Goal: Task Accomplishment & Management: Manage account settings

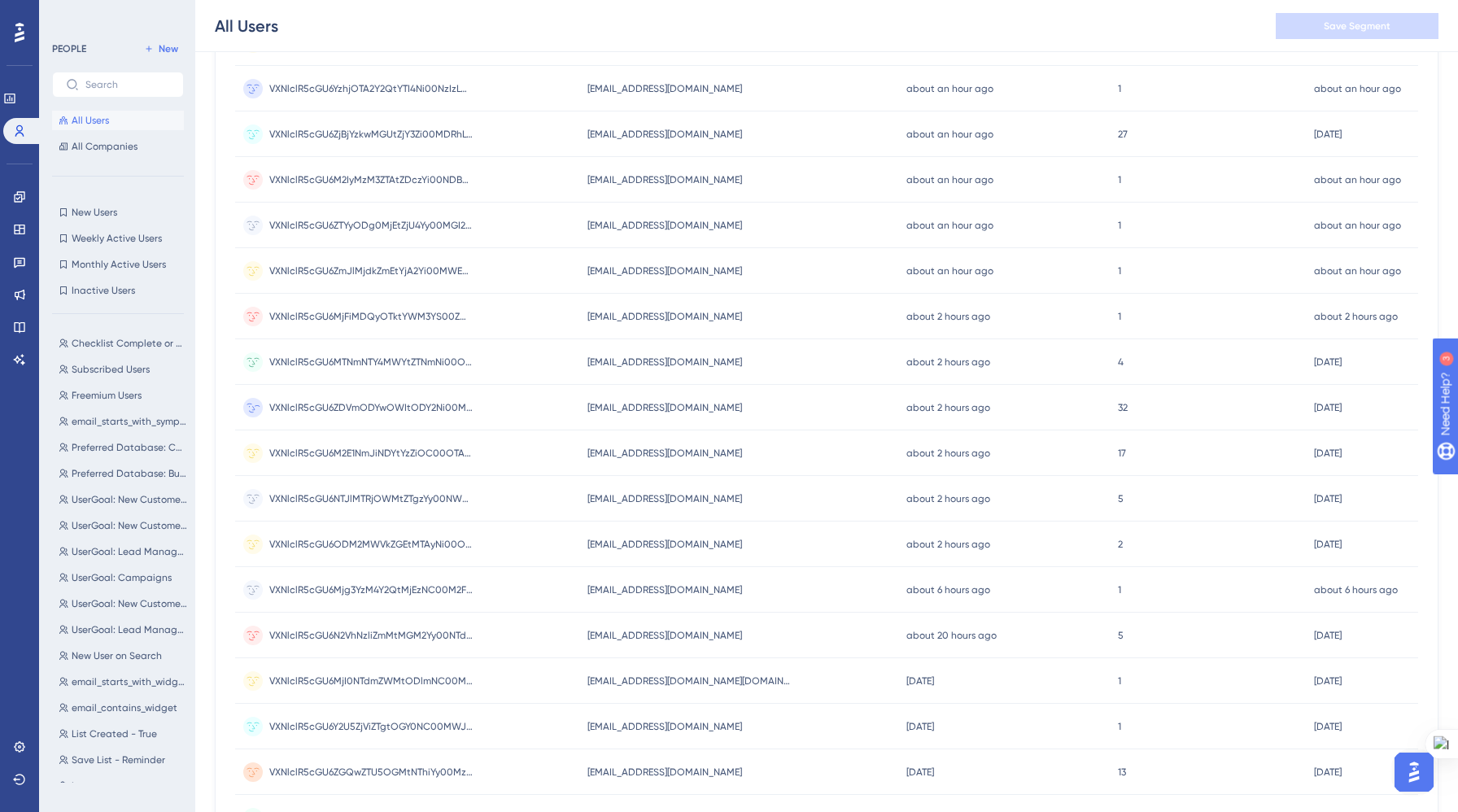
scroll to position [348, 0]
click at [250, 398] on circle at bounding box center [253, 403] width 19 height 19
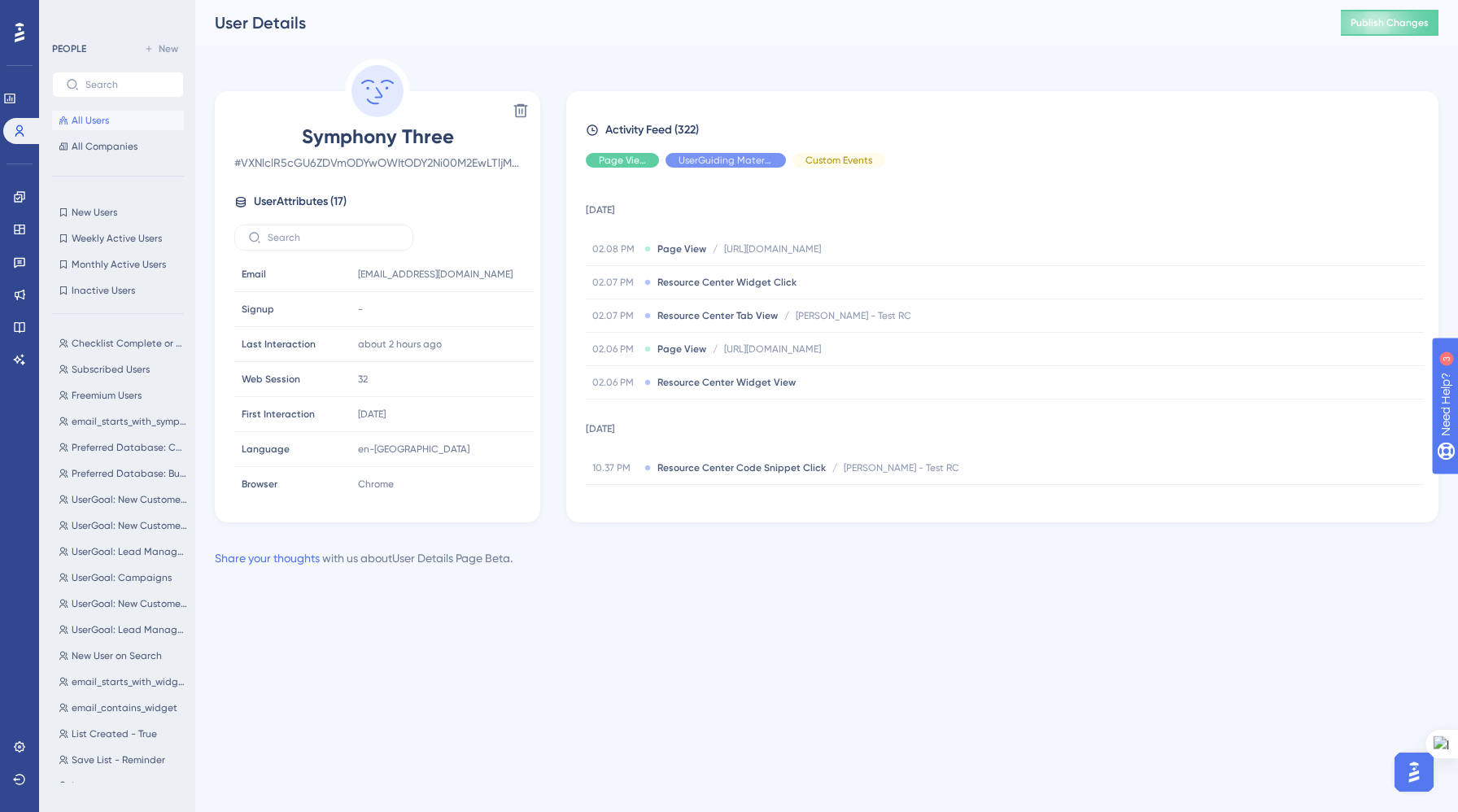
click at [143, 115] on button "All Users" at bounding box center [118, 120] width 132 height 19
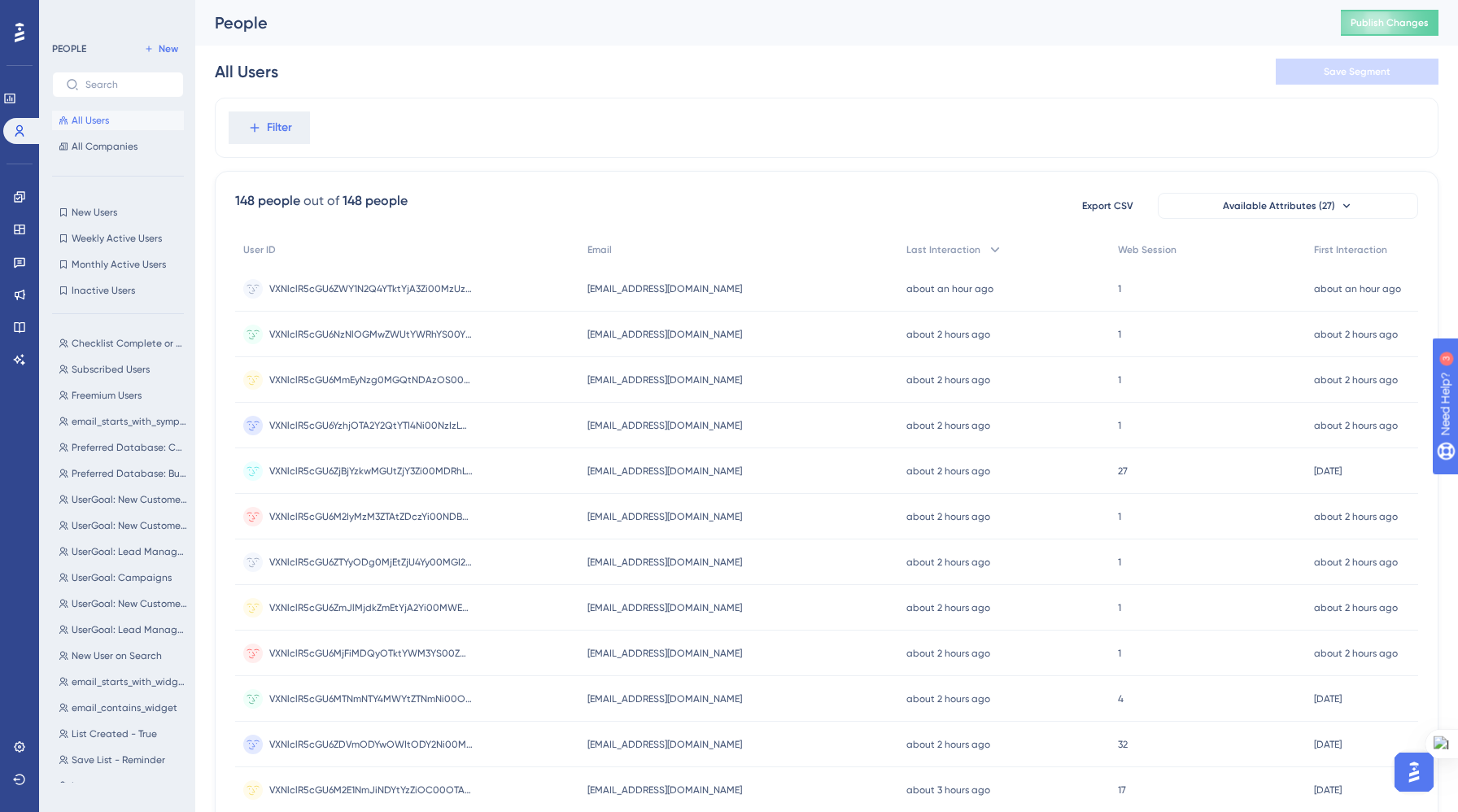
click at [143, 115] on button "All Users" at bounding box center [118, 120] width 132 height 19
click at [13, 96] on icon at bounding box center [19, 98] width 13 height 13
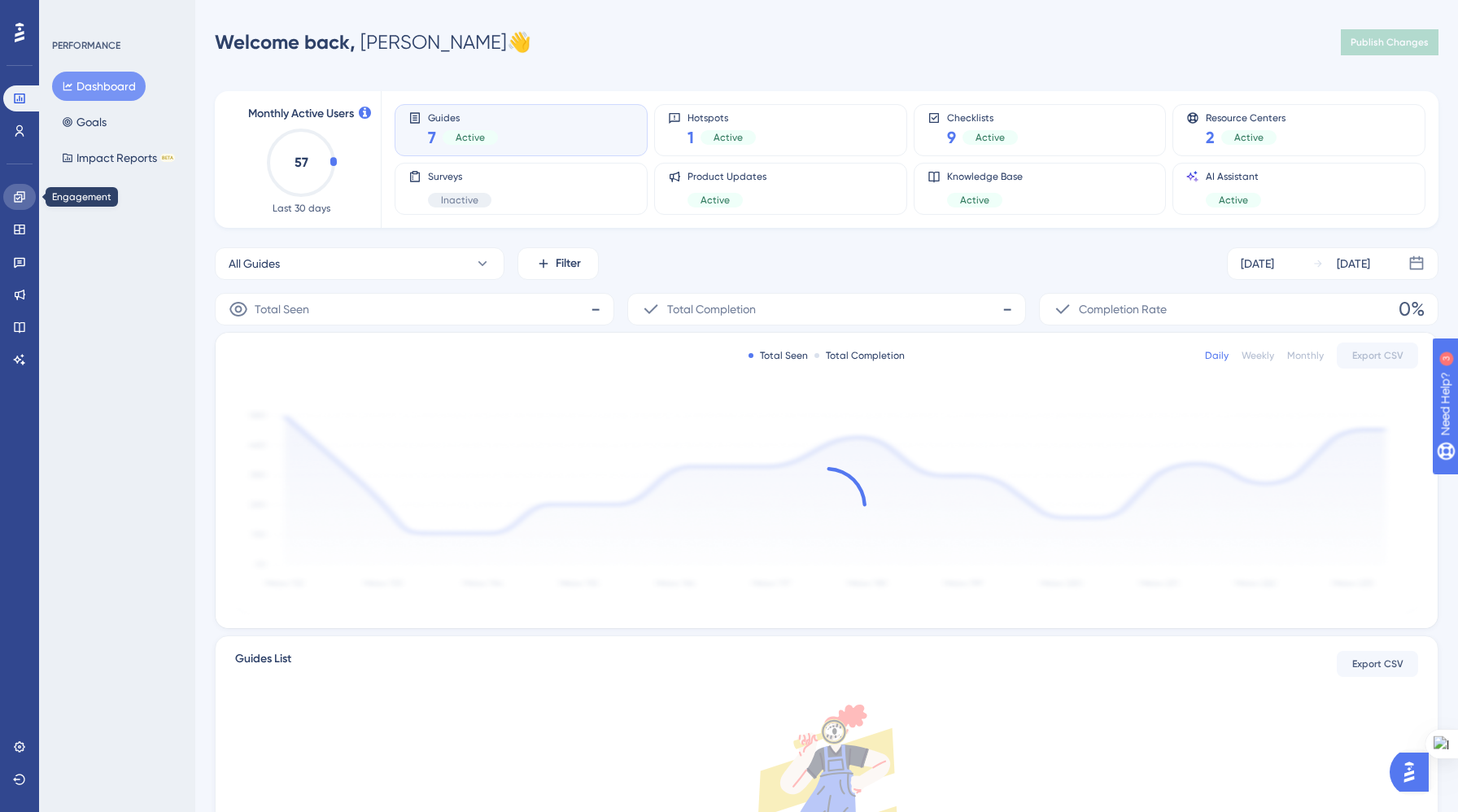
click at [18, 200] on icon at bounding box center [19, 196] width 13 height 13
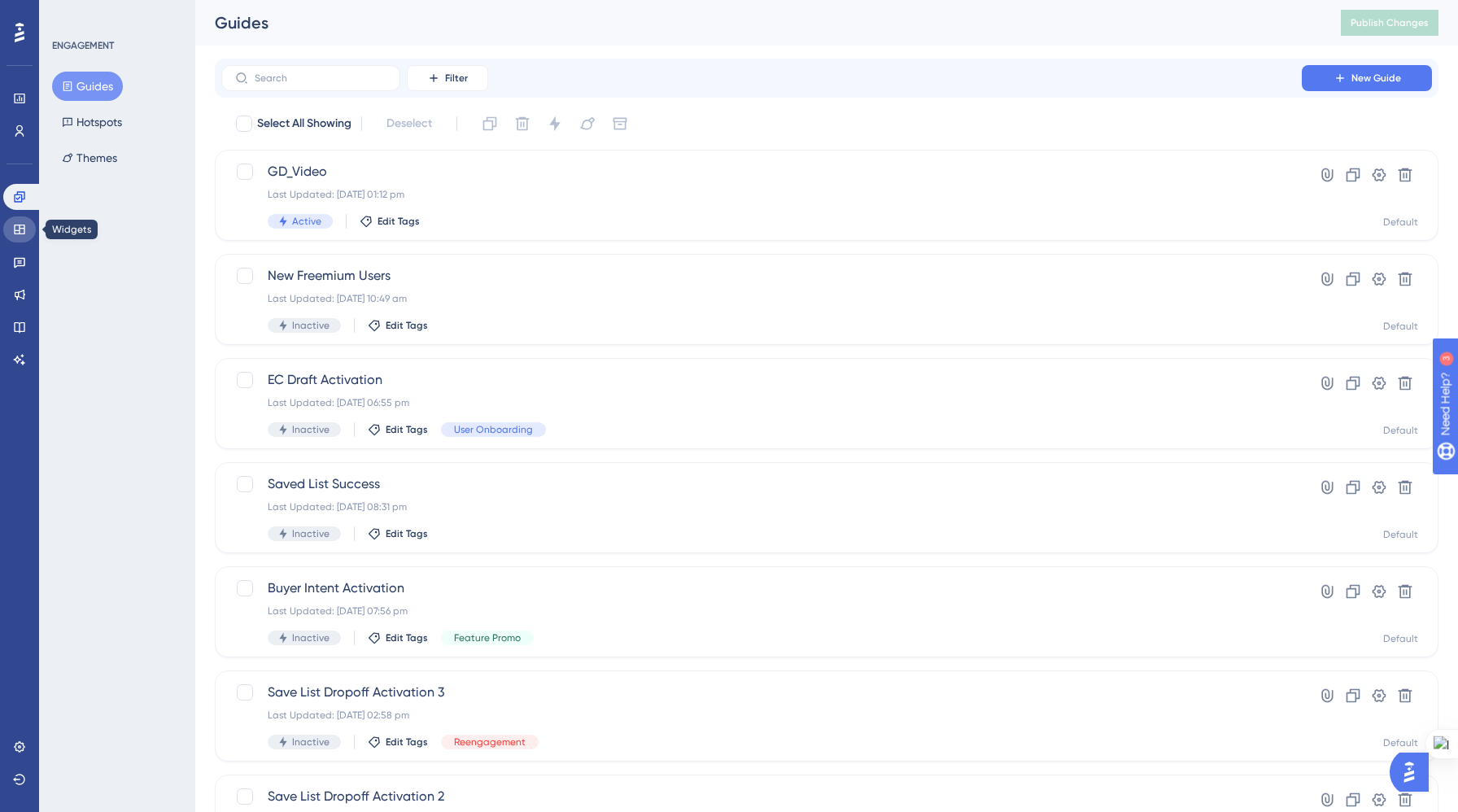
click at [15, 234] on icon at bounding box center [19, 228] width 13 height 13
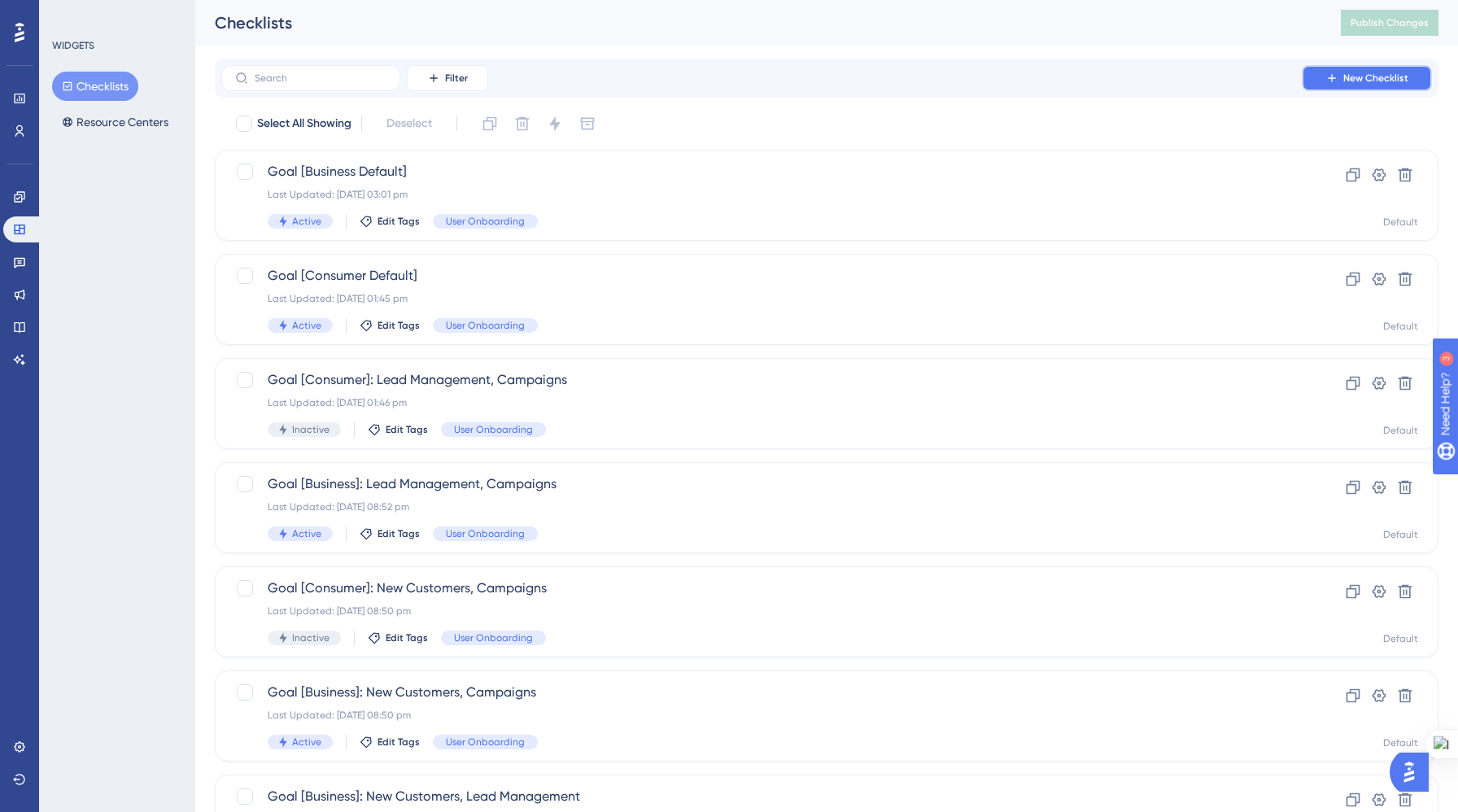
click at [1353, 78] on span "New Checklist" at bounding box center [1376, 78] width 65 height 13
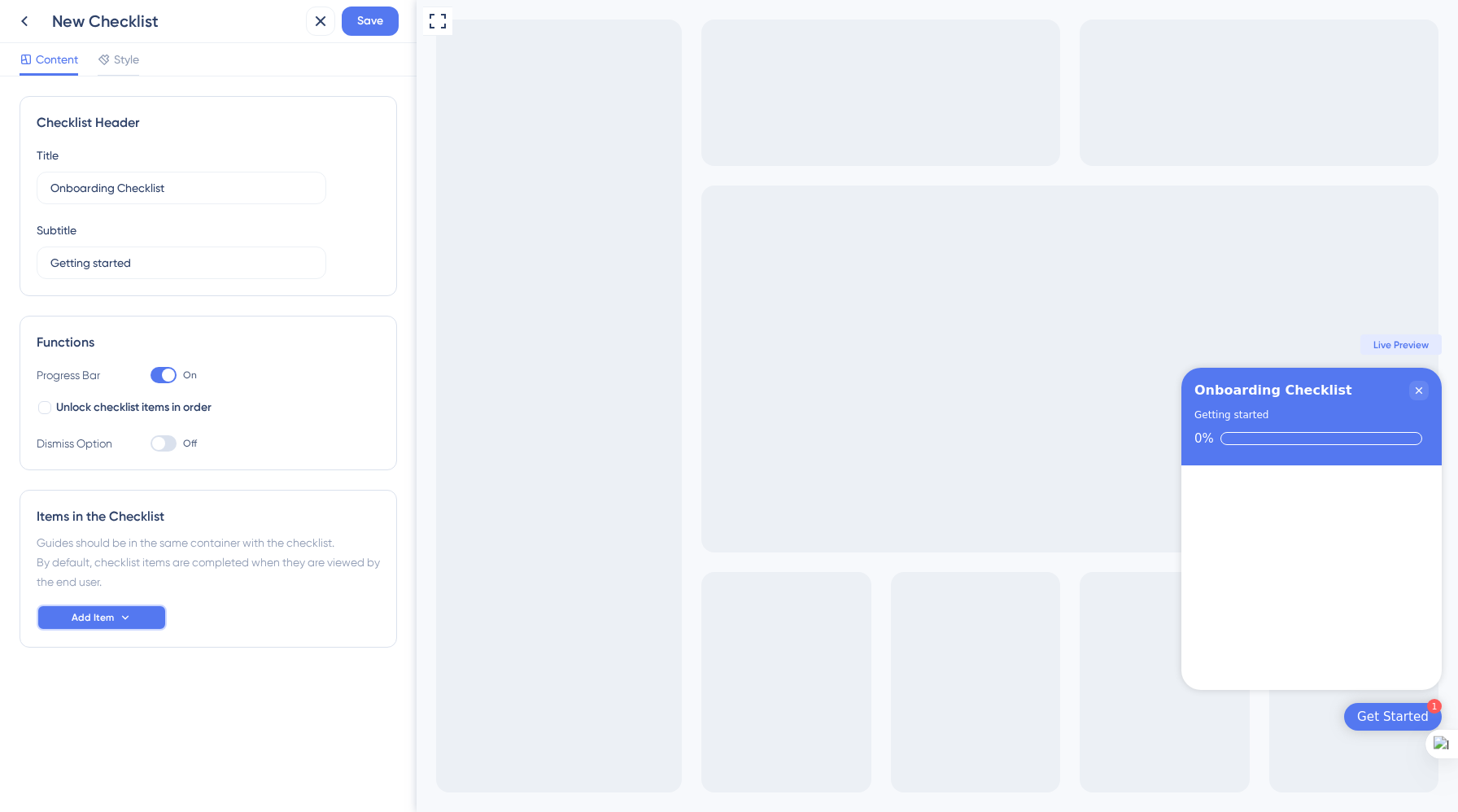
click at [130, 615] on icon at bounding box center [124, 617] width 13 height 13
click at [368, 11] on span "Save" at bounding box center [370, 20] width 26 height 19
click at [322, 24] on icon at bounding box center [320, 20] width 19 height 19
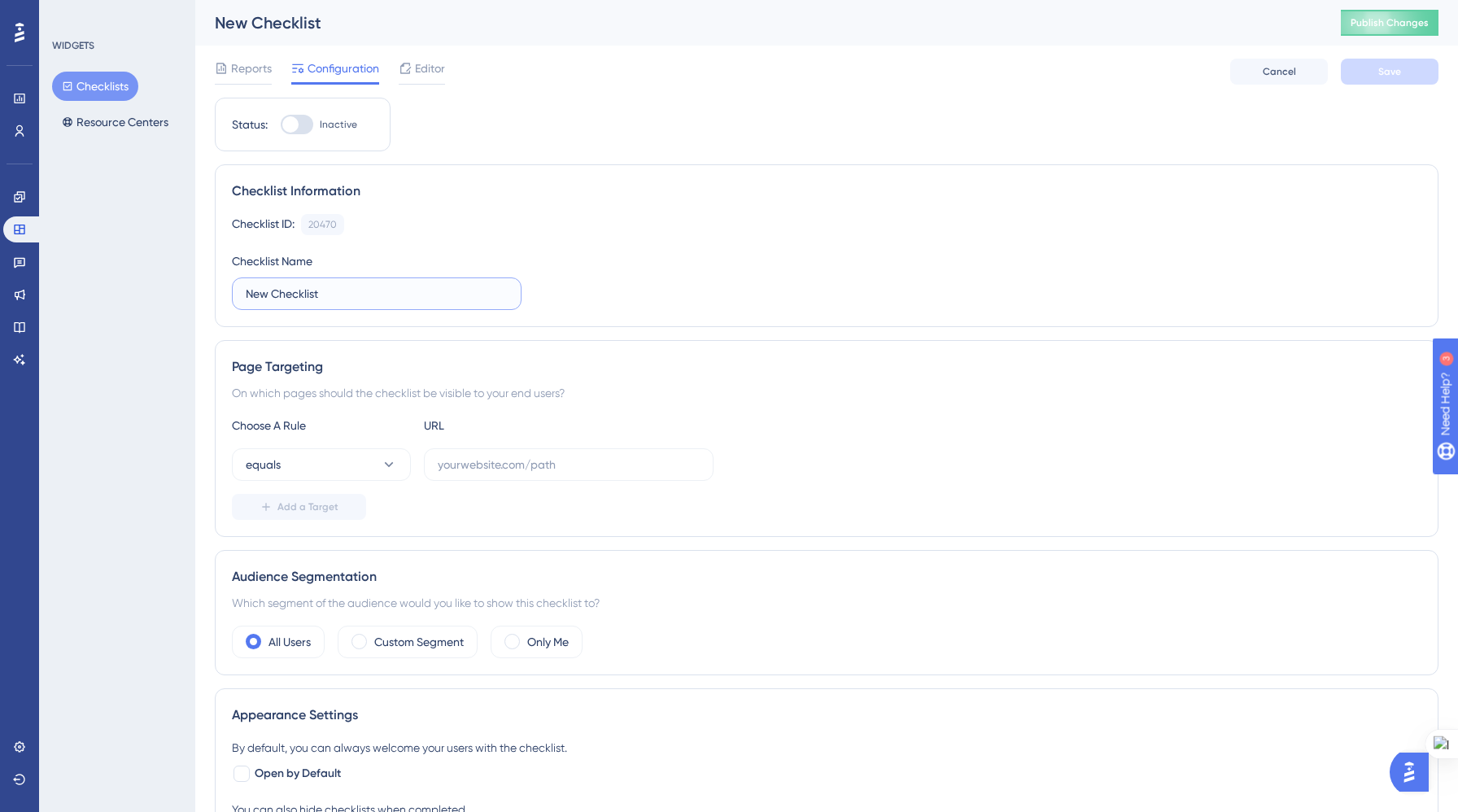
click at [388, 293] on input "New Checklist" at bounding box center [377, 294] width 262 height 18
type input "N"
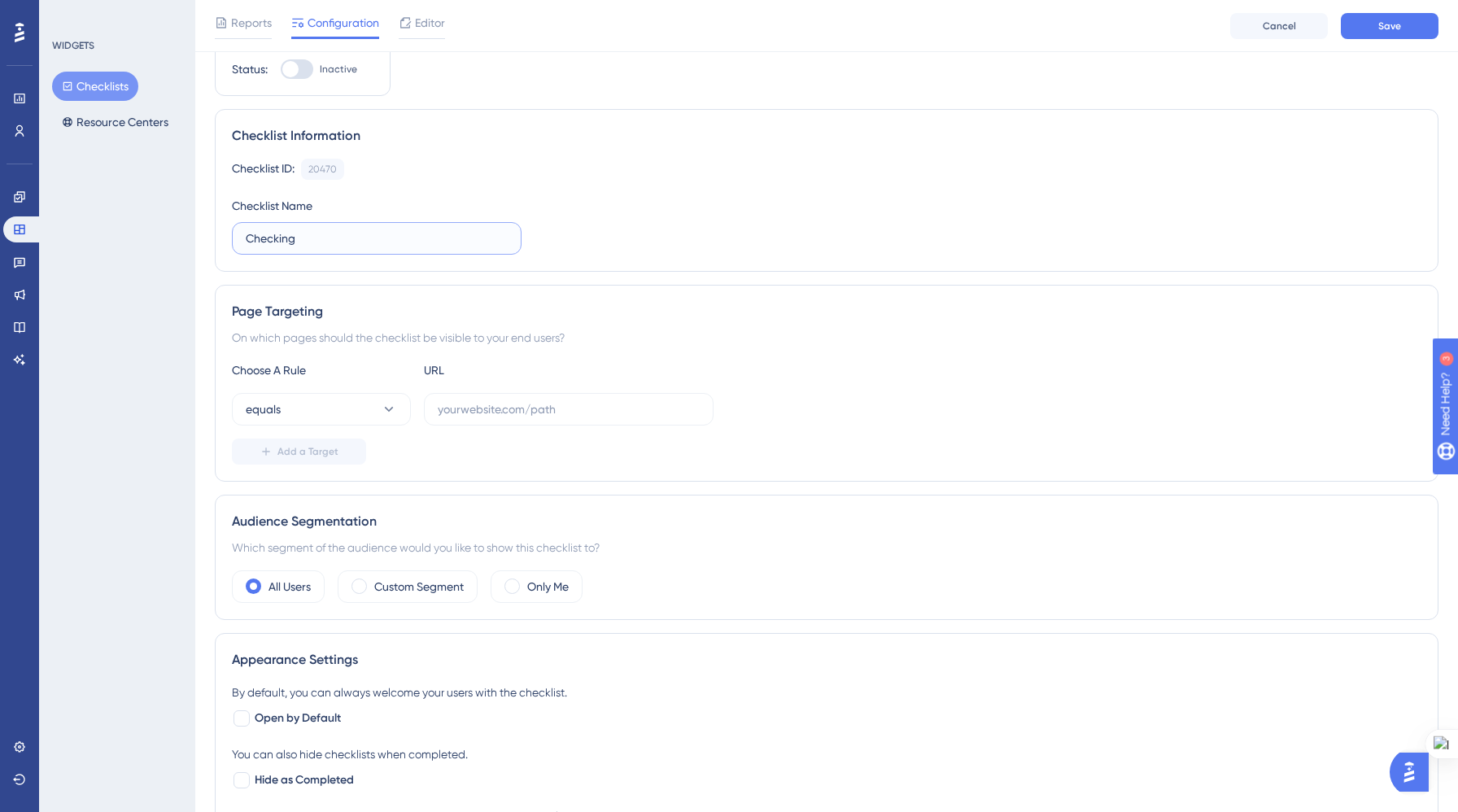
scroll to position [64, 0]
type input "Checking"
click at [492, 402] on input "text" at bounding box center [569, 406] width 262 height 18
click at [628, 407] on input "text" at bounding box center [569, 406] width 262 height 18
paste input "[URL]"
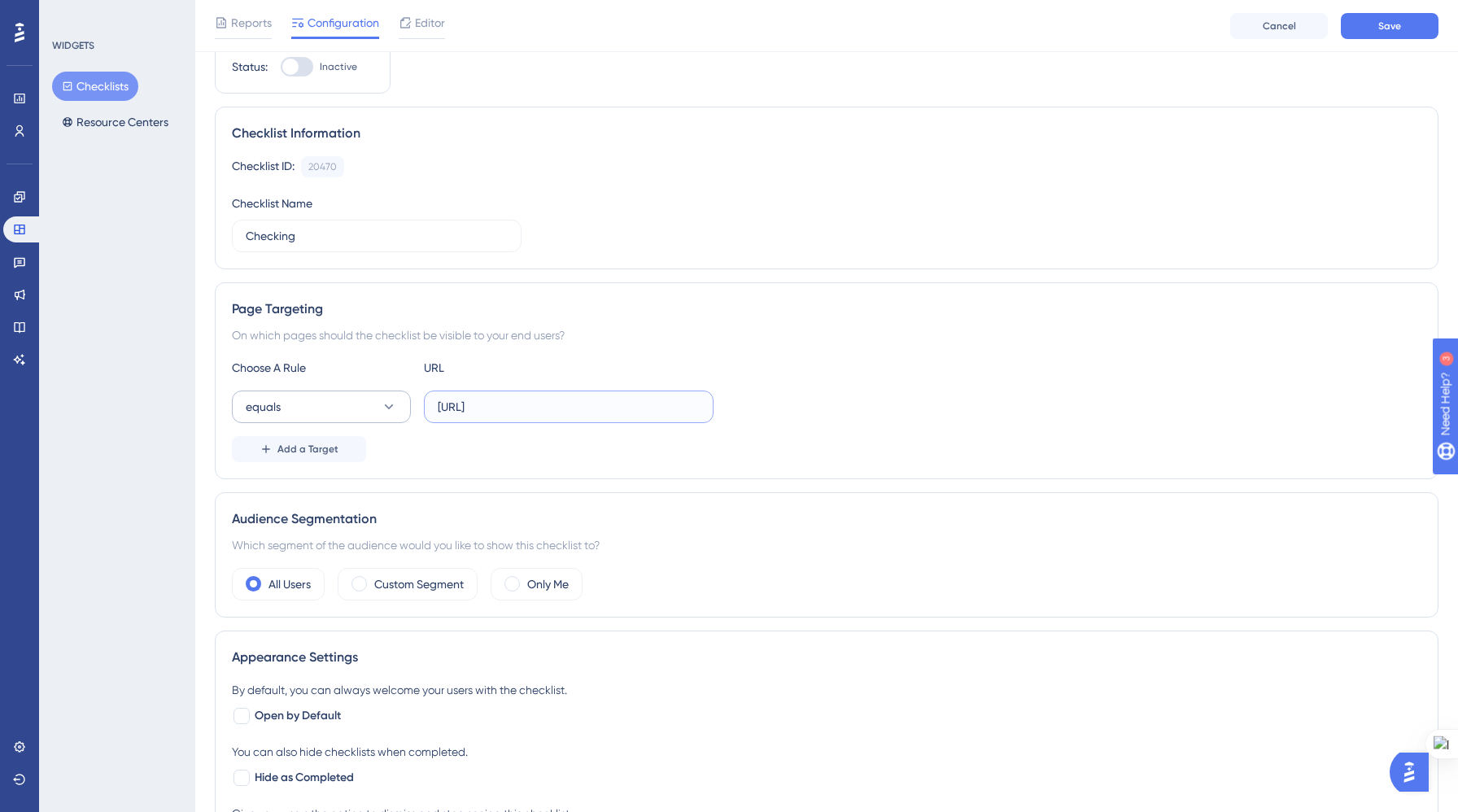
type input "[URL]"
click at [395, 408] on icon at bounding box center [388, 406] width 16 height 16
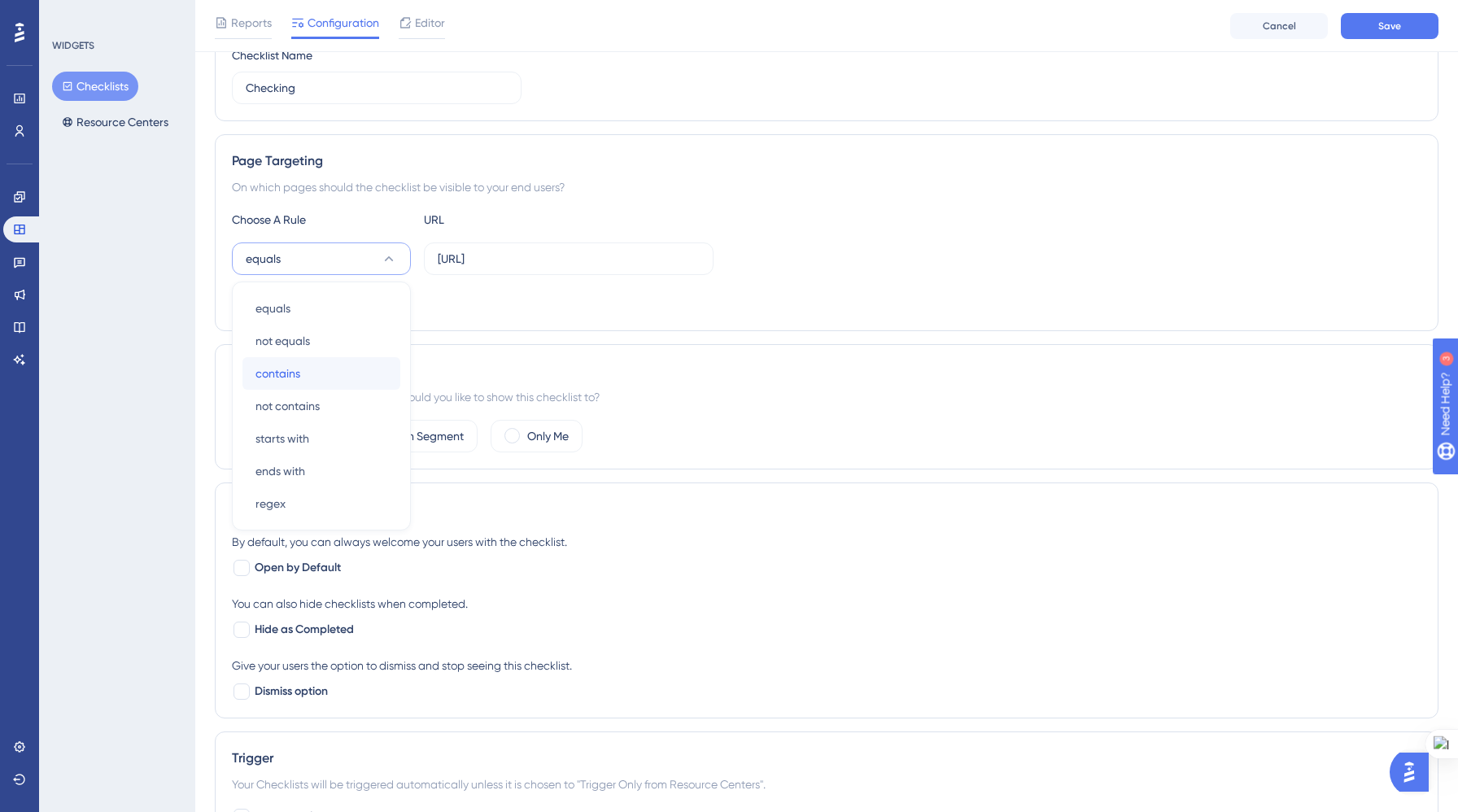
click at [360, 378] on div "contains contains" at bounding box center [322, 373] width 132 height 32
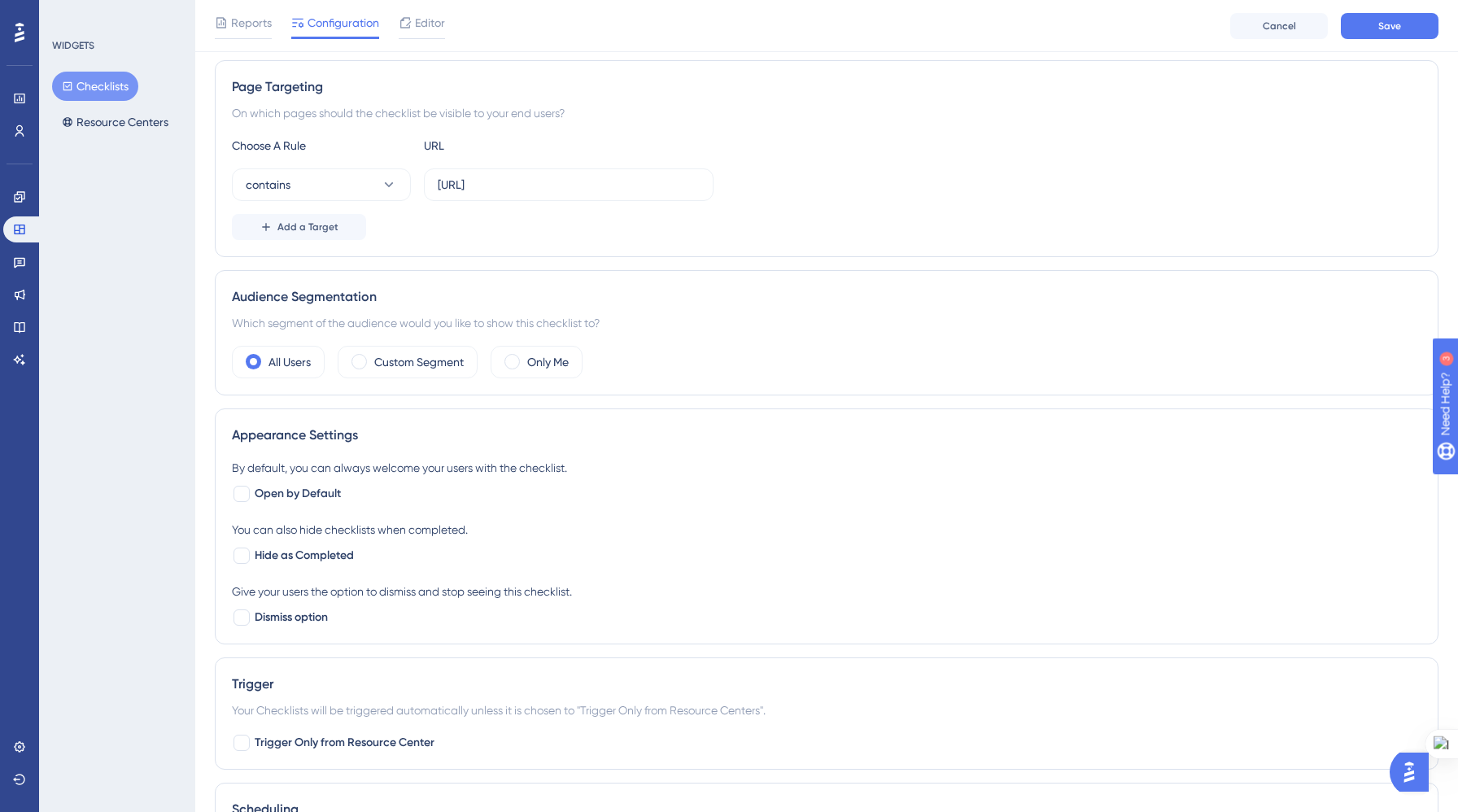
scroll to position [279, 0]
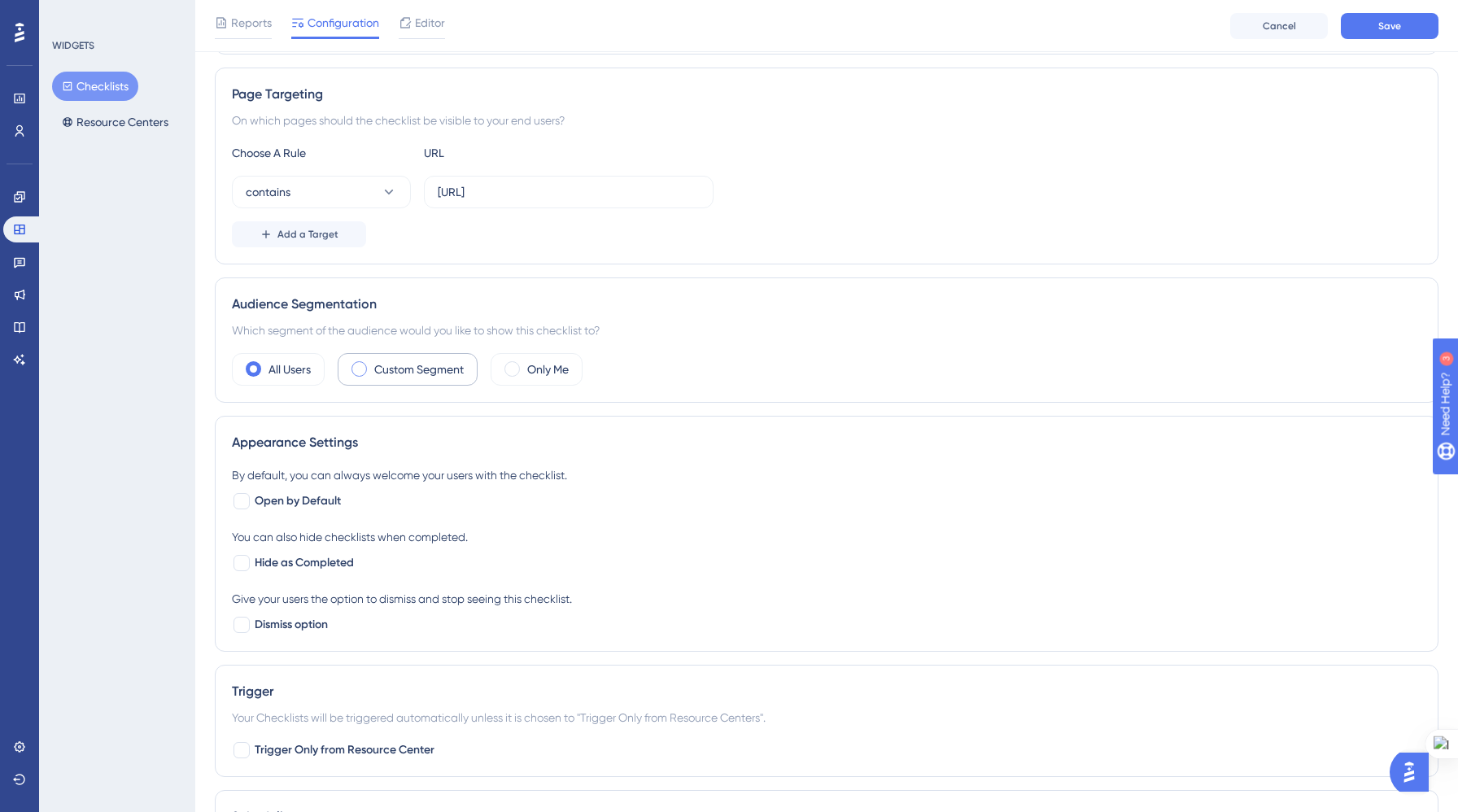
click at [366, 365] on span at bounding box center [359, 369] width 15 height 15
click at [371, 364] on input "radio" at bounding box center [371, 364] width 0 height 0
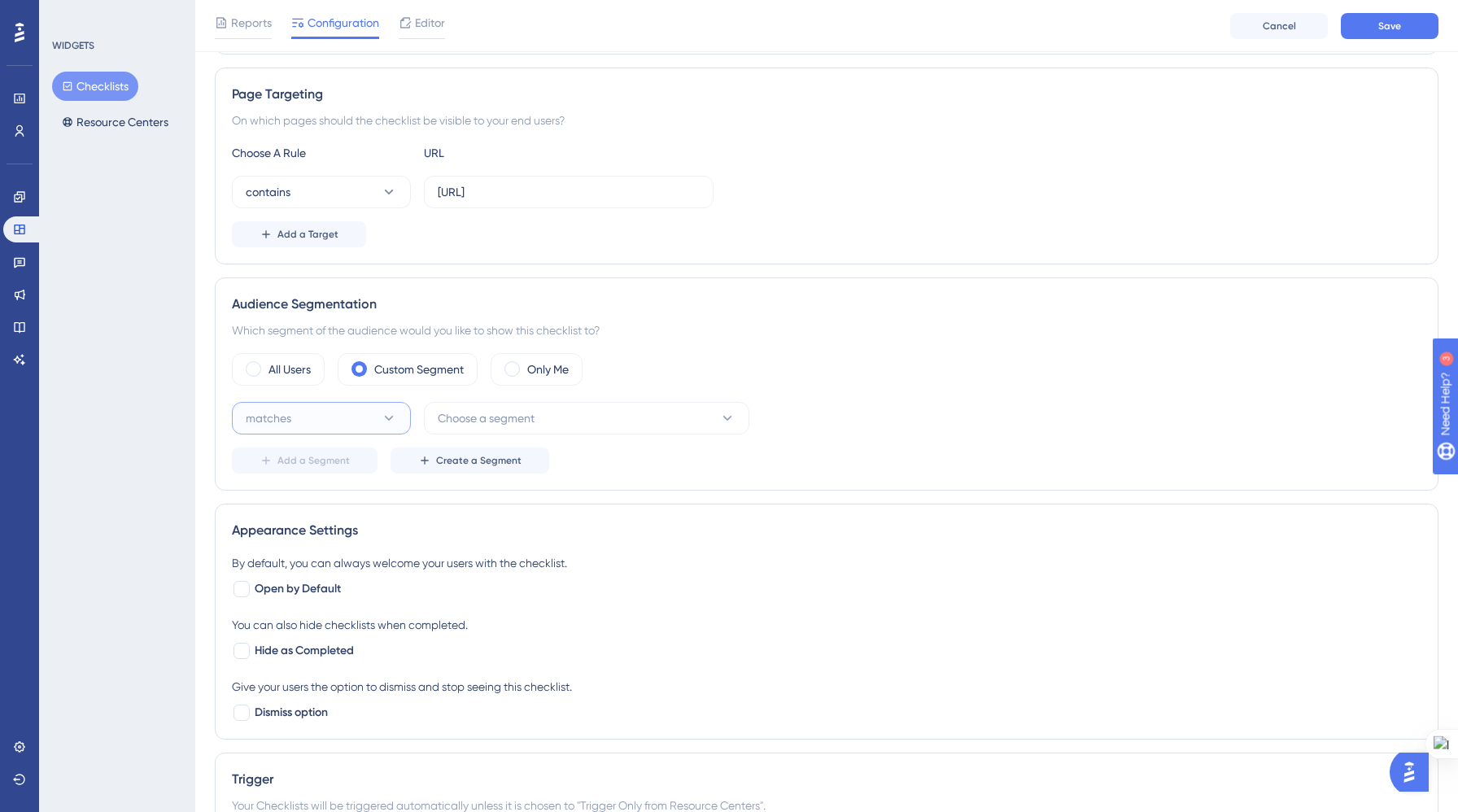
click at [371, 418] on button "matches" at bounding box center [322, 418] width 179 height 32
click at [366, 450] on div "matches matches doesn't match doesn't match" at bounding box center [322, 484] width 179 height 86
click at [362, 464] on div "matches matches" at bounding box center [322, 468] width 132 height 32
click at [501, 415] on span "Choose a segment" at bounding box center [486, 418] width 96 height 19
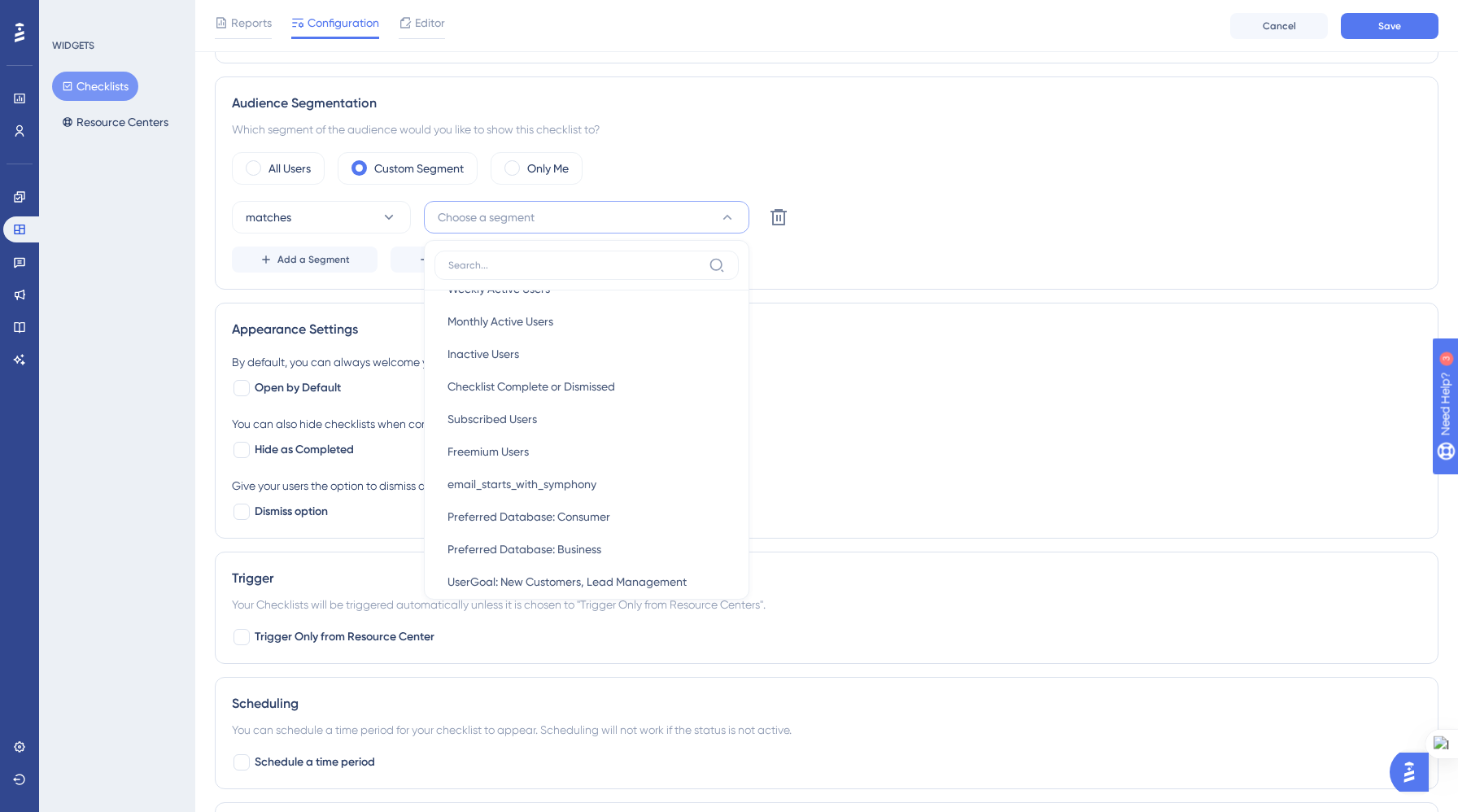
scroll to position [0, 0]
click at [834, 345] on div "Appearance Settings By default, you can always welcome your users with the chec…" at bounding box center [827, 420] width 1224 height 236
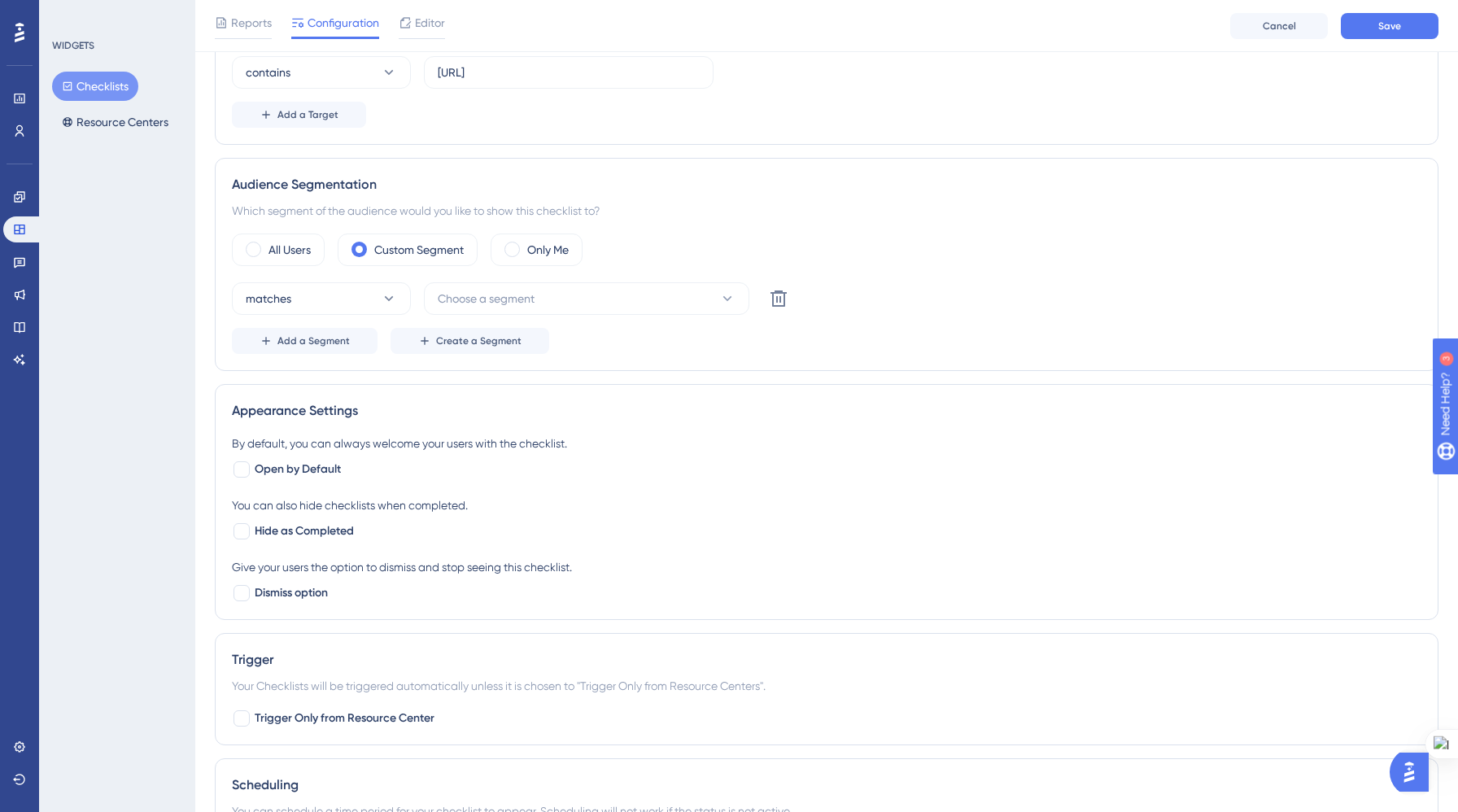
scroll to position [380, 0]
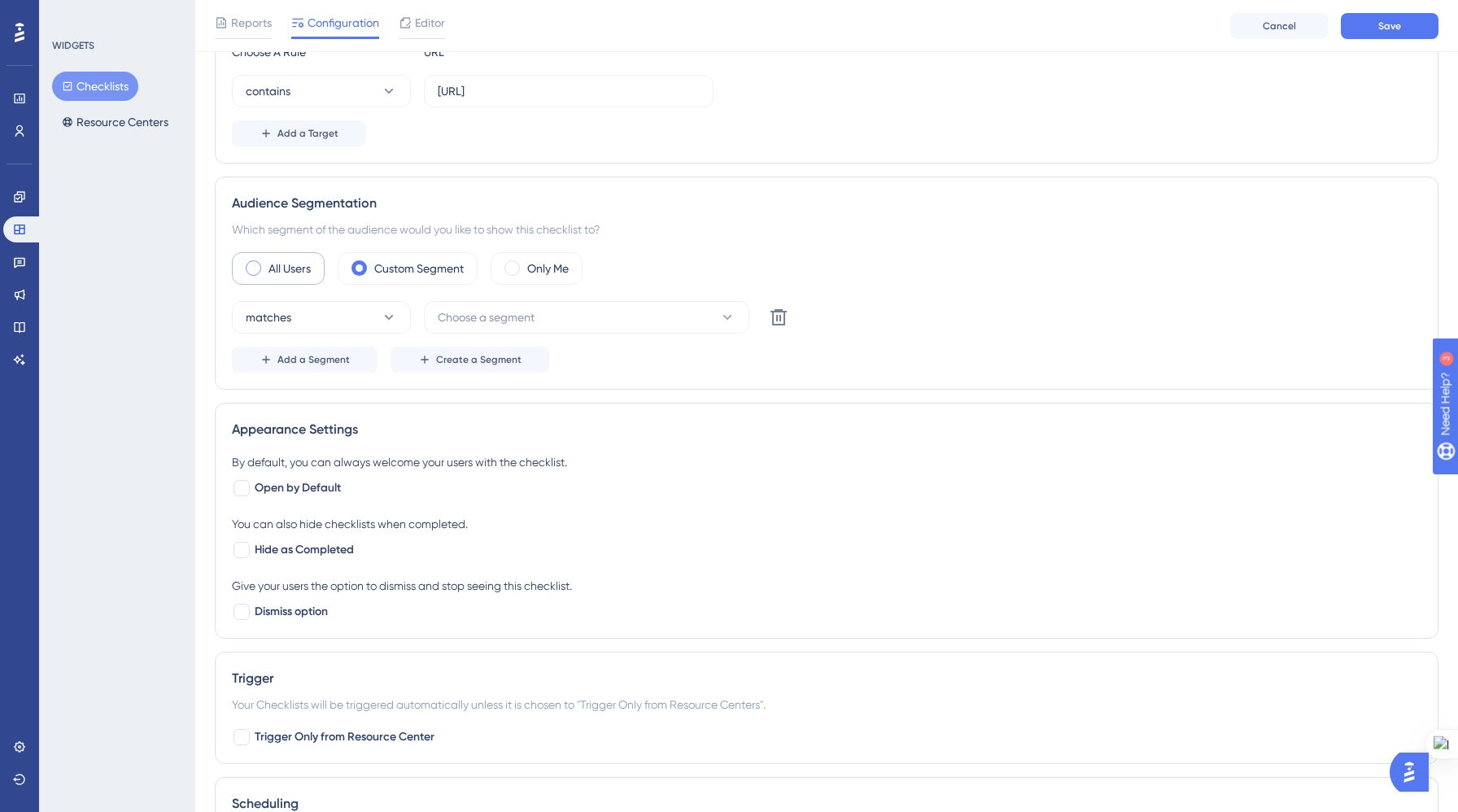
click at [261, 272] on div "All Users" at bounding box center [278, 268] width 93 height 32
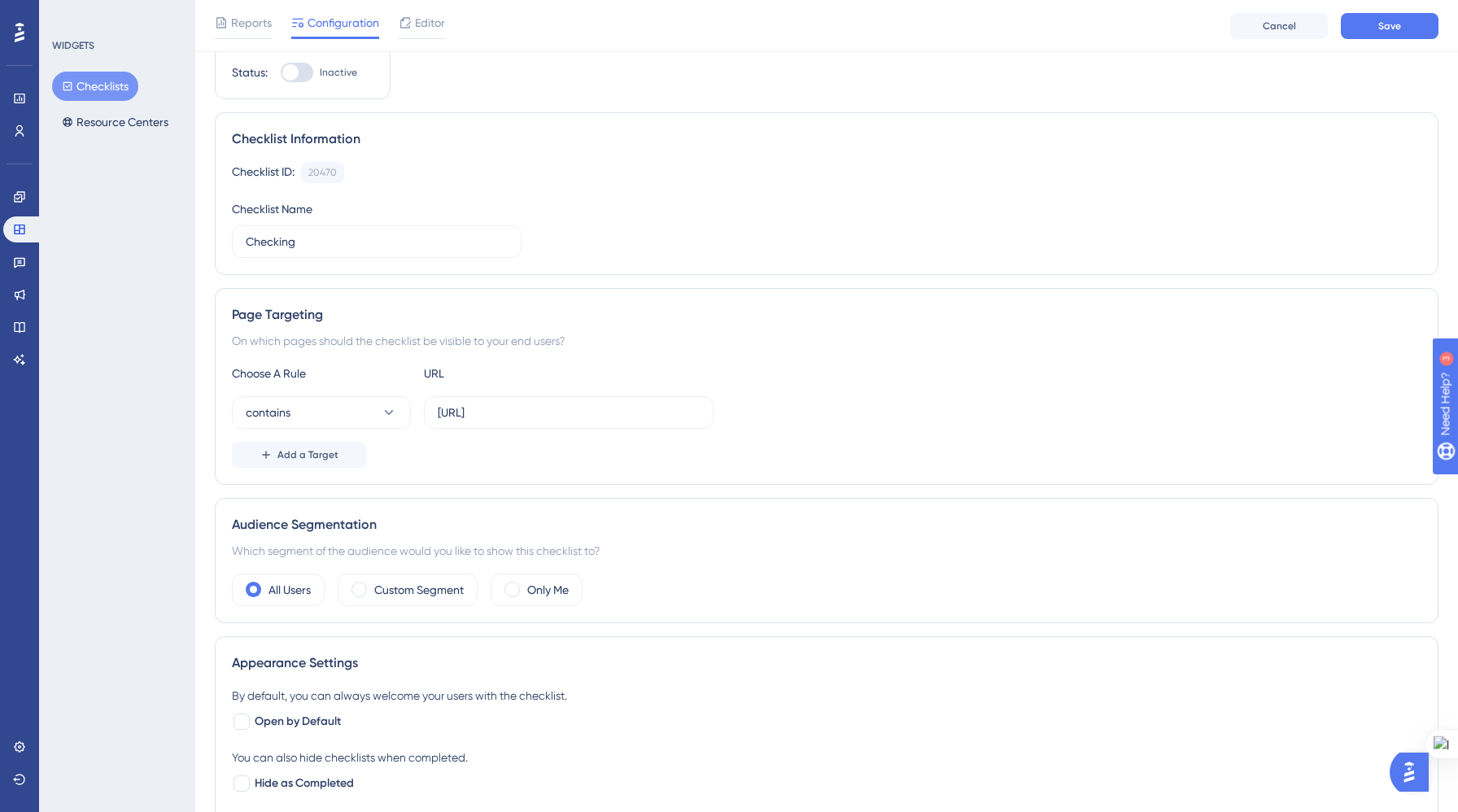
scroll to position [0, 0]
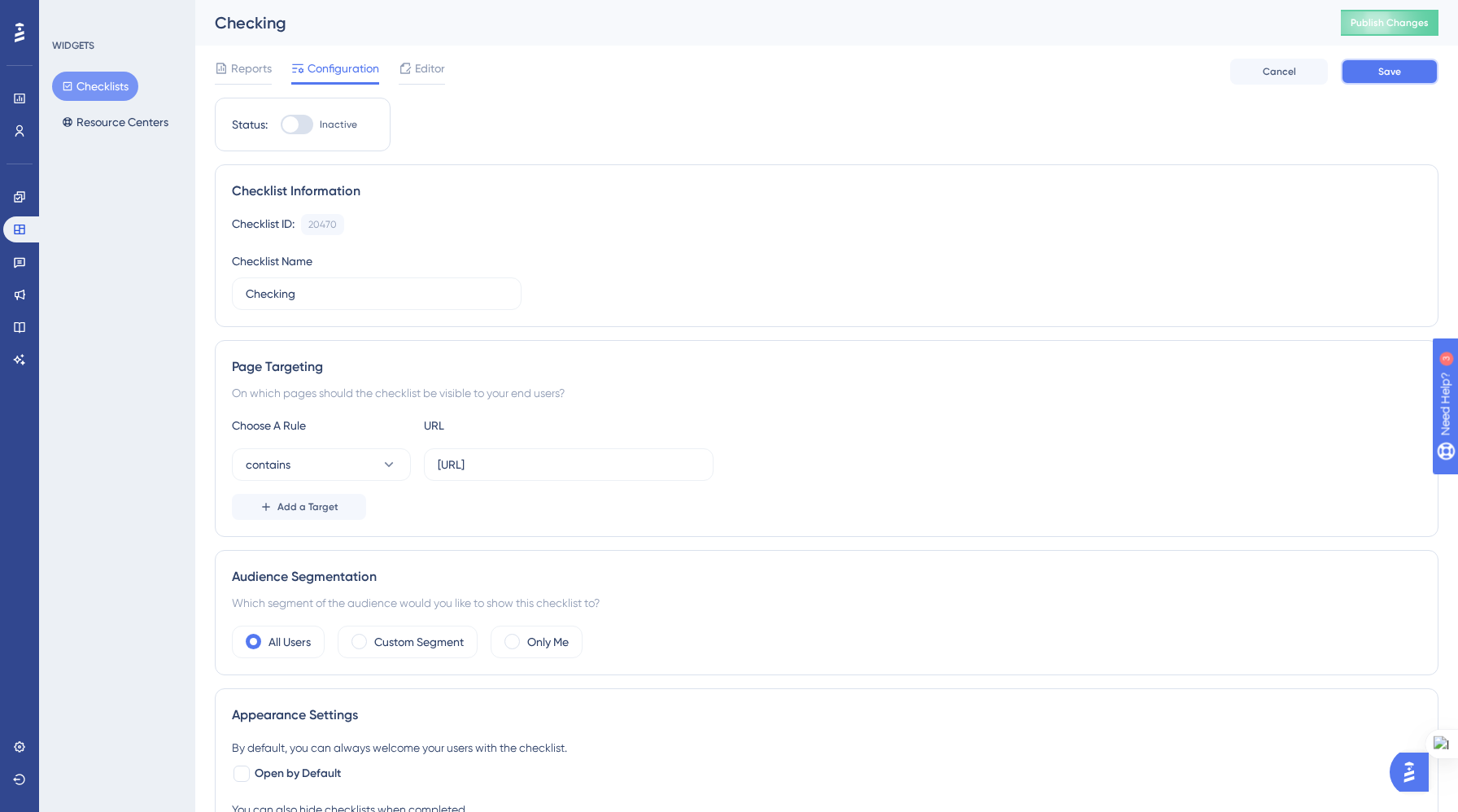
click at [1379, 76] on span "Save" at bounding box center [1389, 71] width 23 height 13
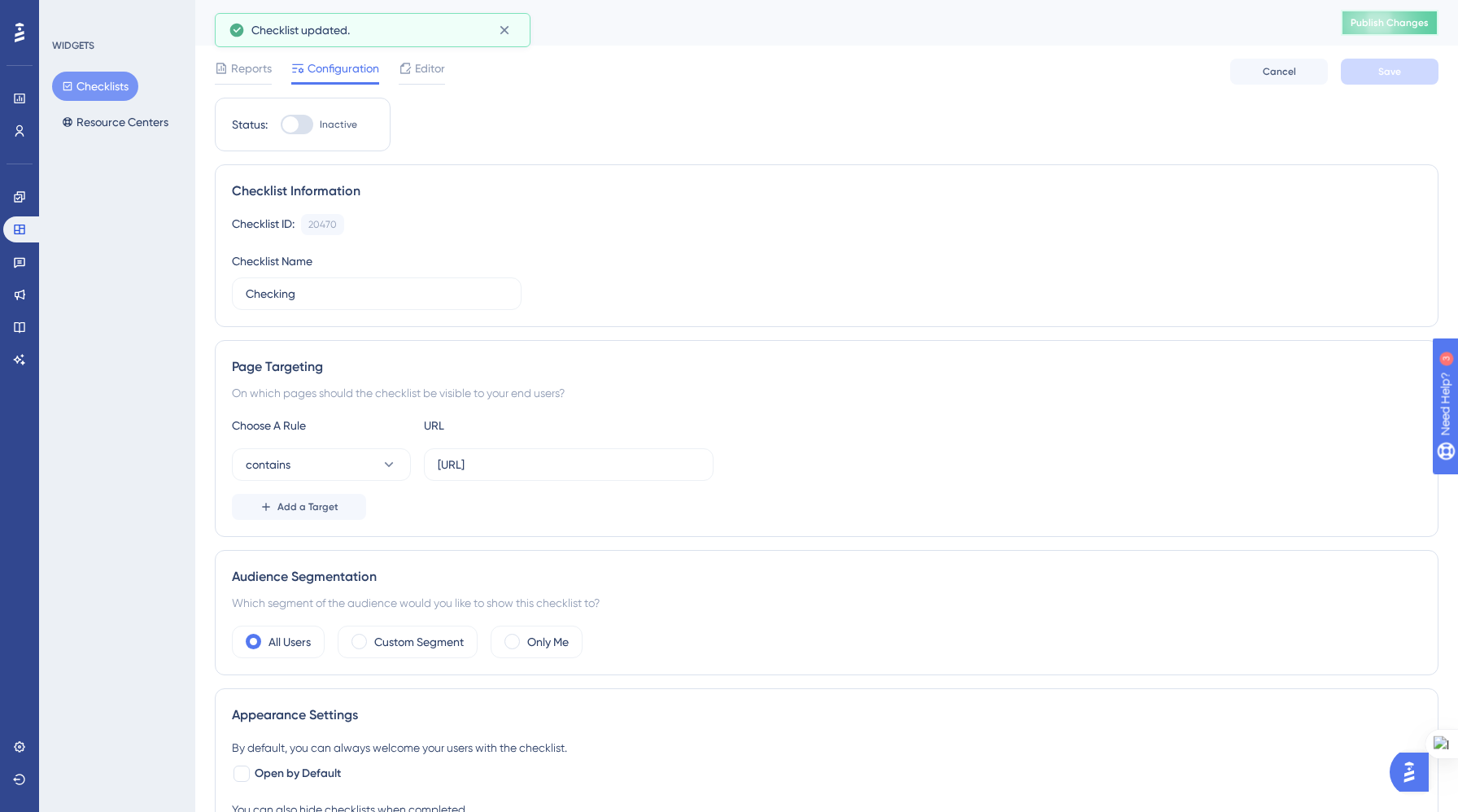
click at [1373, 19] on span "Publish Changes" at bounding box center [1389, 22] width 78 height 13
click at [296, 123] on div at bounding box center [290, 124] width 16 height 16
click at [281, 124] on input "Inactive" at bounding box center [280, 124] width 1 height 1
checkbox input "true"
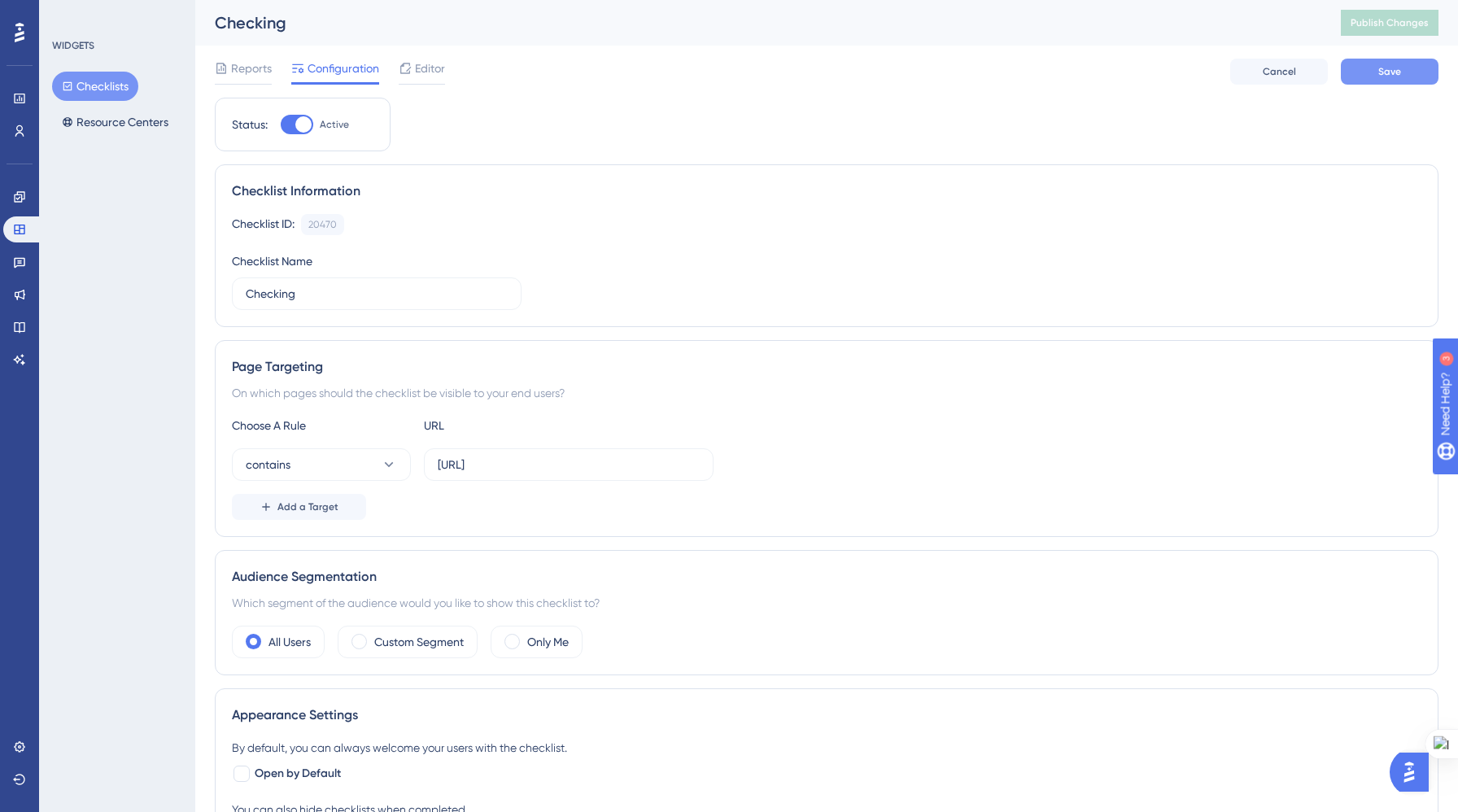
click at [1409, 74] on button "Save" at bounding box center [1389, 71] width 97 height 26
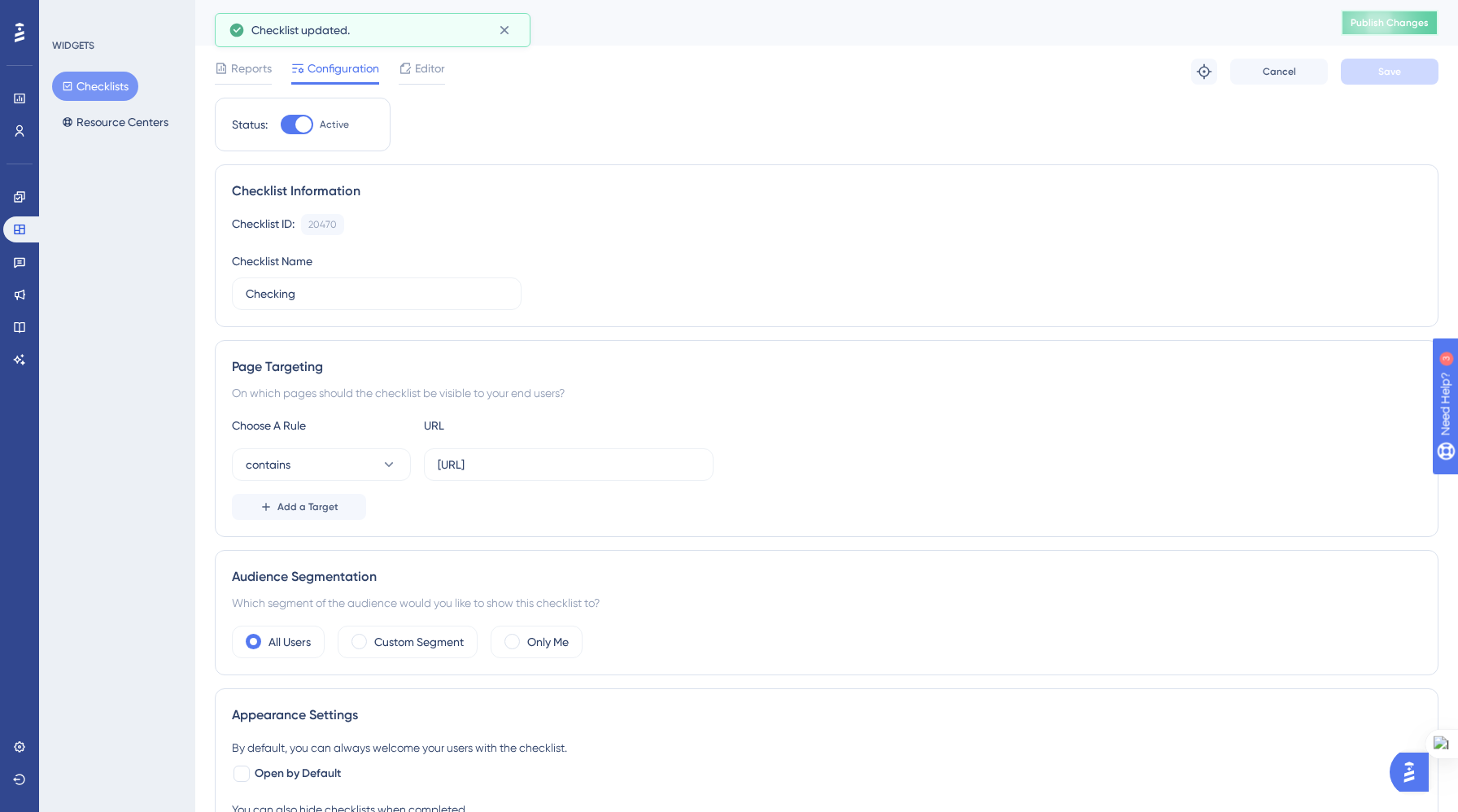
click at [1392, 26] on button "Publish Changes" at bounding box center [1389, 23] width 97 height 26
click at [424, 69] on span "Editor" at bounding box center [430, 68] width 30 height 19
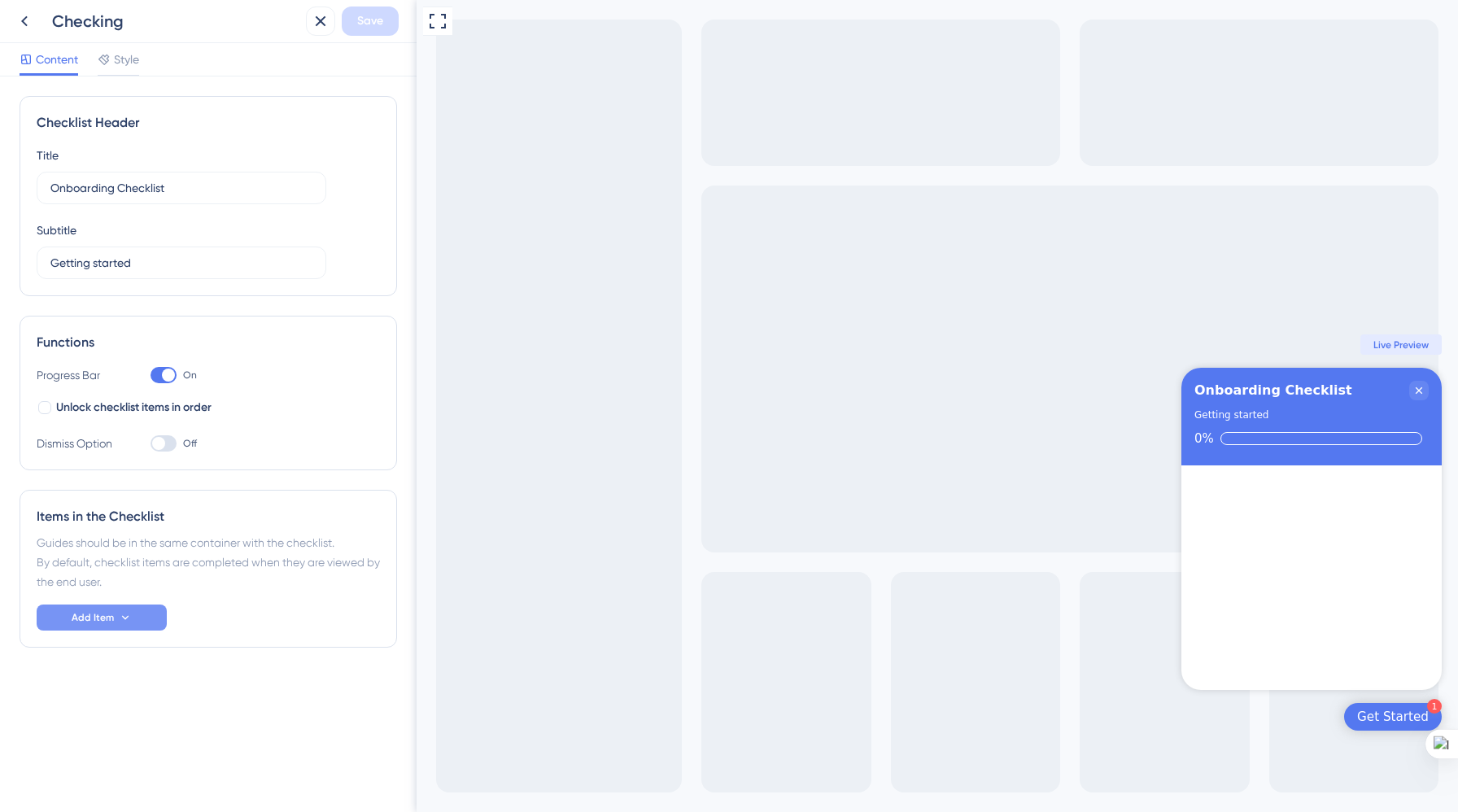
click at [139, 616] on button "Add Item" at bounding box center [102, 617] width 130 height 26
click at [122, 656] on div "Guide Guide" at bounding box center [102, 663] width 83 height 32
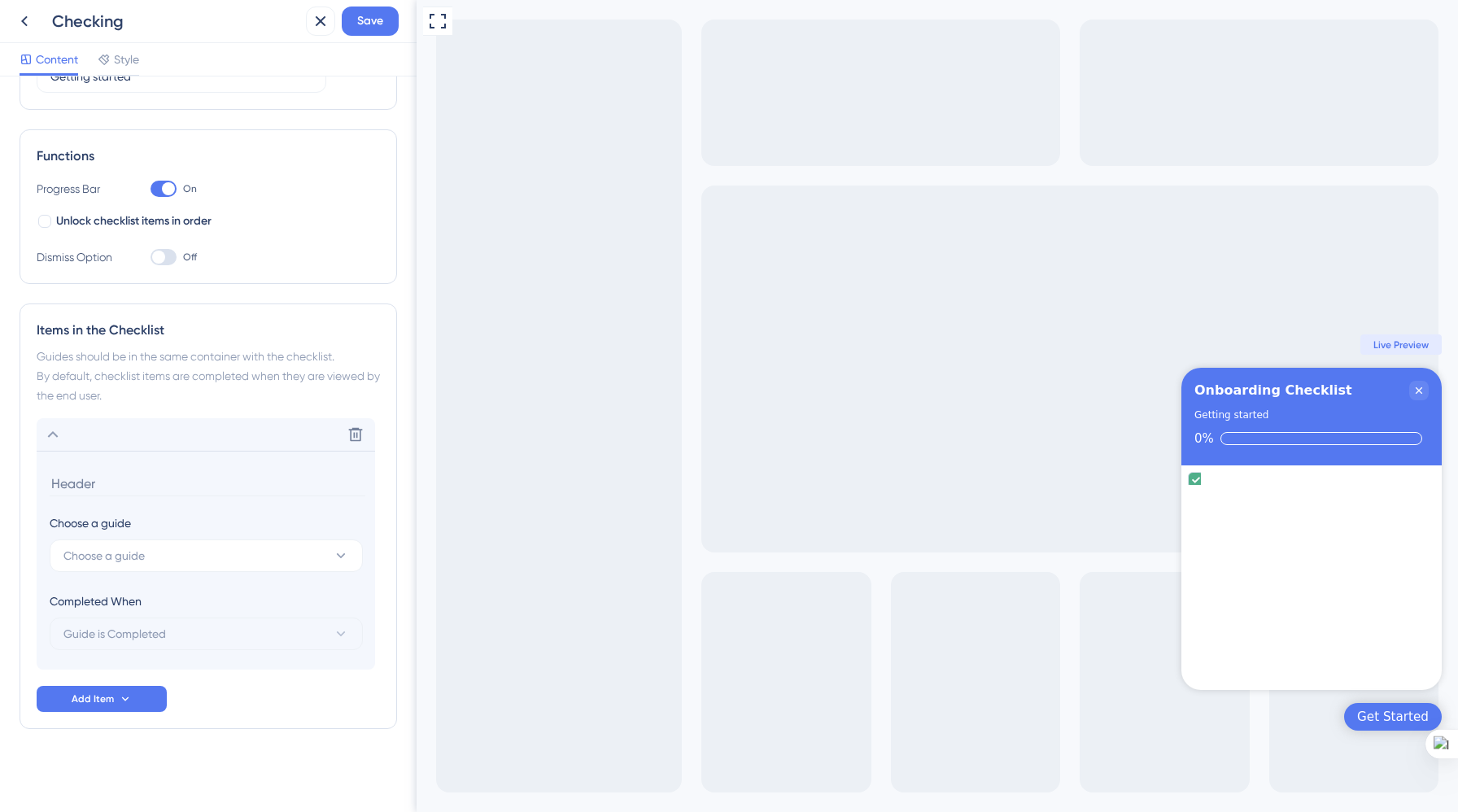
scroll to position [188, 0]
type input "checking checklist for first time save a list"
click at [222, 551] on button "Choose a guide" at bounding box center [206, 554] width 313 height 32
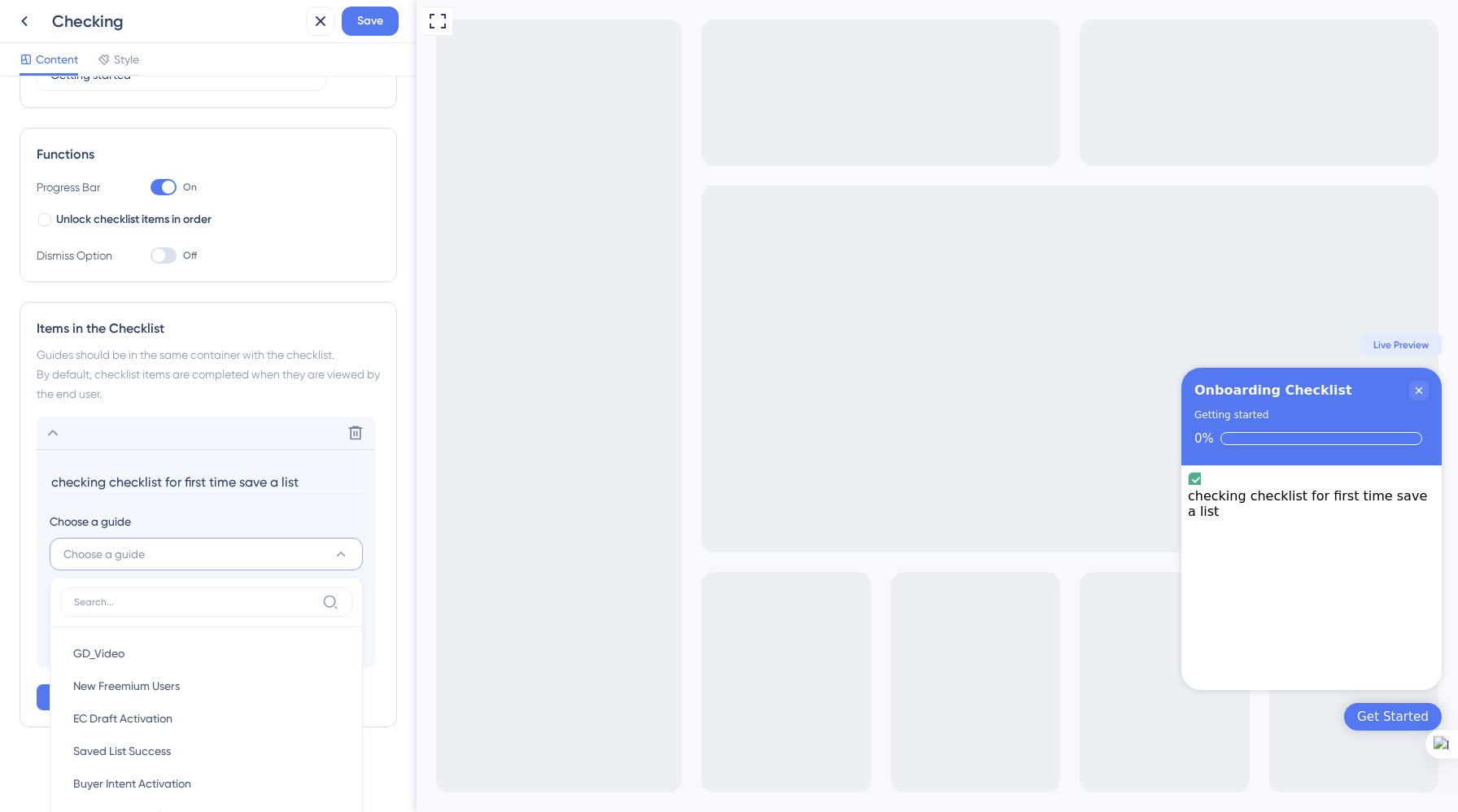
scroll to position [453, 0]
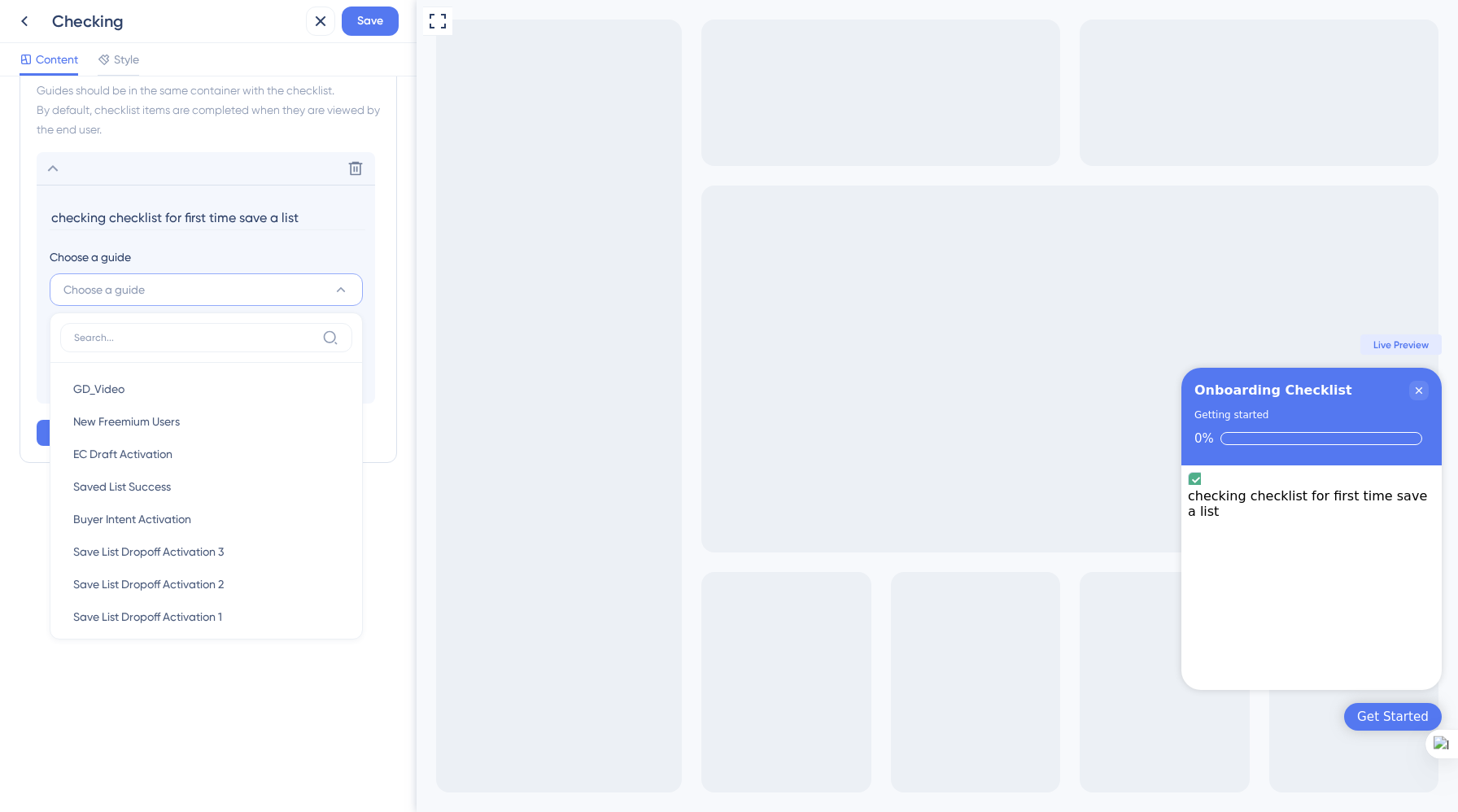
click at [316, 669] on div "Checklist Header Title Onboarding Checklist Subtitle Getting started Functions …" at bounding box center [208, 443] width 416 height 735
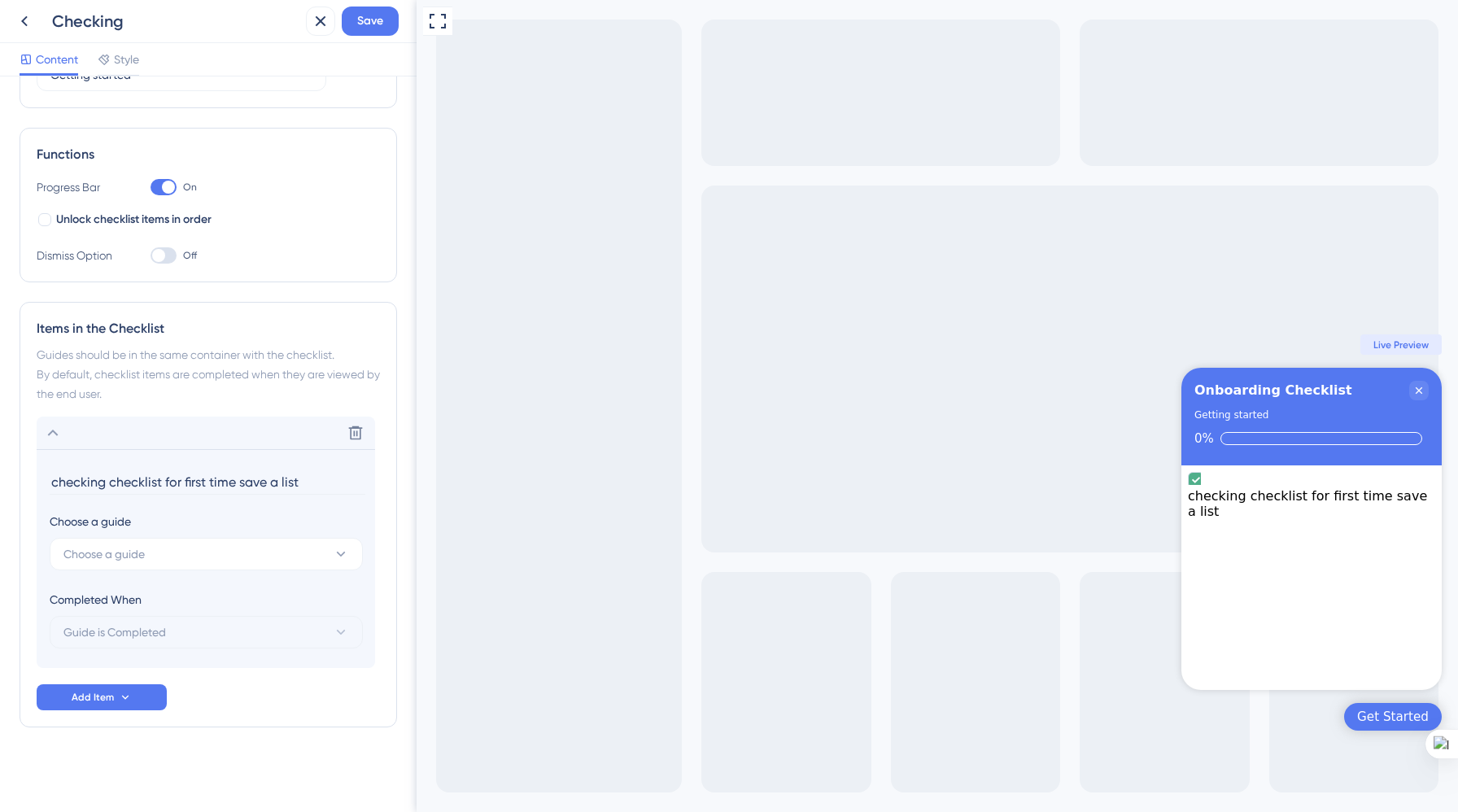
scroll to position [188, 0]
click at [110, 697] on span "Add Item" at bounding box center [93, 696] width 42 height 13
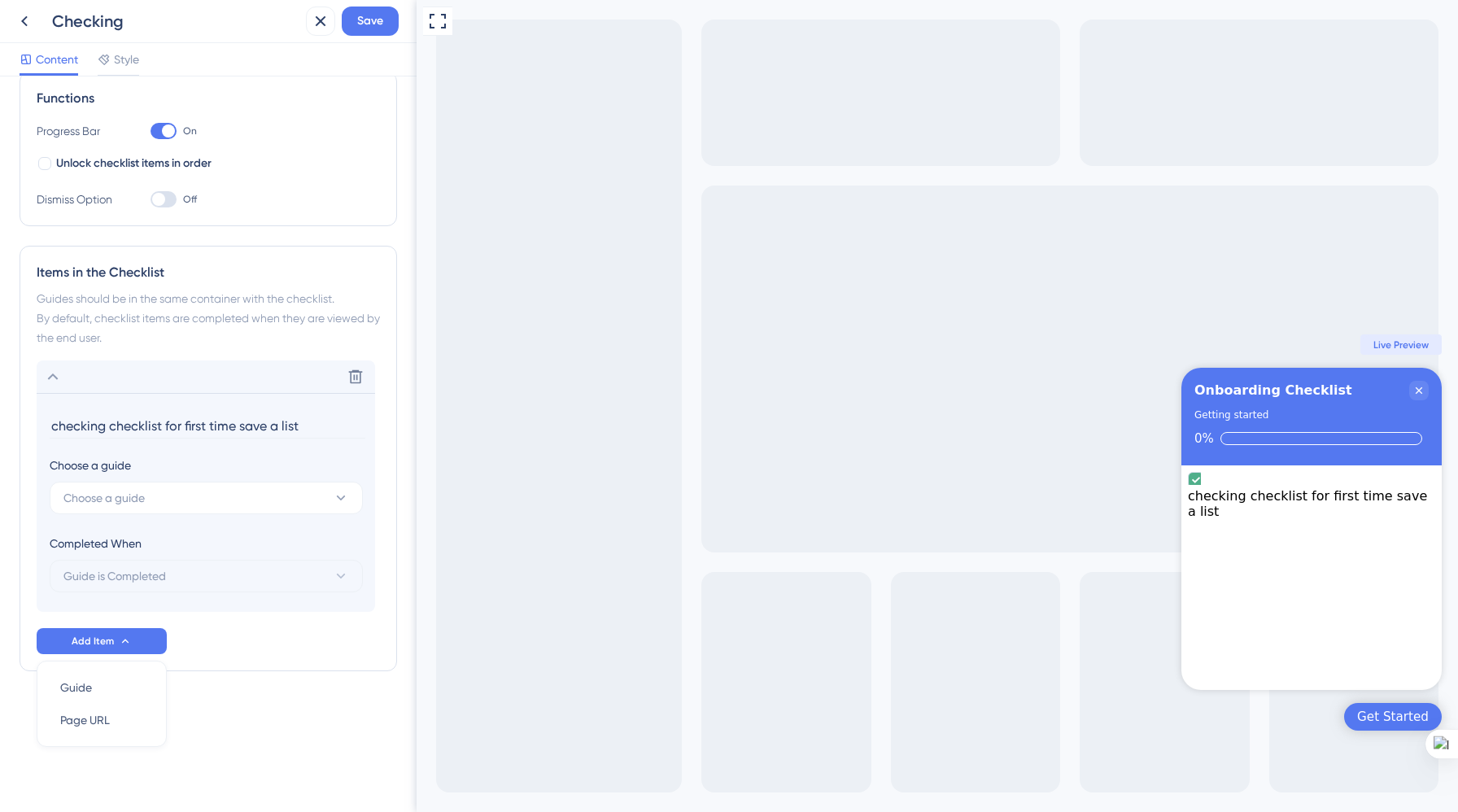
click at [231, 689] on div "Checklist Header Title Onboarding Checklist Subtitle Getting started Functions …" at bounding box center [208, 294] width 377 height 884
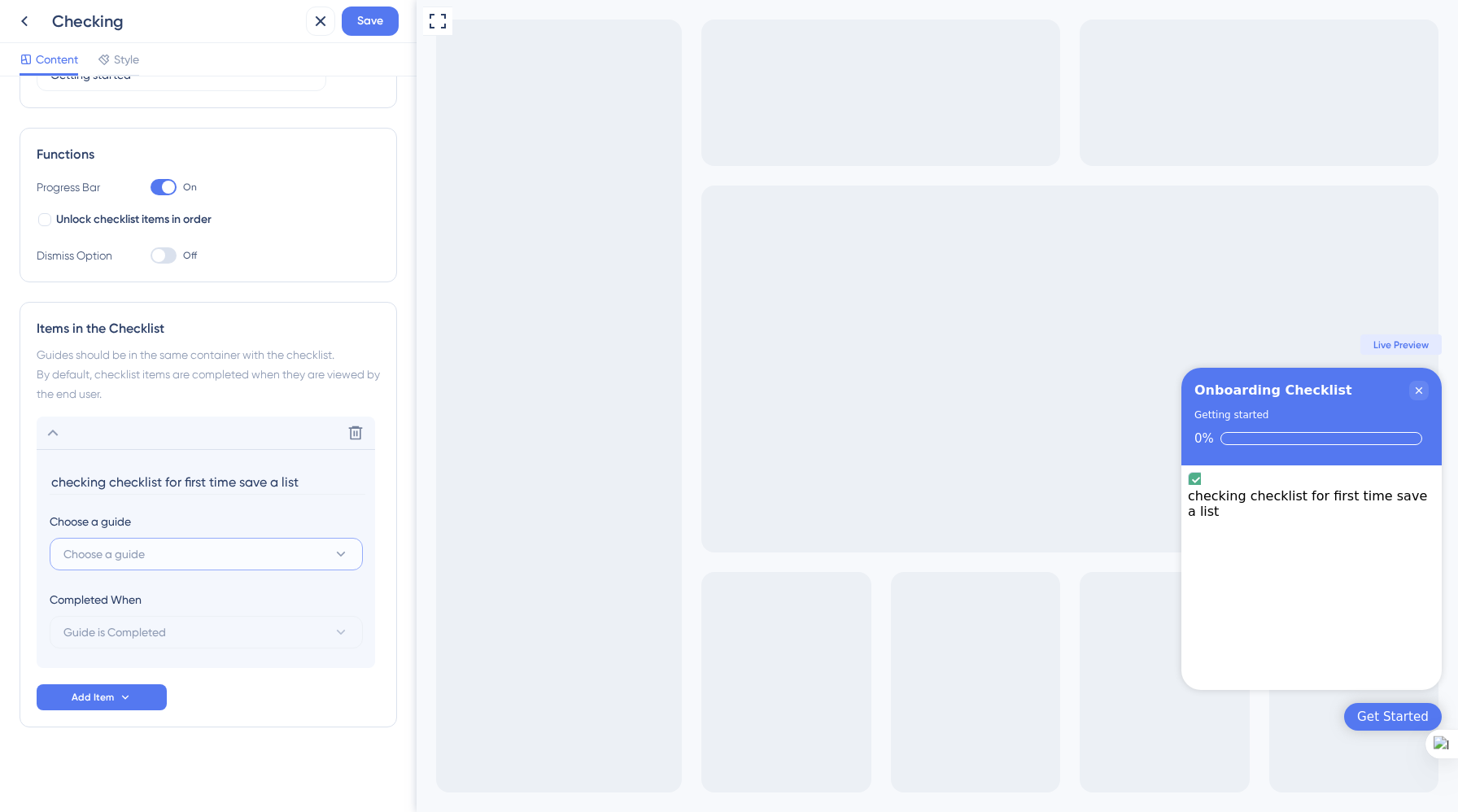
click at [297, 551] on button "Choose a guide" at bounding box center [206, 554] width 313 height 32
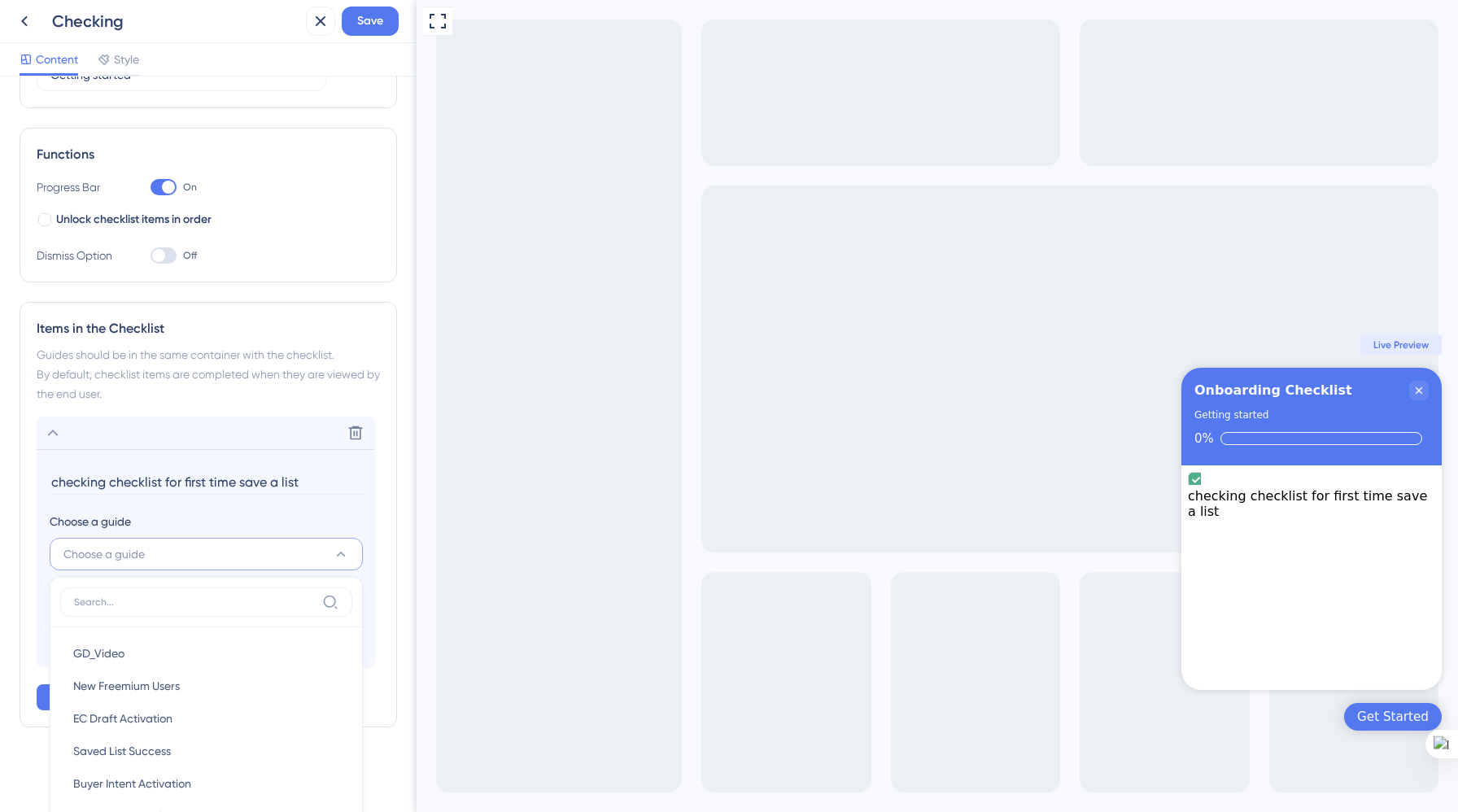
scroll to position [453, 0]
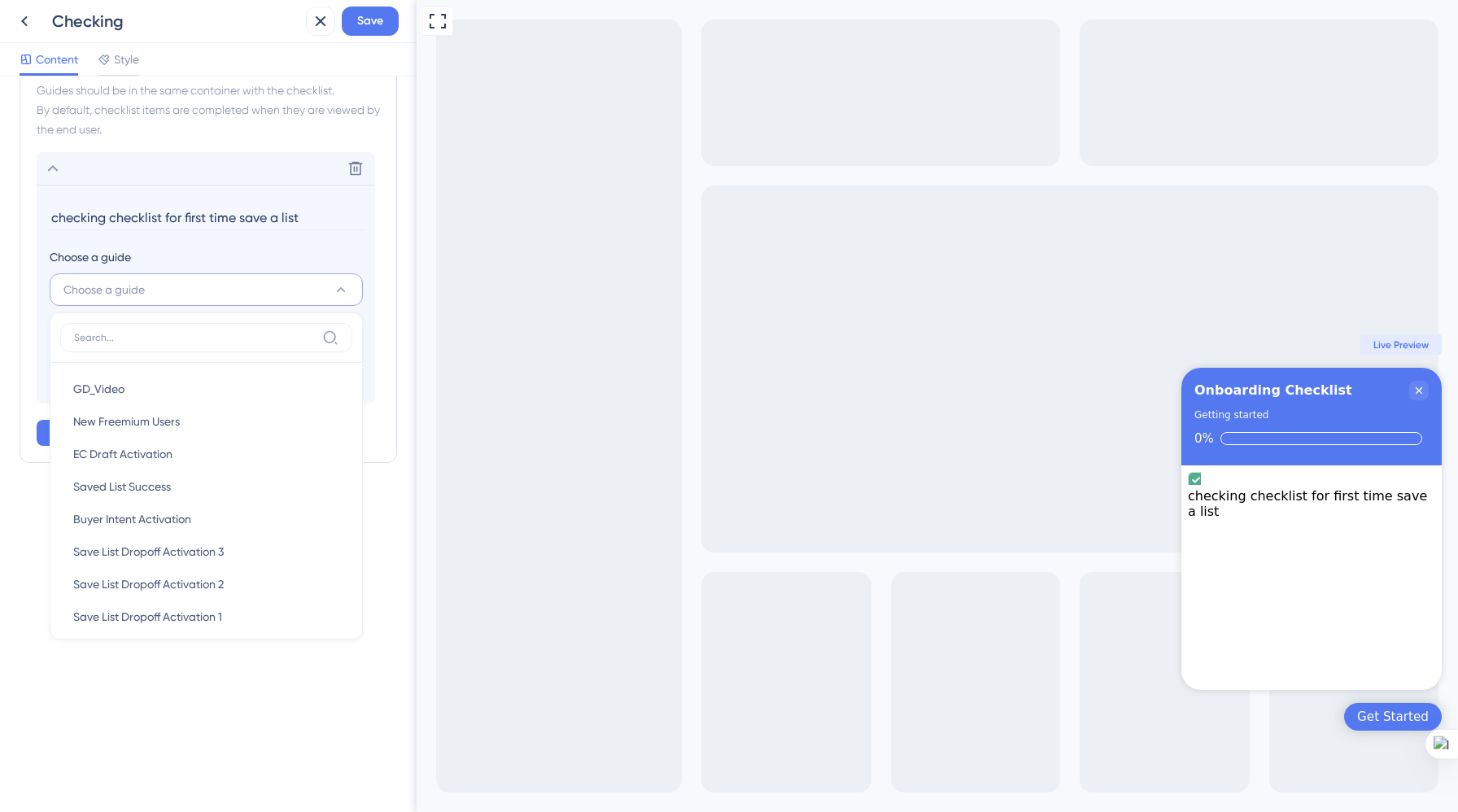
click at [272, 739] on div "Checklist Header Title Onboarding Checklist Subtitle Getting started Functions …" at bounding box center [208, 443] width 416 height 735
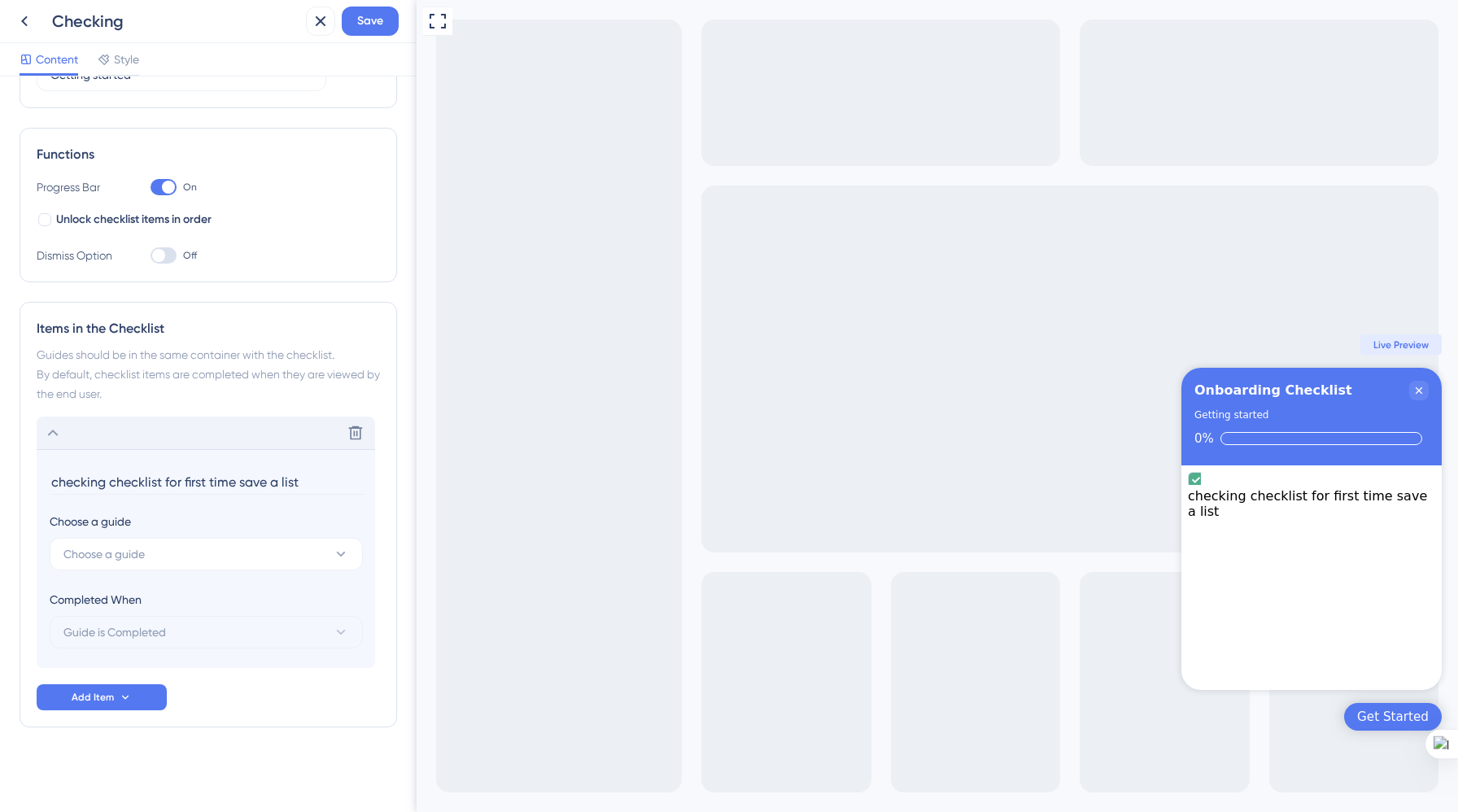
click at [62, 435] on icon at bounding box center [52, 432] width 19 height 19
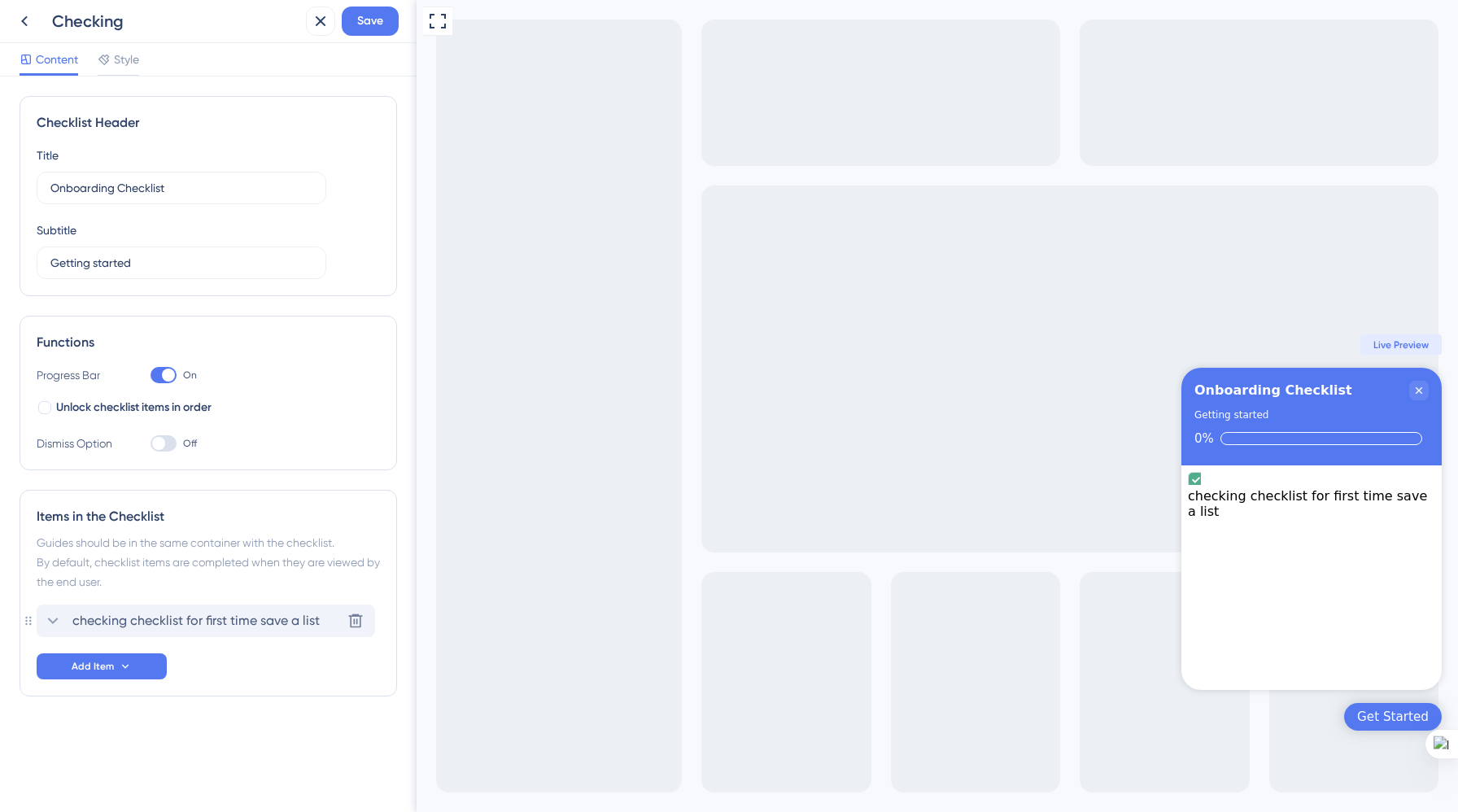
scroll to position [0, 0]
click at [376, 25] on span "Save" at bounding box center [370, 20] width 26 height 19
click at [142, 668] on button "Add Item" at bounding box center [102, 666] width 130 height 26
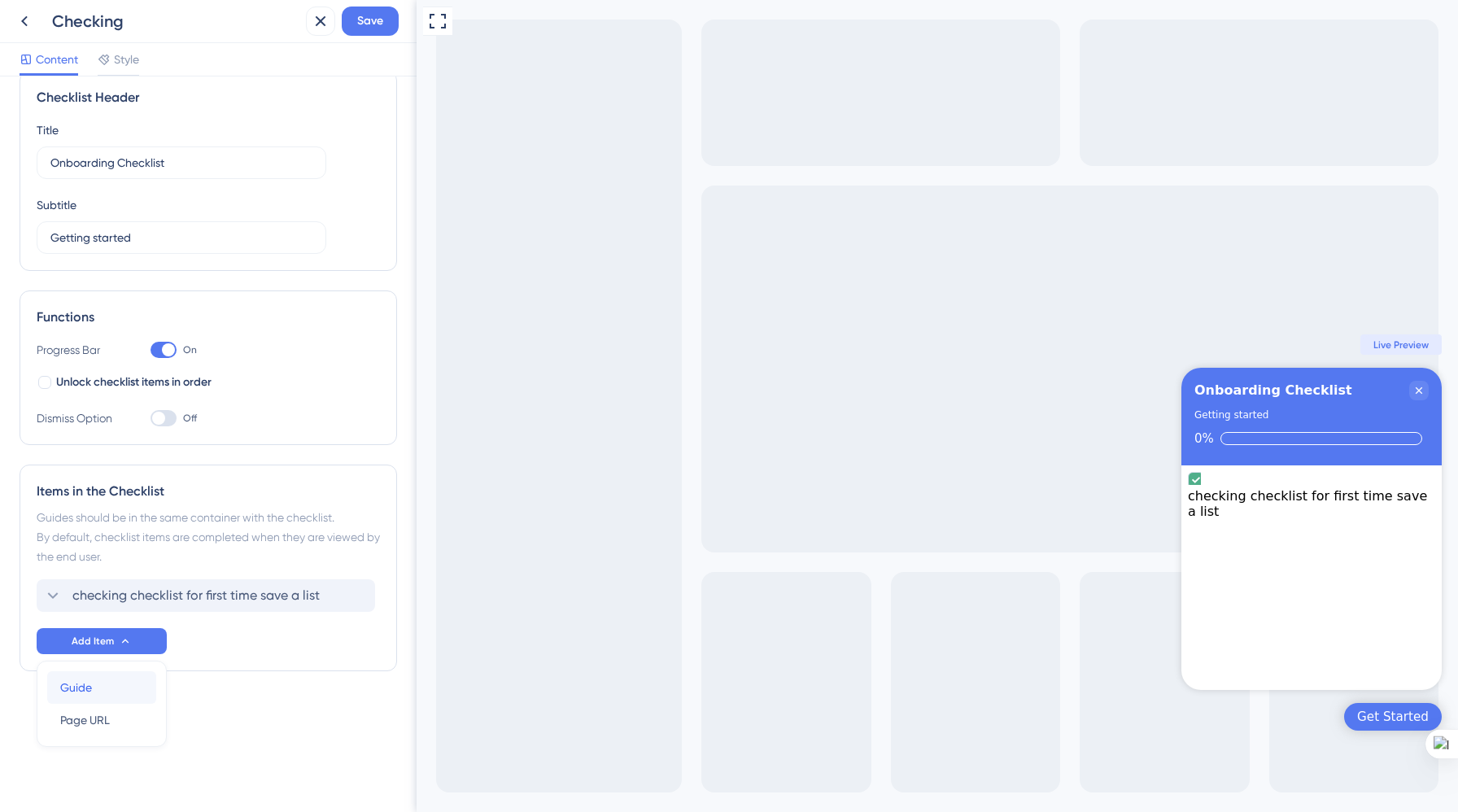
click at [107, 698] on div "Guide Guide" at bounding box center [102, 687] width 83 height 32
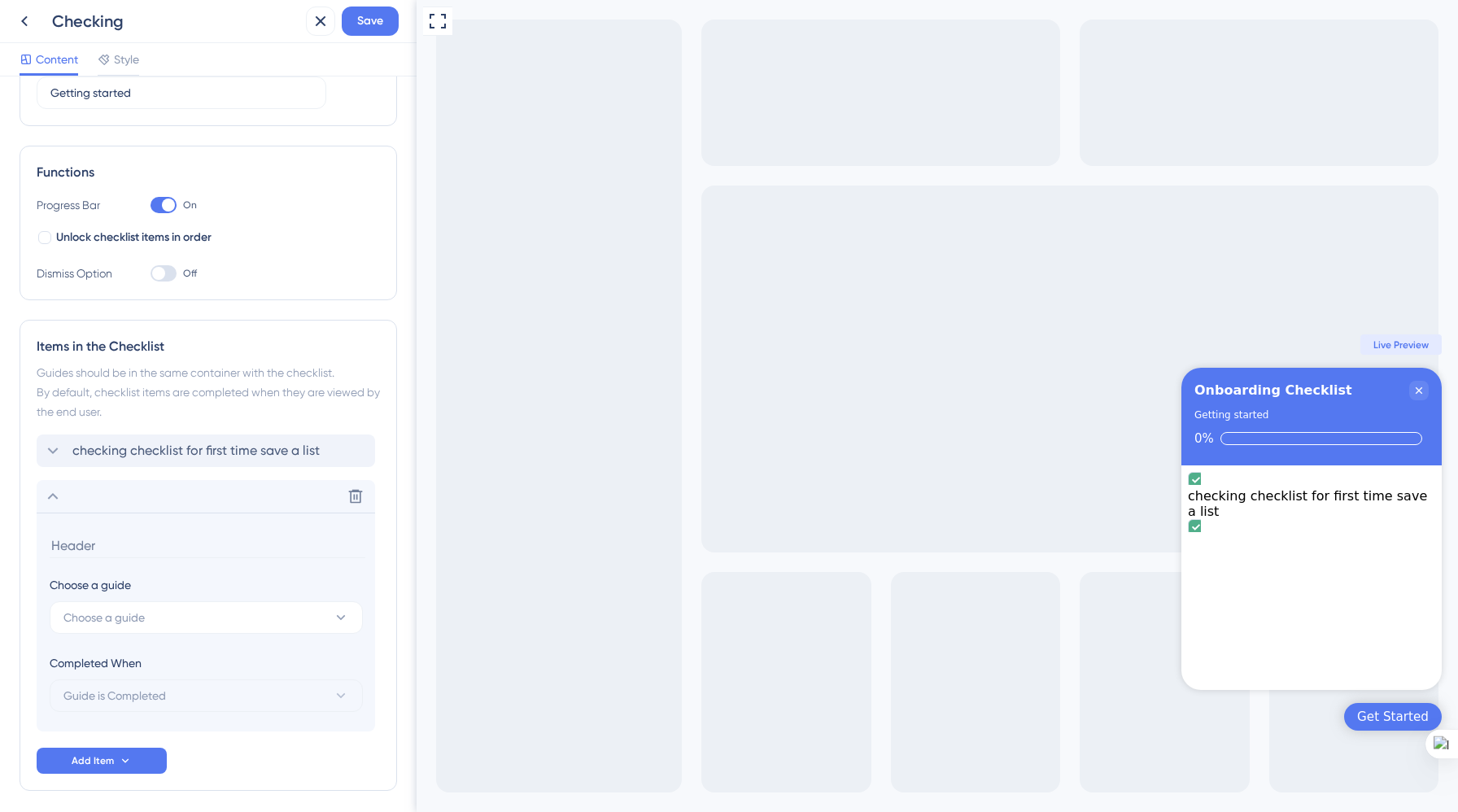
scroll to position [233, 0]
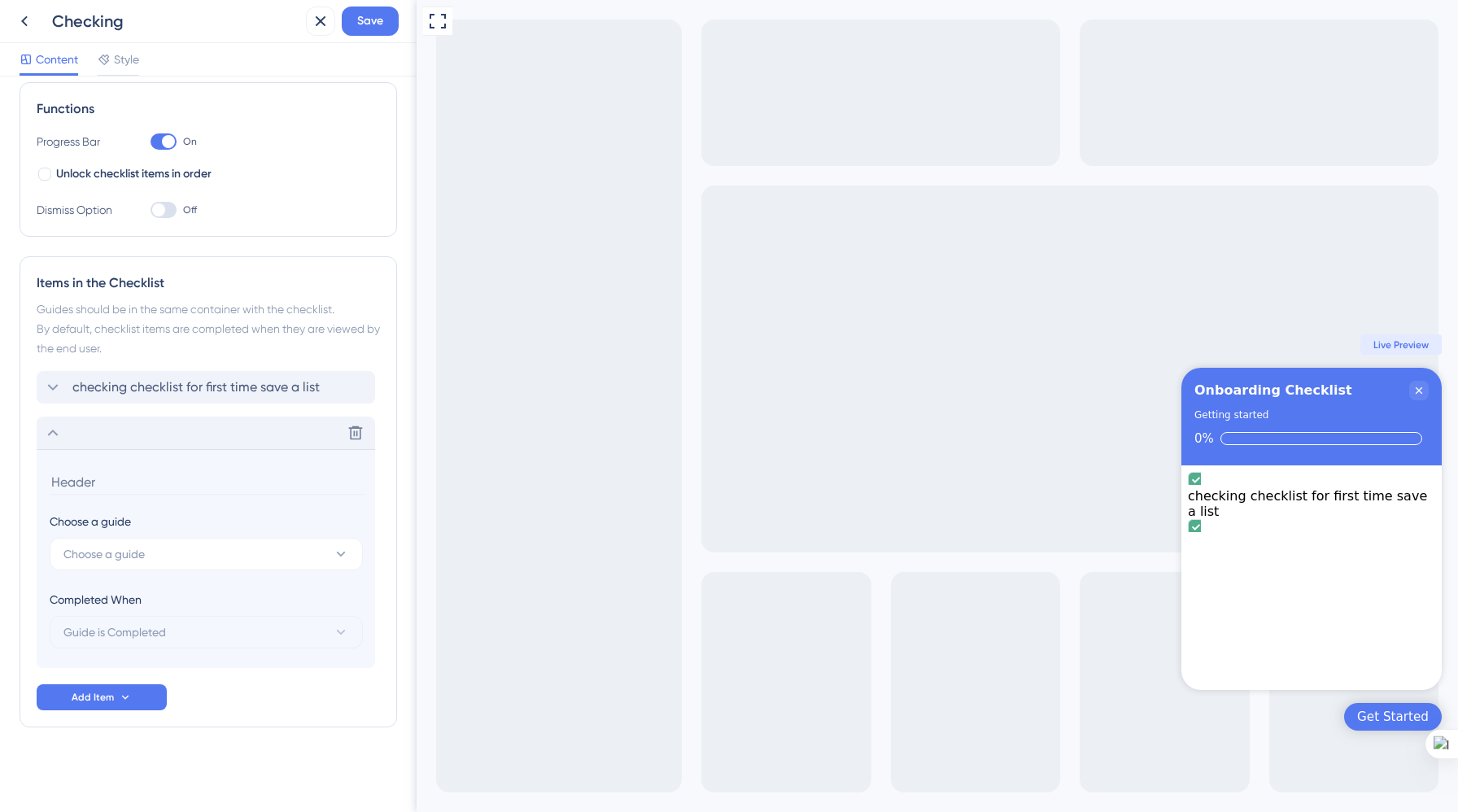
click at [357, 446] on div "Delete" at bounding box center [355, 432] width 26 height 32
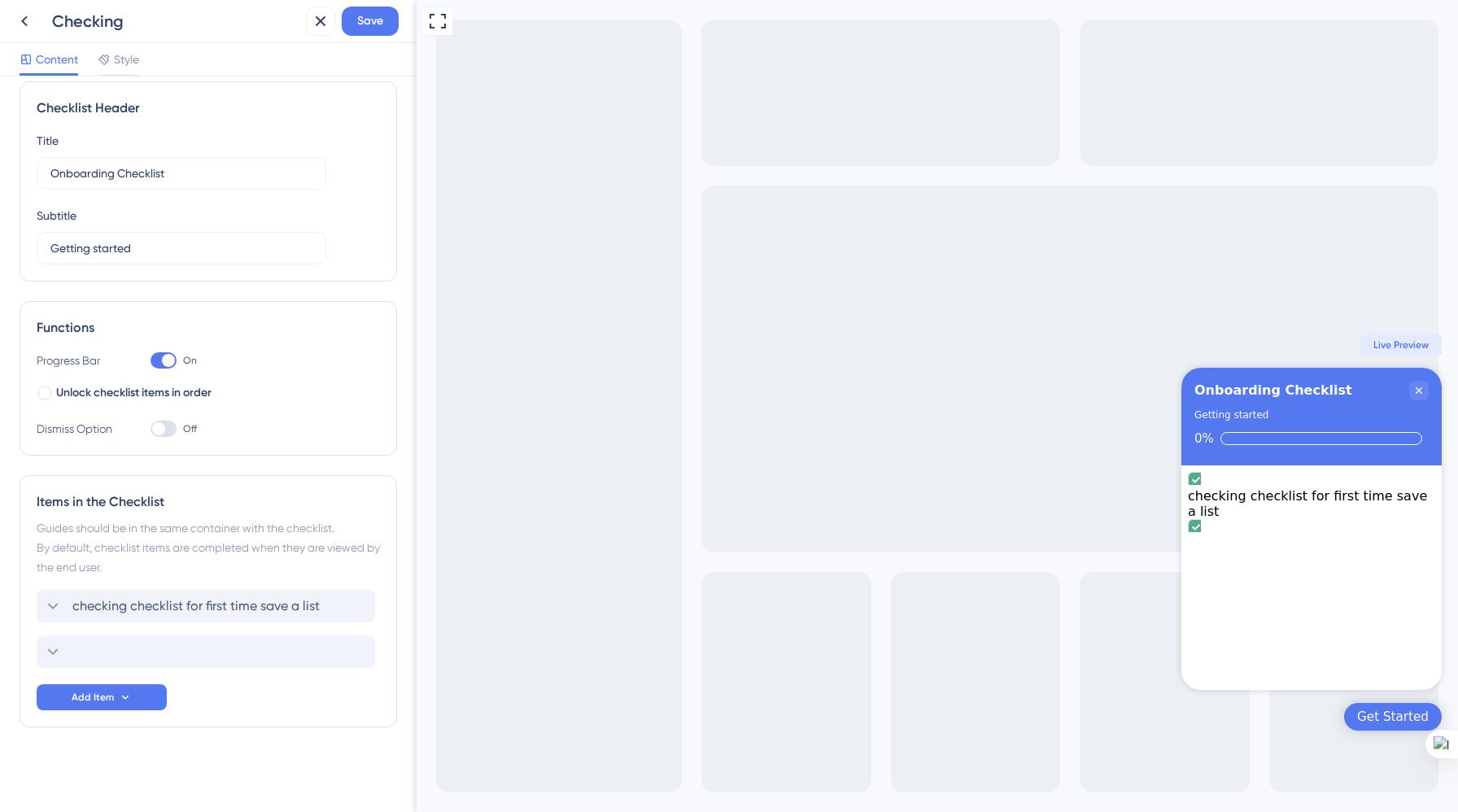
scroll to position [14, 0]
click at [351, 647] on icon at bounding box center [355, 651] width 16 height 16
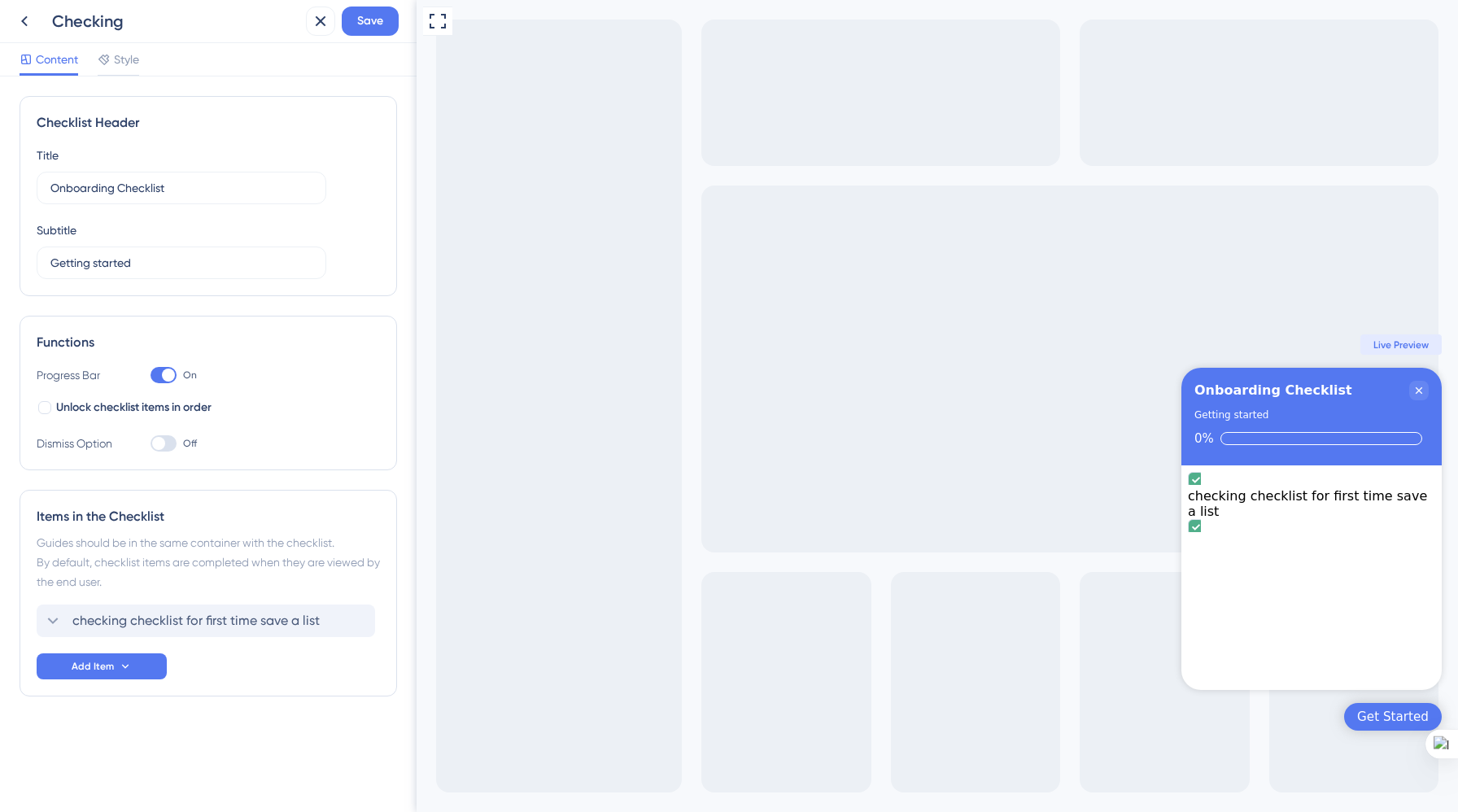
scroll to position [0, 0]
click at [195, 632] on div "checking checklist for first time save a list Delete" at bounding box center [206, 620] width 338 height 32
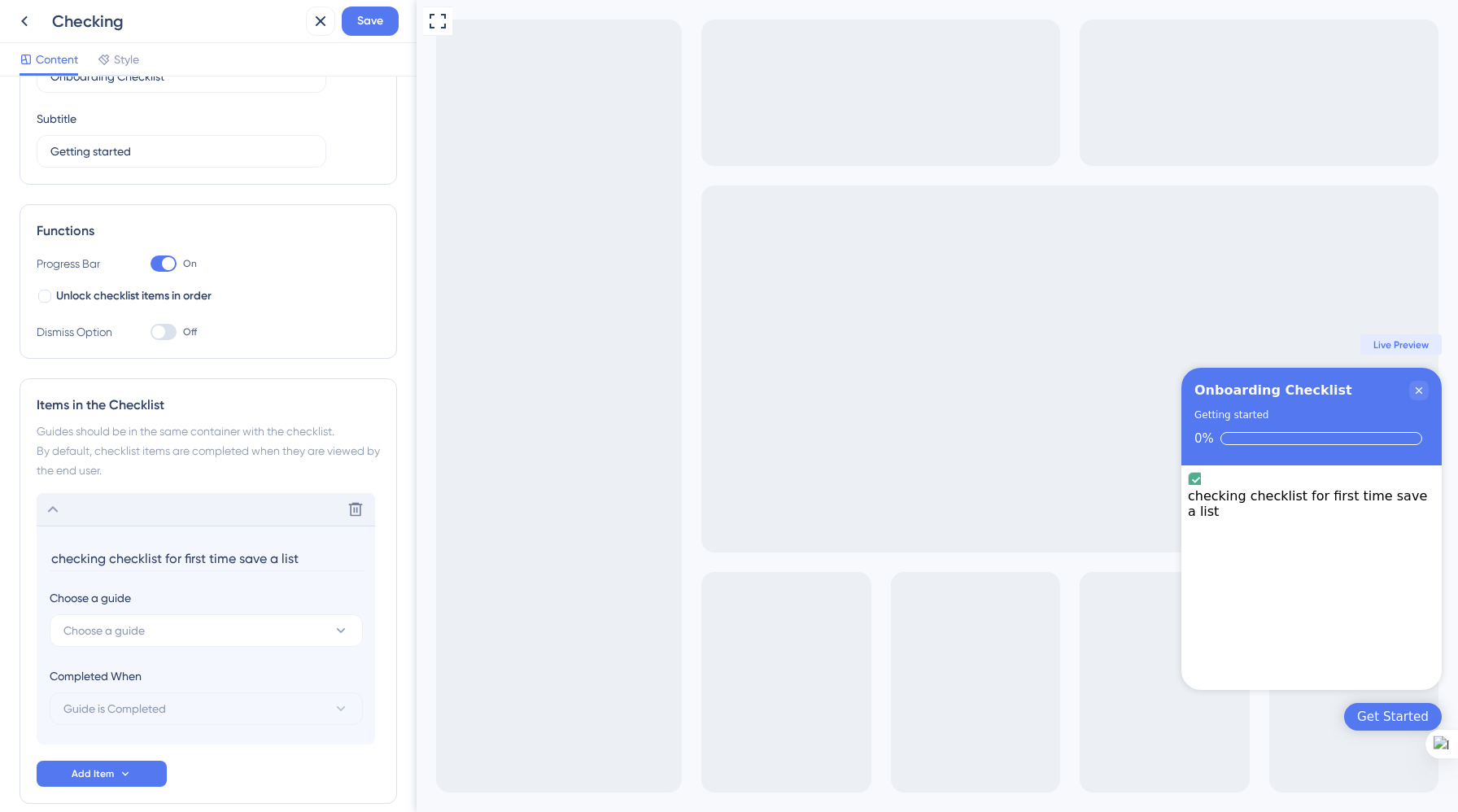
scroll to position [188, 0]
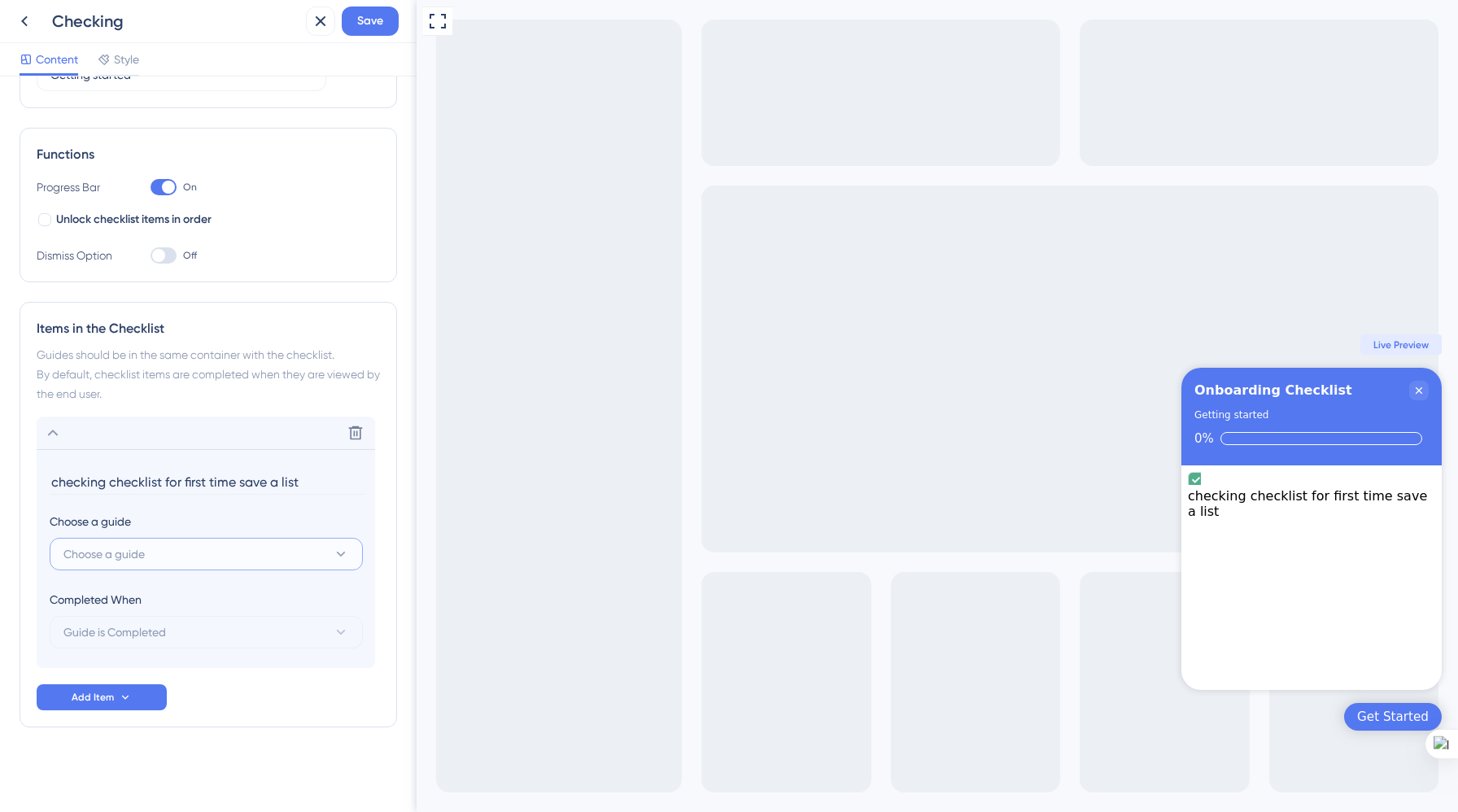
click at [262, 548] on button "Choose a guide" at bounding box center [206, 554] width 313 height 32
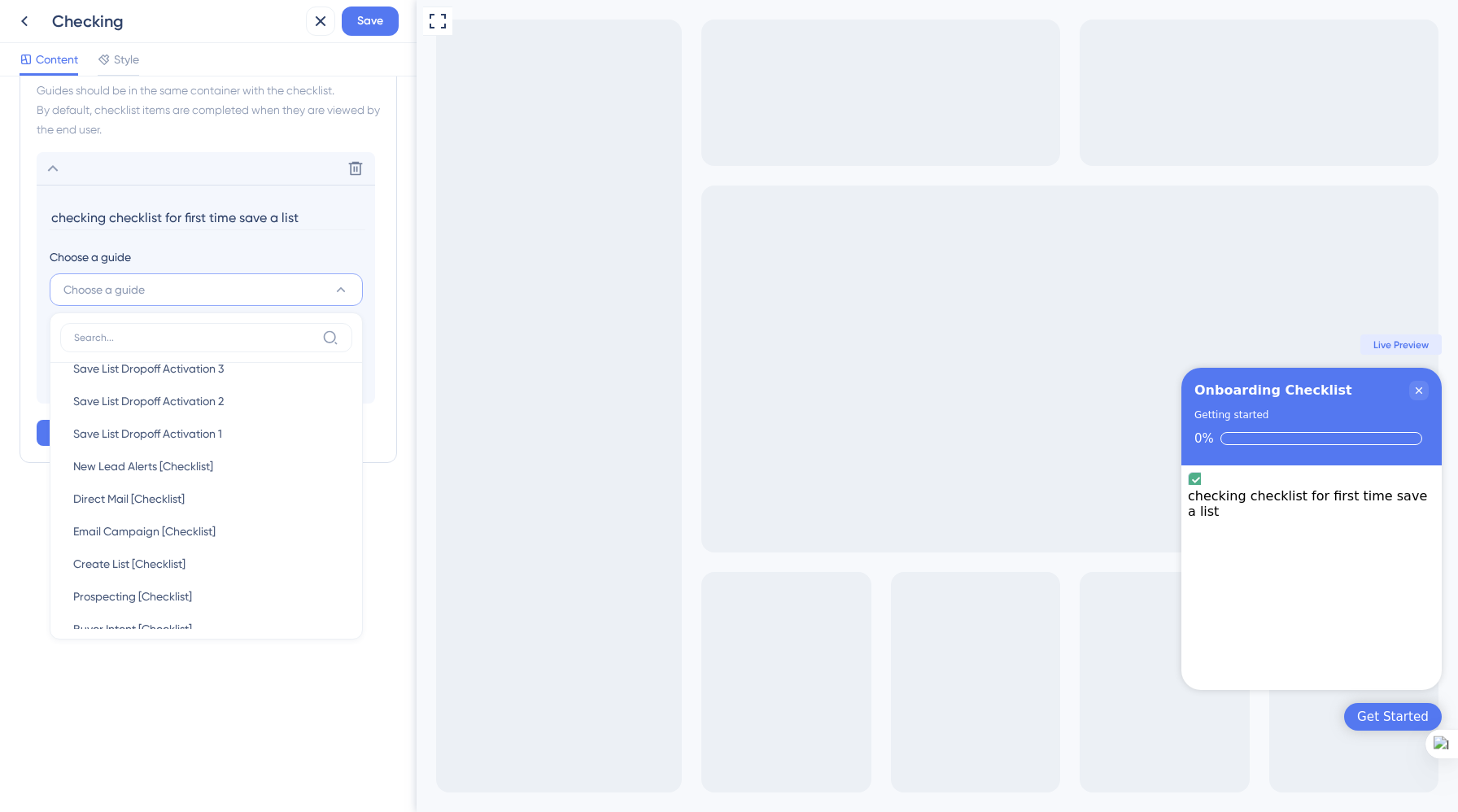
scroll to position [181, 0]
click at [190, 562] on div "Create List [Checklist] Create List [Checklist]" at bounding box center [206, 565] width 266 height 32
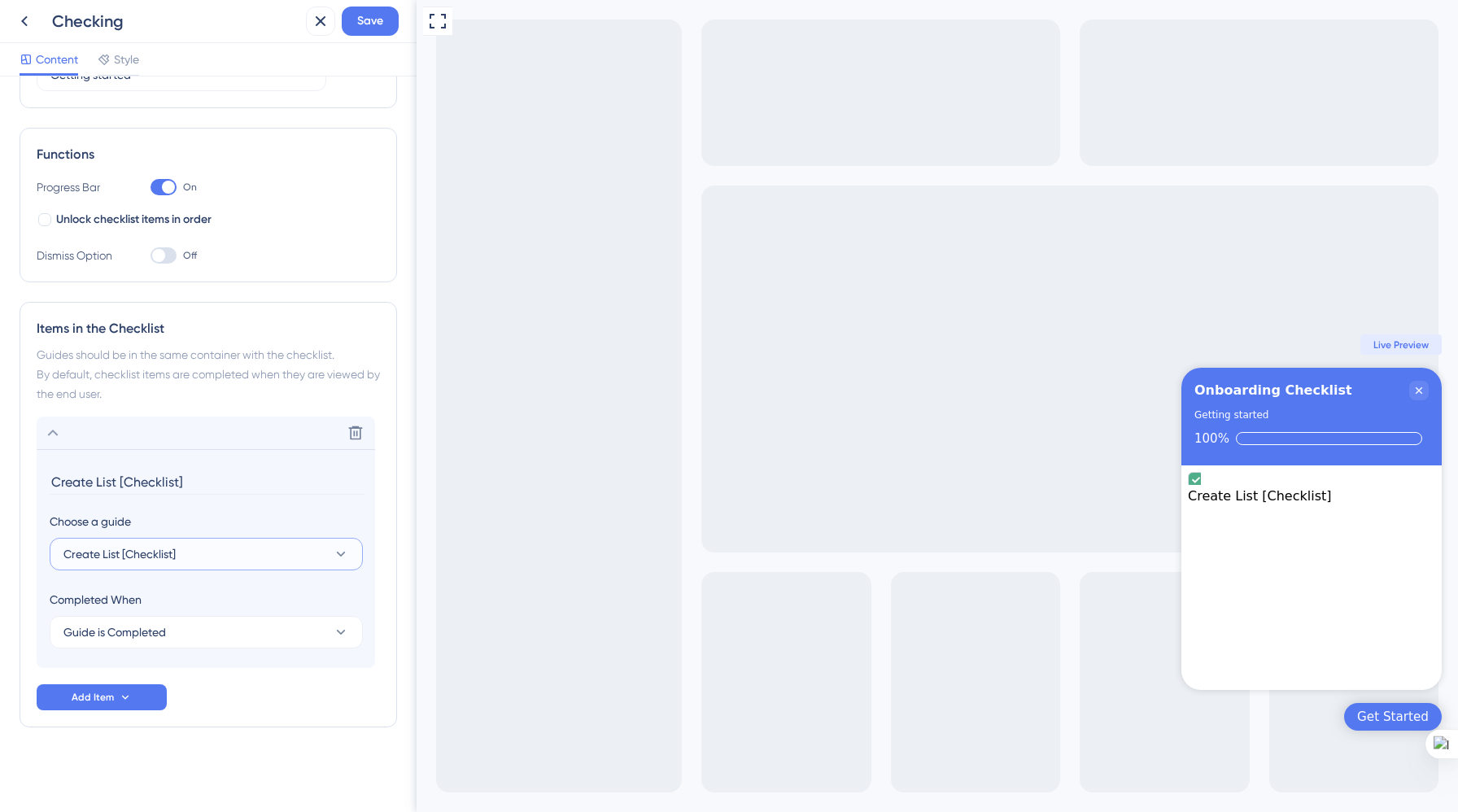
click at [190, 562] on button "Create List [Checklist]" at bounding box center [206, 554] width 313 height 32
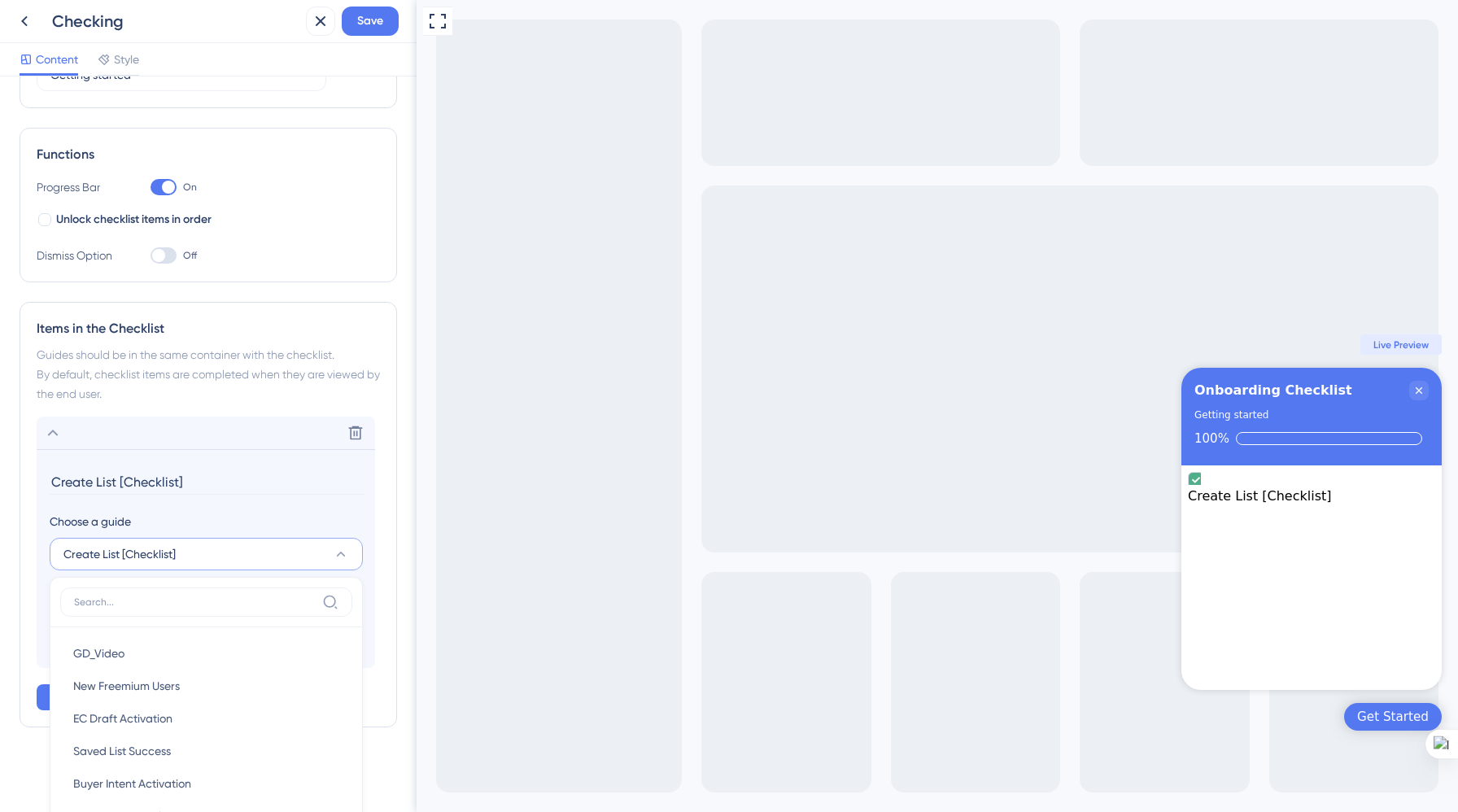
scroll to position [453, 0]
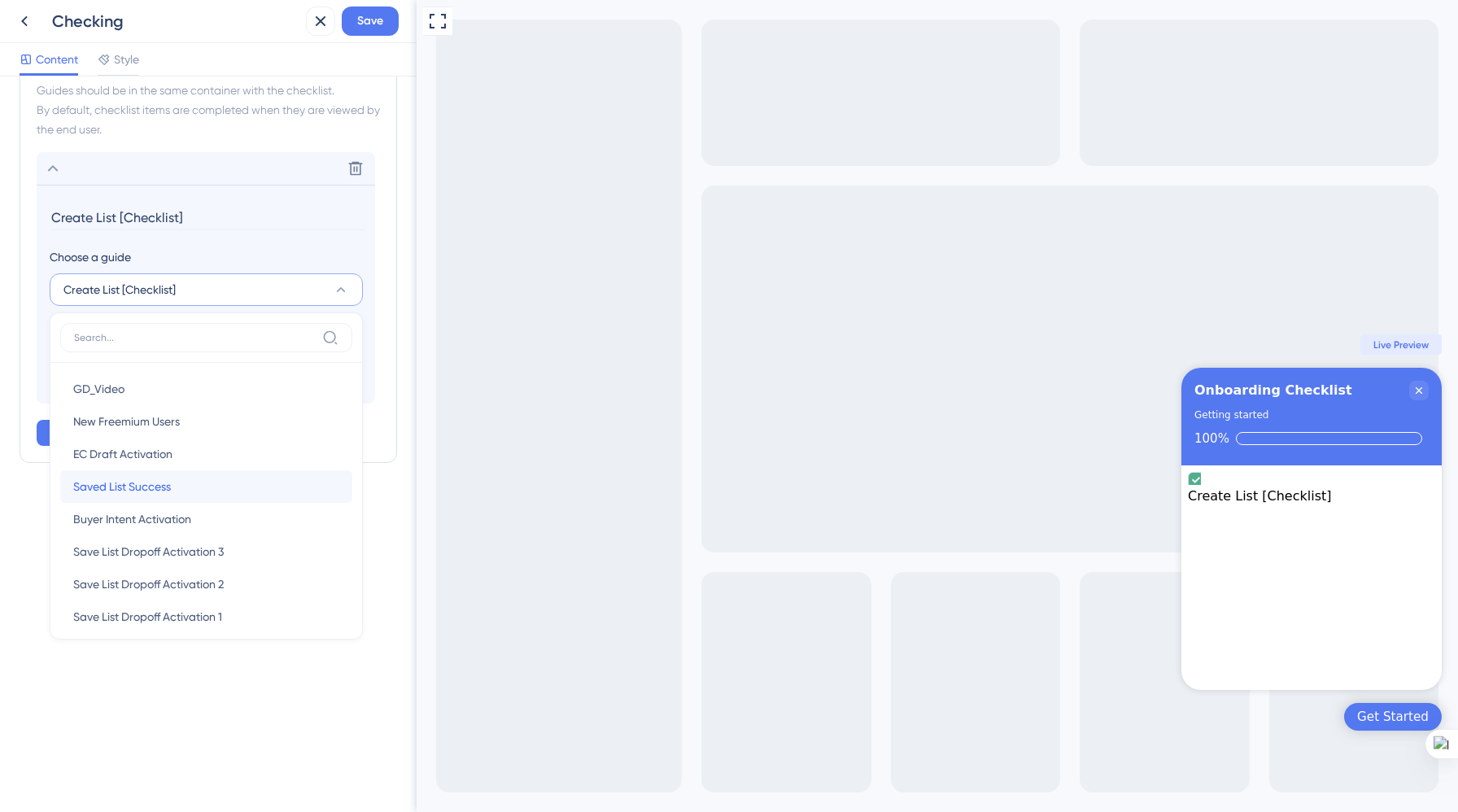
click at [187, 487] on div "Saved List Success Saved List Success" at bounding box center [206, 486] width 266 height 32
type input "Saved List Success"
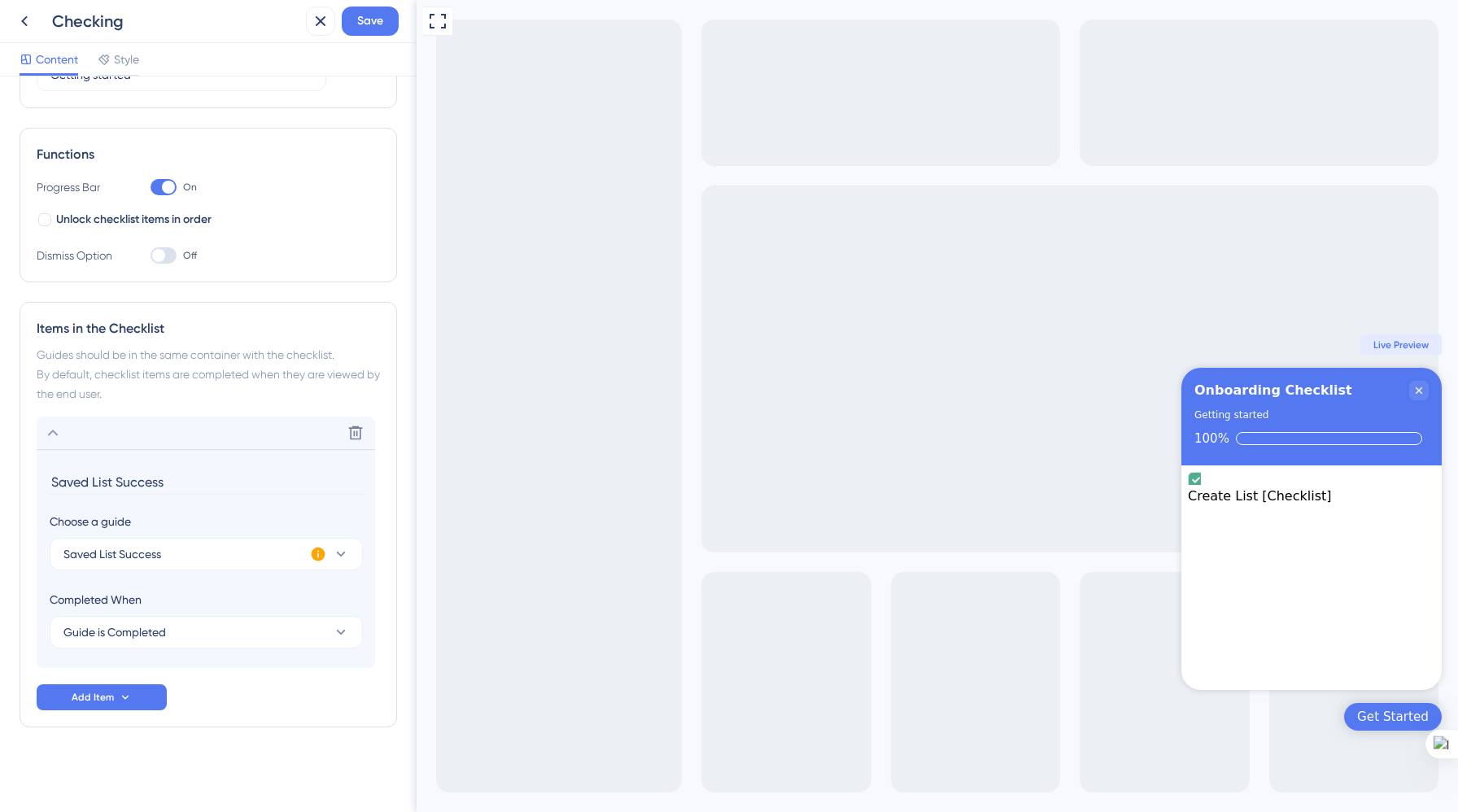
scroll to position [188, 0]
click at [344, 550] on icon at bounding box center [340, 553] width 16 height 16
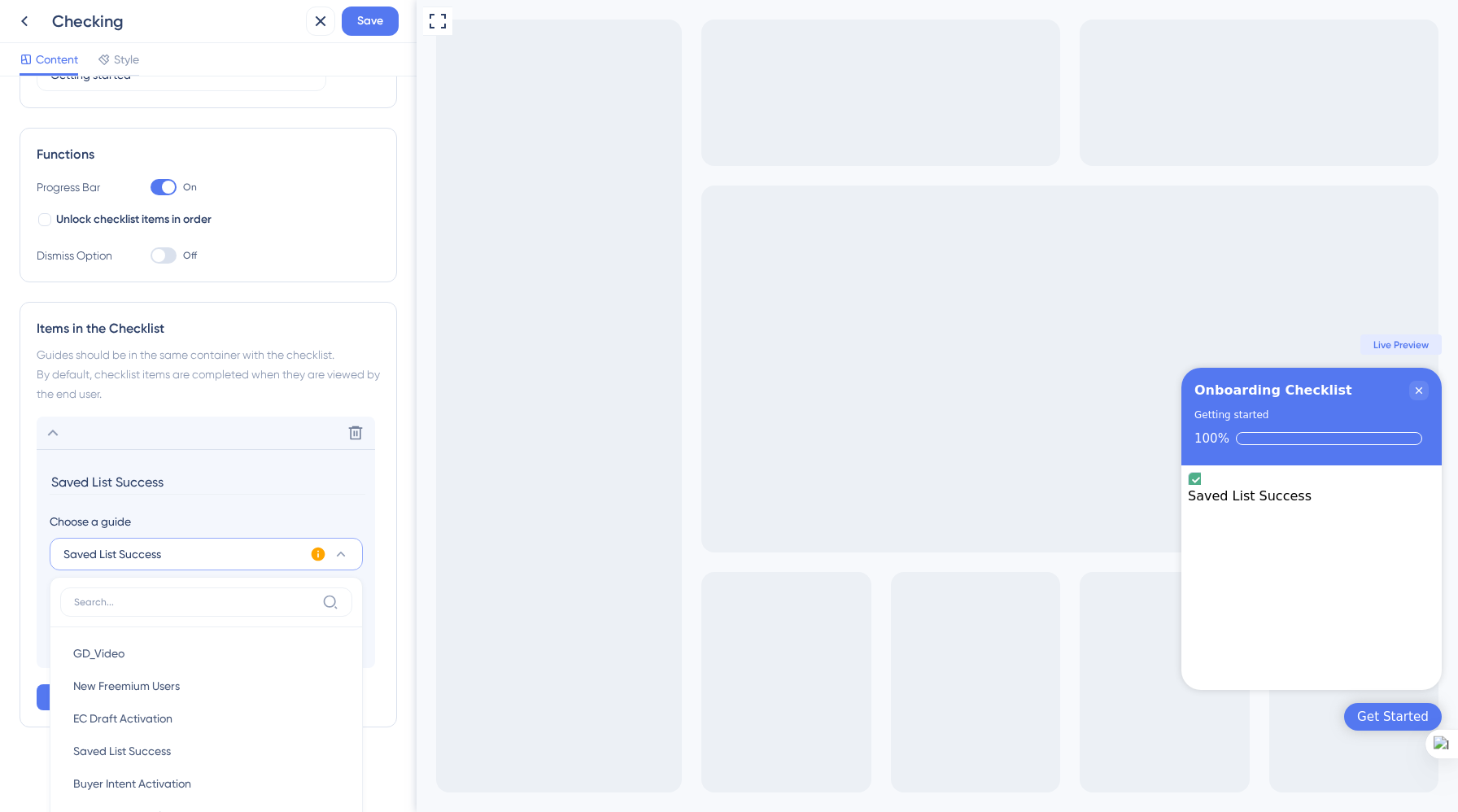
scroll to position [453, 0]
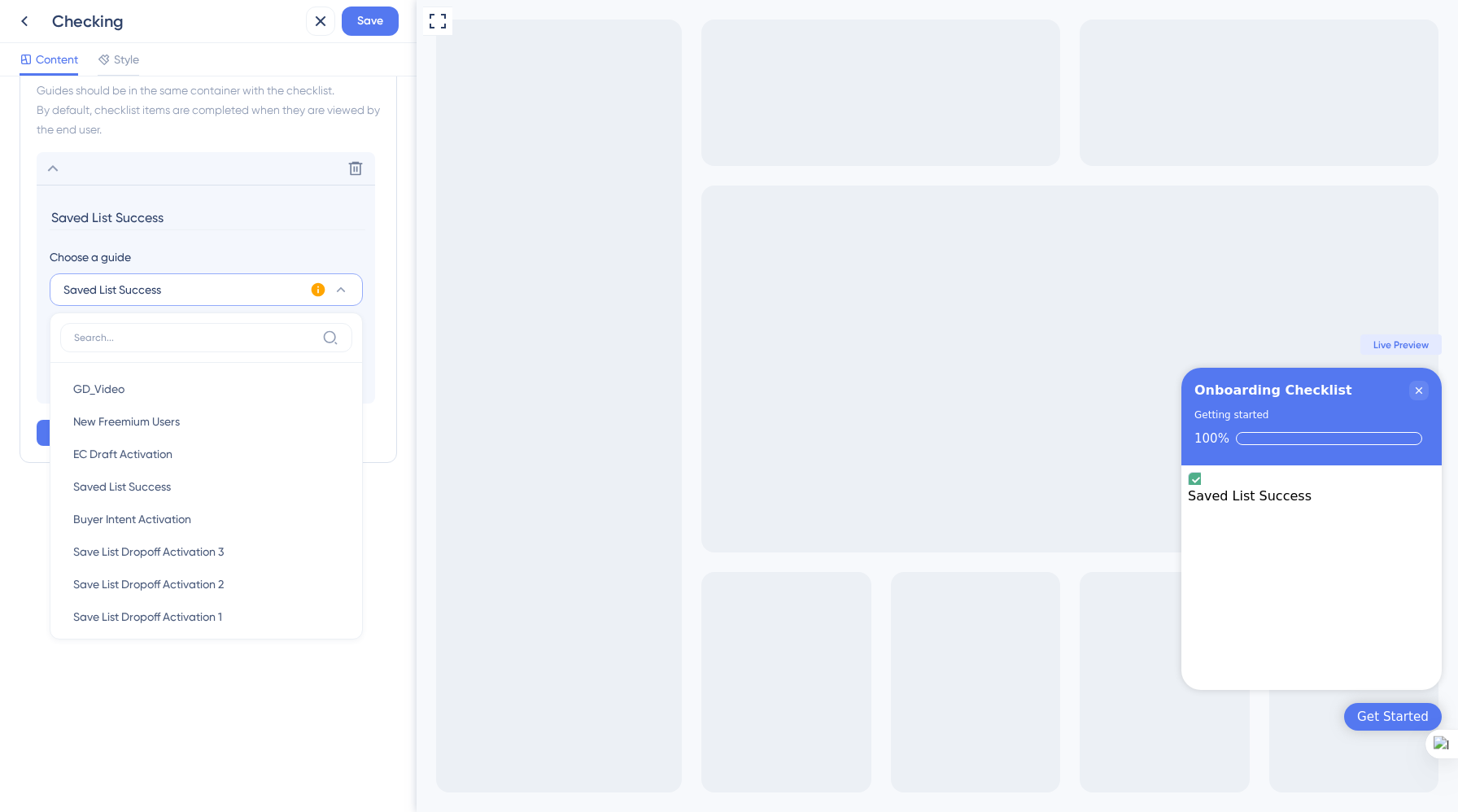
click at [324, 746] on div "Checklist Header Title Onboarding Checklist Subtitle Getting started Functions …" at bounding box center [208, 443] width 416 height 735
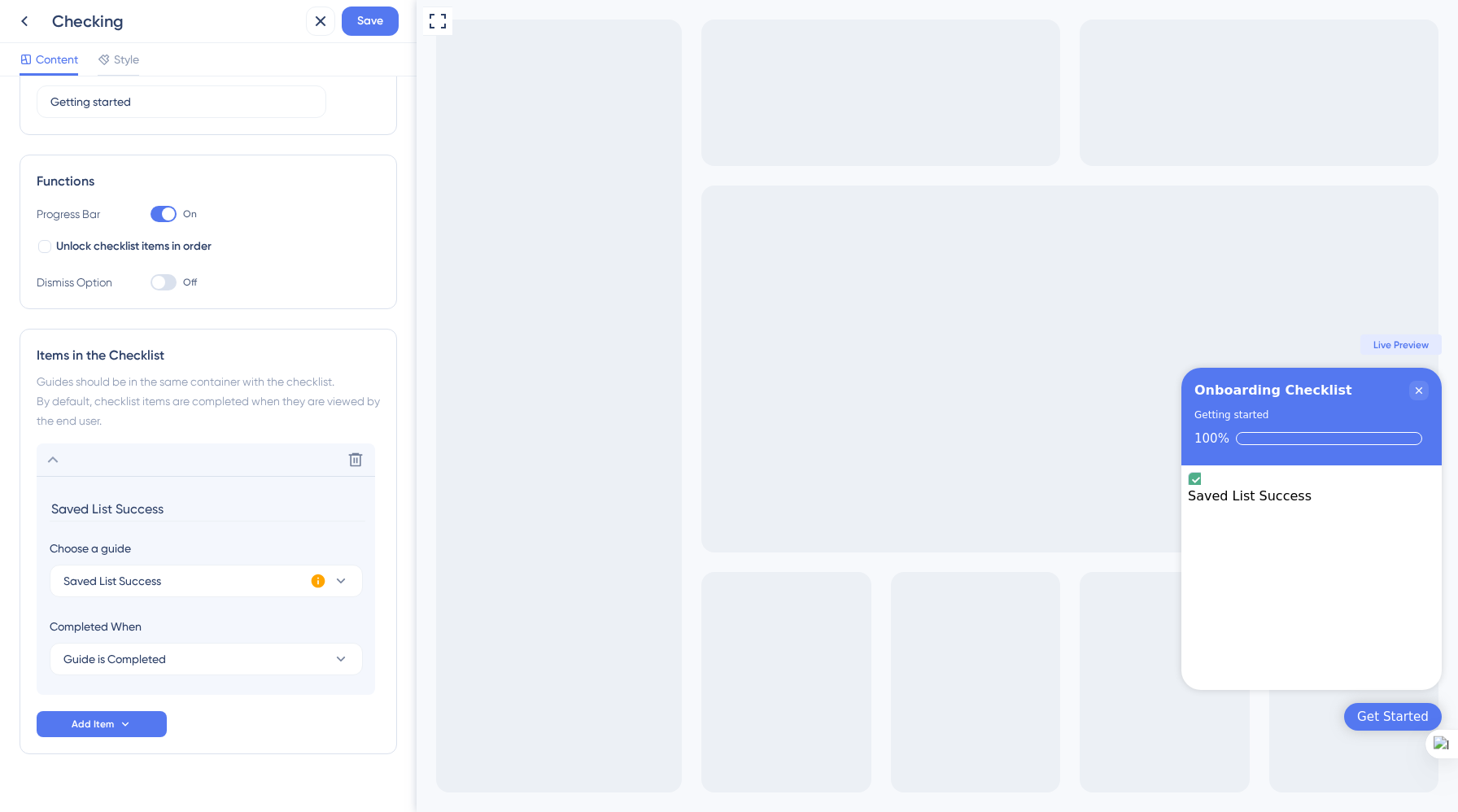
scroll to position [159, 0]
click at [378, 22] on span "Save" at bounding box center [370, 20] width 26 height 19
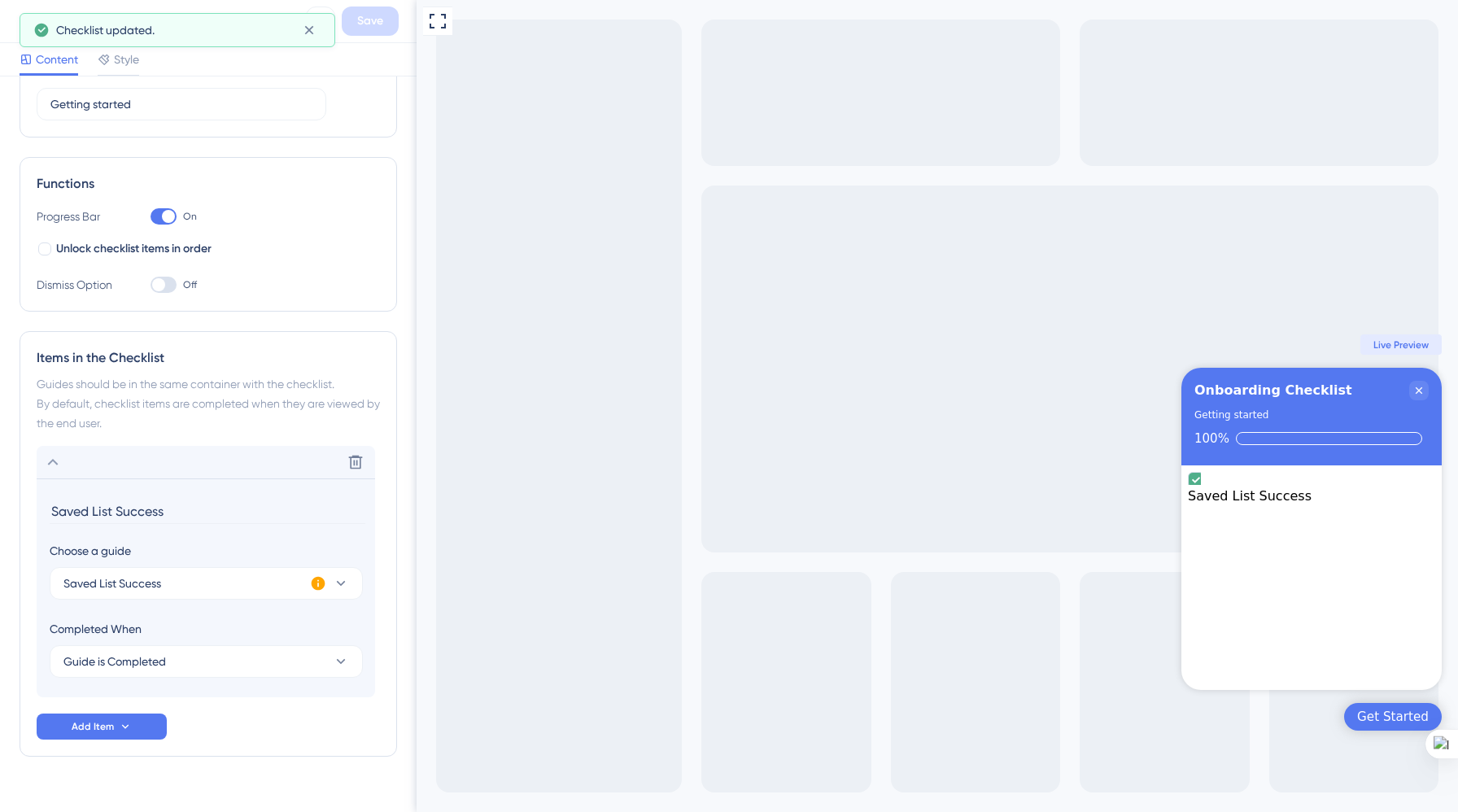
scroll to position [0, 0]
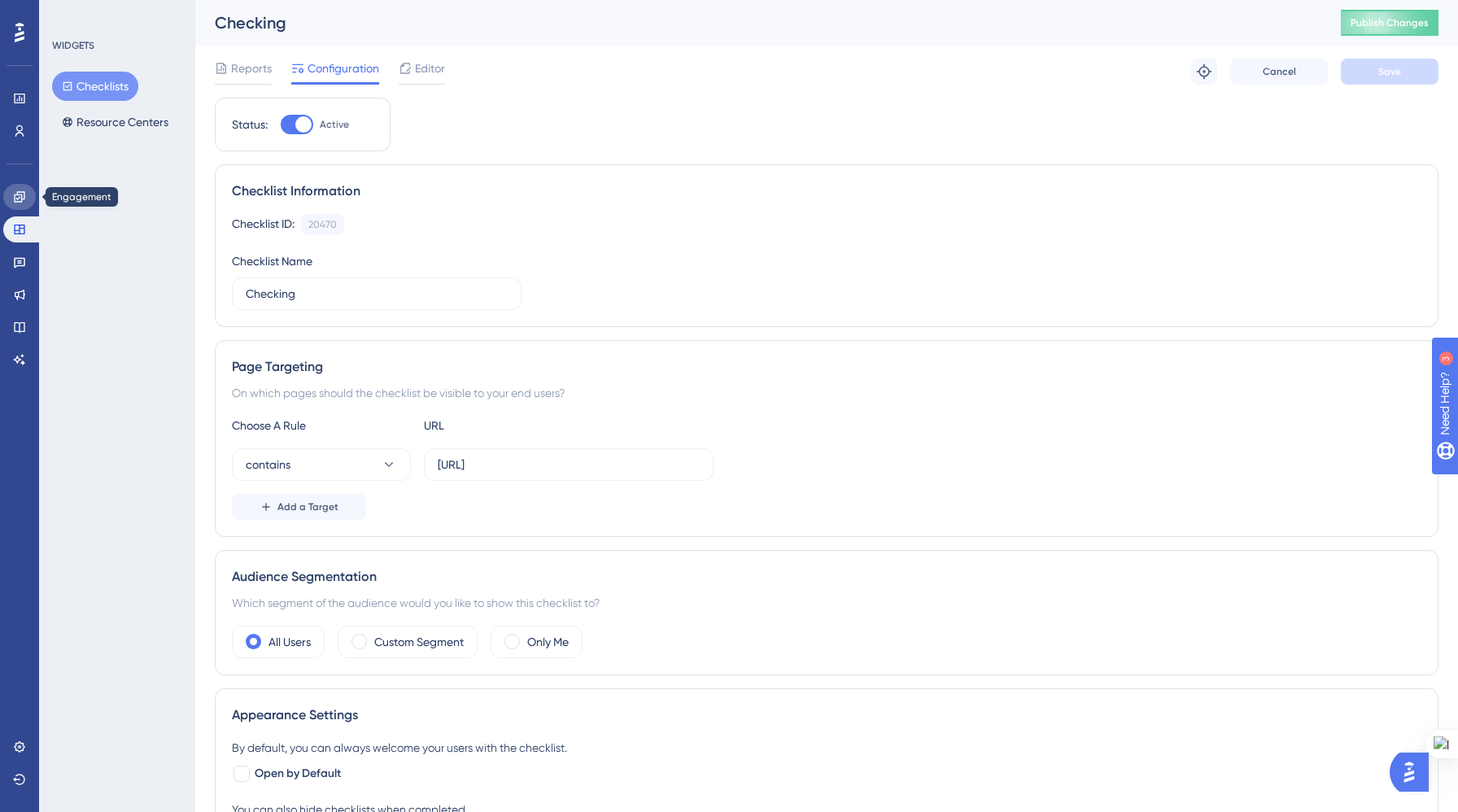
click at [16, 193] on icon at bounding box center [19, 196] width 11 height 11
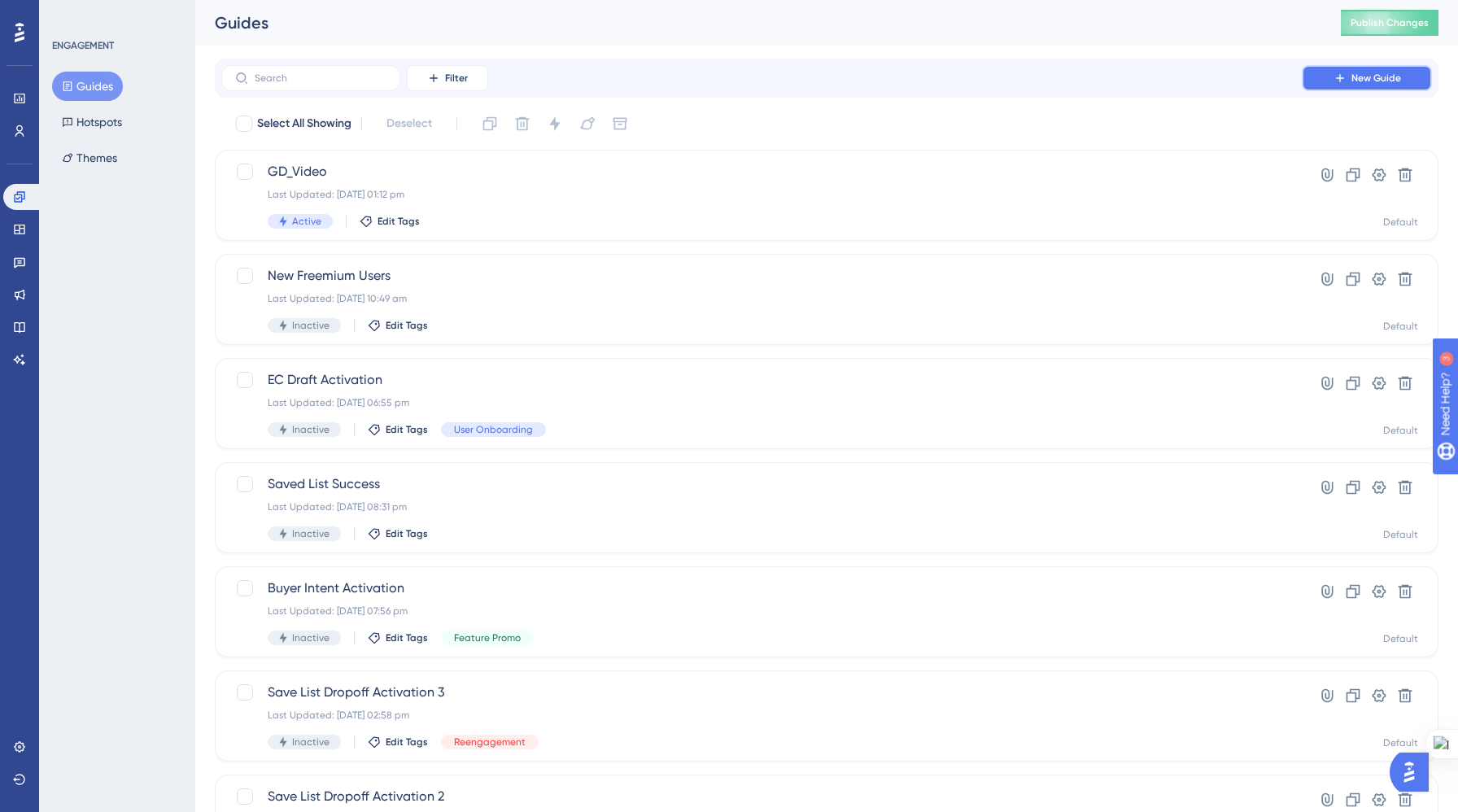
click at [1365, 75] on span "New Guide" at bounding box center [1376, 78] width 50 height 13
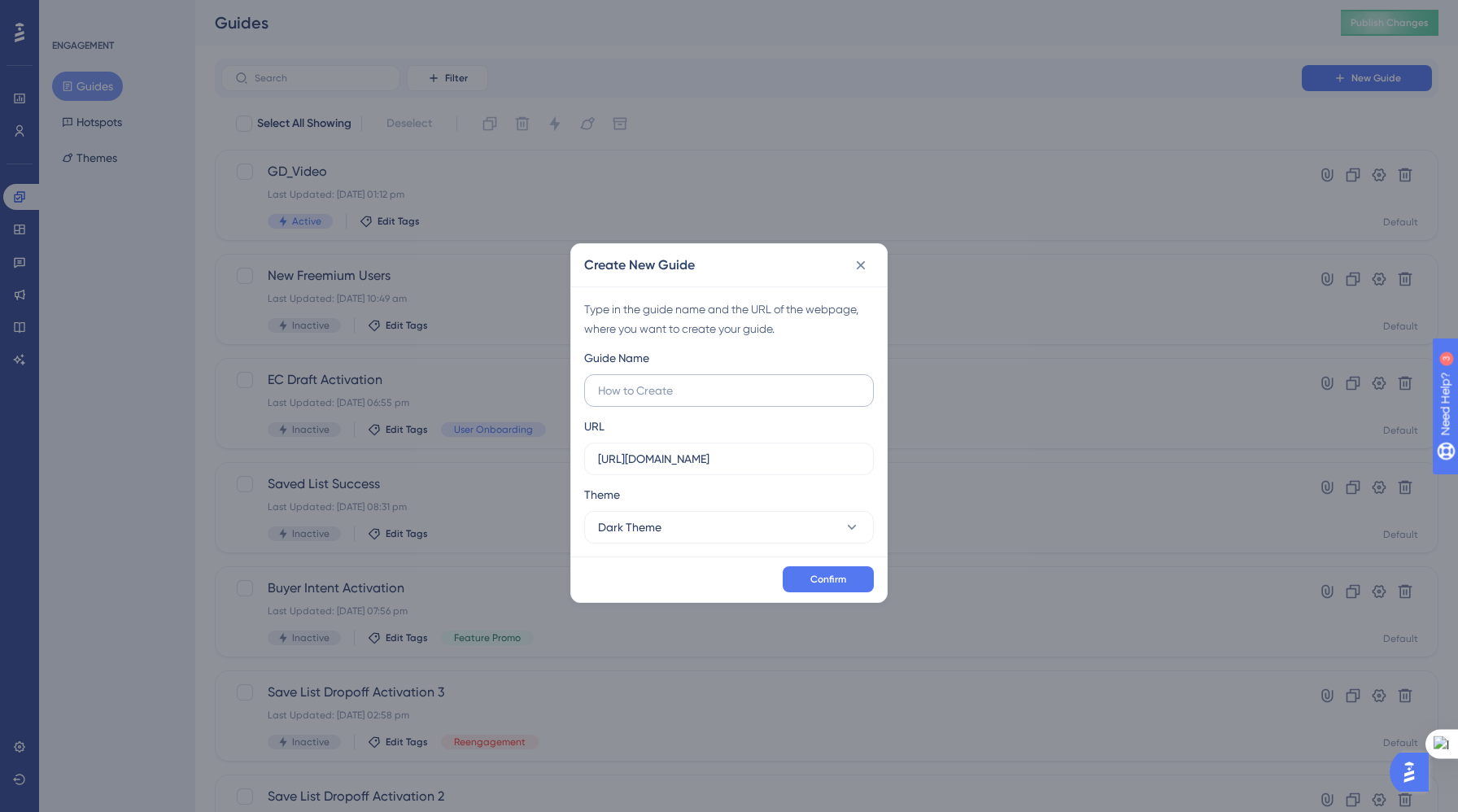
click at [774, 392] on input "text" at bounding box center [729, 390] width 262 height 18
type input "checking"
click at [817, 455] on input "https://yellowstone.salesgenie.com" at bounding box center [729, 458] width 262 height 18
paste input "://localhost:3000/"
type input "[URL]"
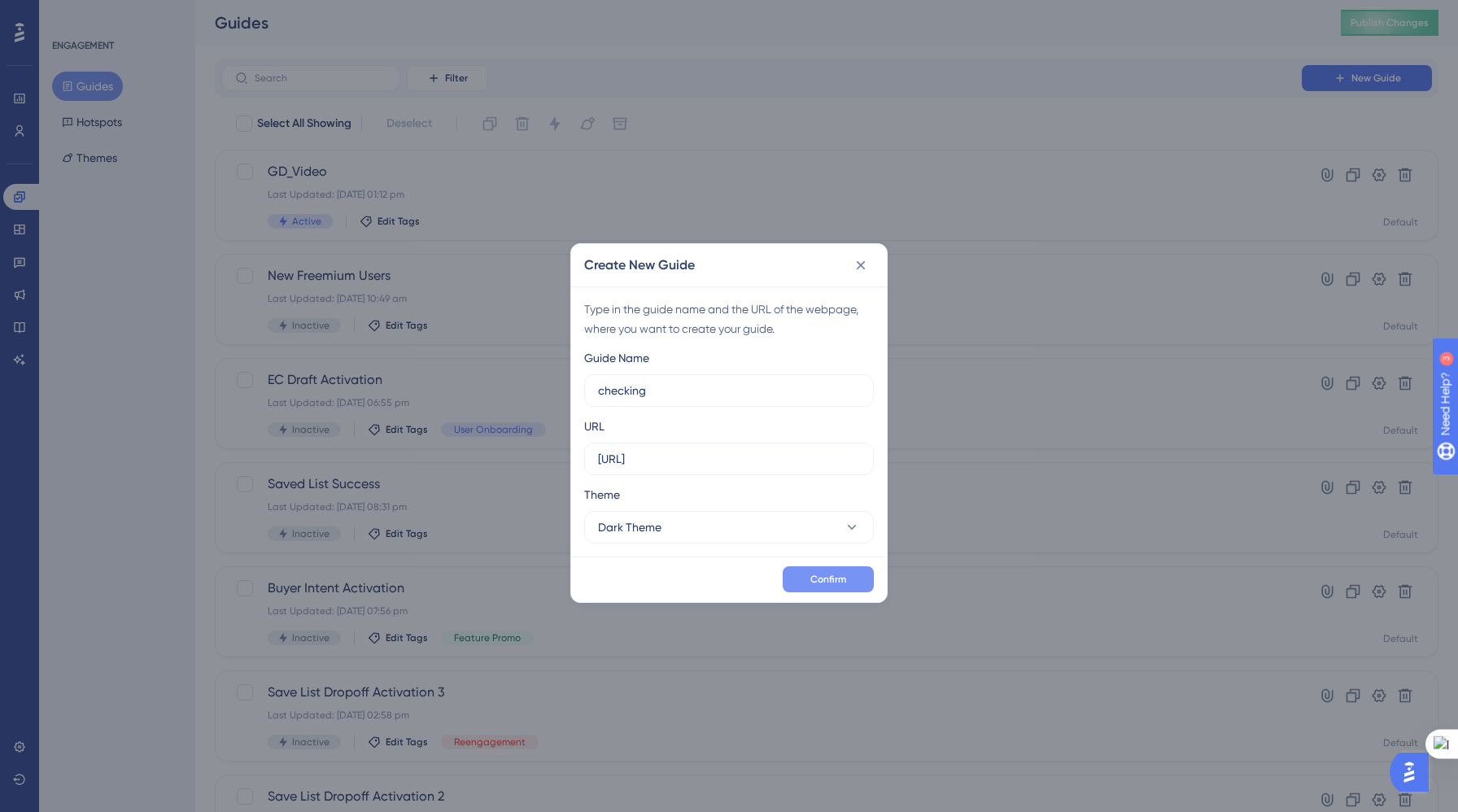
click at [819, 574] on span "Confirm" at bounding box center [828, 579] width 36 height 13
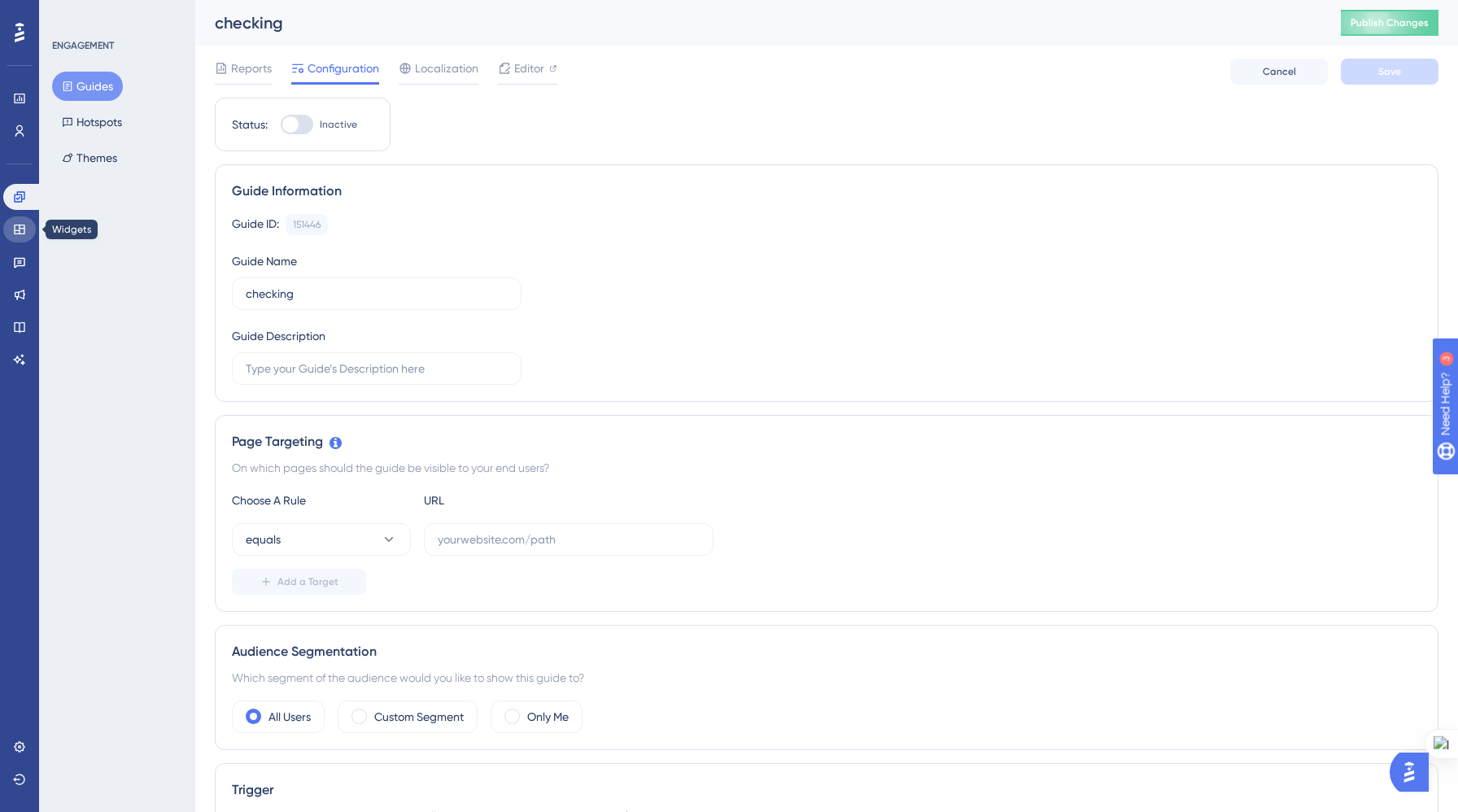
click at [21, 228] on icon at bounding box center [19, 229] width 11 height 10
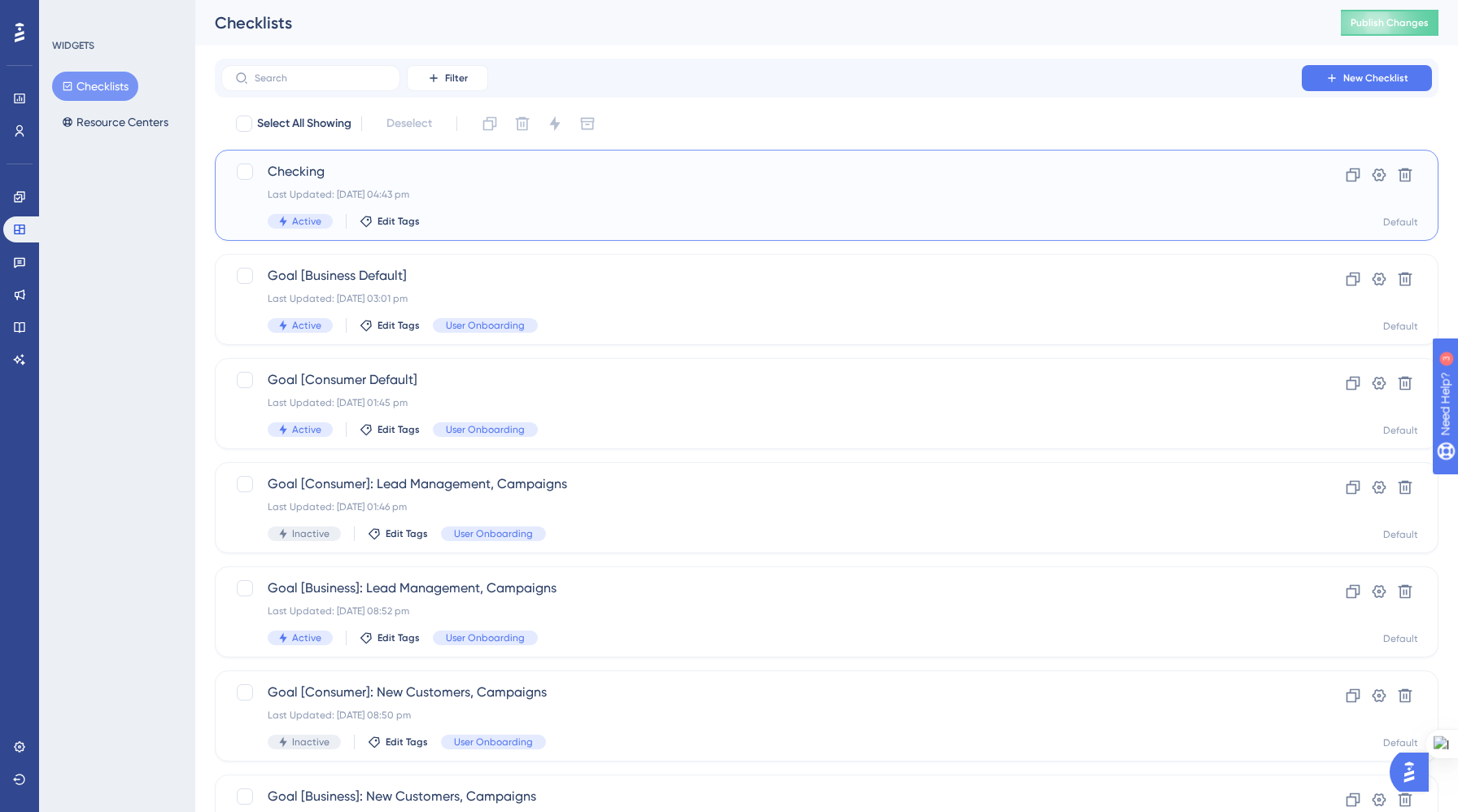
click at [804, 223] on div "Active Edit Tags" at bounding box center [761, 221] width 988 height 14
click at [437, 208] on div "Checking Last Updated: 08 Sept 2025 04:43 pm Active Edit Tags" at bounding box center [761, 195] width 988 height 67
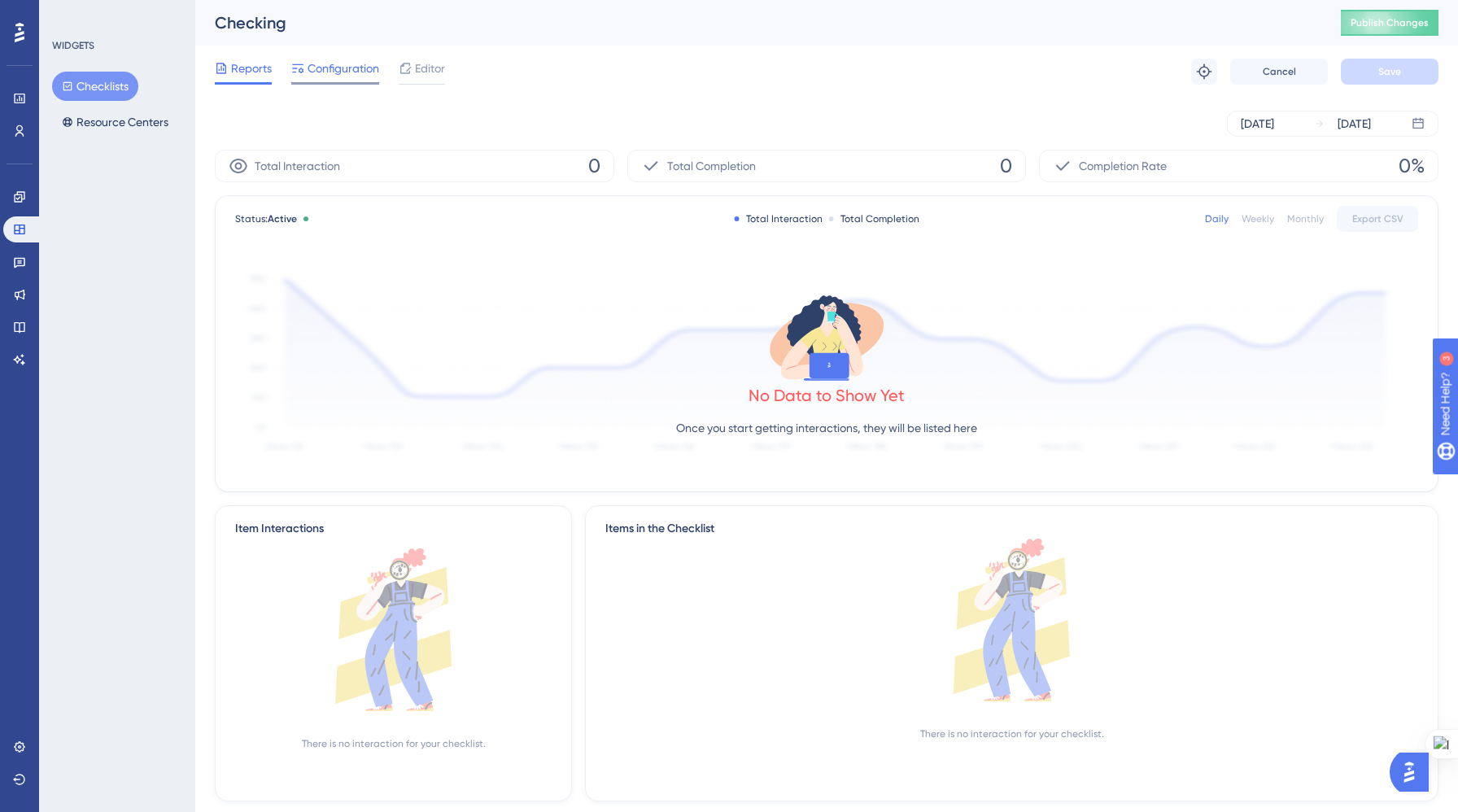
click at [345, 75] on span "Configuration" at bounding box center [344, 68] width 72 height 19
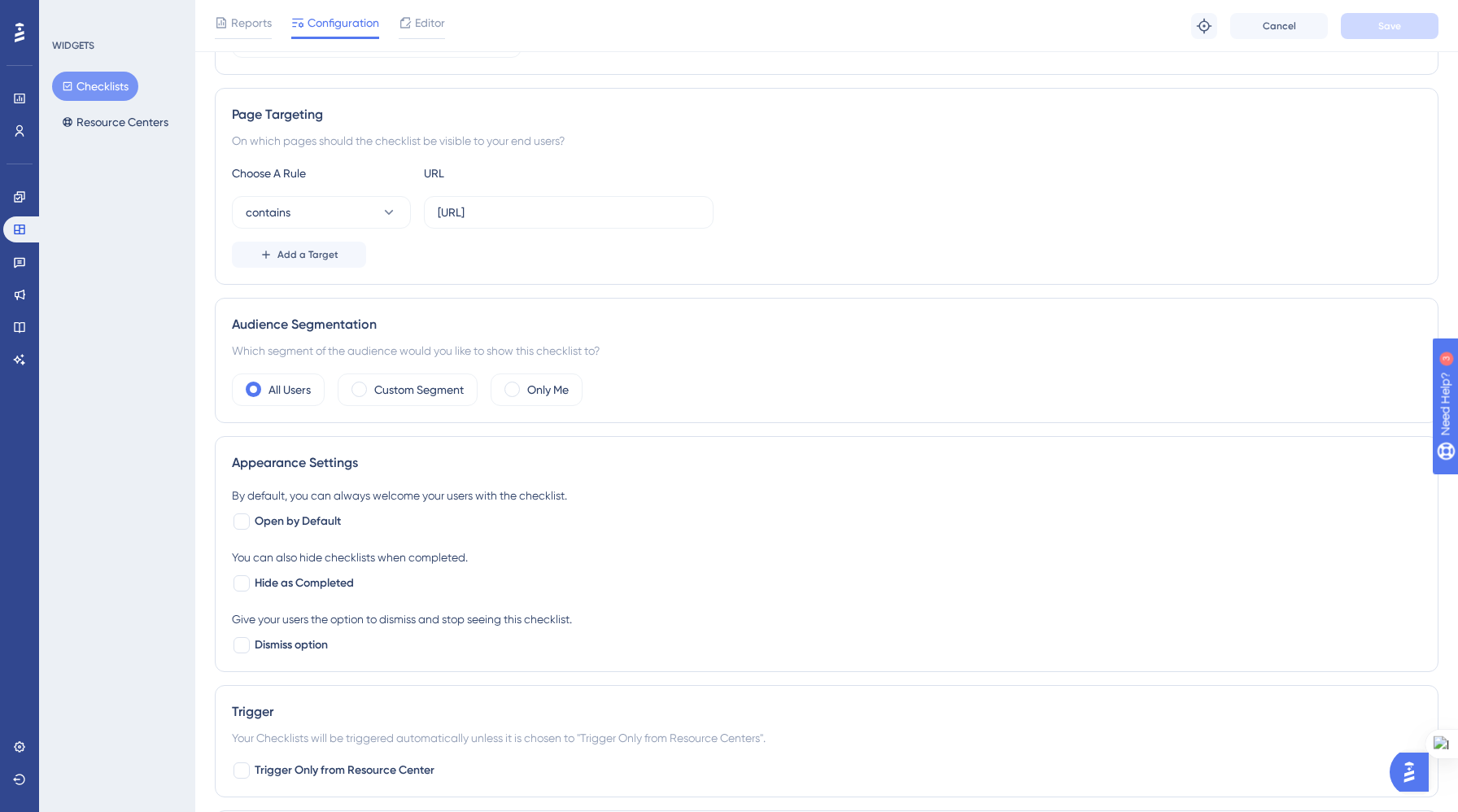
scroll to position [262, 0]
click at [423, 392] on label "Custom Segment" at bounding box center [419, 386] width 90 height 19
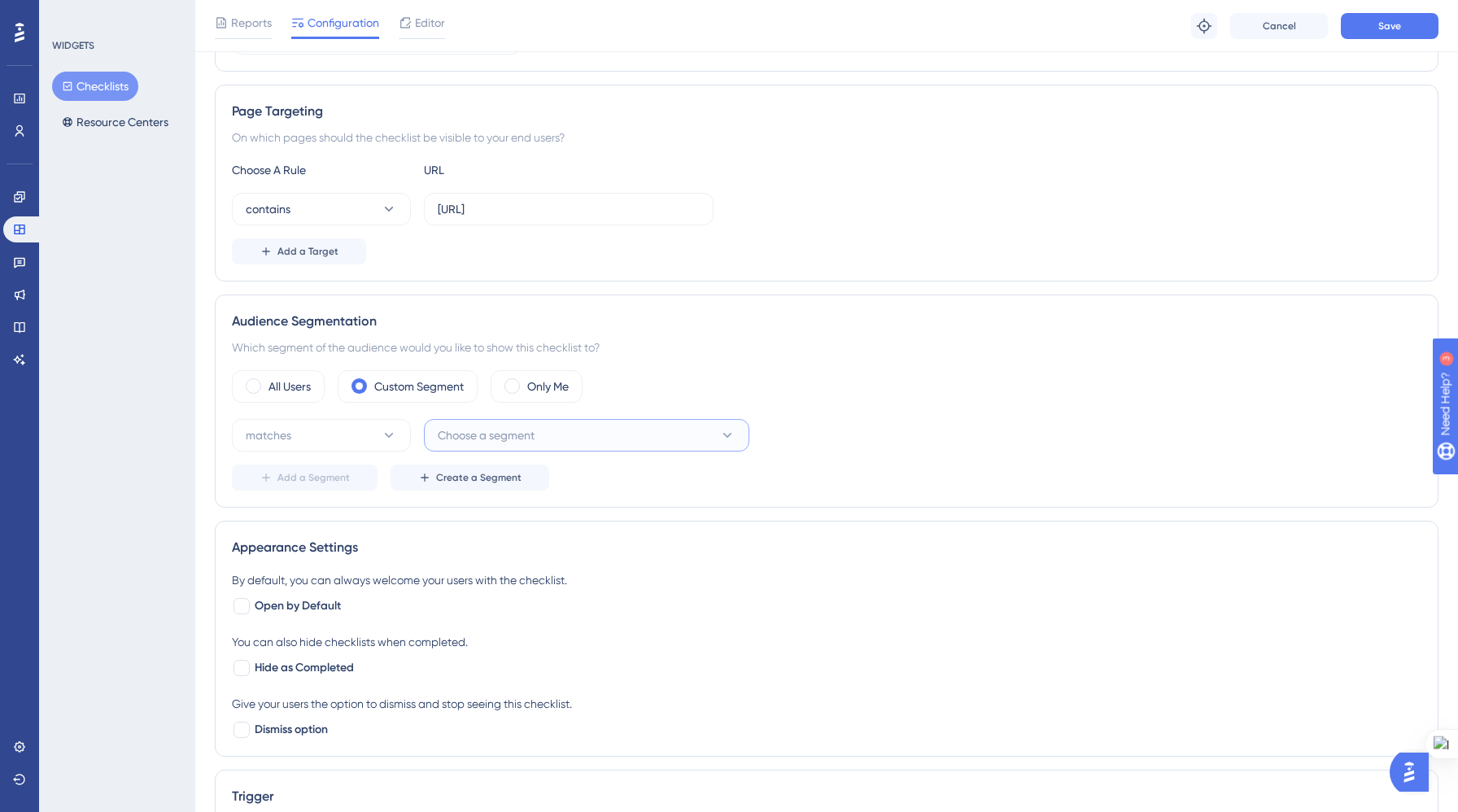
click at [488, 435] on span "Choose a segment" at bounding box center [486, 435] width 96 height 19
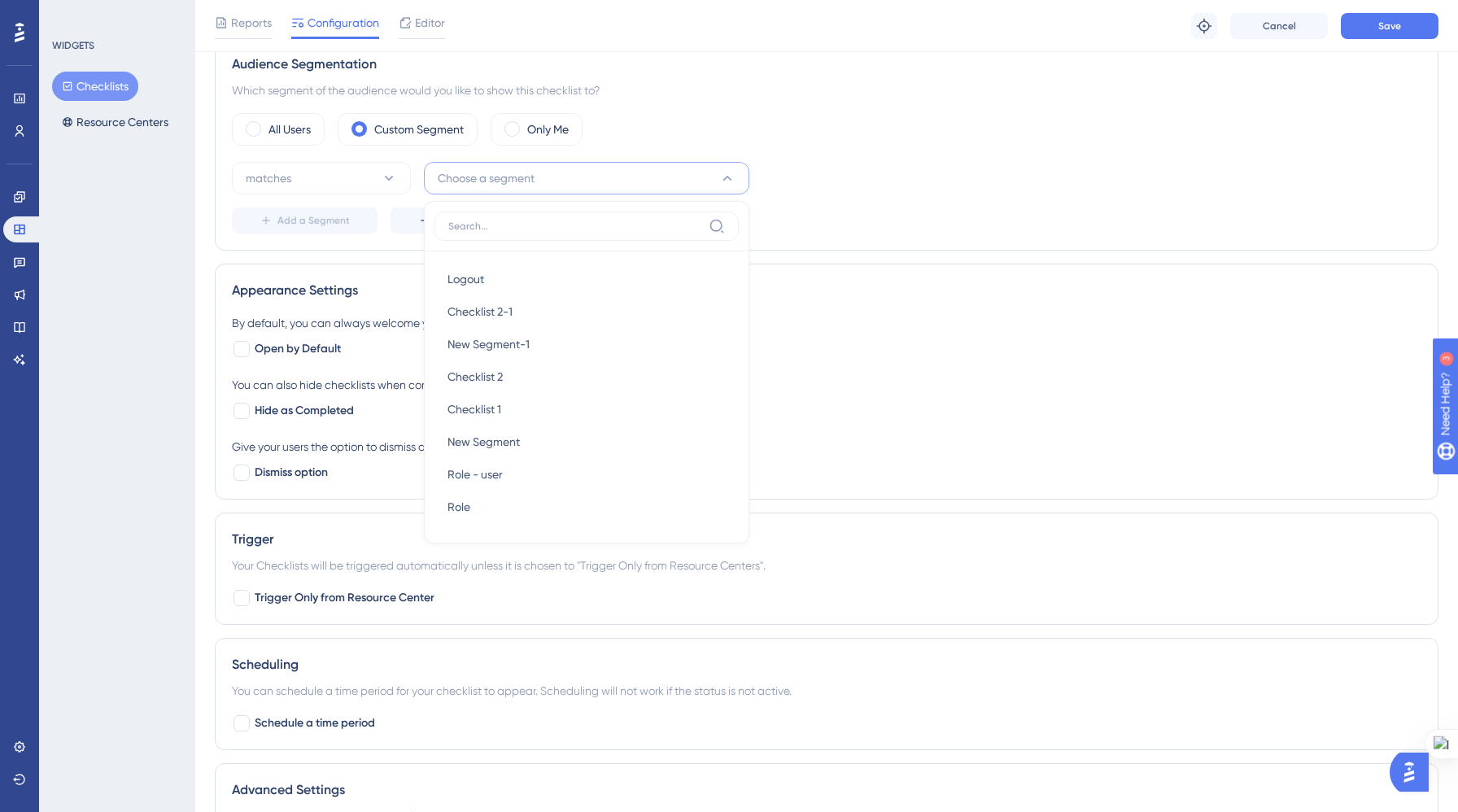
scroll to position [521, 0]
click at [892, 381] on div "You can also hide checklists when completed." at bounding box center [827, 381] width 1190 height 19
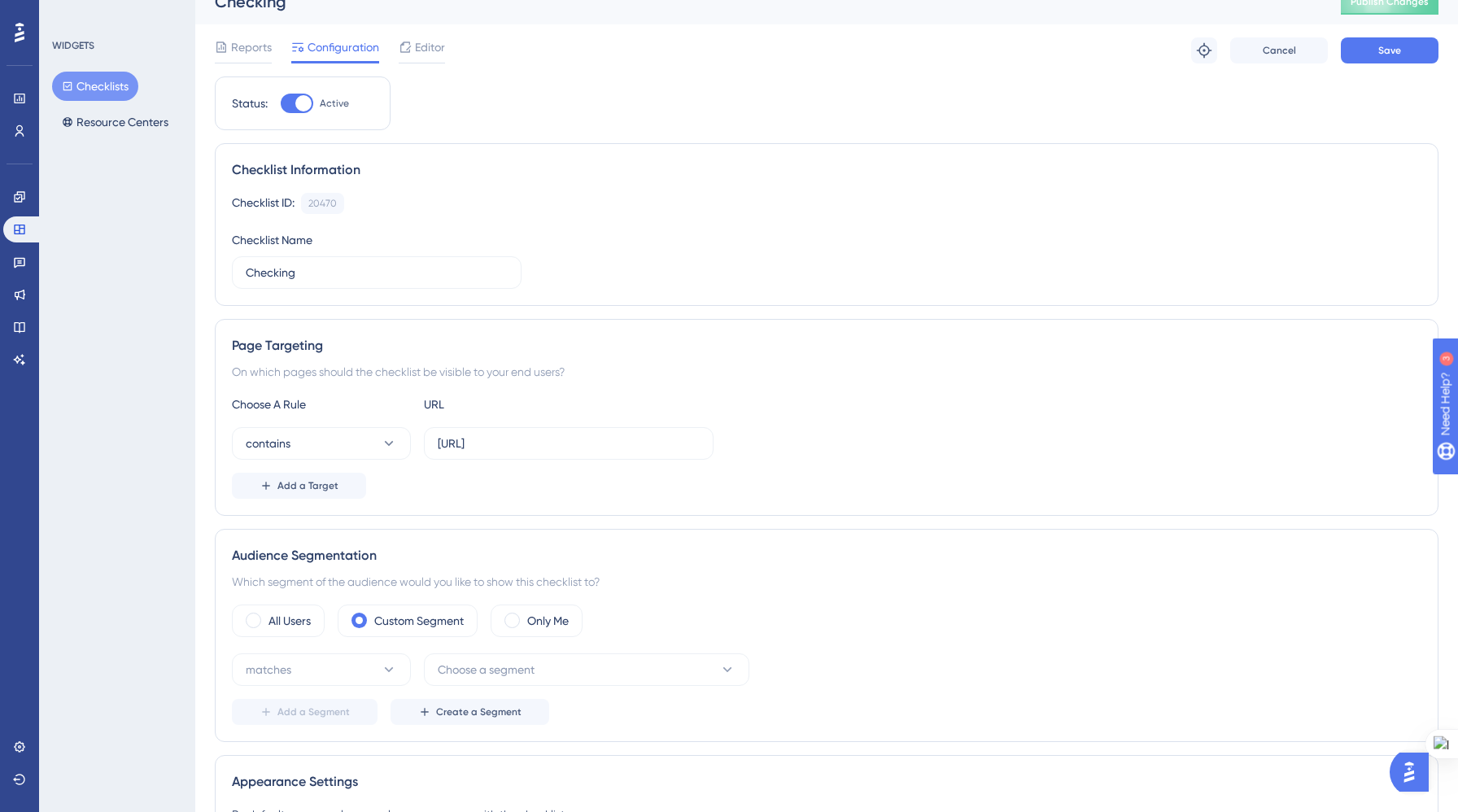
scroll to position [0, 0]
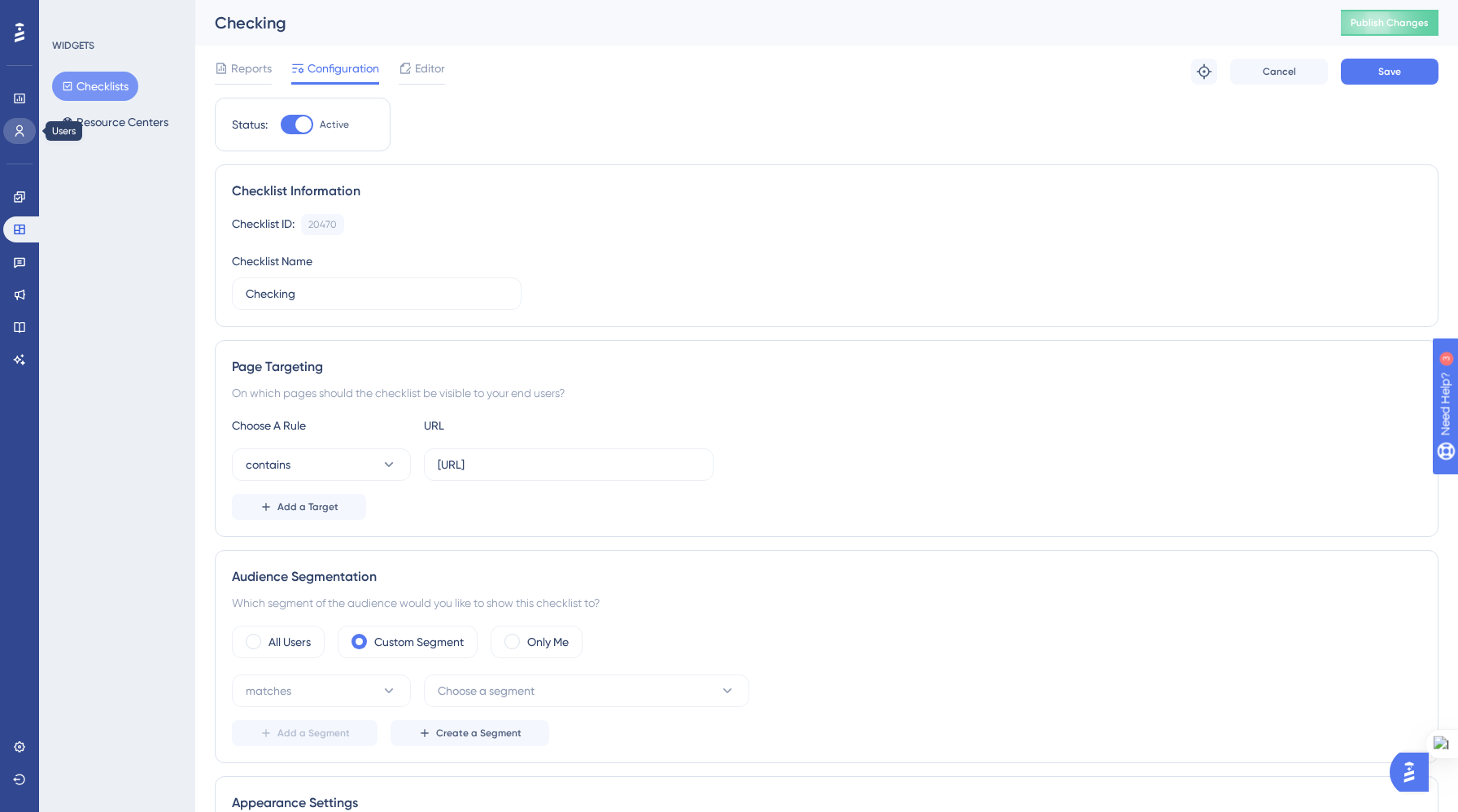
click at [16, 129] on icon at bounding box center [19, 130] width 9 height 11
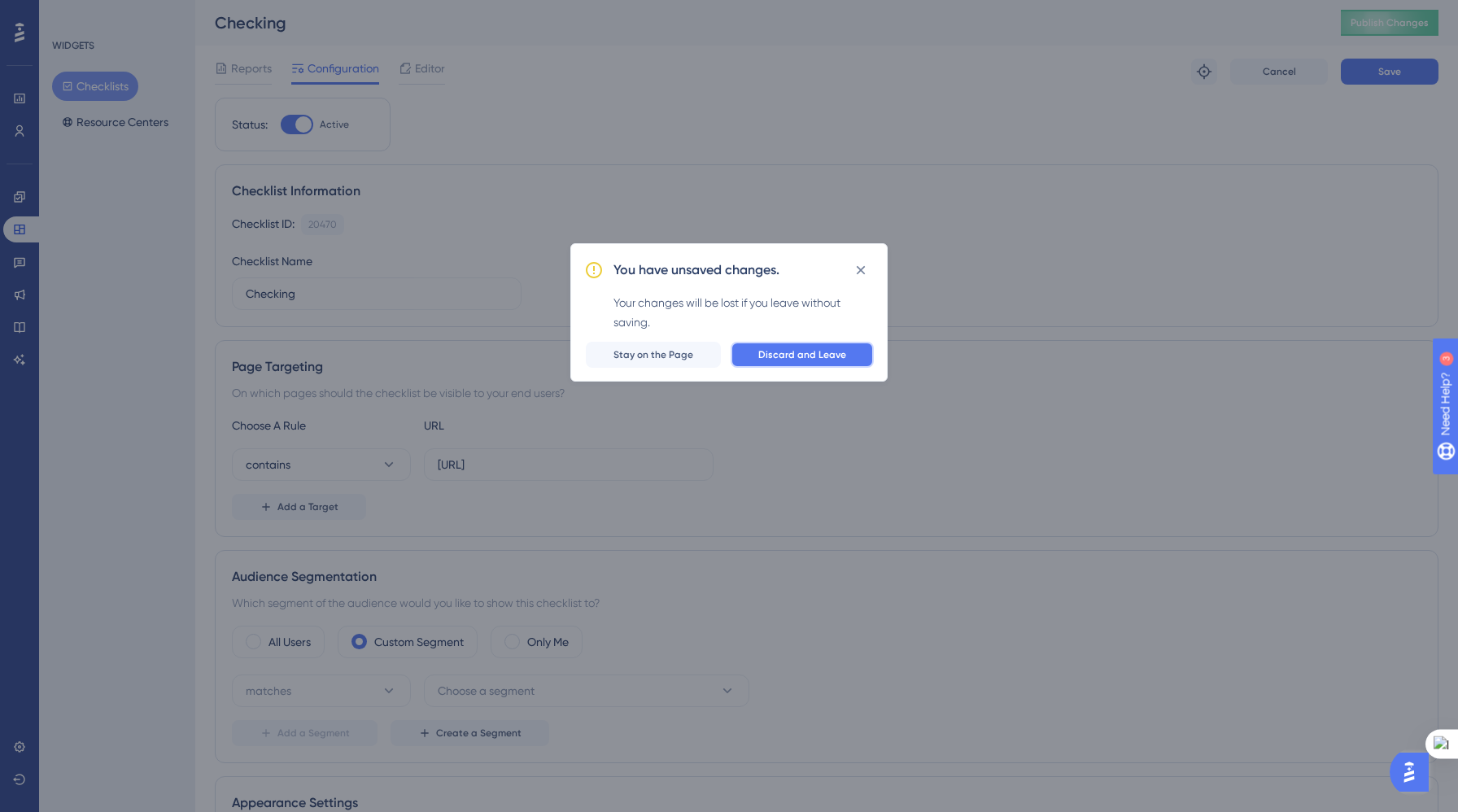
click at [791, 354] on span "Discard and Leave" at bounding box center [802, 354] width 88 height 13
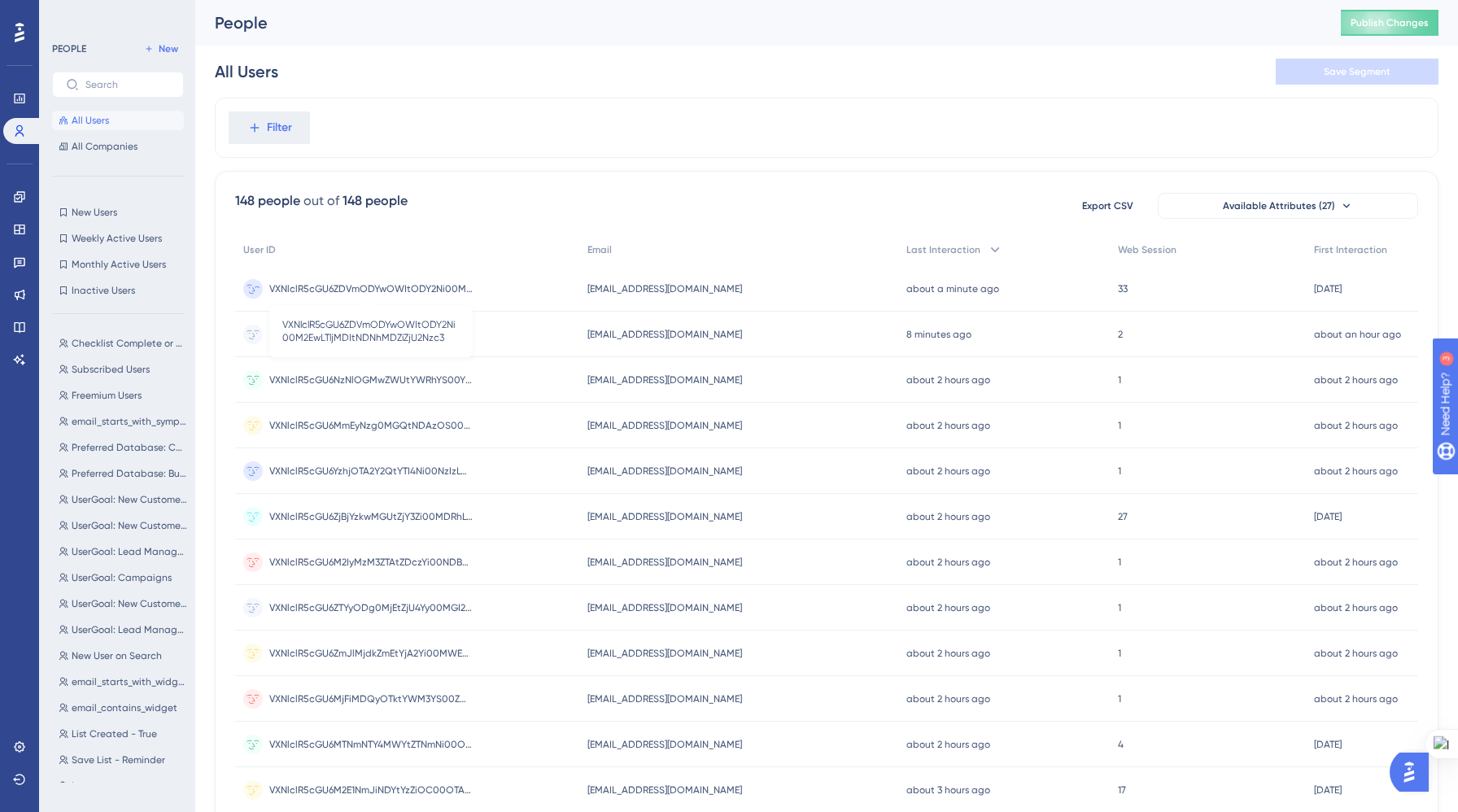
click at [308, 290] on span "VXNlclR5cGU6ZDVmODYwOWItODY2Ni00M2EwLTljMDItNDNhMDZiZjU2Nzc3" at bounding box center [371, 288] width 203 height 13
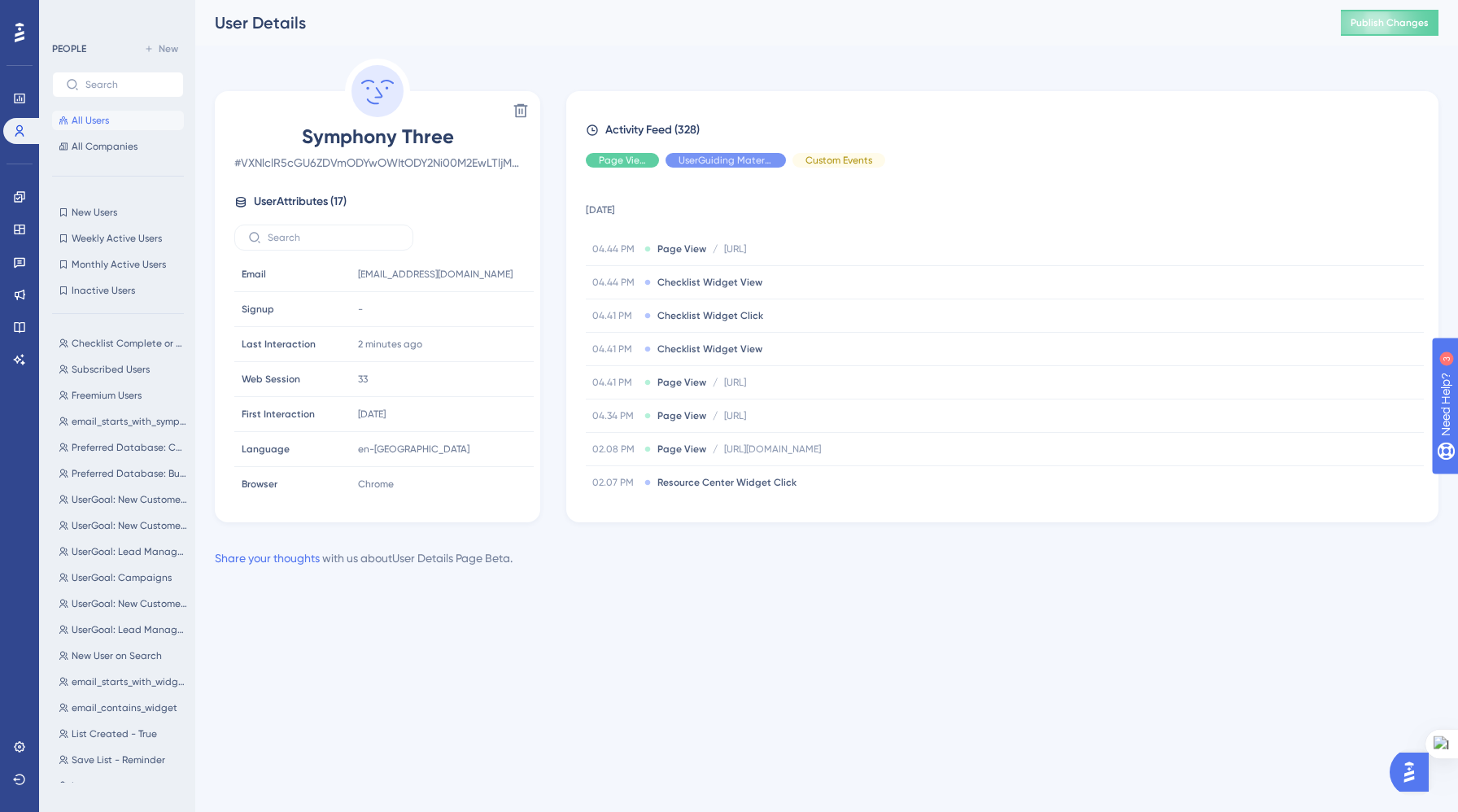
click at [894, 0] on html "Performance Users Engagement Widgets Feedback Product Updates Knowledge Base AI…" at bounding box center [729, 0] width 1458 height 0
click at [575, 0] on html "Performance Users Engagement Widgets Feedback Product Updates Knowledge Base AI…" at bounding box center [729, 0] width 1458 height 0
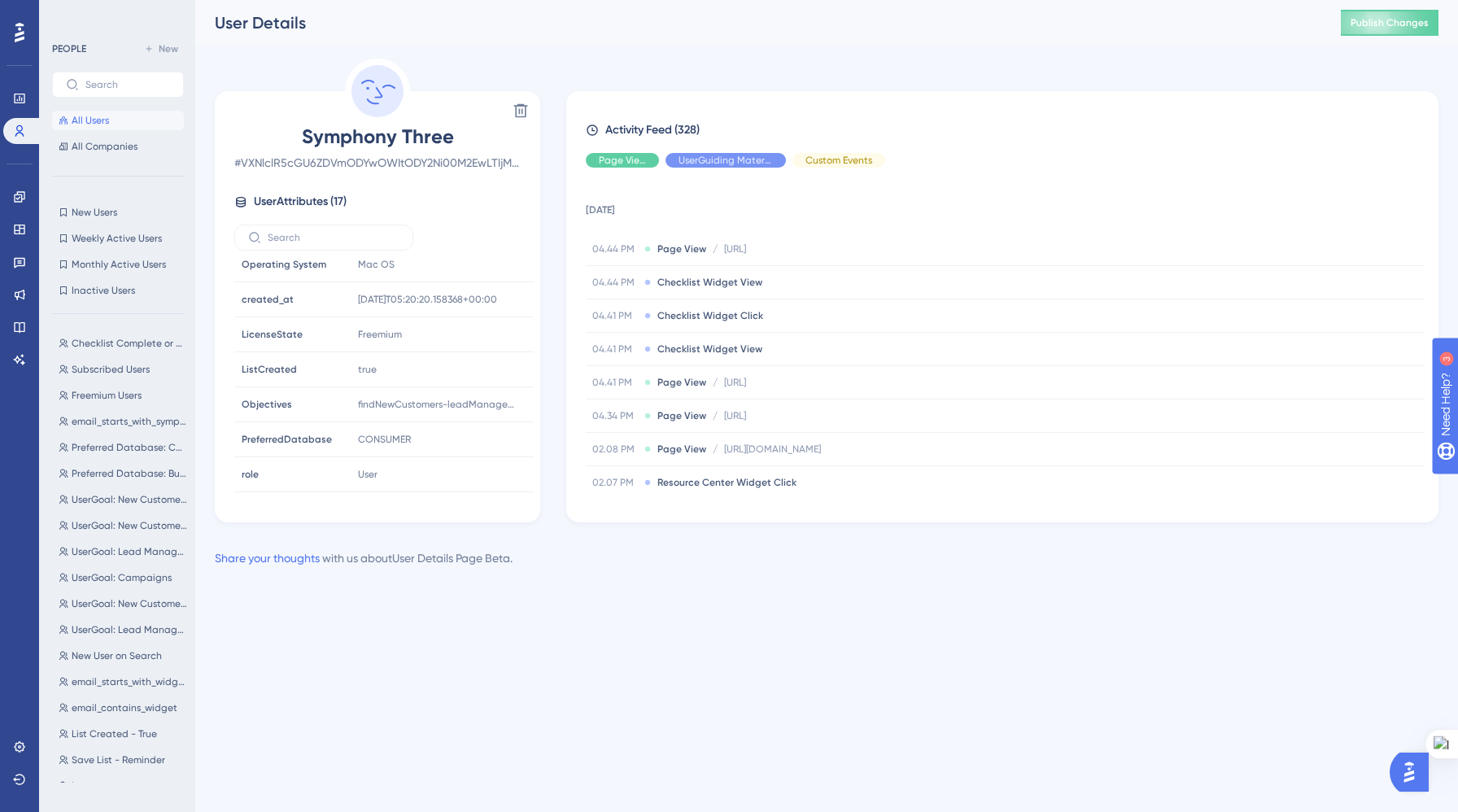
scroll to position [355, 0]
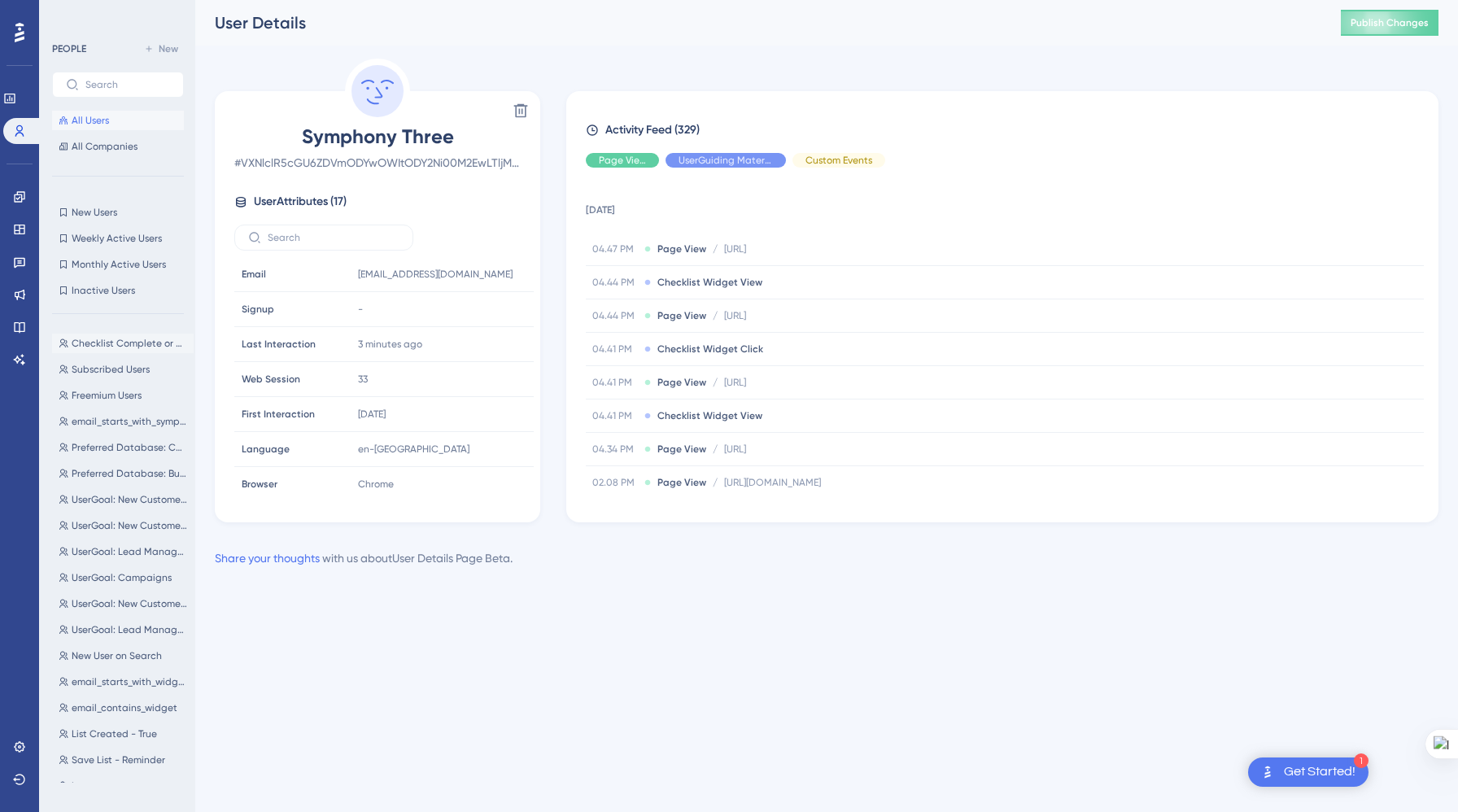
click at [121, 351] on button "Checklist Complete or Dismissed Checklist Complete or Dismissed" at bounding box center [123, 343] width 141 height 19
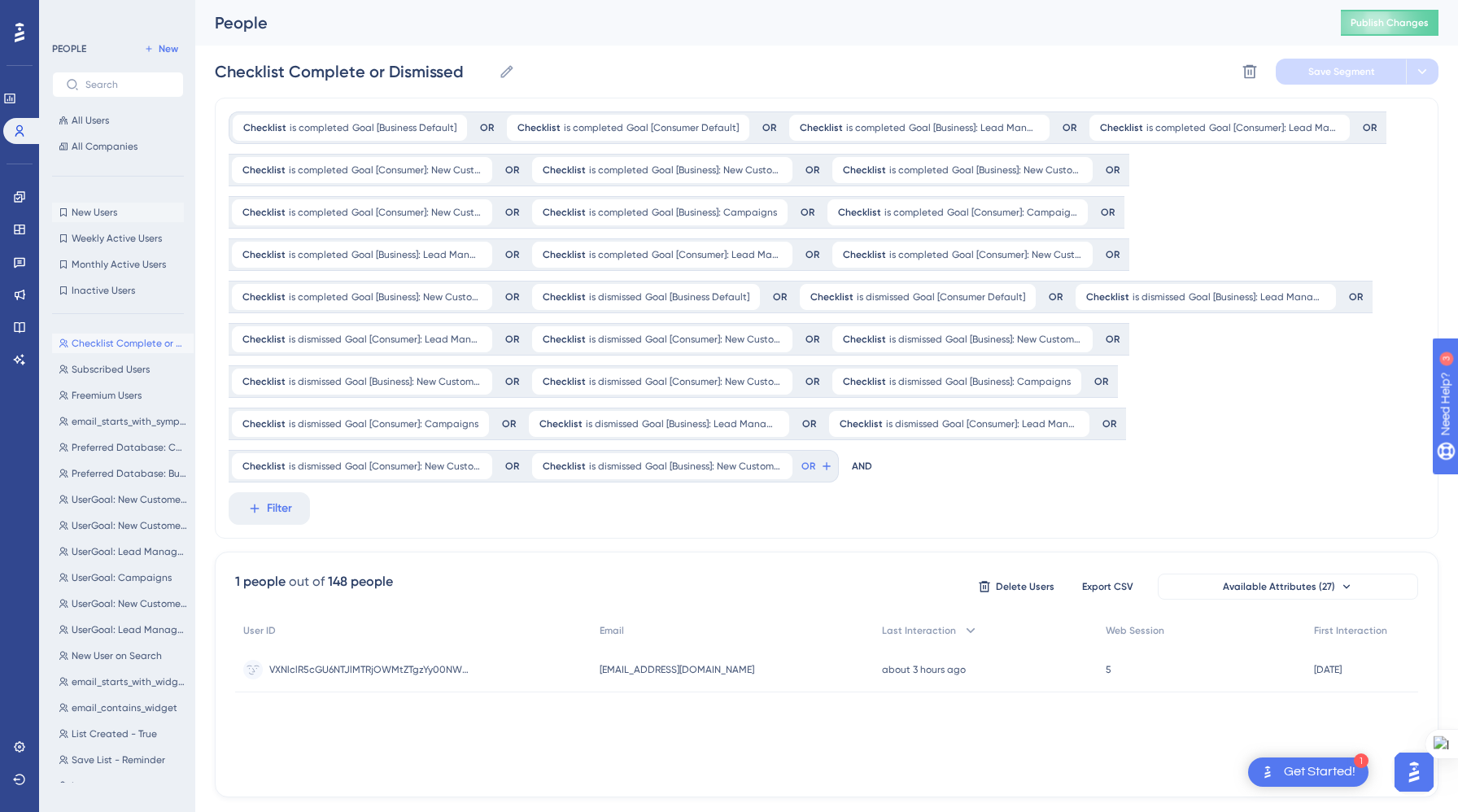
click at [96, 215] on span "New Users" at bounding box center [95, 211] width 46 height 13
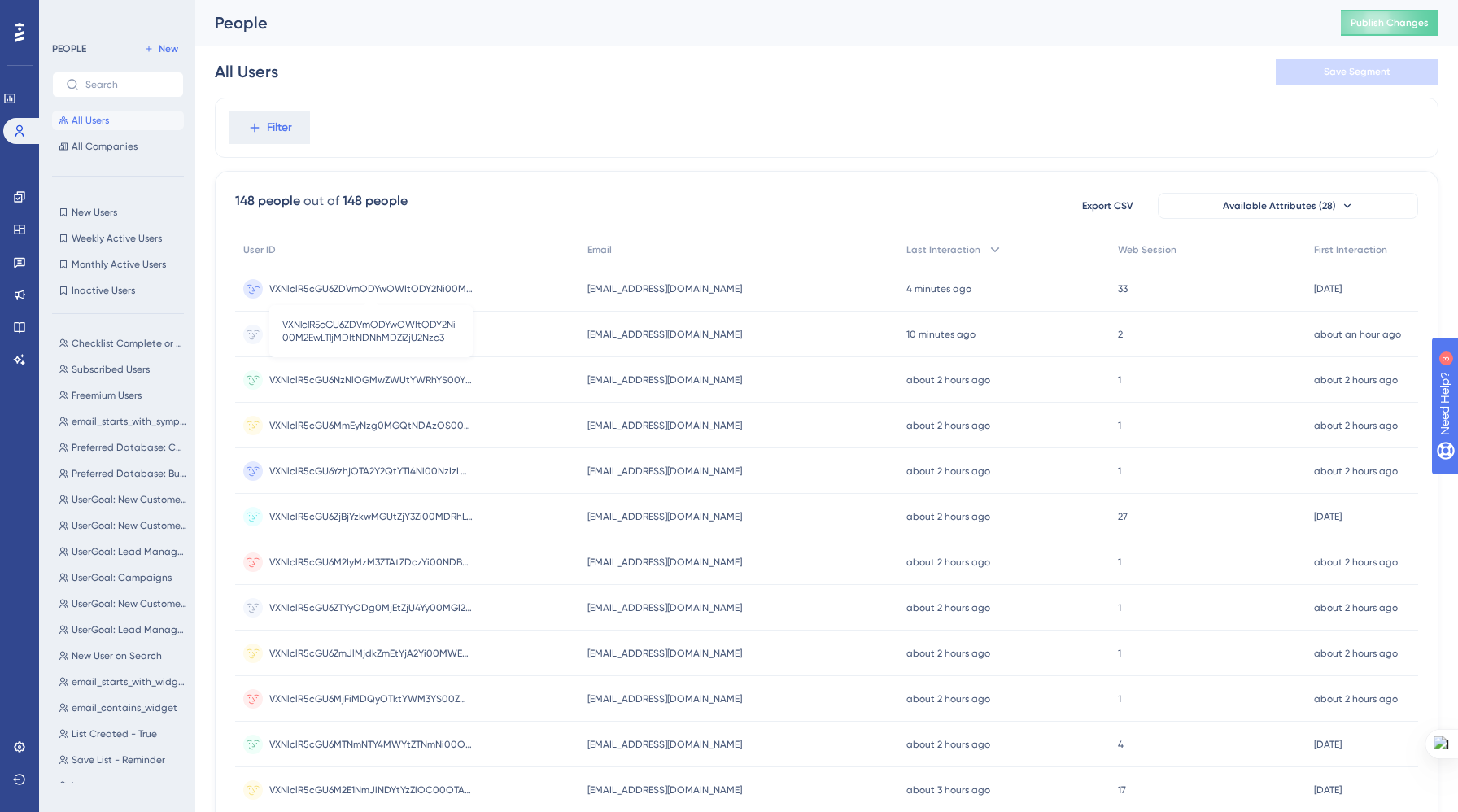
click at [343, 285] on span "VXNlclR5cGU6ZDVmODYwOWItODY2Ni00M2EwLTljMDItNDNhMDZiZjU2Nzc3" at bounding box center [371, 288] width 203 height 13
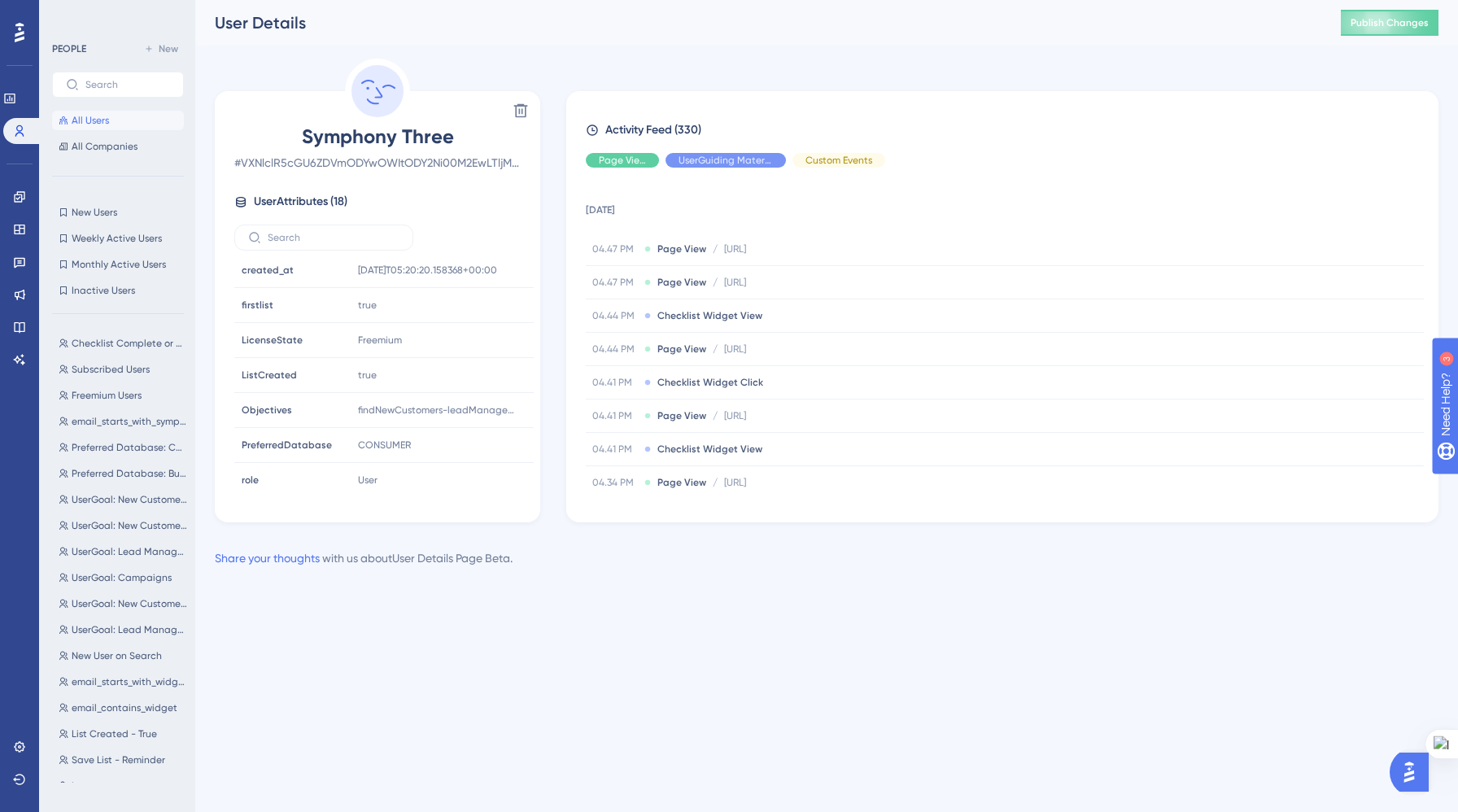
scroll to position [254, 0]
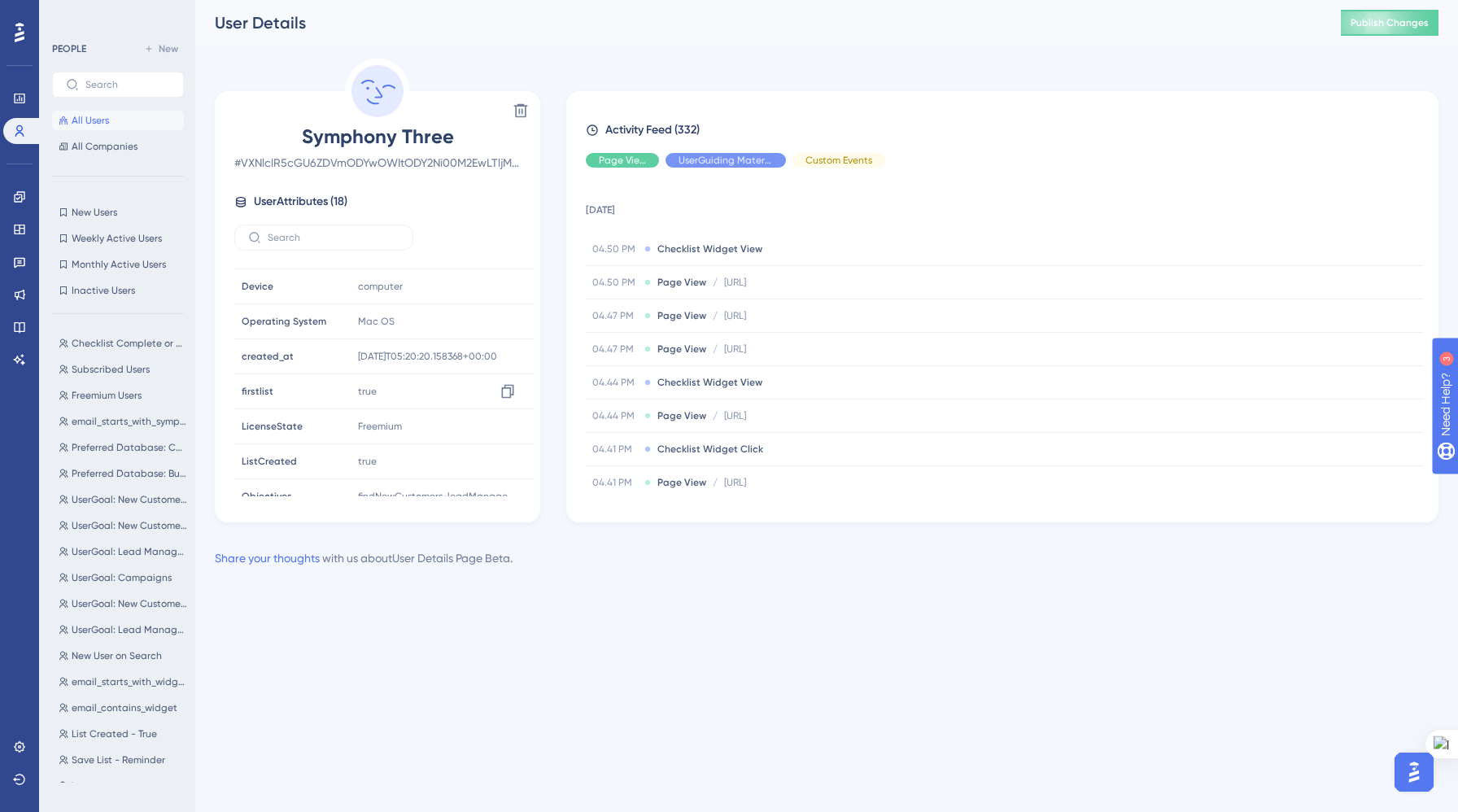
scroll to position [258, 0]
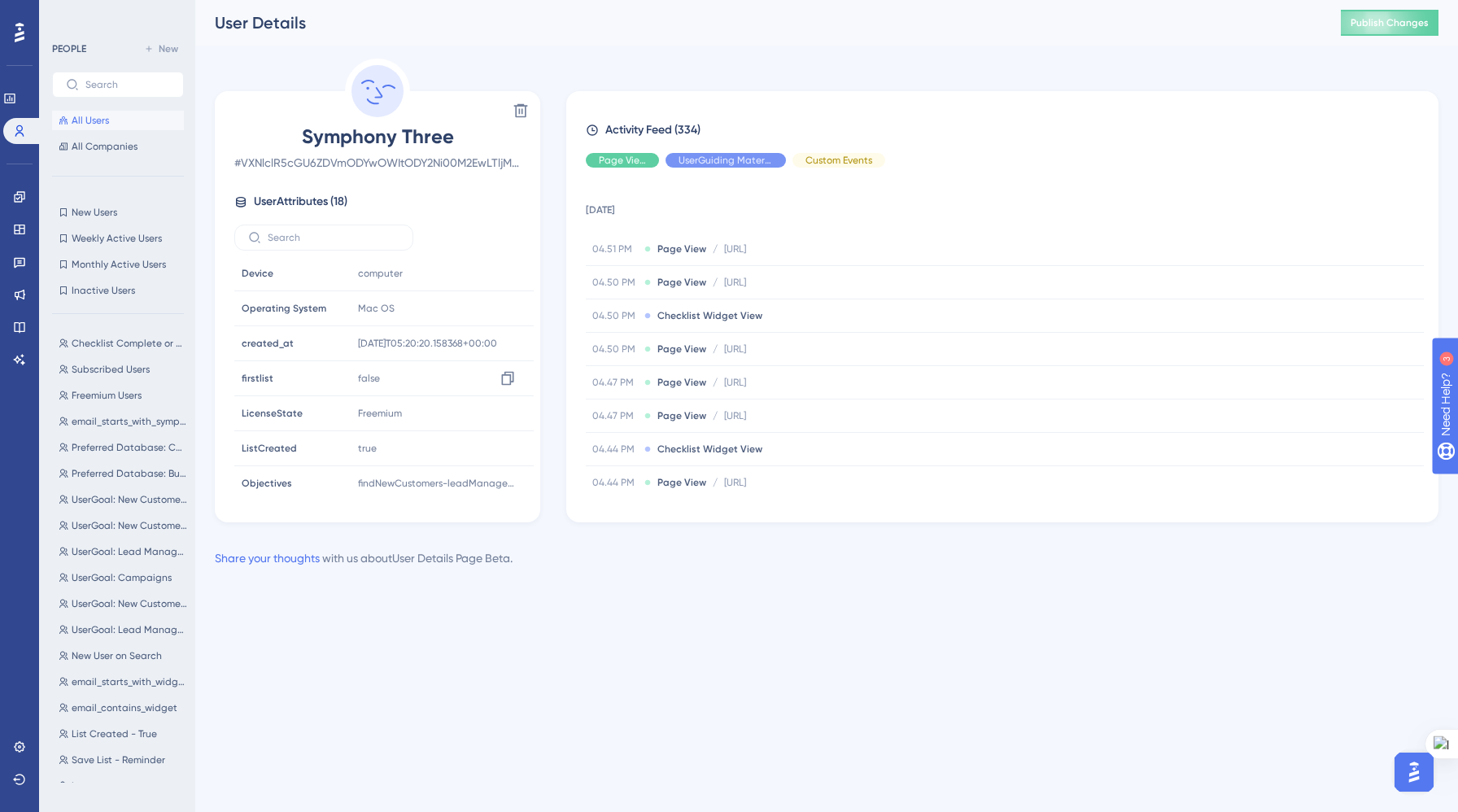
scroll to position [240, 0]
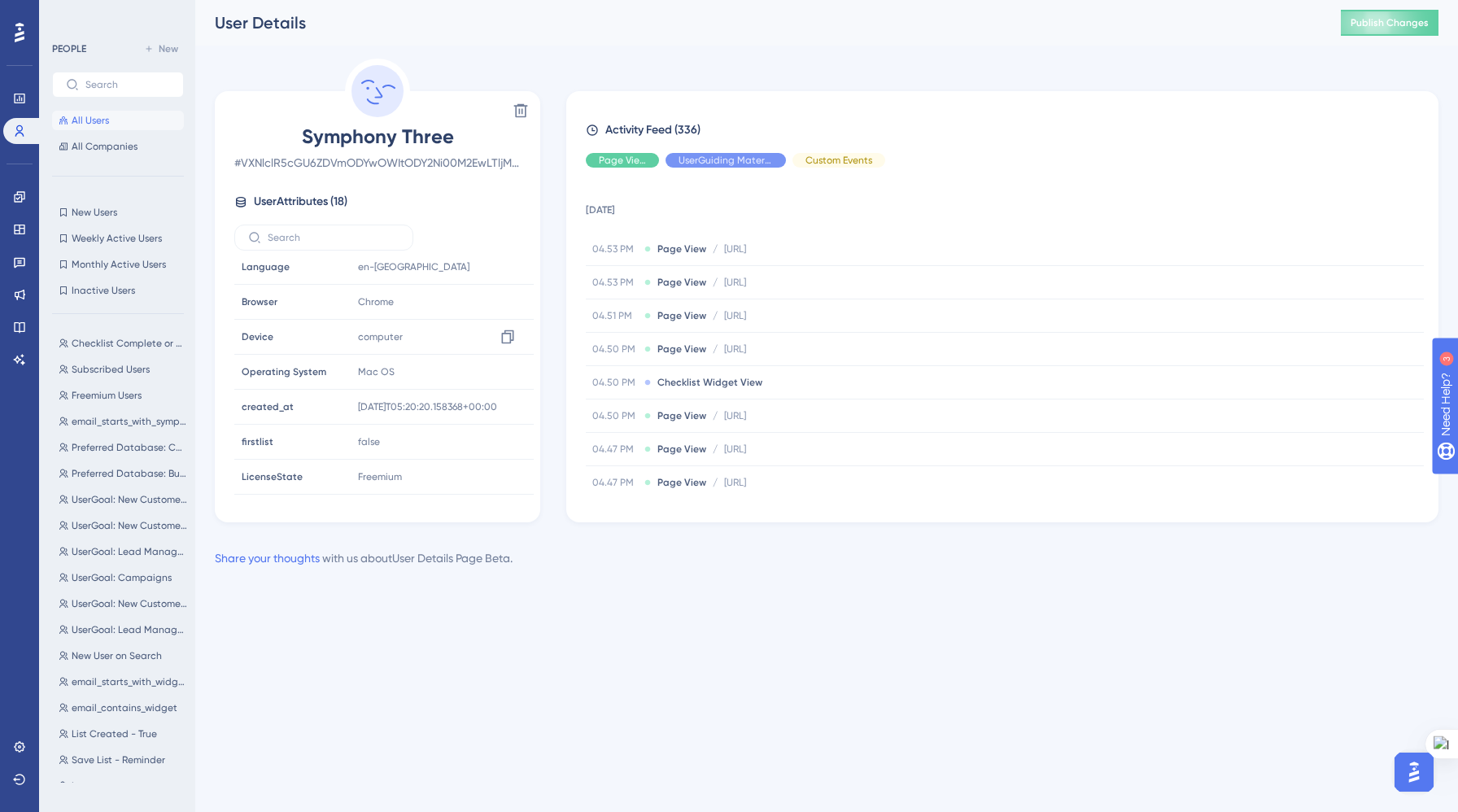
scroll to position [181, 0]
click at [18, 199] on icon at bounding box center [19, 196] width 11 height 11
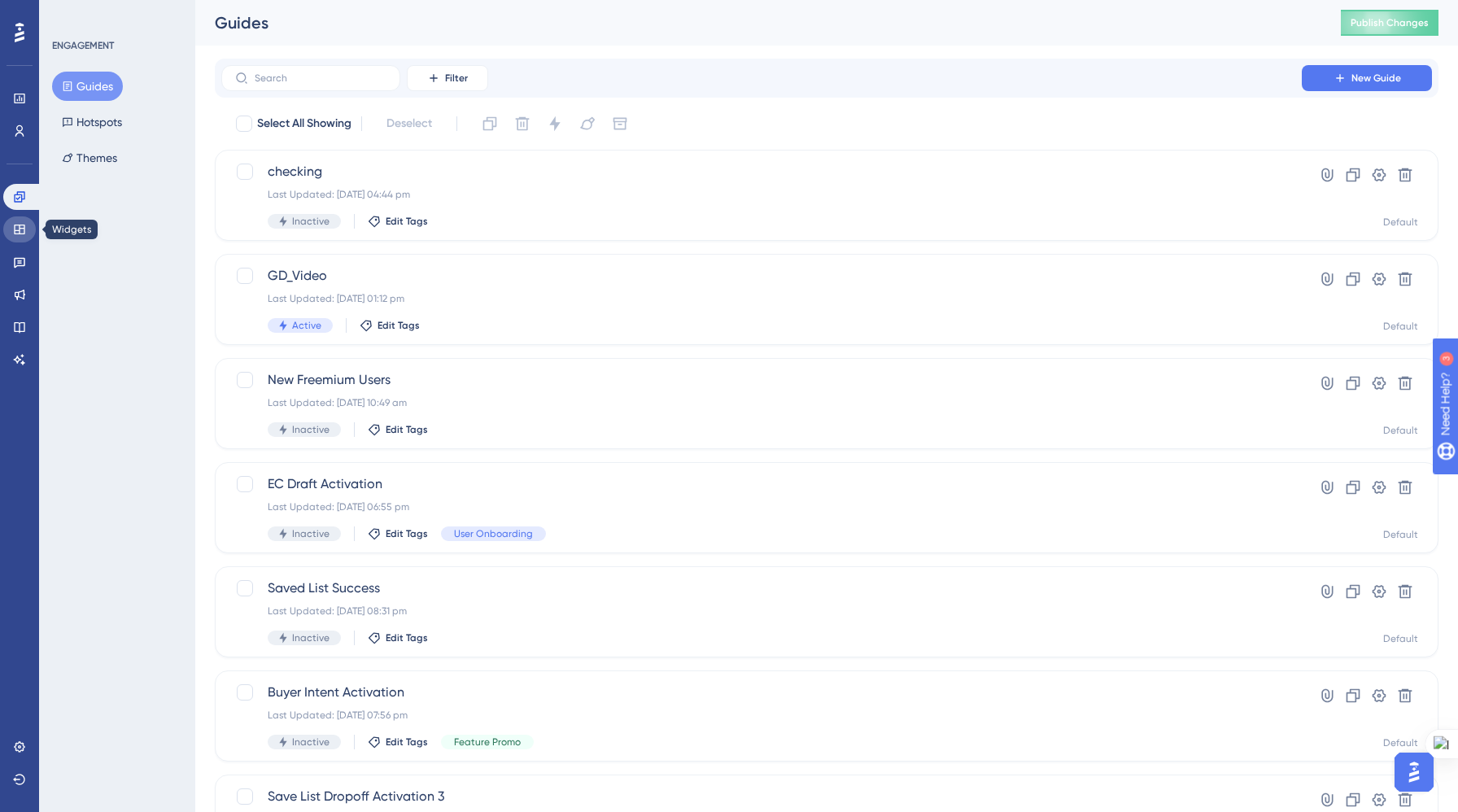
click at [18, 228] on icon at bounding box center [19, 228] width 13 height 13
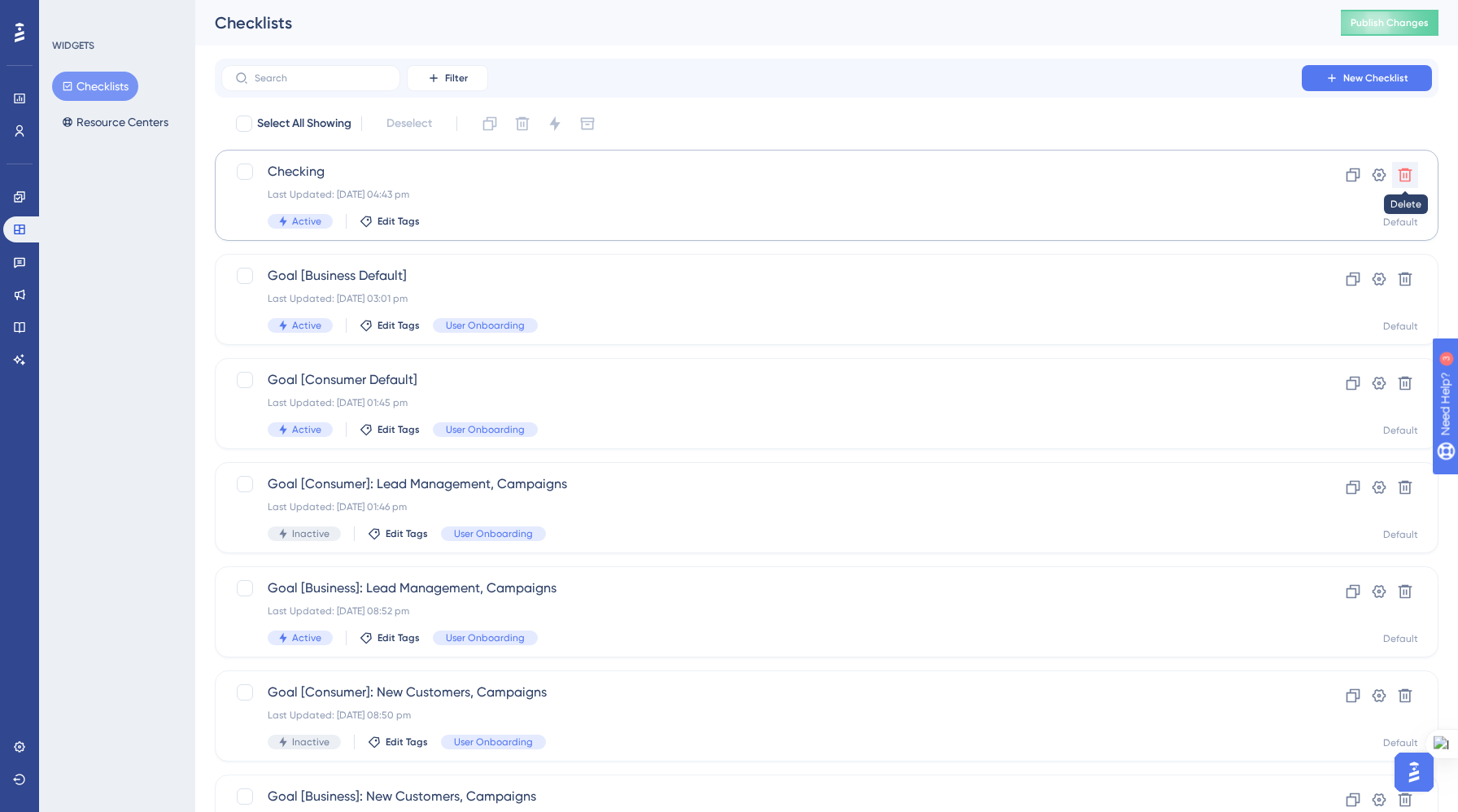
click at [1401, 175] on icon at bounding box center [1405, 174] width 16 height 16
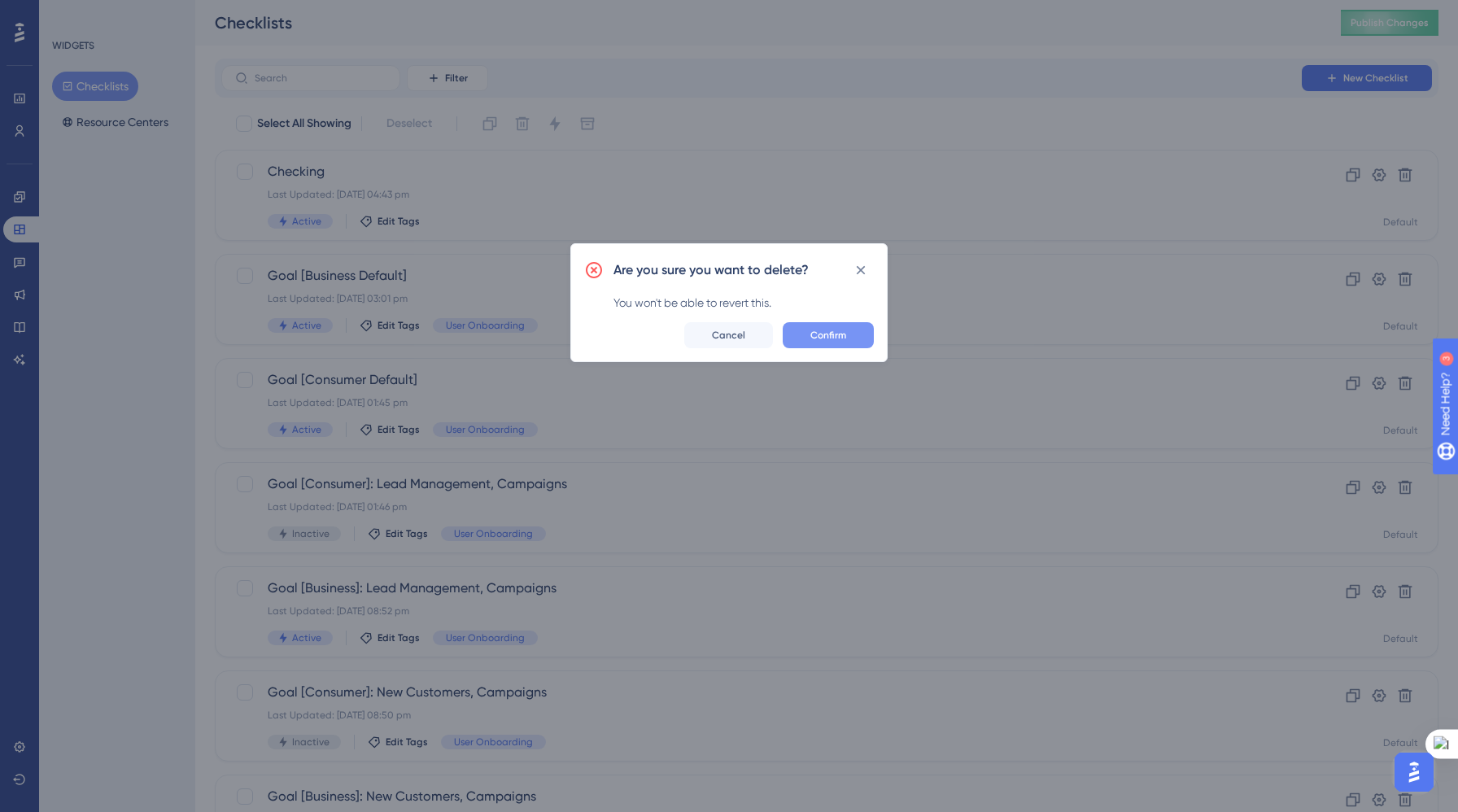
click at [833, 337] on span "Confirm" at bounding box center [828, 335] width 36 height 13
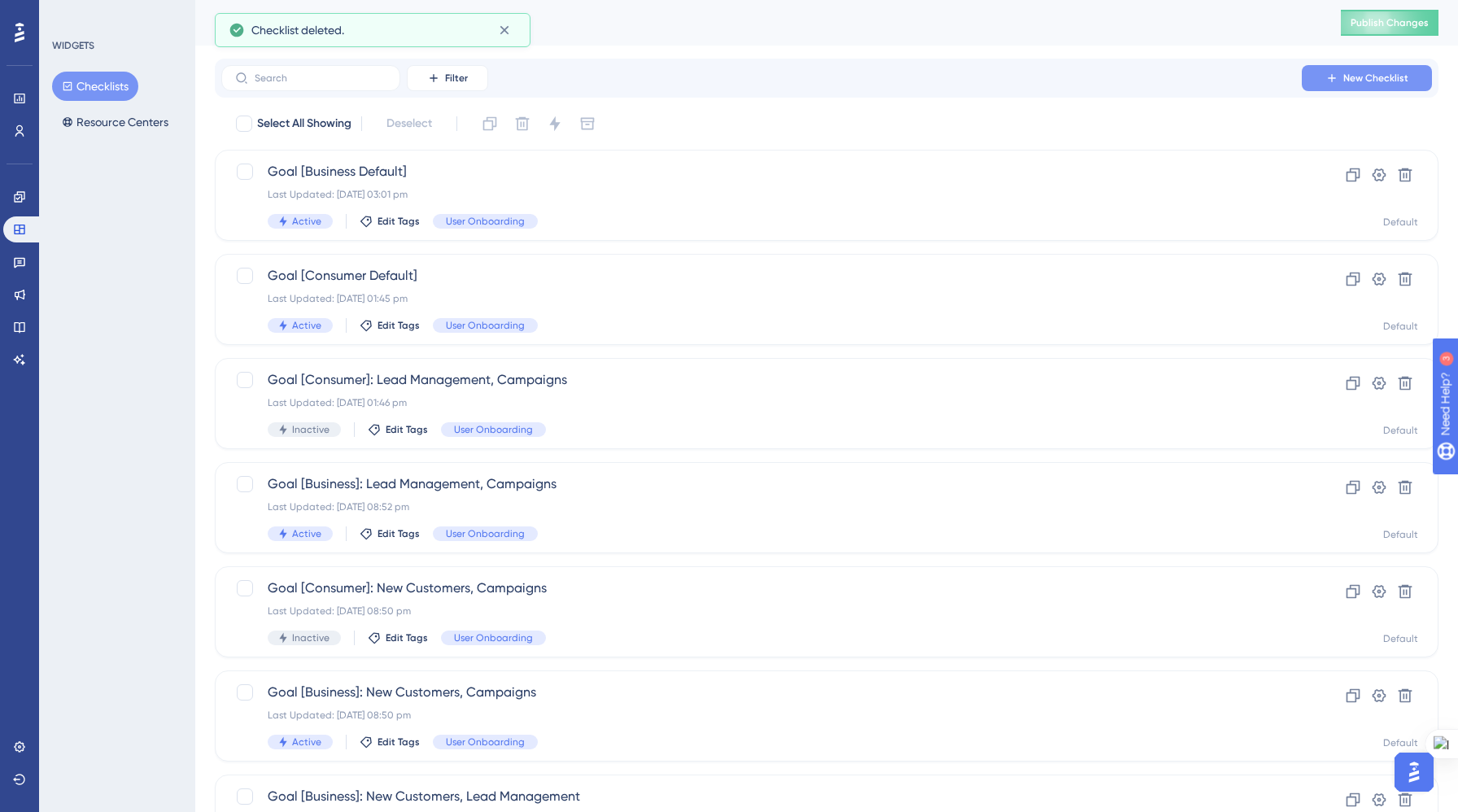
click at [1368, 84] on span "New Checklist" at bounding box center [1376, 78] width 65 height 13
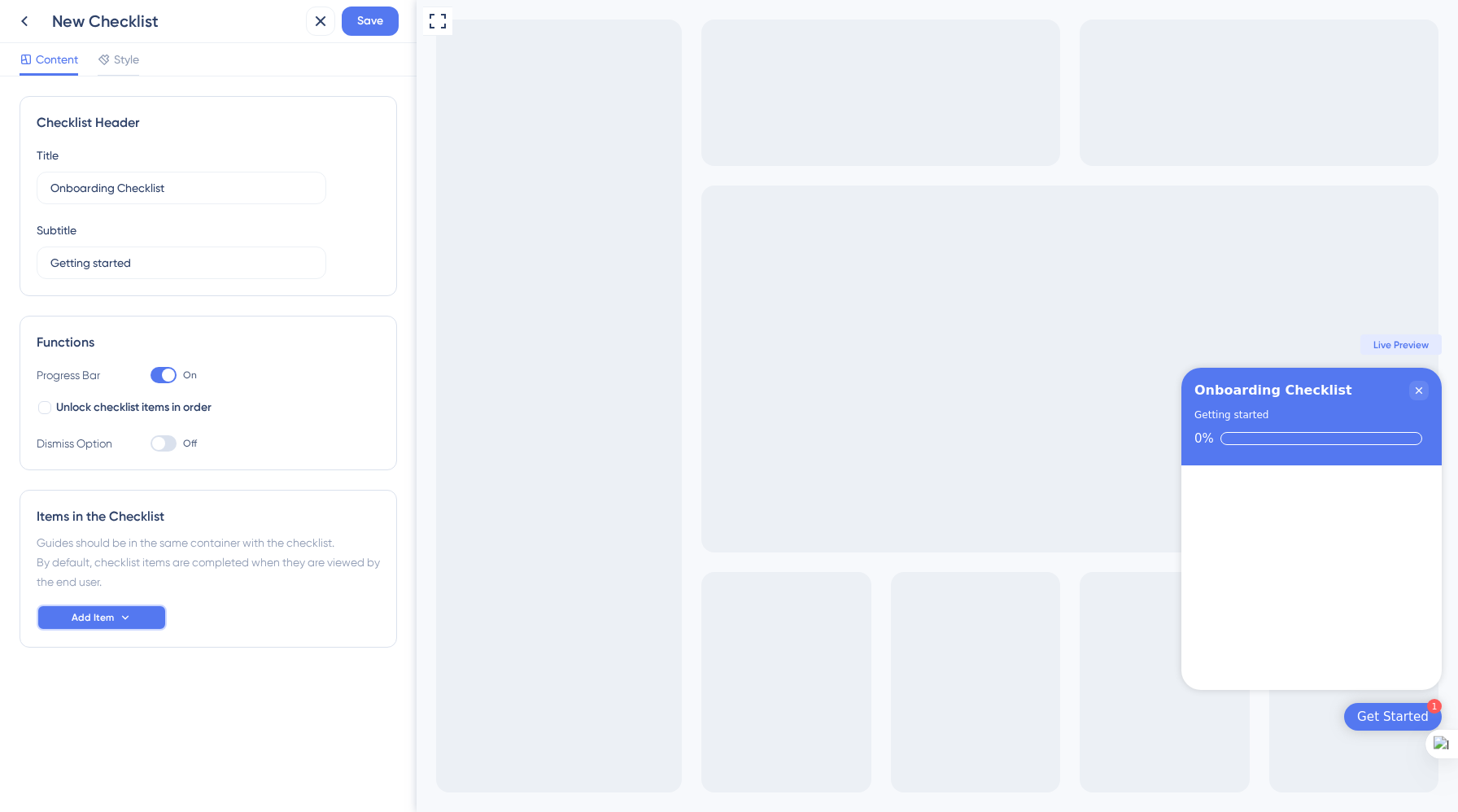
click at [105, 612] on span "Add Item" at bounding box center [93, 617] width 42 height 13
click at [379, 14] on span "Save" at bounding box center [370, 20] width 26 height 19
click at [1418, 391] on icon "Close Checklist" at bounding box center [1419, 391] width 7 height 7
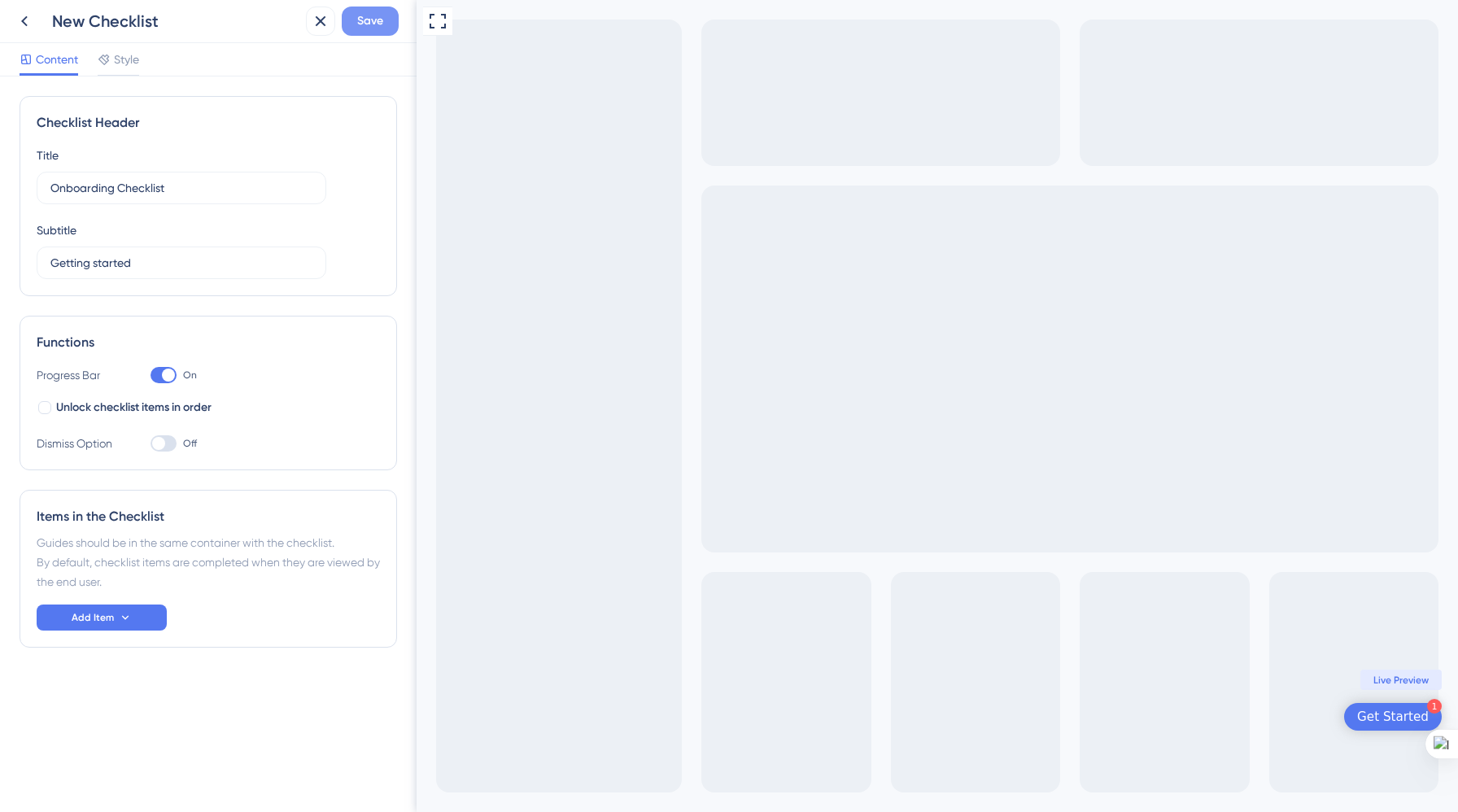
click at [370, 22] on span "Save" at bounding box center [370, 20] width 26 height 19
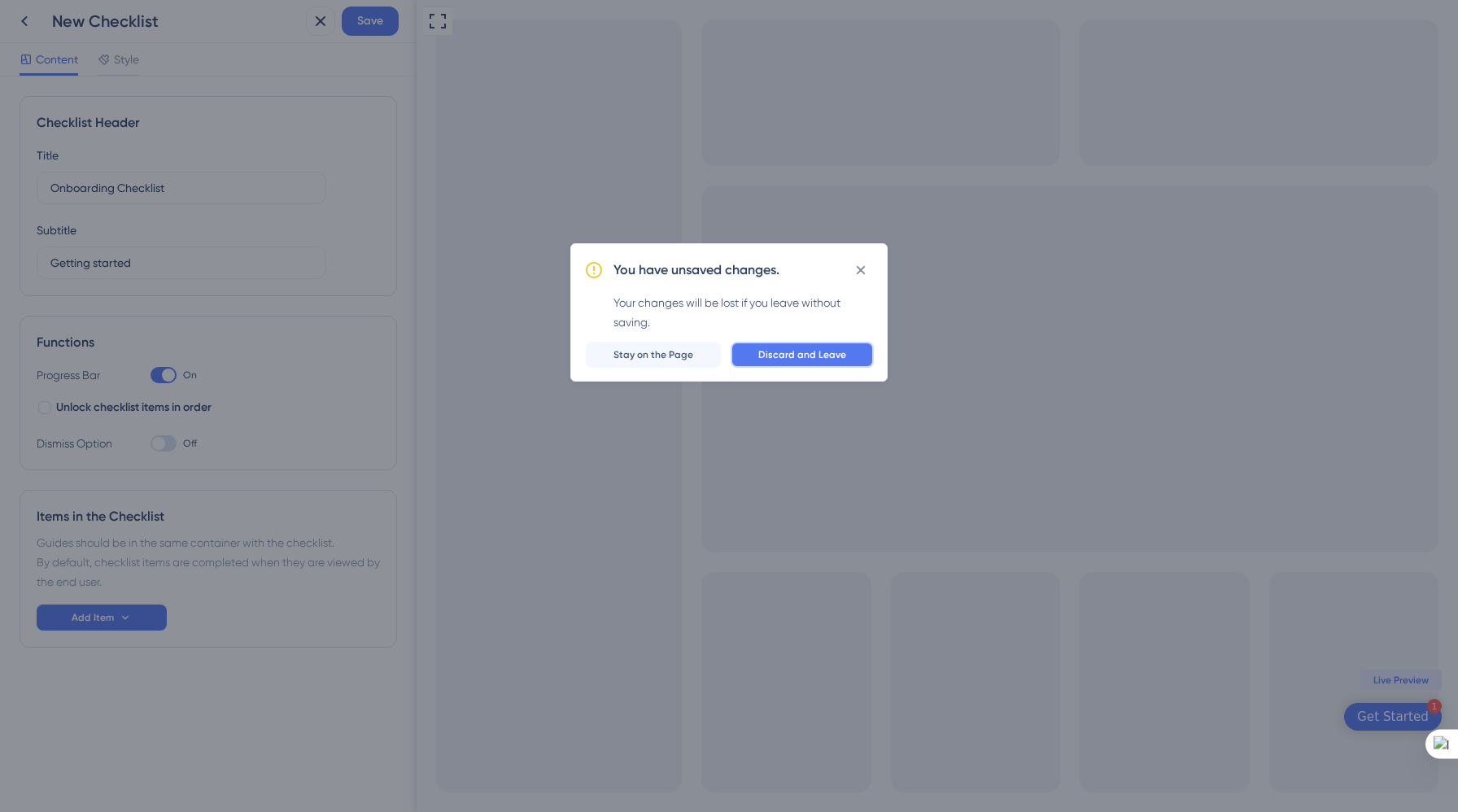
click at [814, 350] on span "Discard and Leave" at bounding box center [802, 354] width 88 height 13
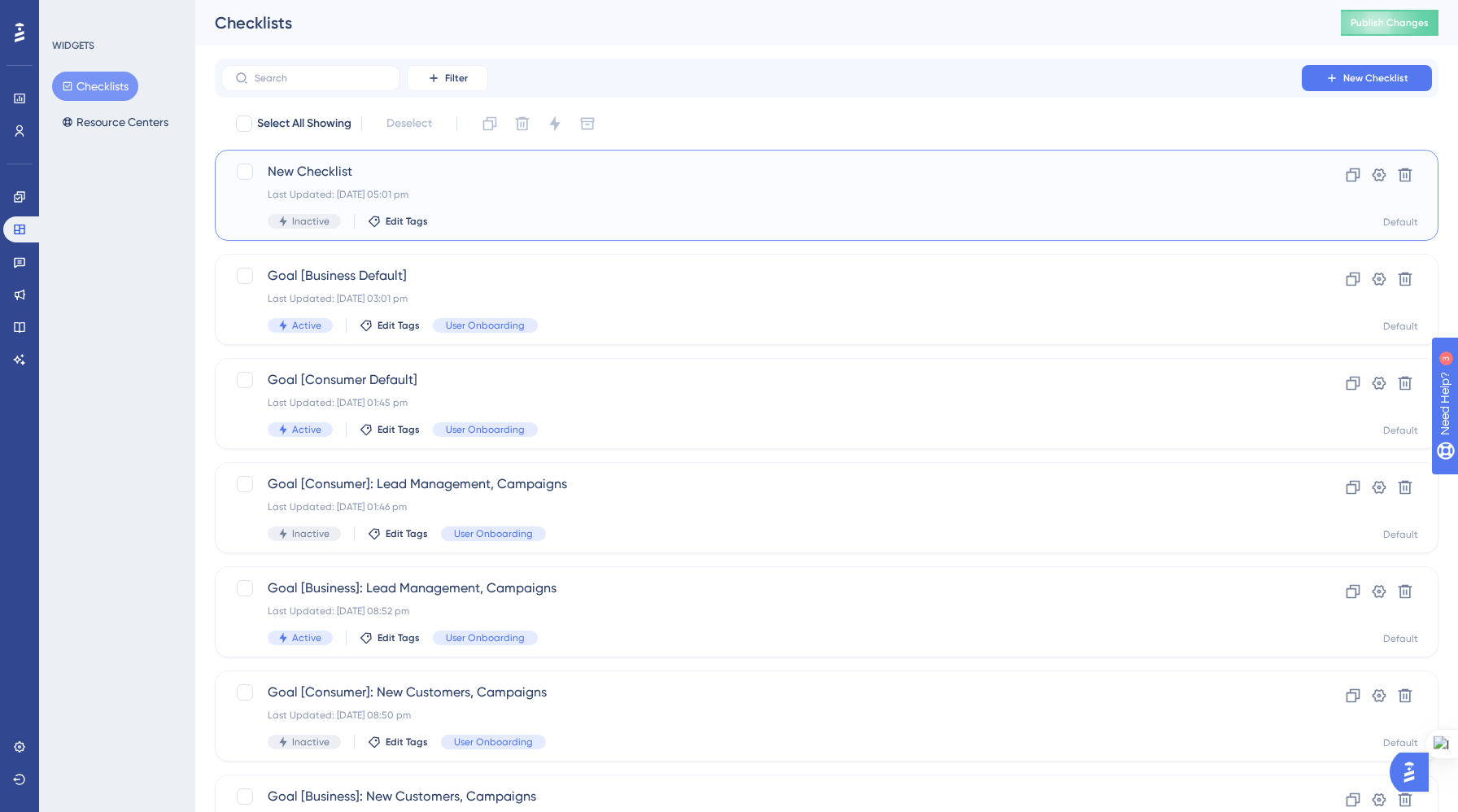
click at [607, 200] on div "Last Updated: 08 Sept 2025 05:01 pm" at bounding box center [761, 194] width 988 height 13
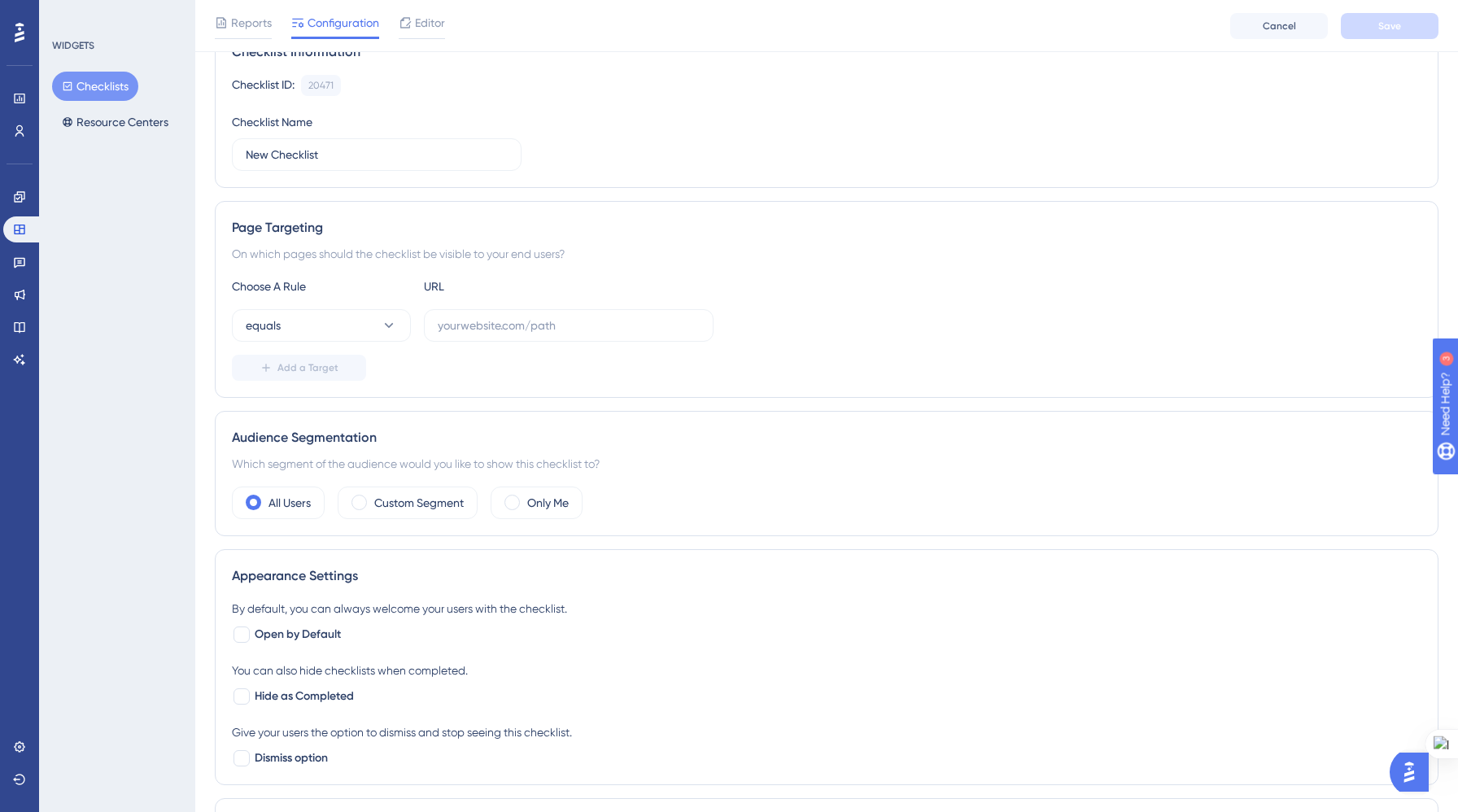
scroll to position [207, 0]
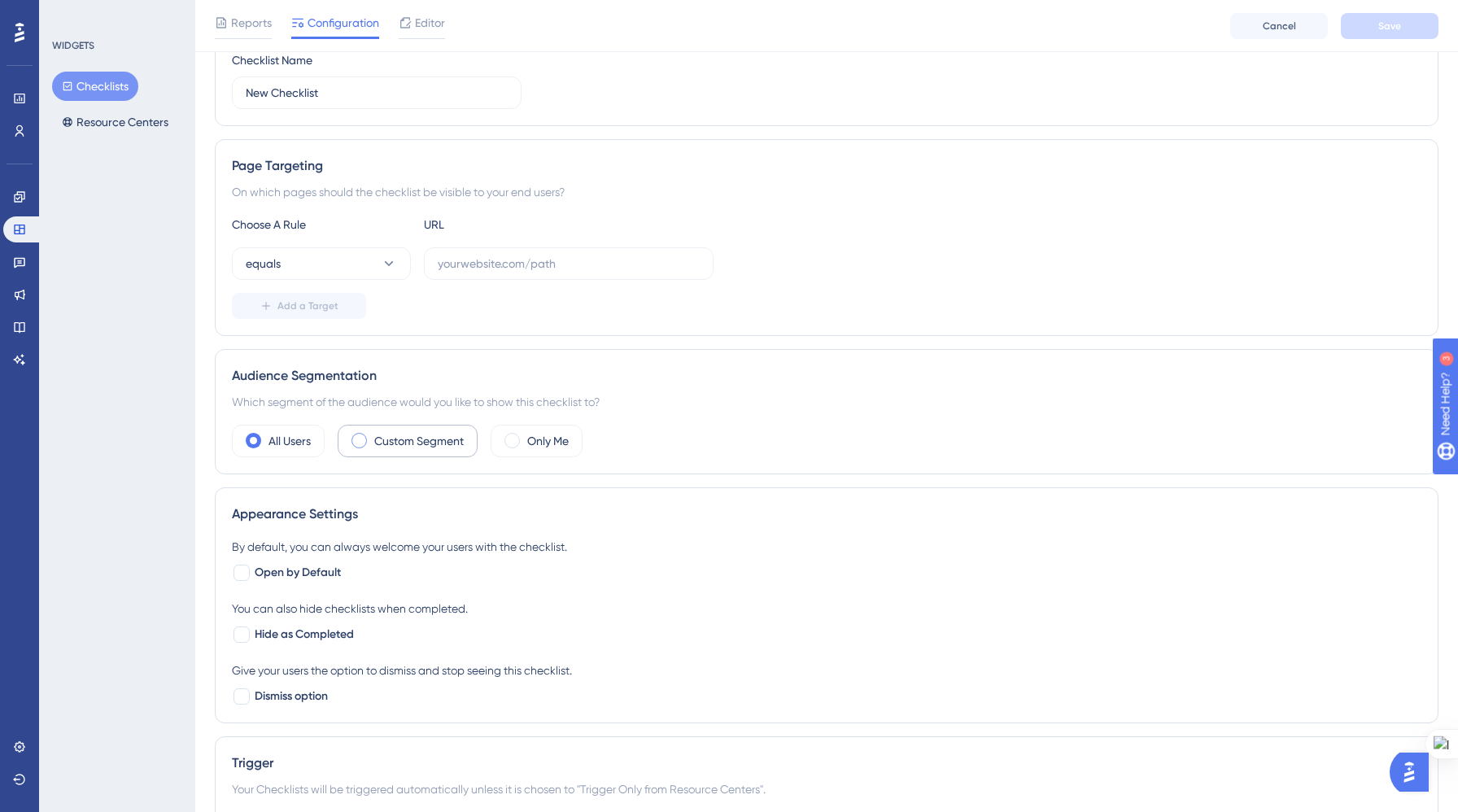
click at [360, 433] on span at bounding box center [359, 441] width 15 height 15
click at [371, 435] on input "radio" at bounding box center [371, 435] width 0 height 0
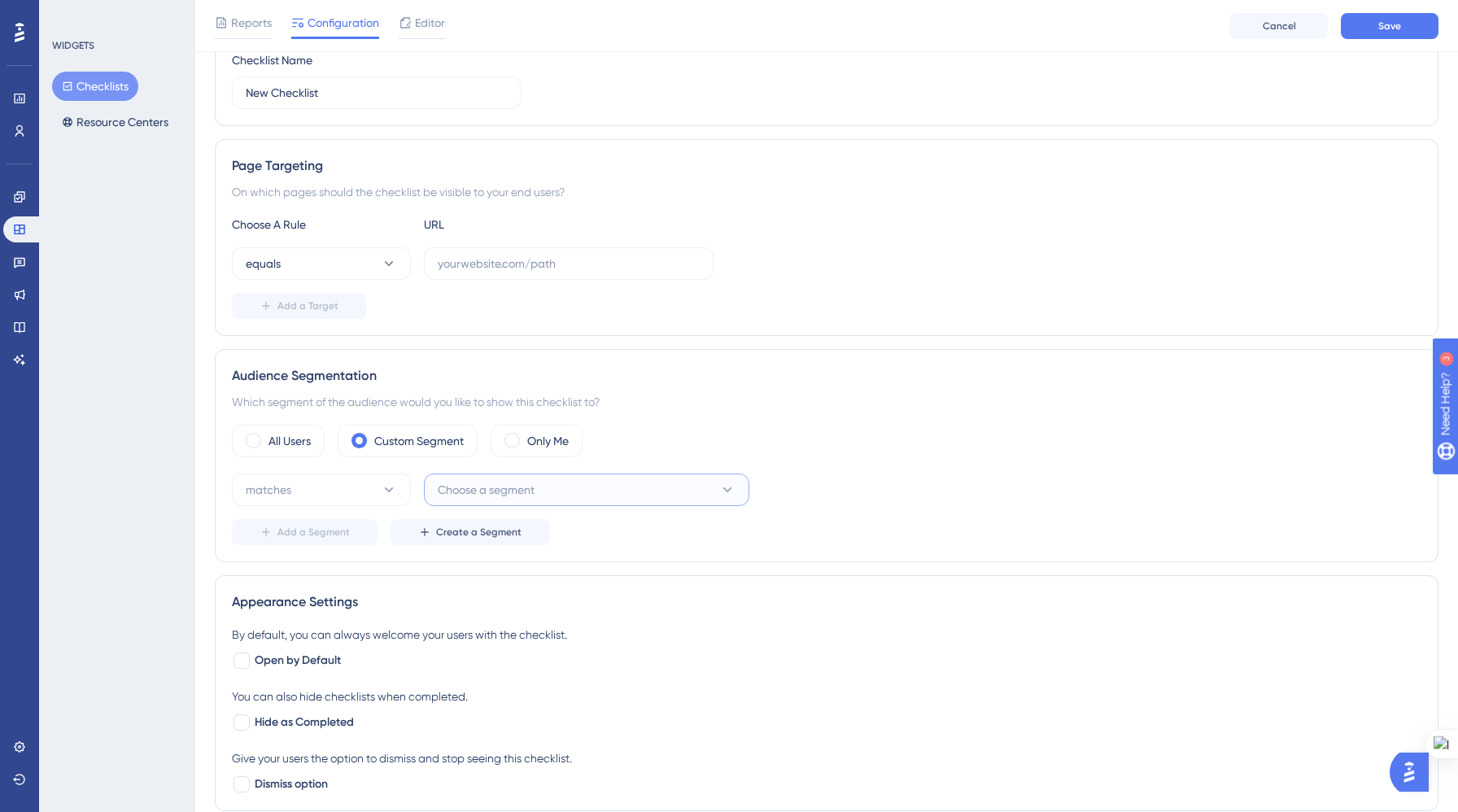
click at [459, 490] on span "Choose a segment" at bounding box center [486, 489] width 96 height 19
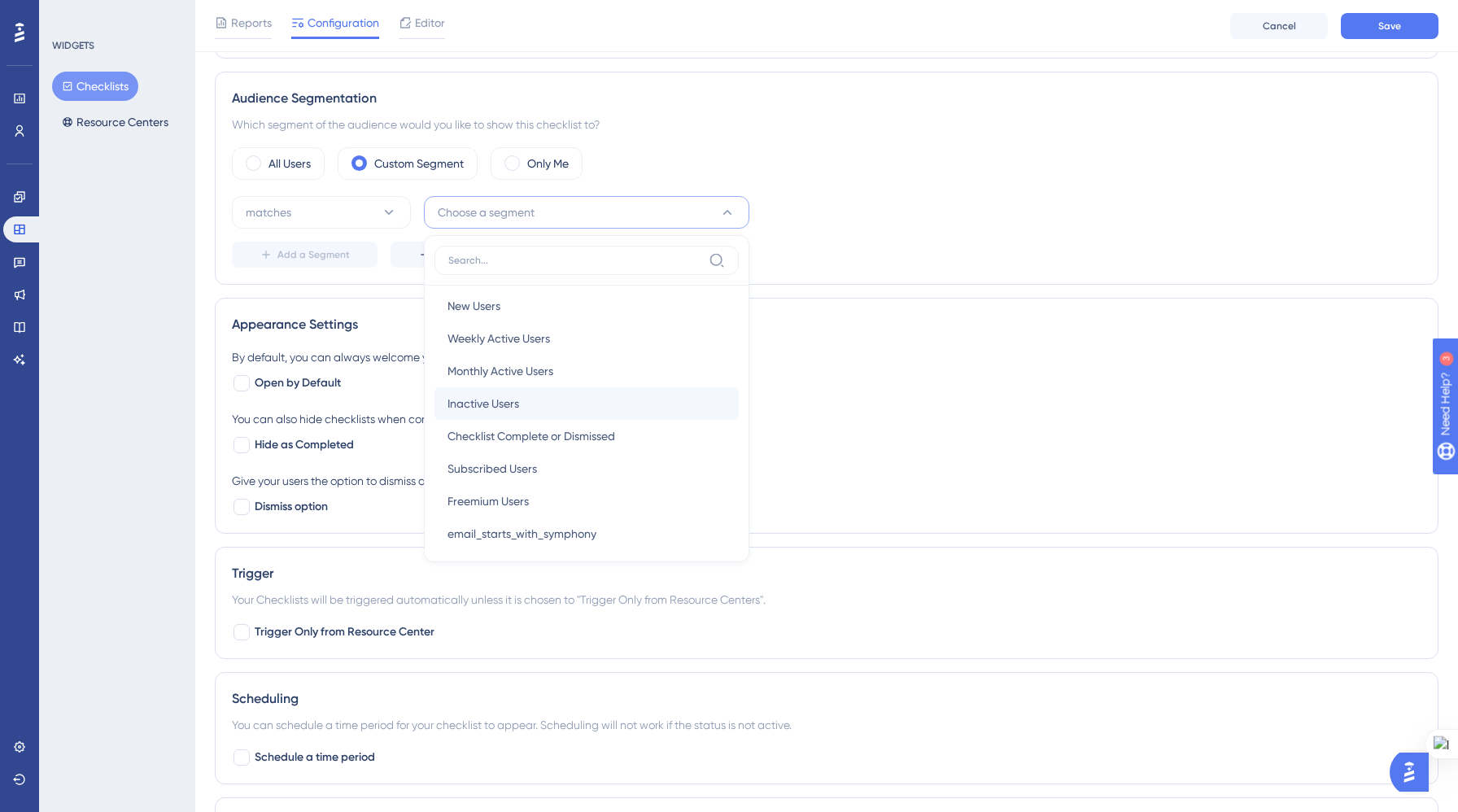
scroll to position [0, 0]
click at [908, 409] on div "You can also hide checklists when completed." at bounding box center [827, 419] width 1190 height 19
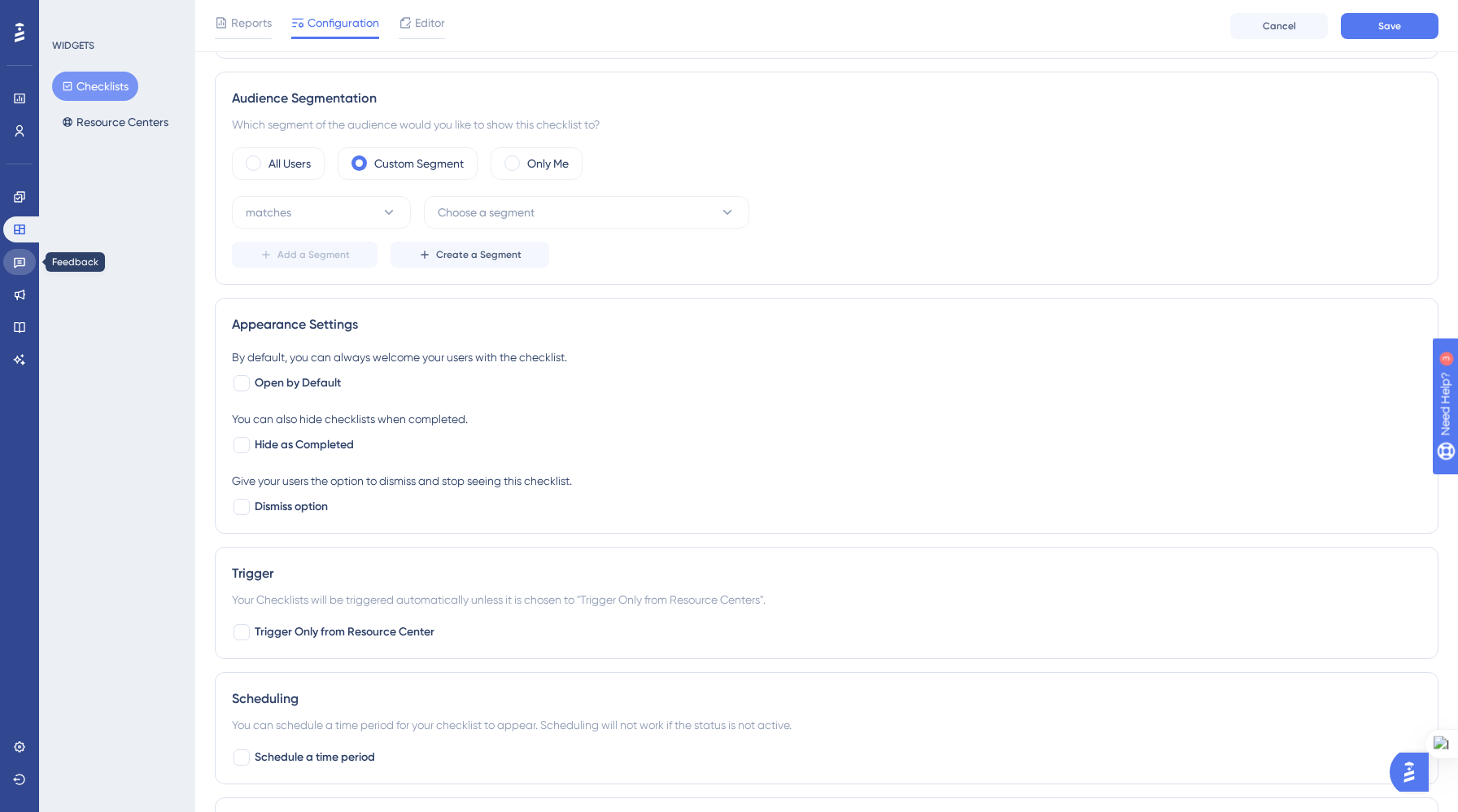
click at [18, 263] on icon at bounding box center [19, 263] width 11 height 11
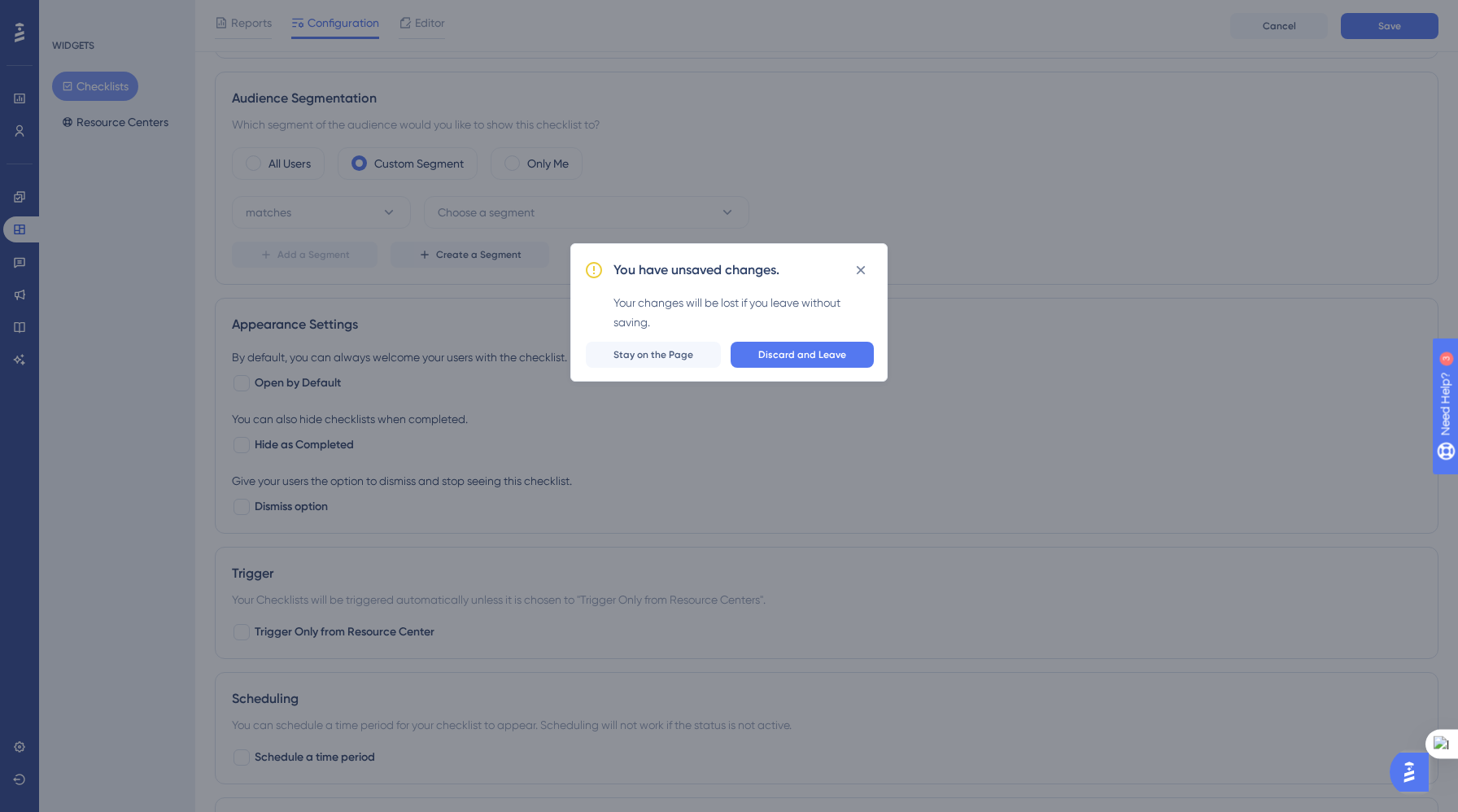
click at [21, 299] on div "You have unsaved changes. Your changes will be lost if you leave without saving…" at bounding box center [729, 406] width 1458 height 812
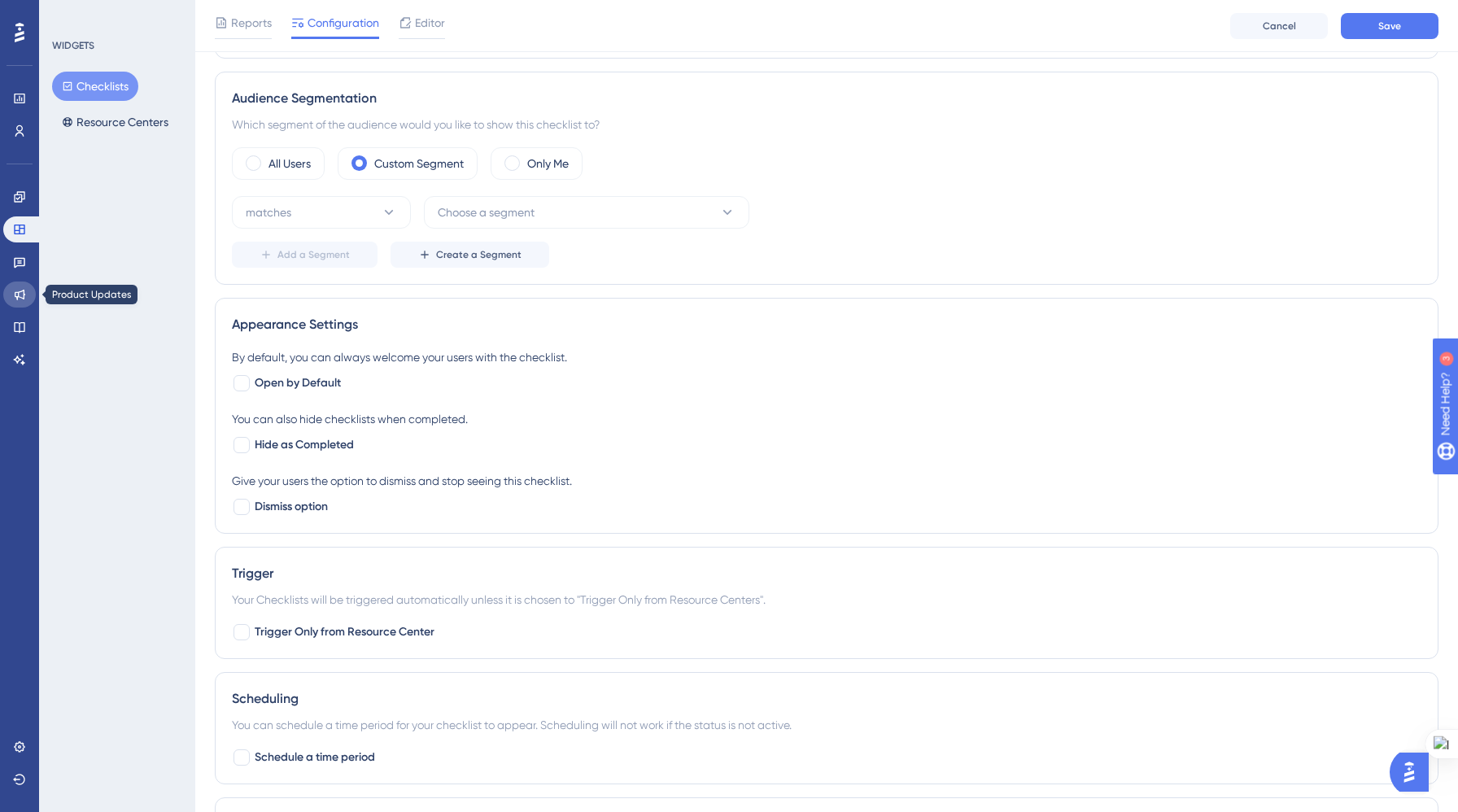
click at [21, 299] on icon at bounding box center [19, 294] width 13 height 13
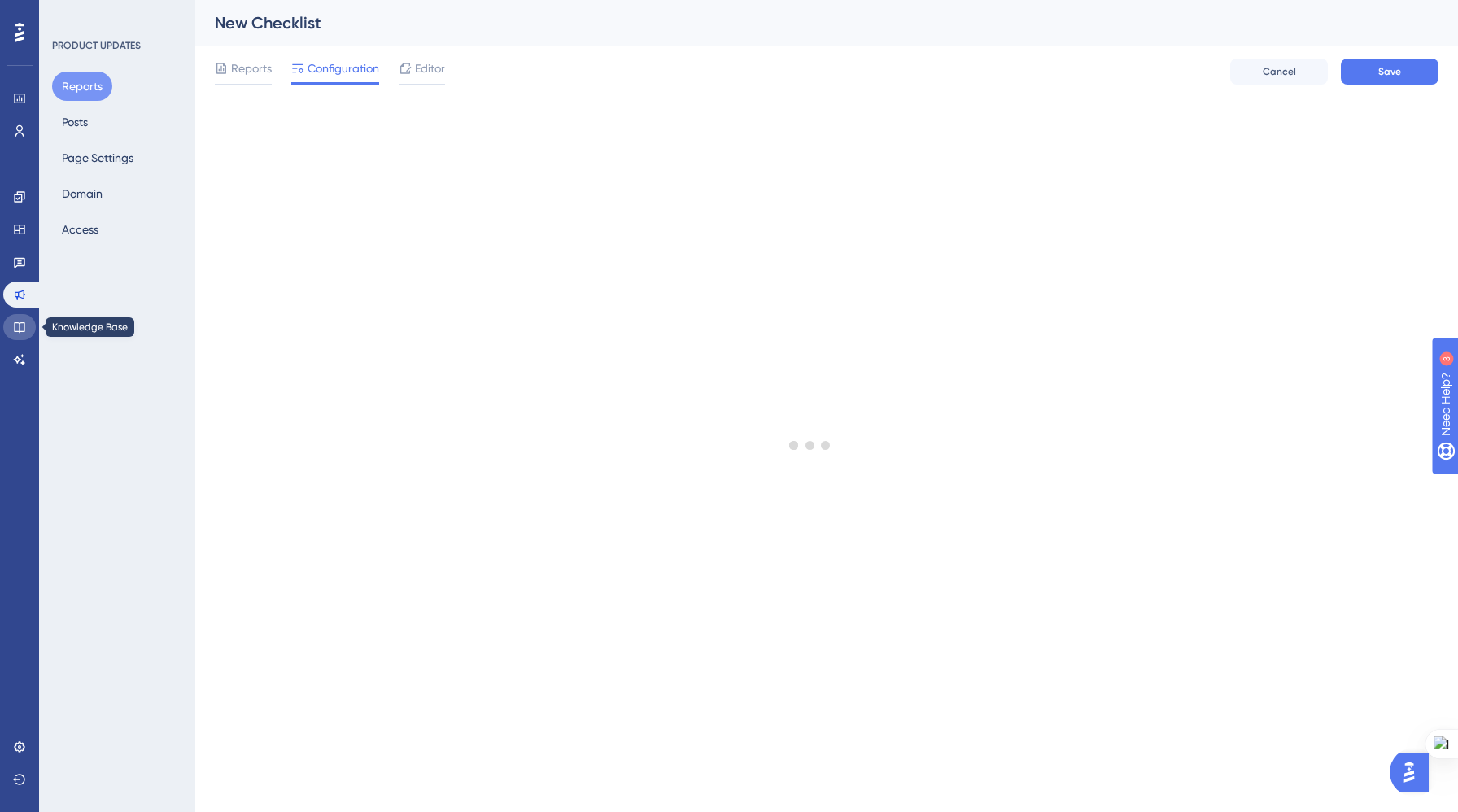
click at [21, 322] on icon at bounding box center [19, 327] width 11 height 11
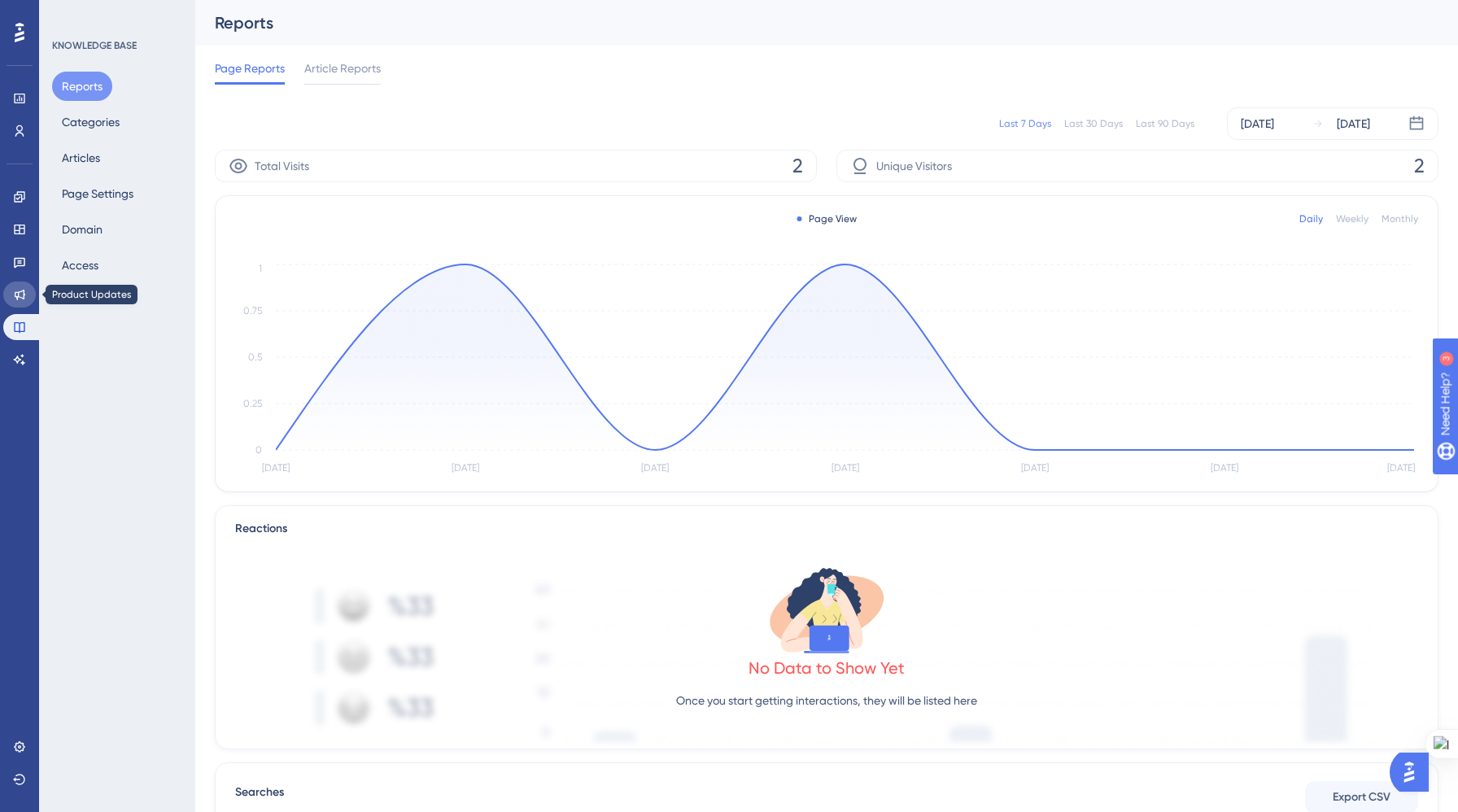
click at [19, 288] on icon at bounding box center [19, 294] width 13 height 13
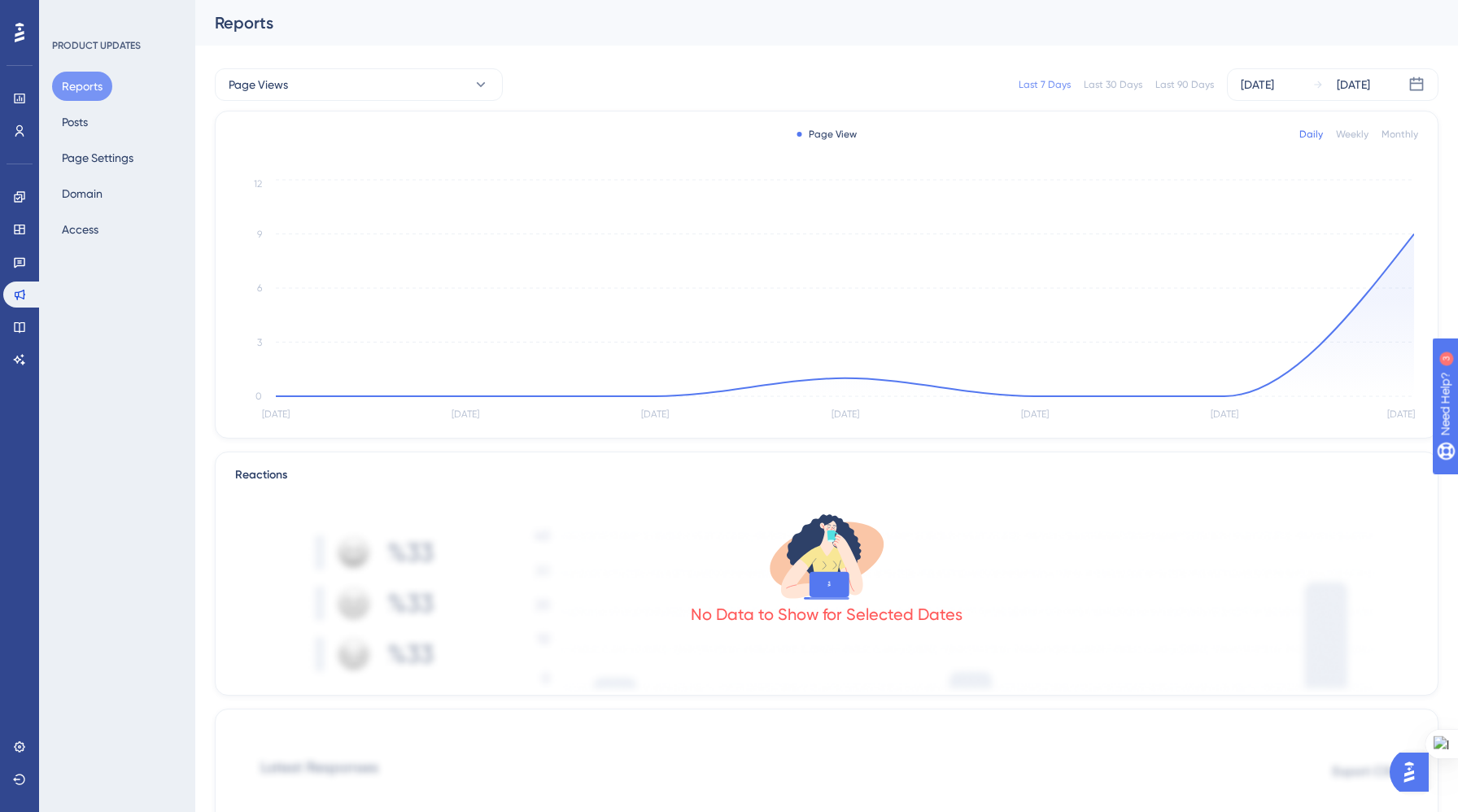
click at [24, 245] on div "Engagement Widgets Feedback Product Updates Knowledge Base AI Assistant" at bounding box center [19, 277] width 32 height 189
click at [21, 237] on link at bounding box center [19, 229] width 32 height 26
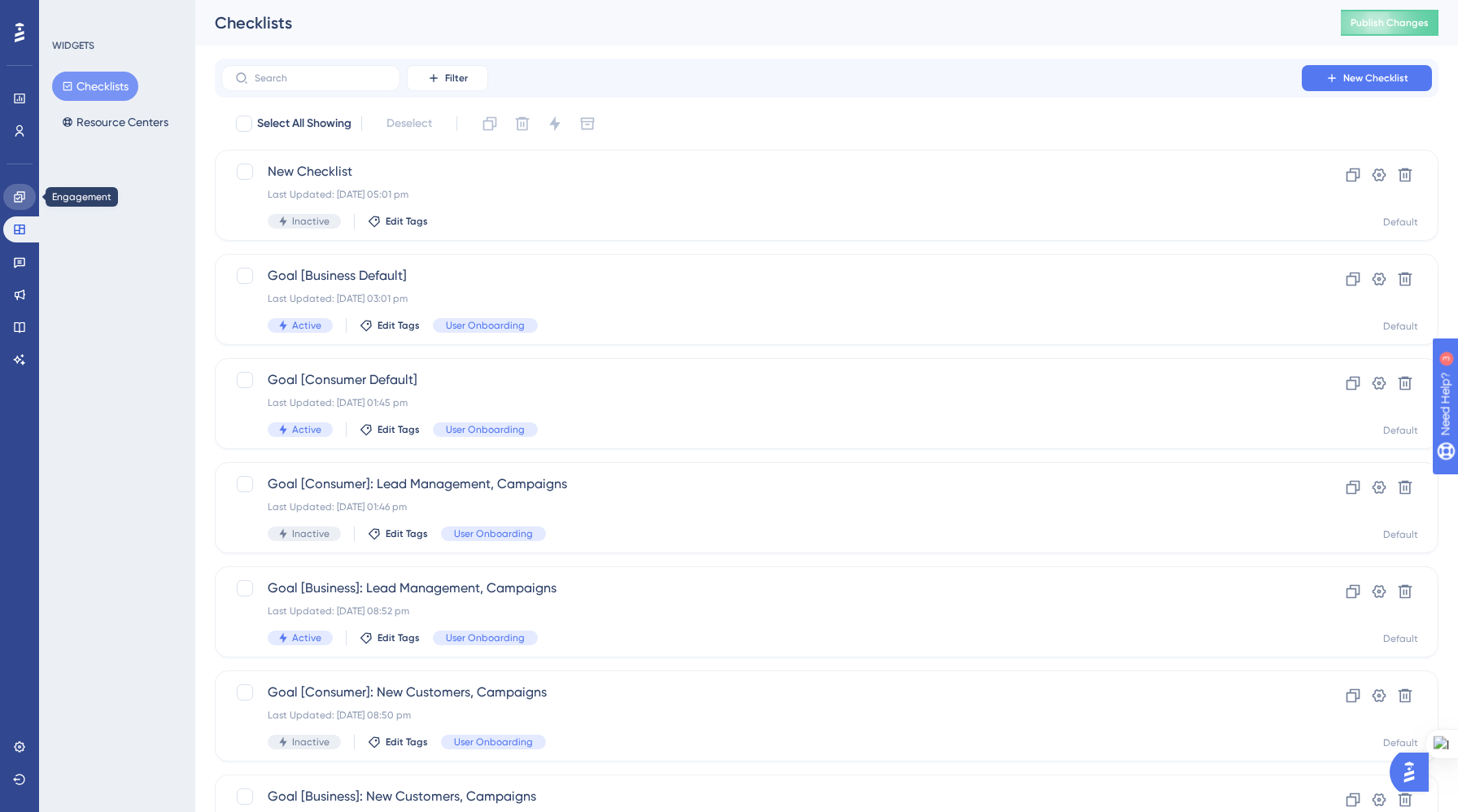
click at [14, 188] on link at bounding box center [19, 196] width 32 height 26
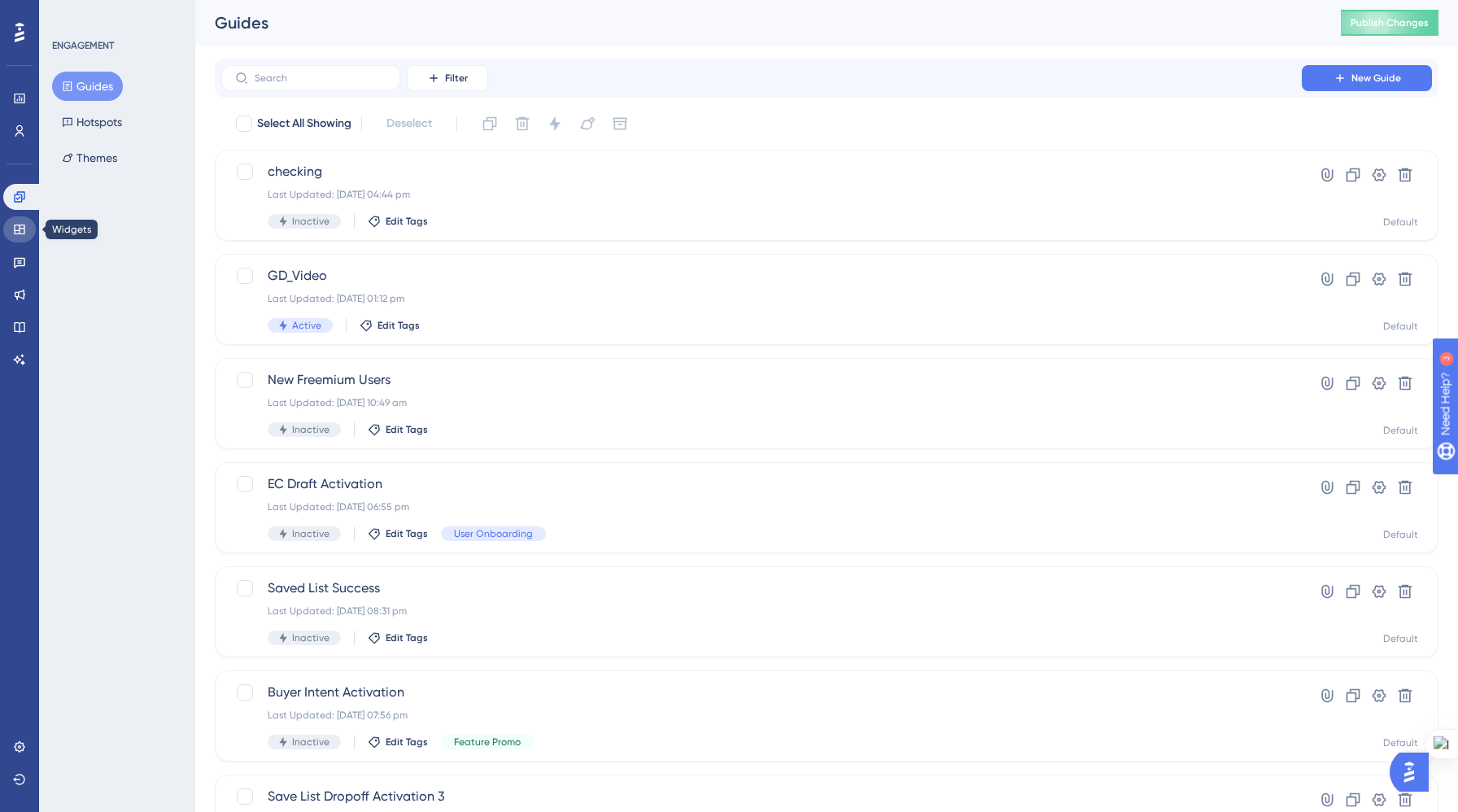
click at [26, 217] on link at bounding box center [19, 229] width 32 height 26
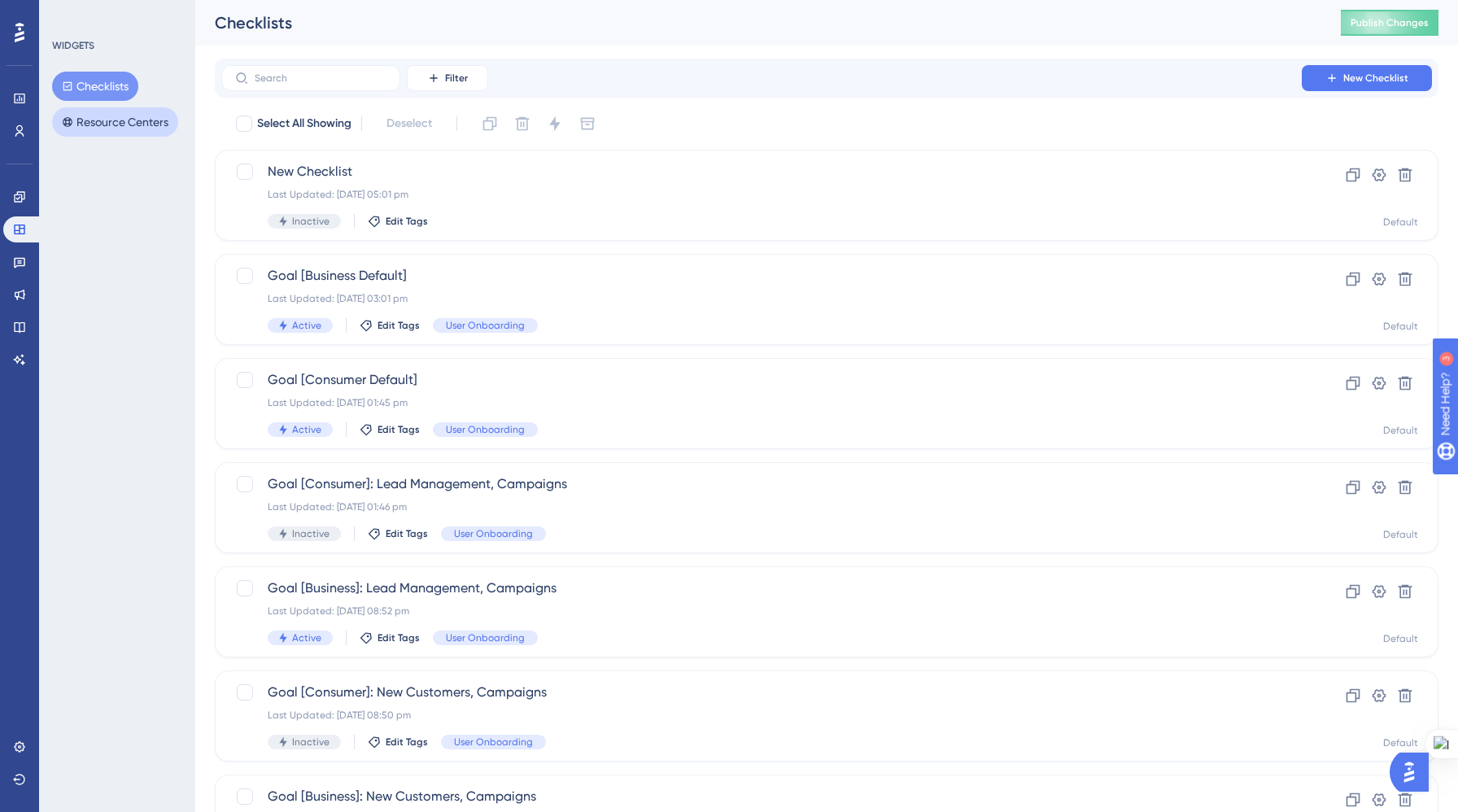
click at [113, 110] on button "Resource Centers" at bounding box center [115, 122] width 126 height 30
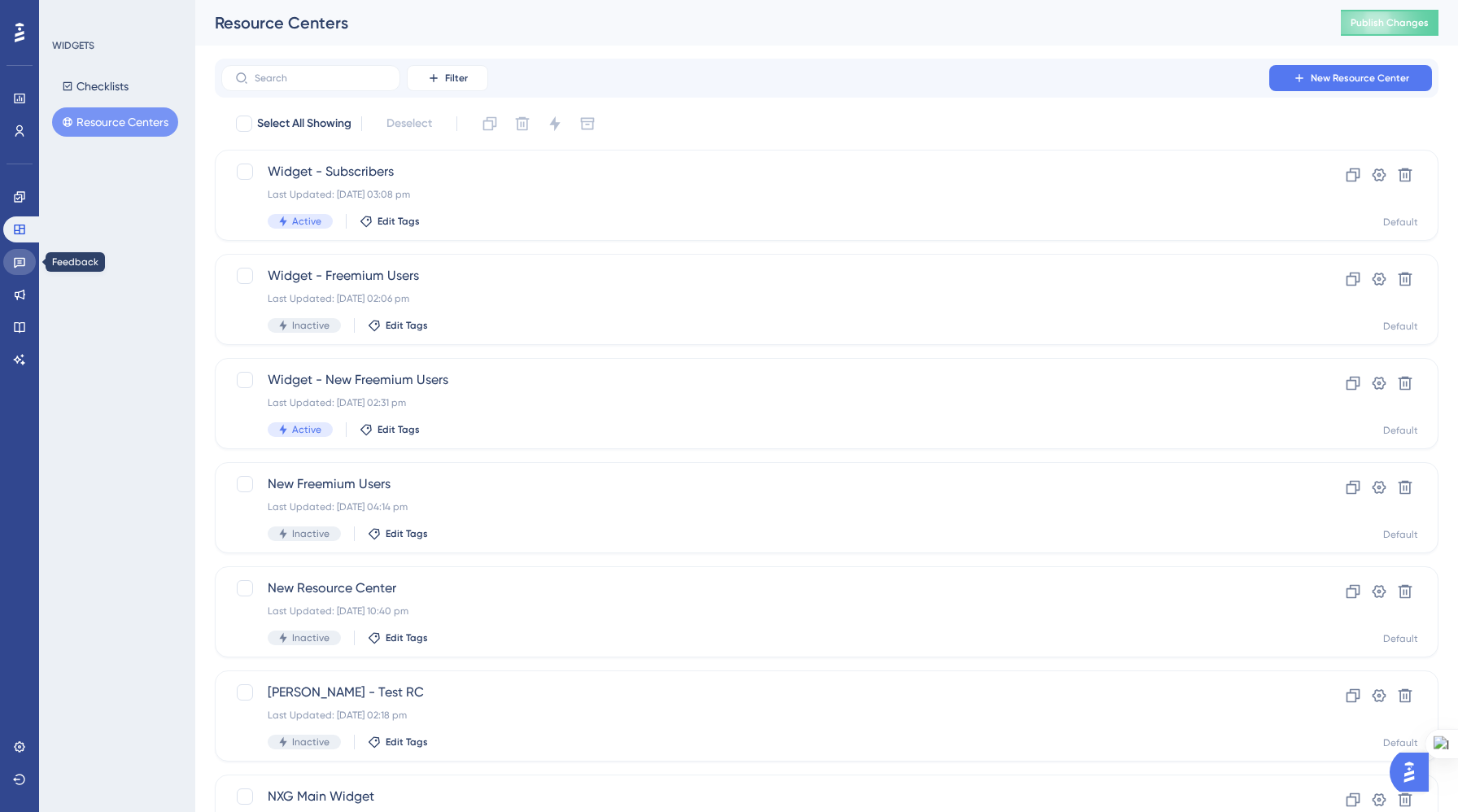
click at [14, 261] on icon at bounding box center [19, 263] width 11 height 11
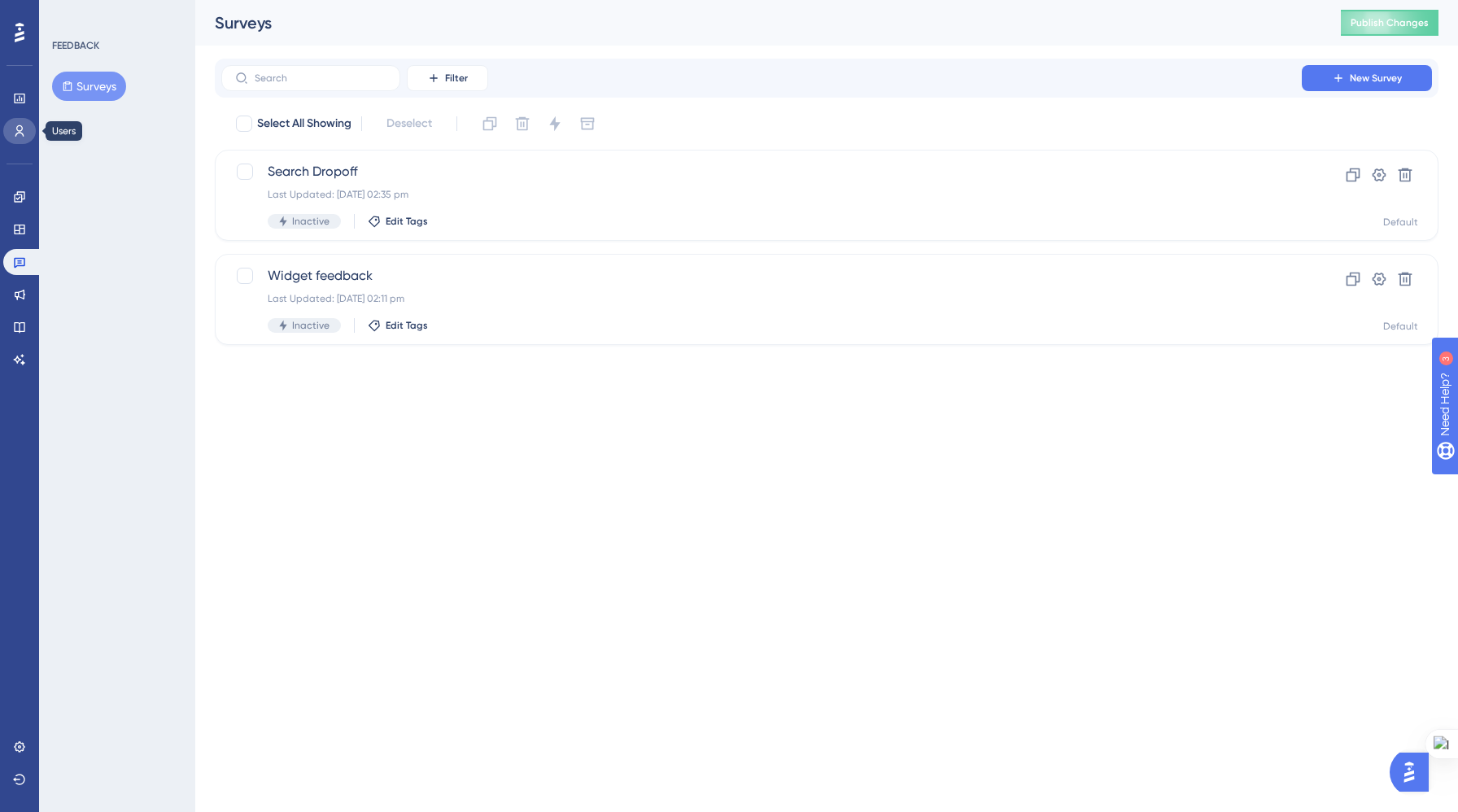
click at [16, 129] on icon at bounding box center [19, 130] width 9 height 11
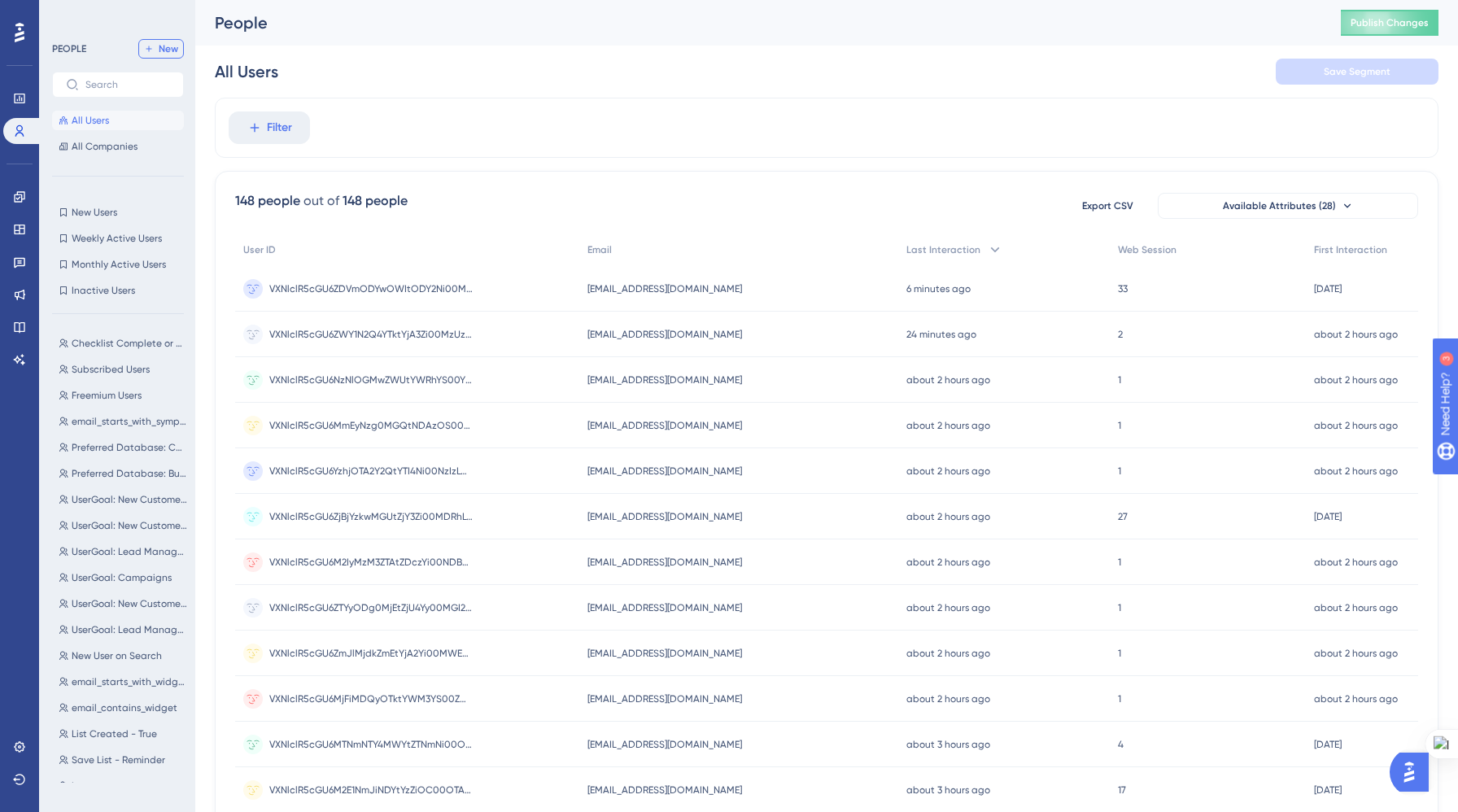
click at [162, 52] on span "New" at bounding box center [168, 48] width 19 height 13
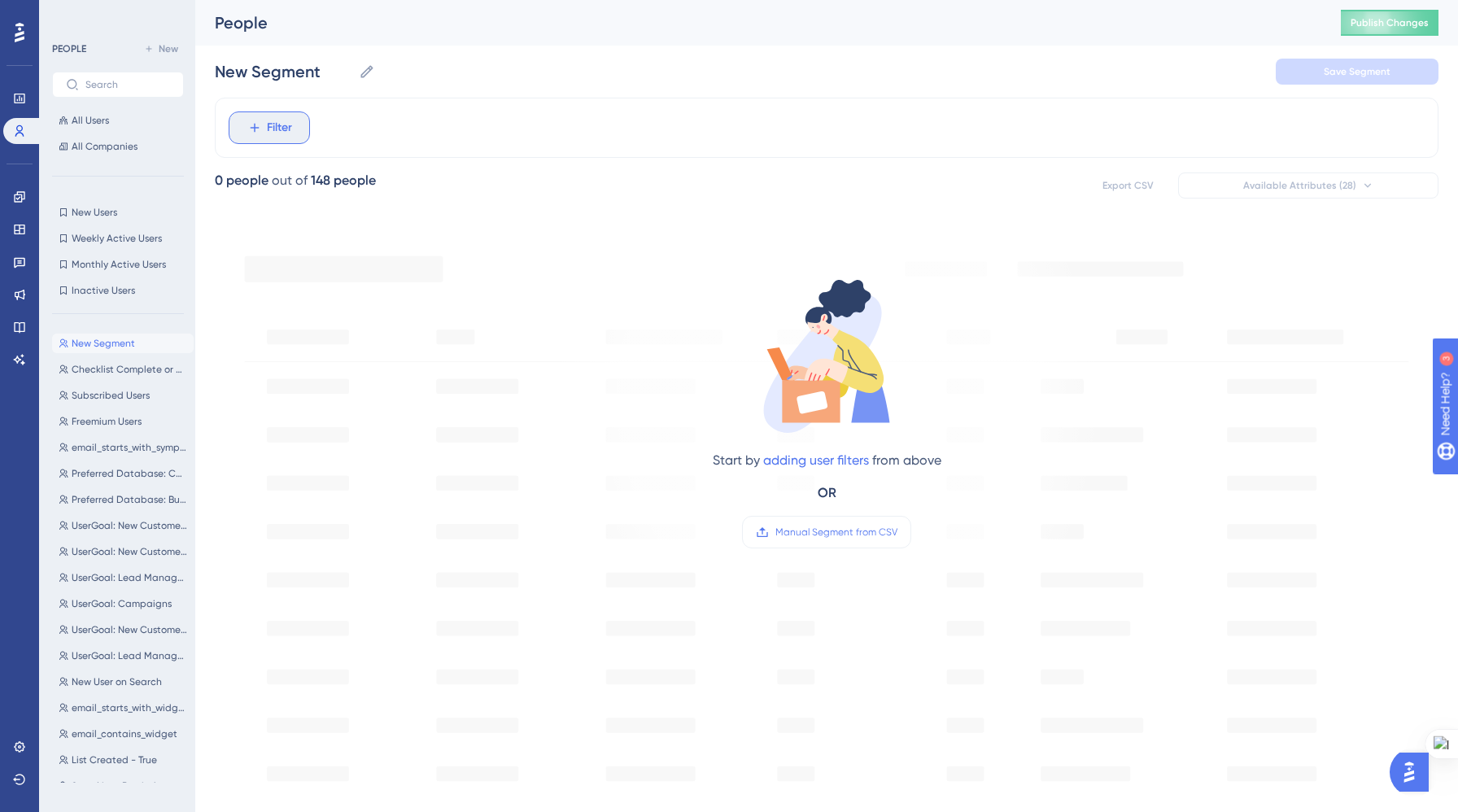
click at [264, 125] on button "Filter" at bounding box center [269, 128] width 81 height 32
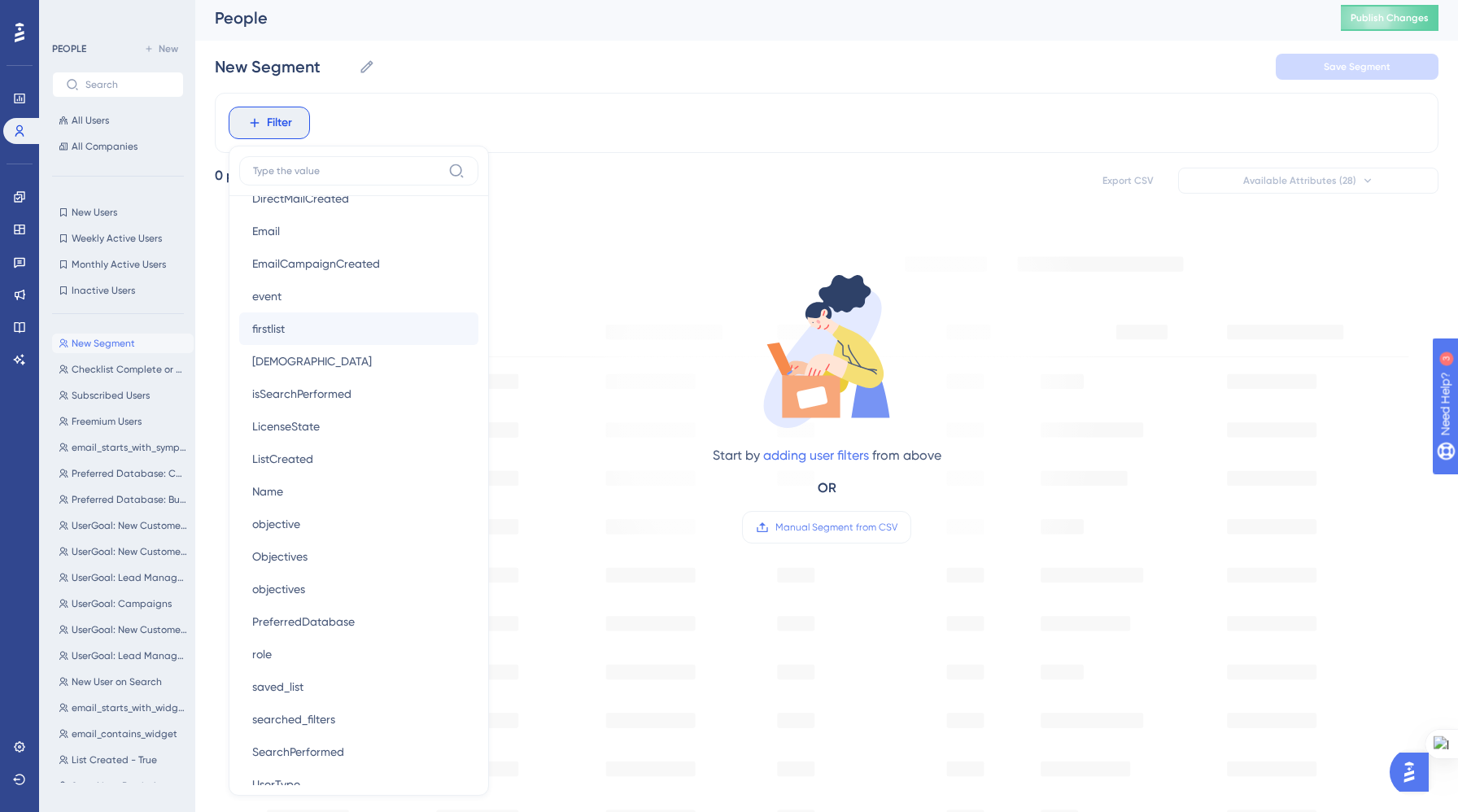
scroll to position [928, 0]
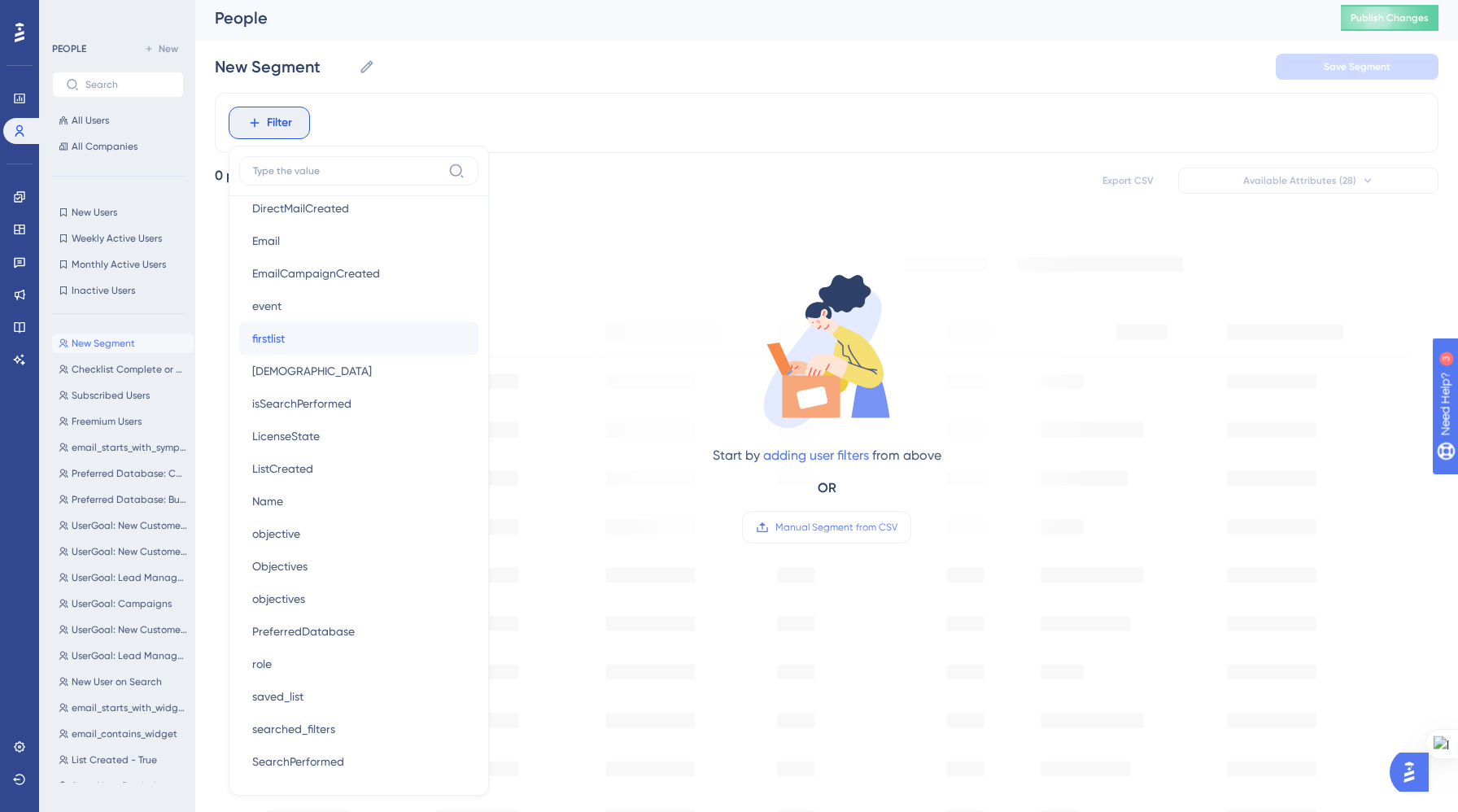
click at [322, 340] on button "firstlist firstlist" at bounding box center [359, 338] width 239 height 32
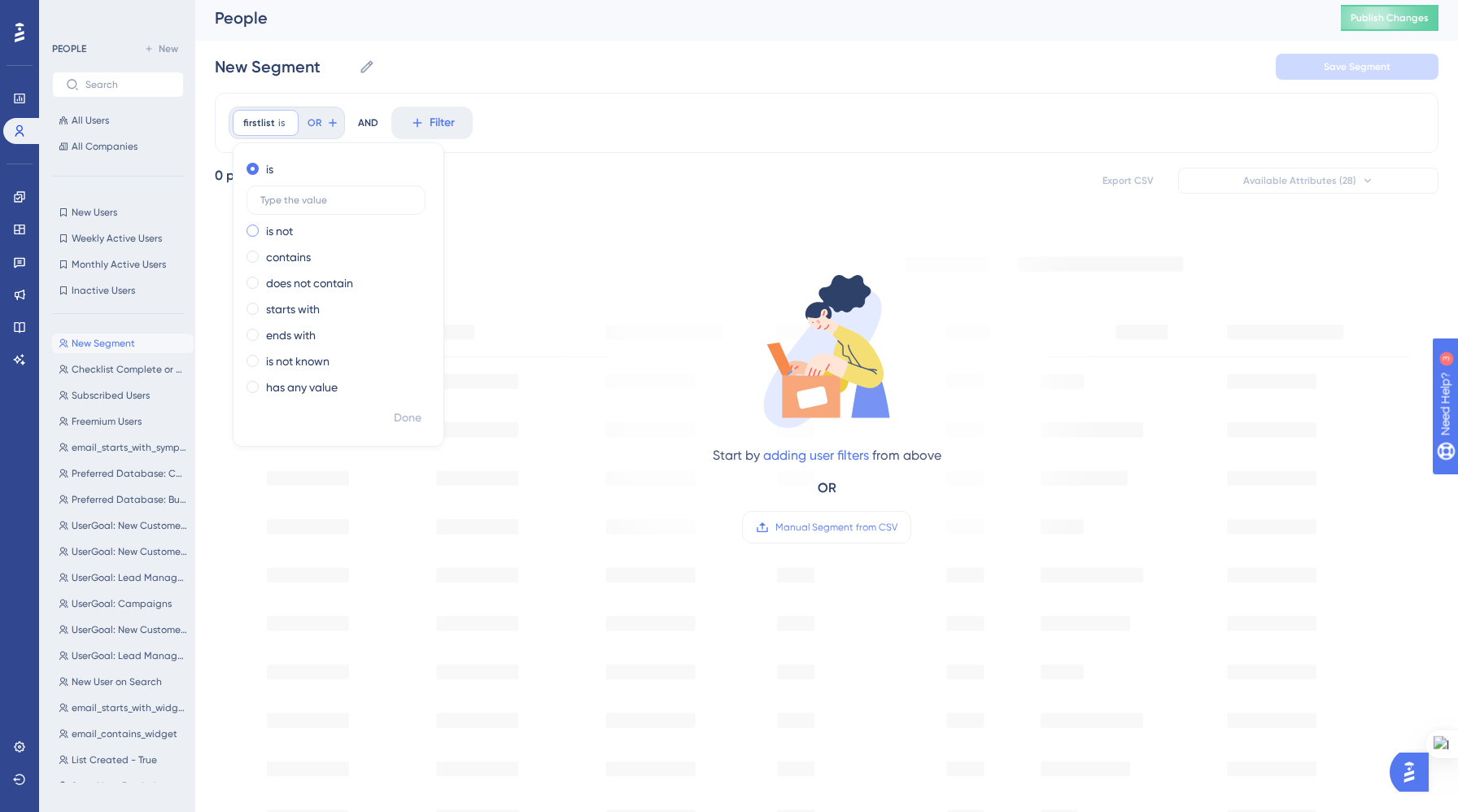
click at [250, 227] on span at bounding box center [252, 230] width 12 height 12
click at [264, 227] on input "radio" at bounding box center [264, 227] width 0 height 0
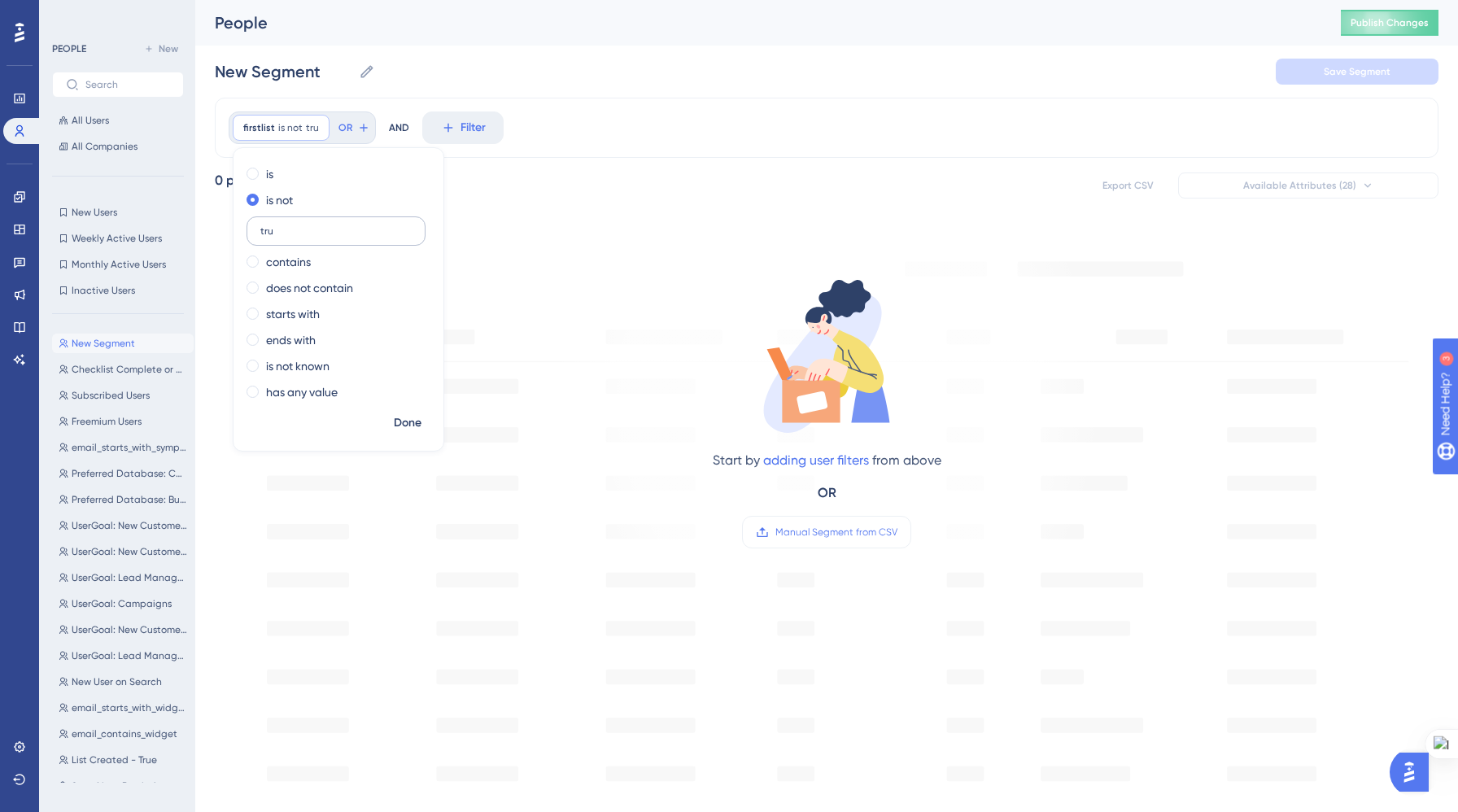
type input "true"
click at [414, 421] on span "Done" at bounding box center [407, 423] width 28 height 19
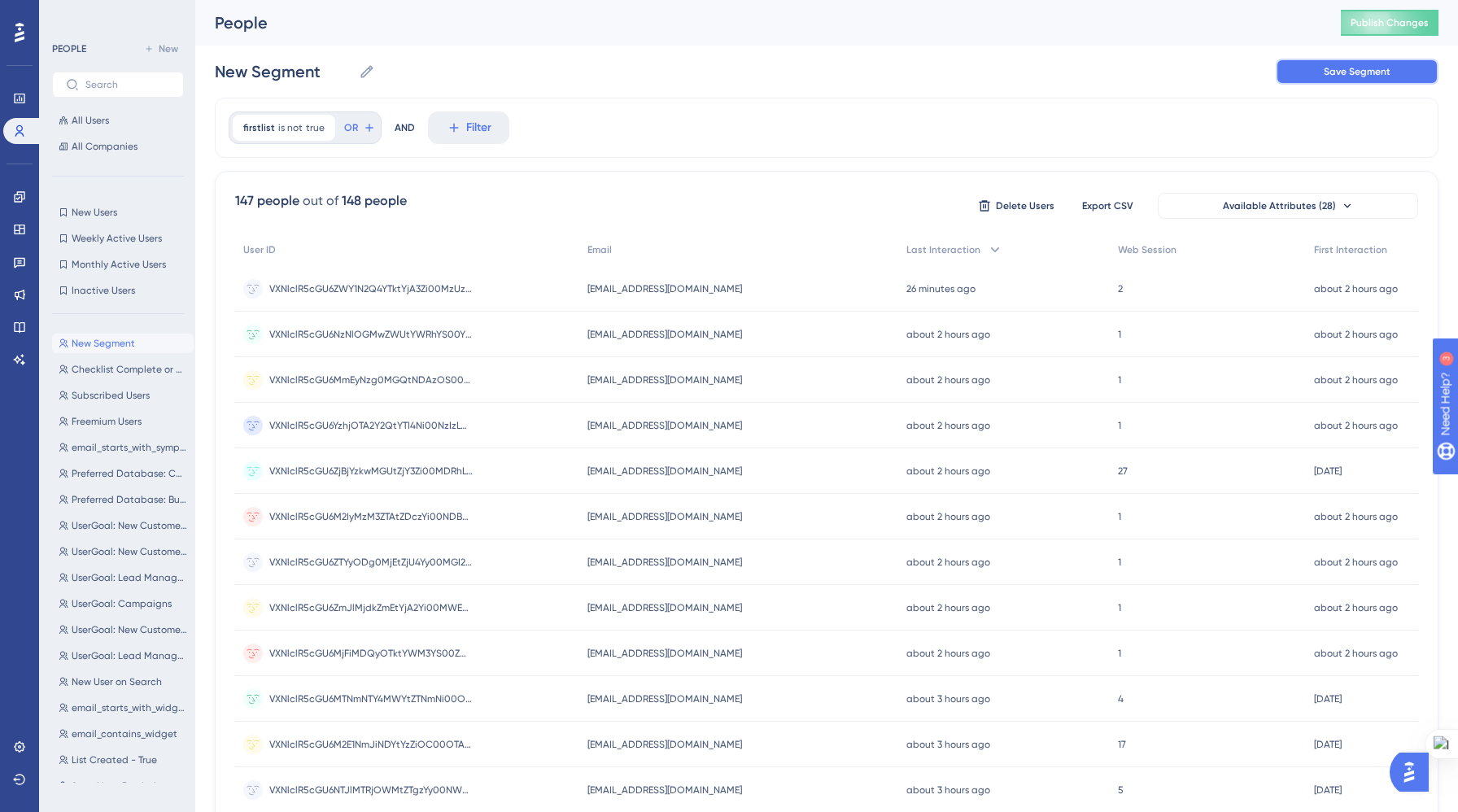
click at [1301, 68] on button "Save Segment" at bounding box center [1357, 71] width 162 height 26
click at [346, 72] on input "New Segment-2" at bounding box center [292, 71] width 155 height 23
type input "N"
type input "FirstList"
click at [518, 61] on div "FirstList FirstList Delete Segment Save Segment Actions" at bounding box center [827, 72] width 1224 height 52
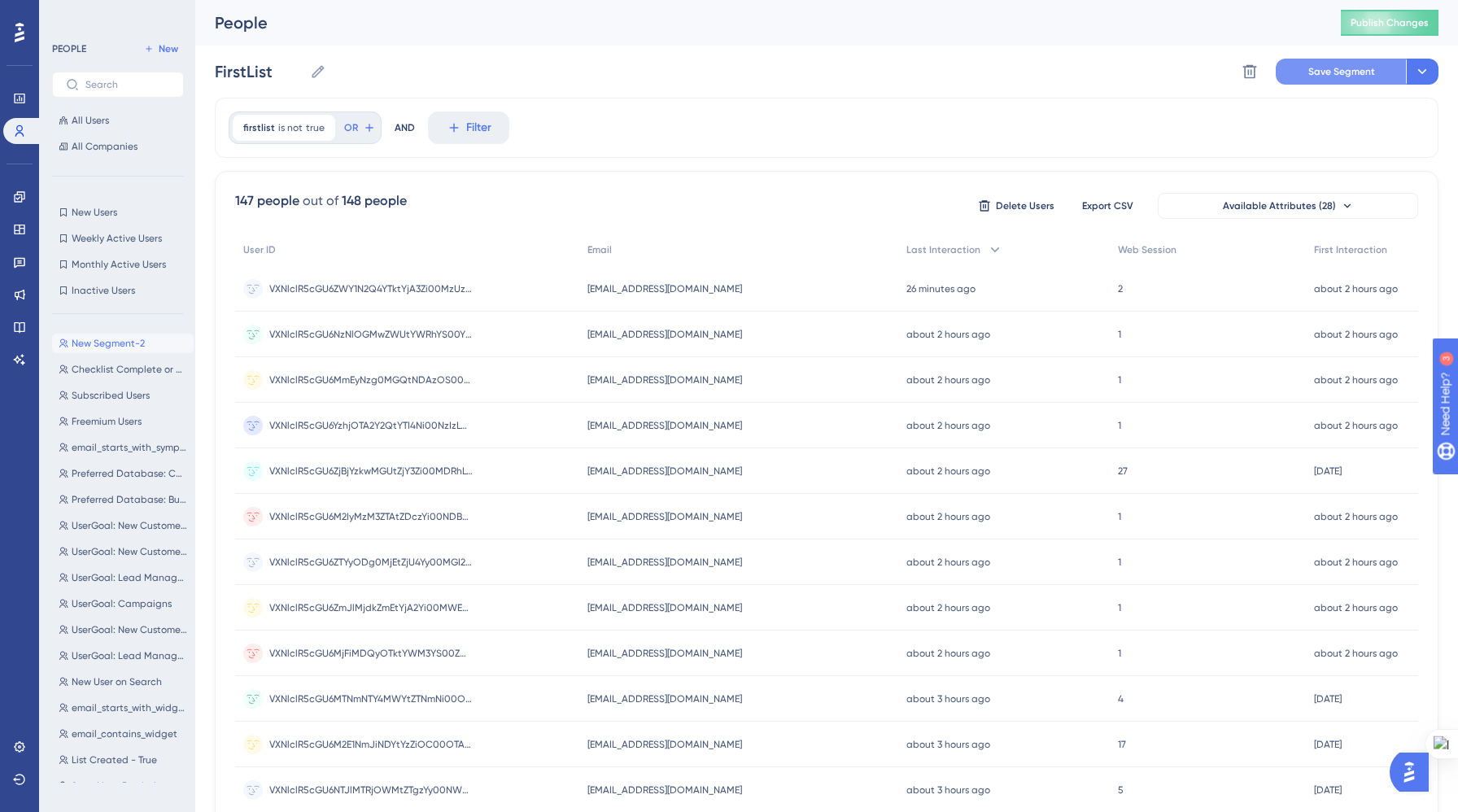
click at [1334, 65] on span "Save Segment" at bounding box center [1341, 71] width 67 height 13
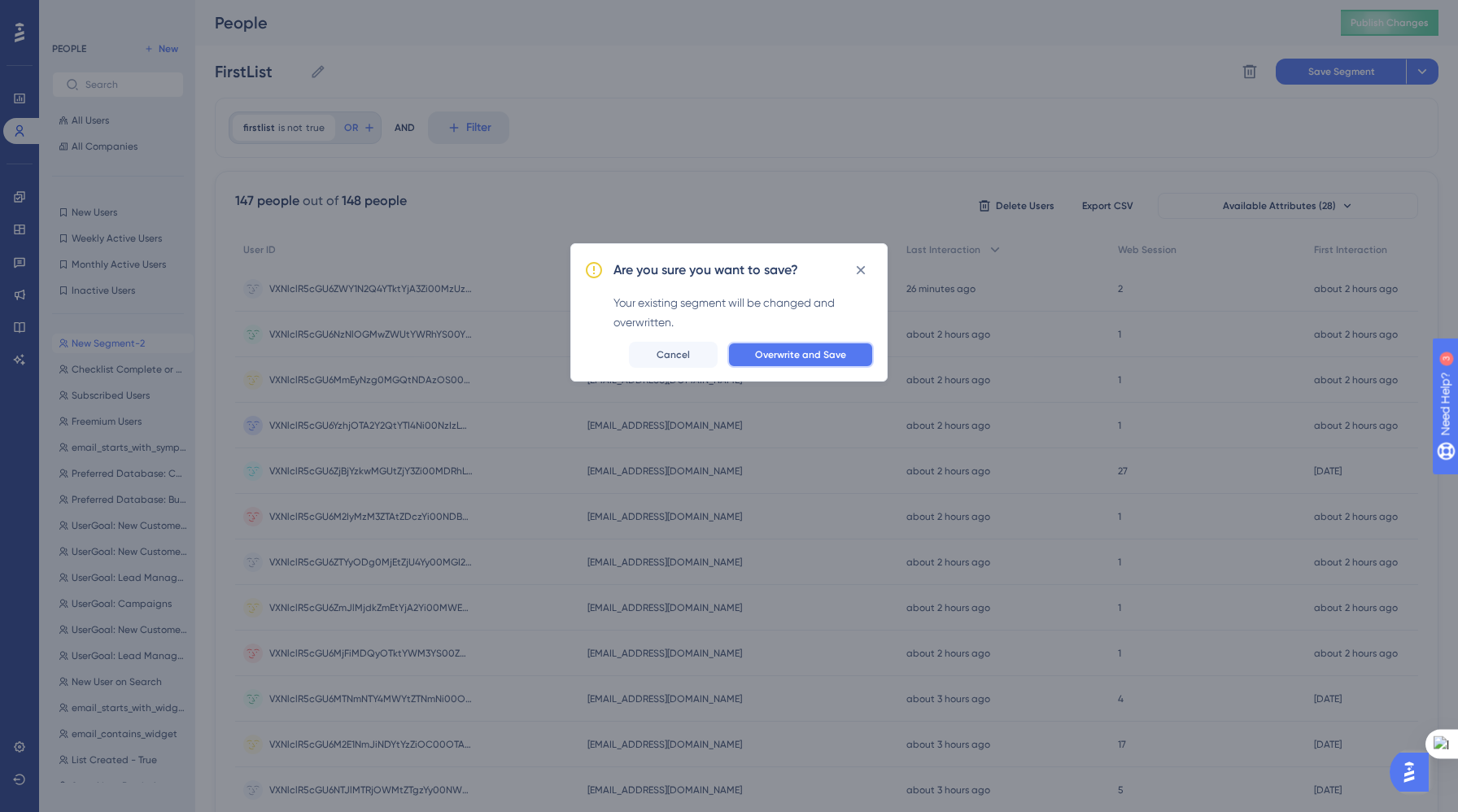
click at [827, 356] on span "Overwrite and Save" at bounding box center [801, 354] width 91 height 13
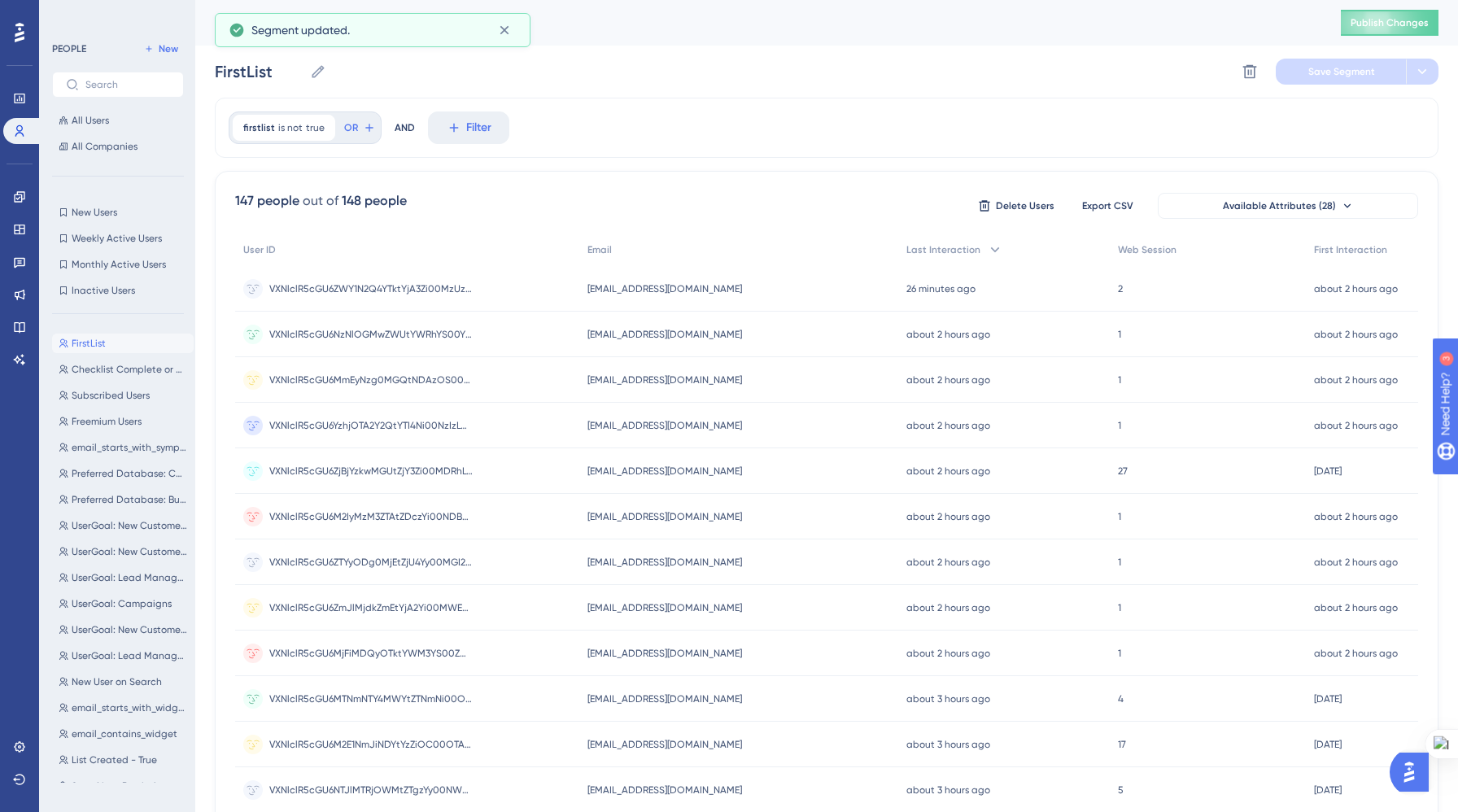
click at [693, 69] on div "FirstList FirstList Delete Segment Save Segment" at bounding box center [827, 72] width 1224 height 52
click at [14, 97] on icon at bounding box center [19, 98] width 13 height 13
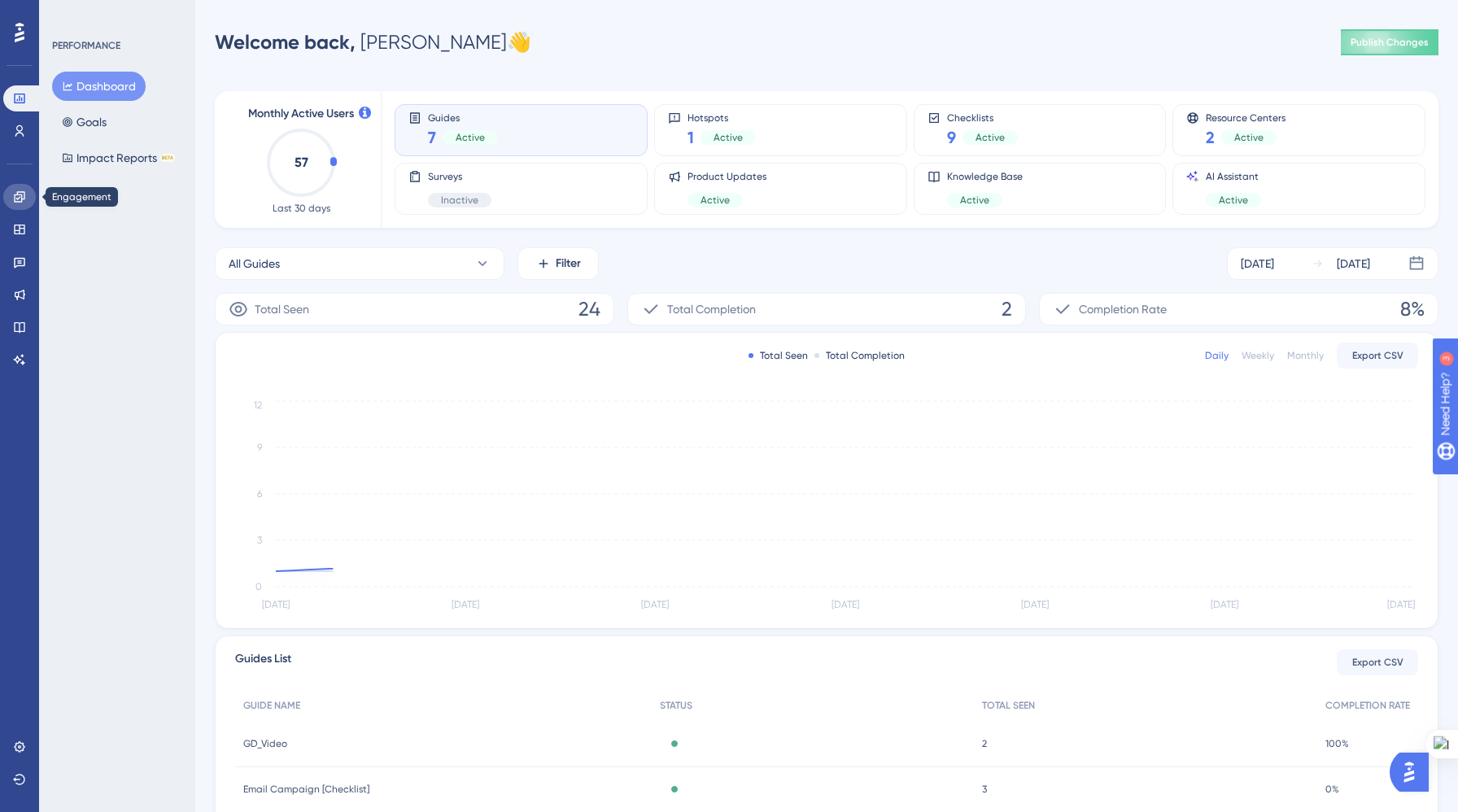
click at [17, 202] on icon at bounding box center [19, 196] width 13 height 13
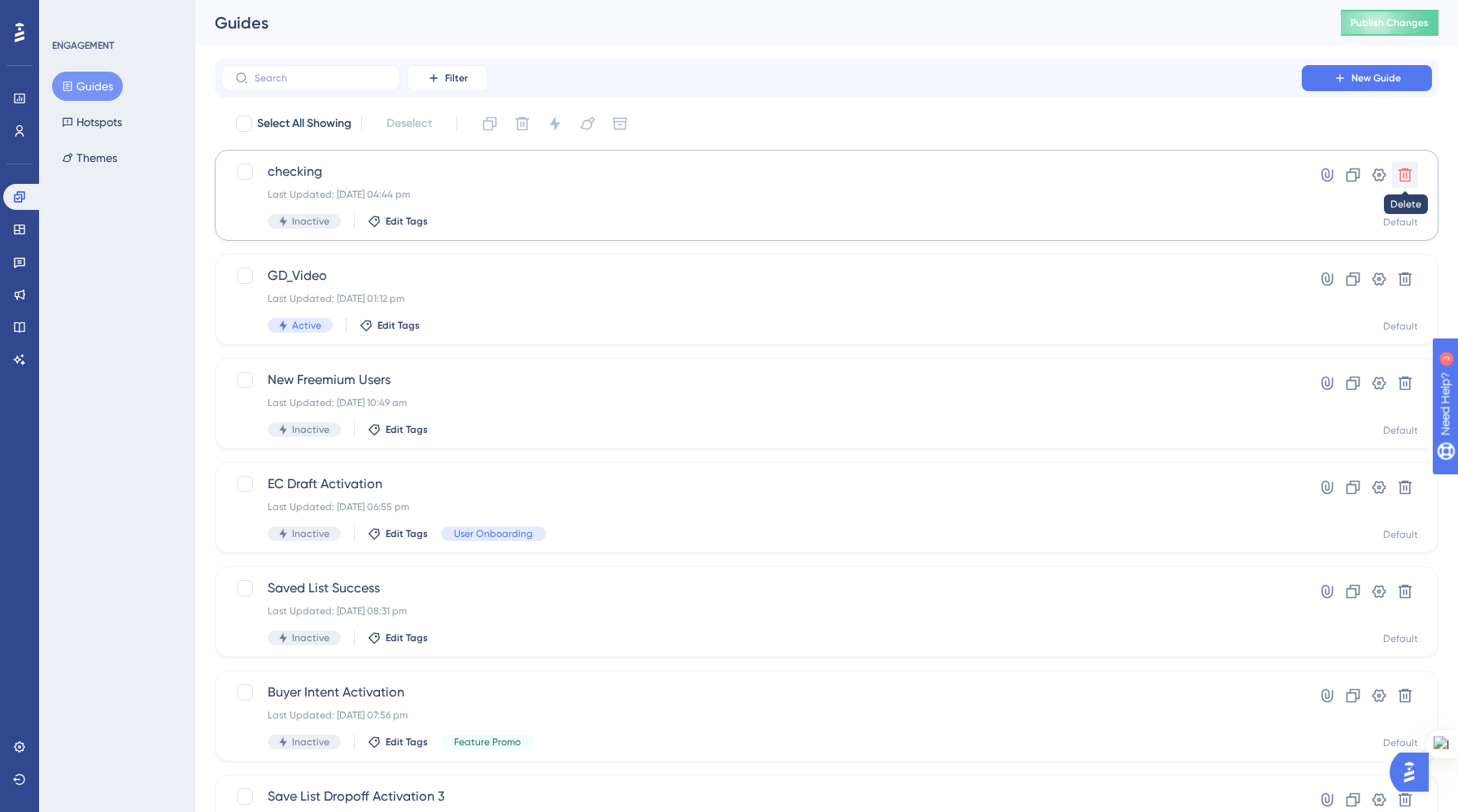
click at [1411, 180] on icon at bounding box center [1405, 174] width 16 height 16
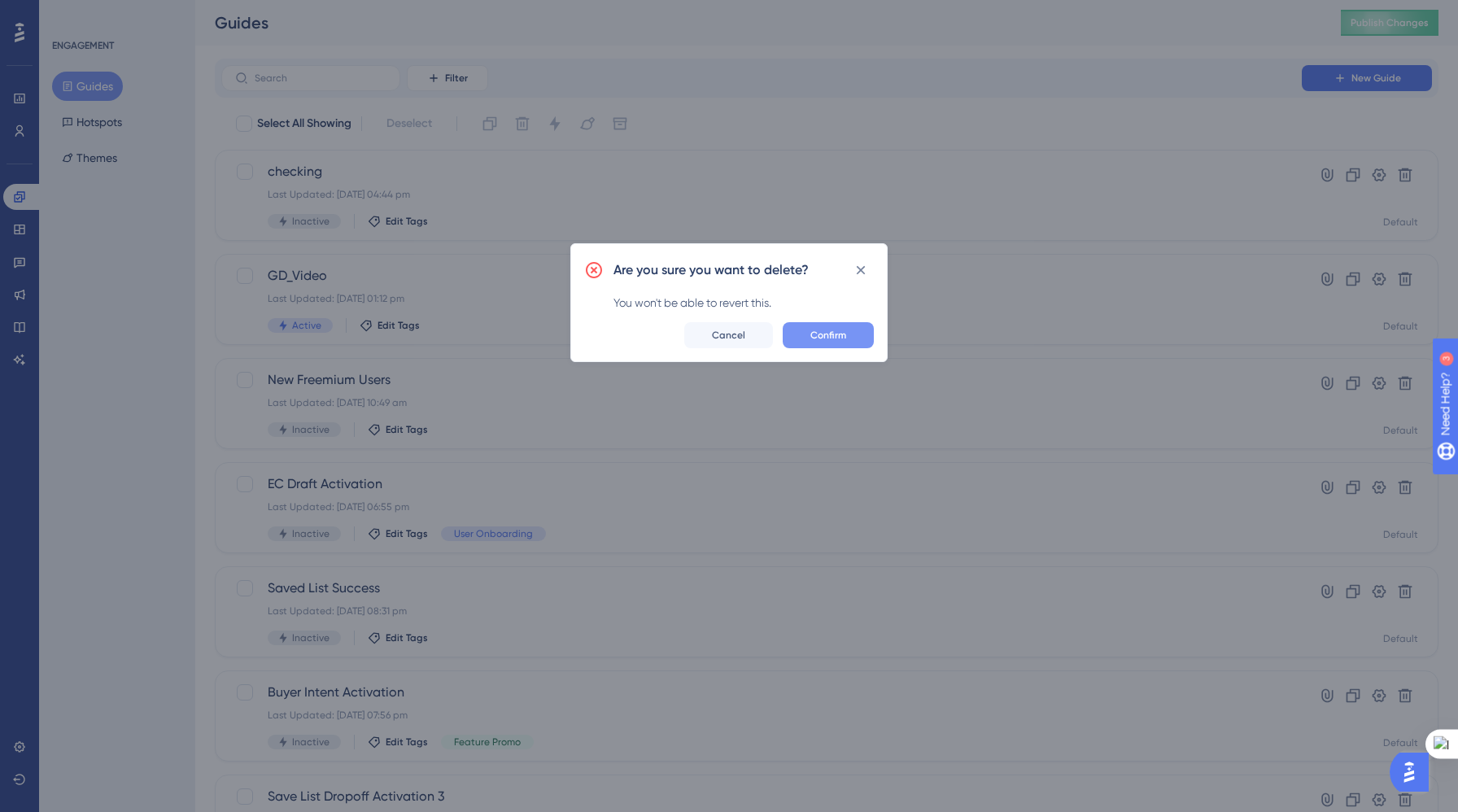
click at [831, 337] on span "Confirm" at bounding box center [828, 335] width 36 height 13
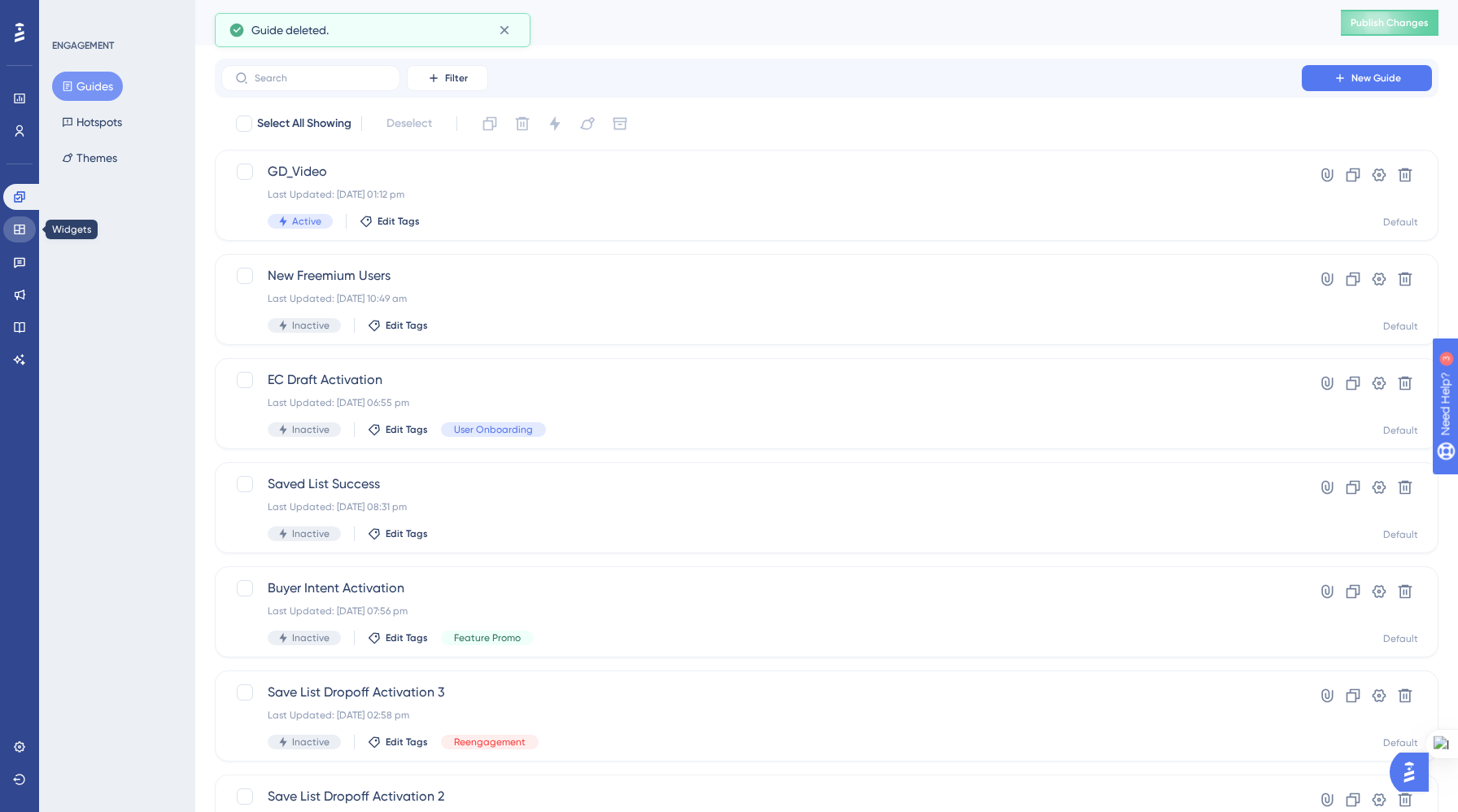
click at [11, 228] on link at bounding box center [19, 229] width 32 height 26
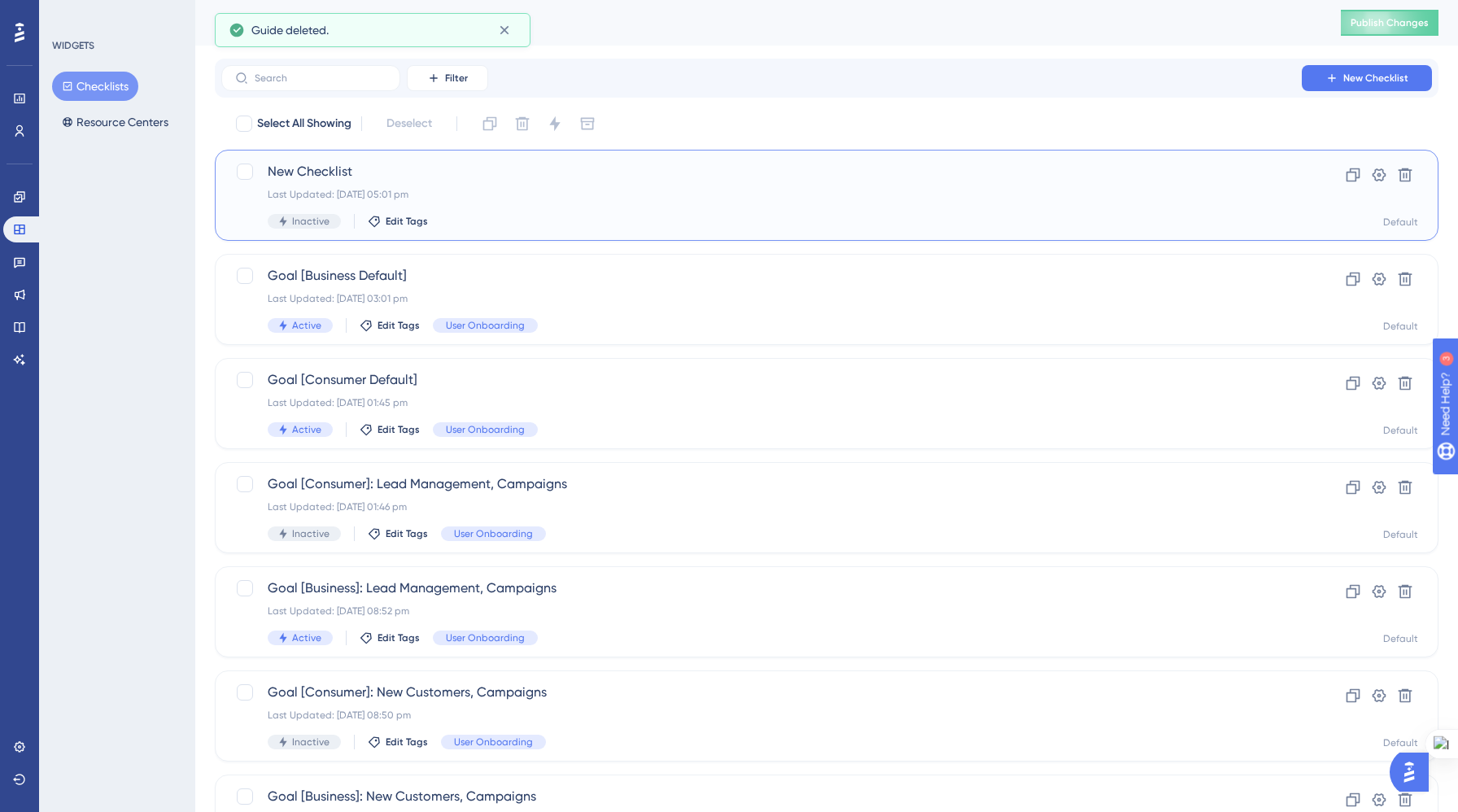
click at [504, 193] on div "Last Updated: 08 Sept 2025 05:01 pm" at bounding box center [761, 194] width 988 height 13
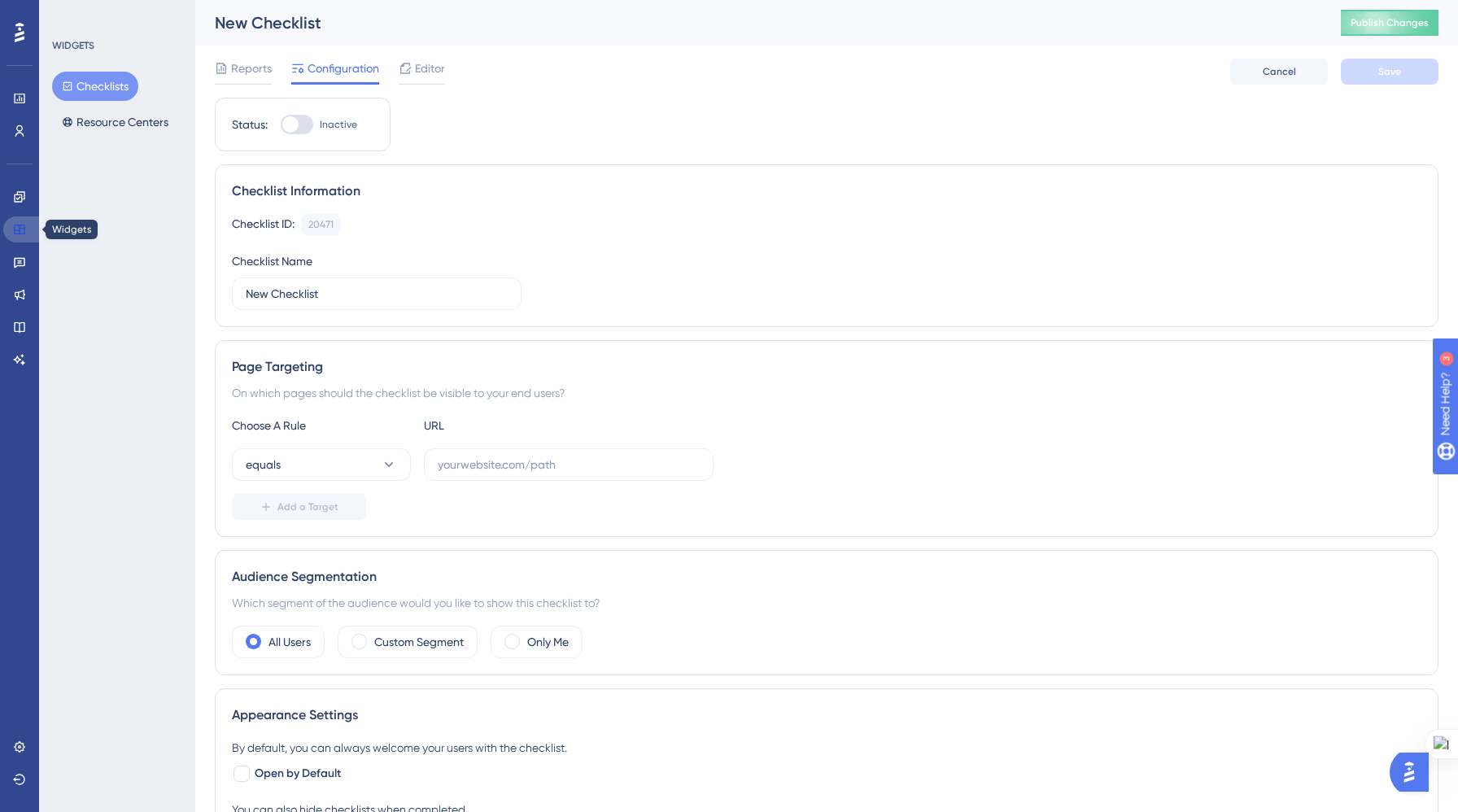
click at [25, 232] on icon at bounding box center [19, 228] width 13 height 13
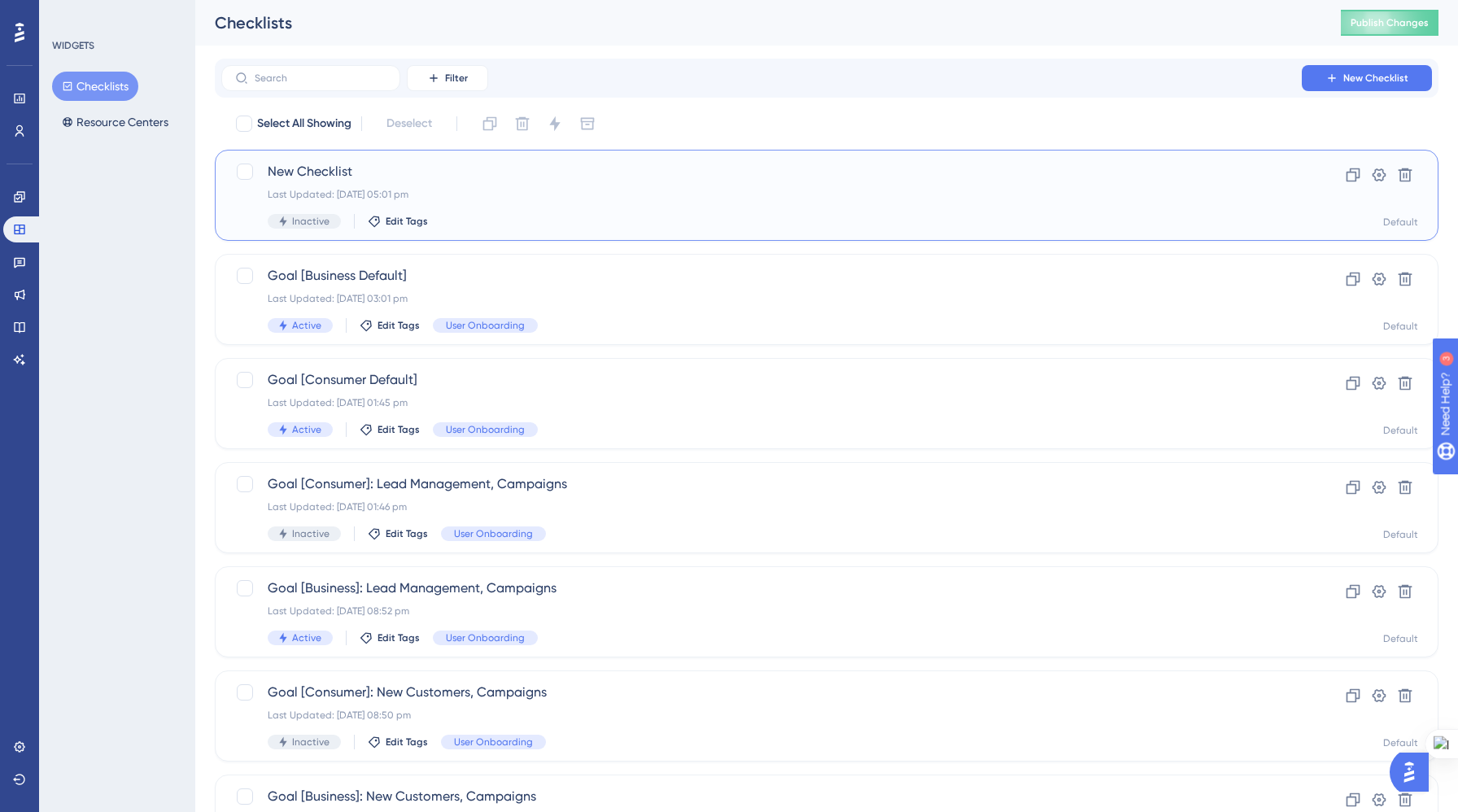
click at [559, 192] on div "Last Updated: 08 Sept 2025 05:01 pm" at bounding box center [761, 194] width 988 height 13
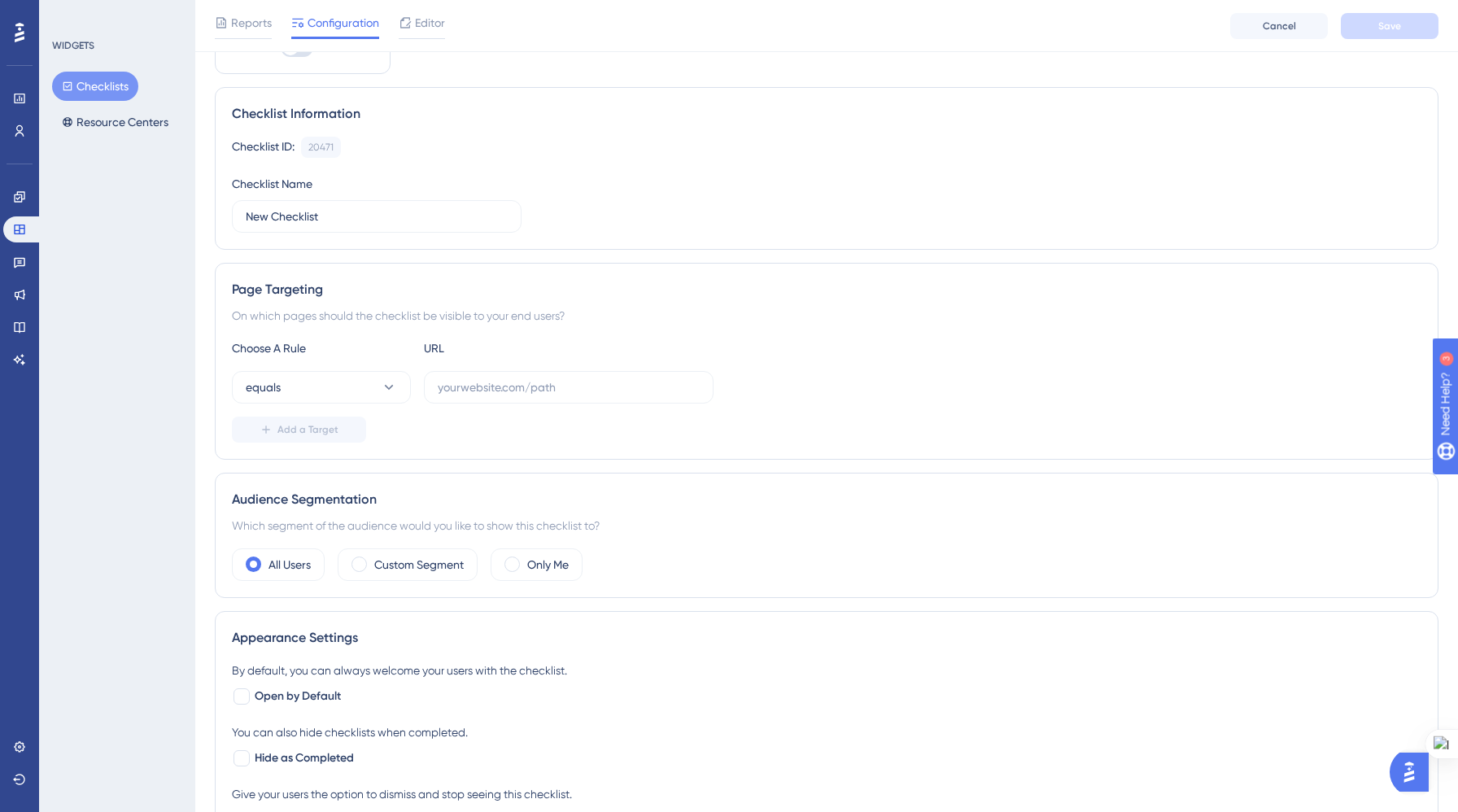
scroll to position [112, 0]
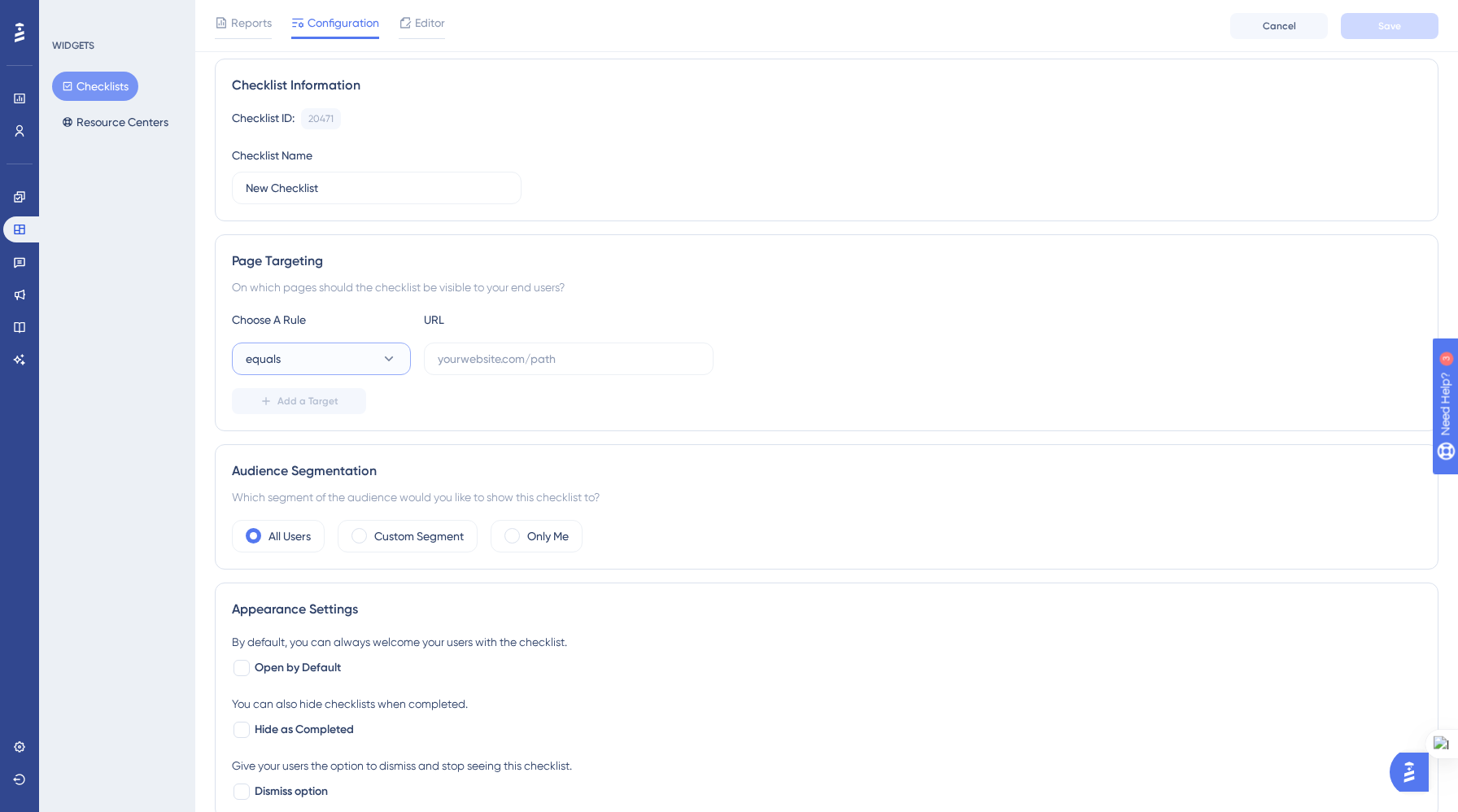
click at [354, 367] on button "equals" at bounding box center [322, 359] width 179 height 32
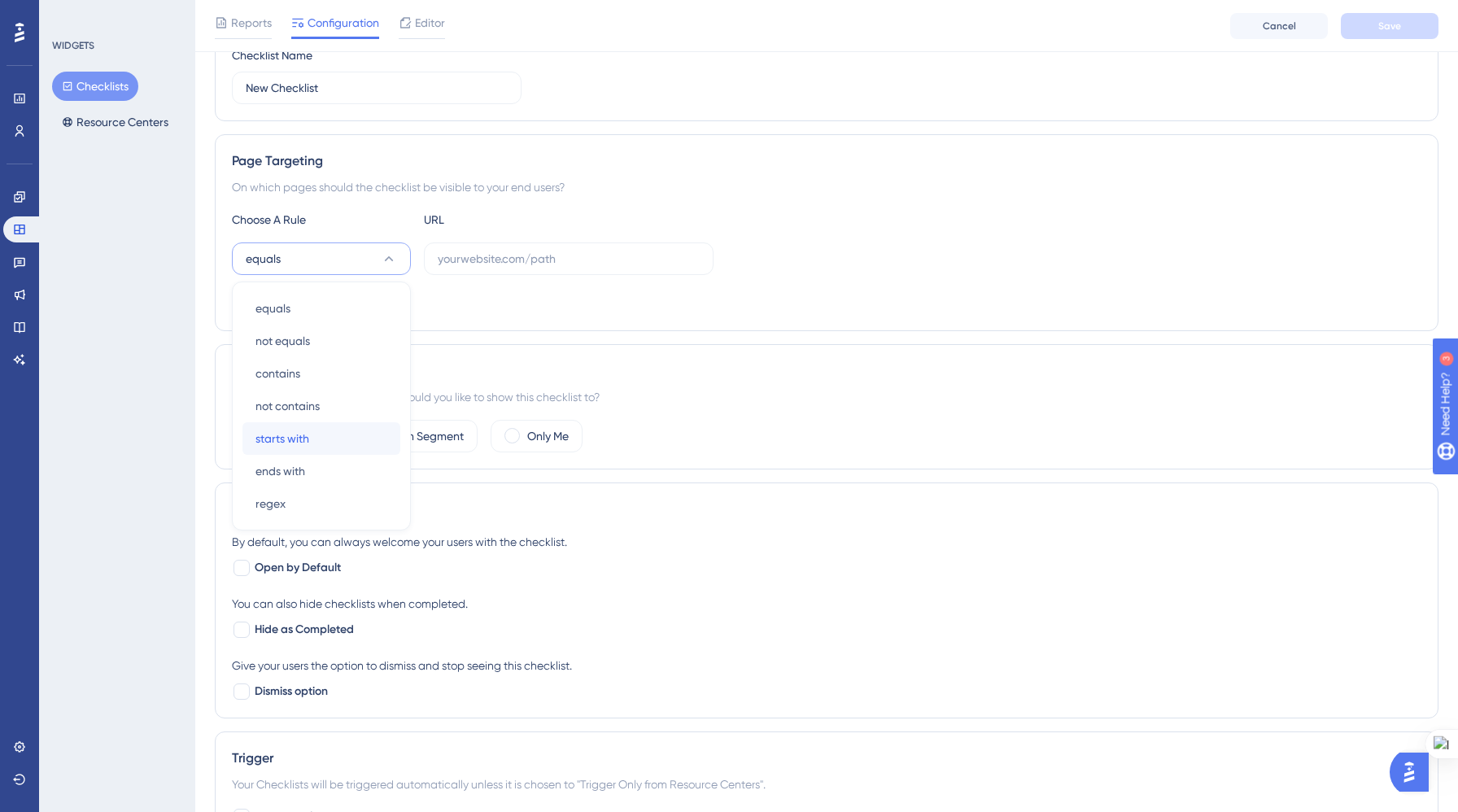
click at [338, 442] on div "starts with starts with" at bounding box center [322, 438] width 132 height 32
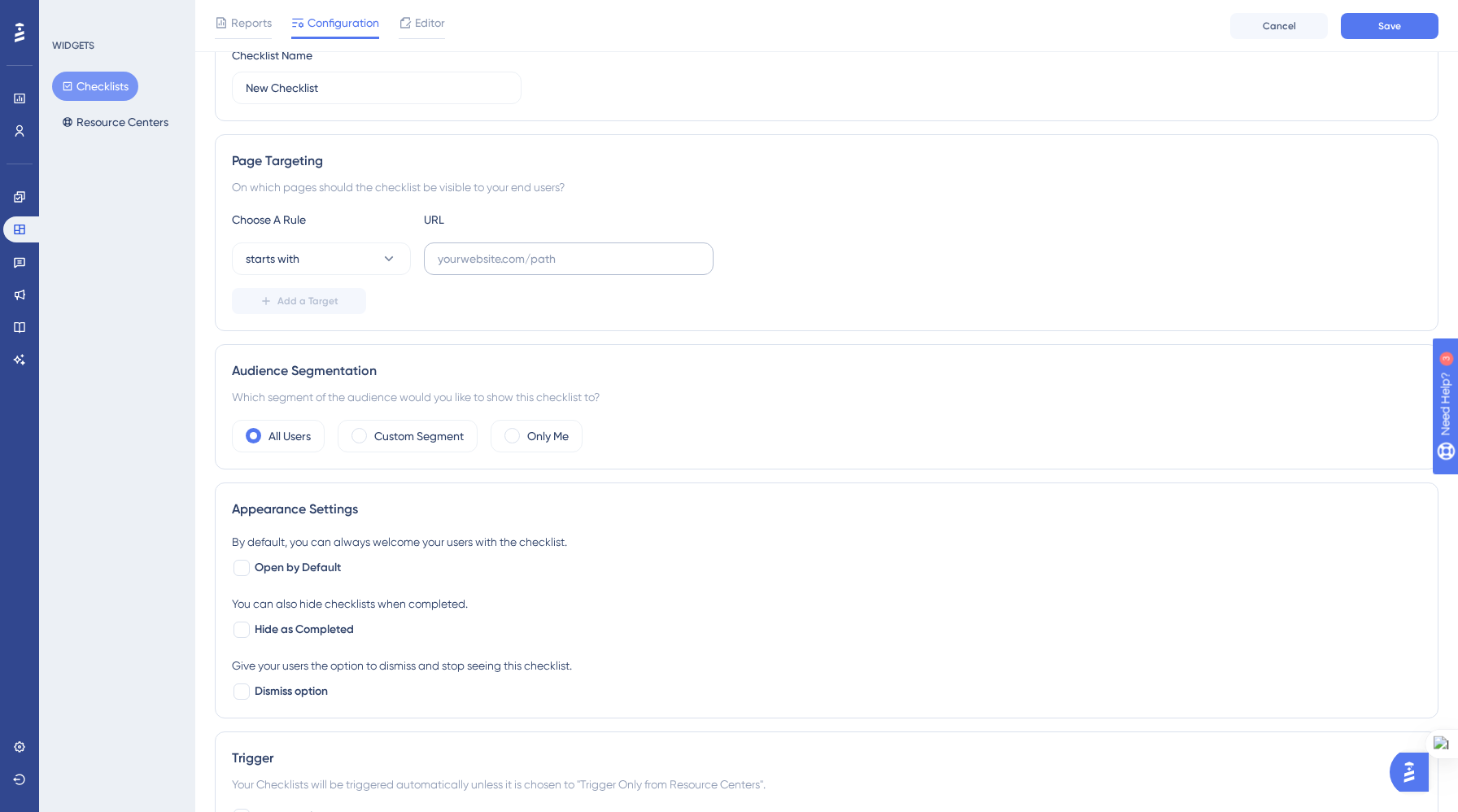
click at [537, 245] on label at bounding box center [569, 259] width 289 height 32
click at [537, 250] on input "text" at bounding box center [569, 258] width 262 height 18
paste input "[URL]"
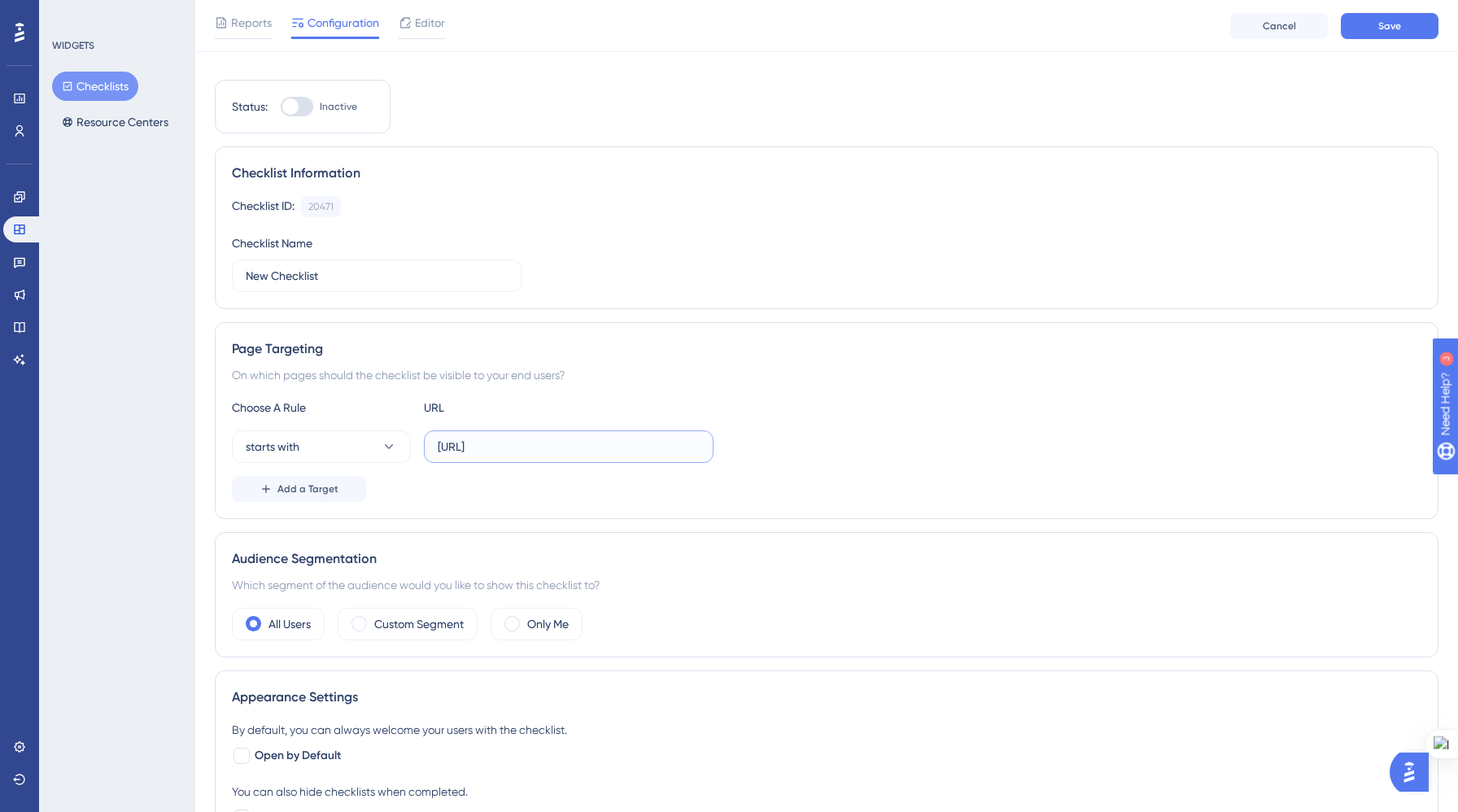
scroll to position [0, 0]
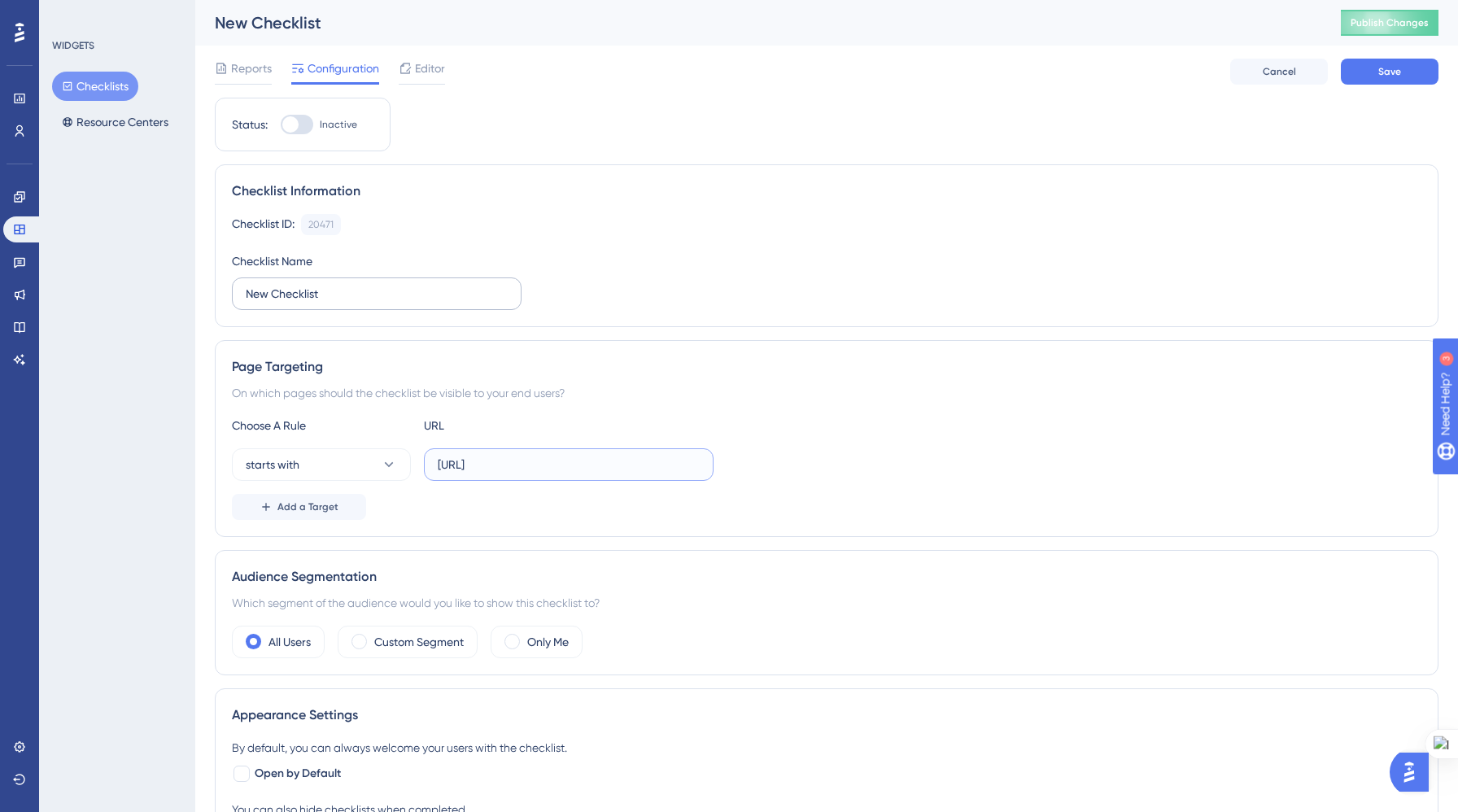
type input "[URL]"
click at [383, 308] on label "New Checklist" at bounding box center [377, 294] width 289 height 32
click at [383, 303] on input "New Checklist" at bounding box center [377, 294] width 262 height 18
type input "N"
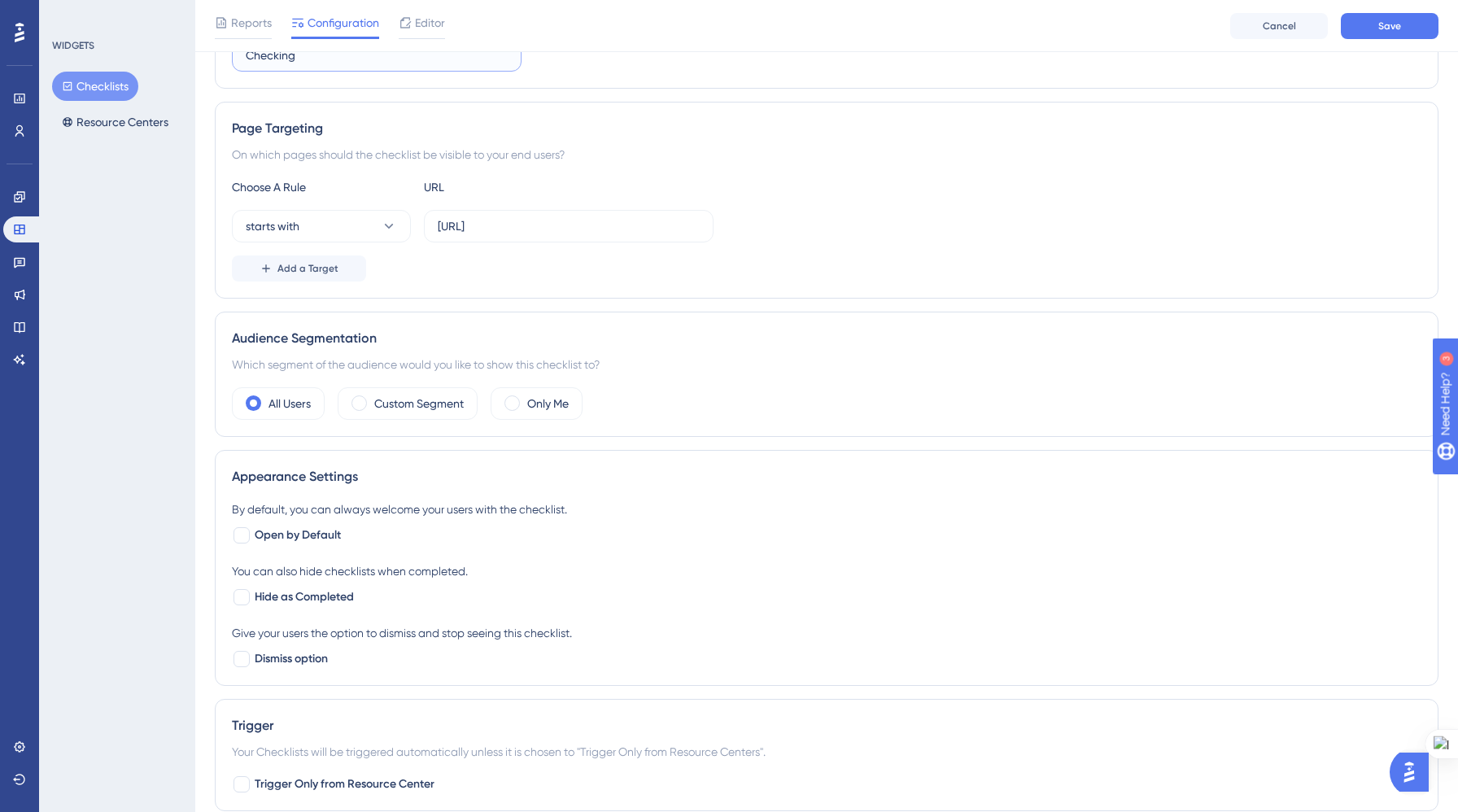
scroll to position [247, 0]
type input "Checking"
click at [362, 403] on span at bounding box center [359, 400] width 15 height 15
click at [371, 395] on input "radio" at bounding box center [371, 395] width 0 height 0
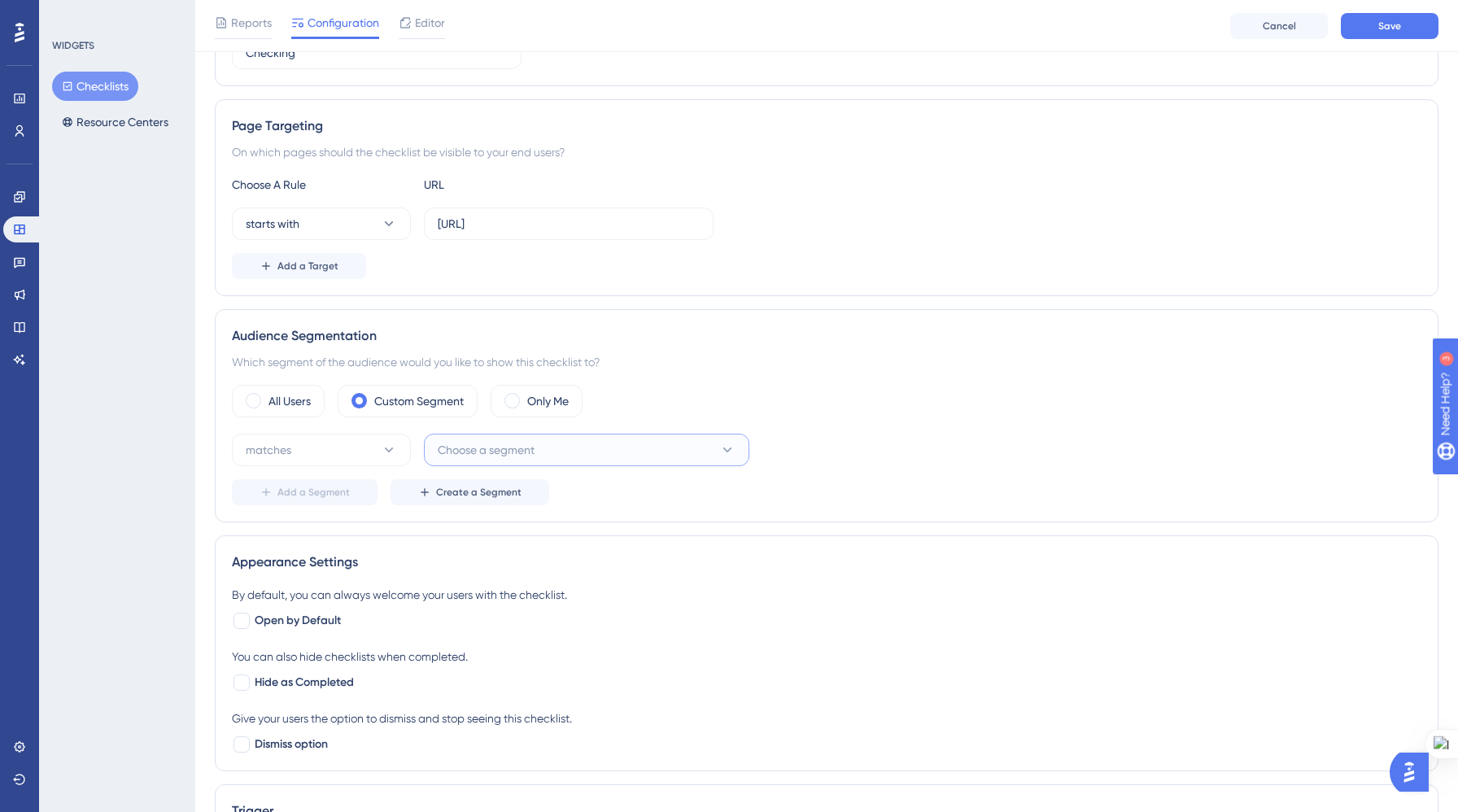
click at [472, 451] on span "Choose a segment" at bounding box center [486, 449] width 96 height 19
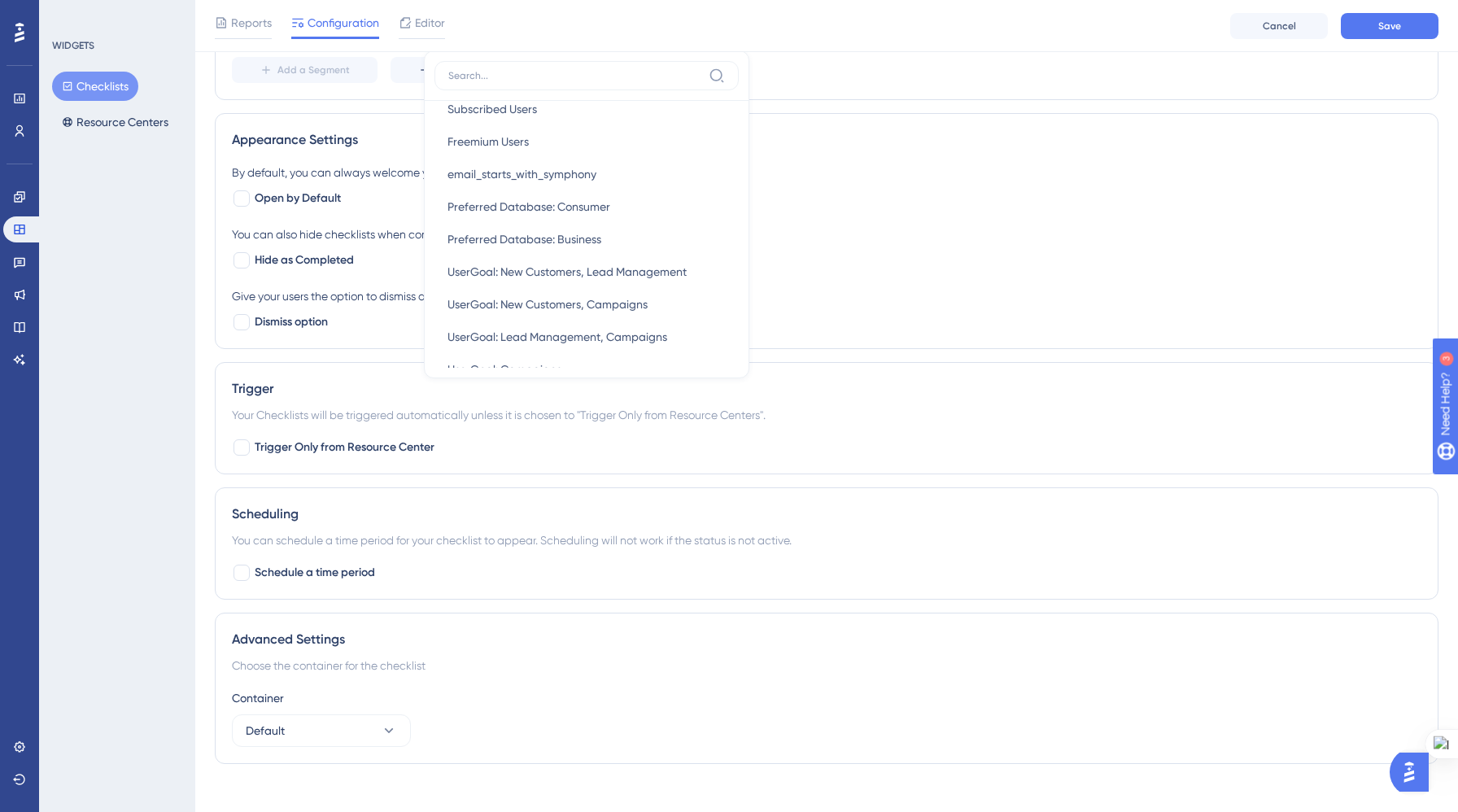
scroll to position [0, 0]
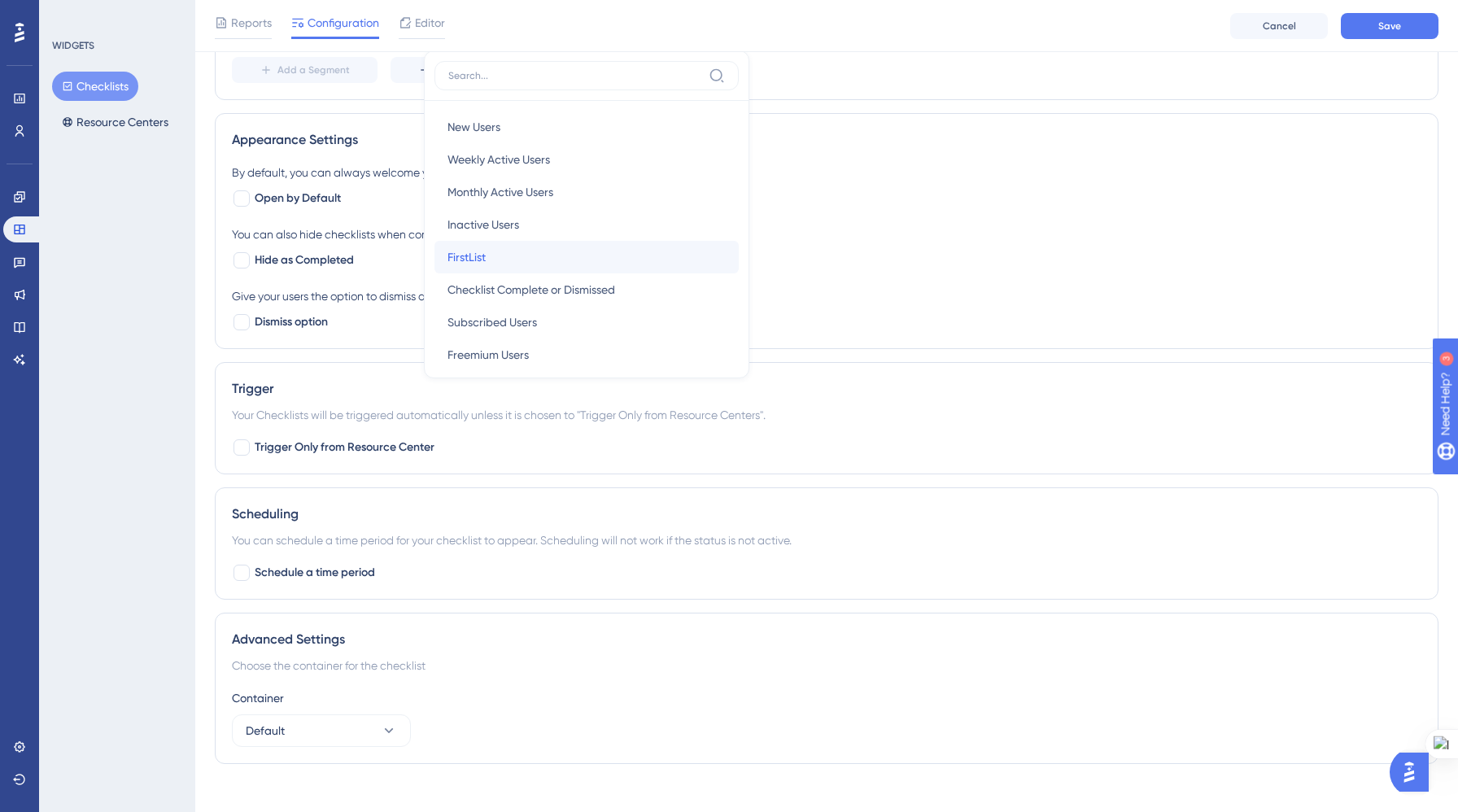
click at [514, 260] on div "FirstList FirstList" at bounding box center [586, 257] width 278 height 32
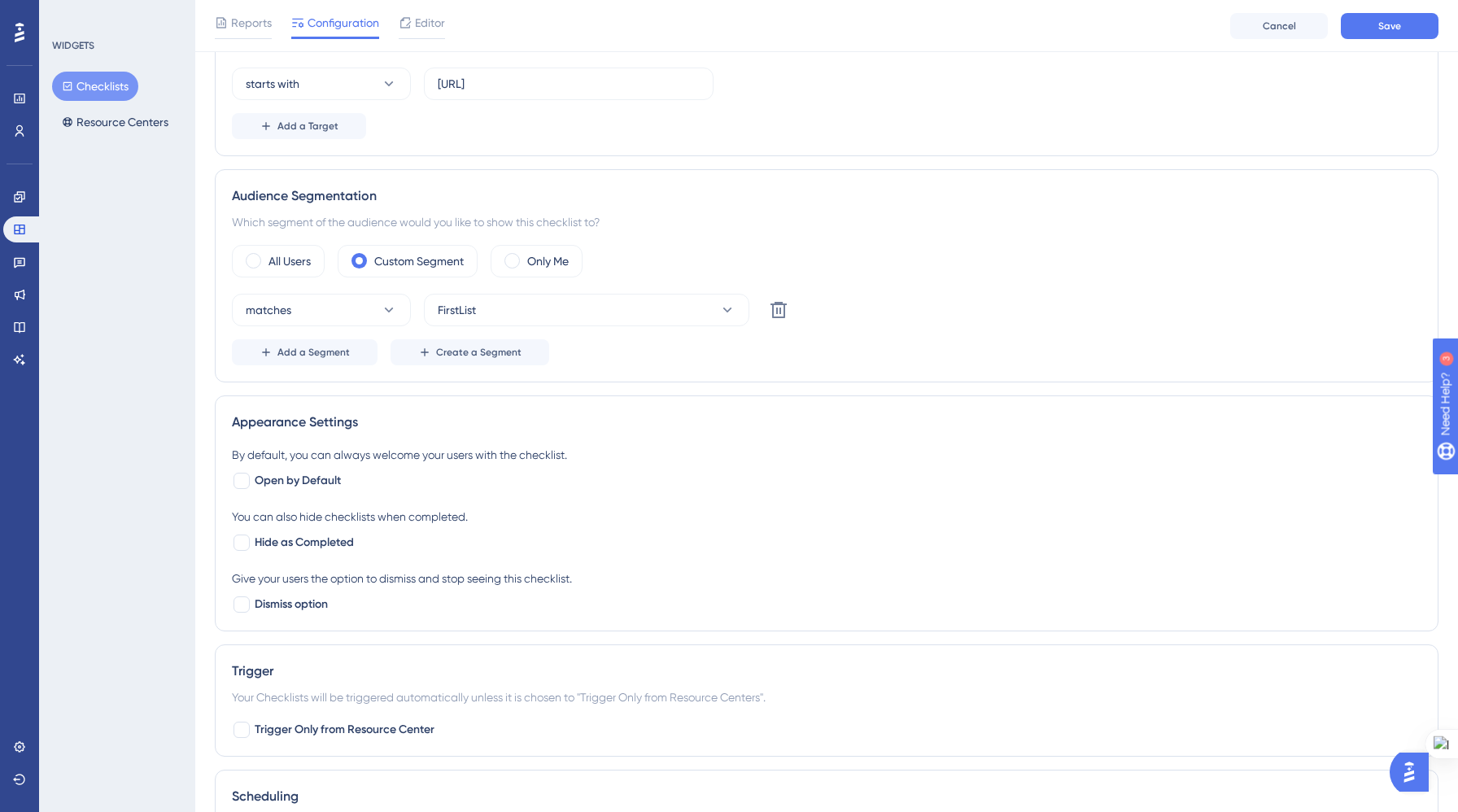
scroll to position [384, 0]
click at [486, 353] on span "Create a Segment" at bounding box center [478, 355] width 85 height 13
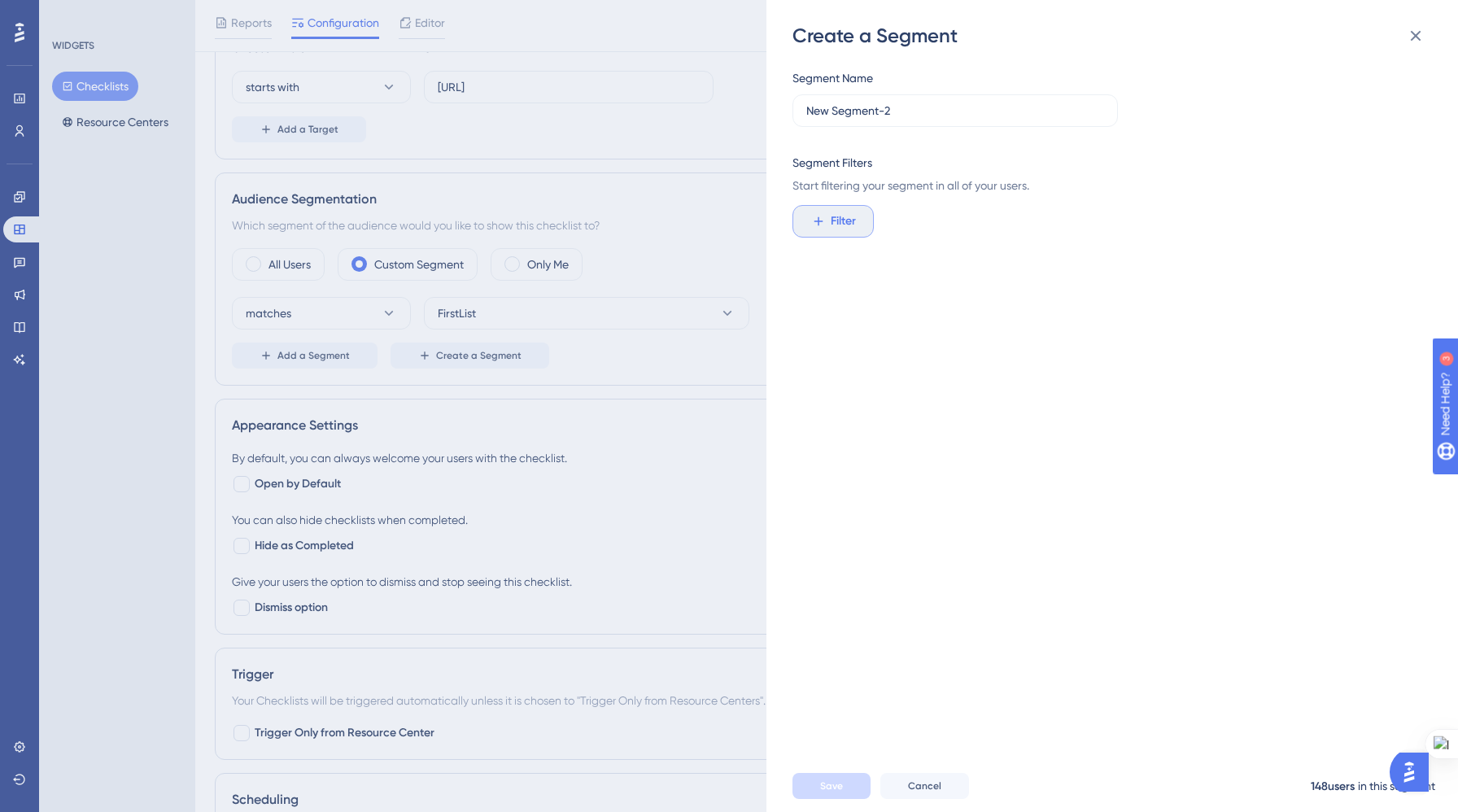
click at [846, 221] on span "Filter" at bounding box center [844, 221] width 25 height 19
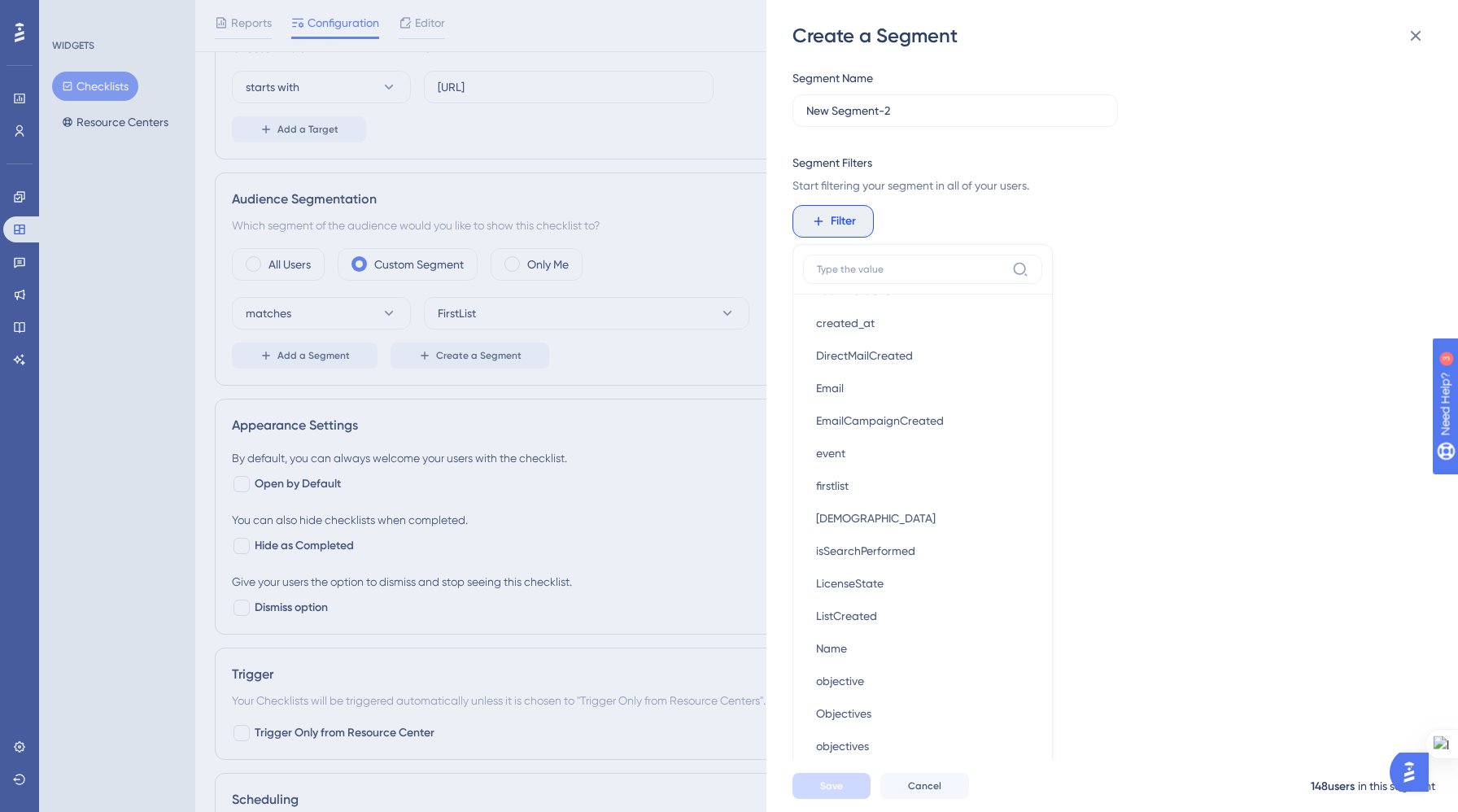
scroll to position [901, 0]
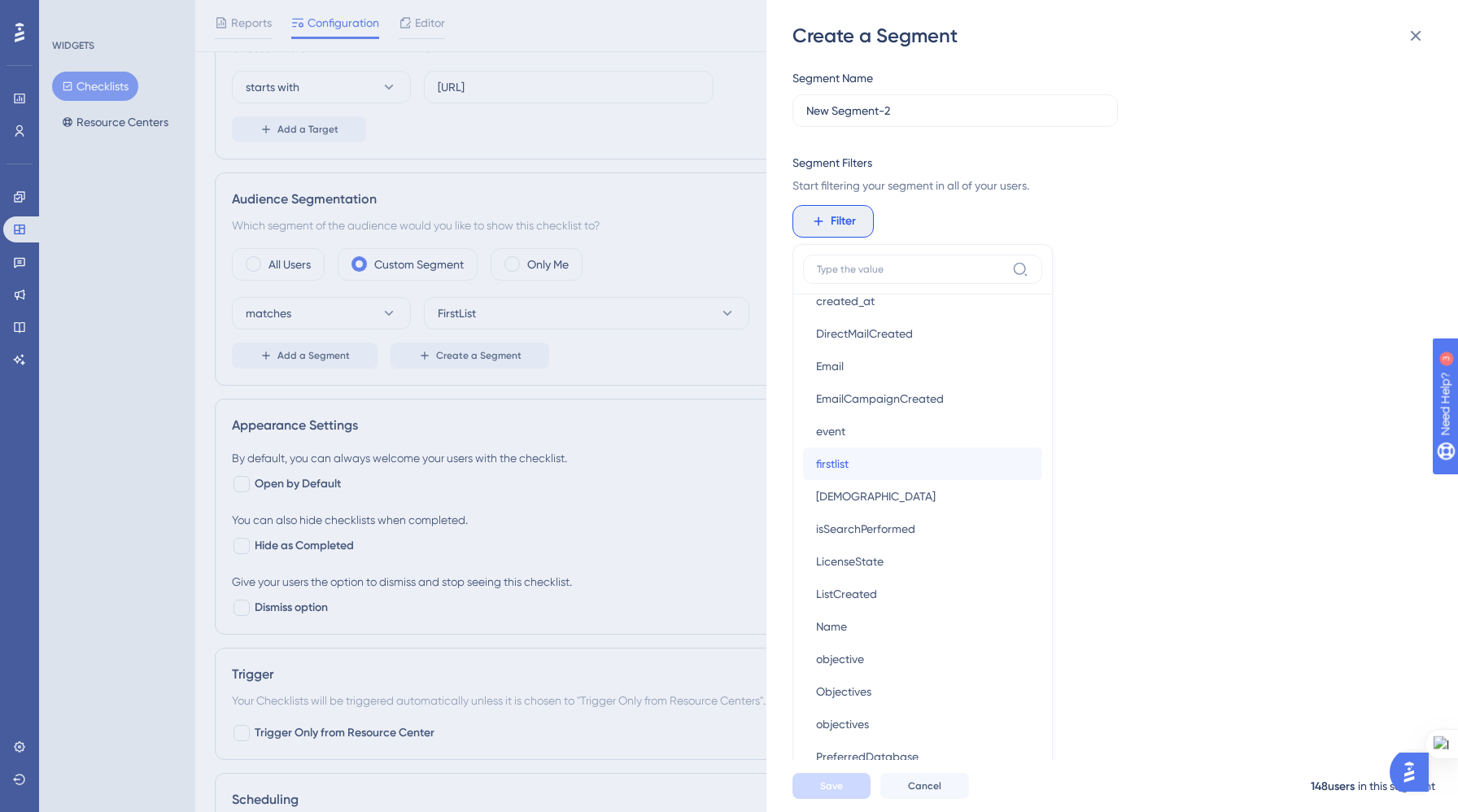
click at [889, 471] on button "firstlist firstlist" at bounding box center [922, 464] width 239 height 32
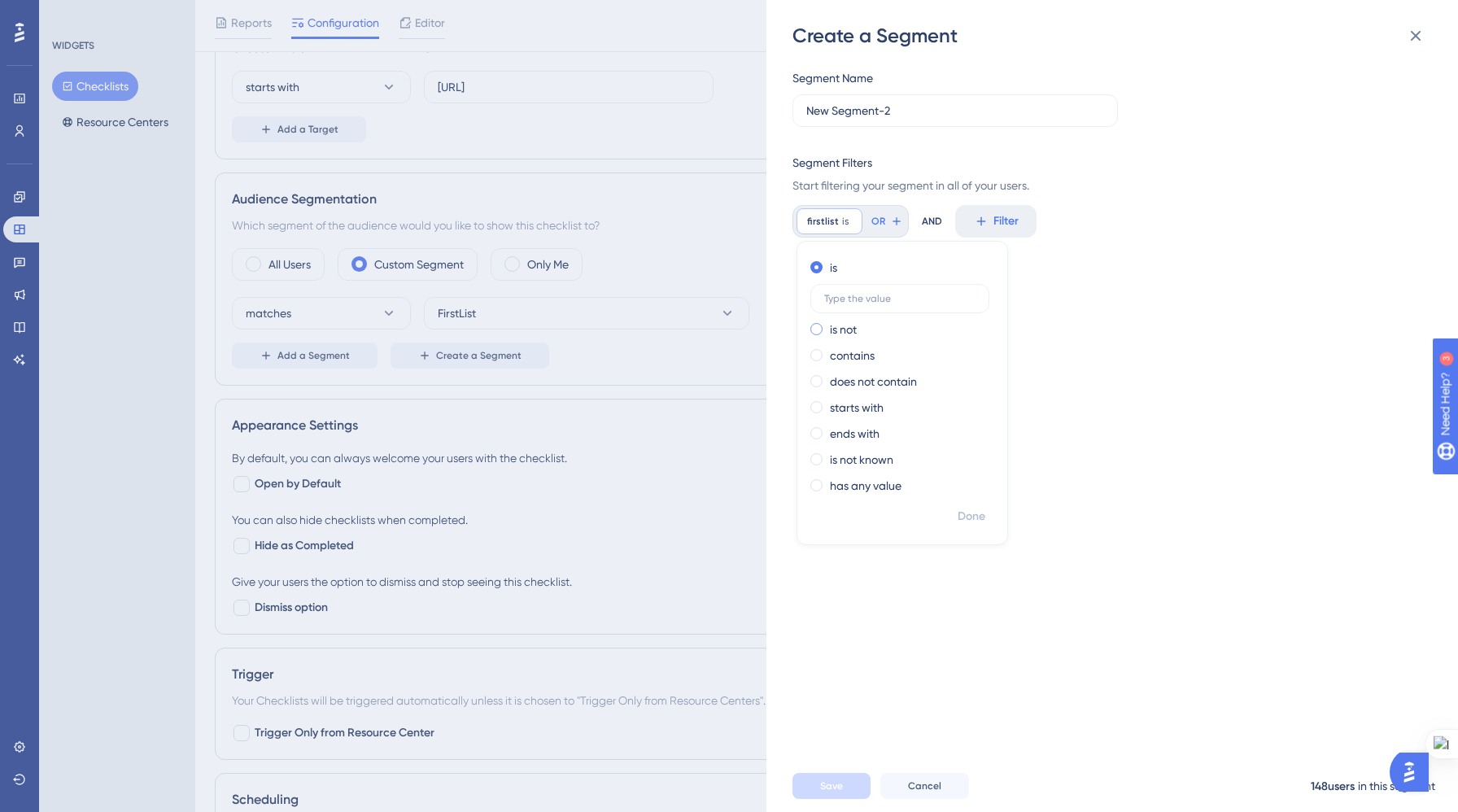
click at [818, 332] on span at bounding box center [817, 329] width 12 height 12
click at [828, 326] on input "radio" at bounding box center [828, 326] width 0 height 0
type input "true"
click at [971, 518] on span "Done" at bounding box center [971, 516] width 28 height 19
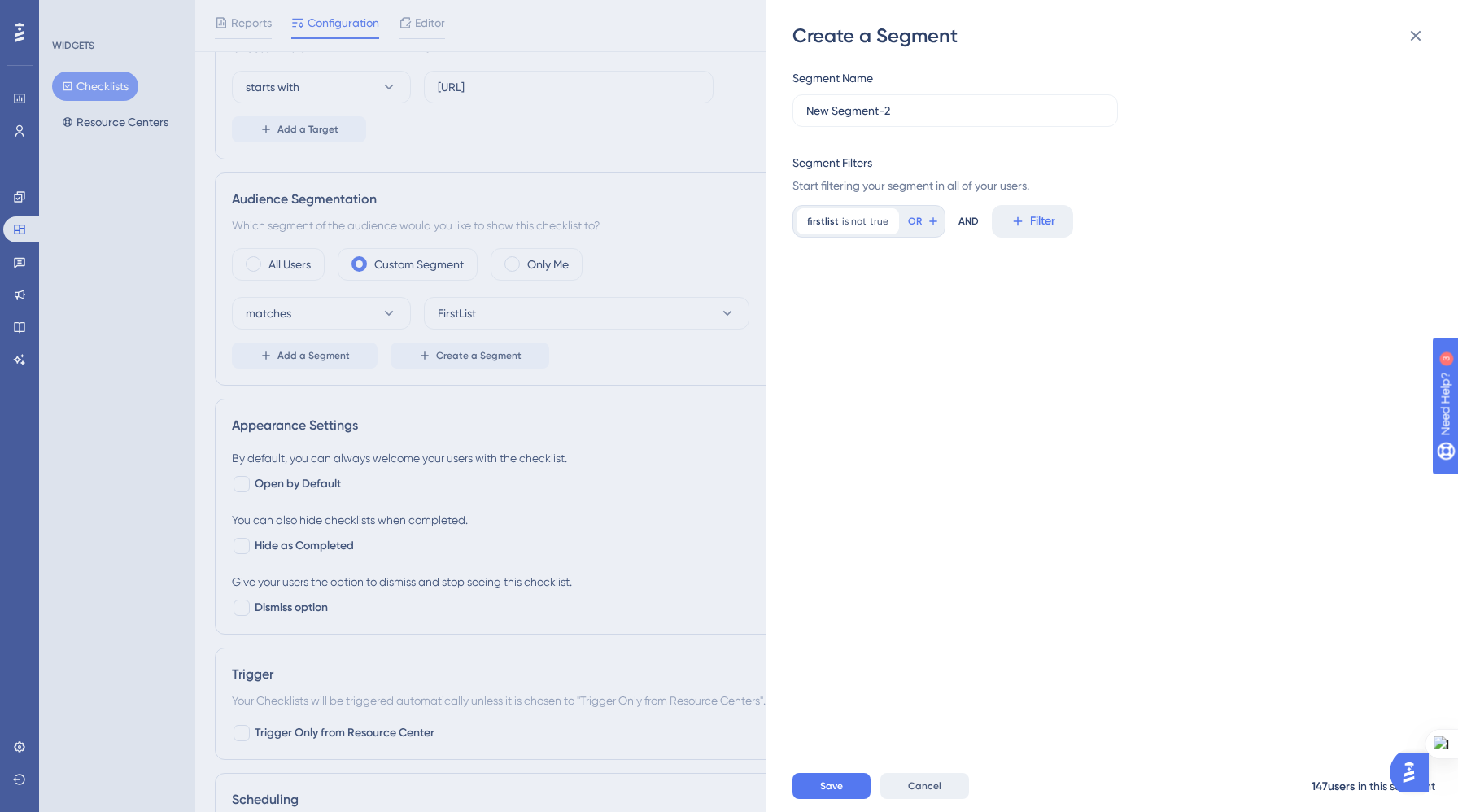
click at [936, 783] on span "Cancel" at bounding box center [924, 785] width 33 height 13
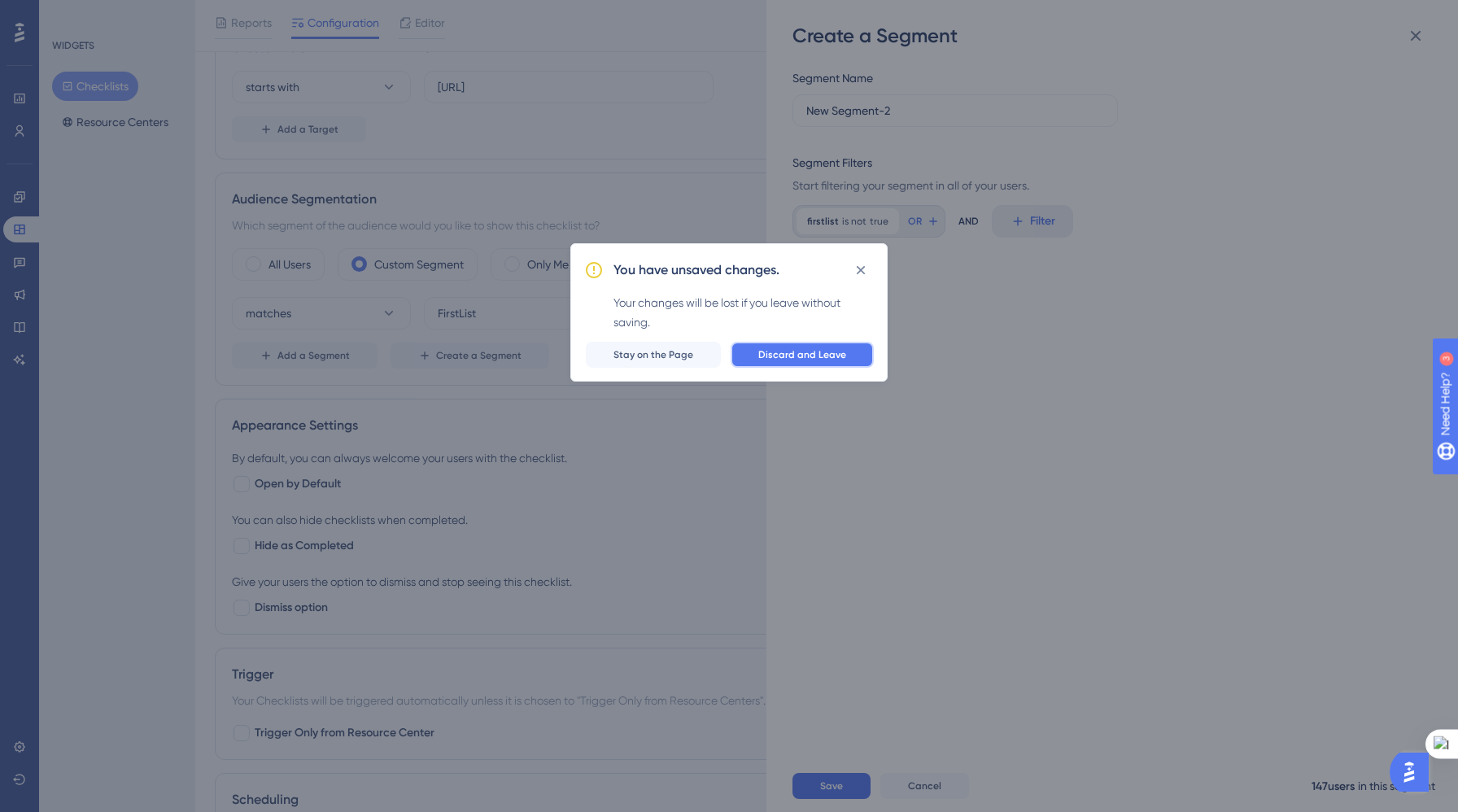
click at [810, 348] on span "Discard and Leave" at bounding box center [802, 354] width 88 height 13
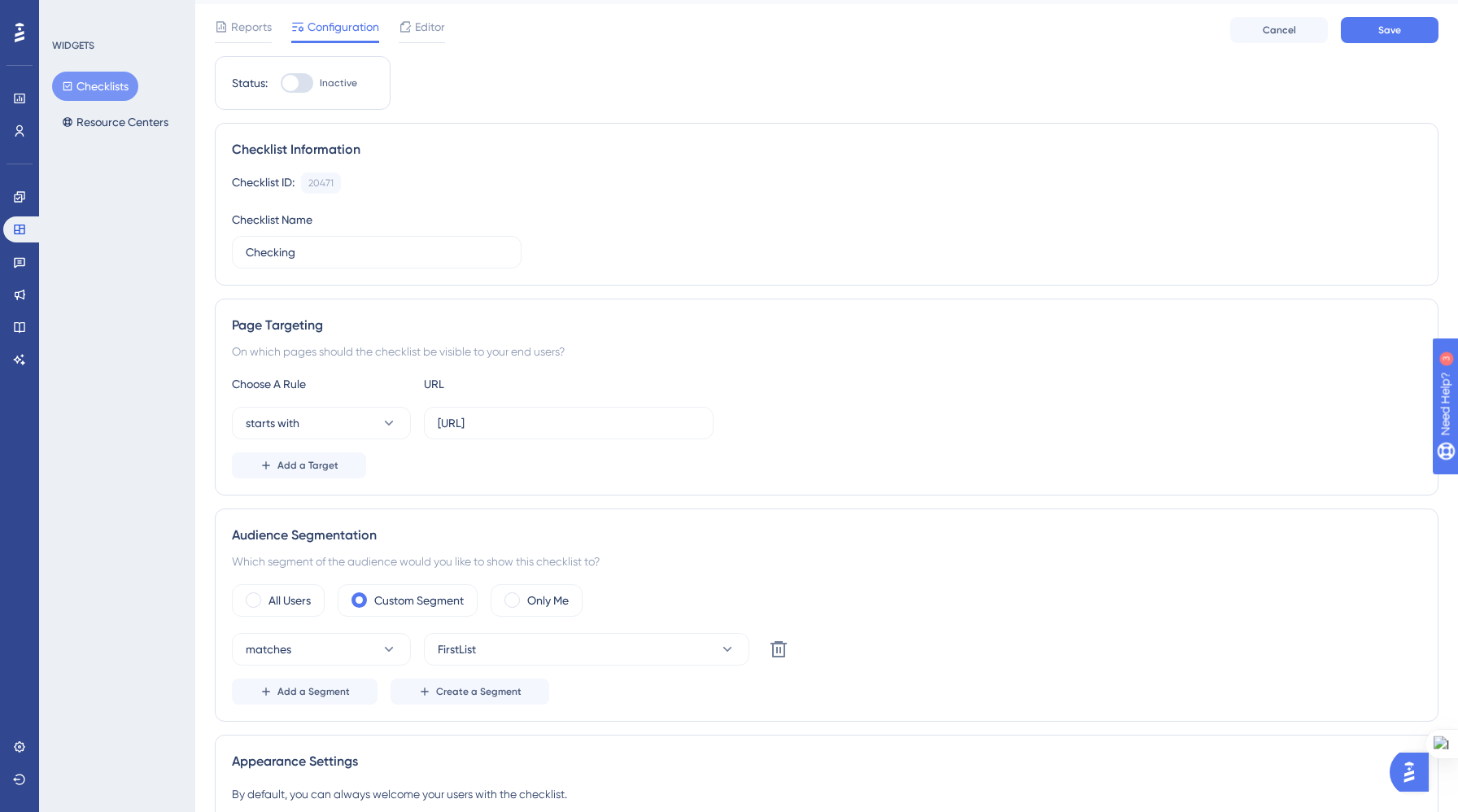
scroll to position [0, 0]
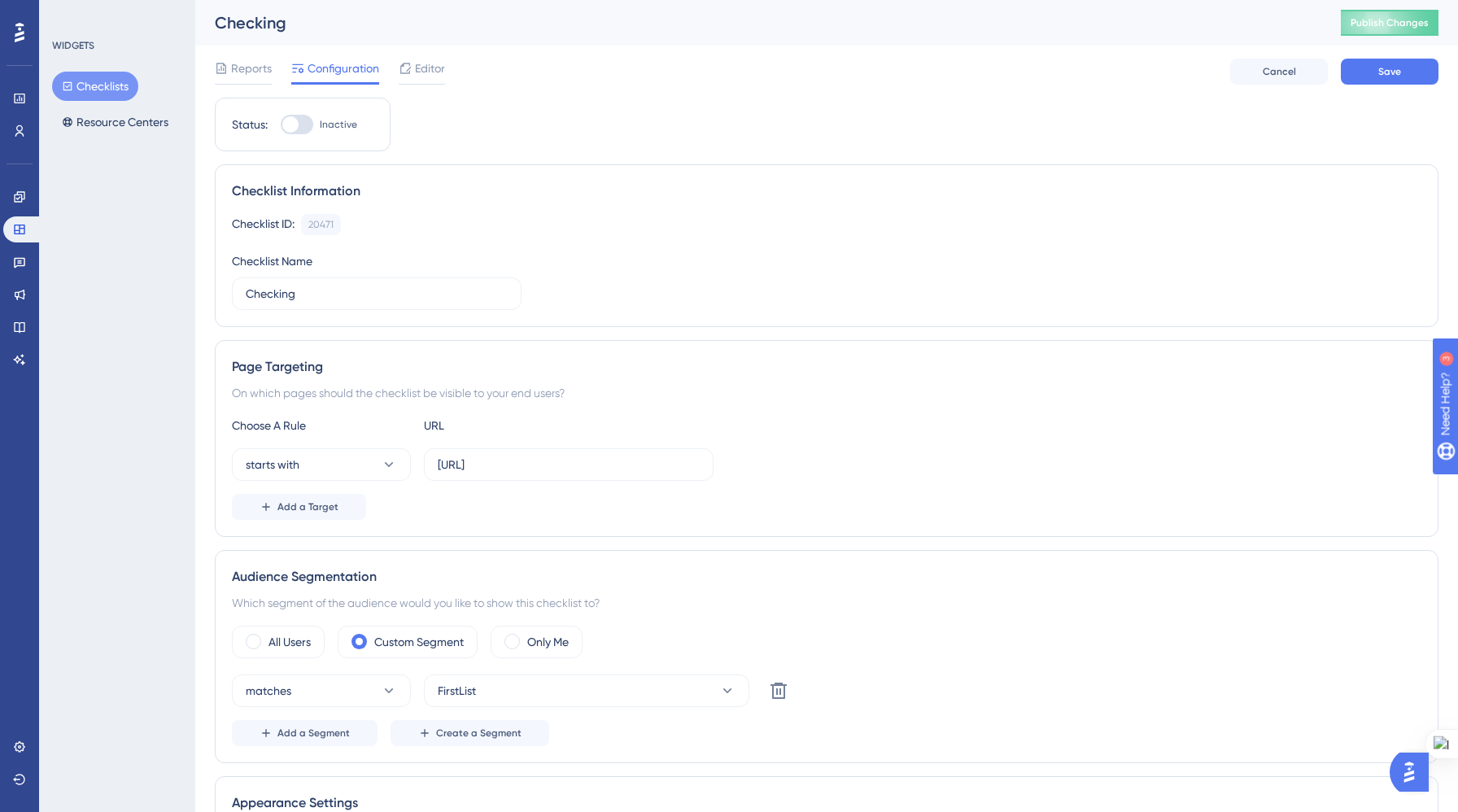
click at [294, 118] on div at bounding box center [290, 124] width 16 height 16
click at [281, 124] on input "Inactive" at bounding box center [280, 124] width 1 height 1
checkbox input "true"
click at [1407, 763] on img "Open AI Assistant Launcher" at bounding box center [1409, 771] width 30 height 30
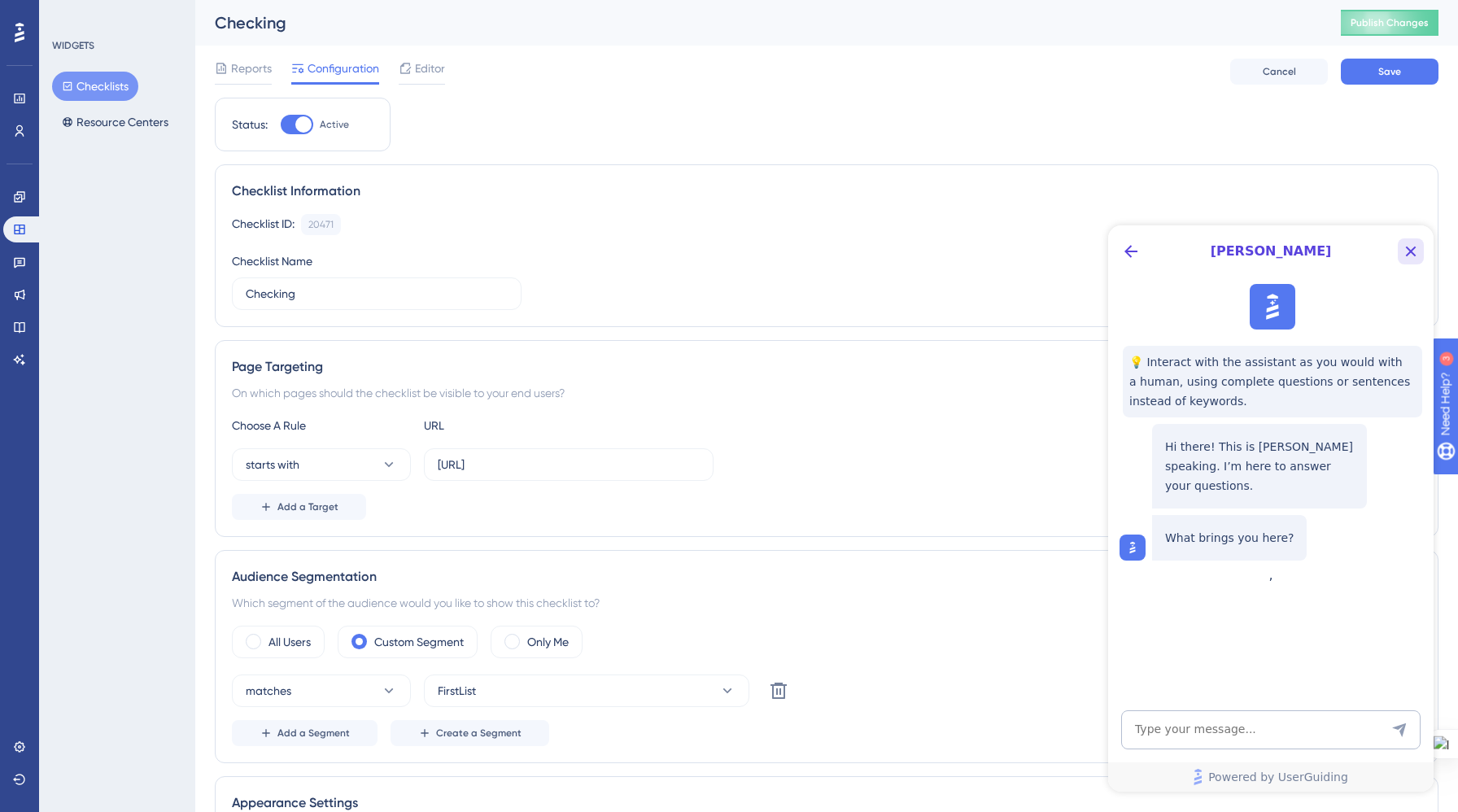
click at [1406, 251] on icon "Close Button" at bounding box center [1411, 251] width 19 height 19
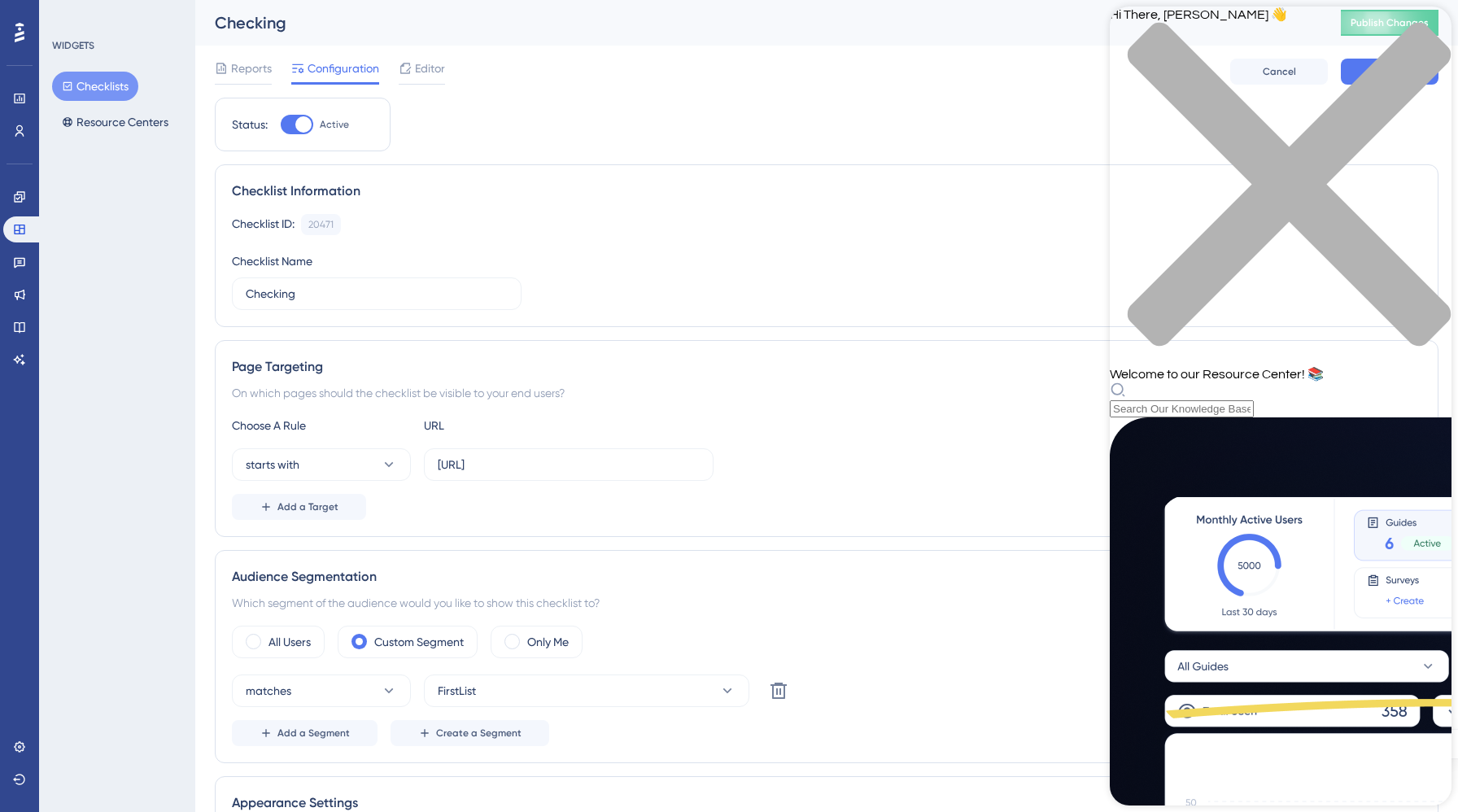
click at [1422, 33] on icon "close resource center" at bounding box center [1281, 193] width 342 height 342
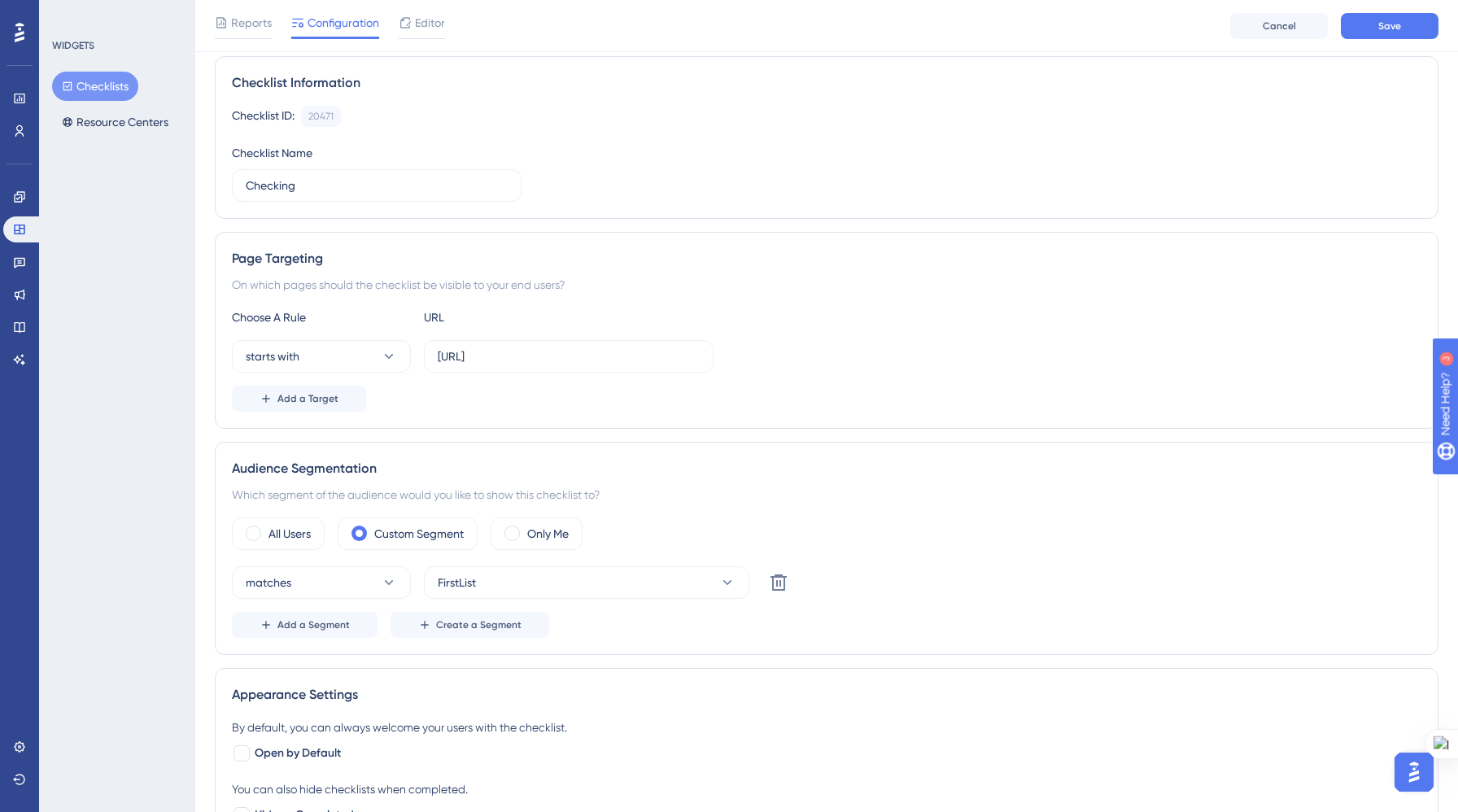
scroll to position [119, 0]
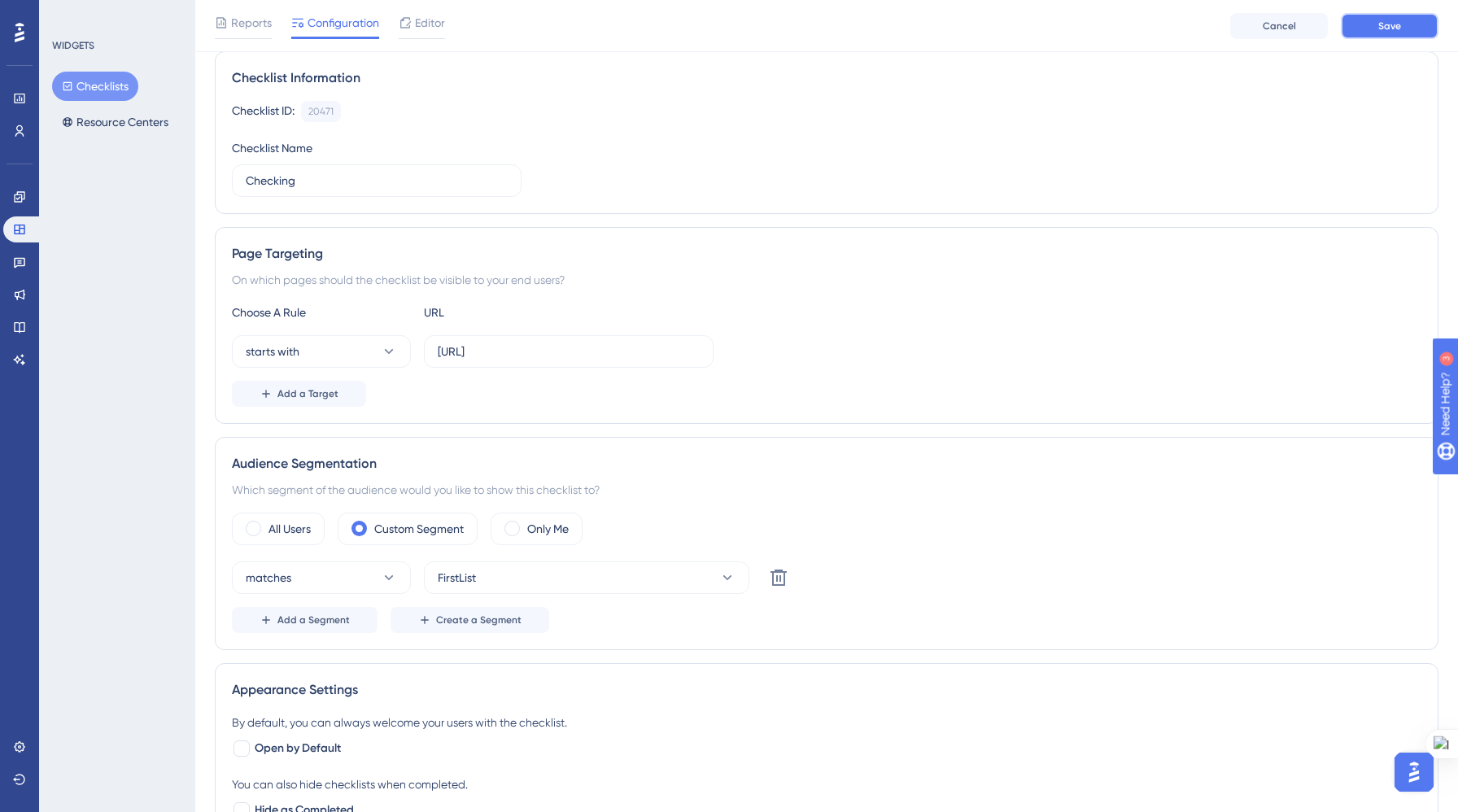
click at [1374, 26] on button "Save" at bounding box center [1389, 25] width 97 height 26
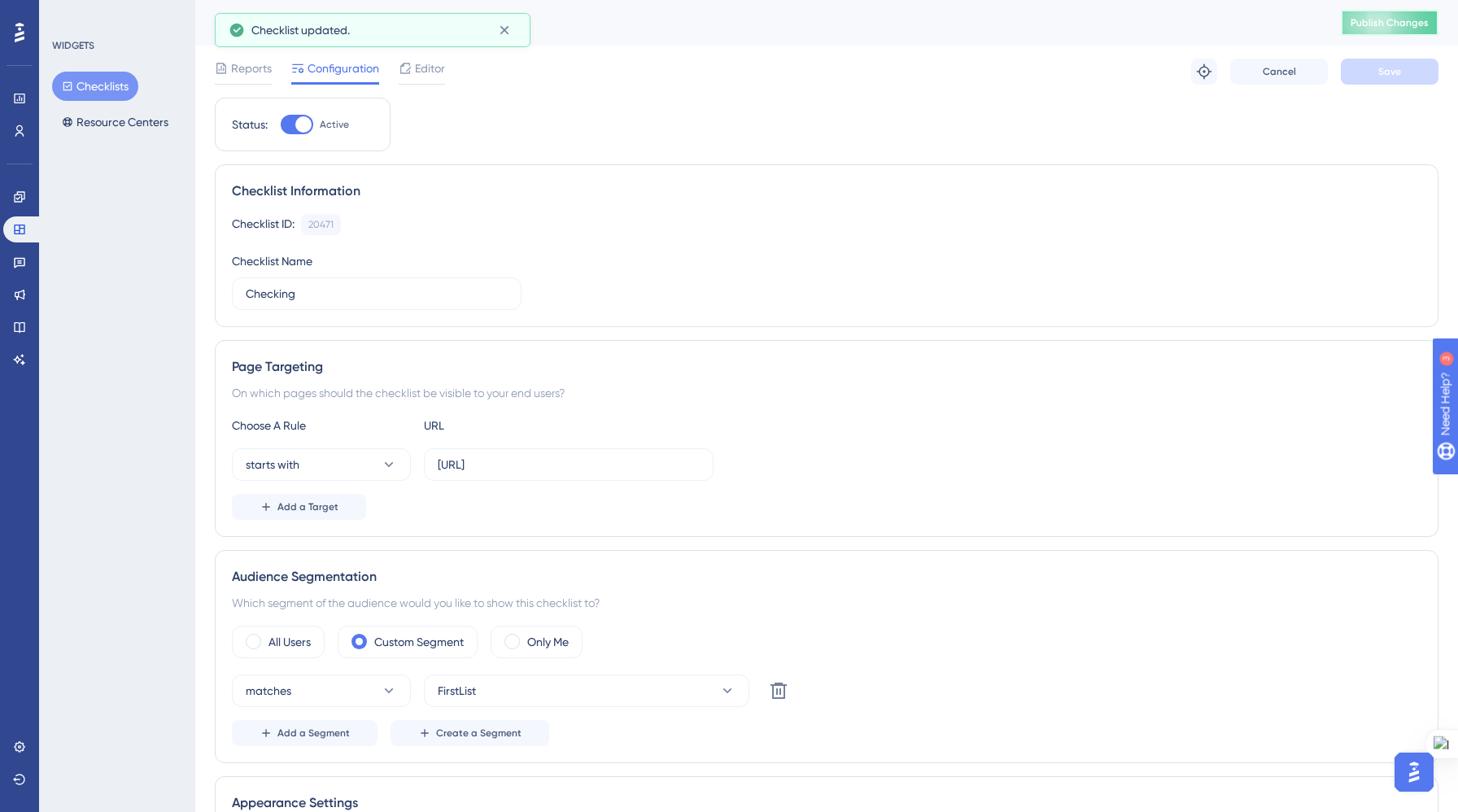
click at [1367, 21] on span "Publish Changes" at bounding box center [1389, 22] width 78 height 13
click at [20, 138] on link at bounding box center [19, 130] width 32 height 26
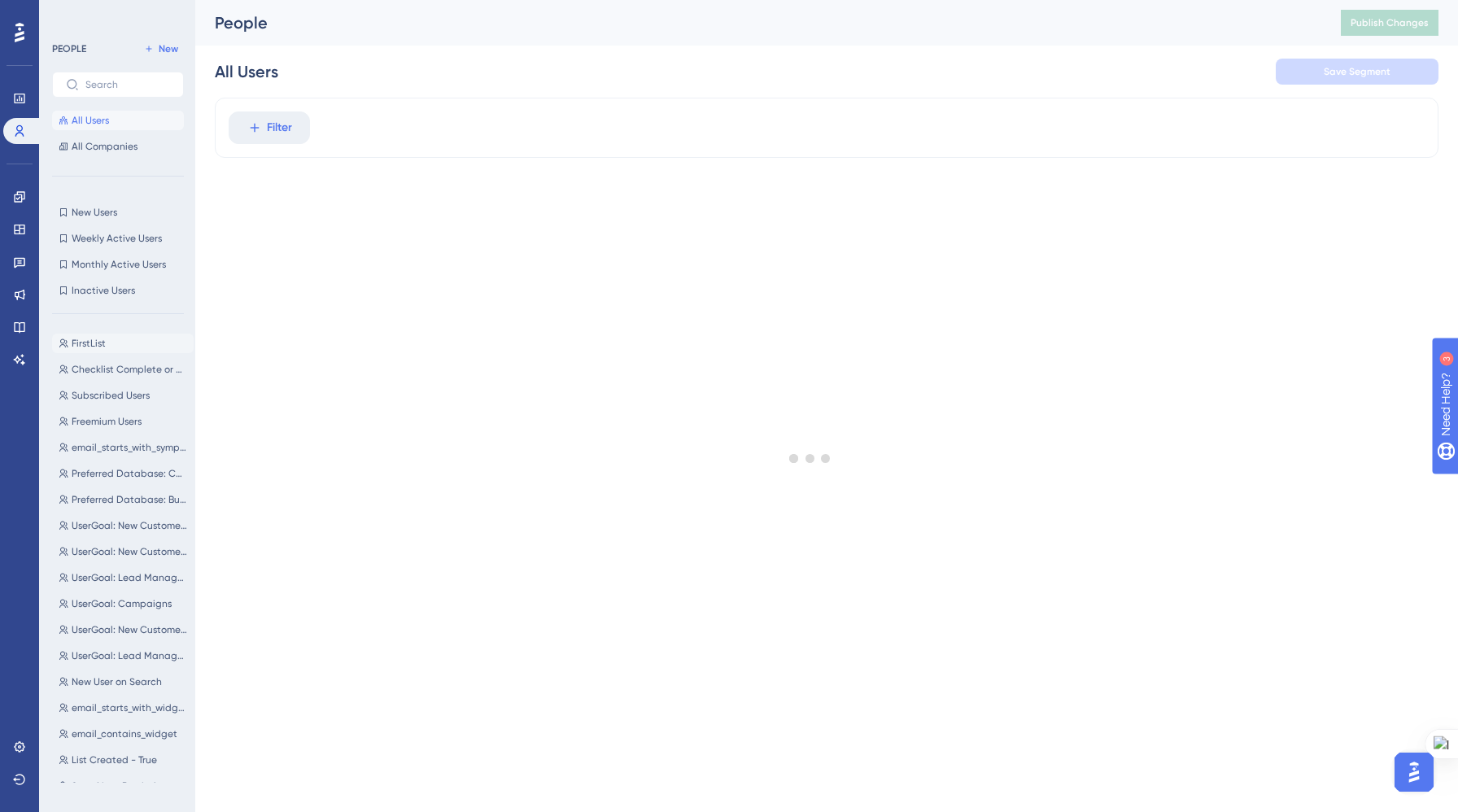
click at [111, 347] on button "FirstList FirstList" at bounding box center [123, 343] width 141 height 19
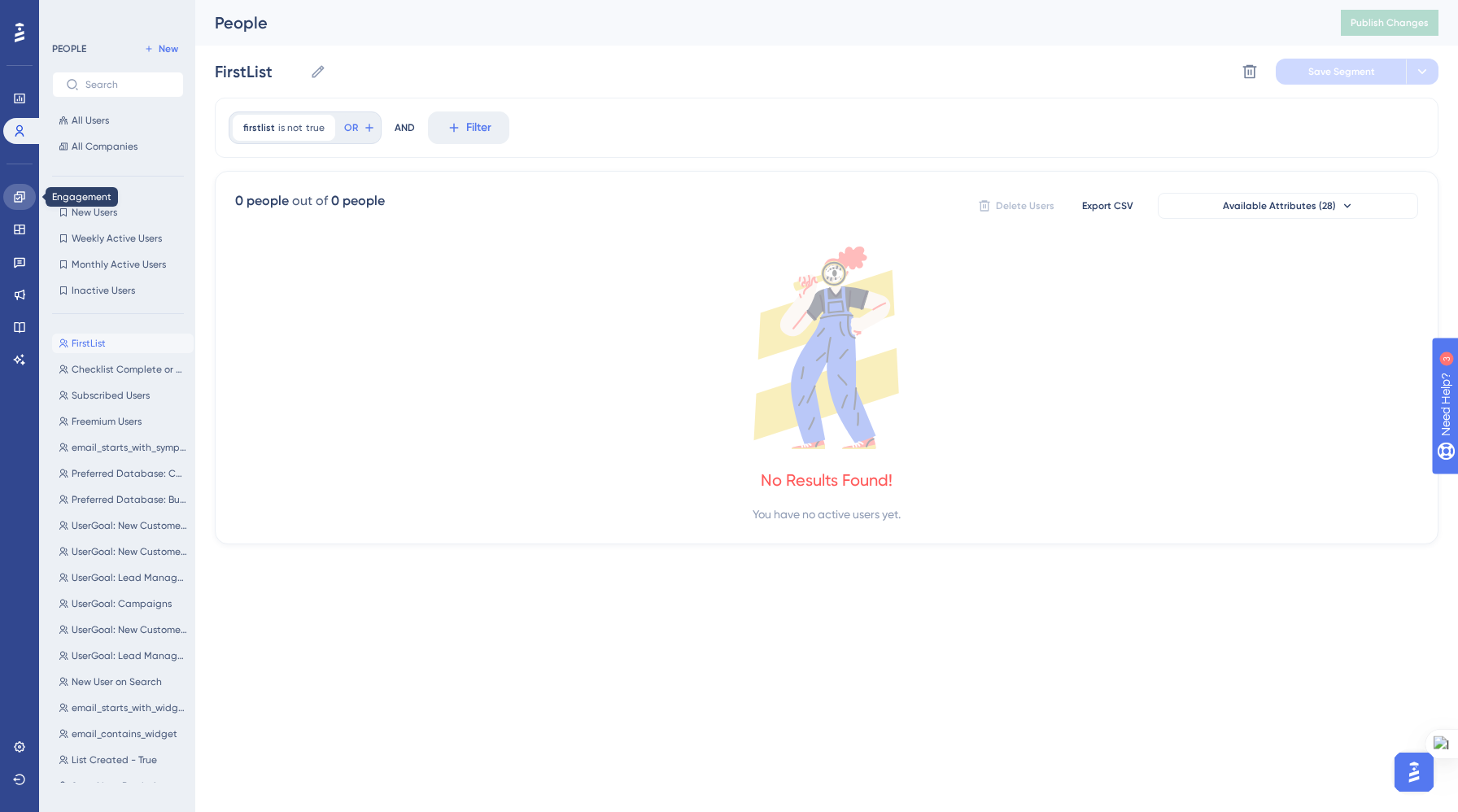
click at [16, 201] on icon at bounding box center [19, 196] width 11 height 11
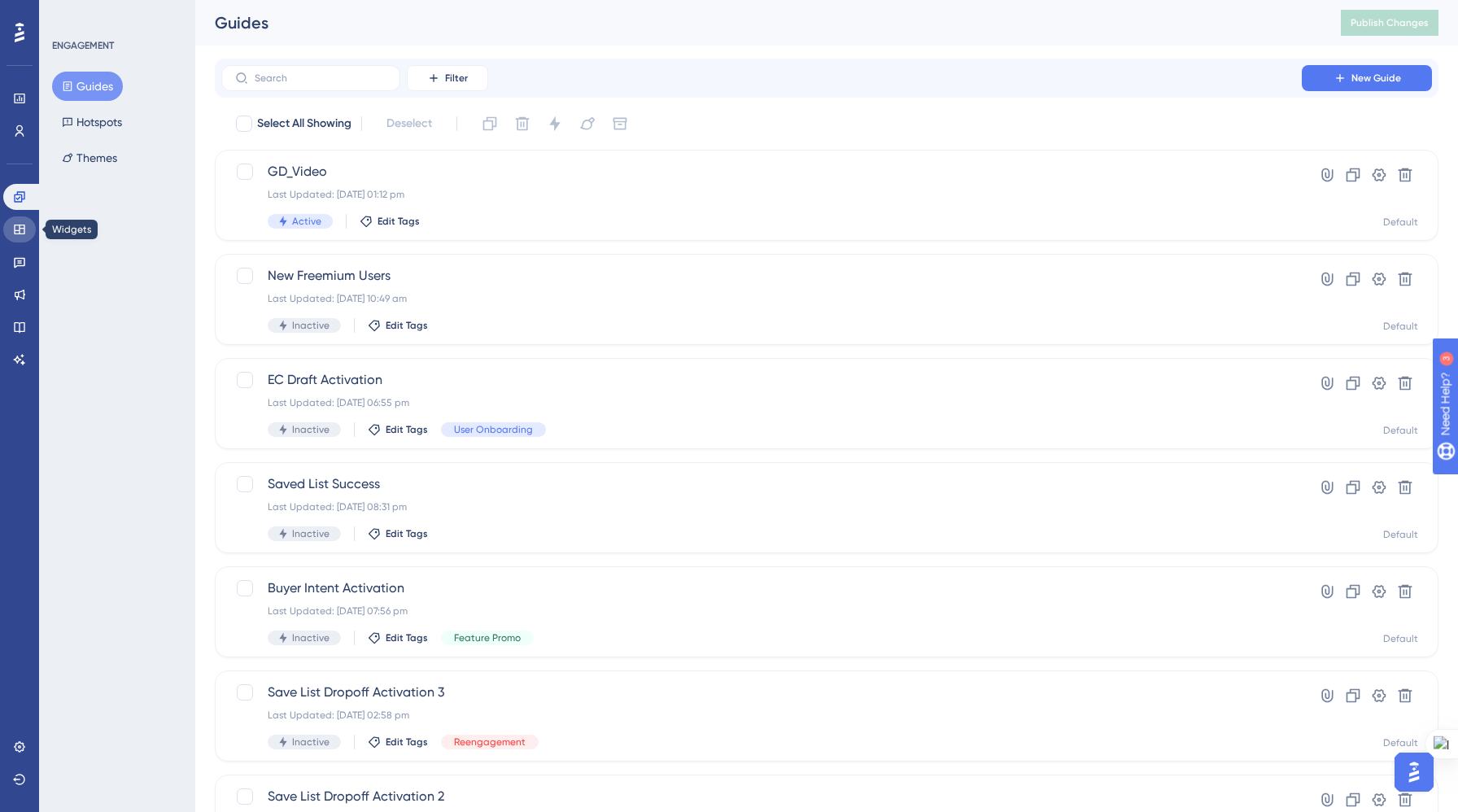
click at [10, 224] on link at bounding box center [19, 229] width 32 height 26
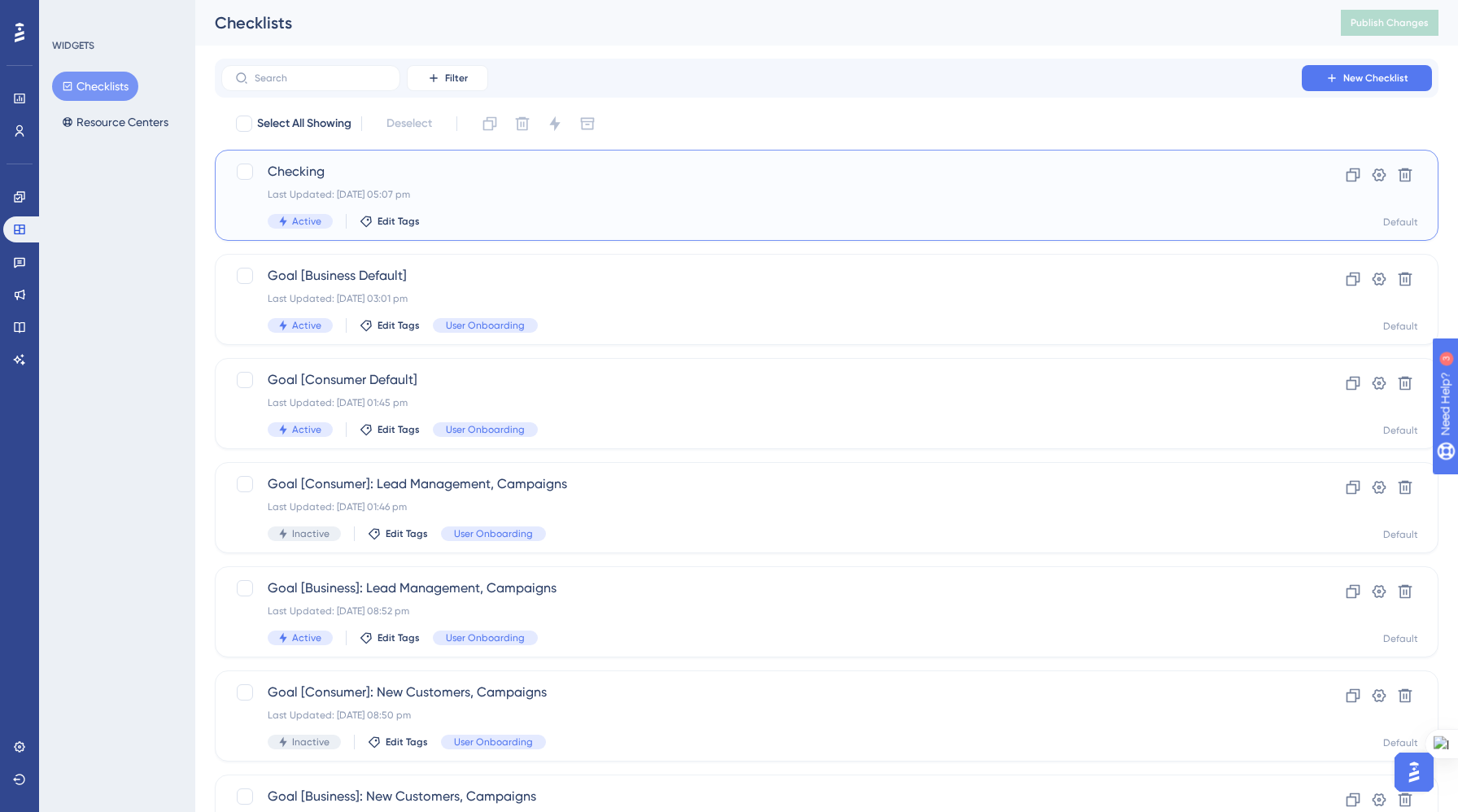
click at [488, 201] on div "Checking Last Updated: 08 Sept 2025 05:07 pm Active Edit Tags" at bounding box center [761, 195] width 988 height 67
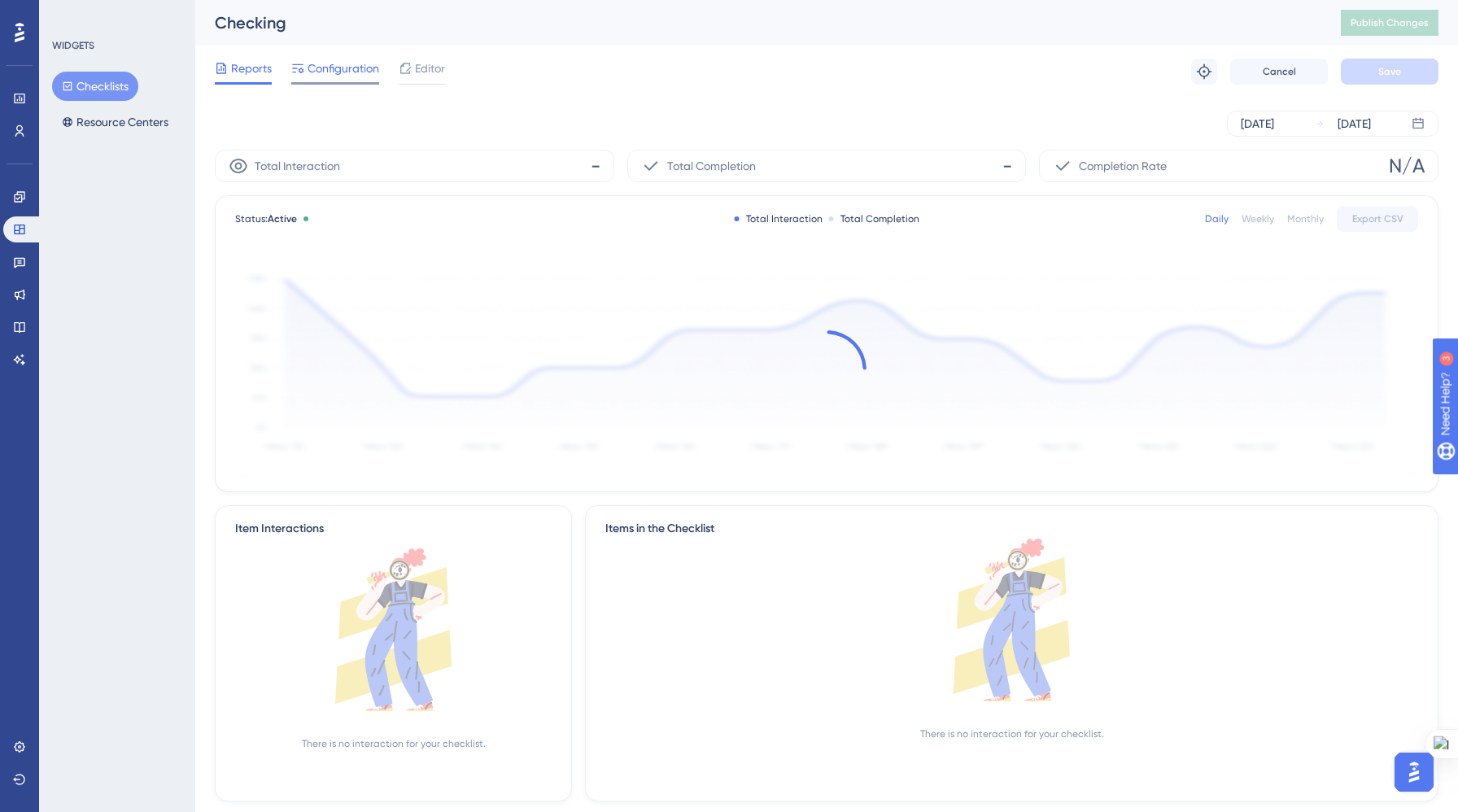
click at [324, 66] on span "Configuration" at bounding box center [344, 68] width 72 height 19
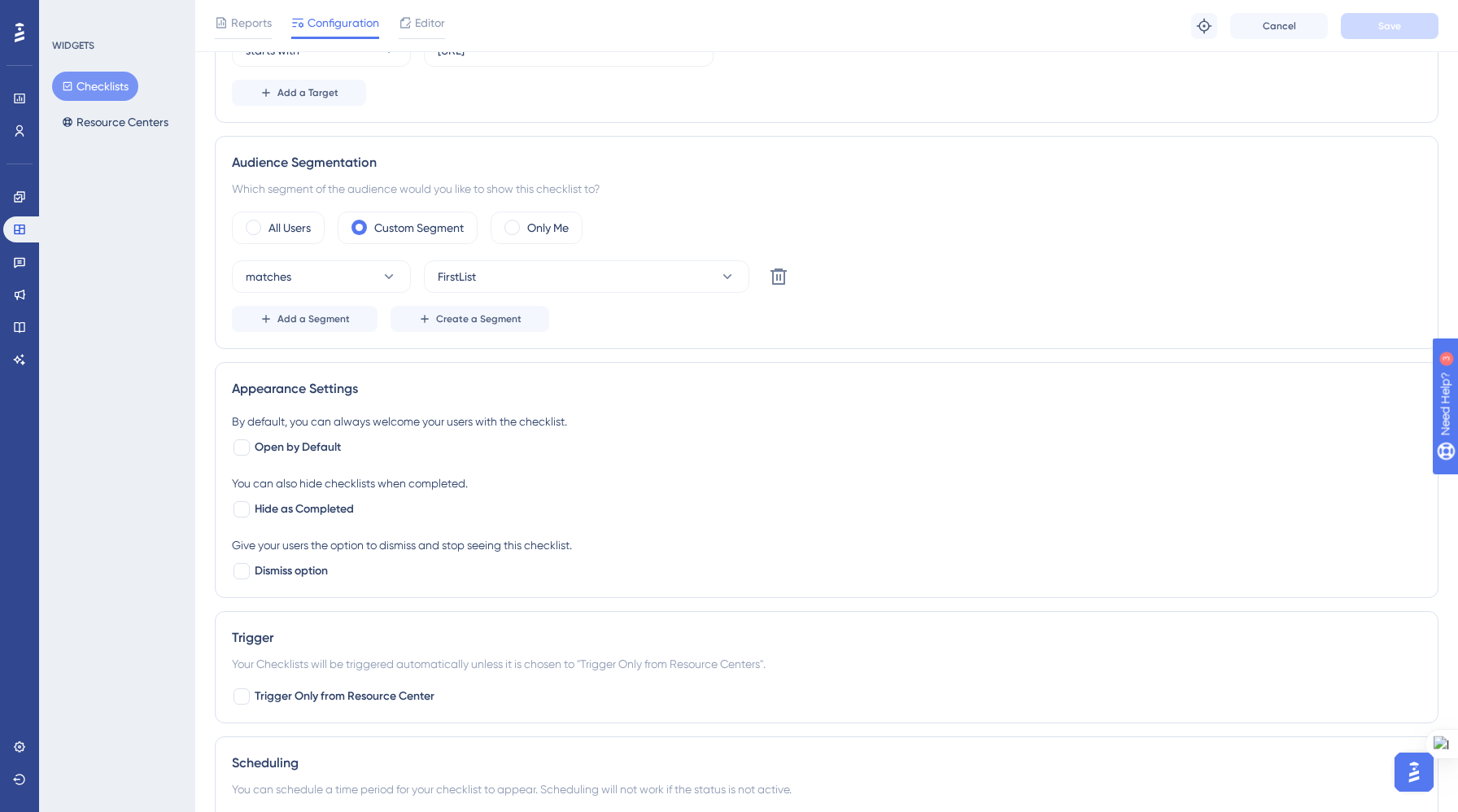
scroll to position [416, 0]
click at [421, 27] on span "Editor" at bounding box center [430, 22] width 30 height 19
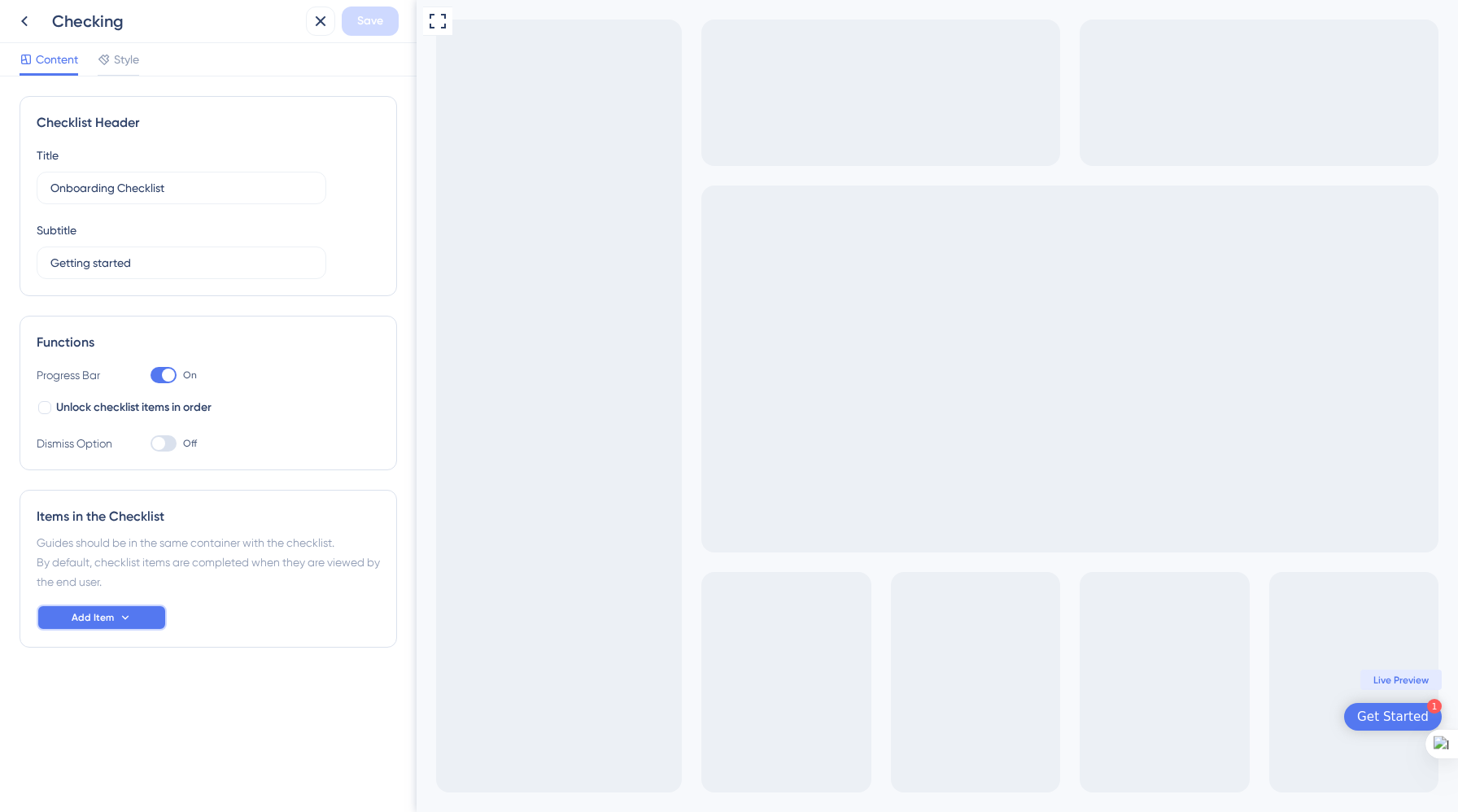
click at [115, 623] on button "Add Item" at bounding box center [102, 617] width 130 height 26
click at [108, 662] on div "Guide Guide" at bounding box center [102, 663] width 83 height 32
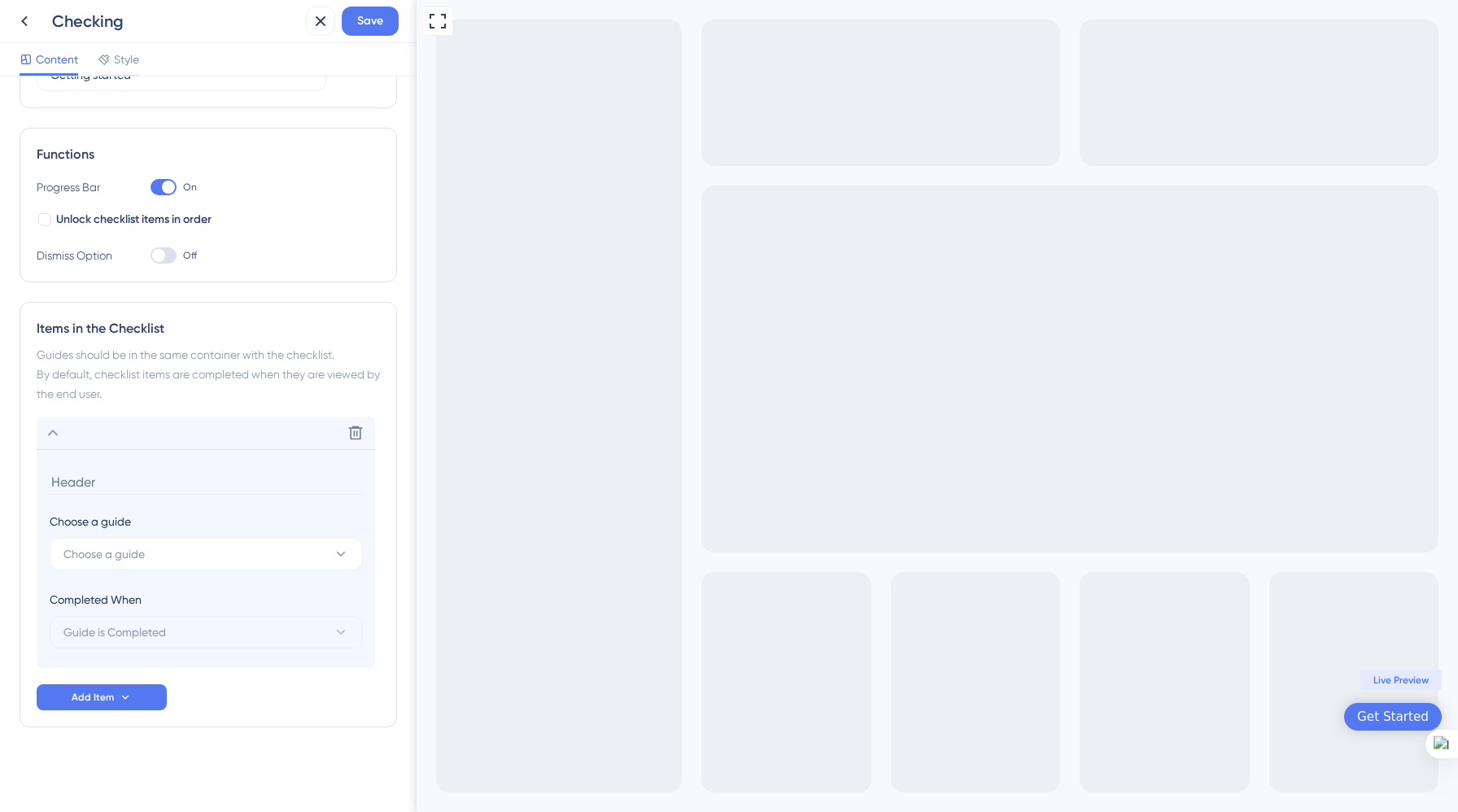
click at [168, 482] on input at bounding box center [207, 482] width 316 height 25
click at [1395, 712] on div "Get Started" at bounding box center [1393, 716] width 72 height 16
click at [225, 491] on input "Checking the" at bounding box center [207, 482] width 316 height 25
click at [218, 556] on button "Choose a guide" at bounding box center [206, 554] width 313 height 32
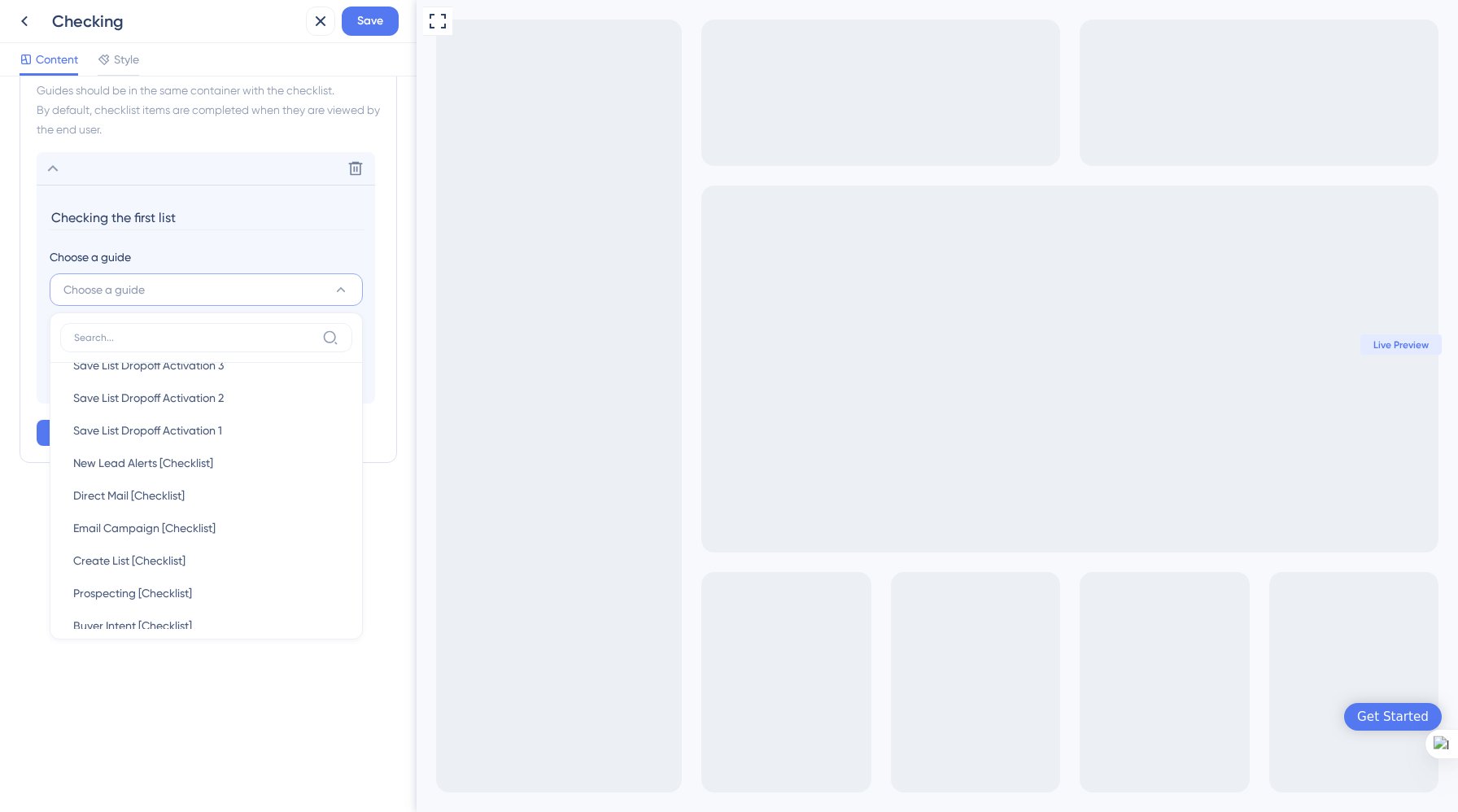
scroll to position [209, 0]
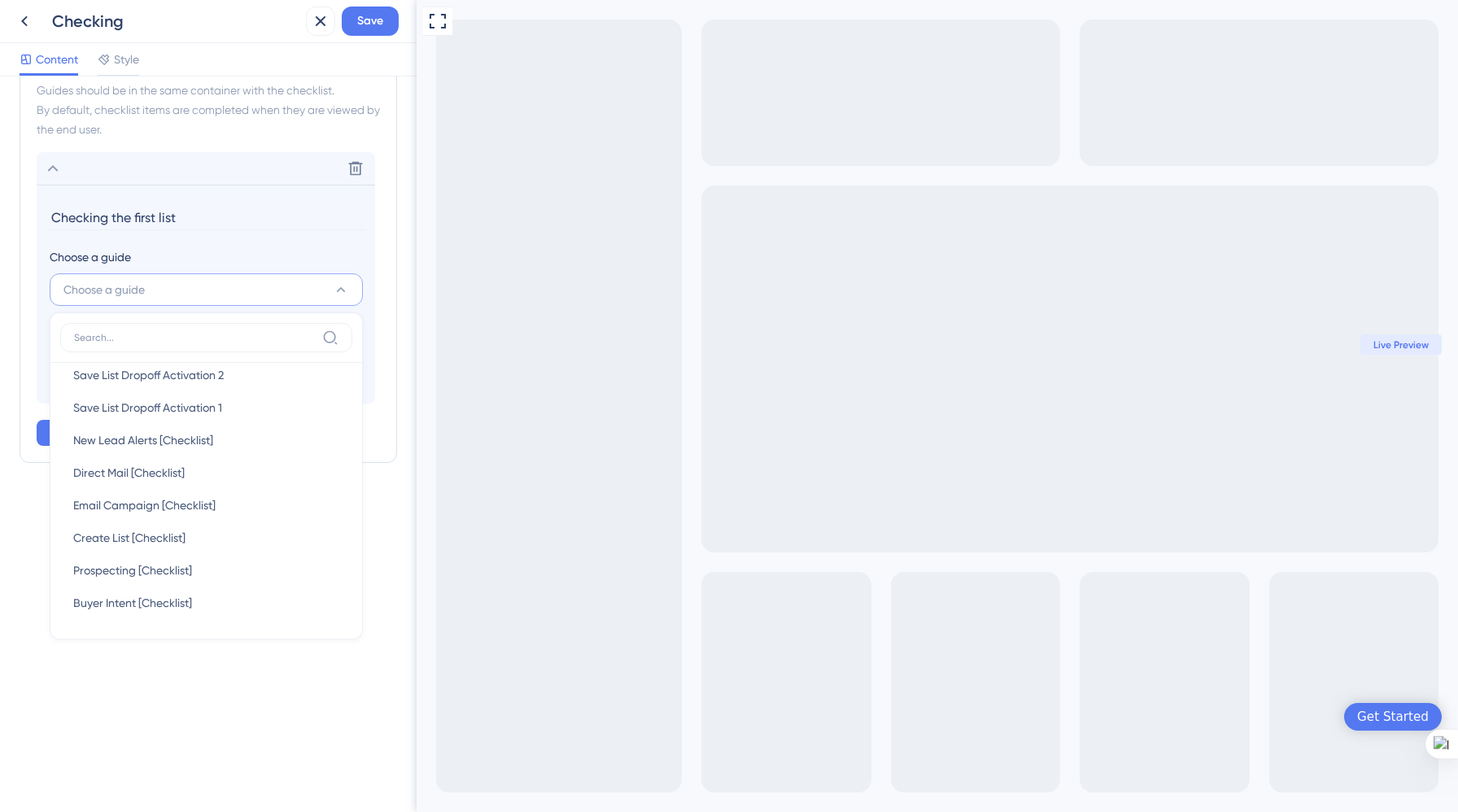
click at [239, 756] on div "Checklist Header Title Onboarding Checklist Subtitle Getting started Functions …" at bounding box center [208, 443] width 416 height 735
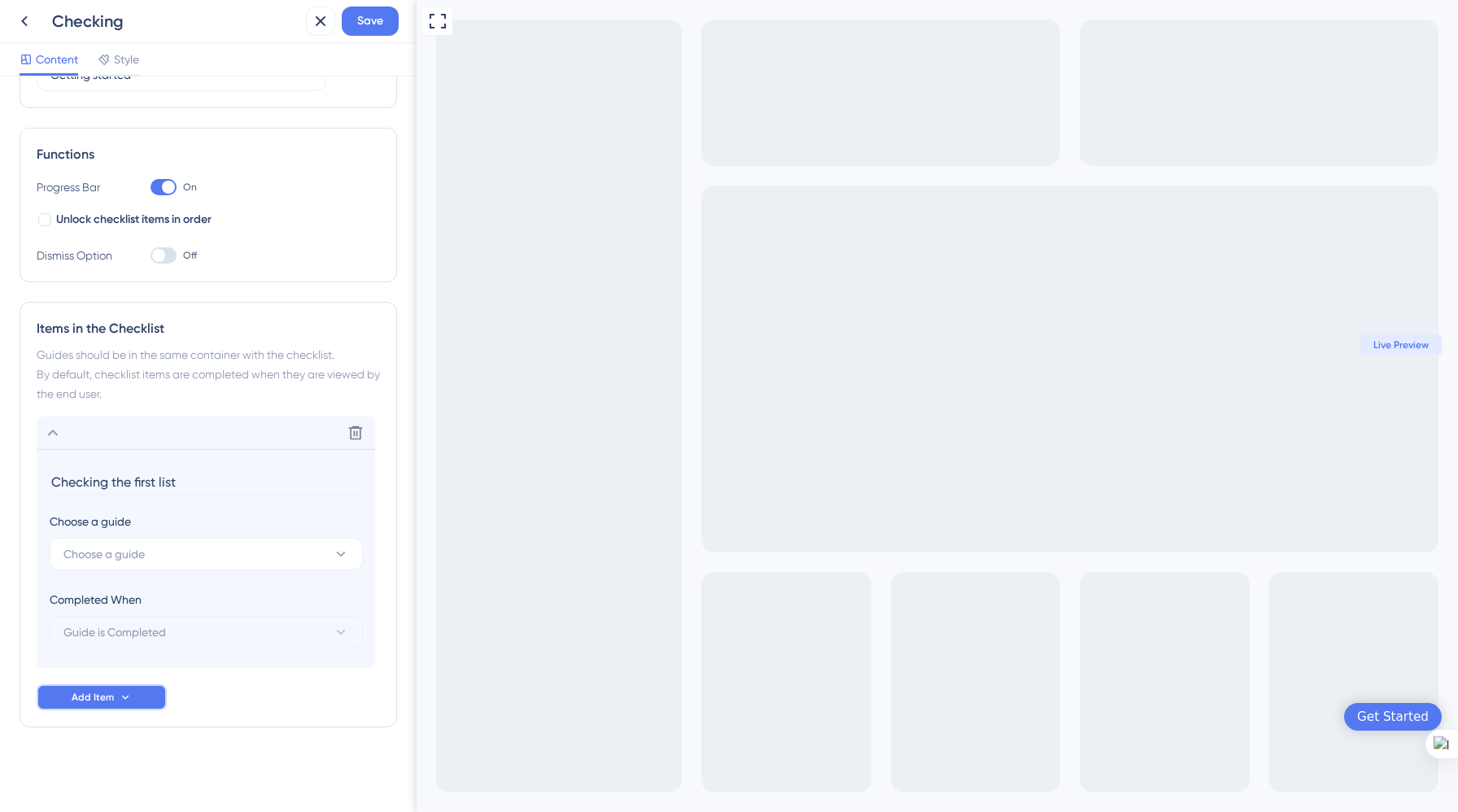
click at [129, 694] on icon at bounding box center [124, 696] width 13 height 13
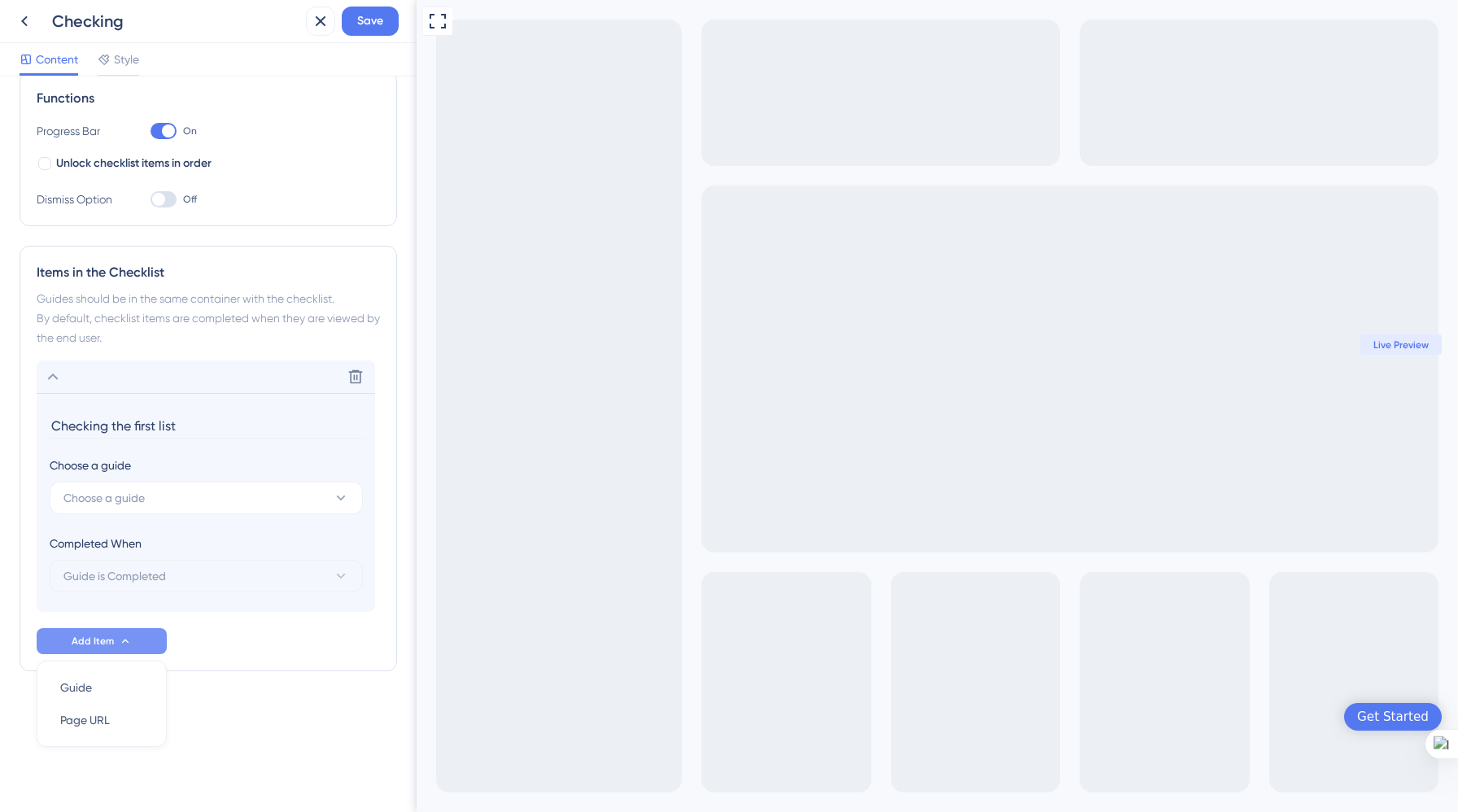
click at [286, 661] on div "Items in the Checklist Guides should be in the same container with the checklis…" at bounding box center [208, 458] width 377 height 425
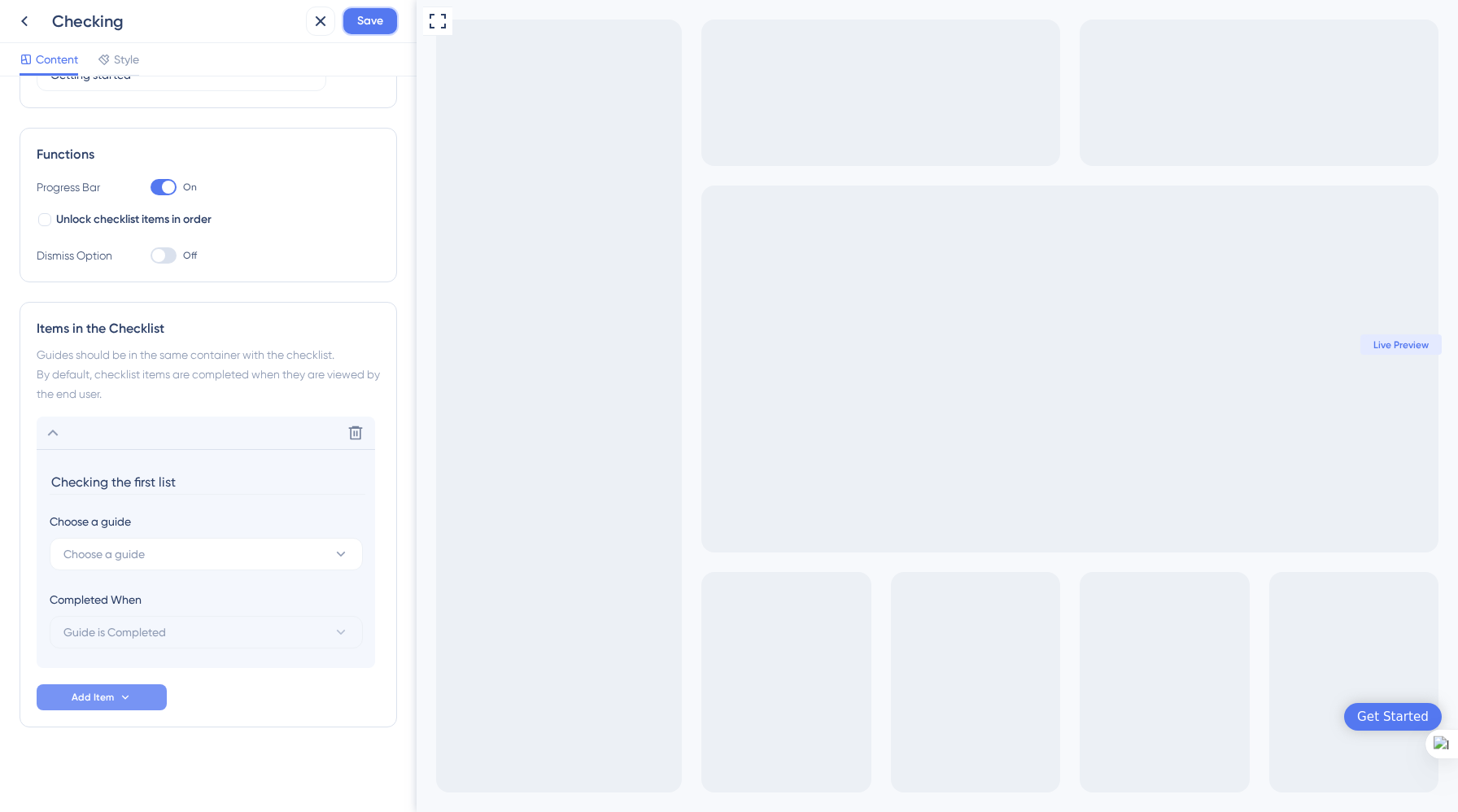
click at [360, 24] on span "Save" at bounding box center [370, 20] width 26 height 19
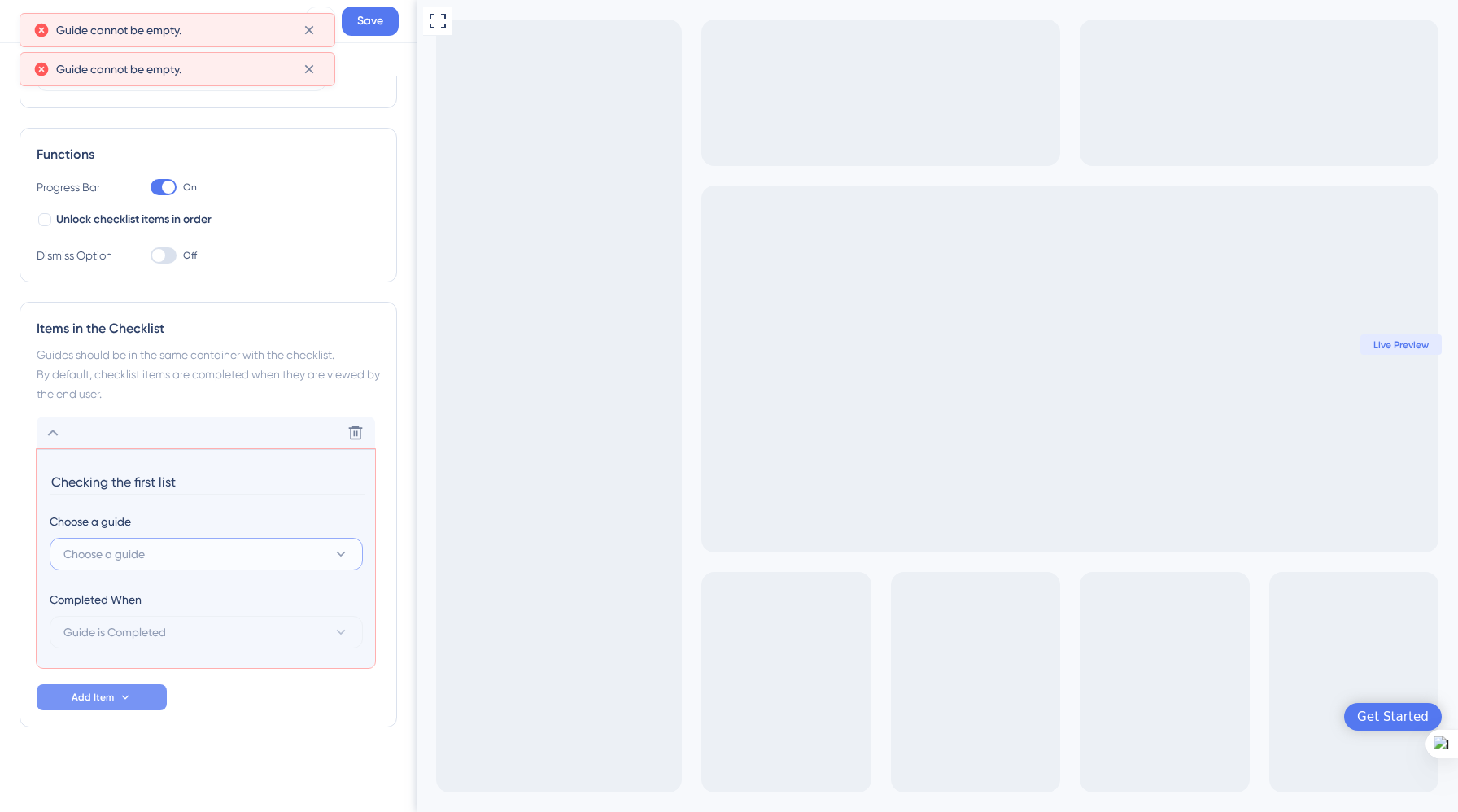
click at [246, 552] on button "Choose a guide" at bounding box center [206, 554] width 313 height 32
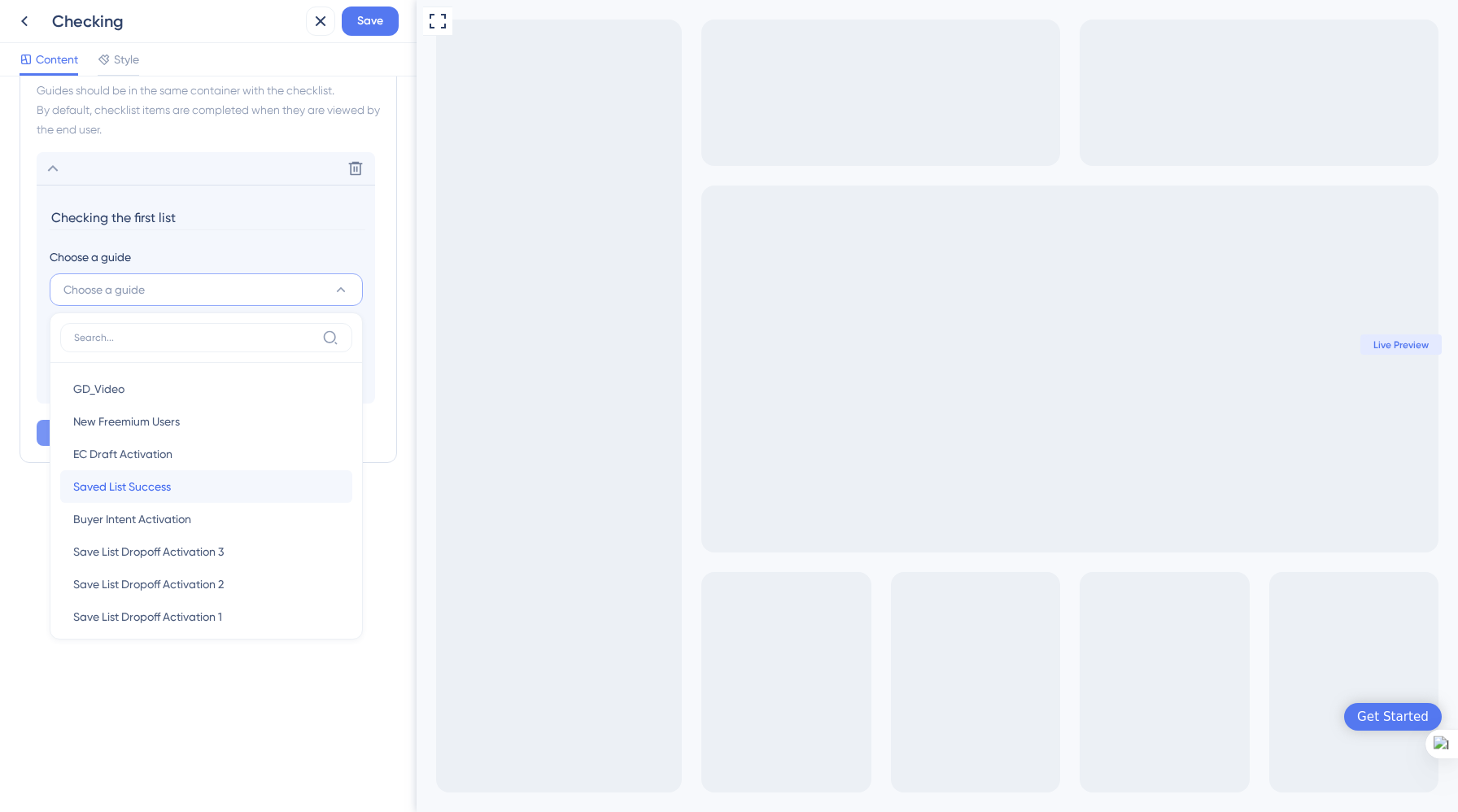
click at [157, 489] on span "Saved List Success" at bounding box center [122, 486] width 97 height 19
type input "Saved List Success"
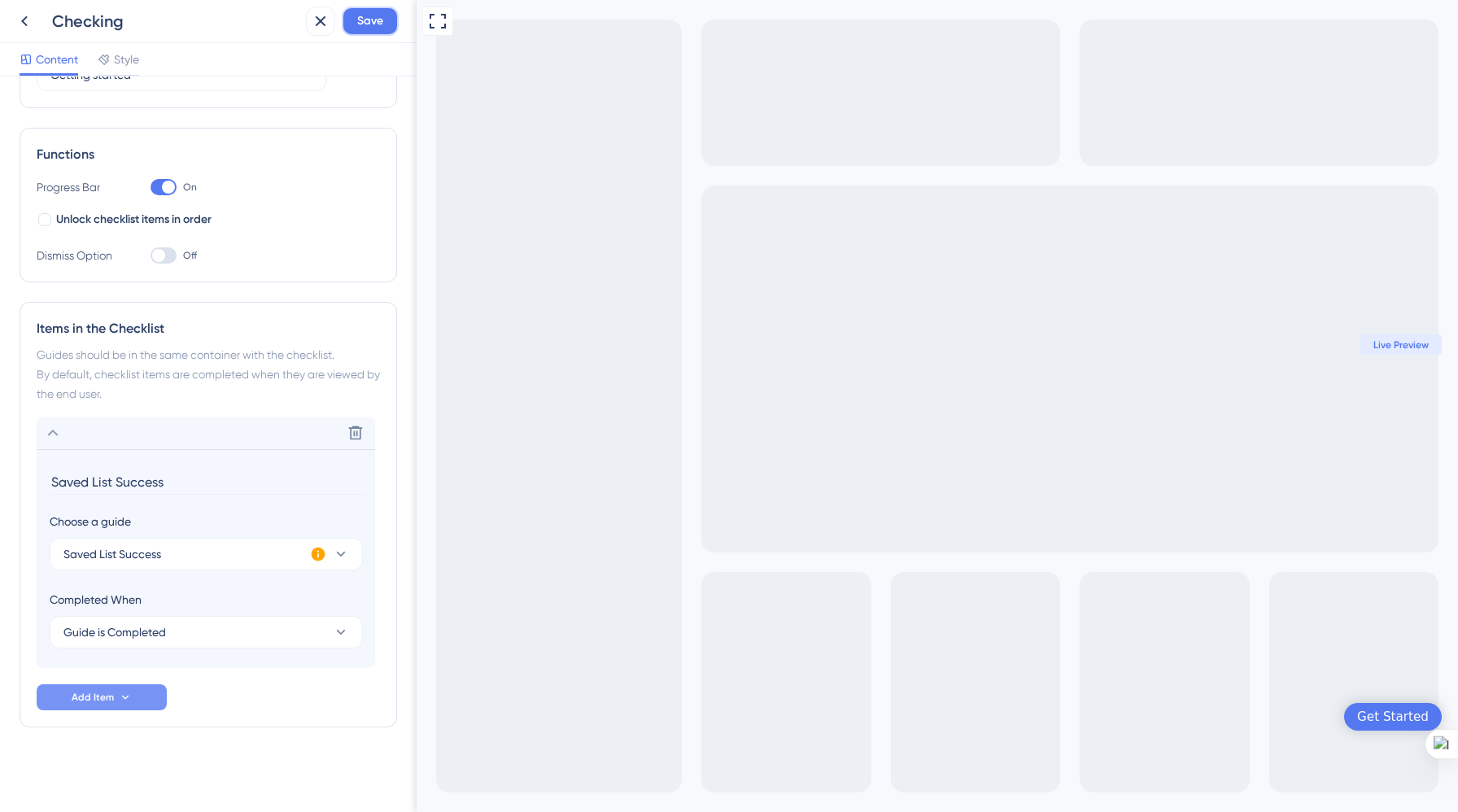
click at [374, 17] on span "Save" at bounding box center [370, 20] width 26 height 19
click at [22, 24] on icon at bounding box center [24, 20] width 19 height 19
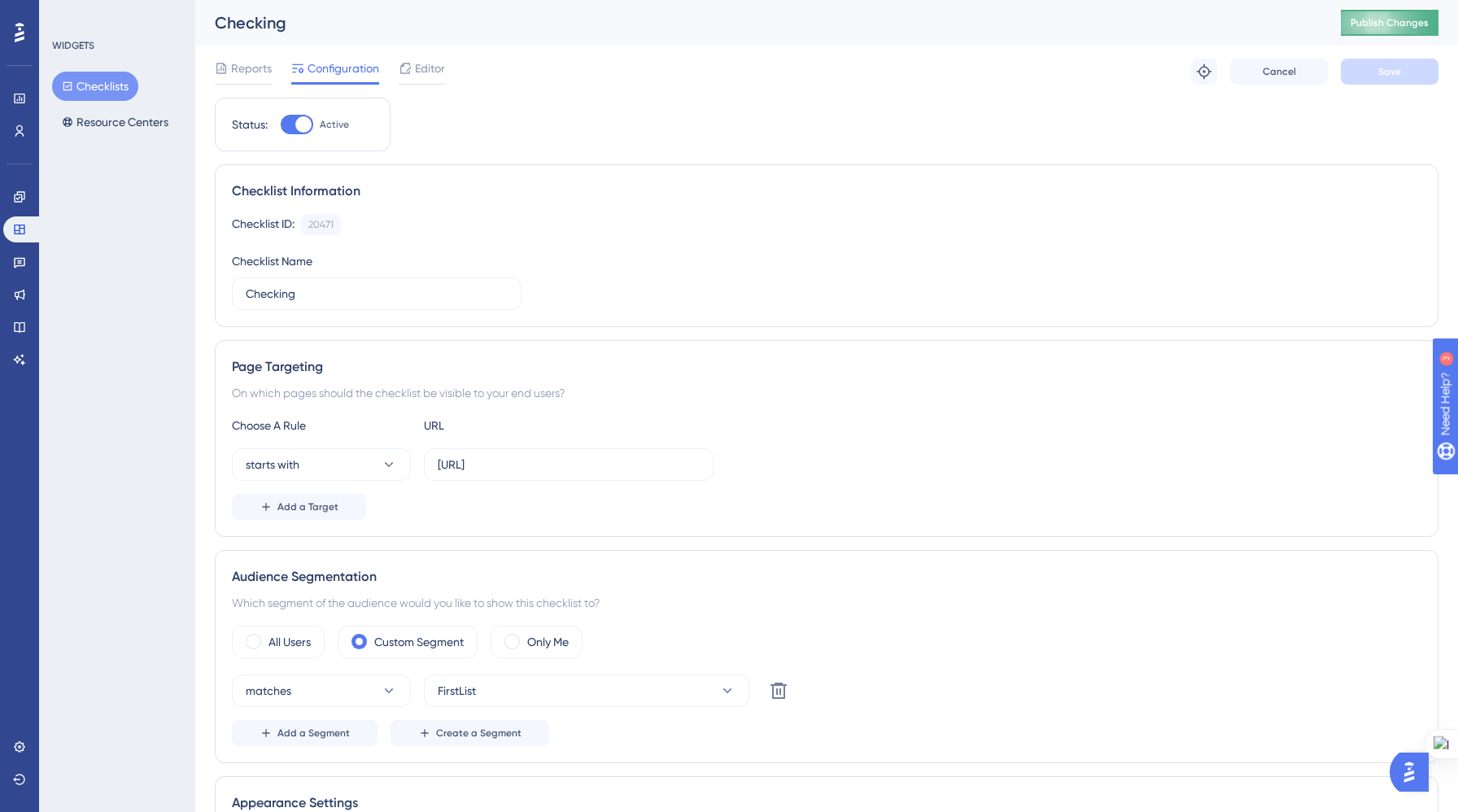
click at [1407, 24] on span "Publish Changes" at bounding box center [1389, 22] width 78 height 13
click at [13, 202] on icon at bounding box center [19, 196] width 13 height 13
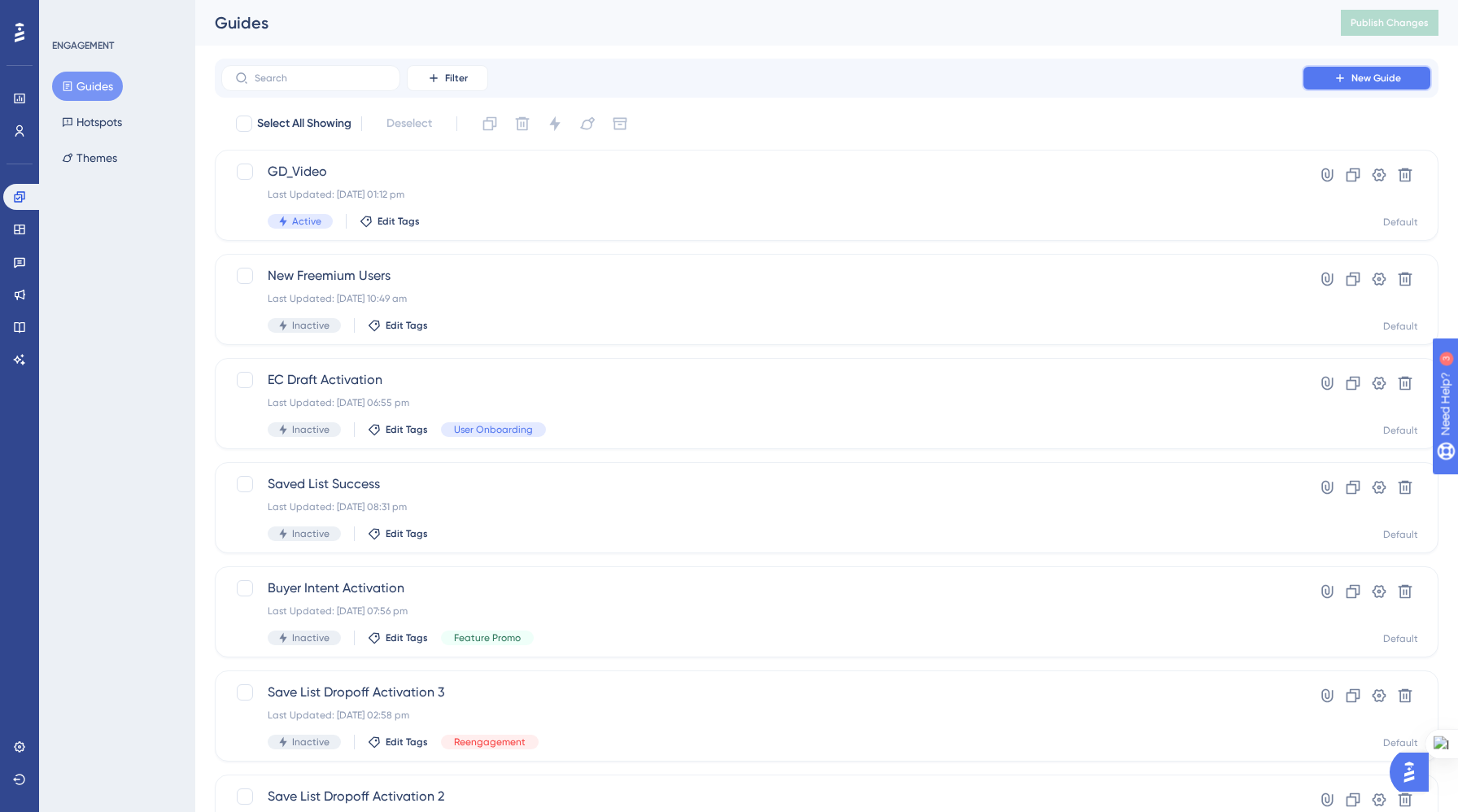
click at [1386, 74] on span "New Guide" at bounding box center [1376, 78] width 50 height 13
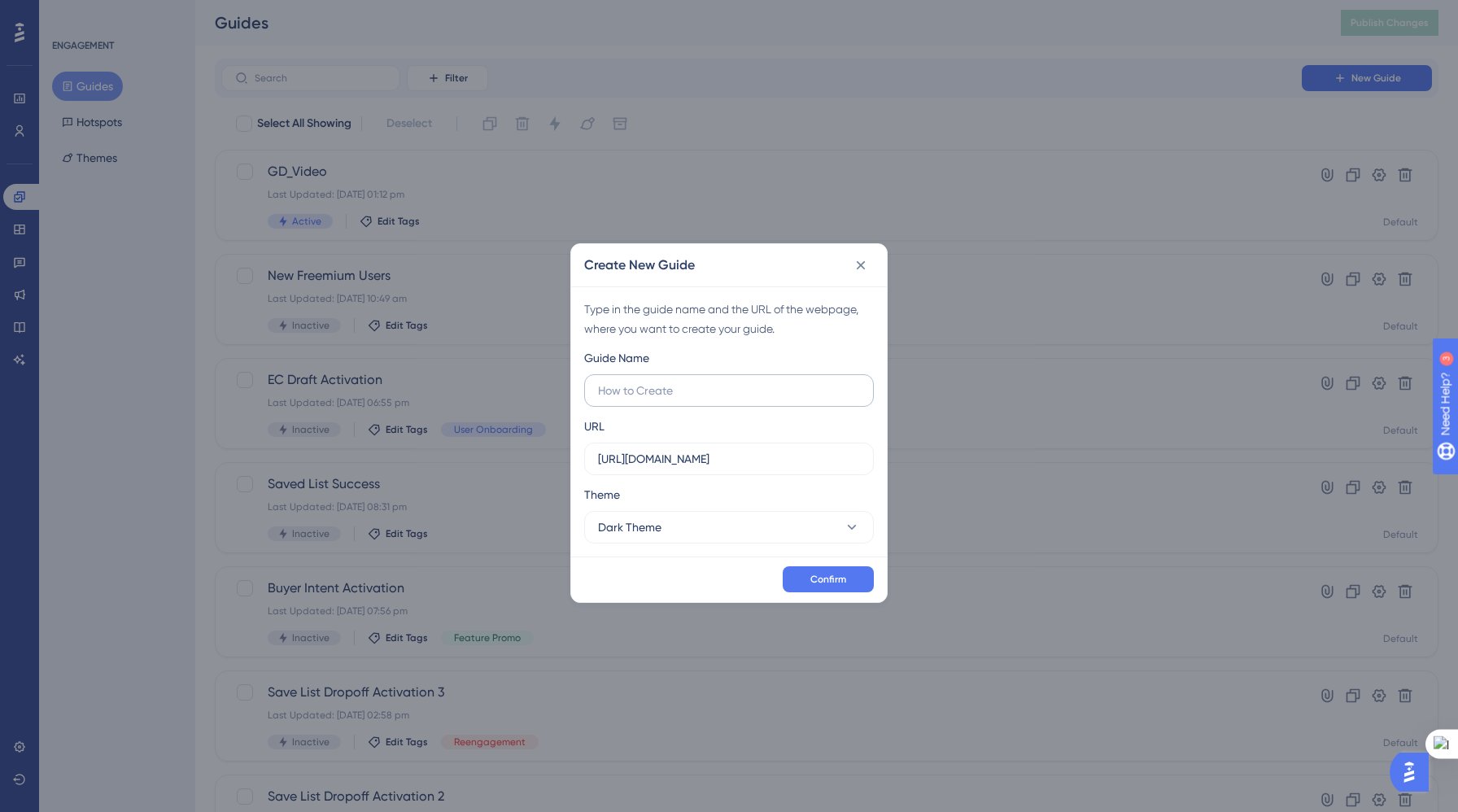
click at [710, 387] on input "text" at bounding box center [729, 390] width 262 height 18
type input "checking"
click at [861, 265] on icon at bounding box center [861, 266] width 9 height 9
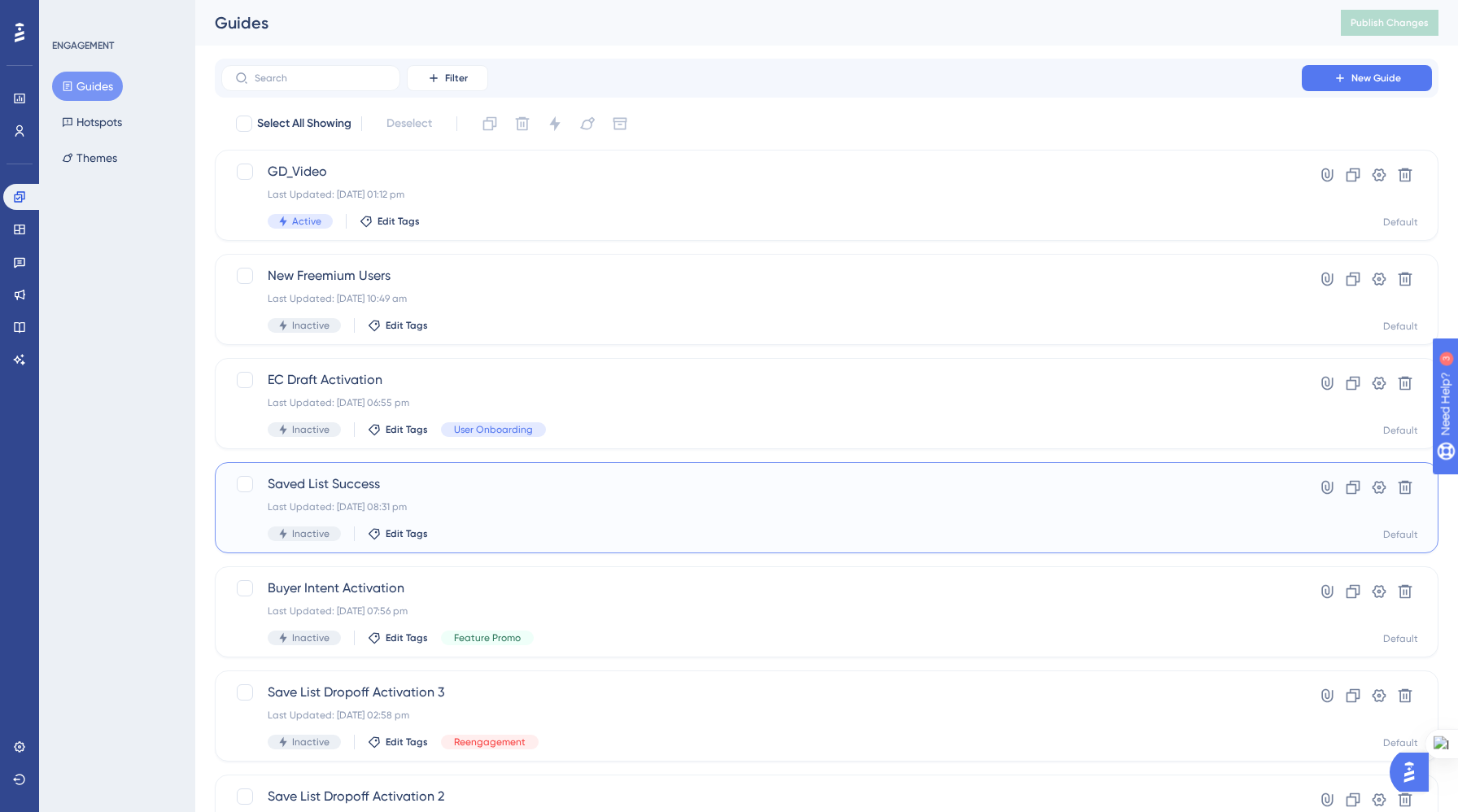
click at [731, 515] on div "Saved List Success Last Updated: 18 Aug 2025 08:31 pm Inactive Edit Tags" at bounding box center [761, 508] width 988 height 67
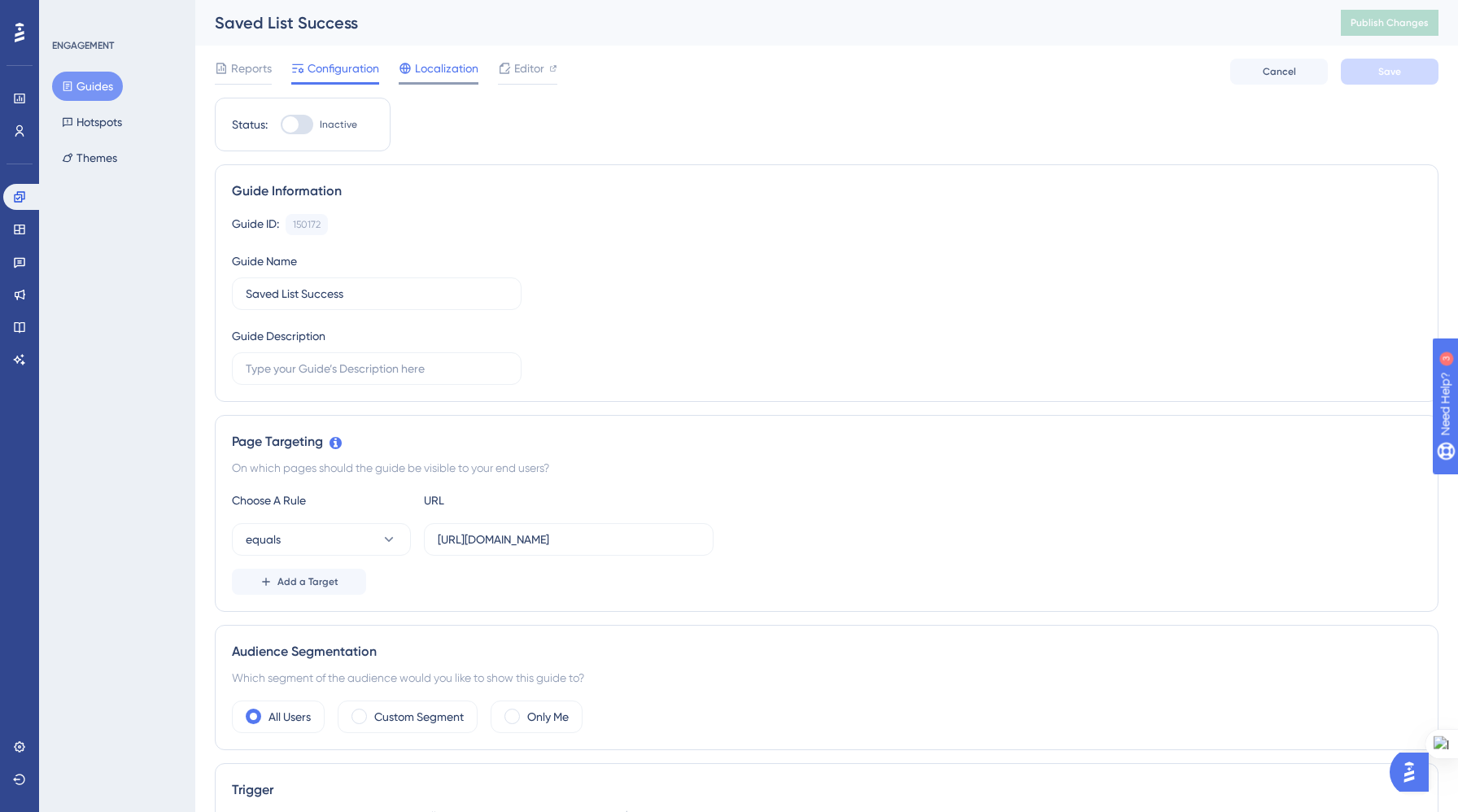
click at [436, 72] on span "Localization" at bounding box center [446, 68] width 63 height 19
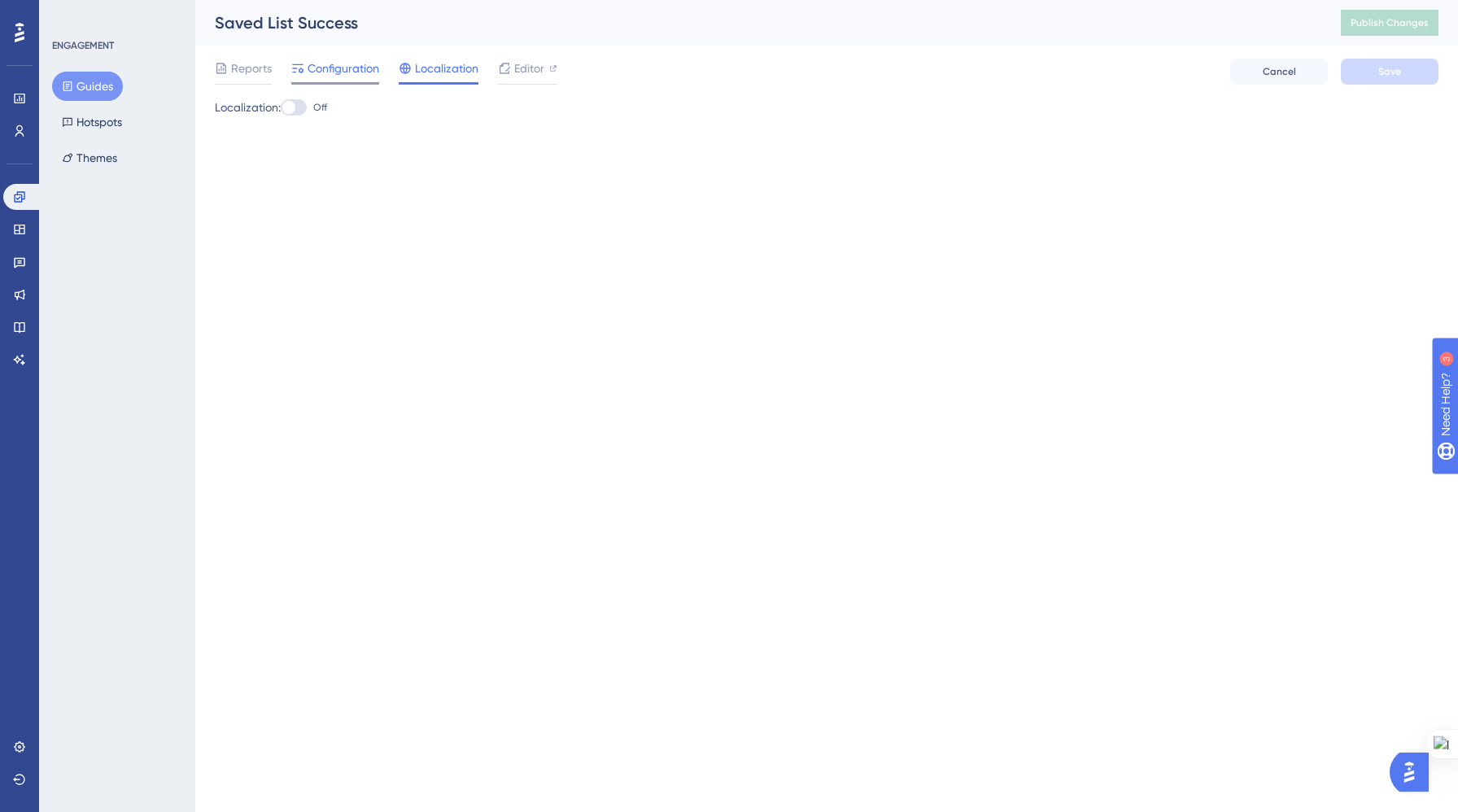
click at [355, 74] on span "Configuration" at bounding box center [344, 68] width 72 height 19
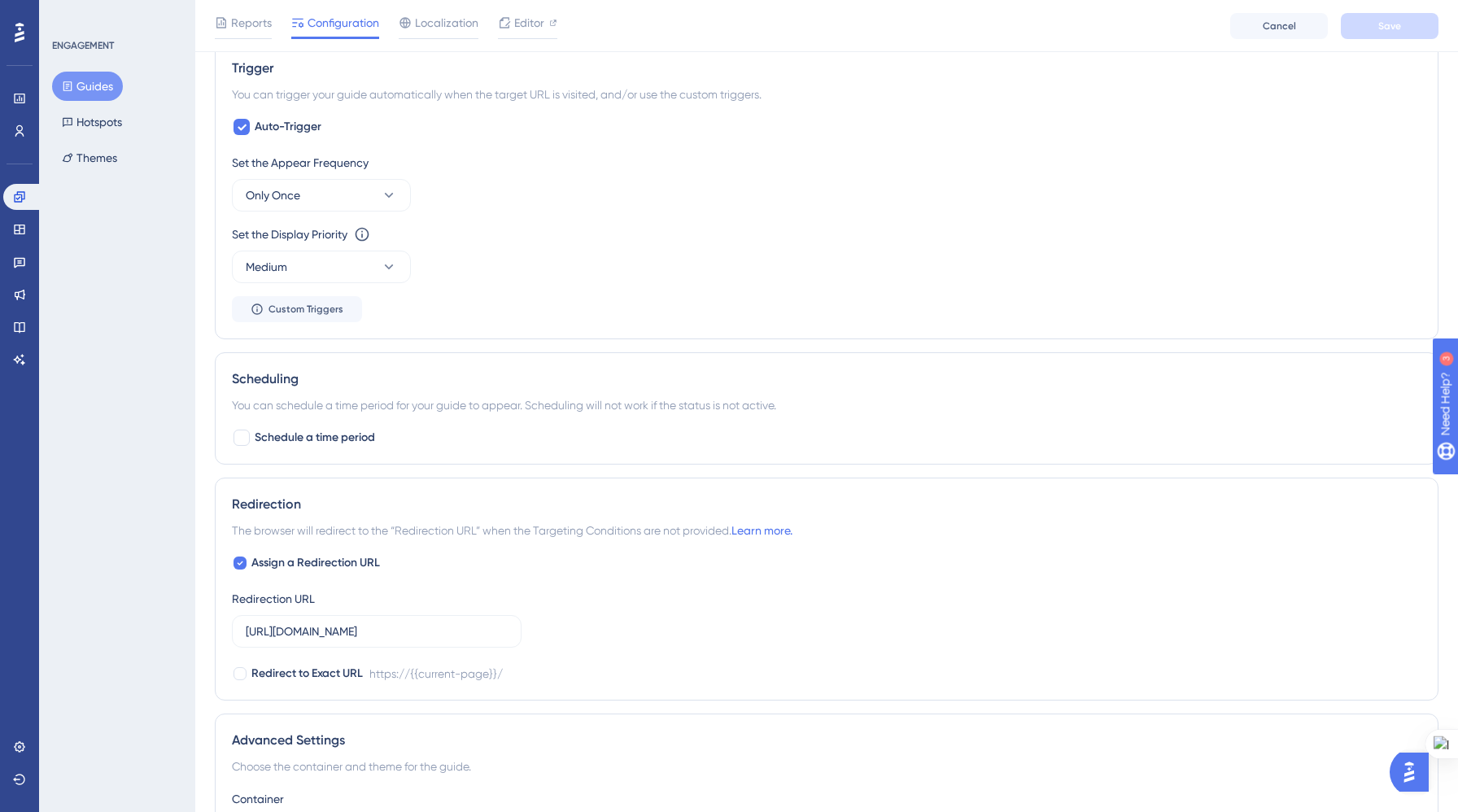
scroll to position [732, 0]
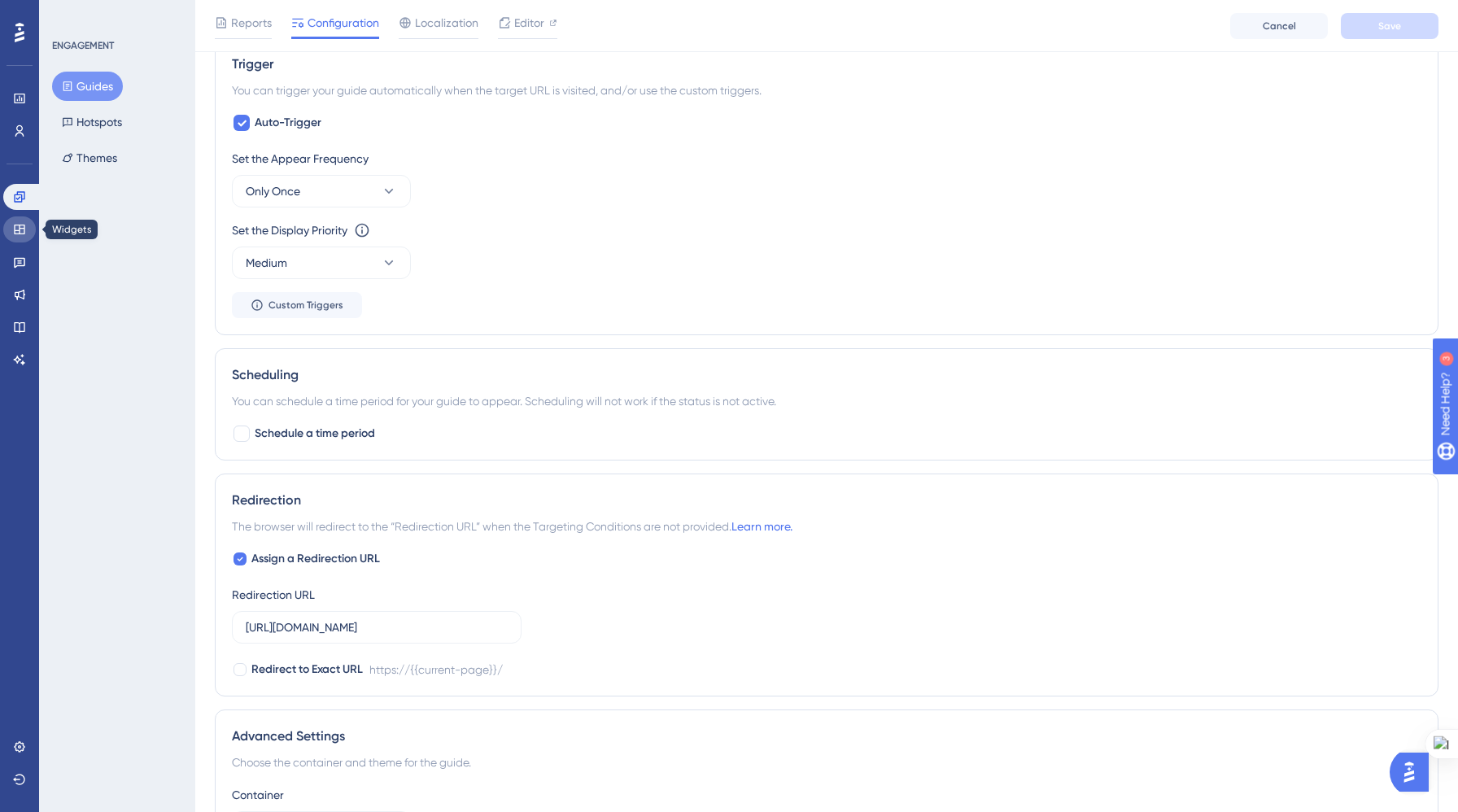
click at [14, 236] on link at bounding box center [19, 229] width 32 height 26
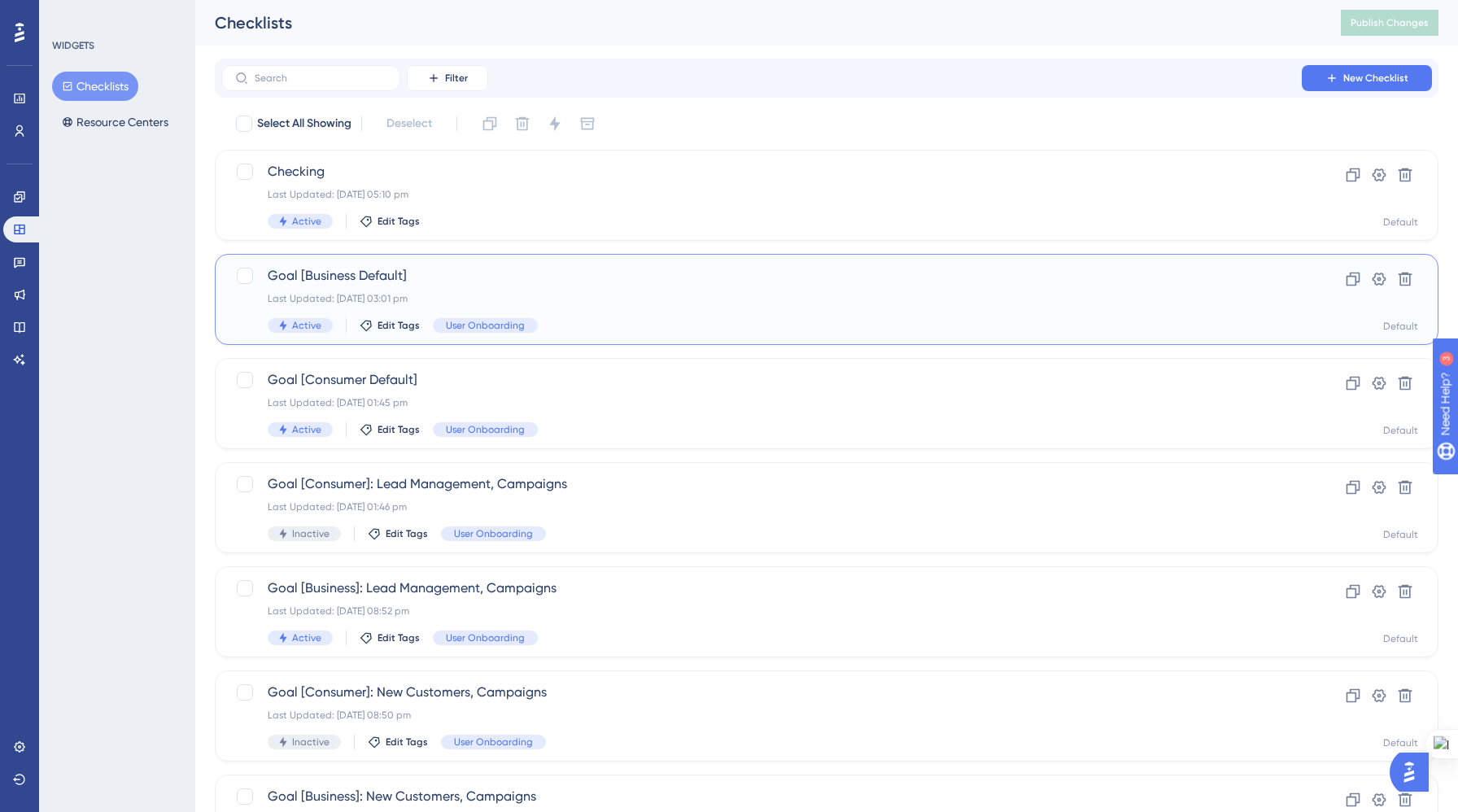
click at [606, 307] on div "Goal [Business Default] Last Updated: 08 Sept 2025 03:01 pm Active Edit Tags Us…" at bounding box center [761, 299] width 988 height 67
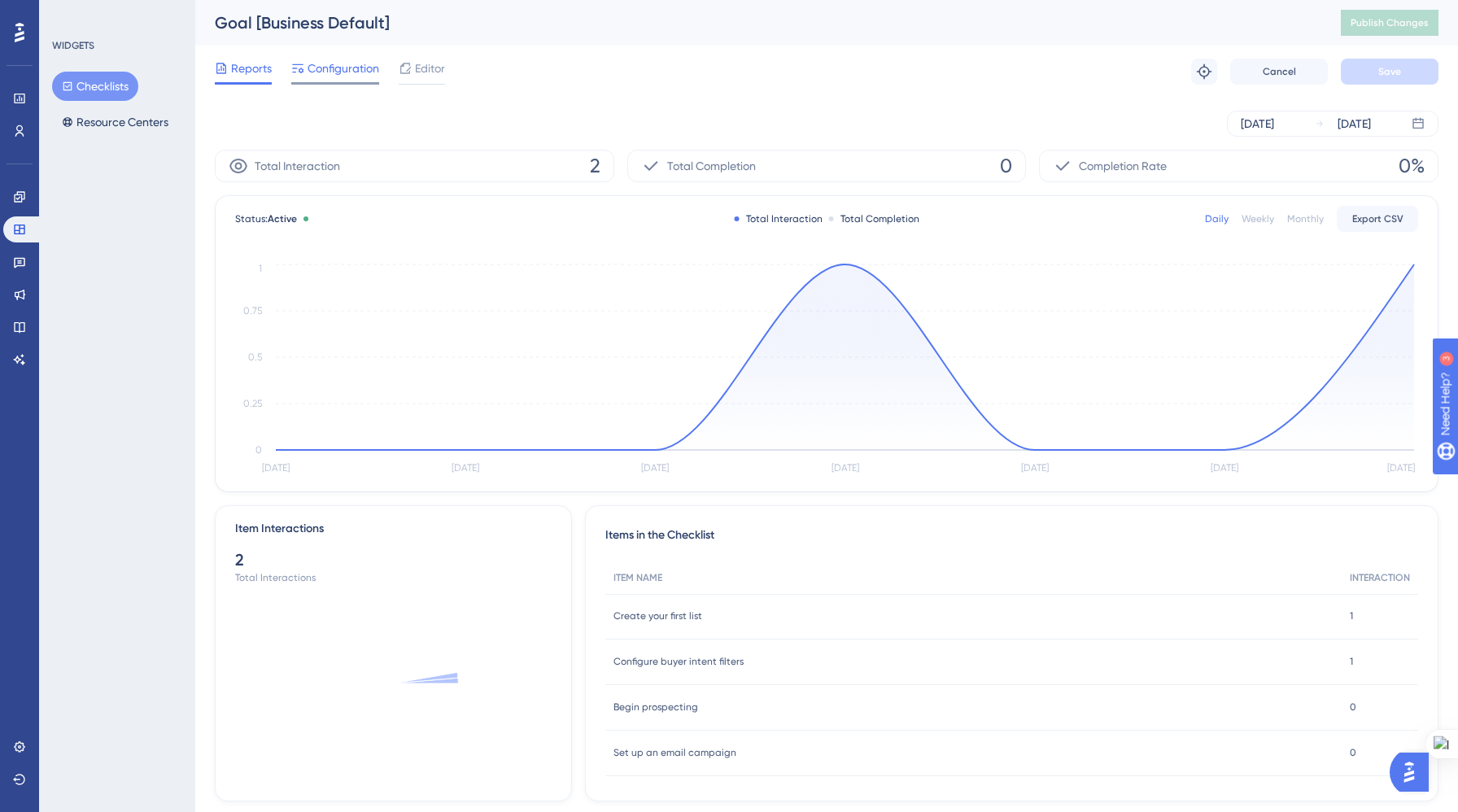
click at [313, 73] on span "Configuration" at bounding box center [344, 68] width 72 height 19
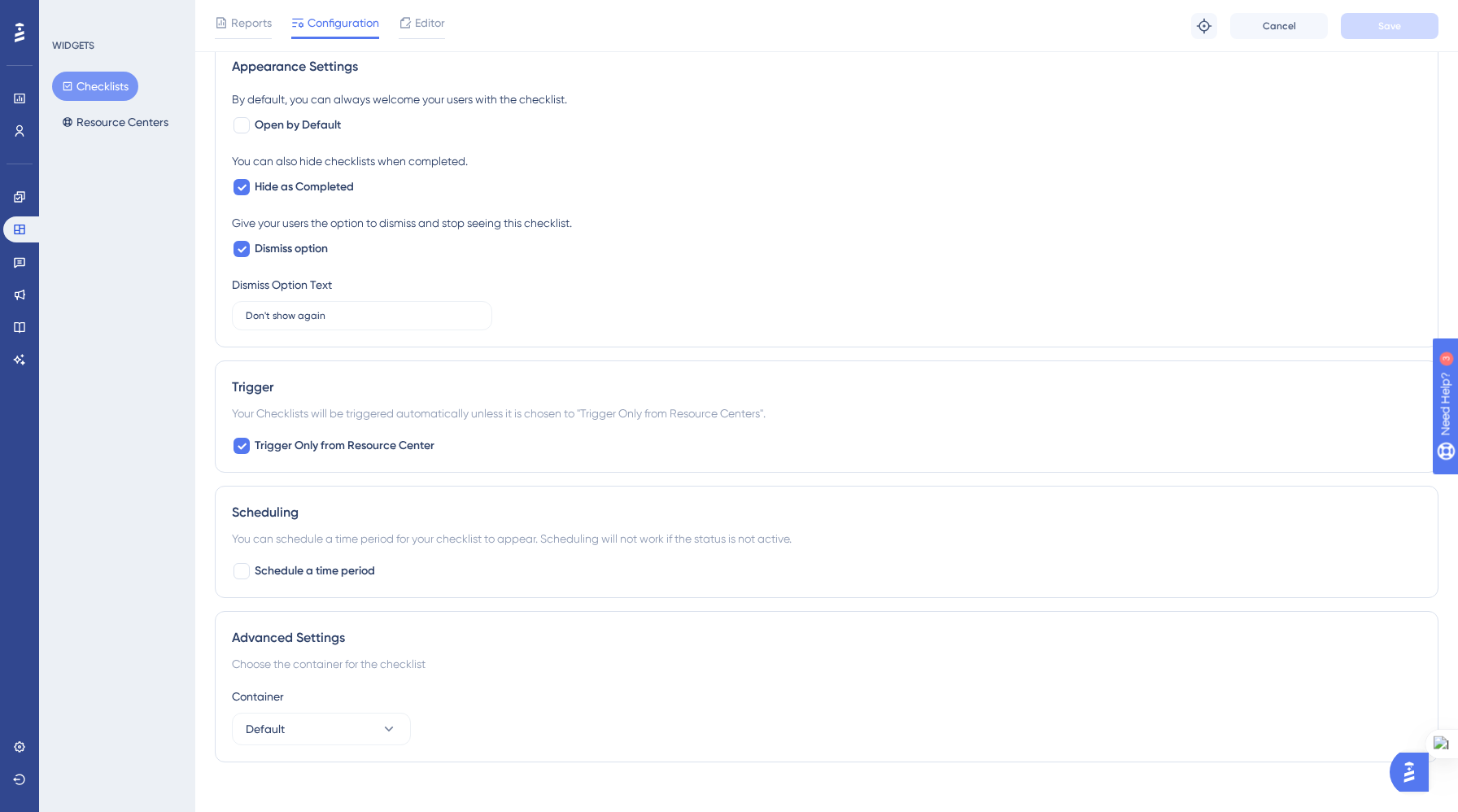
scroll to position [758, 0]
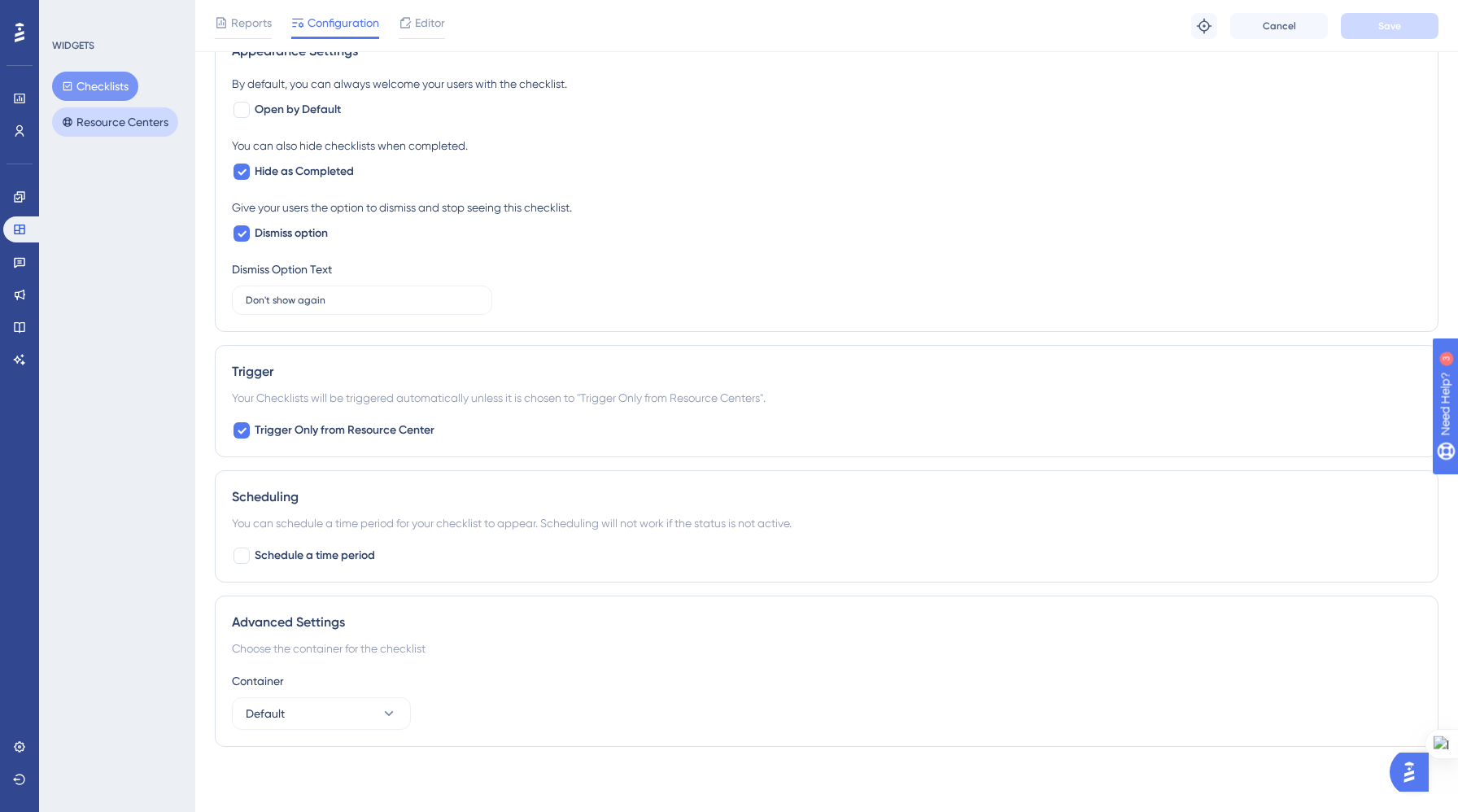
click at [115, 123] on button "Resource Centers" at bounding box center [115, 122] width 126 height 30
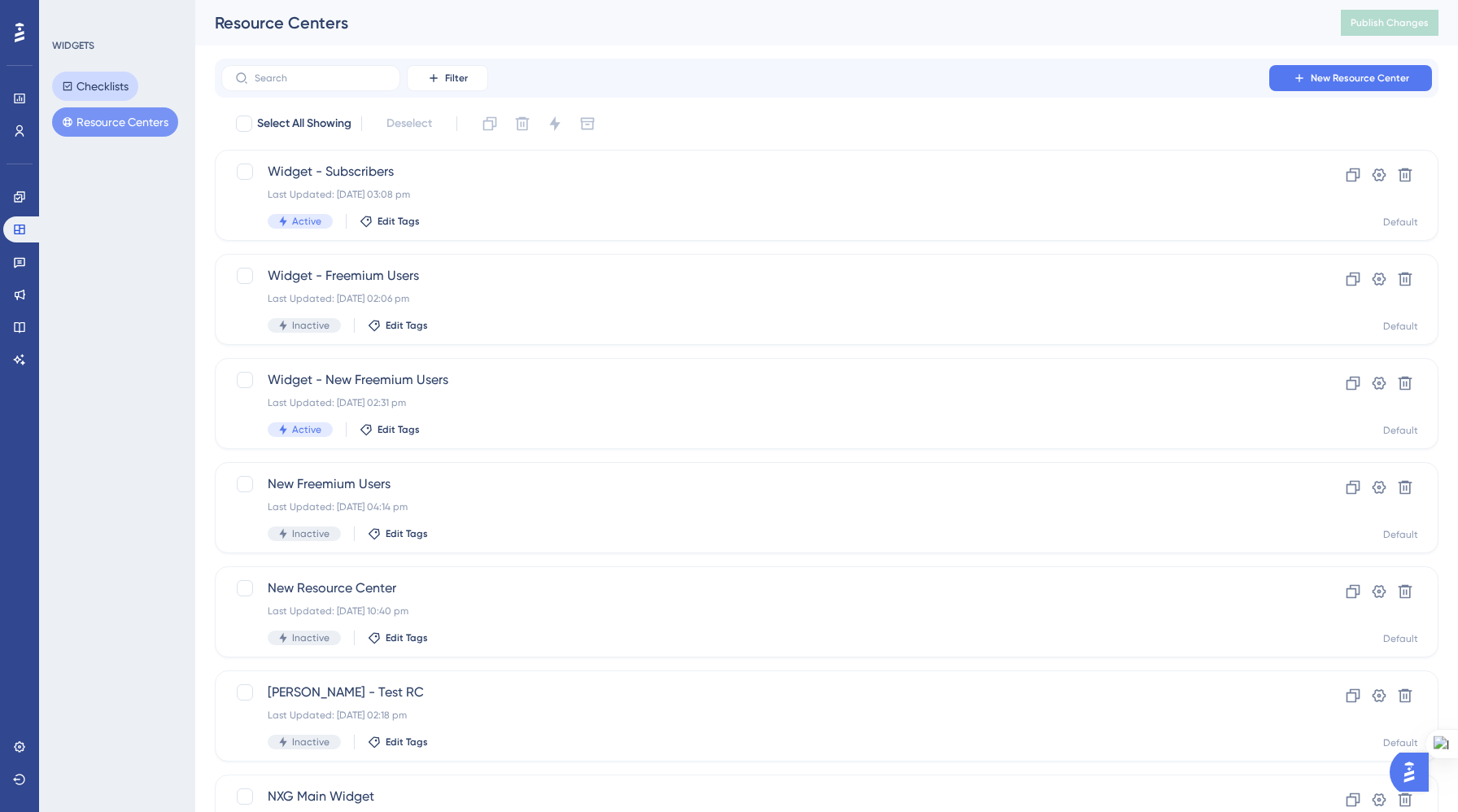
click at [117, 80] on button "Checklists" at bounding box center [96, 86] width 86 height 30
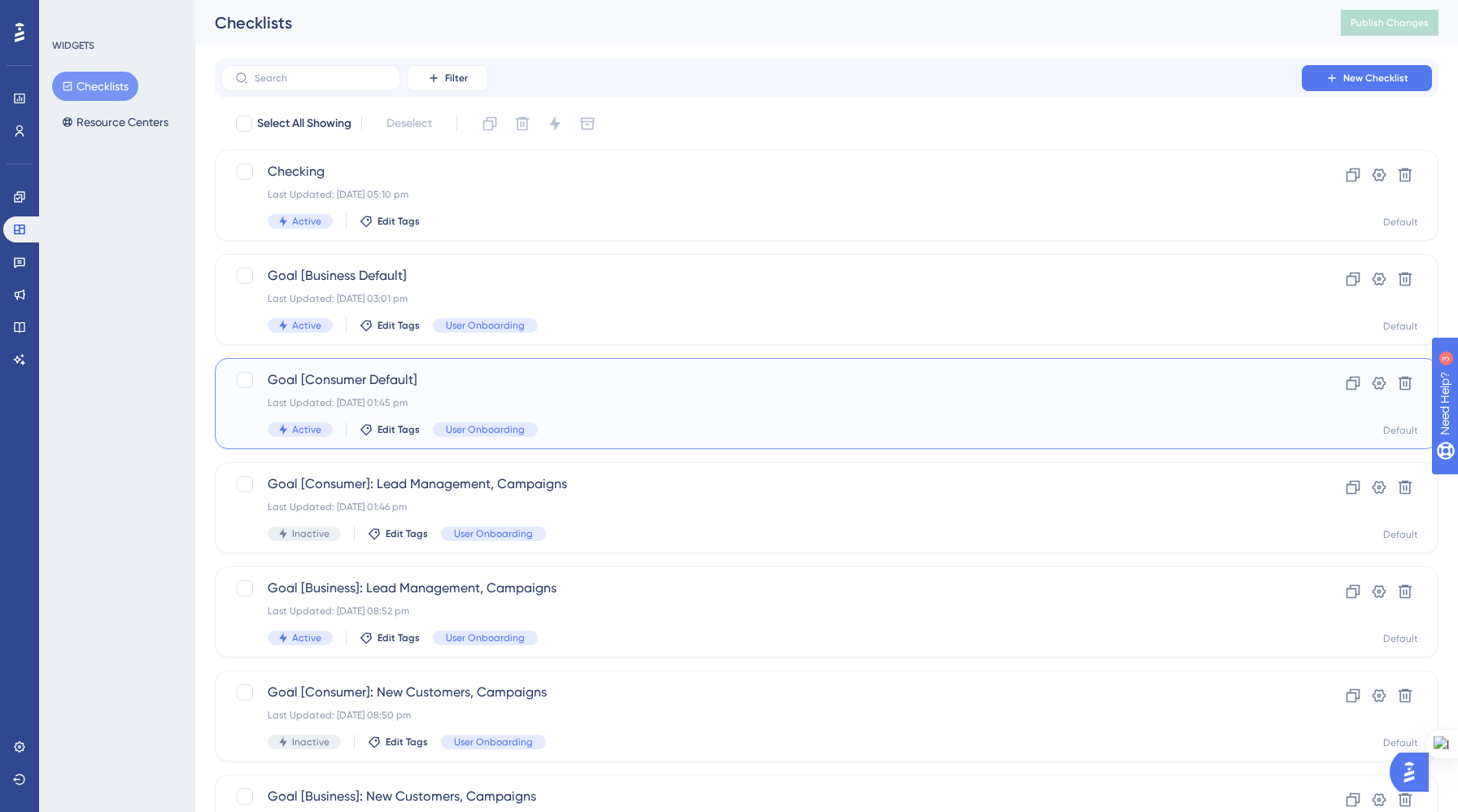
click at [569, 365] on div "Goal [Consumer Default] Last Updated: 05 Sept 2025 01:45 pm Active Edit Tags Us…" at bounding box center [827, 403] width 1224 height 91
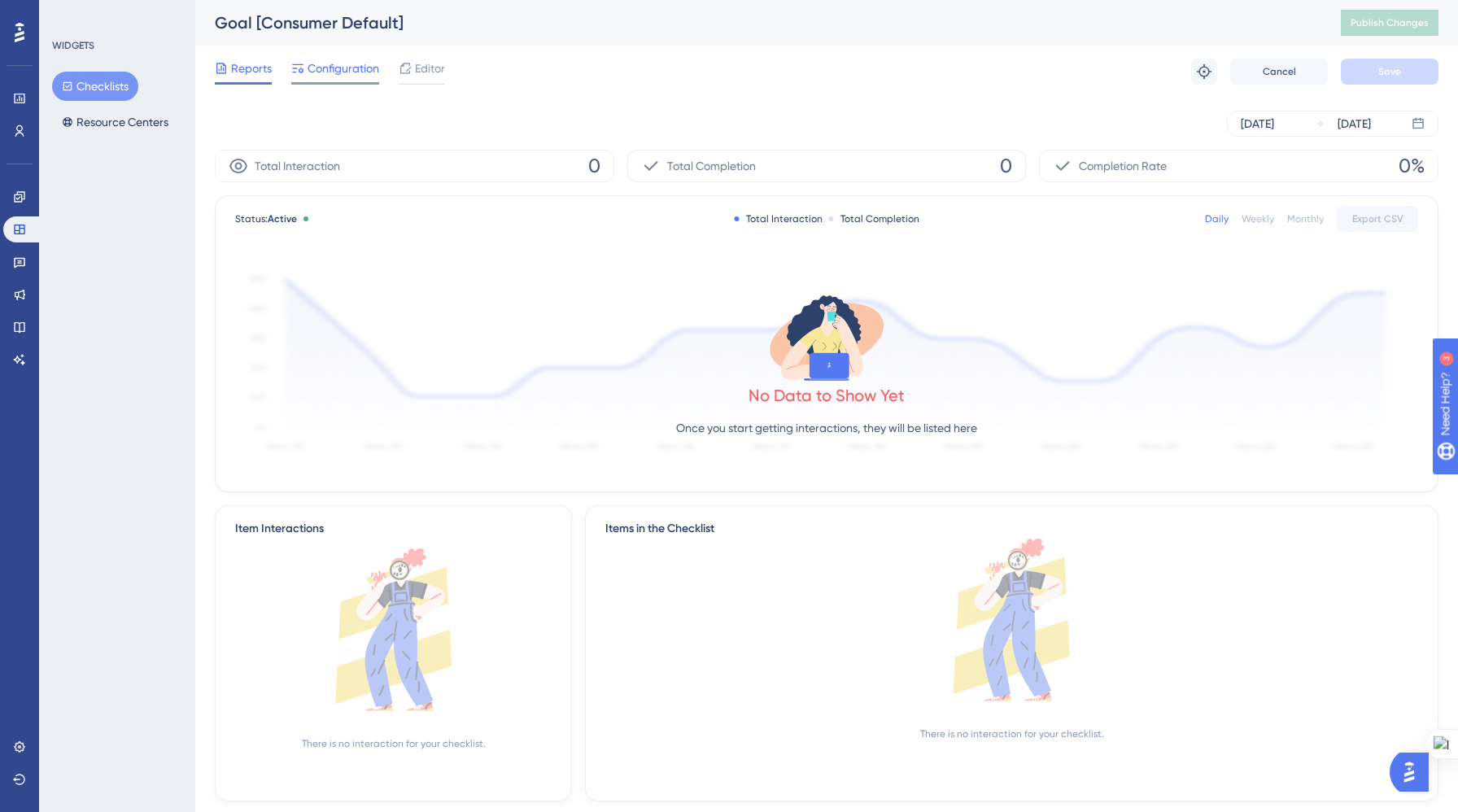
click at [326, 77] on span "Configuration" at bounding box center [344, 68] width 72 height 19
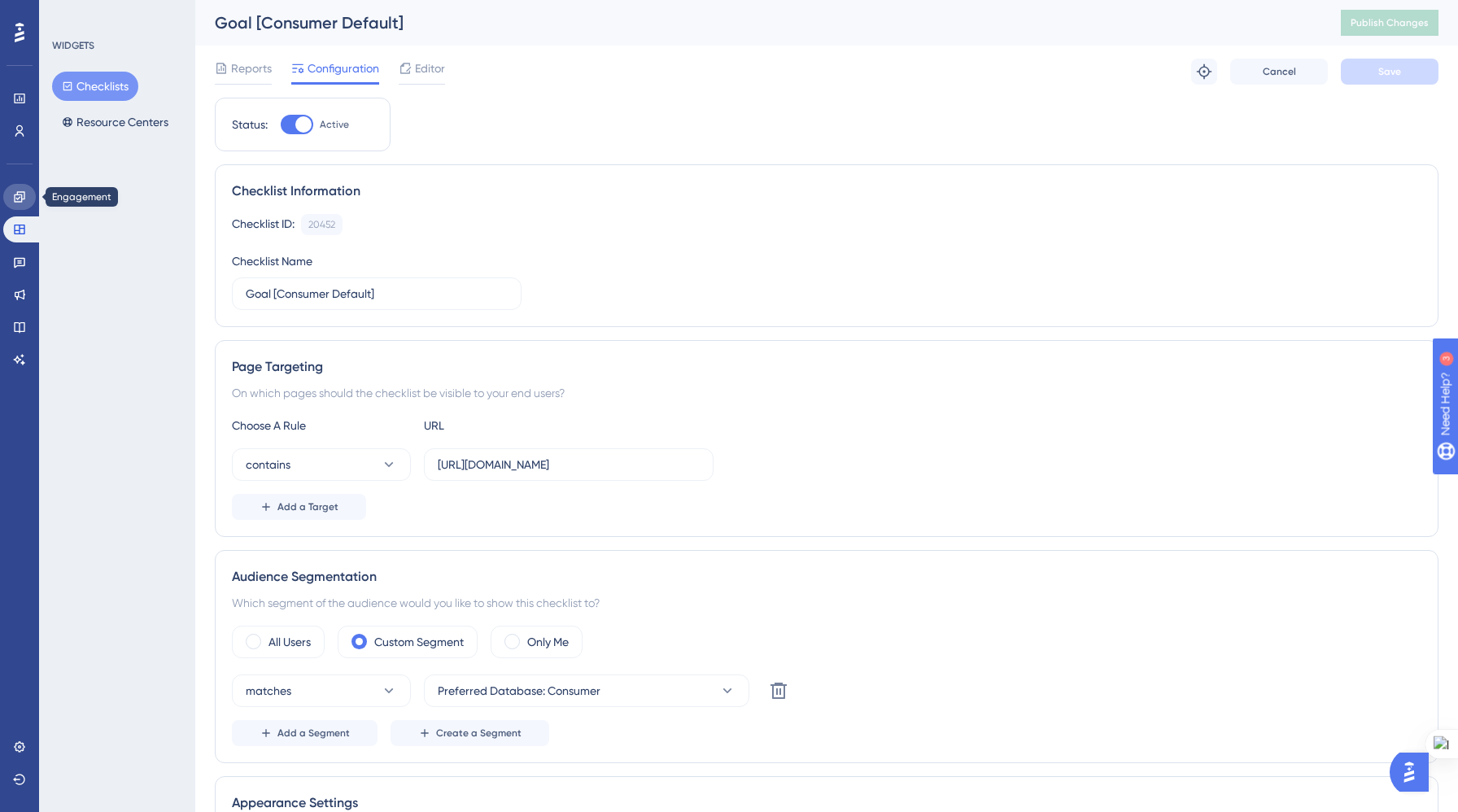
click at [16, 200] on icon at bounding box center [19, 196] width 13 height 13
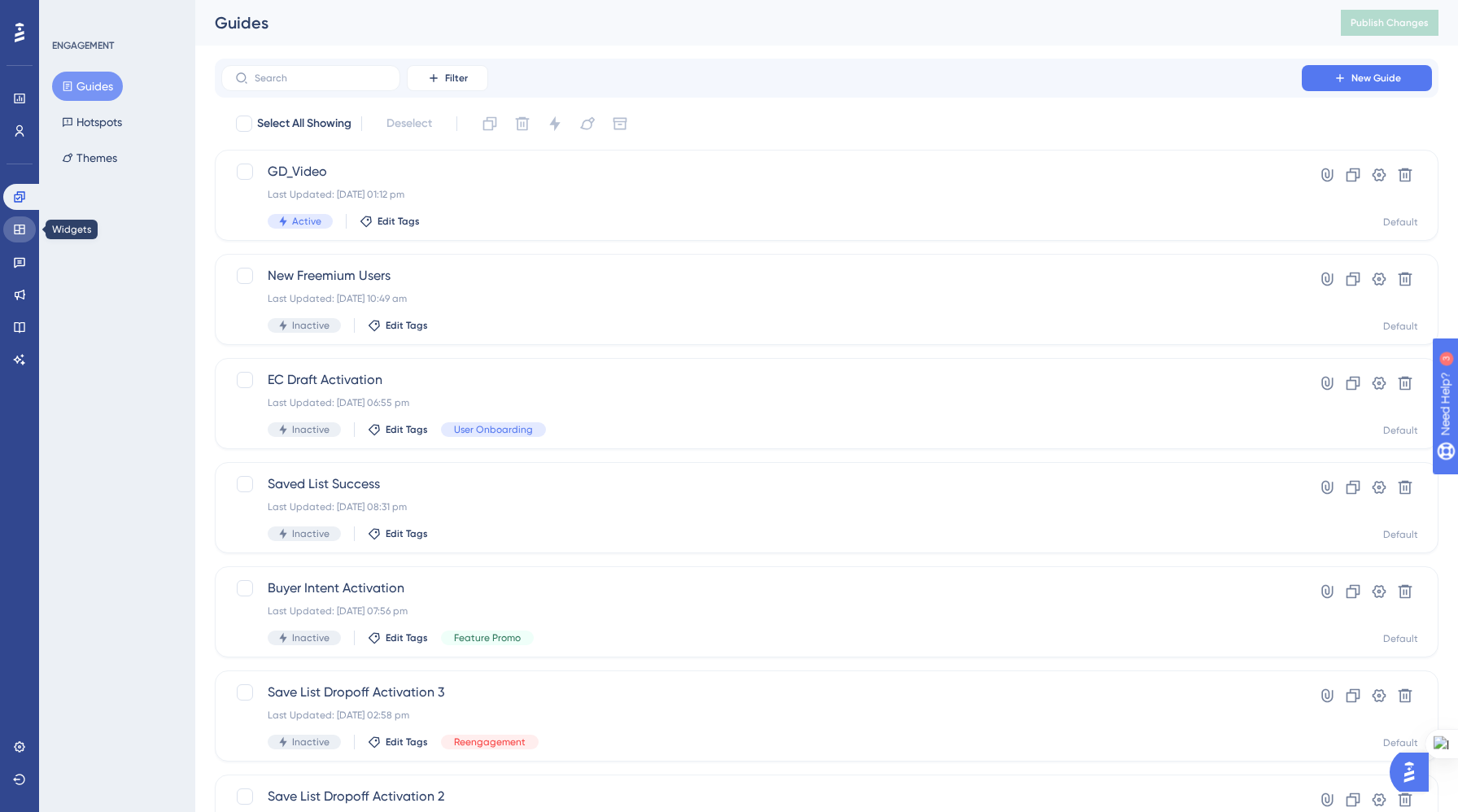
click at [18, 228] on icon at bounding box center [19, 228] width 13 height 13
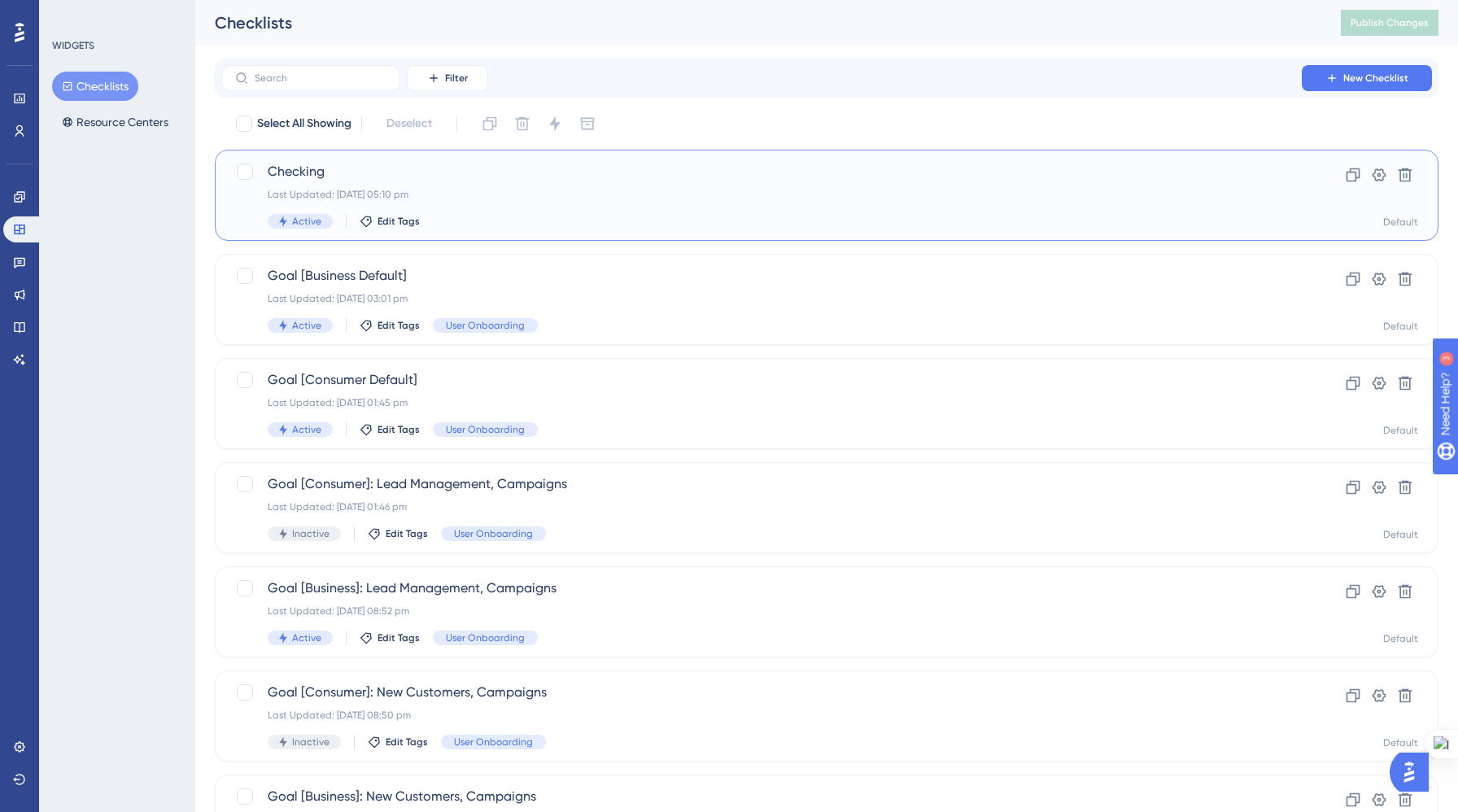
click at [444, 229] on div "Checking Last Updated: 08 Sept 2025 05:10 pm Active Edit Tags Clone Settings De…" at bounding box center [827, 195] width 1224 height 91
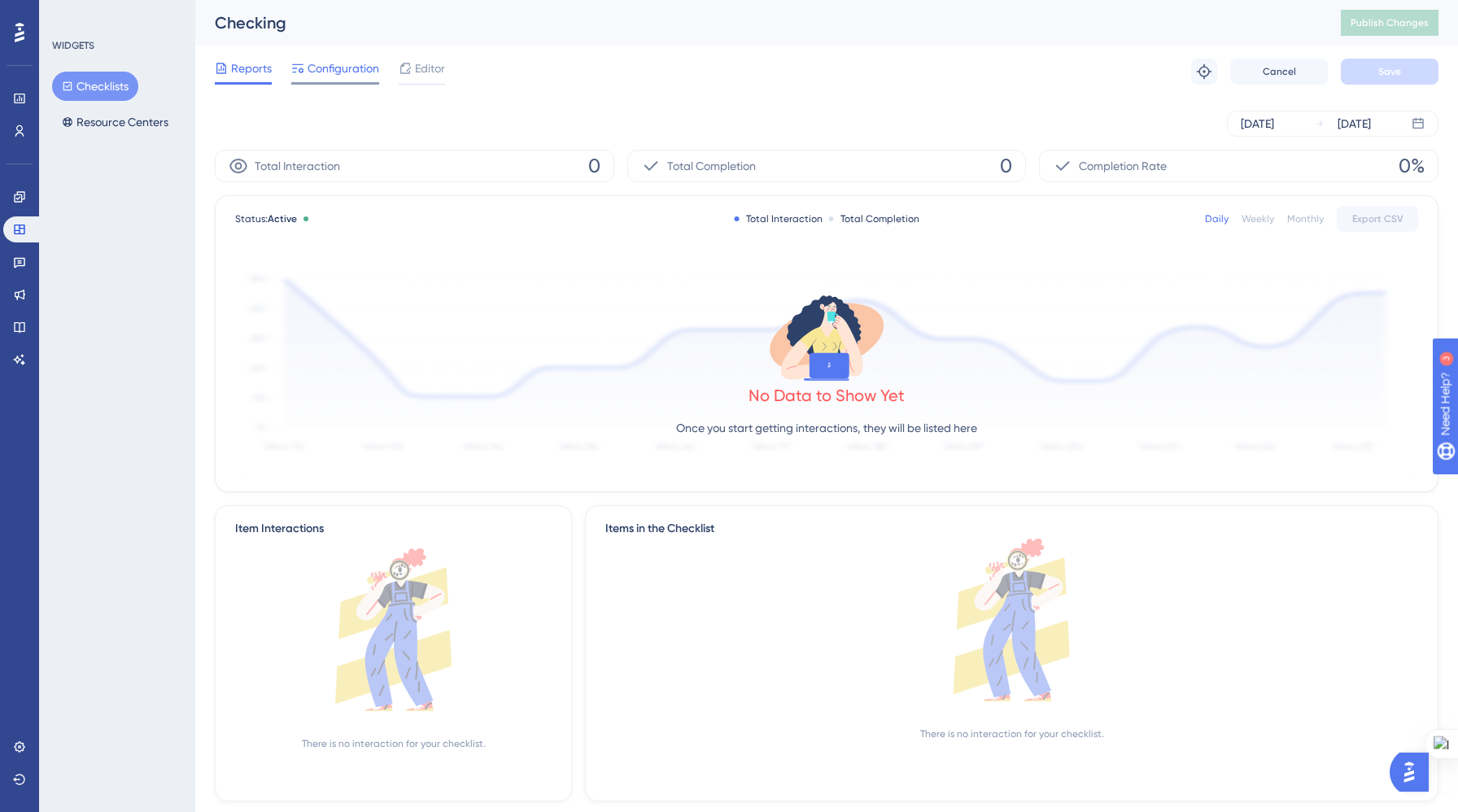
click at [344, 69] on span "Configuration" at bounding box center [344, 68] width 72 height 19
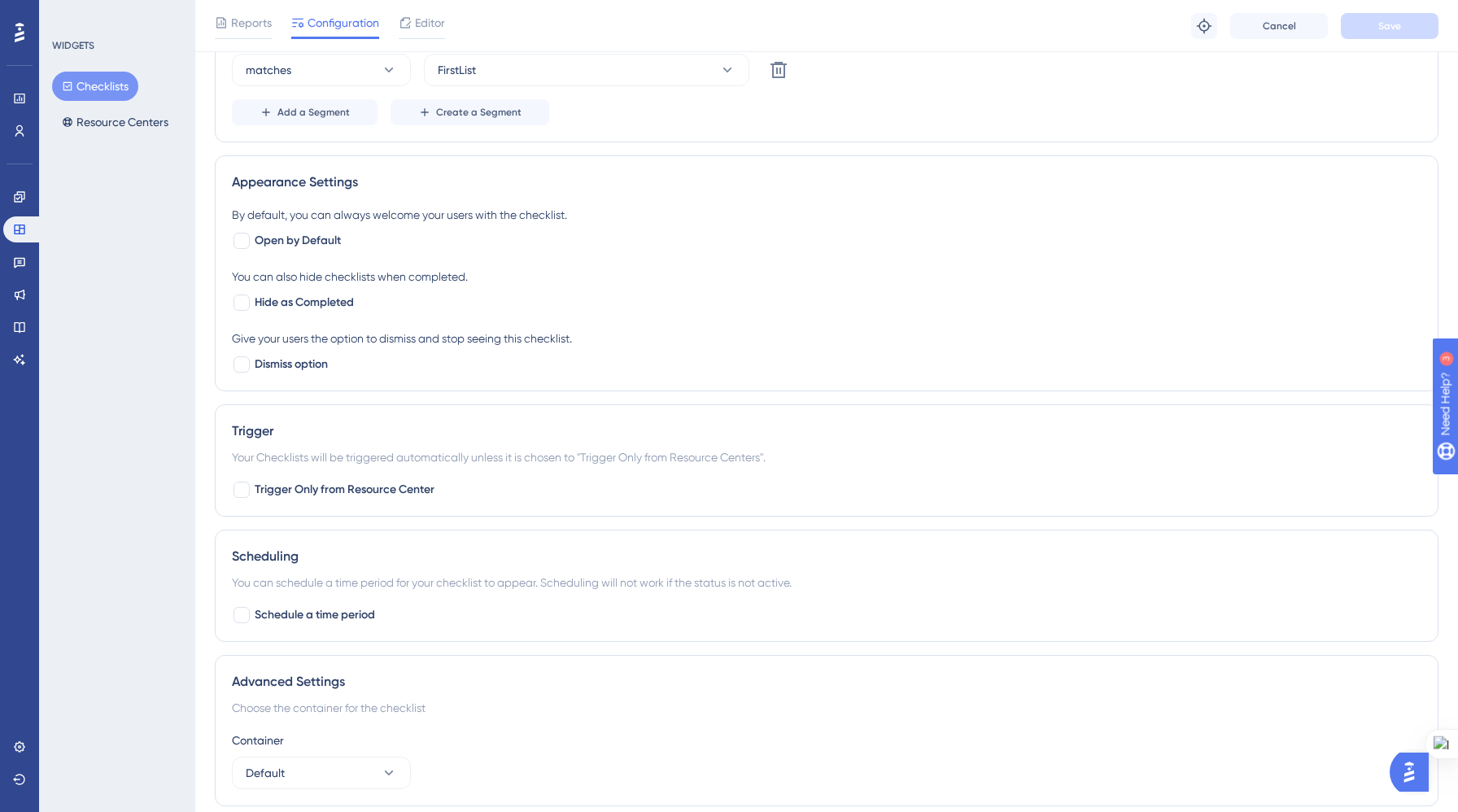
scroll to position [687, 0]
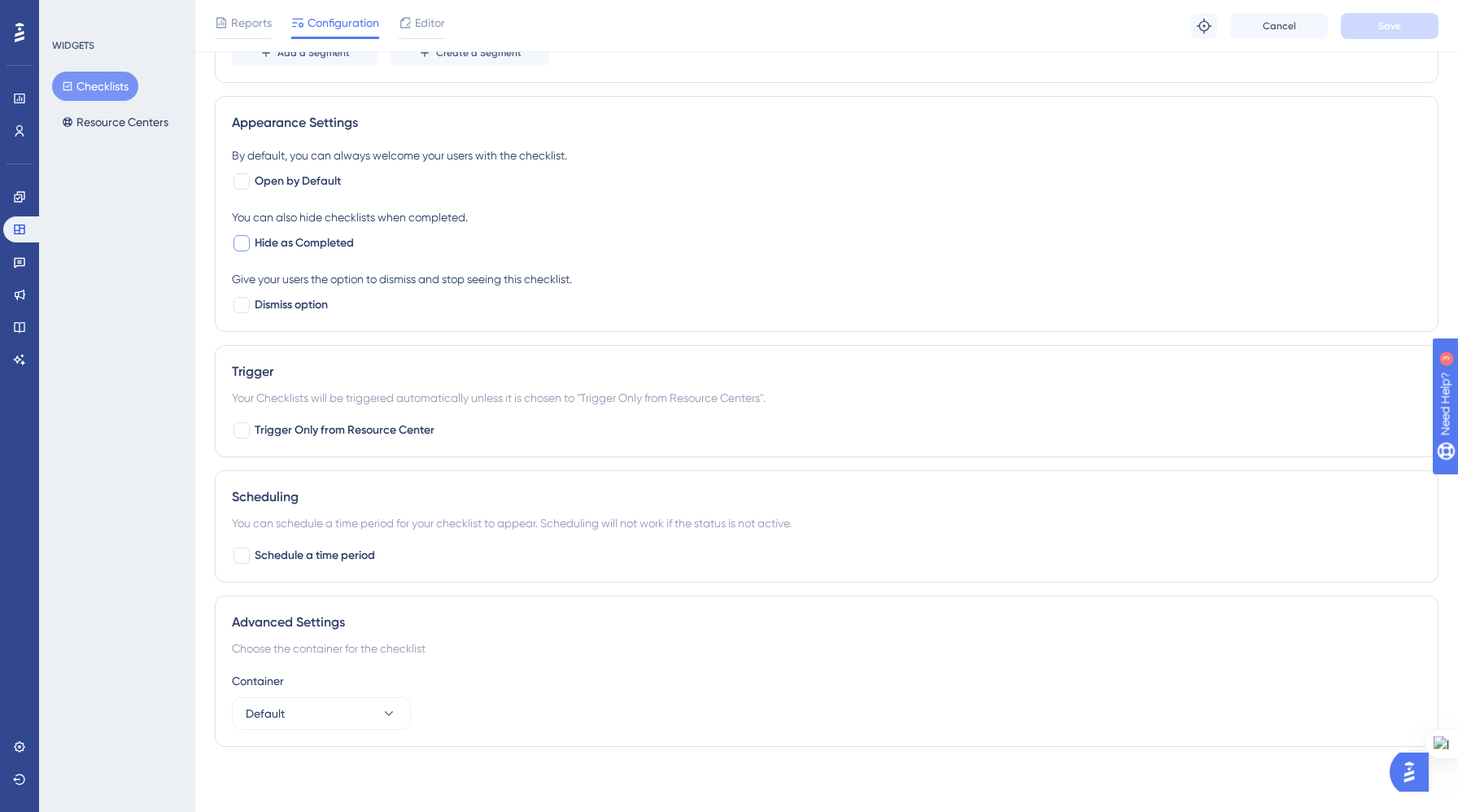
click at [239, 244] on div at bounding box center [241, 243] width 16 height 16
checkbox input "true"
click at [241, 299] on div at bounding box center [241, 304] width 16 height 16
checkbox input "true"
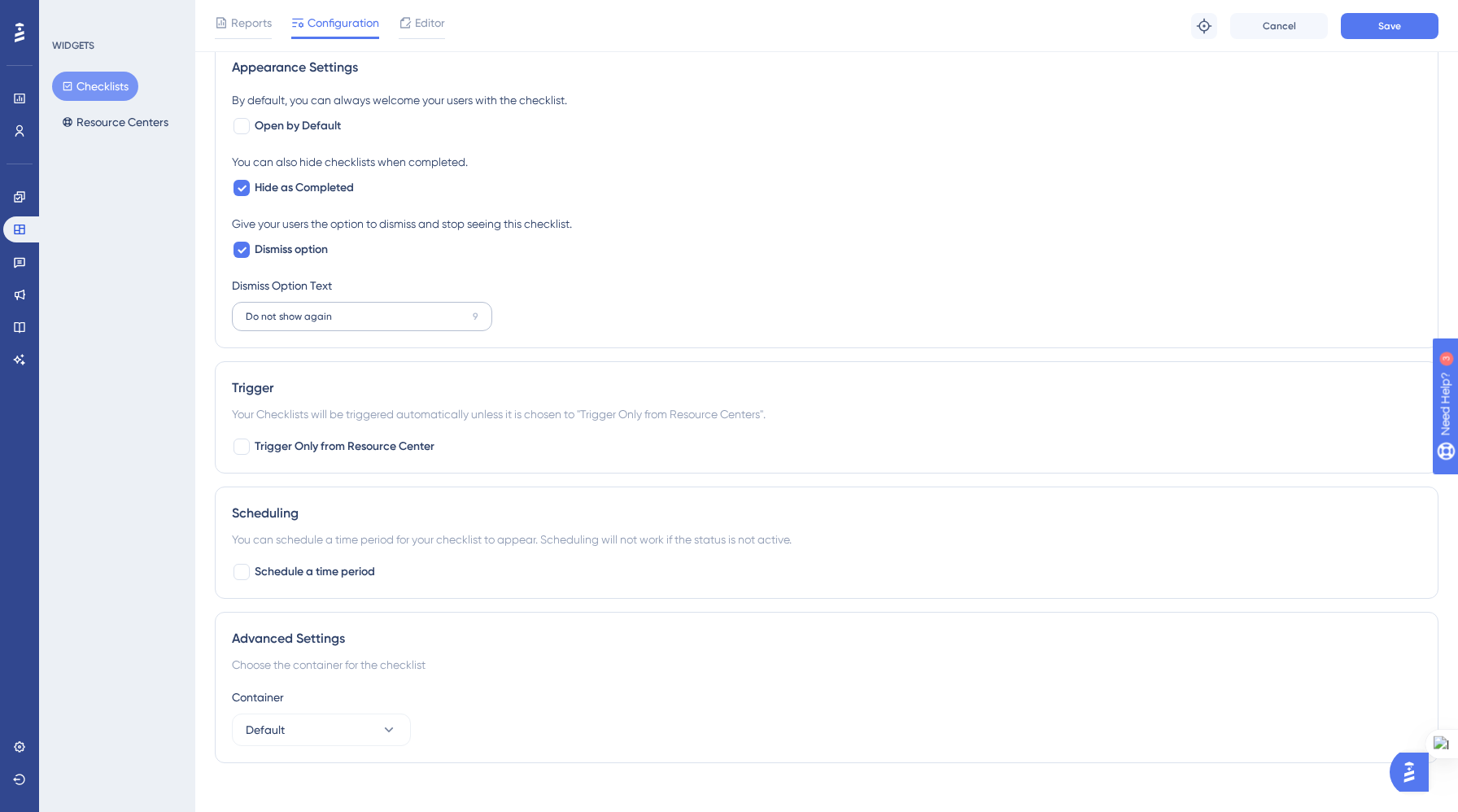
scroll to position [758, 0]
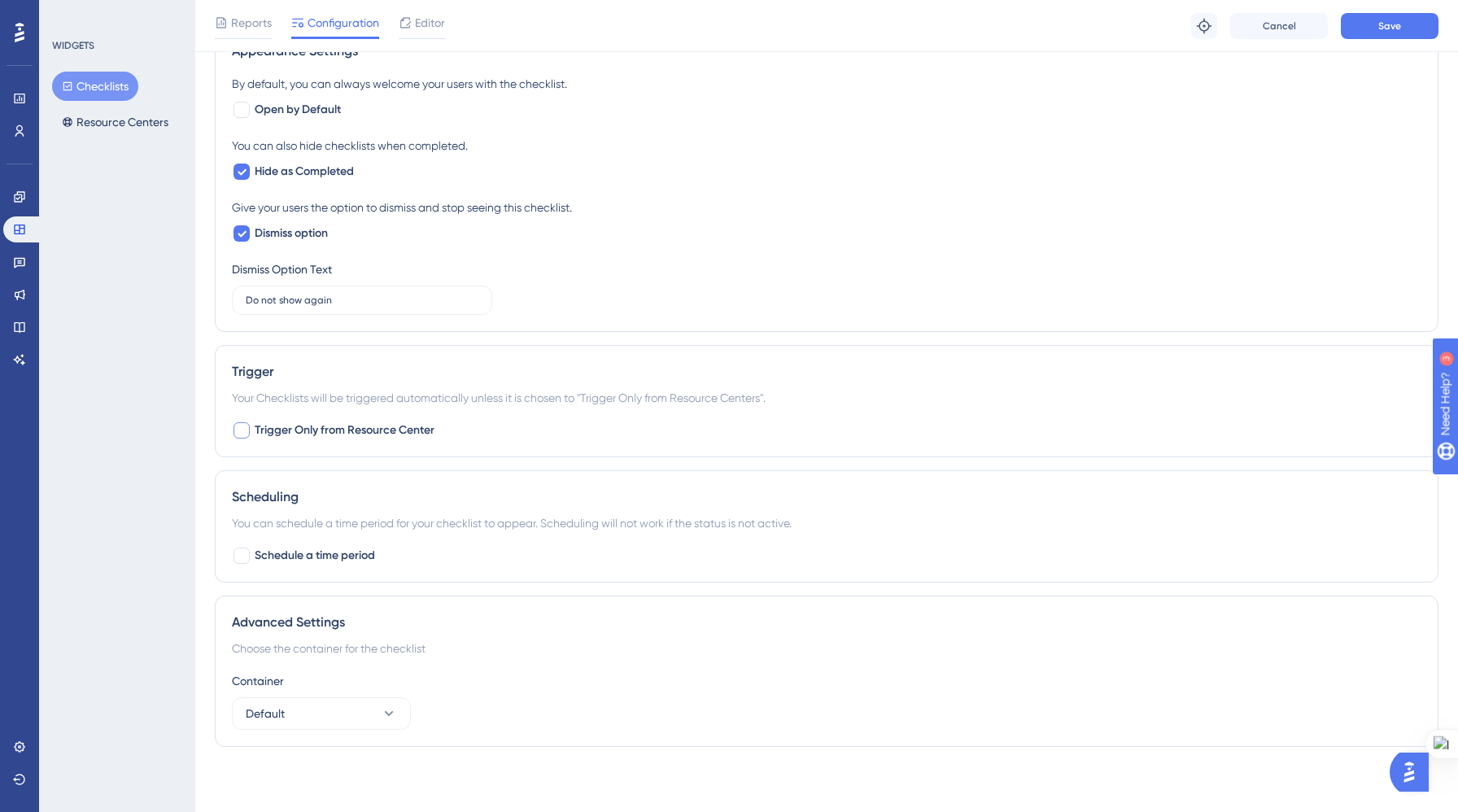
click at [243, 428] on div at bounding box center [241, 430] width 16 height 16
checkbox input "true"
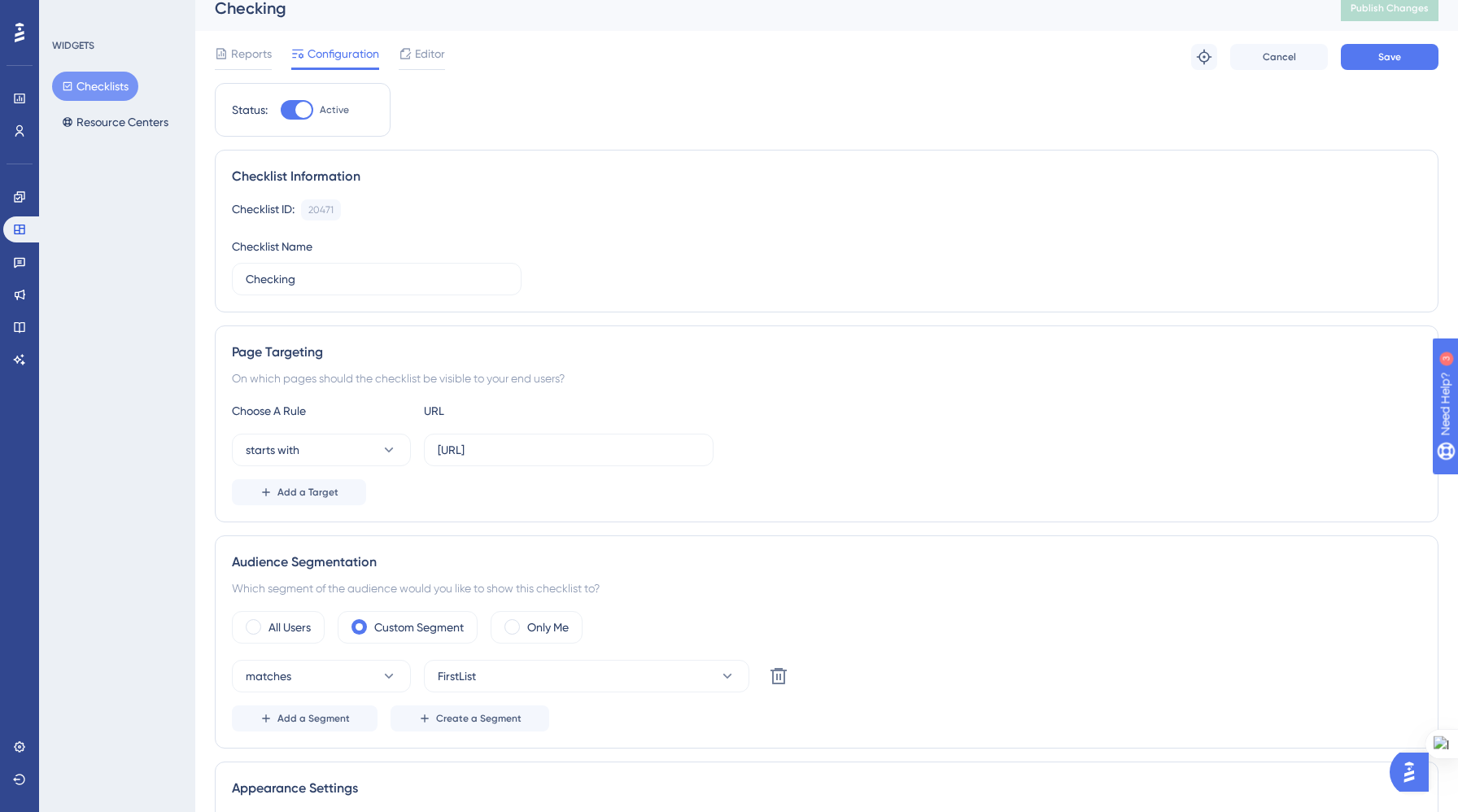
scroll to position [0, 0]
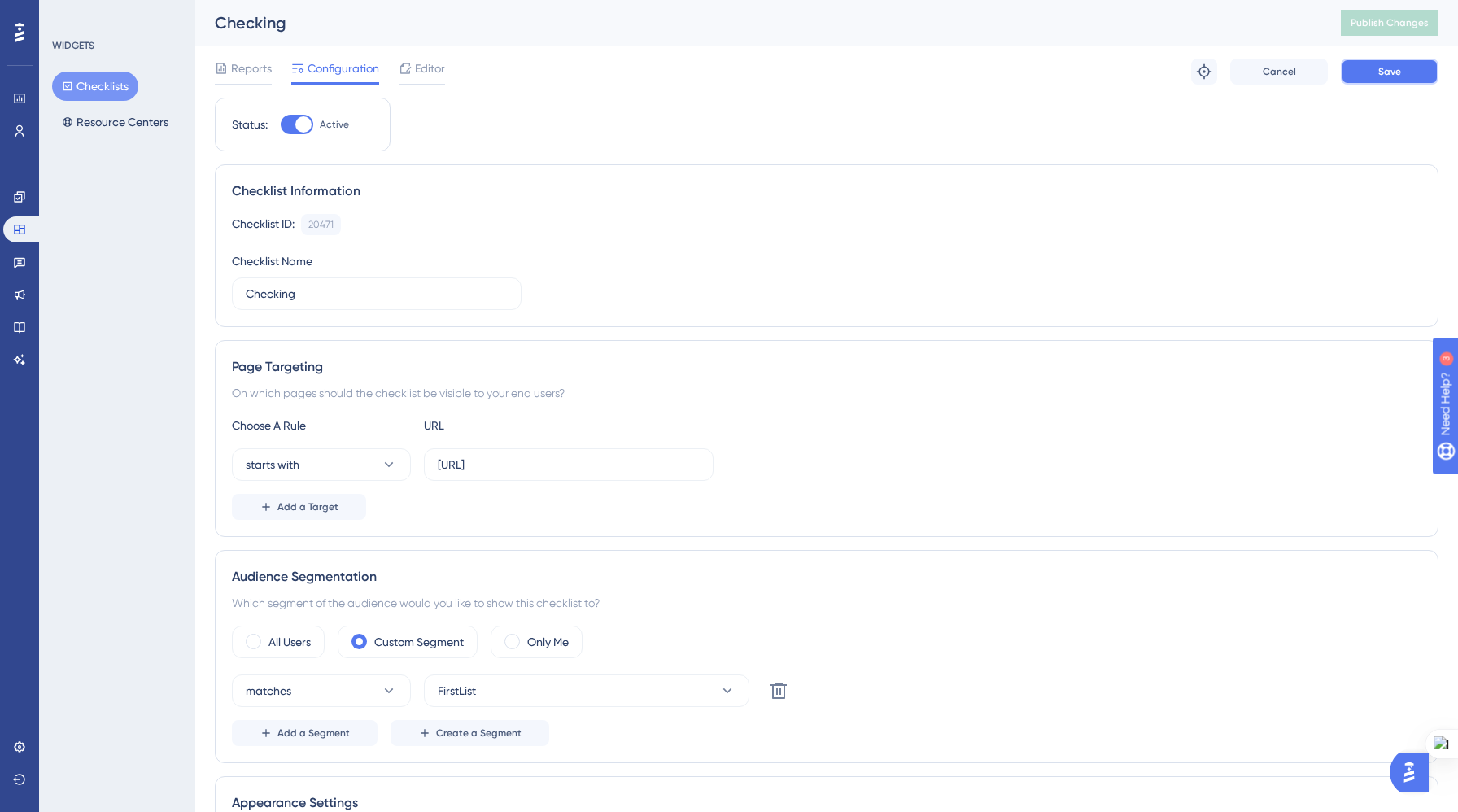
click at [1364, 63] on button "Save" at bounding box center [1389, 71] width 97 height 26
click at [16, 231] on icon at bounding box center [19, 228] width 13 height 13
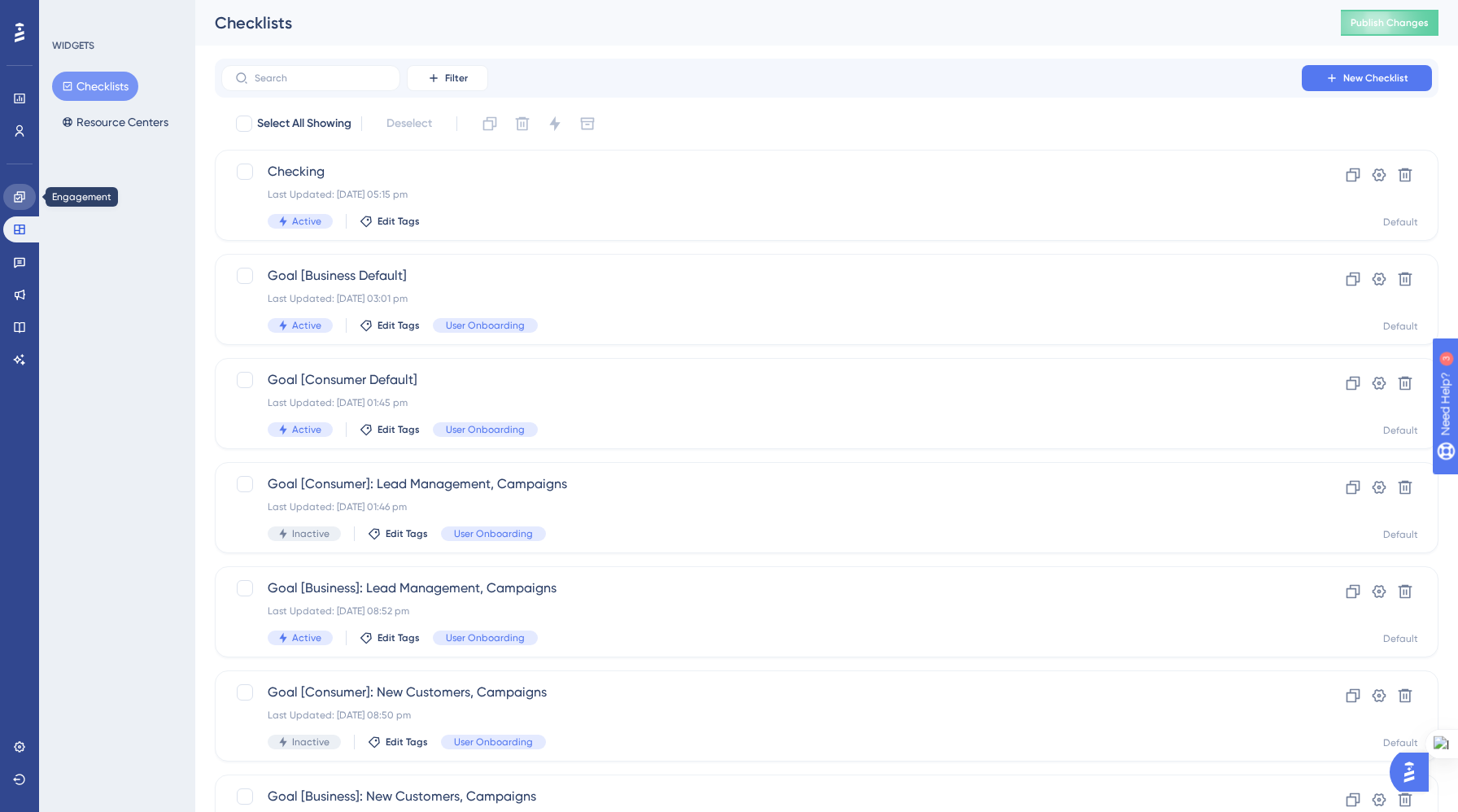
click at [14, 204] on link at bounding box center [19, 196] width 32 height 26
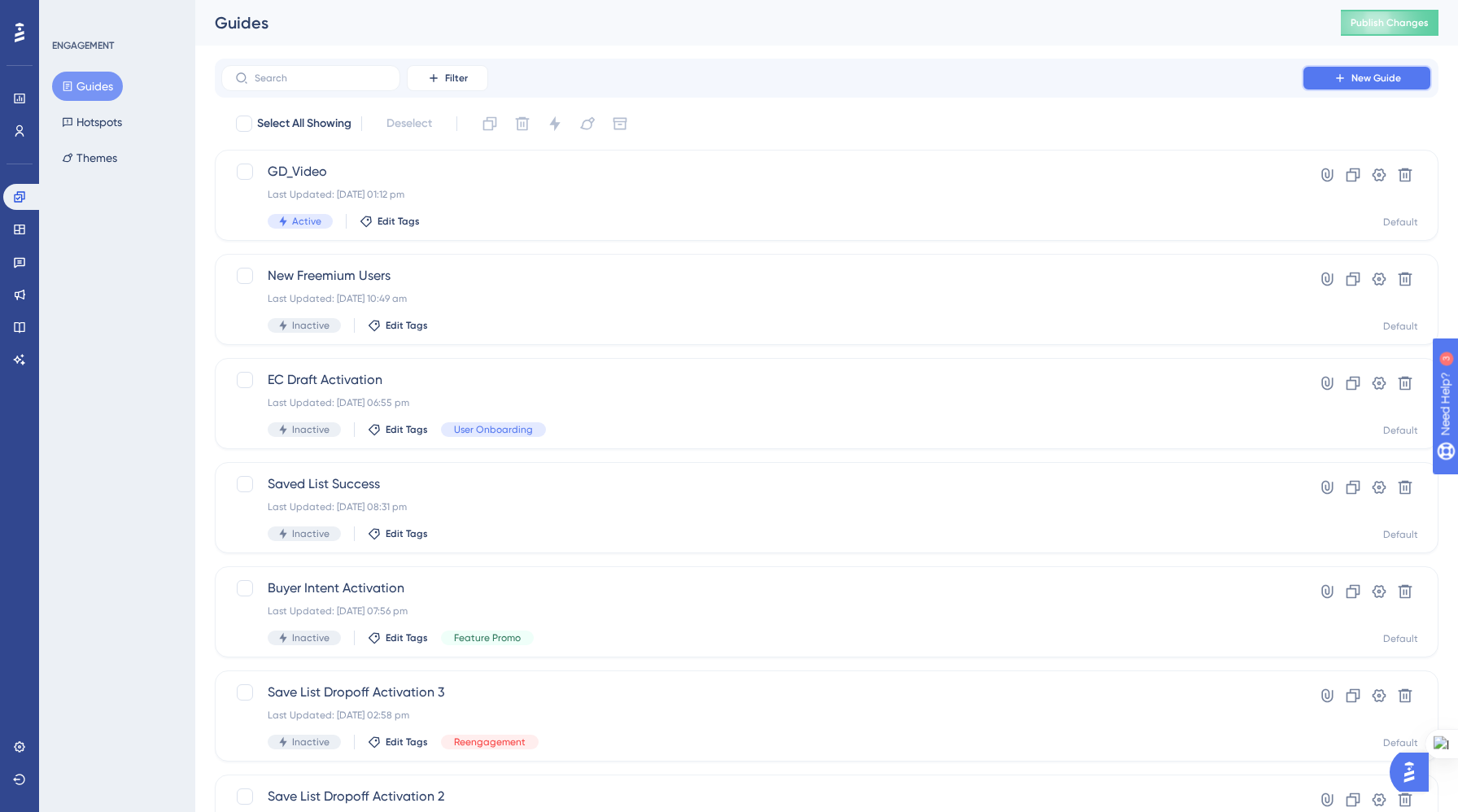
click at [1378, 82] on span "New Guide" at bounding box center [1376, 78] width 50 height 13
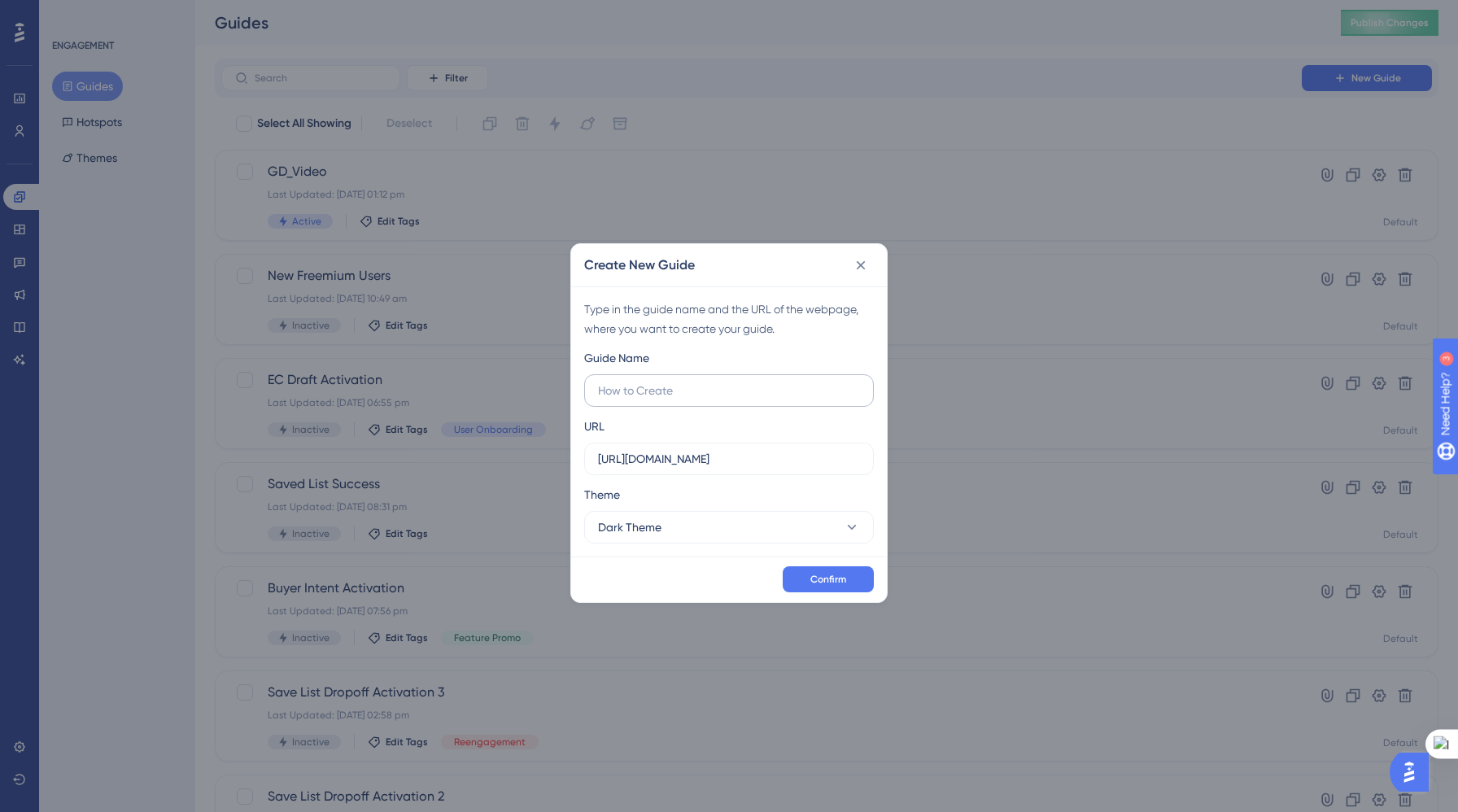
click at [725, 386] on input "text" at bounding box center [729, 390] width 262 height 18
type input "firstlist"
click at [804, 454] on input "https://yellowstone.salesgenie.com" at bounding box center [729, 458] width 262 height 18
click at [817, 458] on input "https://yellowstone.salesgenie.com" at bounding box center [729, 458] width 262 height 18
paste input "://localhost:3000/"
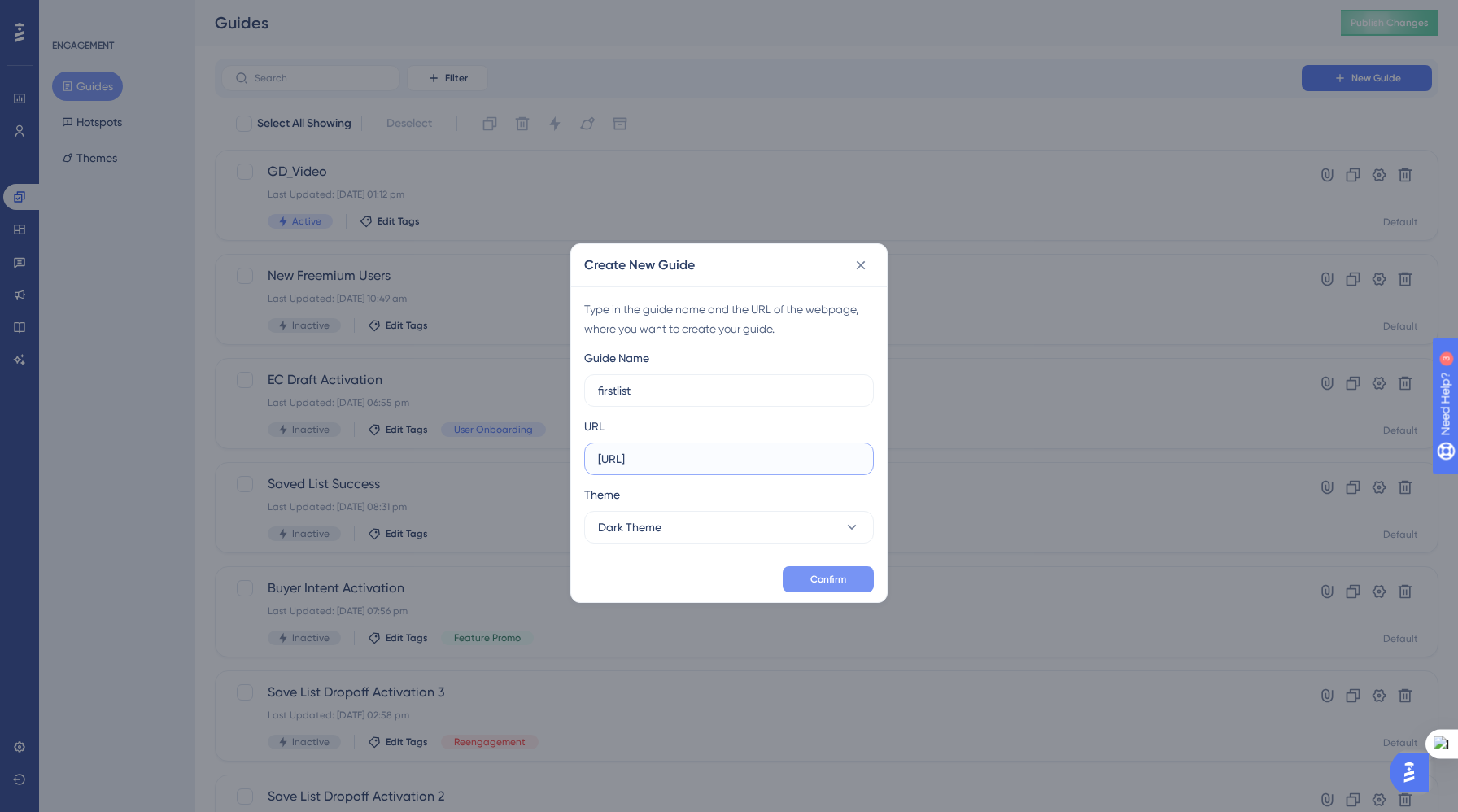
type input "[URL]"
click at [817, 575] on span "Confirm" at bounding box center [828, 579] width 36 height 13
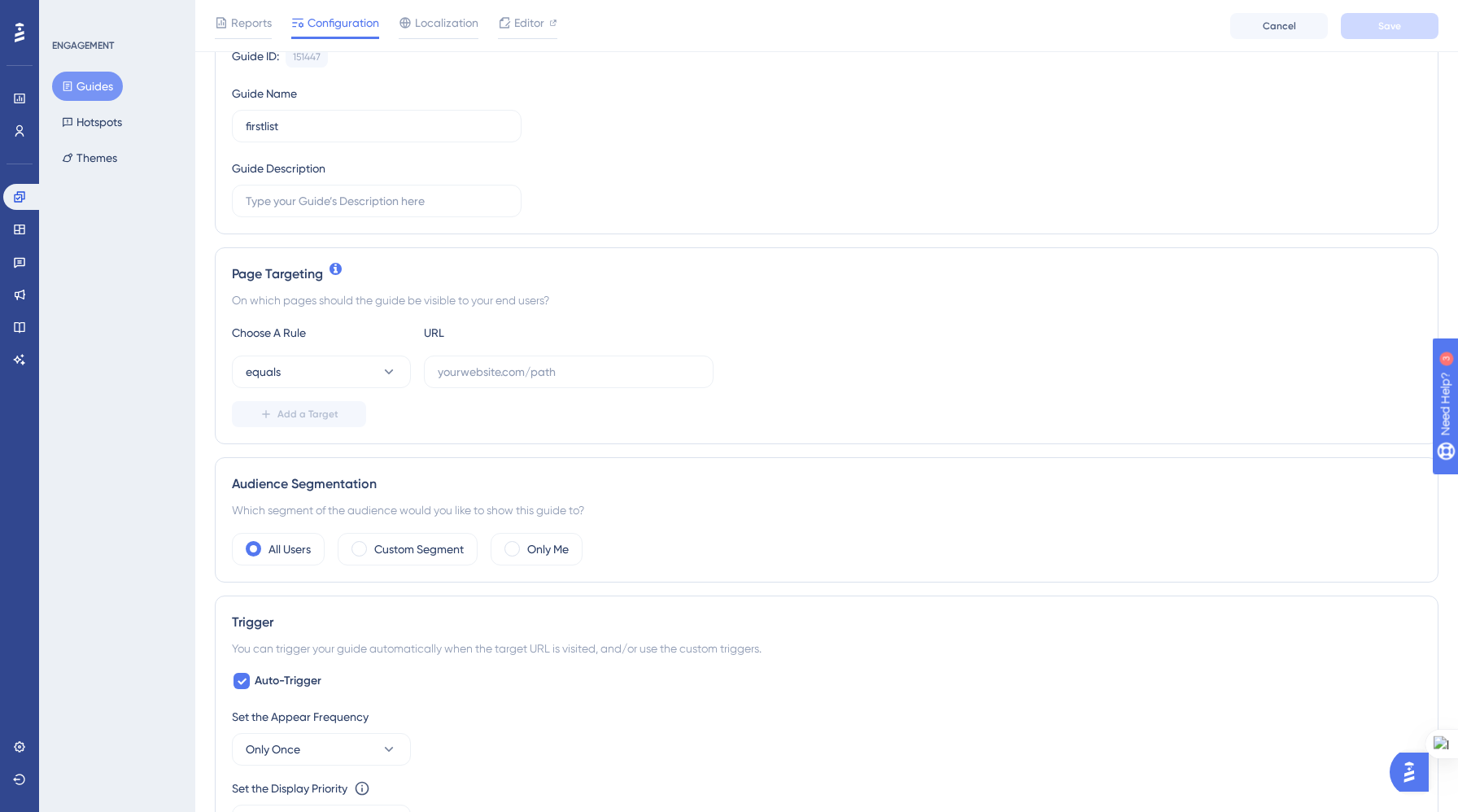
scroll to position [178, 0]
click at [361, 542] on span at bounding box center [359, 545] width 15 height 15
click at [371, 540] on input "radio" at bounding box center [371, 540] width 0 height 0
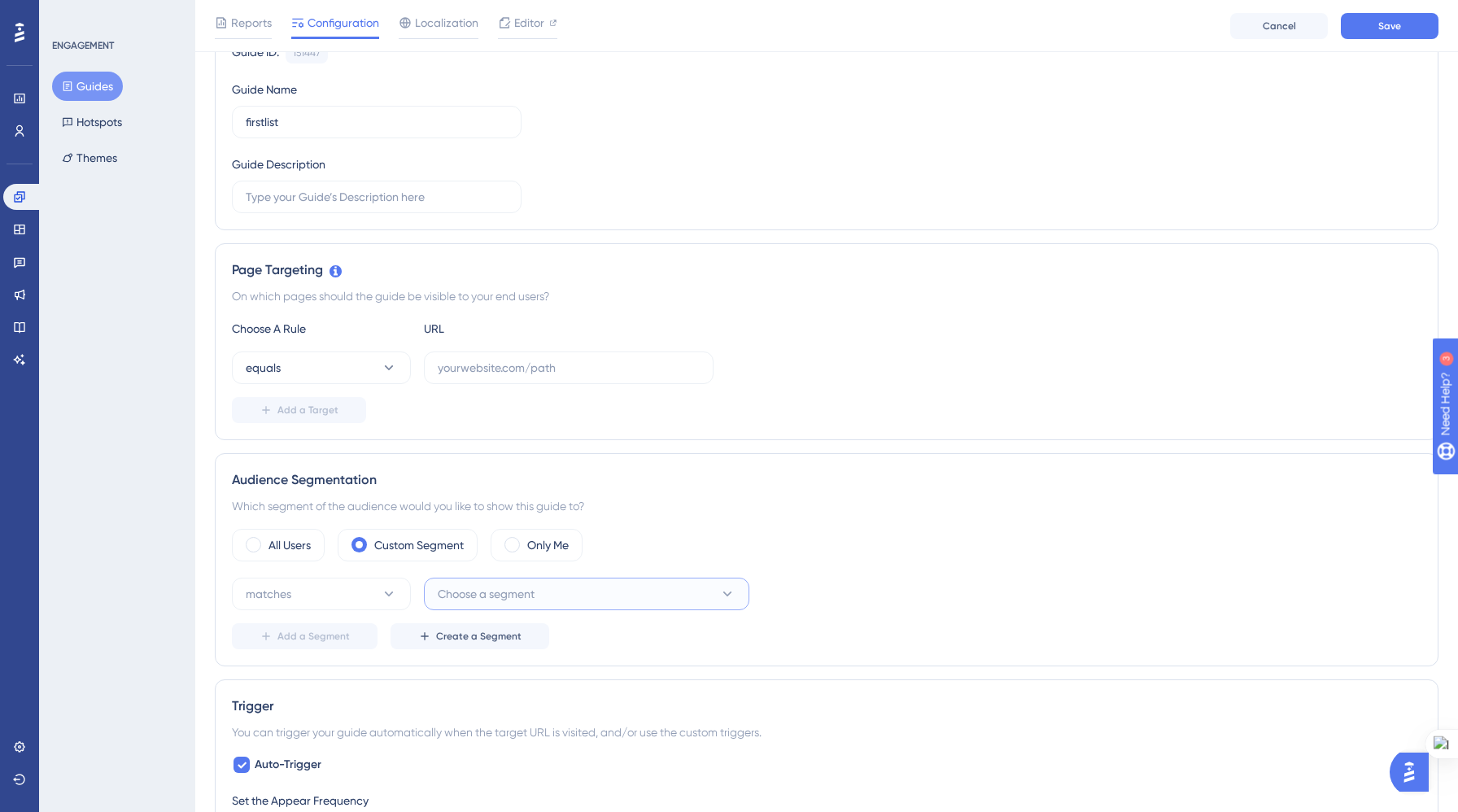
click at [606, 603] on button "Choose a segment" at bounding box center [586, 594] width 326 height 32
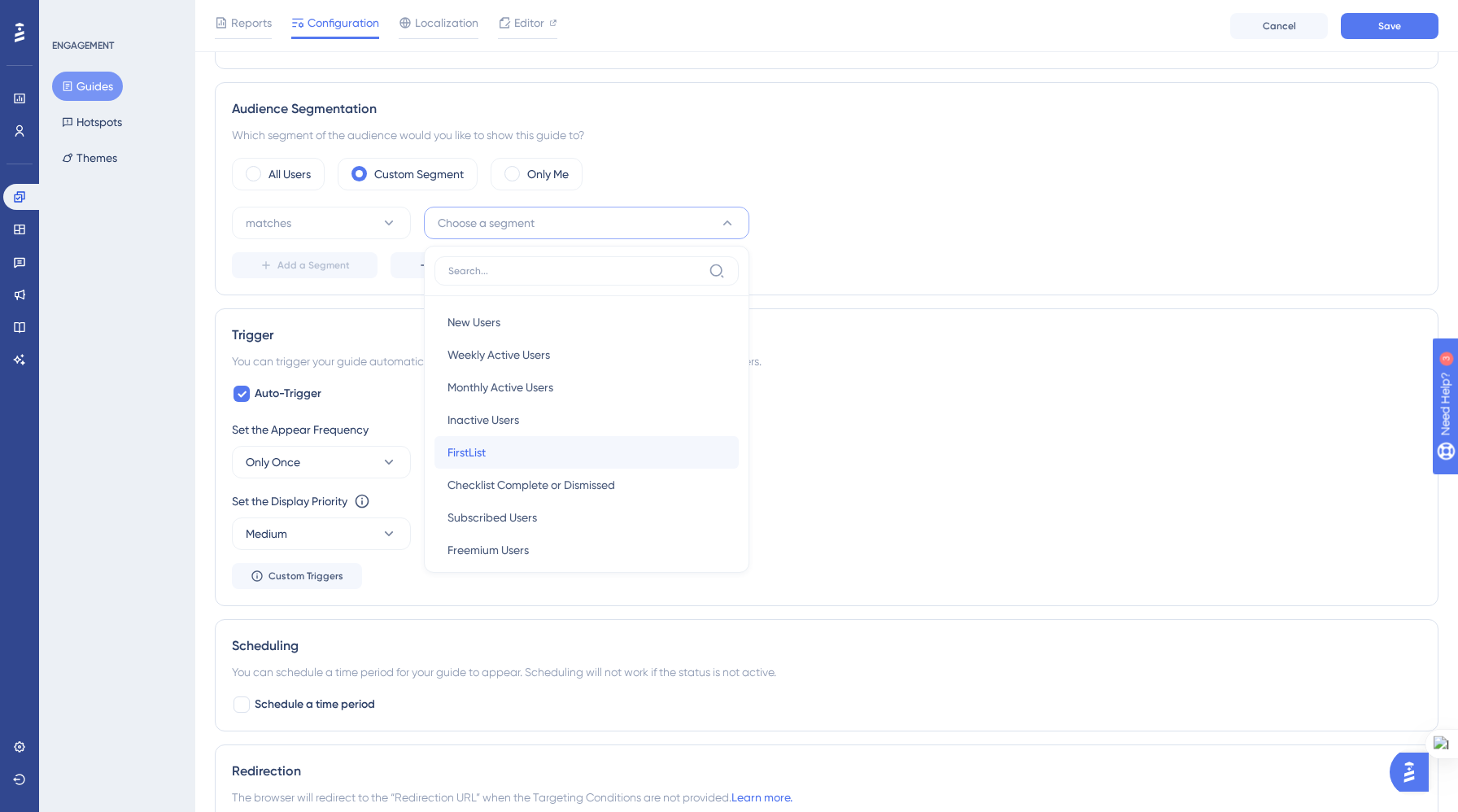
click at [560, 452] on div "FirstList FirstList" at bounding box center [586, 452] width 278 height 32
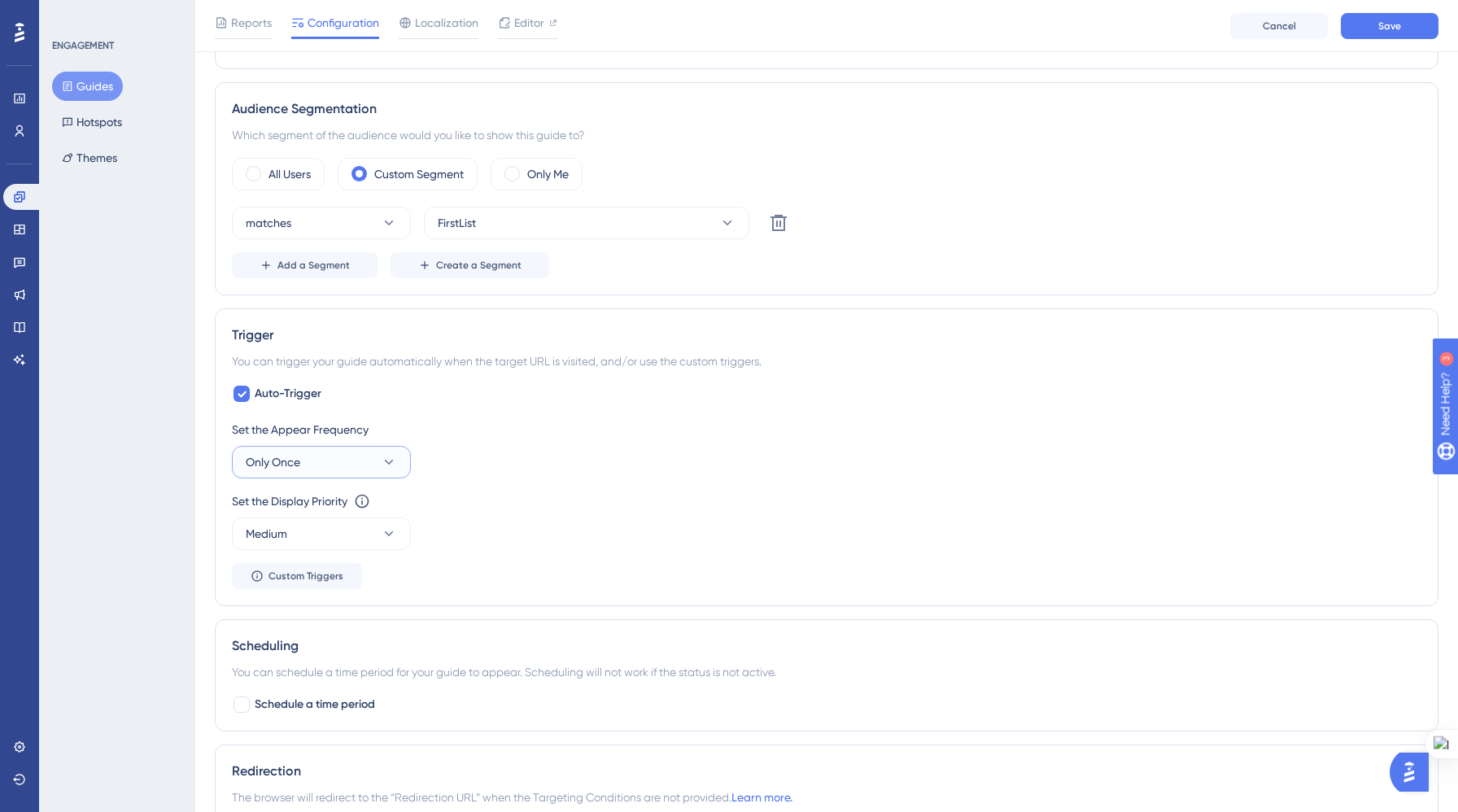
click at [361, 458] on button "Only Once" at bounding box center [322, 462] width 179 height 32
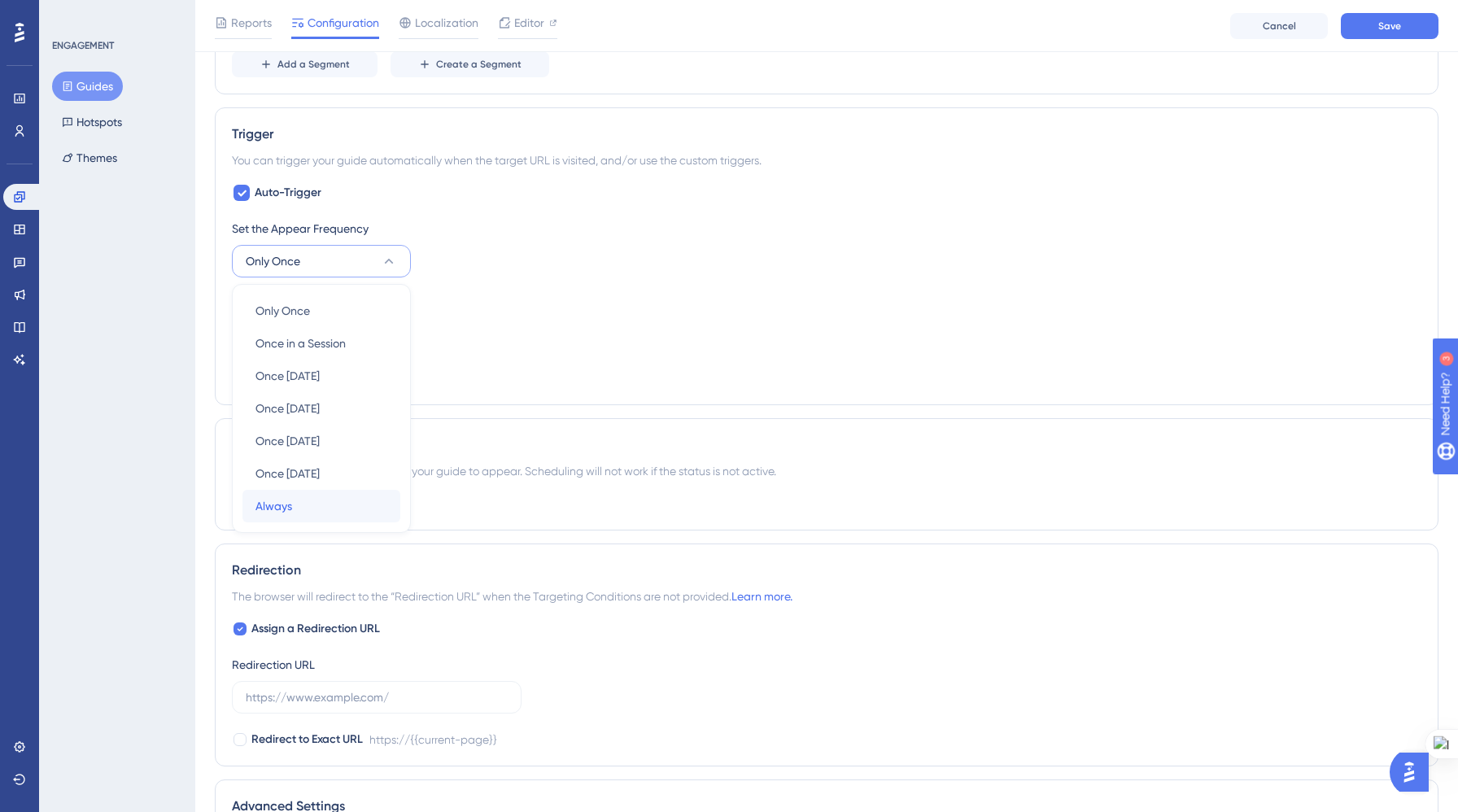
click at [344, 513] on div "Always Always" at bounding box center [322, 506] width 132 height 32
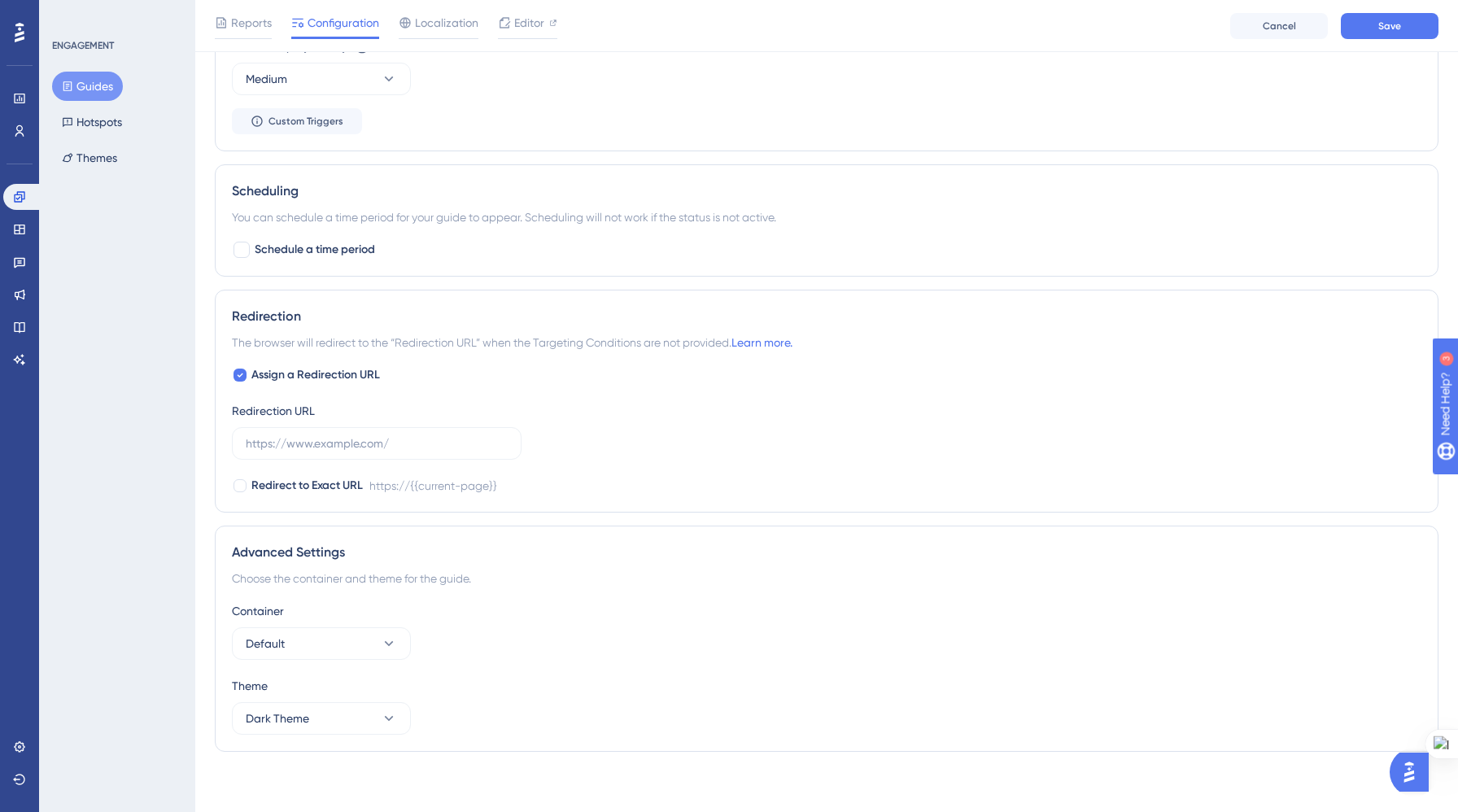
scroll to position [1177, 0]
click at [242, 369] on icon at bounding box center [240, 370] width 6 height 4
checkbox input "false"
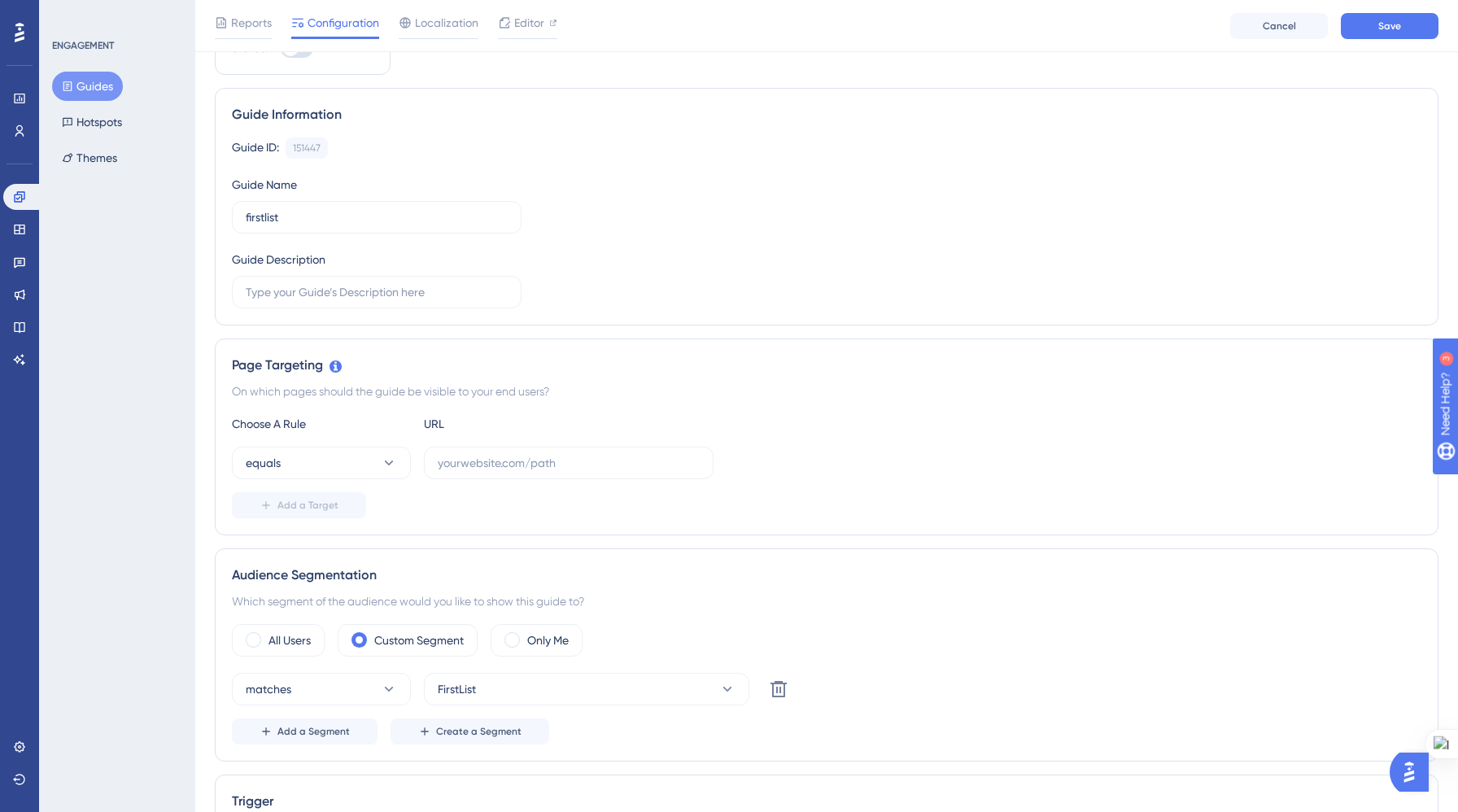
scroll to position [0, 0]
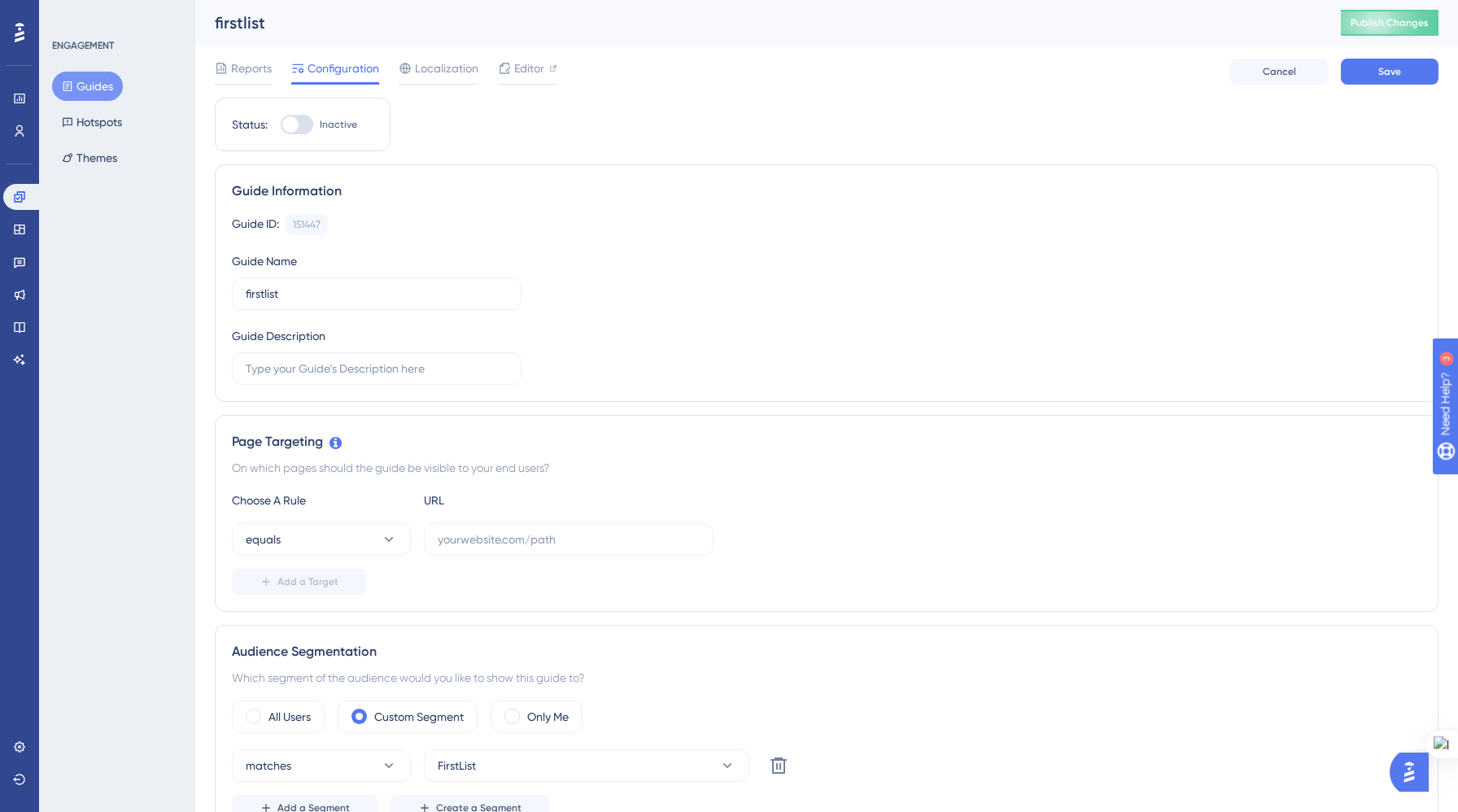
click at [303, 129] on div at bounding box center [297, 124] width 32 height 19
click at [281, 125] on input "Inactive" at bounding box center [280, 124] width 1 height 1
checkbox input "false"
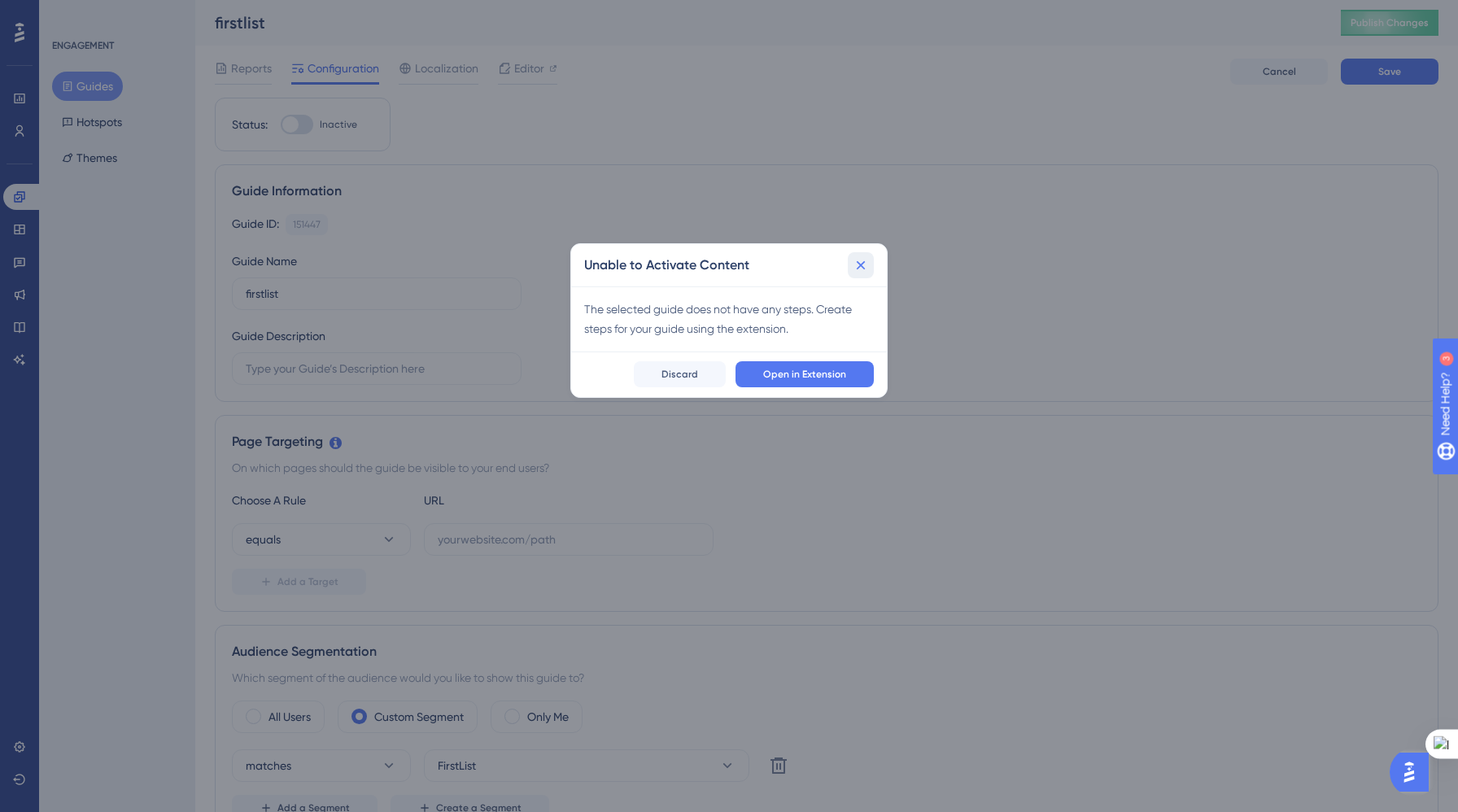
click at [863, 267] on icon at bounding box center [861, 266] width 9 height 9
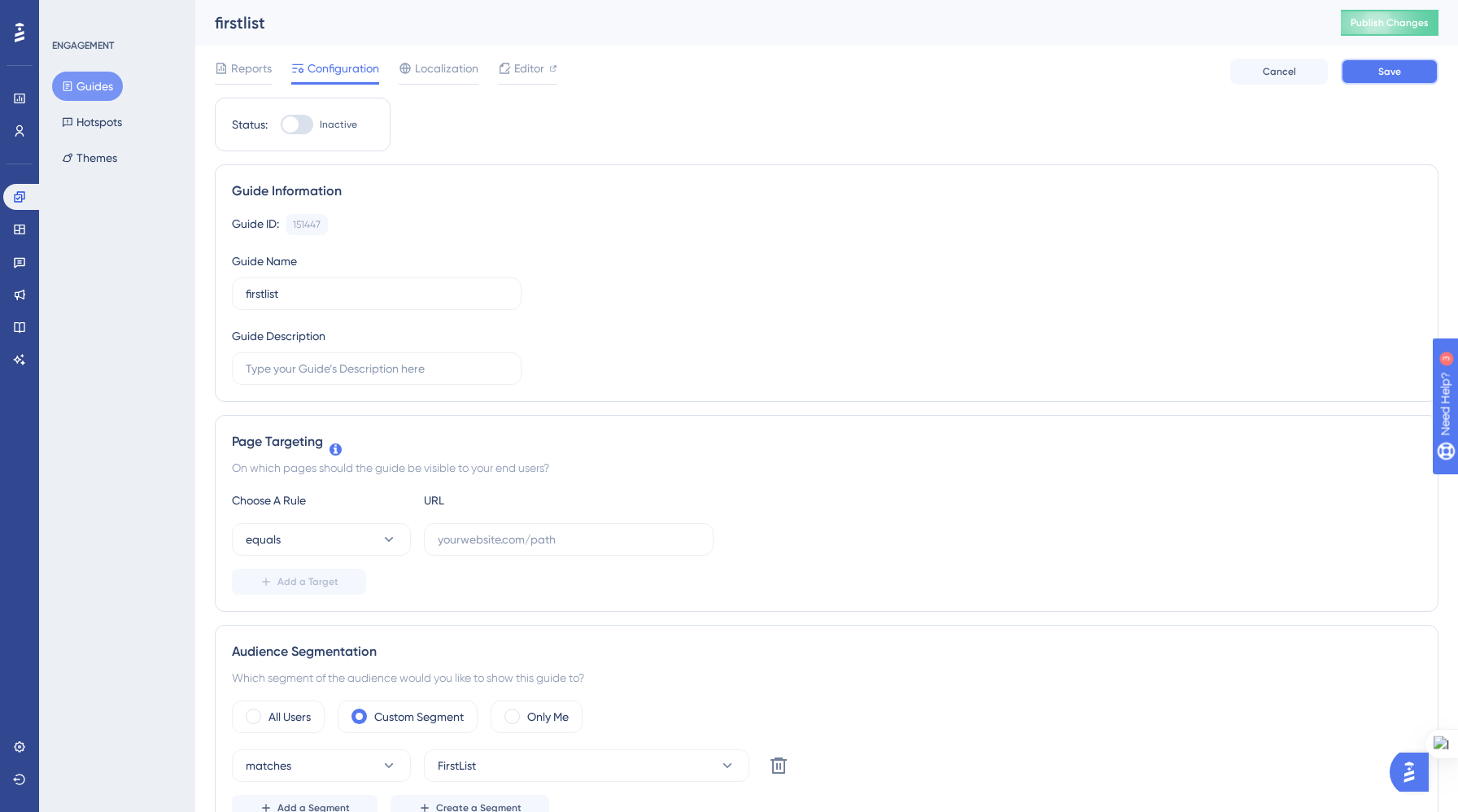
click at [1394, 76] on span "Save" at bounding box center [1389, 71] width 23 height 13
click at [579, 535] on input "text" at bounding box center [569, 539] width 262 height 18
paste input "[URL]"
type input "[URL]"
click at [1356, 69] on button "Save" at bounding box center [1389, 71] width 97 height 26
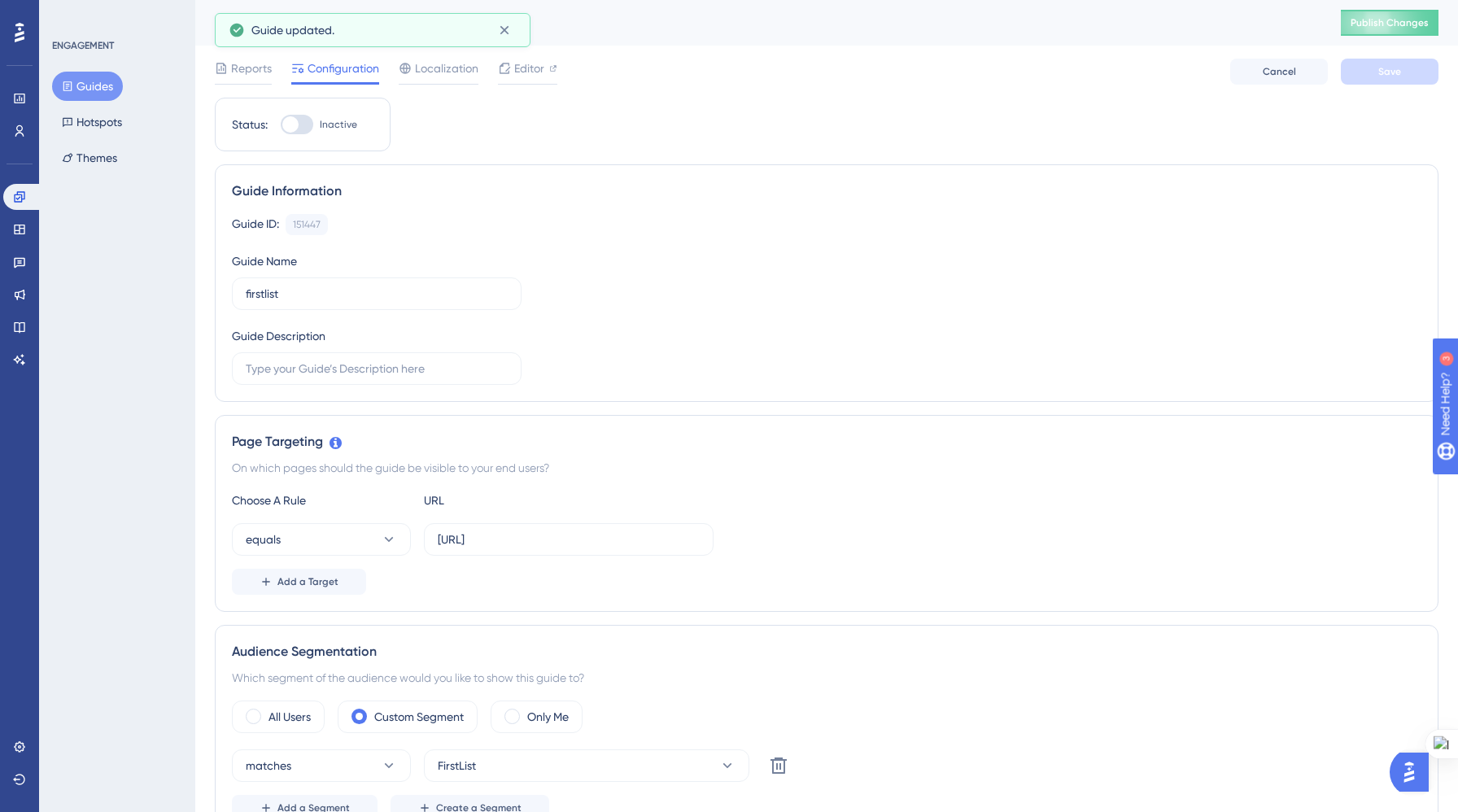
click at [295, 124] on div at bounding box center [290, 124] width 16 height 16
click at [281, 124] on input "Inactive" at bounding box center [280, 124] width 1 height 1
checkbox input "false"
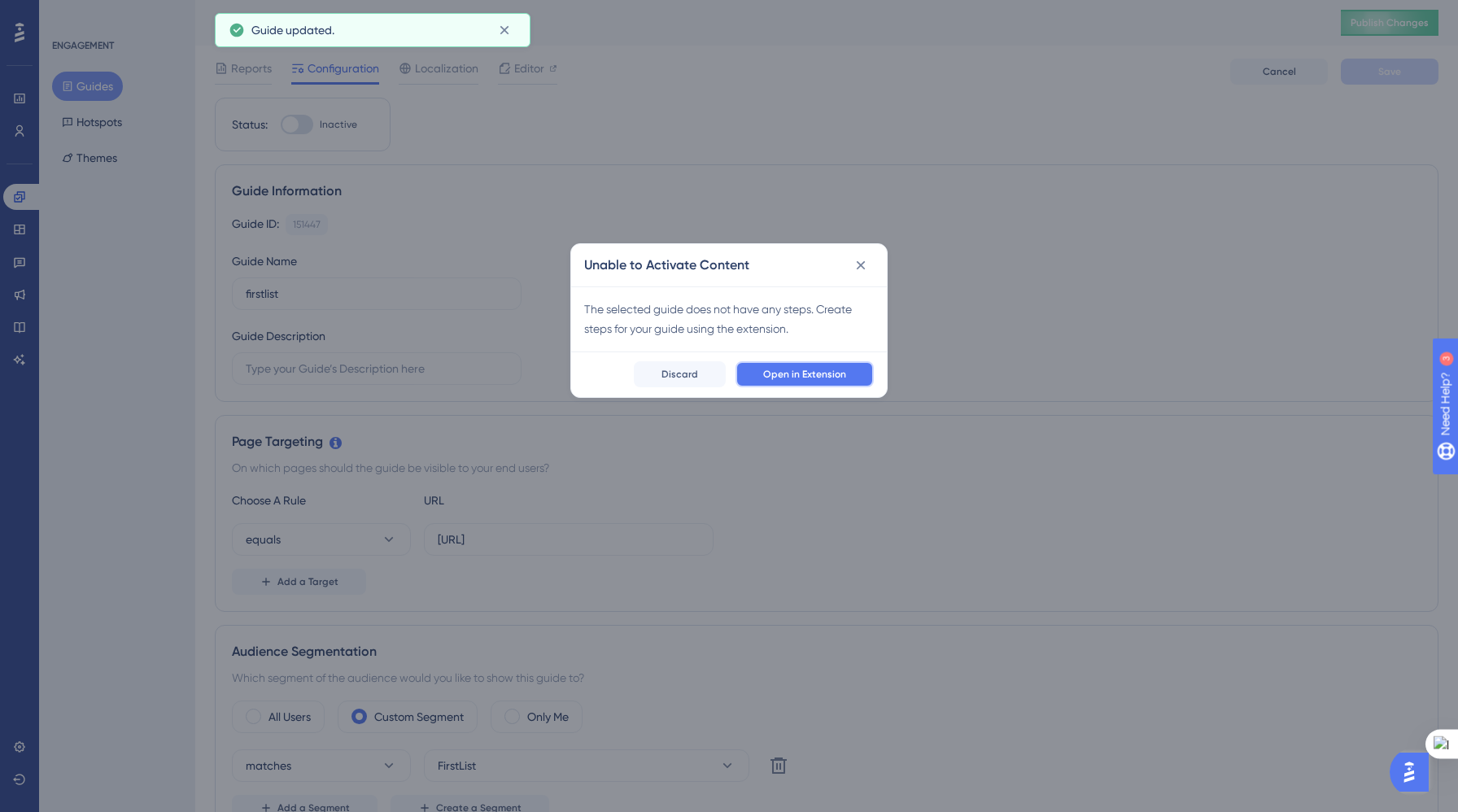
click at [817, 371] on span "Open in Extension" at bounding box center [805, 374] width 83 height 13
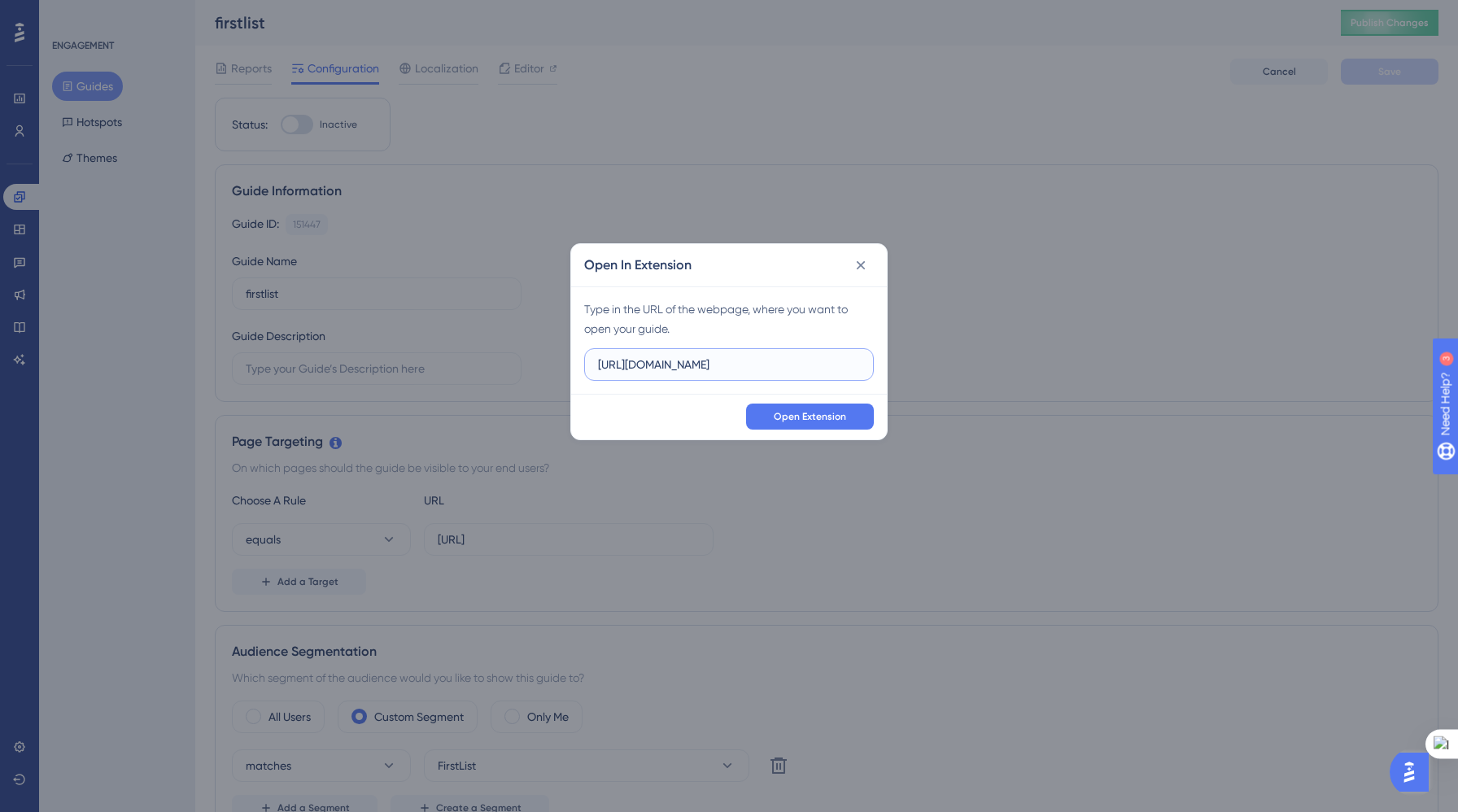
click at [817, 367] on input "https://yellowstone.salesgenie.com" at bounding box center [729, 364] width 262 height 18
paste input "://localhost:3000/"
type input "[URL]"
click at [814, 414] on span "Open Extension" at bounding box center [811, 416] width 73 height 13
click at [861, 266] on icon at bounding box center [861, 265] width 16 height 16
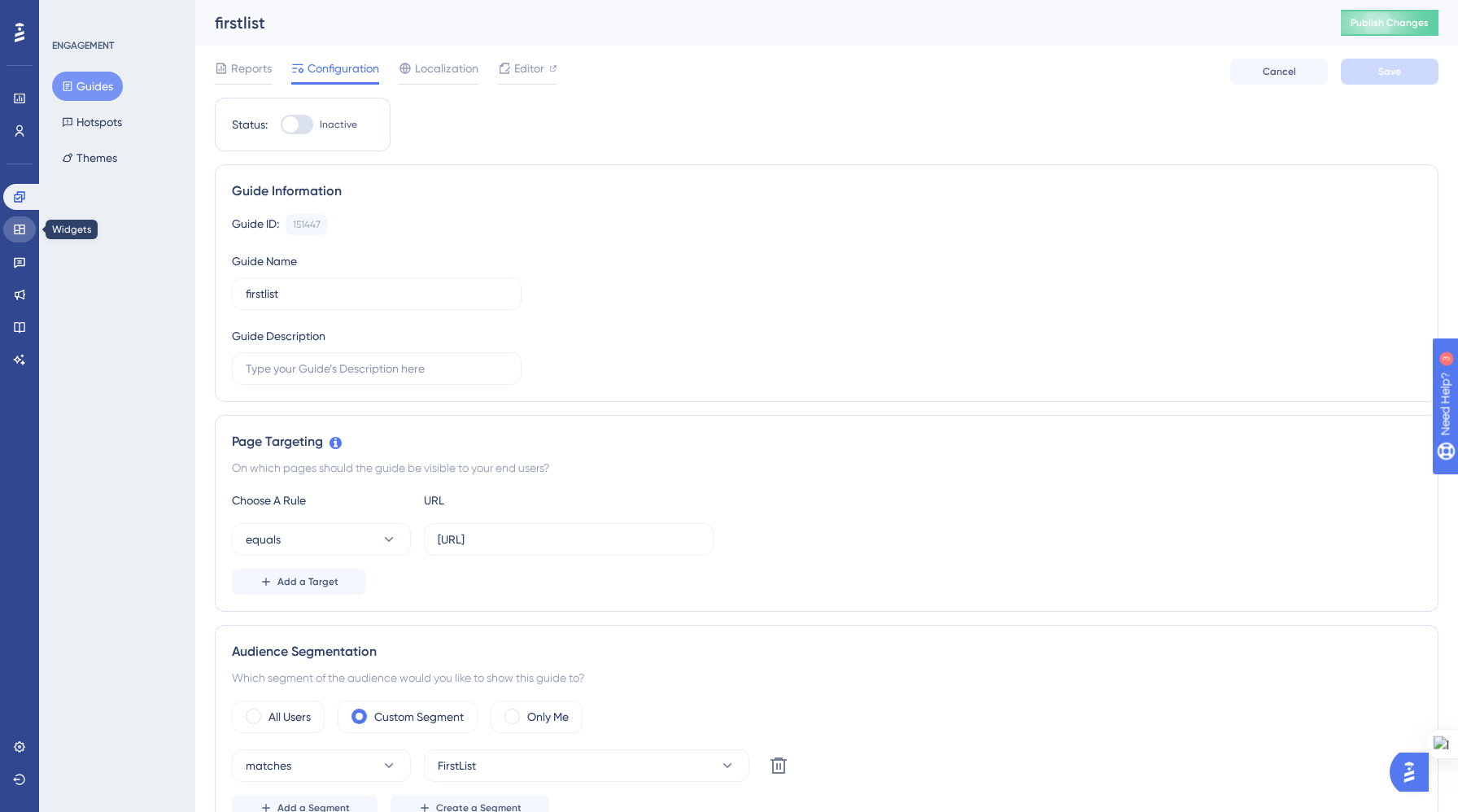
click at [18, 226] on icon at bounding box center [19, 228] width 13 height 13
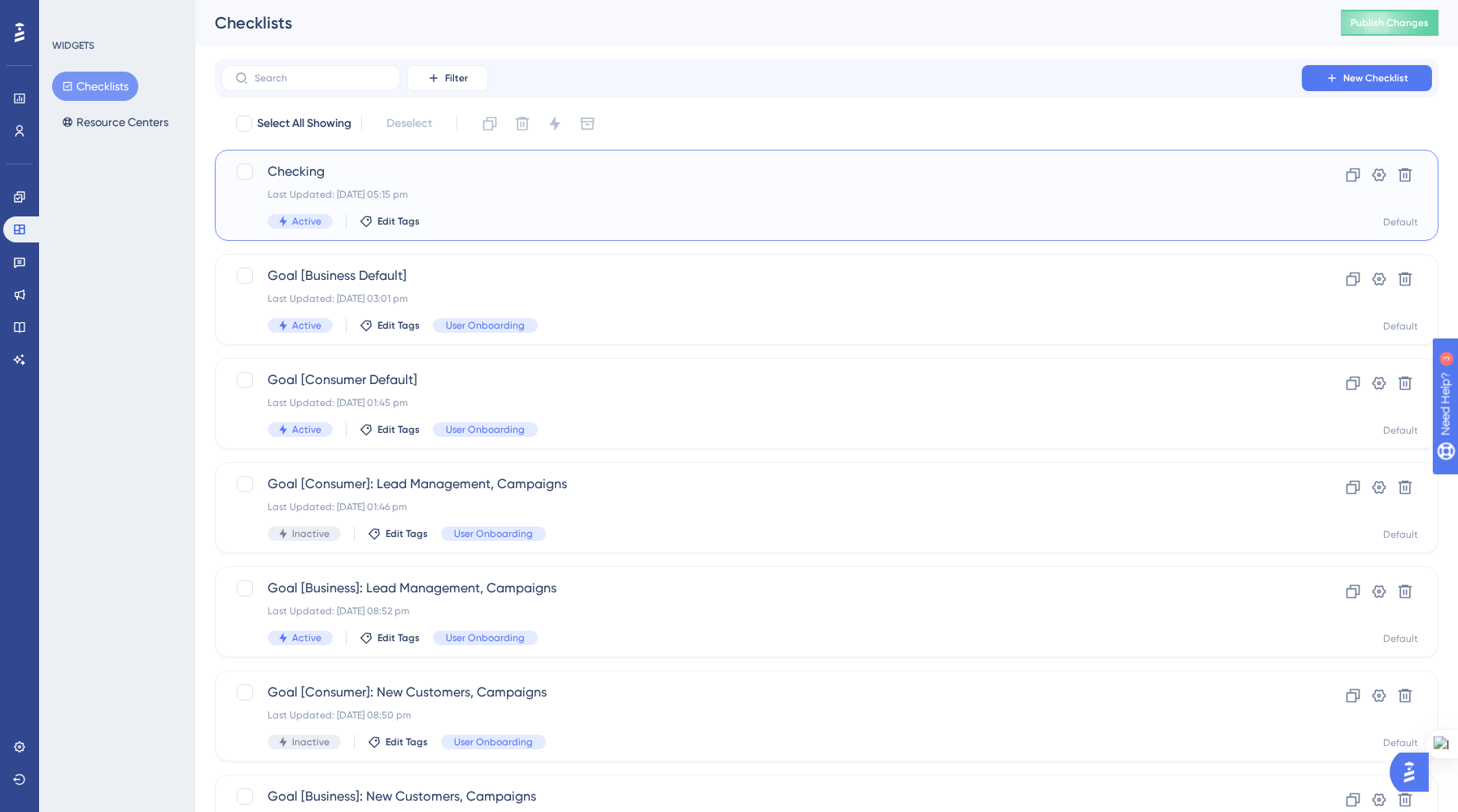
click at [545, 211] on div "Checking Last Updated: 08 Sept 2025 05:15 pm Active Edit Tags" at bounding box center [761, 195] width 988 height 67
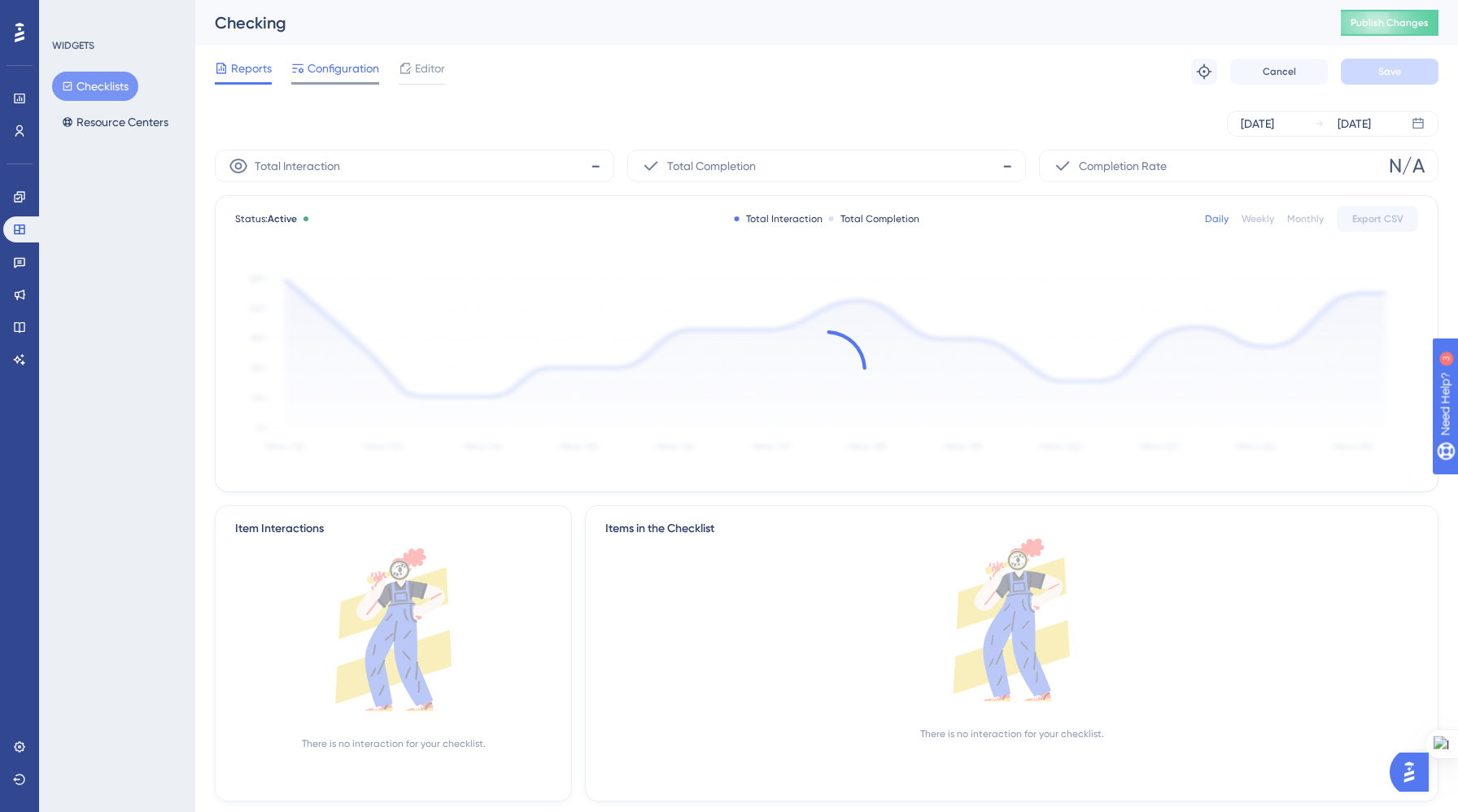
click at [338, 74] on span "Configuration" at bounding box center [344, 68] width 72 height 19
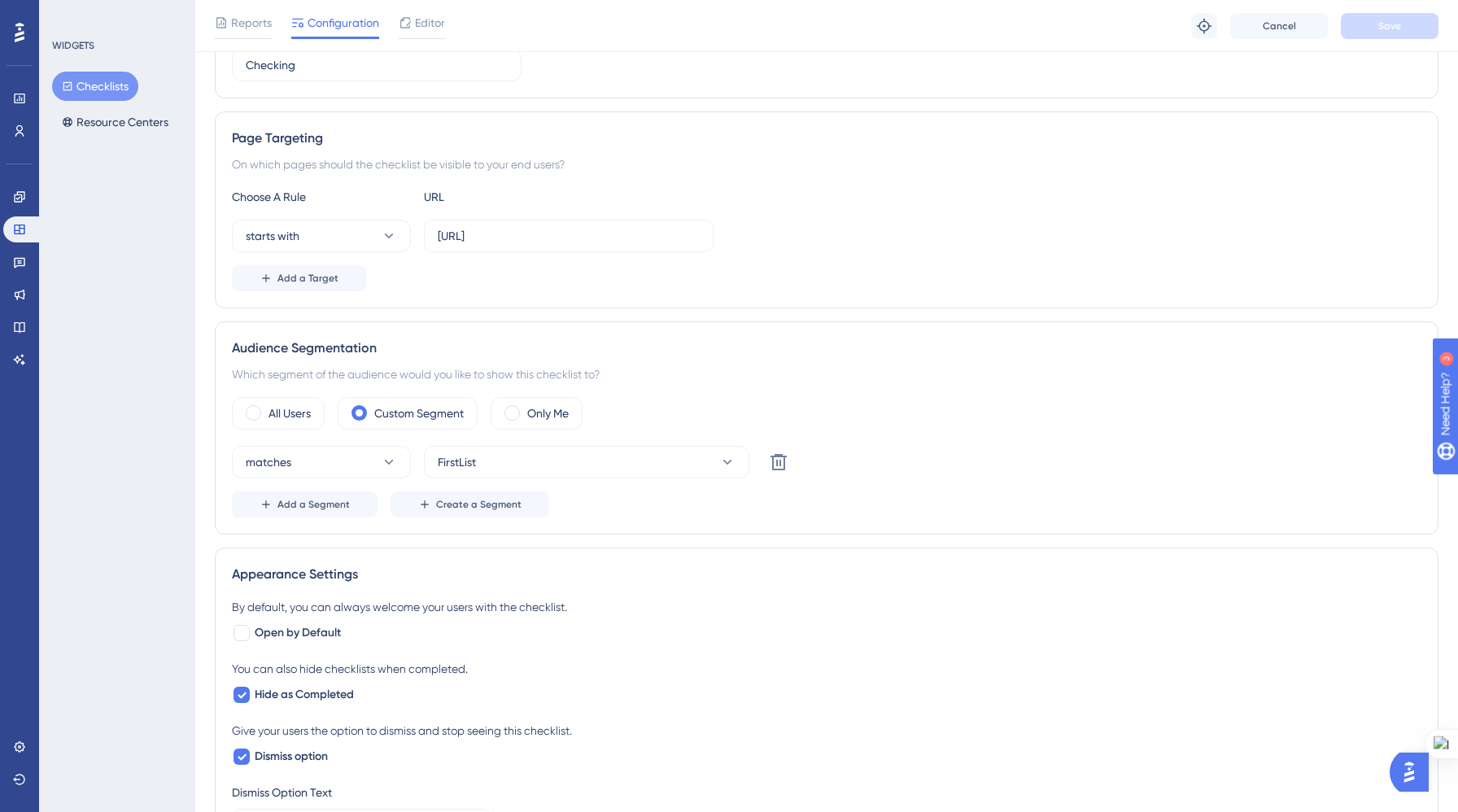
scroll to position [305, 0]
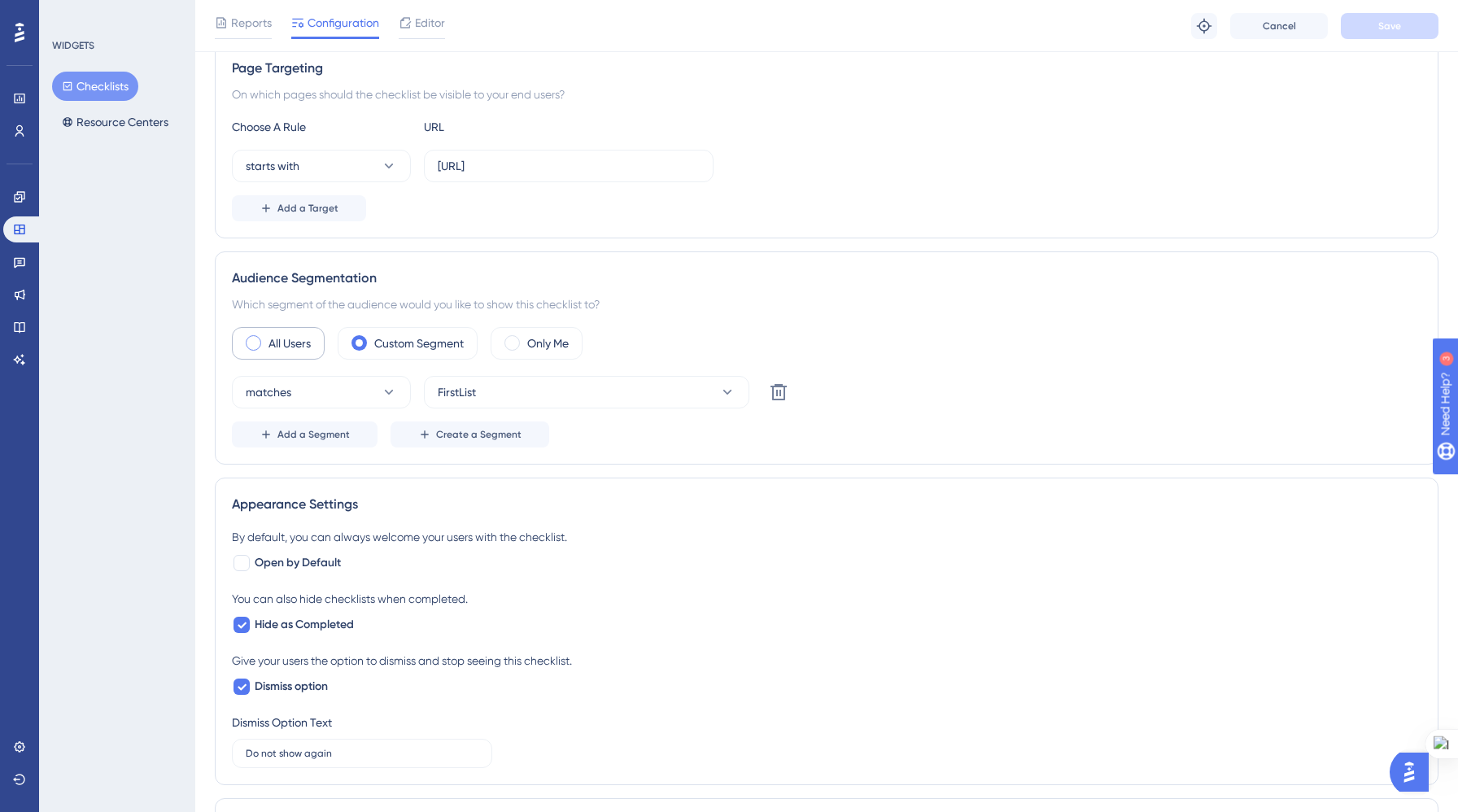
click at [257, 349] on span at bounding box center [253, 343] width 15 height 15
click at [266, 337] on input "radio" at bounding box center [266, 337] width 0 height 0
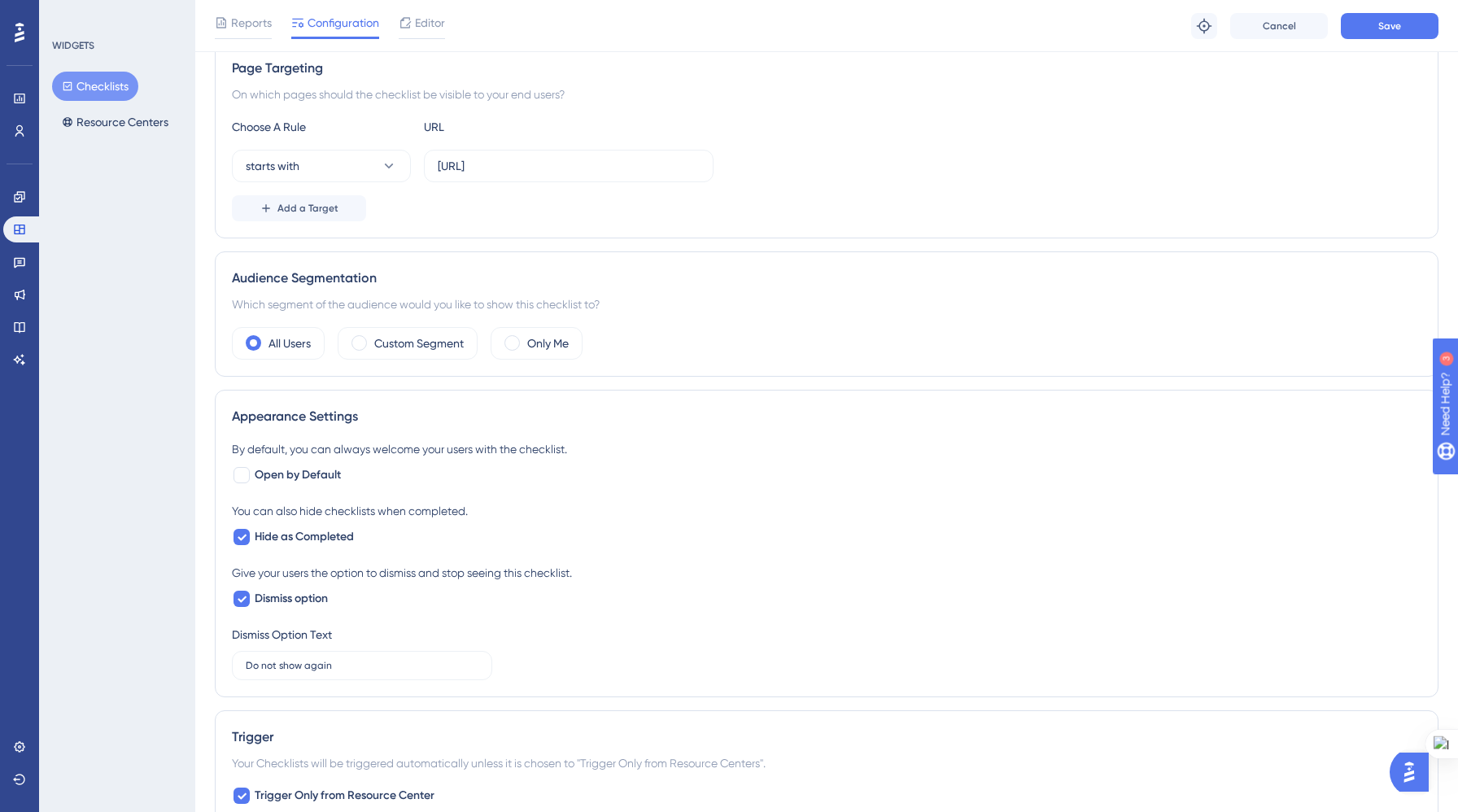
scroll to position [0, 0]
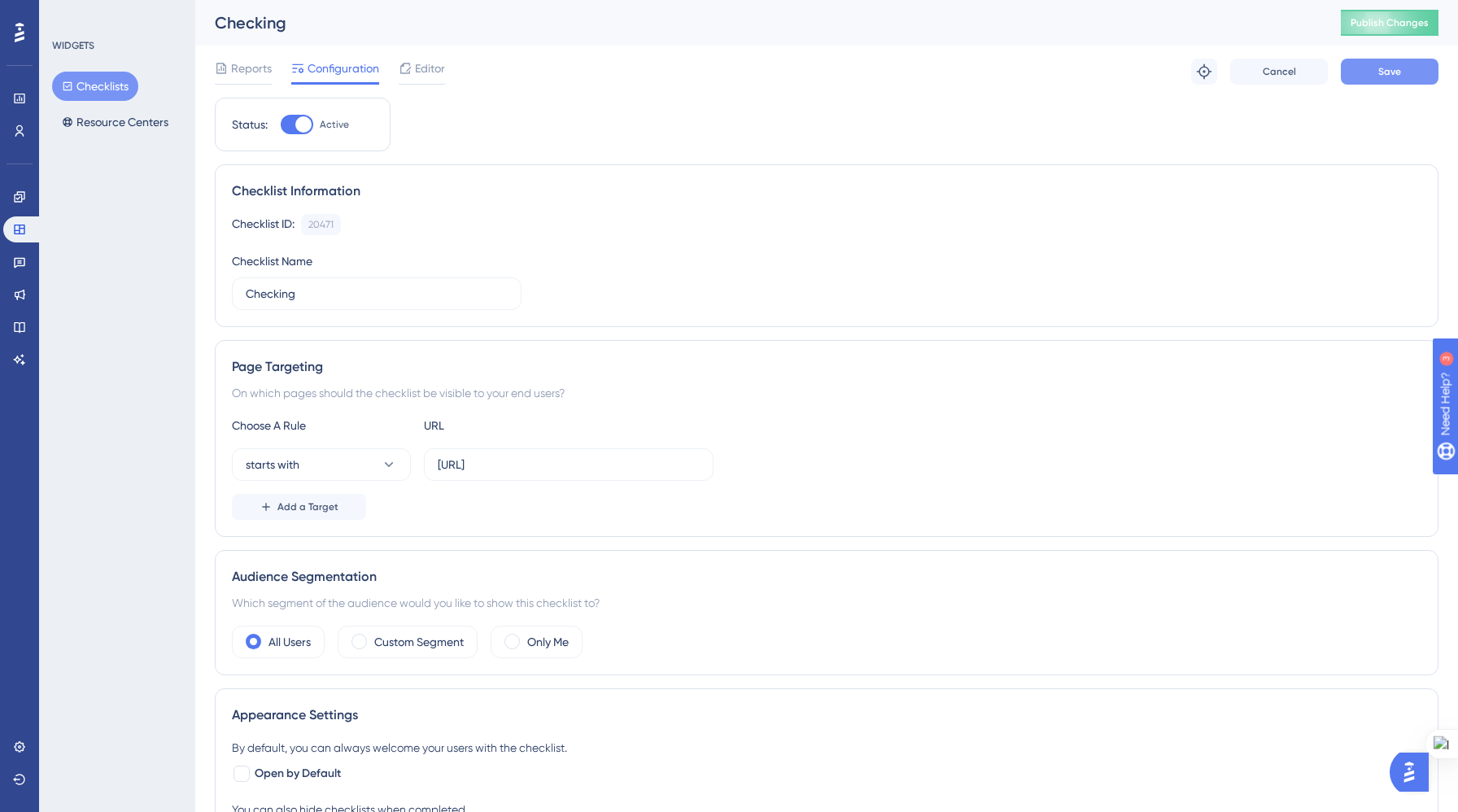
click at [1391, 79] on button "Save" at bounding box center [1389, 71] width 97 height 26
click at [1422, 25] on span "Publish Changes" at bounding box center [1389, 22] width 78 height 13
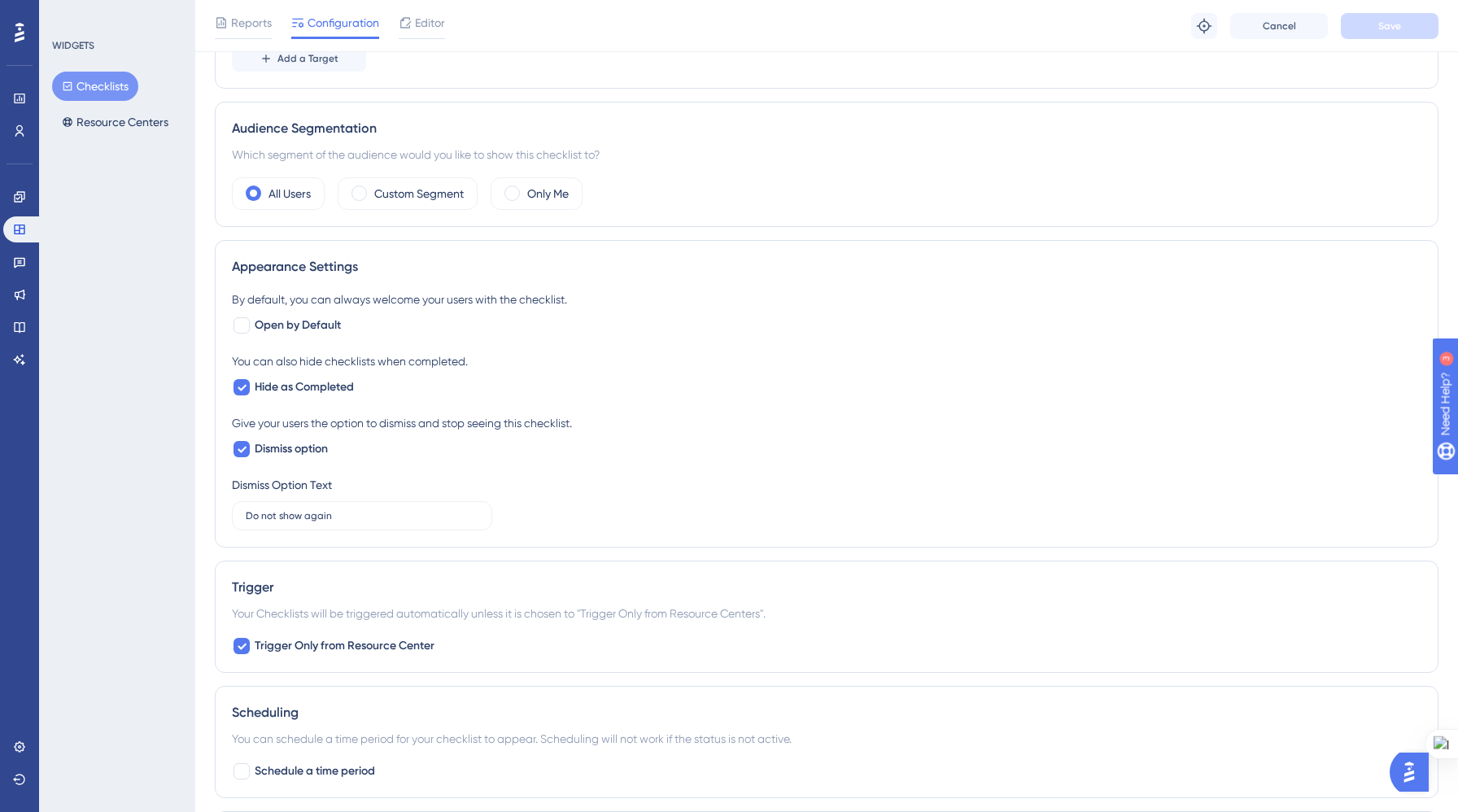
scroll to position [458, 0]
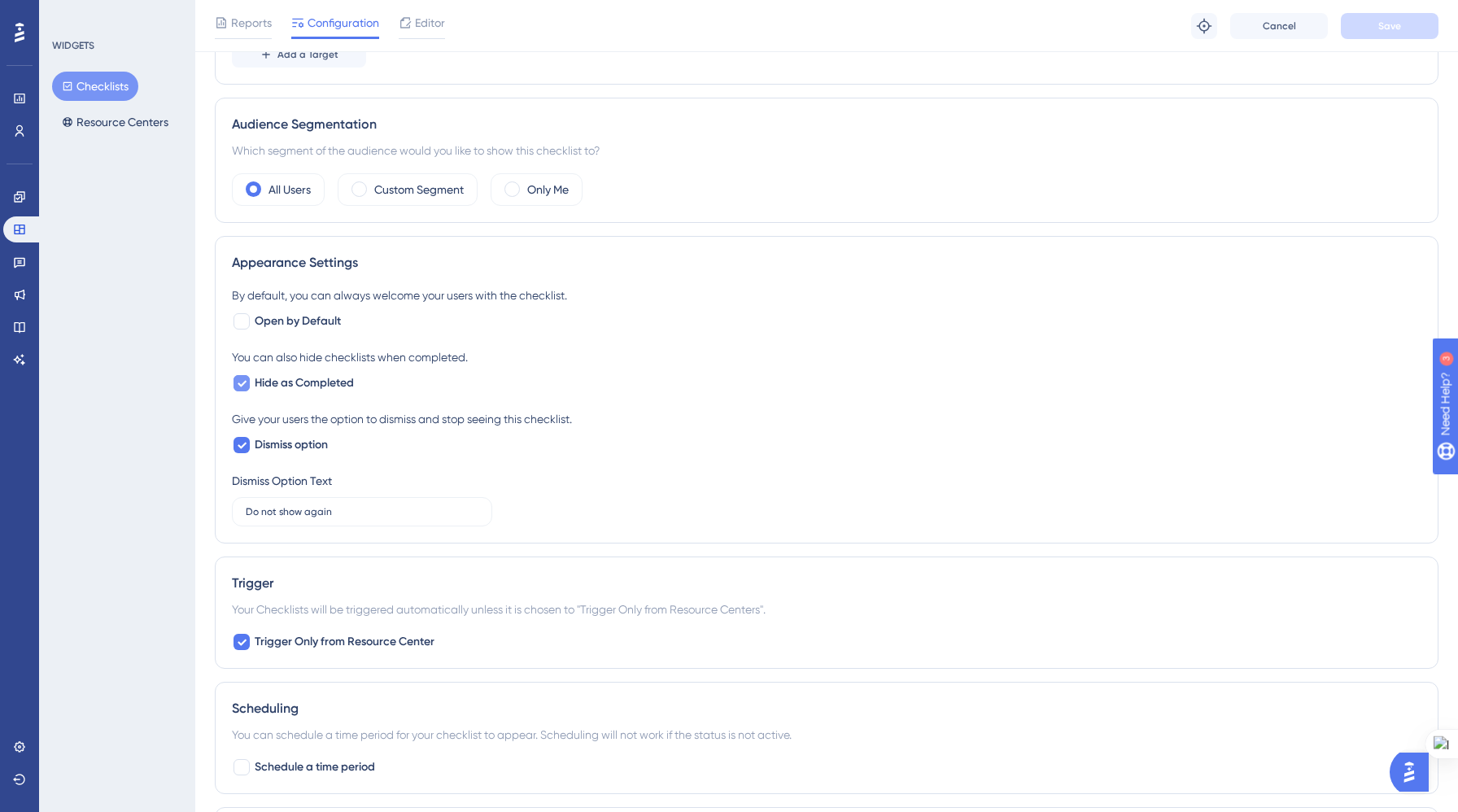
click at [245, 388] on icon at bounding box center [242, 382] width 10 height 13
checkbox input "false"
click at [1383, 30] on span "Save" at bounding box center [1389, 25] width 23 height 13
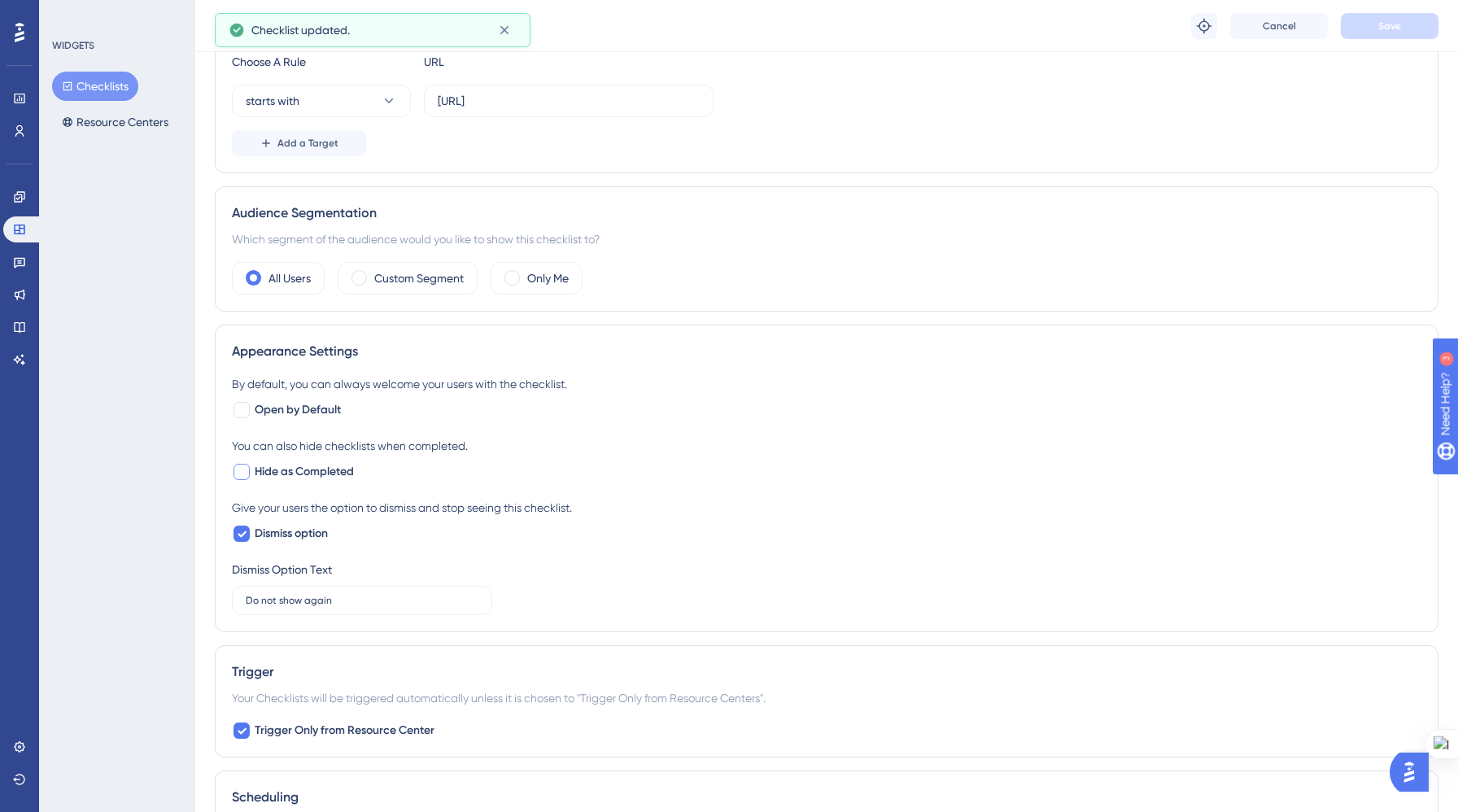
scroll to position [0, 0]
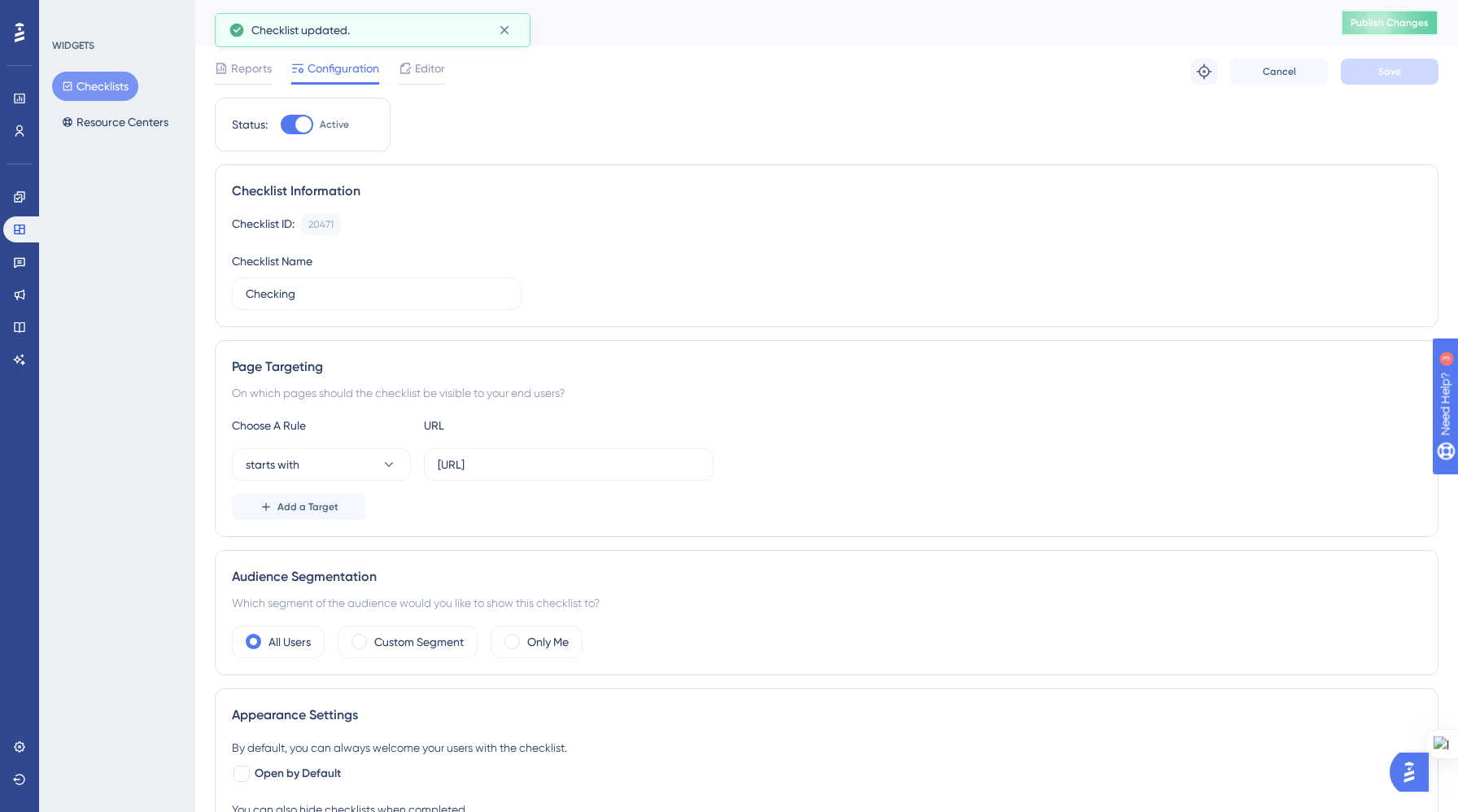
click at [1419, 16] on span "Publish Changes" at bounding box center [1389, 22] width 78 height 13
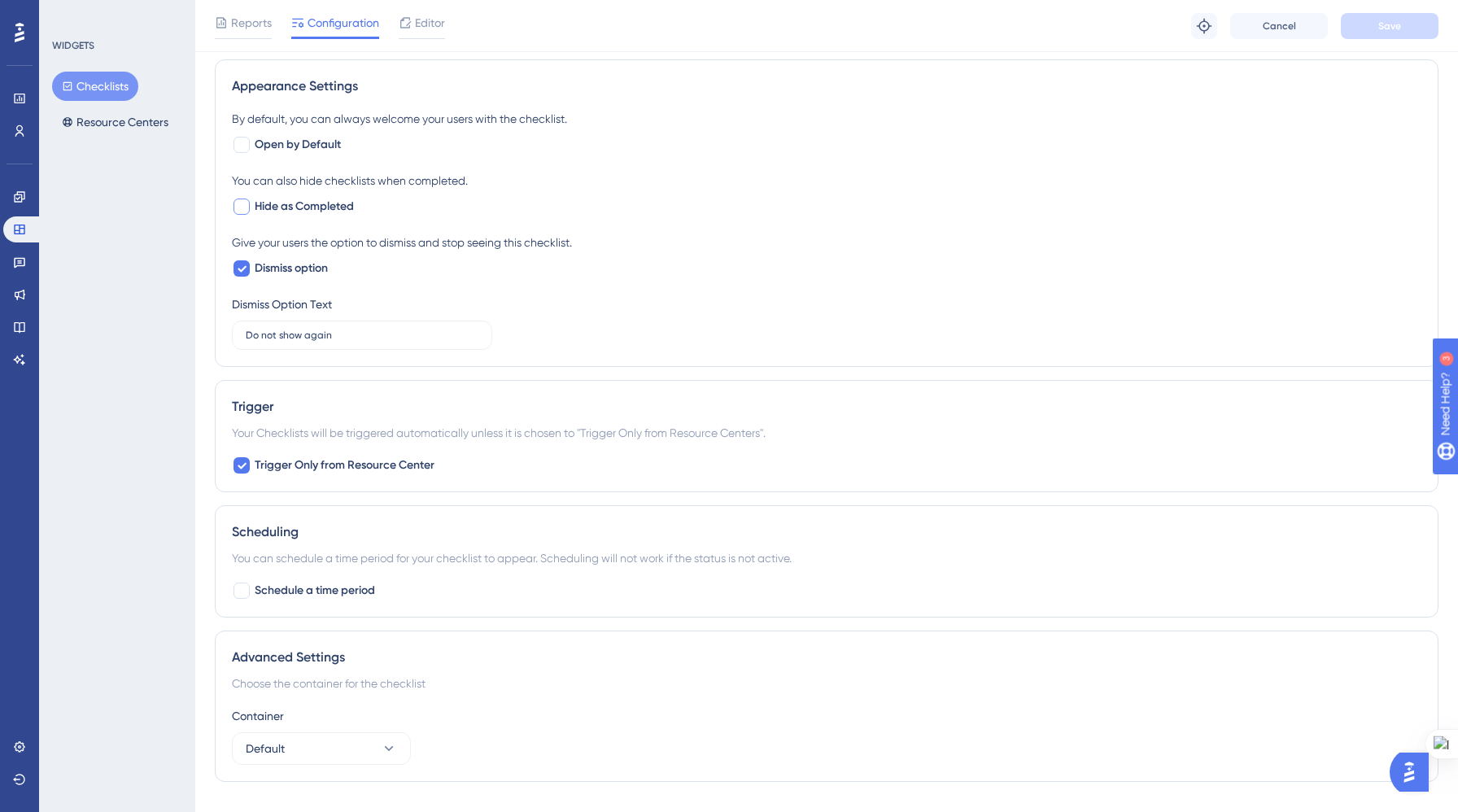
scroll to position [670, 0]
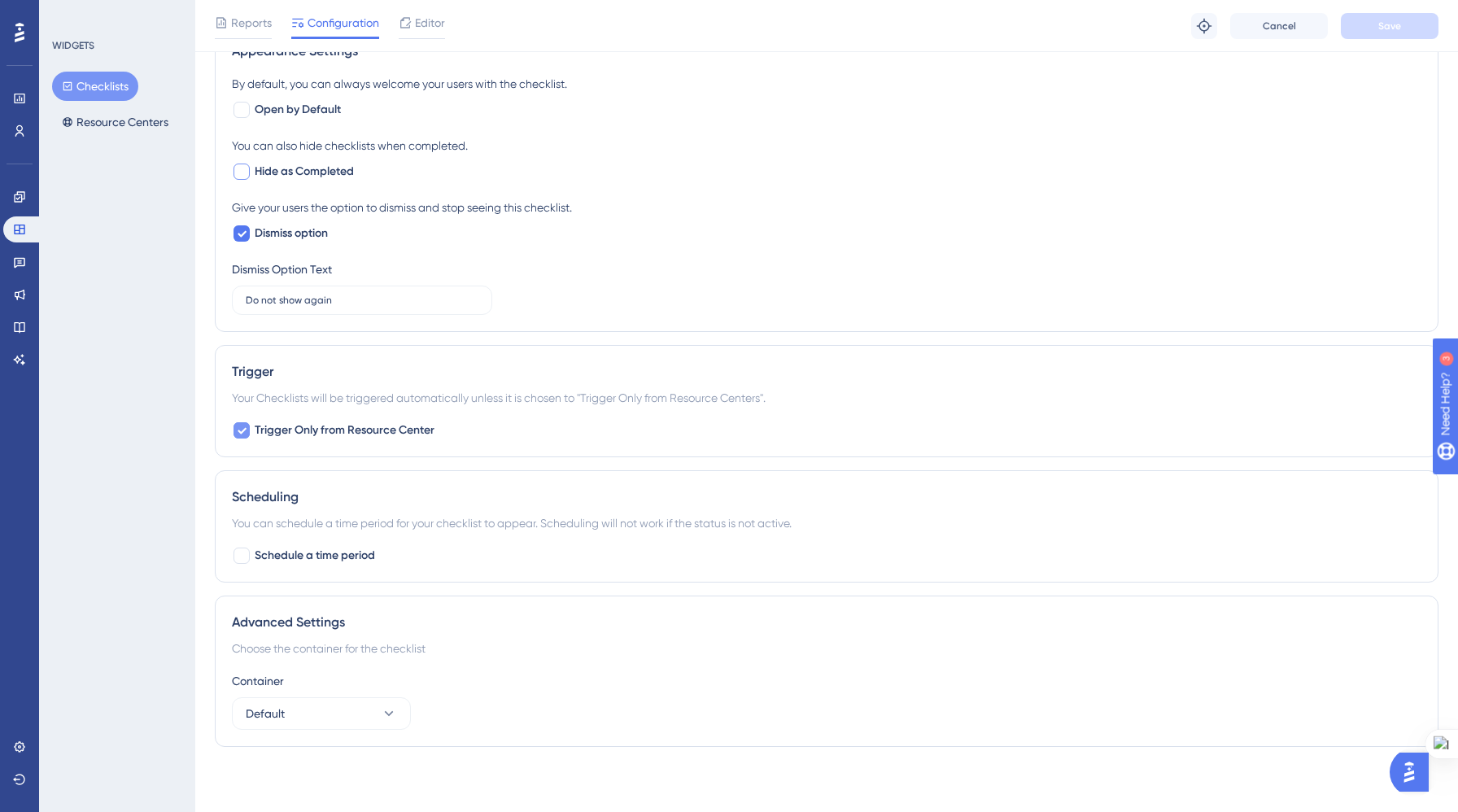
click at [243, 429] on icon at bounding box center [242, 430] width 10 height 13
checkbox input "false"
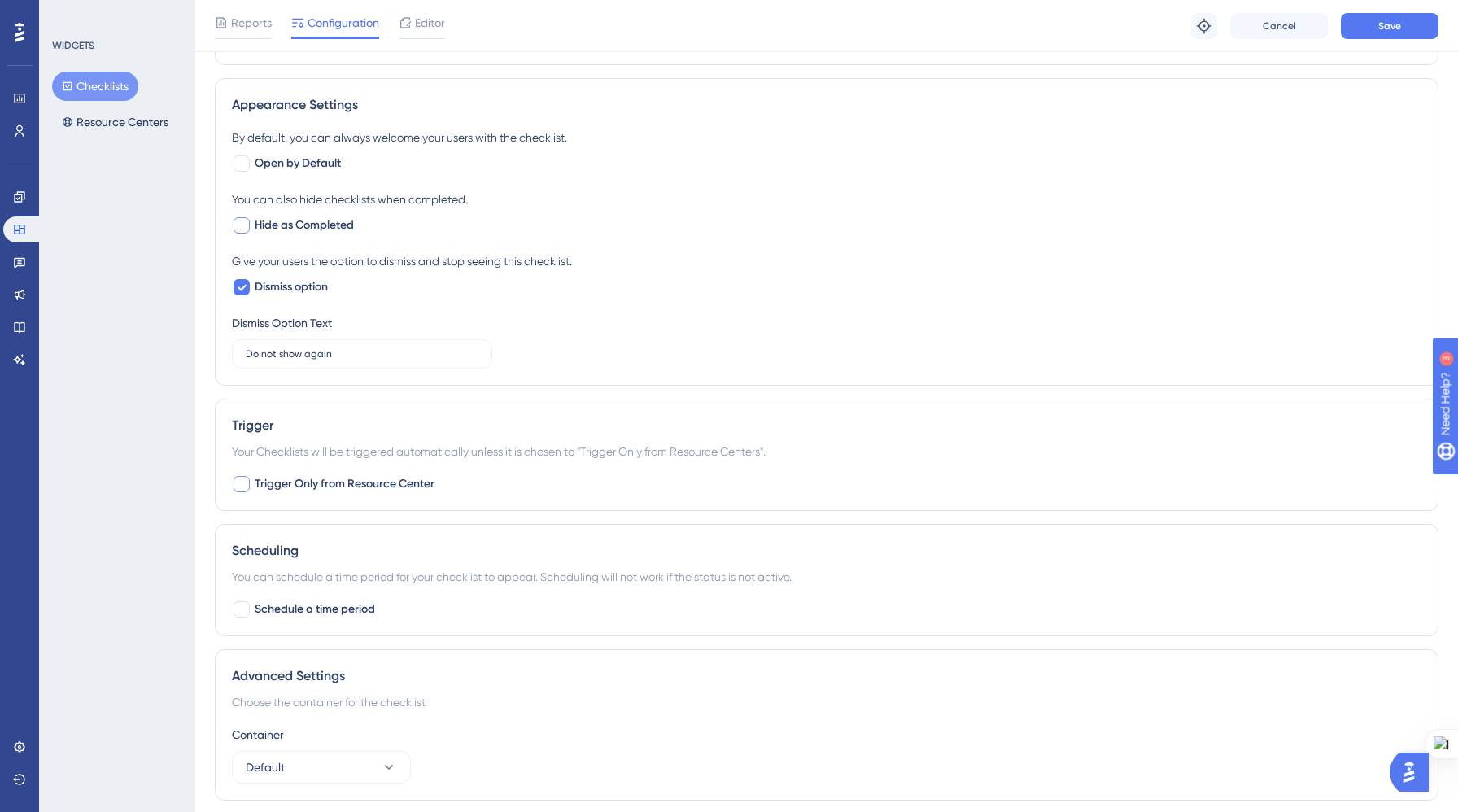
scroll to position [0, 0]
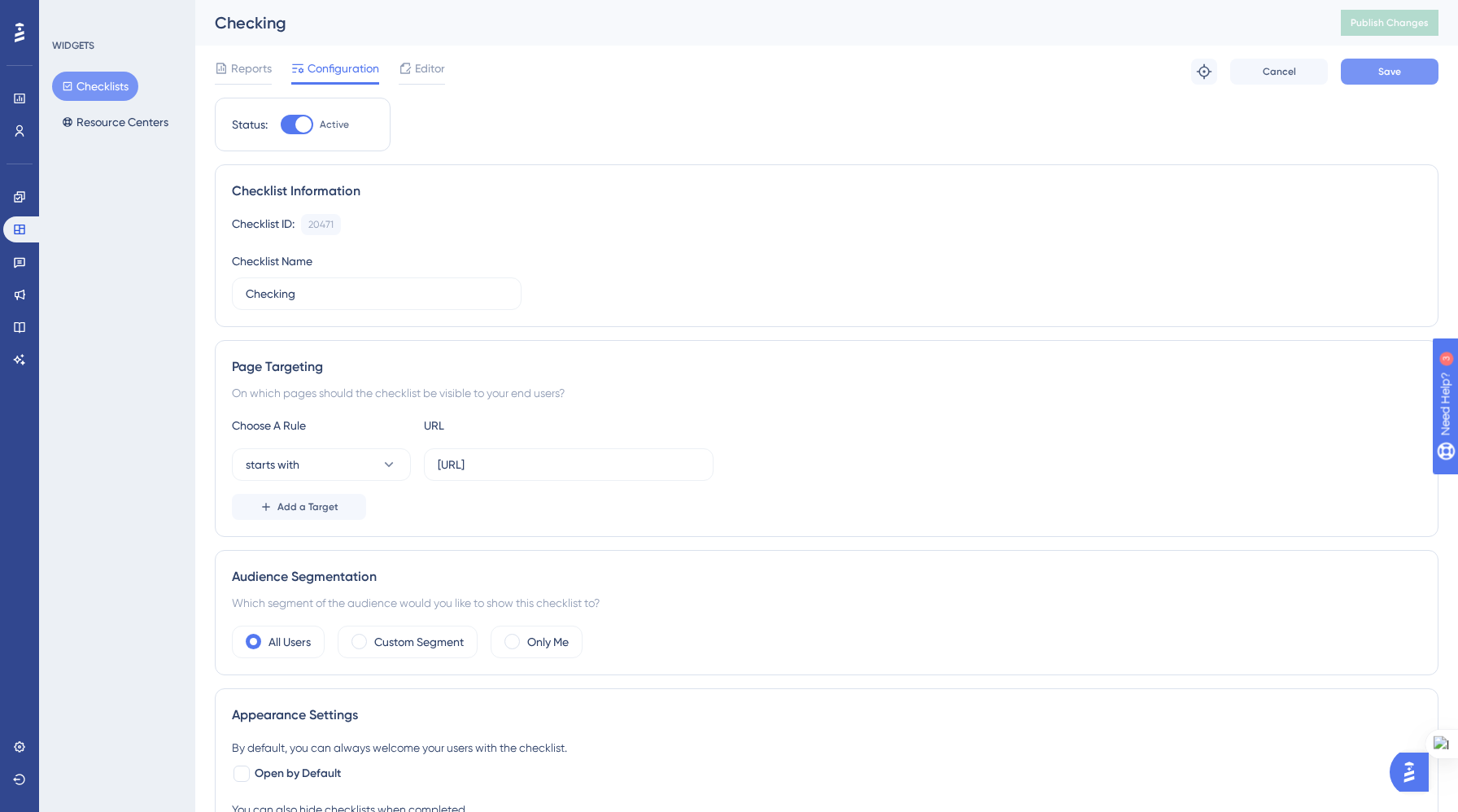
click at [1380, 74] on span "Save" at bounding box center [1389, 71] width 23 height 13
click at [1386, 29] on span "Publish Changes" at bounding box center [1389, 22] width 78 height 13
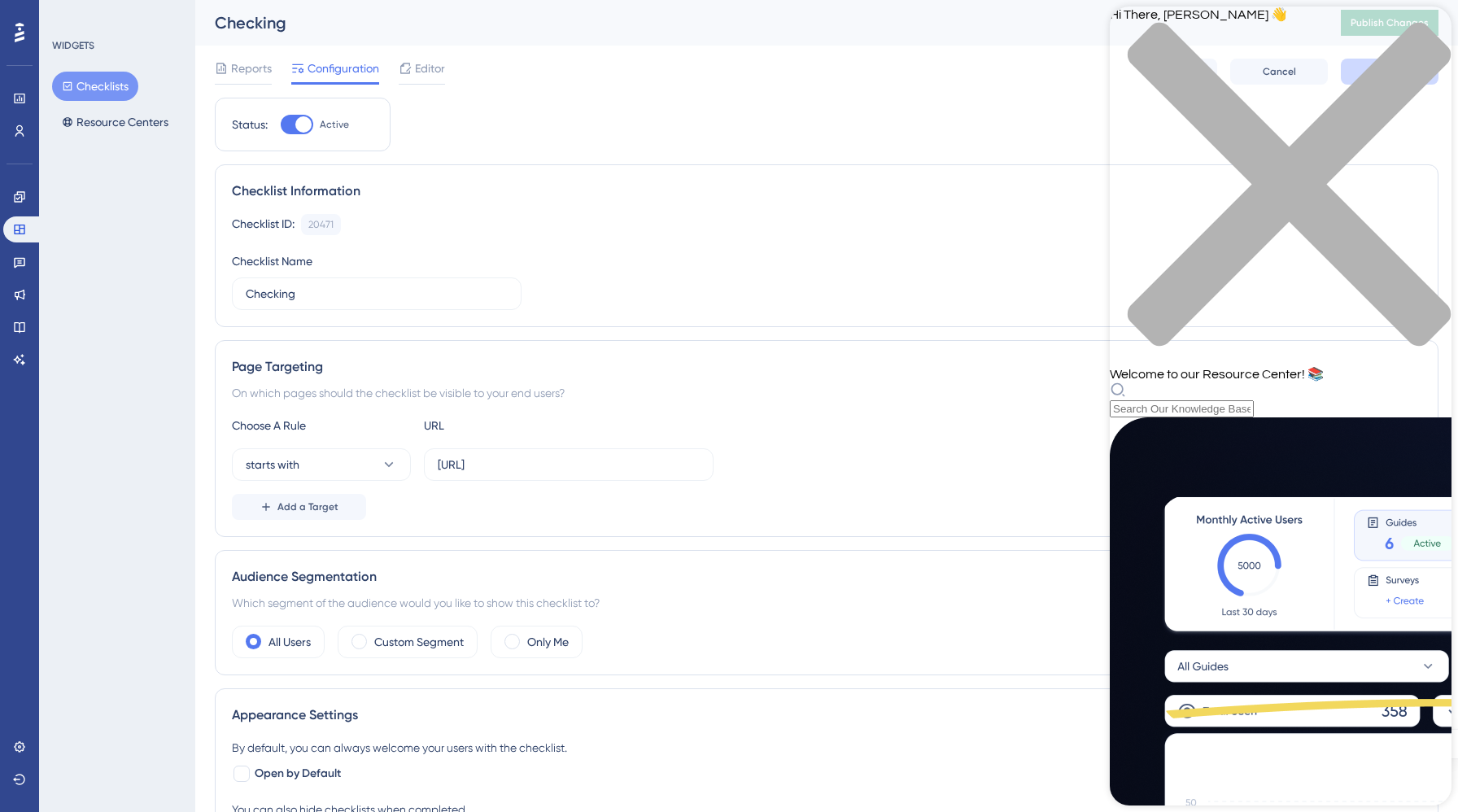
click at [1422, 32] on icon "close resource center" at bounding box center [1281, 193] width 342 height 342
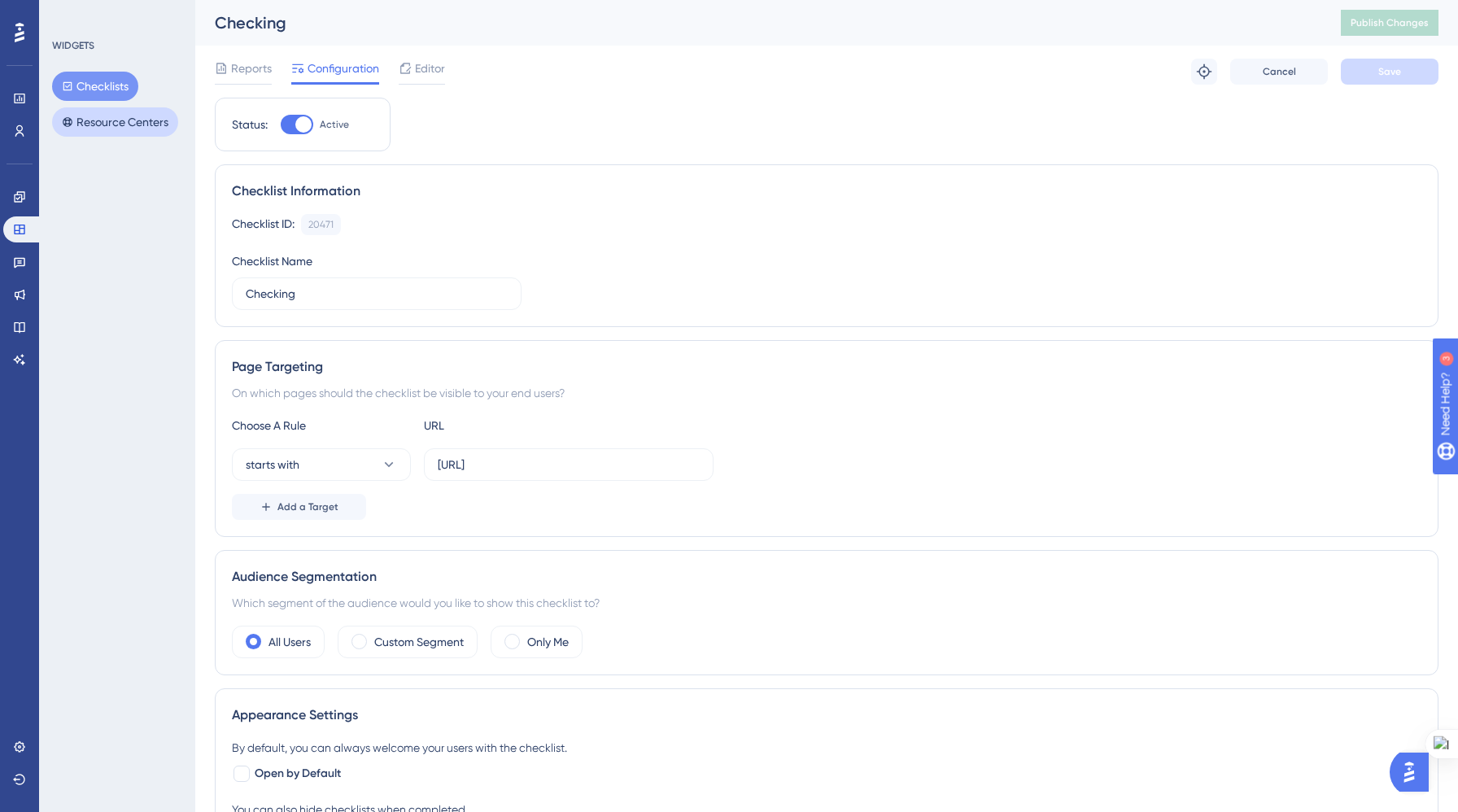
click at [118, 120] on button "Resource Centers" at bounding box center [115, 122] width 126 height 30
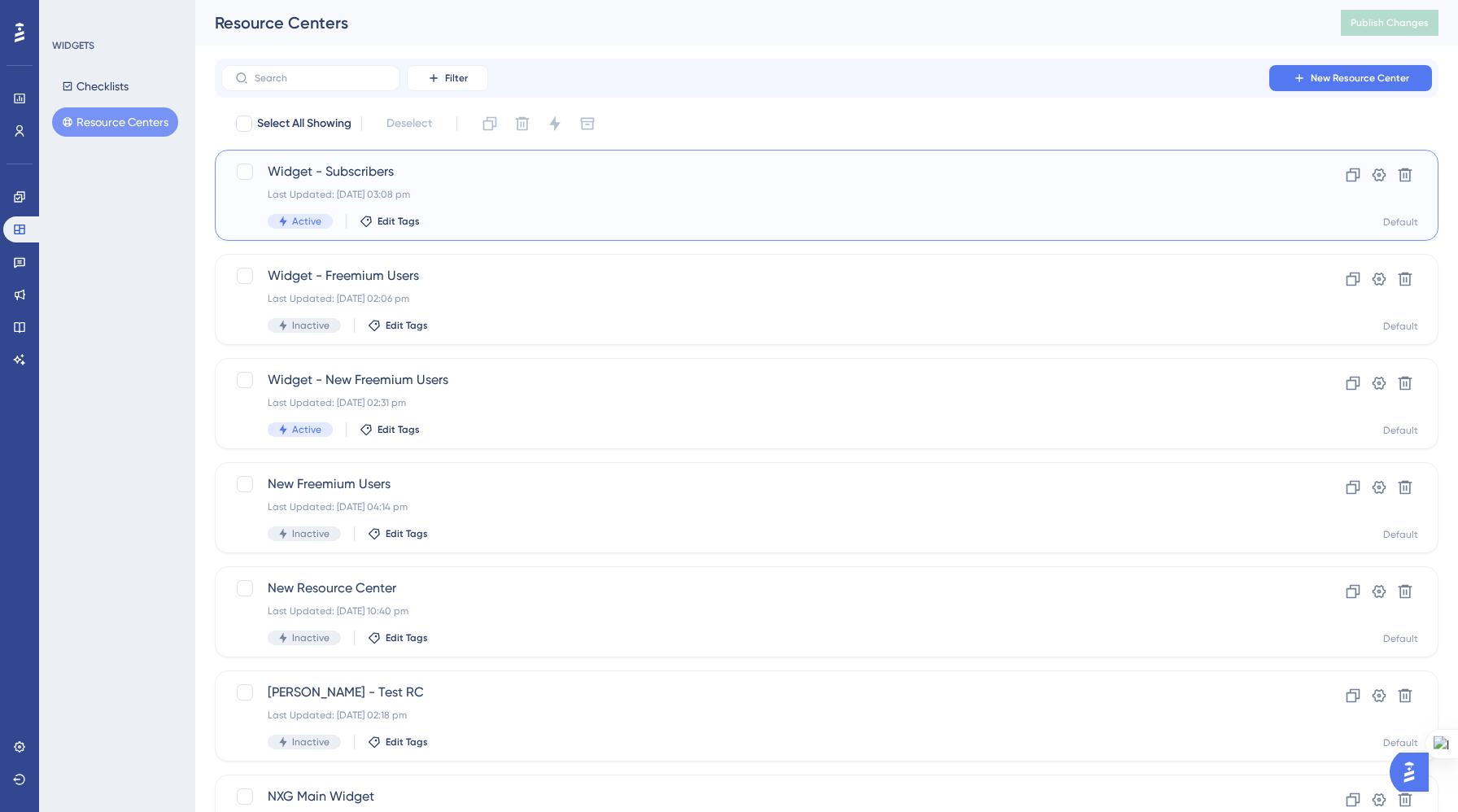
click at [467, 196] on div "Last Updated: [DATE] 03:08 pm" at bounding box center [761, 194] width 988 height 13
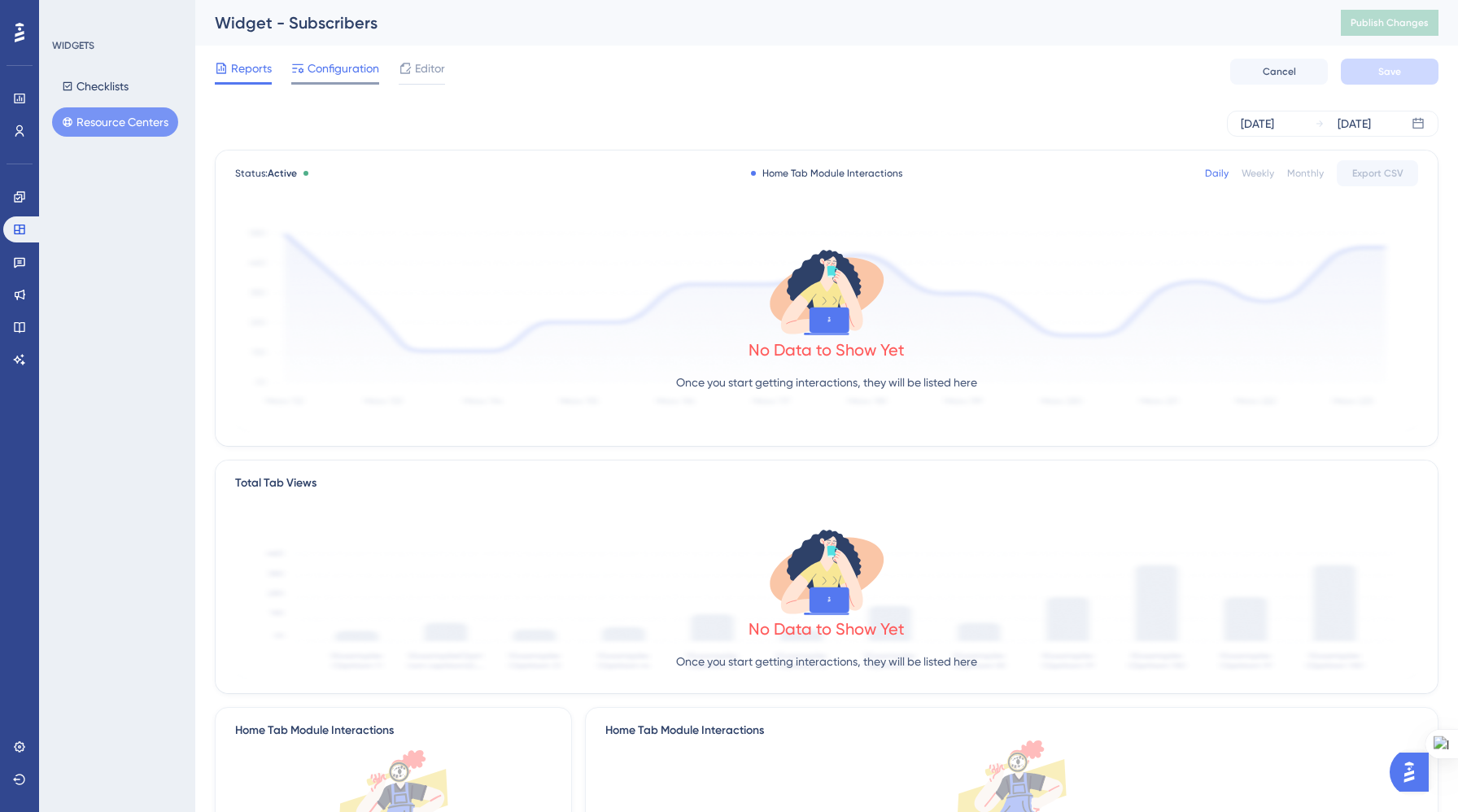
click at [342, 69] on span "Configuration" at bounding box center [344, 68] width 72 height 19
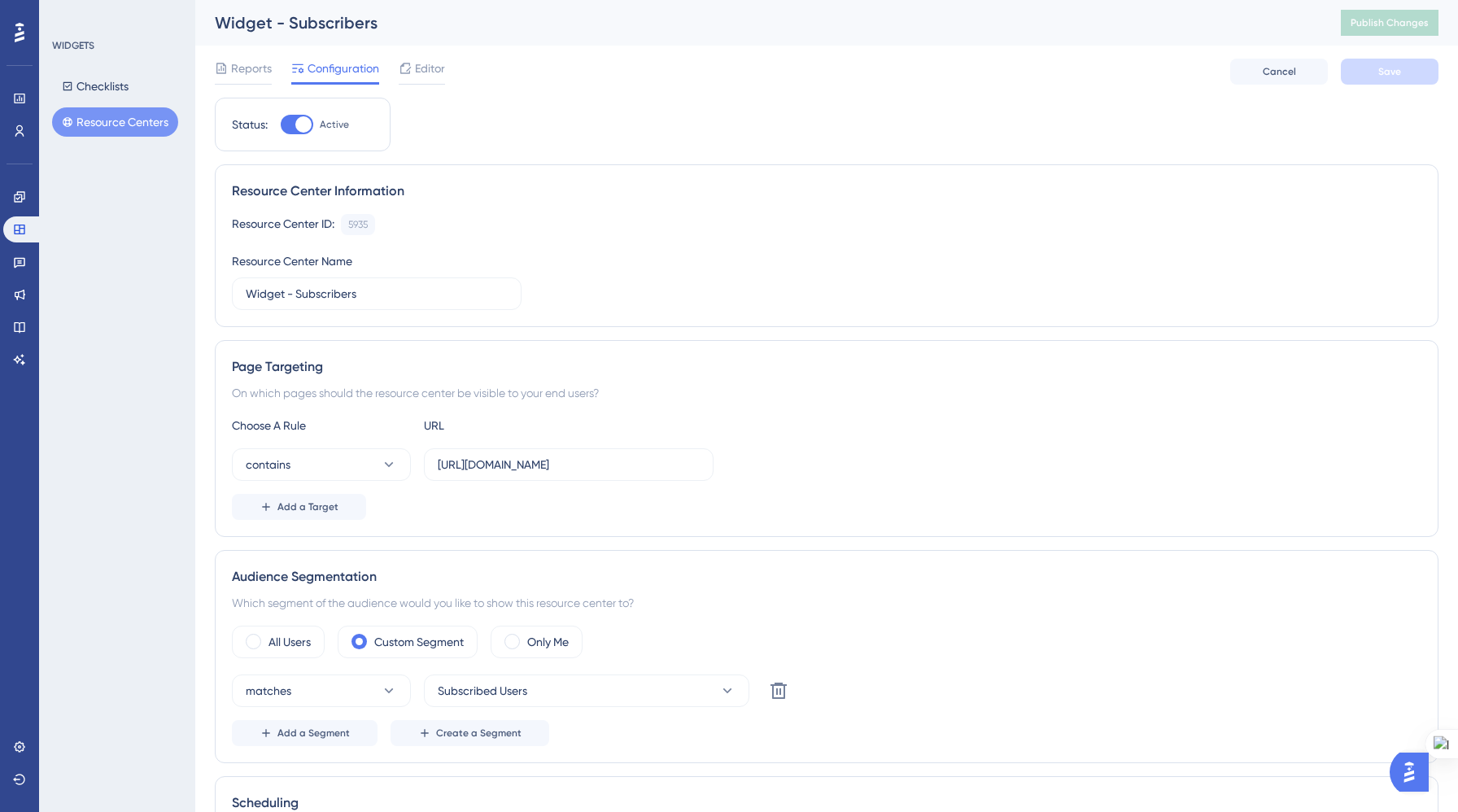
click at [113, 123] on button "Resource Centers" at bounding box center [115, 122] width 126 height 30
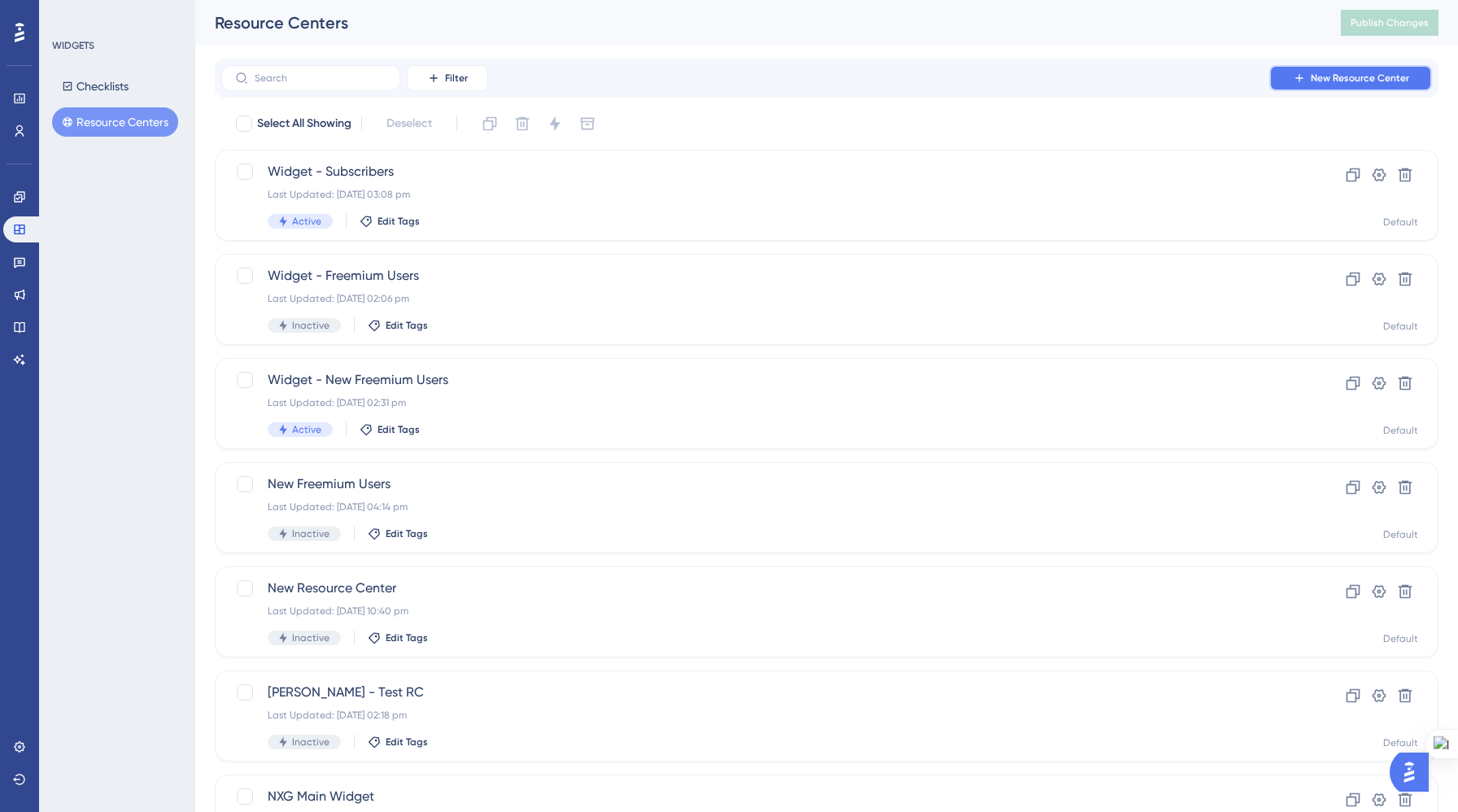
click at [1329, 74] on span "New Resource Center" at bounding box center [1360, 78] width 98 height 13
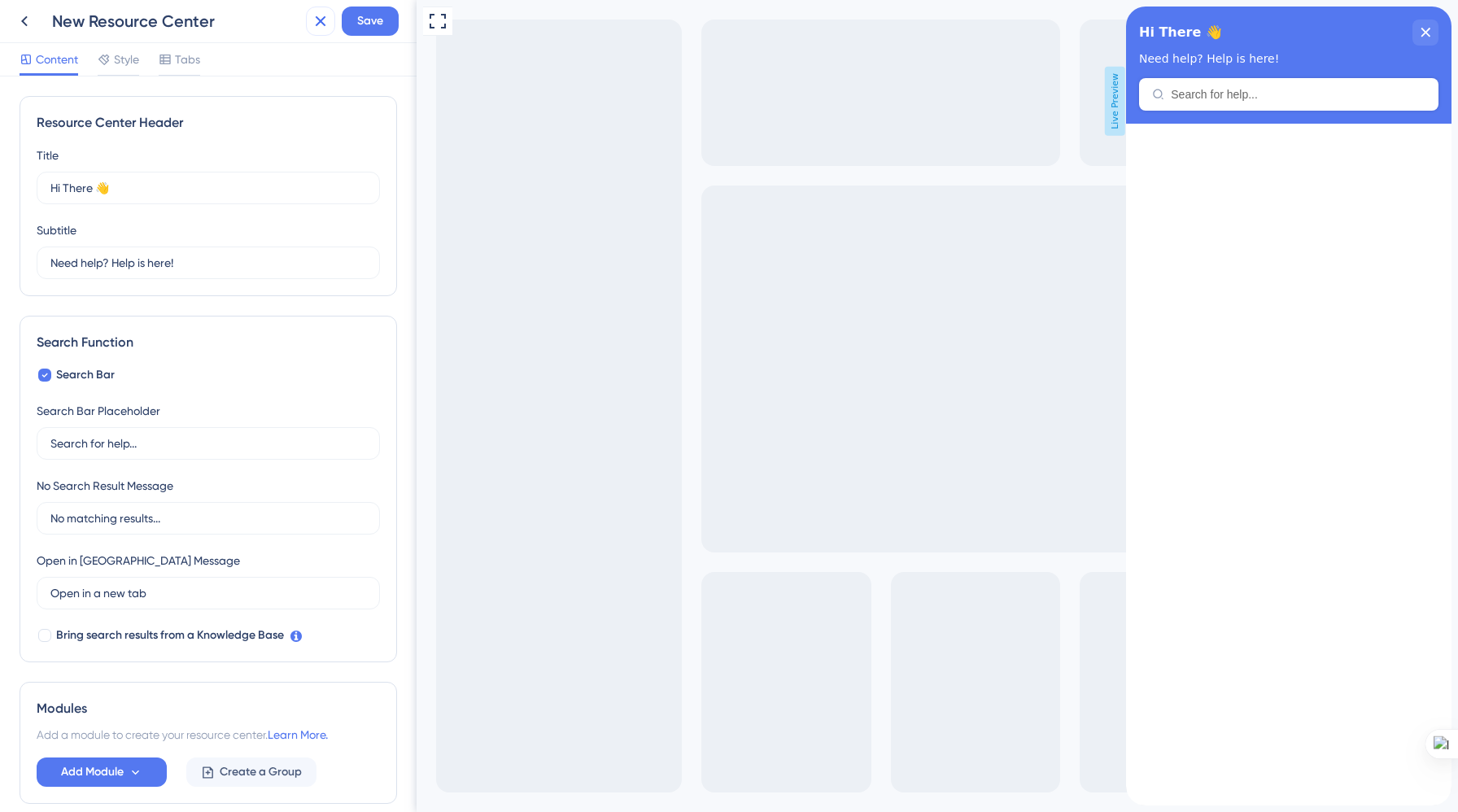
click at [320, 23] on icon at bounding box center [320, 20] width 19 height 19
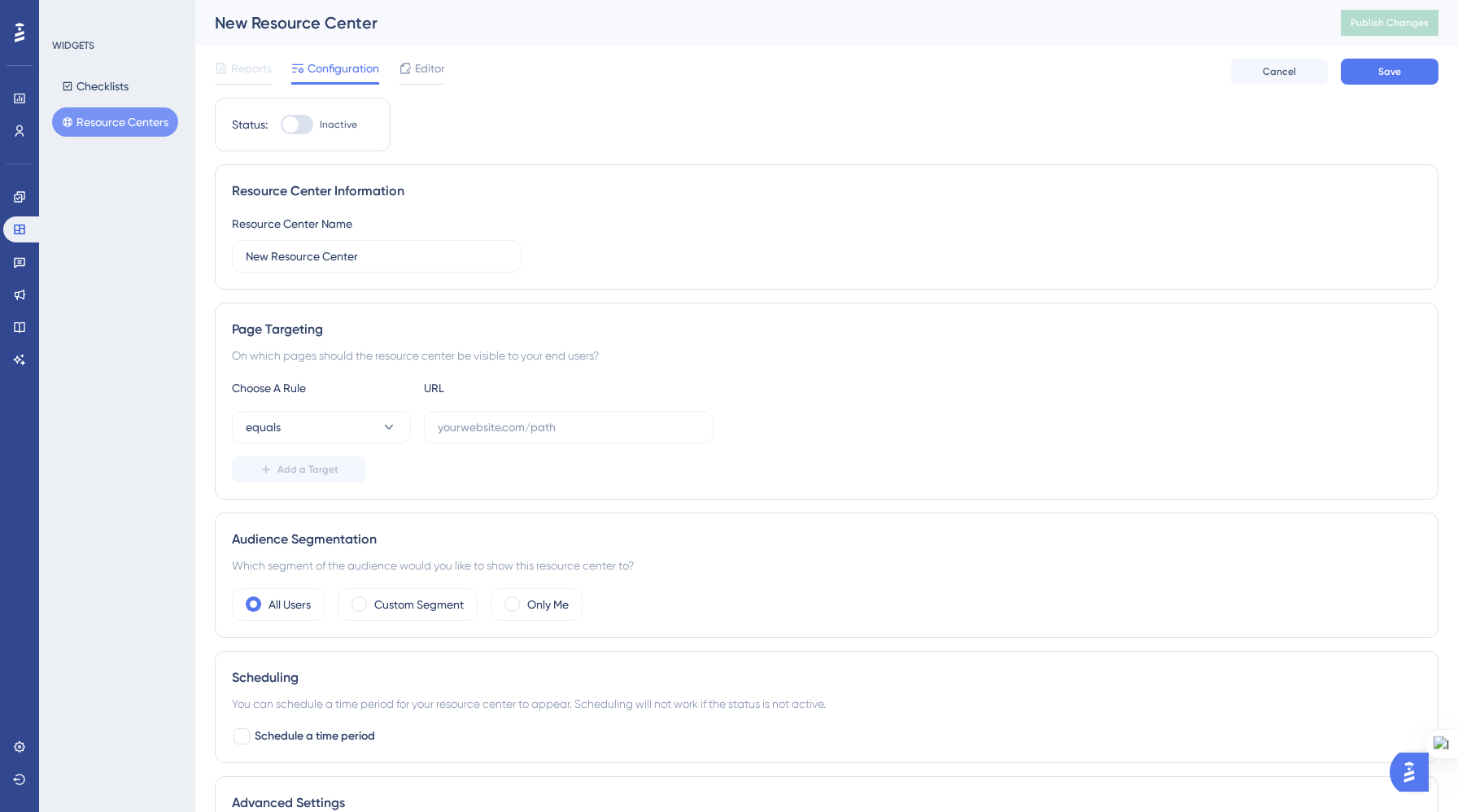
click at [138, 80] on div "Checklists Resource Centers" at bounding box center [118, 104] width 132 height 65
click at [108, 99] on button "Checklists" at bounding box center [96, 86] width 86 height 30
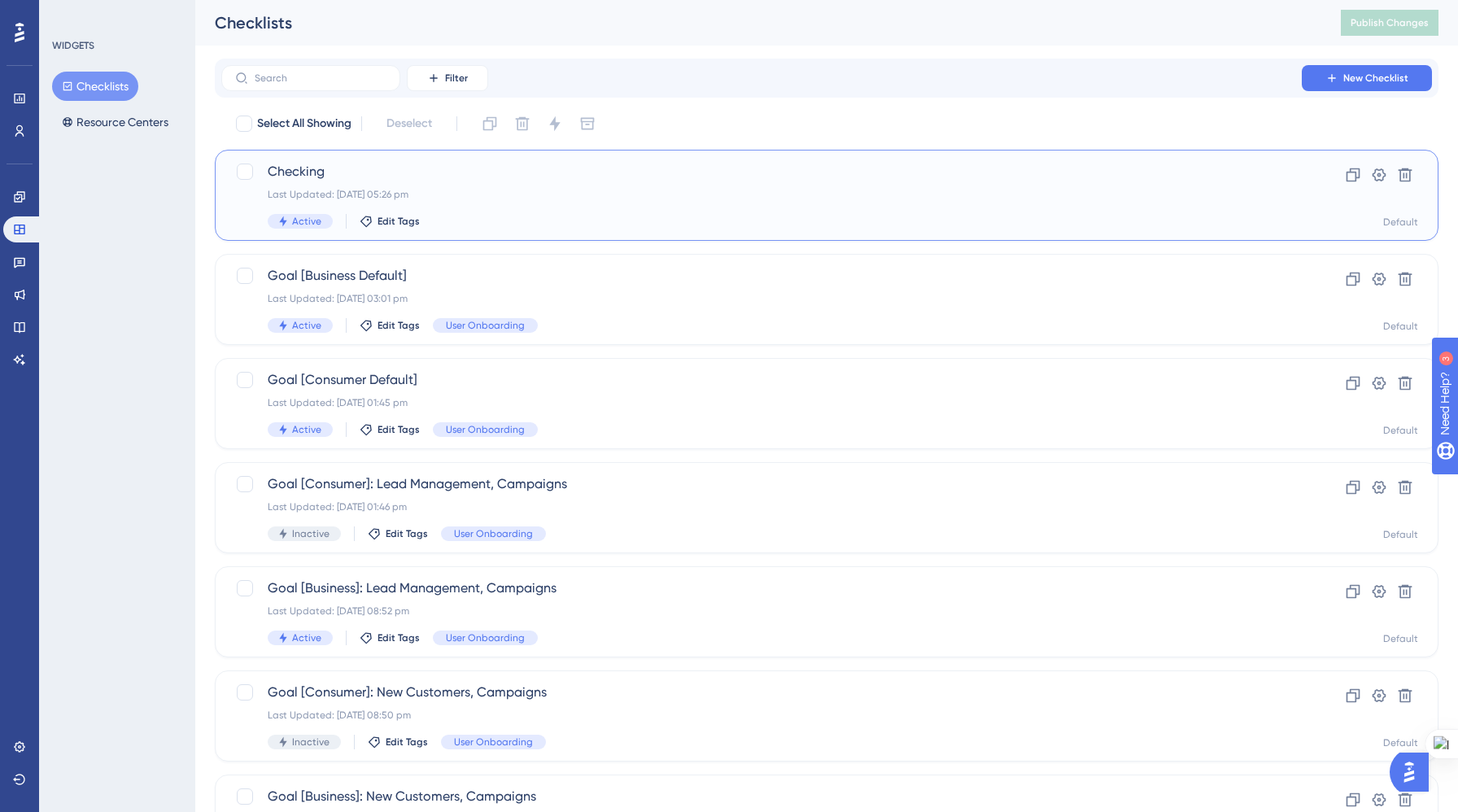
click at [499, 208] on div "Checking Last Updated: 08 Sept 2025 05:26 pm Active Edit Tags" at bounding box center [761, 195] width 988 height 67
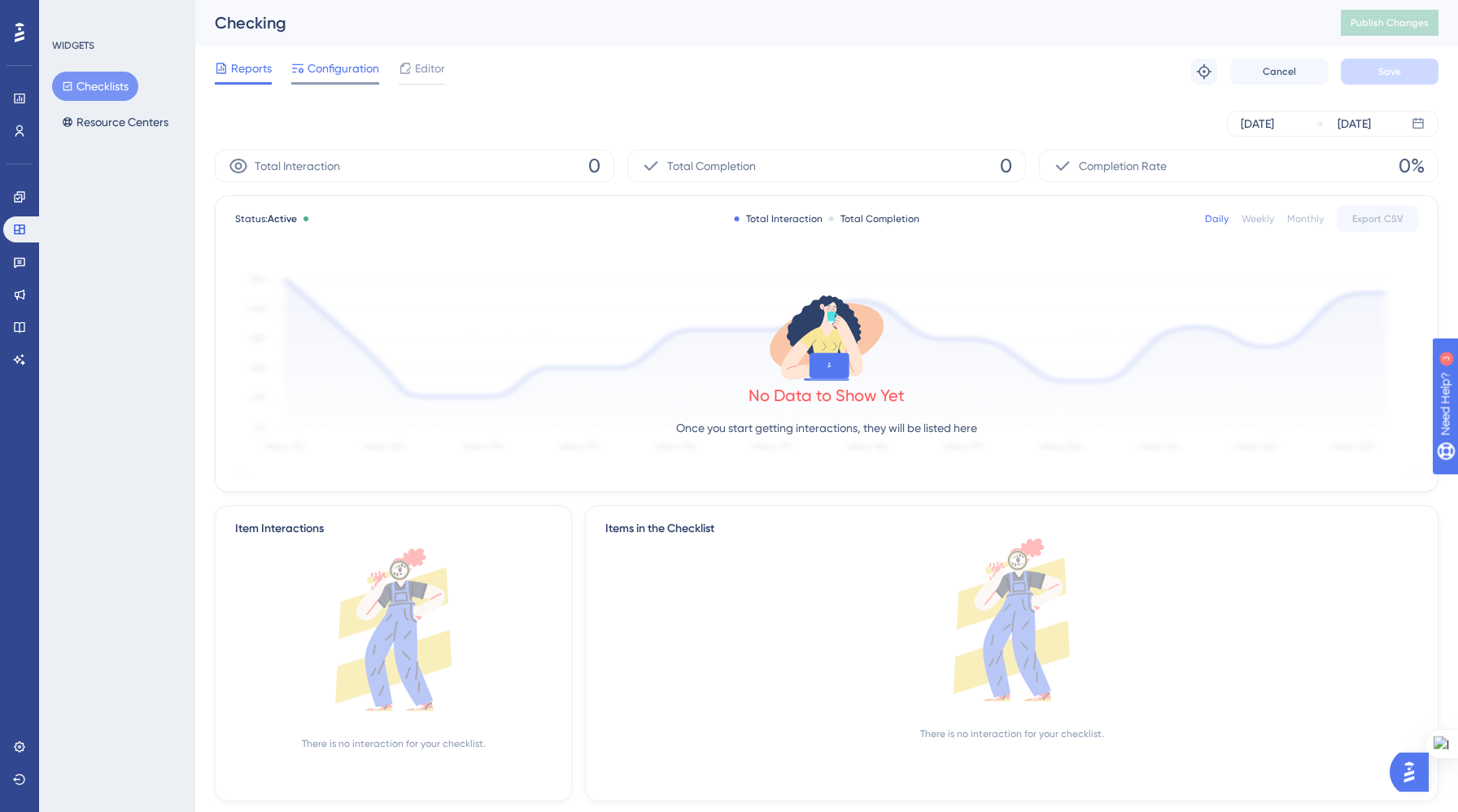
click at [332, 64] on span "Configuration" at bounding box center [344, 68] width 72 height 19
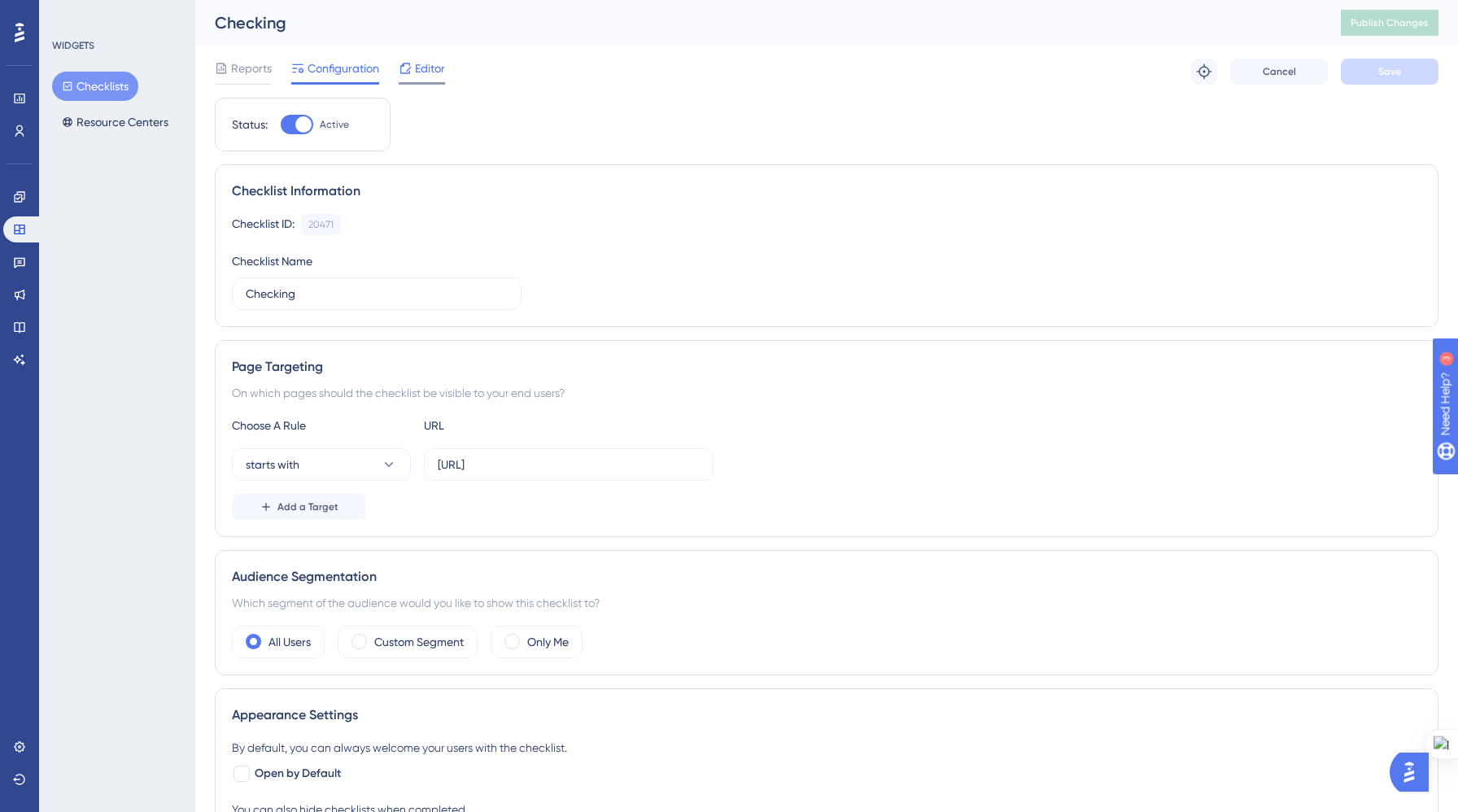
click at [434, 74] on span "Editor" at bounding box center [430, 68] width 30 height 19
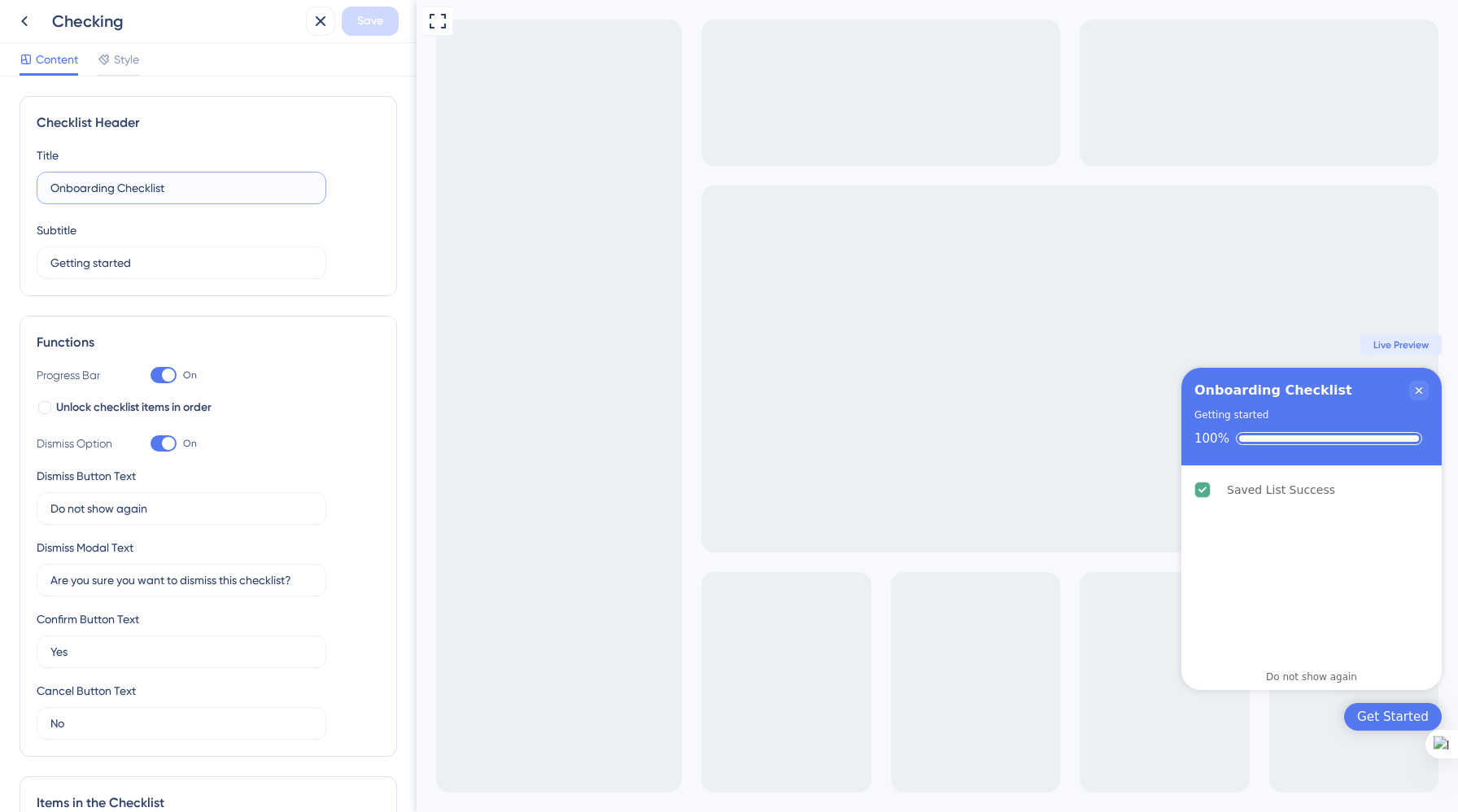
click at [215, 190] on input "Onboarding Checklist" at bounding box center [182, 188] width 262 height 18
click at [122, 188] on input "Onboarding Checklist" at bounding box center [182, 188] width 262 height 18
drag, startPoint x: 117, startPoint y: 189, endPoint x: 48, endPoint y: 187, distance: 69.0
click at [48, 187] on label "Onboarding Checklist" at bounding box center [181, 188] width 289 height 32
click at [177, 189] on input "First List Checklist" at bounding box center [182, 188] width 262 height 18
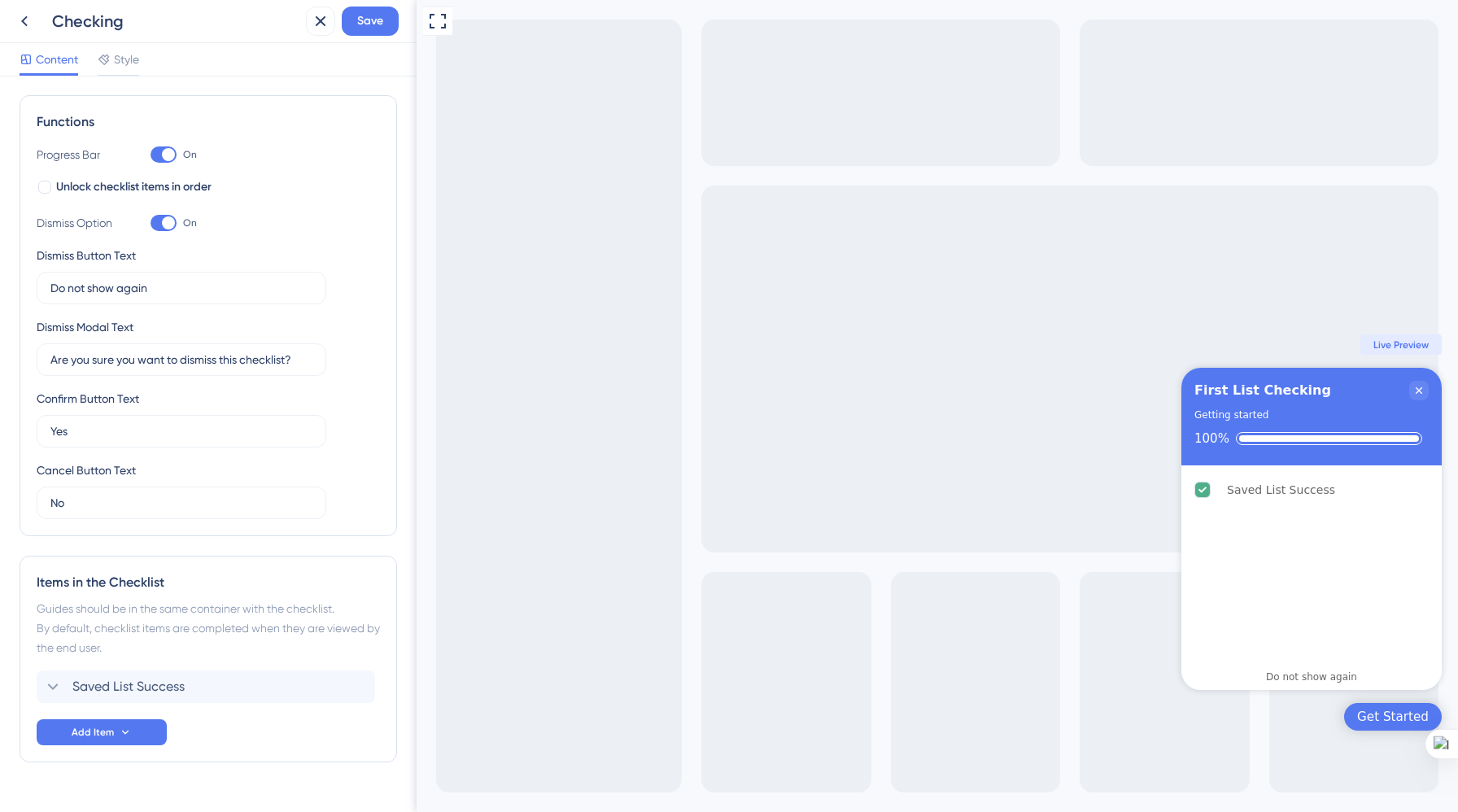
scroll to position [255, 0]
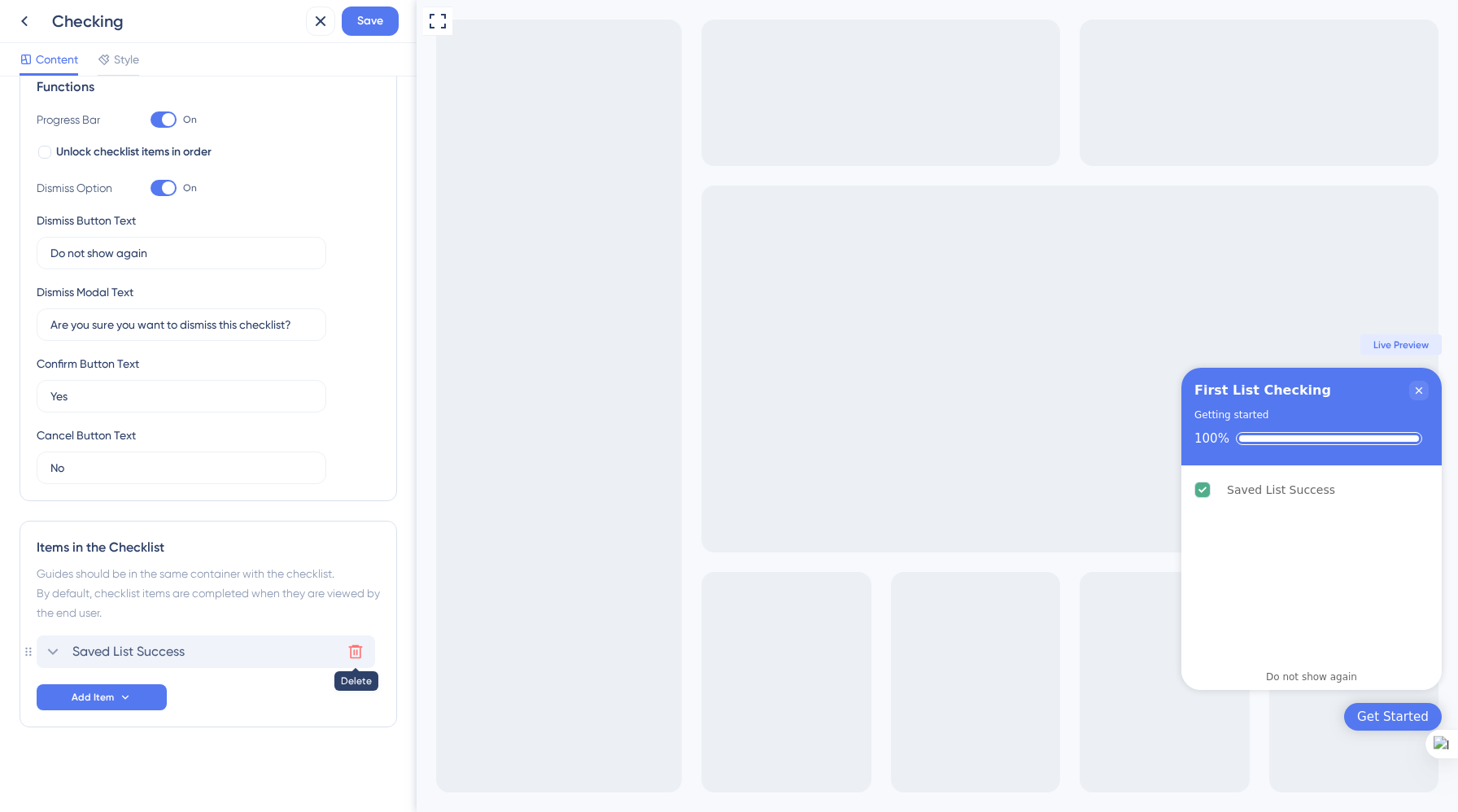
type input "First List Checking"
click at [349, 650] on icon at bounding box center [355, 651] width 16 height 16
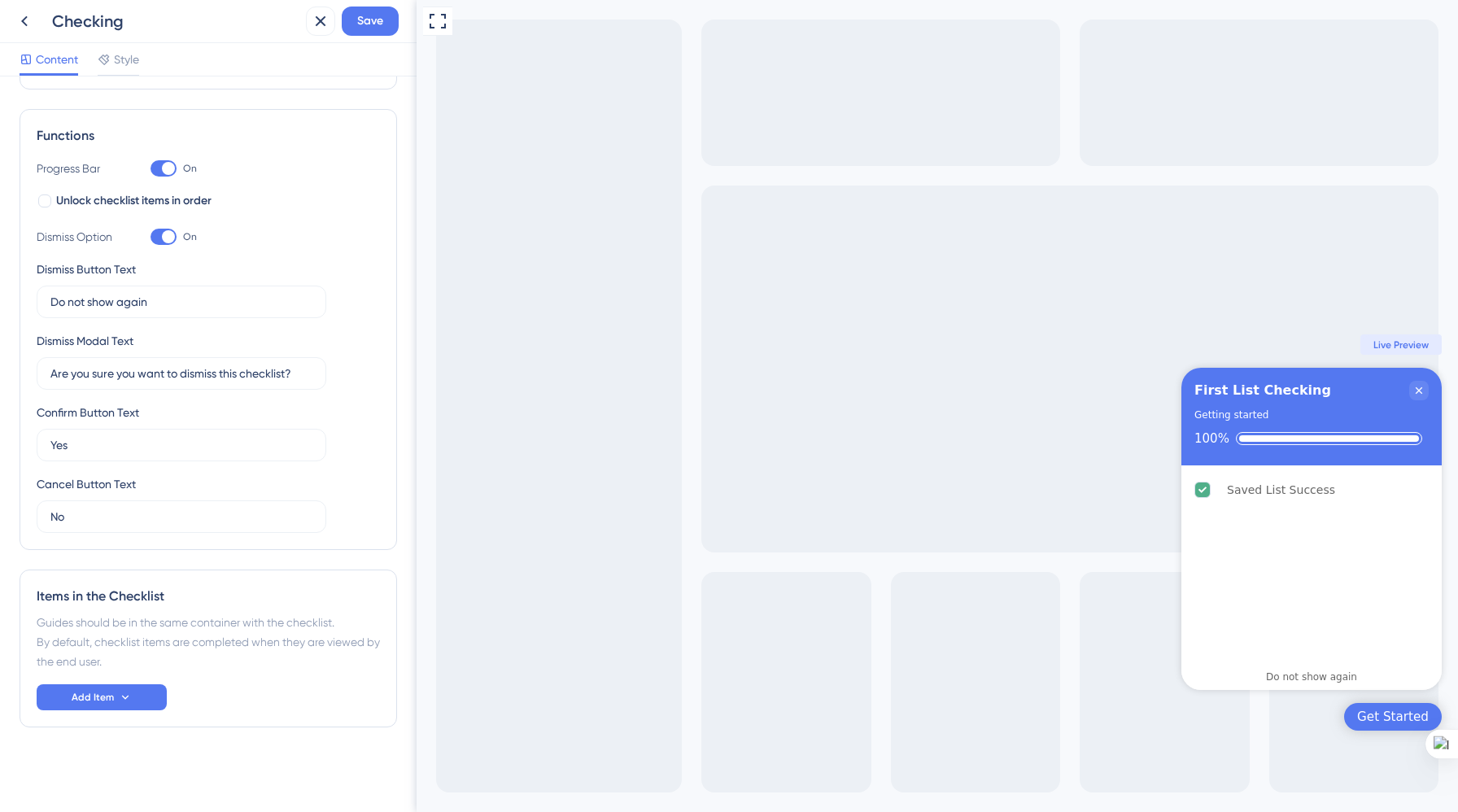
scroll to position [206, 0]
click at [128, 691] on icon at bounding box center [124, 696] width 13 height 13
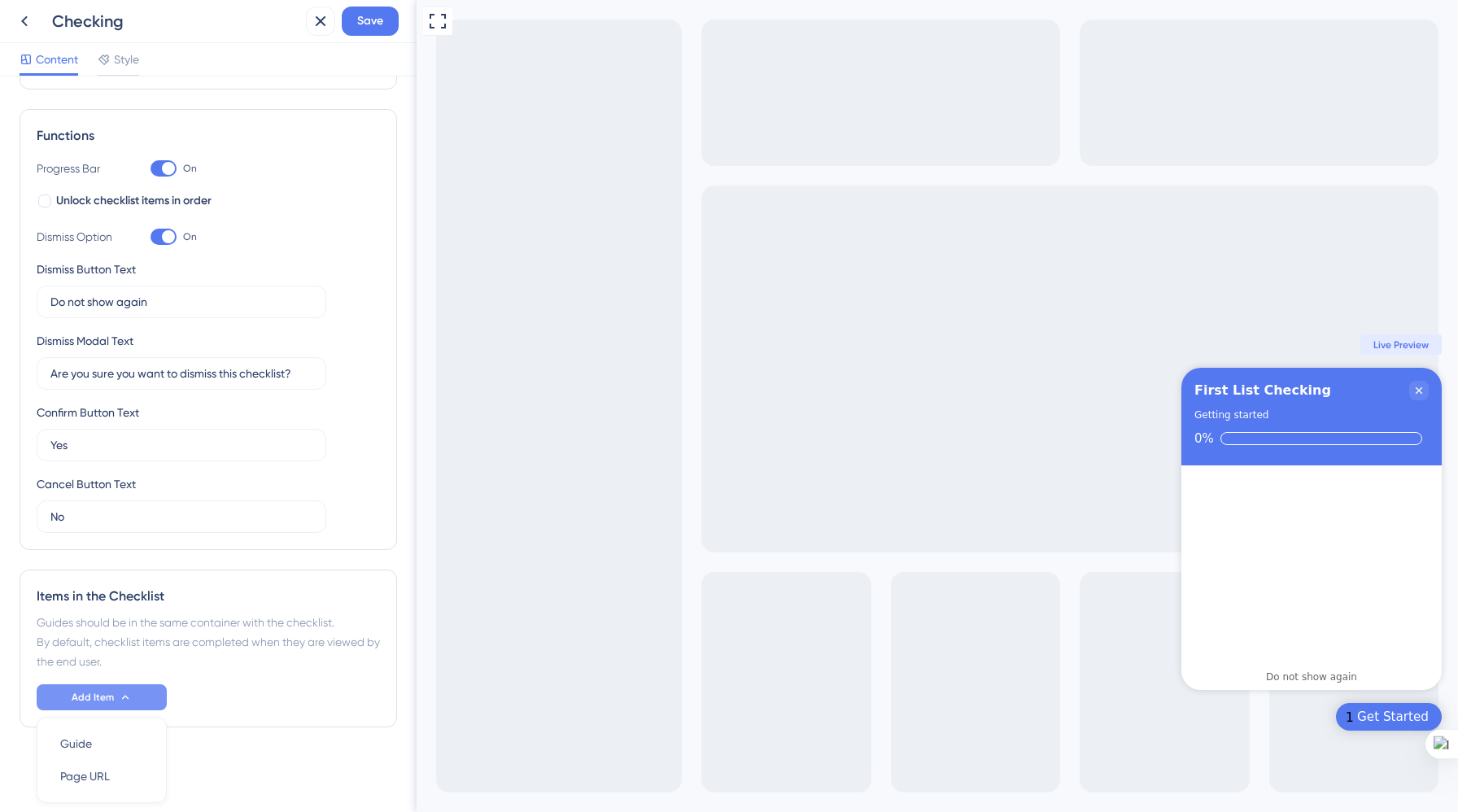
scroll to position [263, 0]
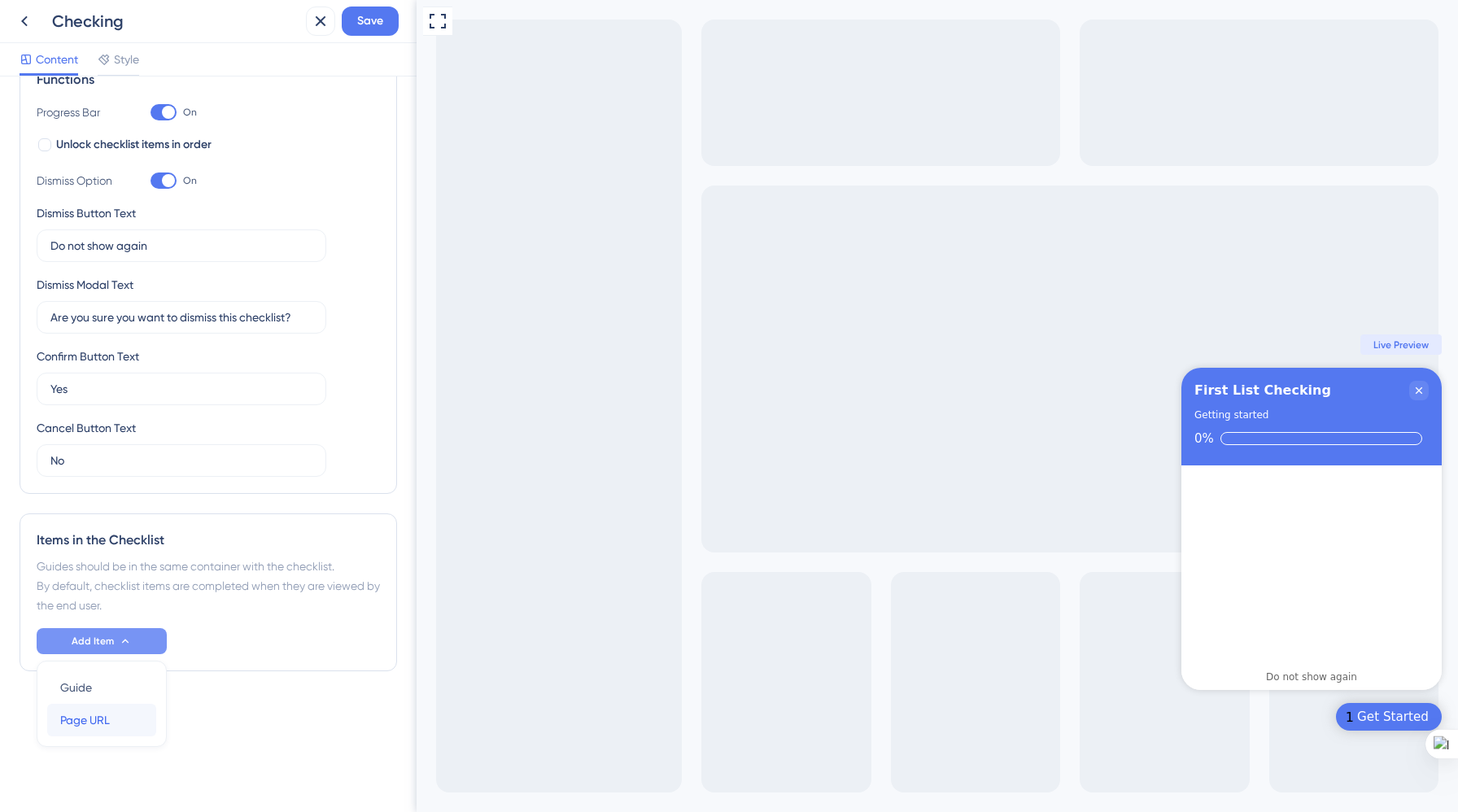
click at [118, 723] on div "Page URL Page URL" at bounding box center [102, 720] width 83 height 32
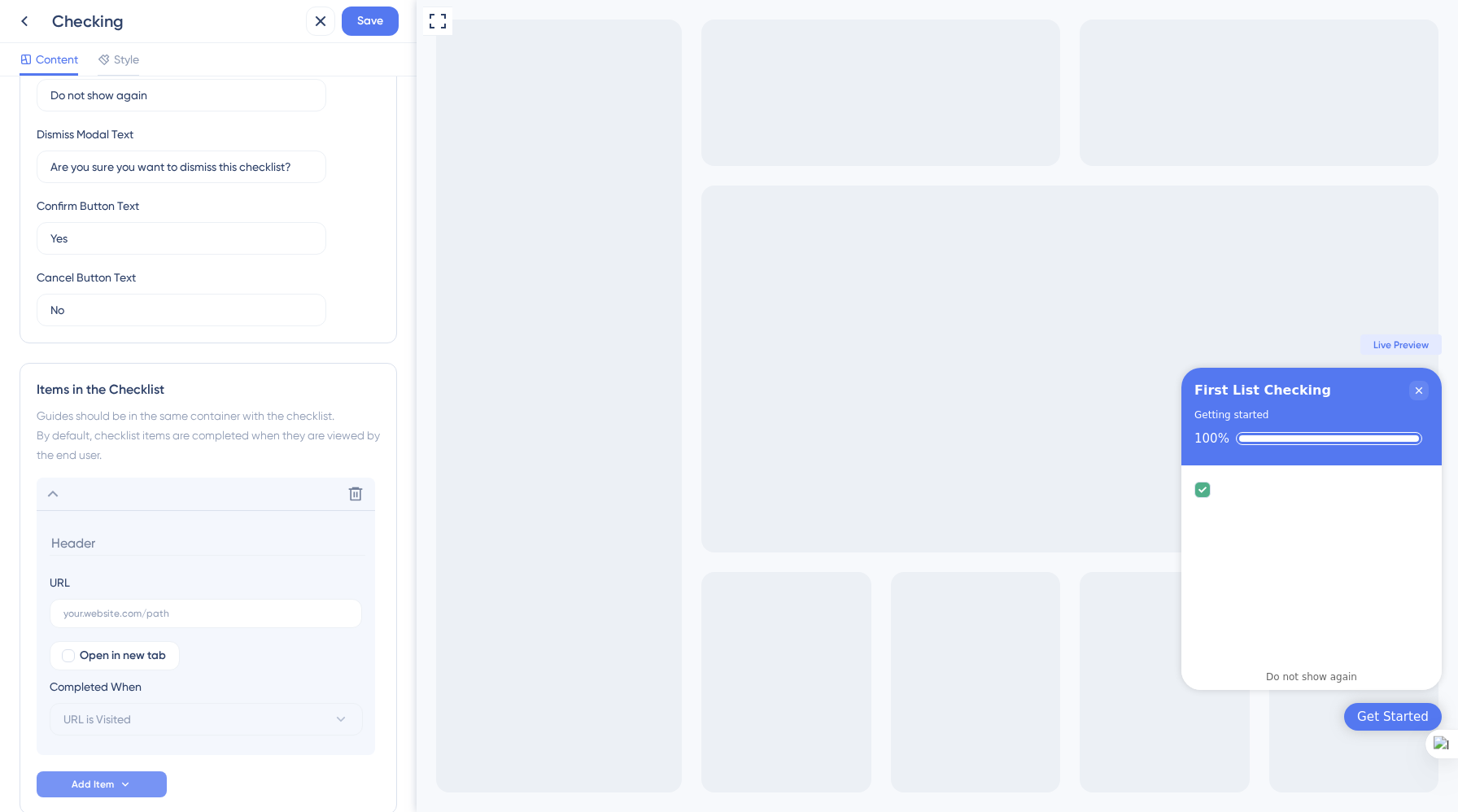
scroll to position [500, 0]
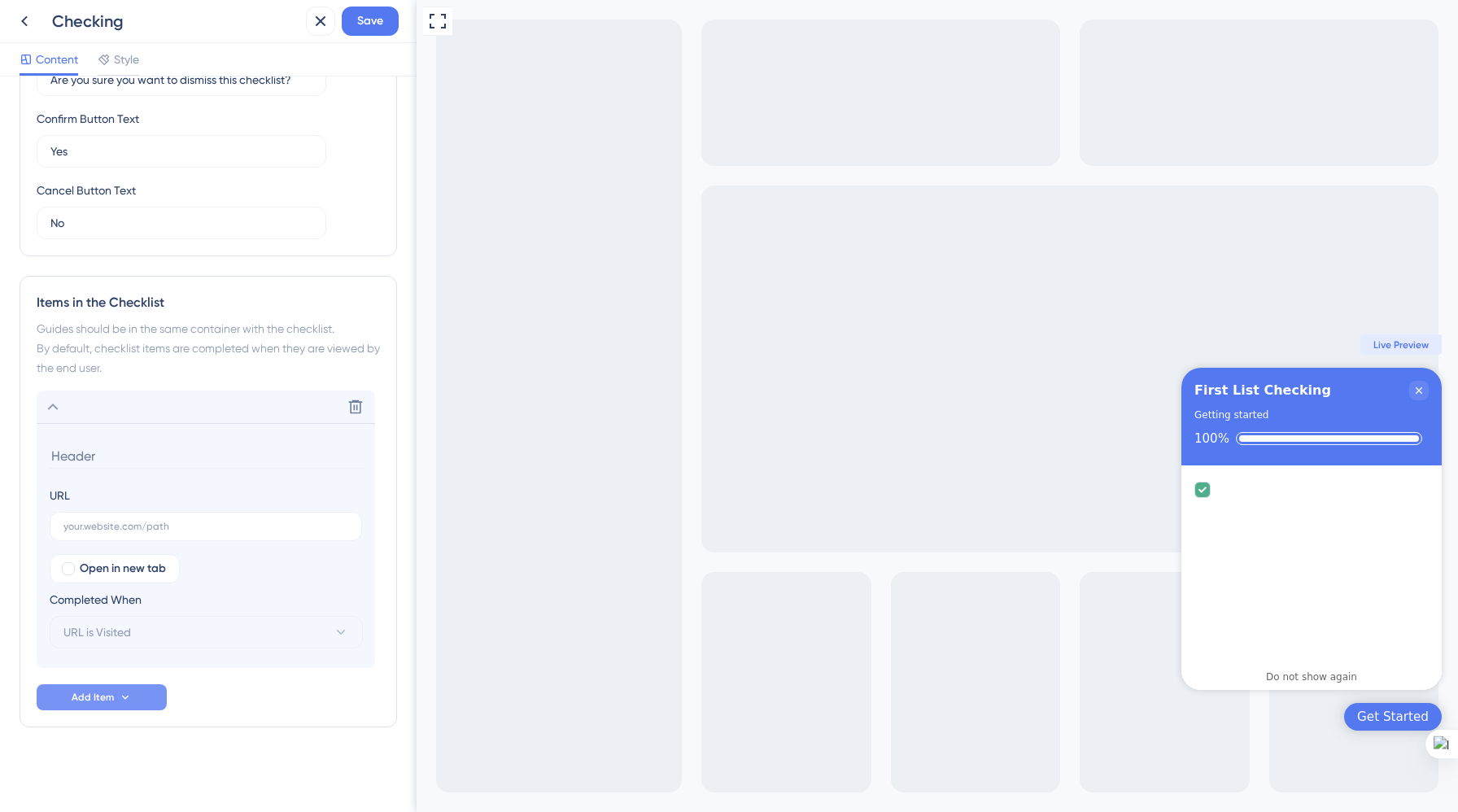
click at [221, 462] on input at bounding box center [207, 456] width 316 height 25
type input "Checking"
click at [244, 528] on input "text" at bounding box center [206, 525] width 285 height 11
click at [283, 524] on input "text" at bounding box center [206, 525] width 285 height 11
paste input "[URL]"
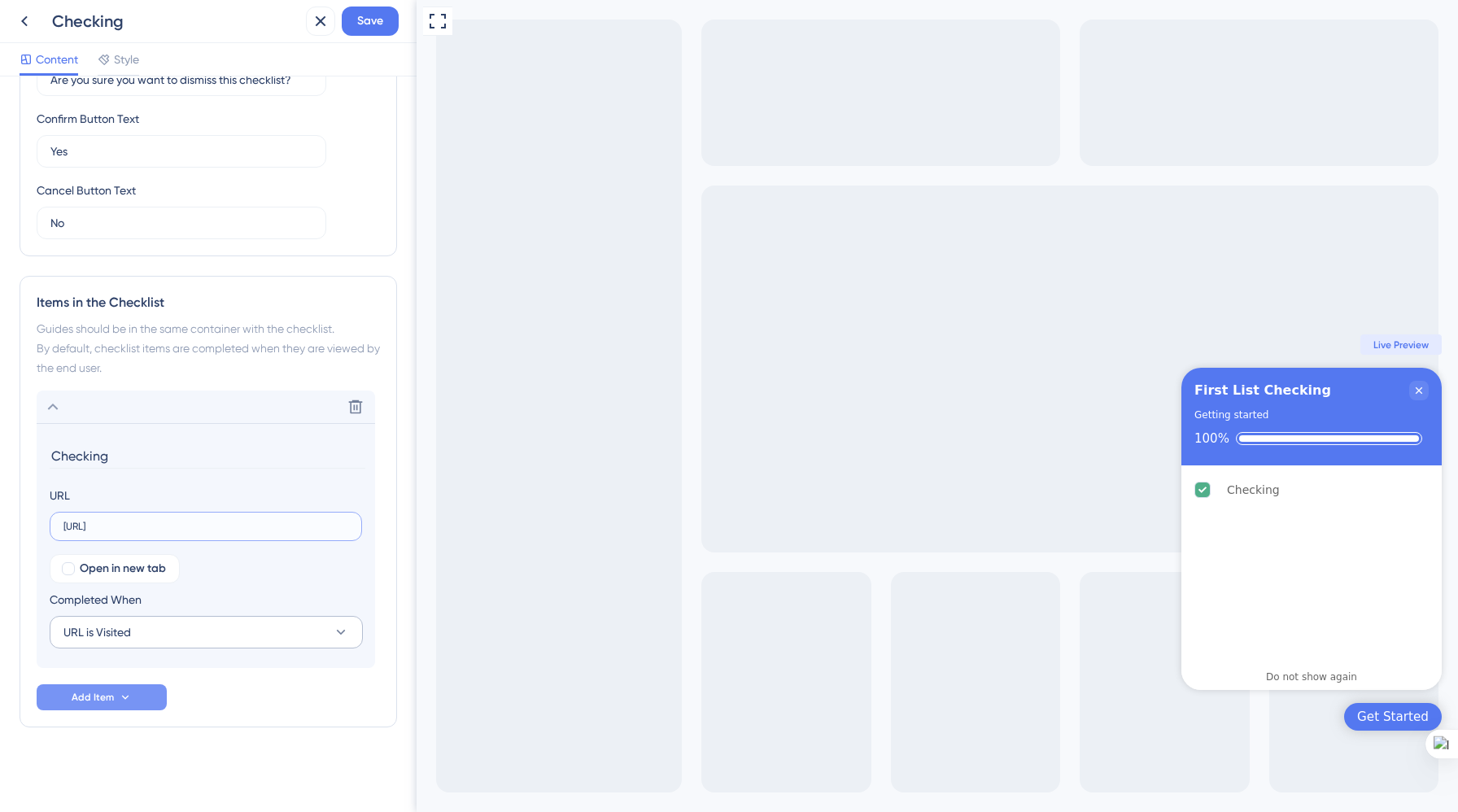
type input "[URL]"
click at [244, 628] on button "URL is Visited" at bounding box center [206, 632] width 313 height 32
click at [234, 709] on div "Goal is Reached Goal is Reached" at bounding box center [206, 714] width 266 height 32
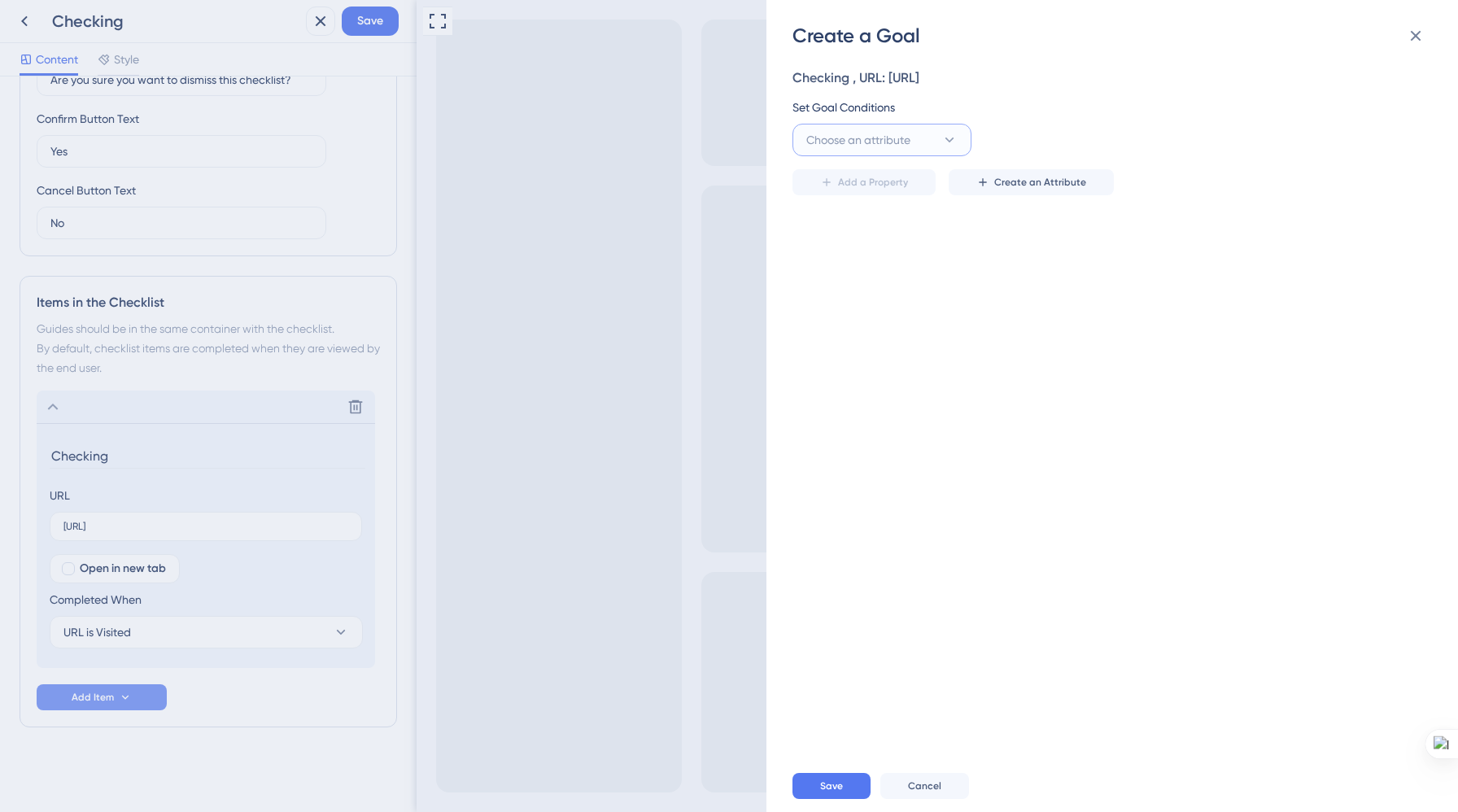
click at [931, 140] on button "Choose an attribute" at bounding box center [883, 140] width 179 height 32
click at [892, 409] on div "firstlist firstlist" at bounding box center [883, 410] width 132 height 32
click at [1136, 138] on icon at bounding box center [1131, 140] width 16 height 16
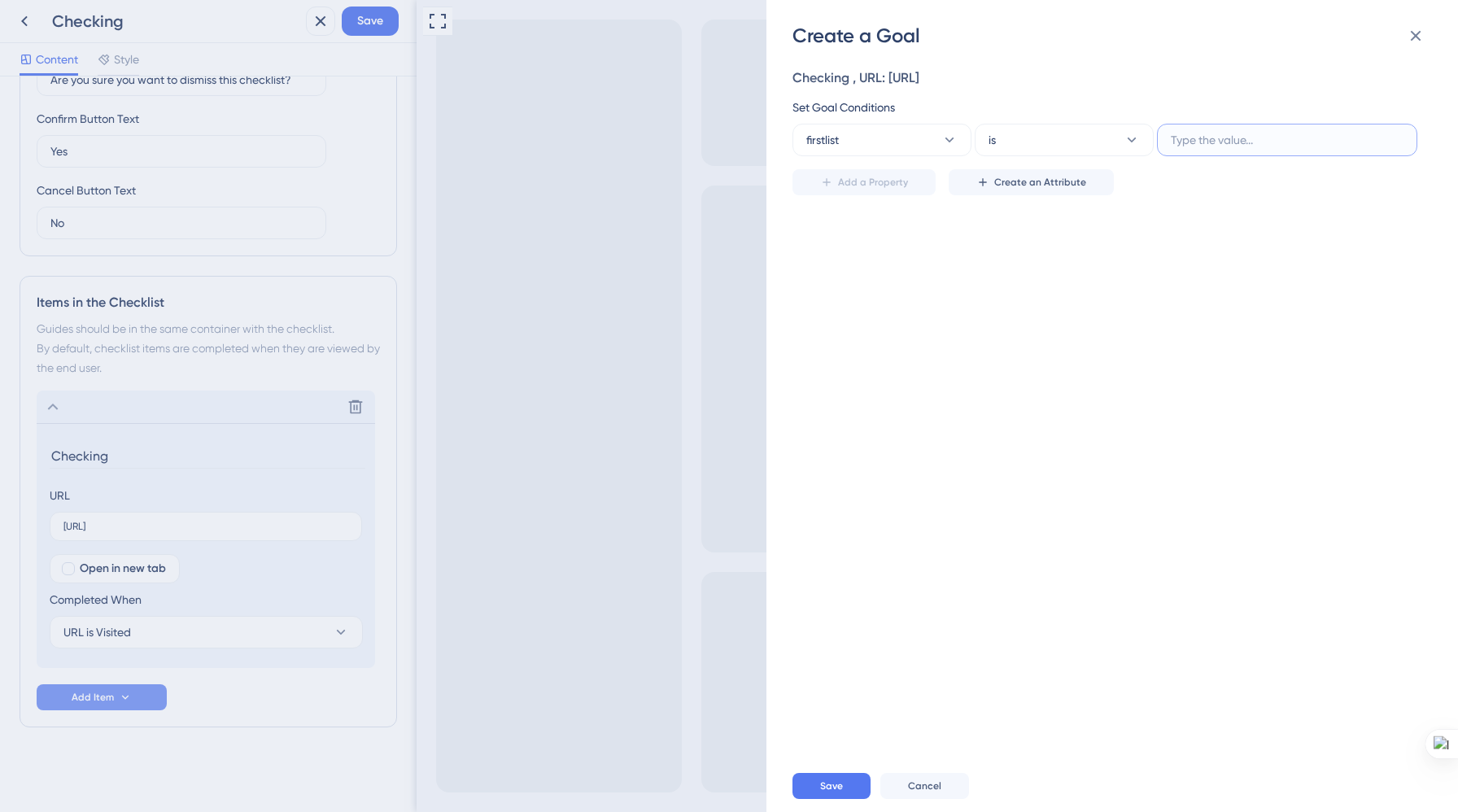
click at [1202, 140] on input "text" at bounding box center [1287, 140] width 233 height 18
type input "true"
click at [843, 786] on button "Save" at bounding box center [832, 786] width 78 height 26
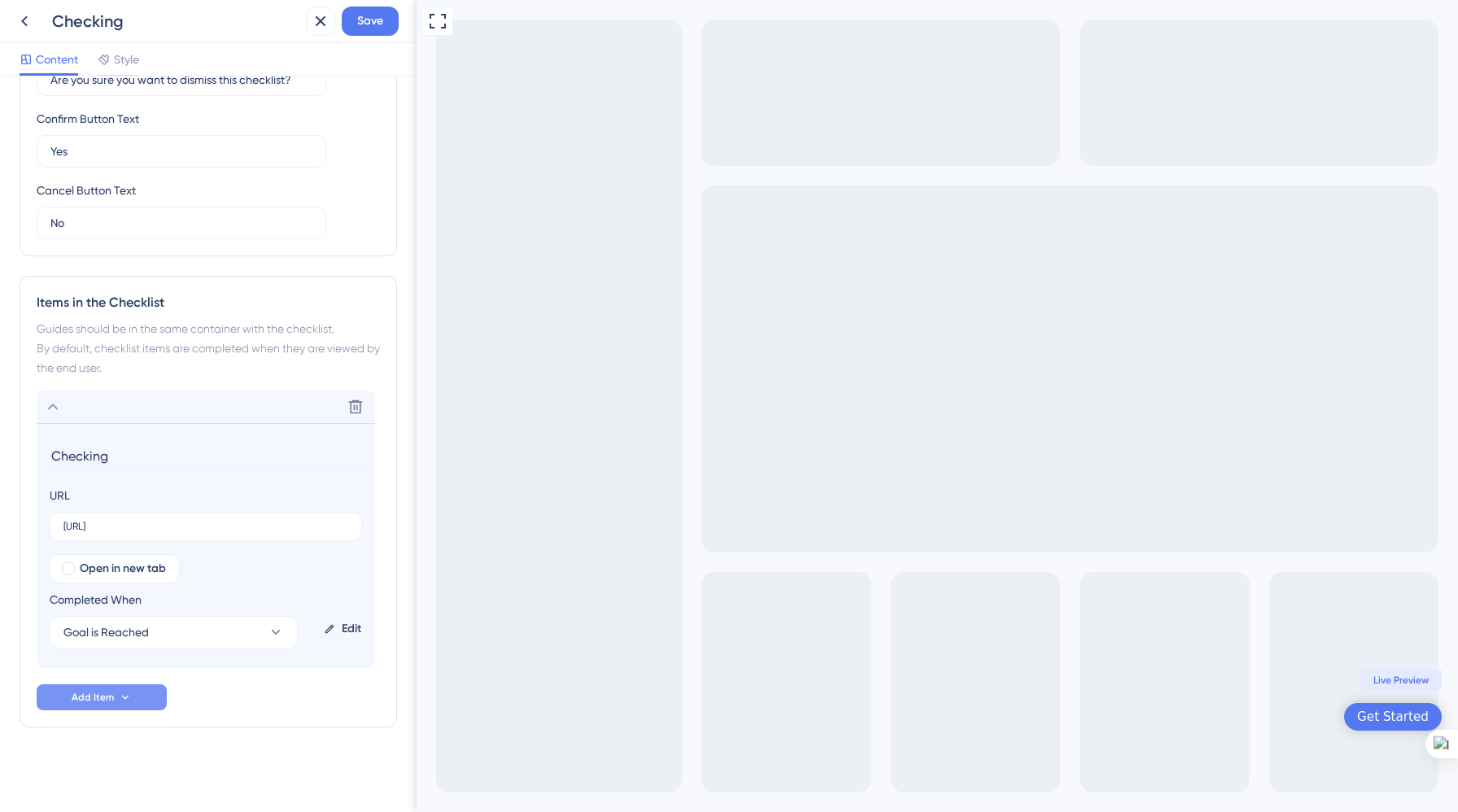
click at [93, 700] on span "Add Item" at bounding box center [93, 696] width 42 height 13
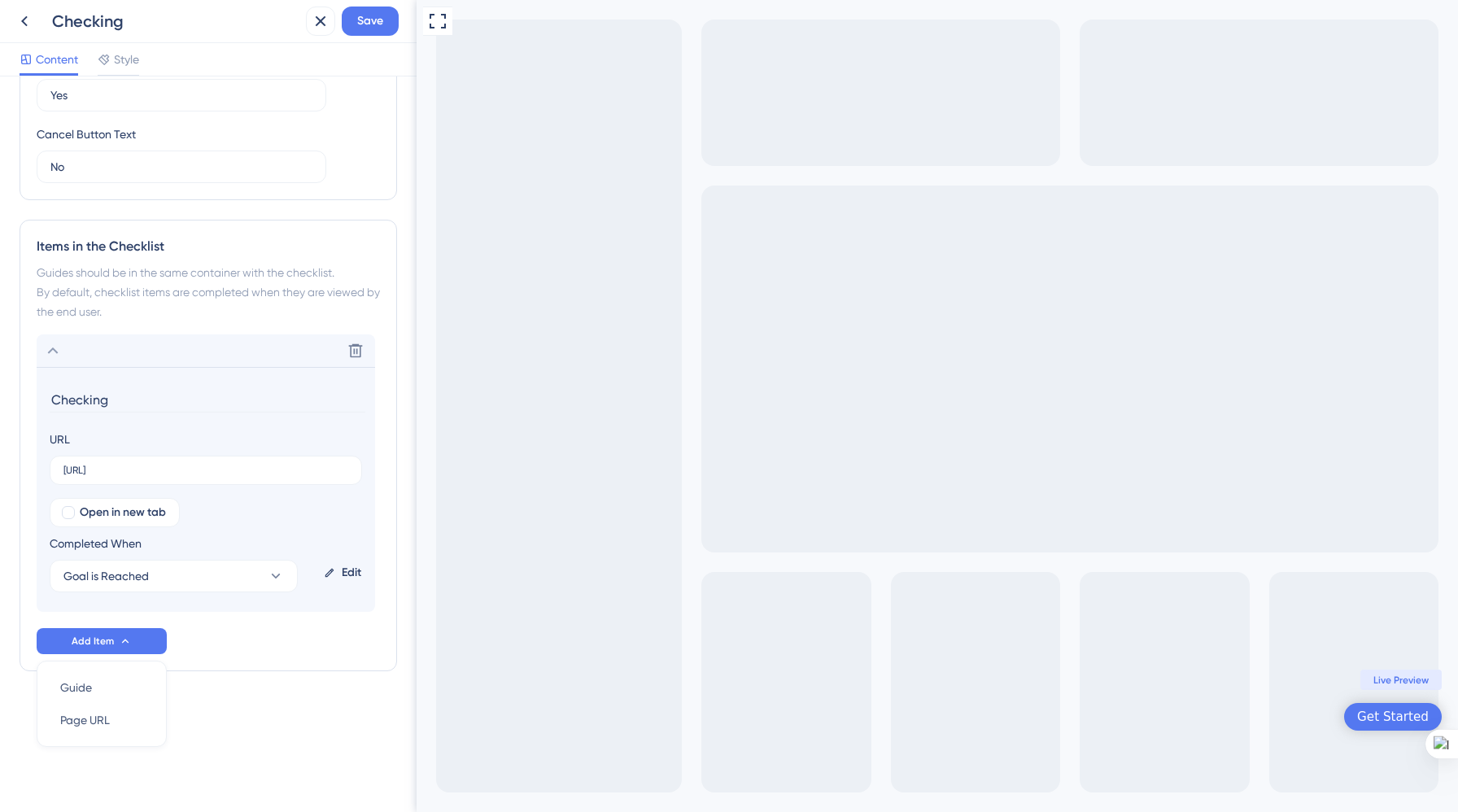
click at [307, 671] on div "Checklist Header Title First List Checking Subtitle Getting started Functions P…" at bounding box center [208, 138] width 377 height 1197
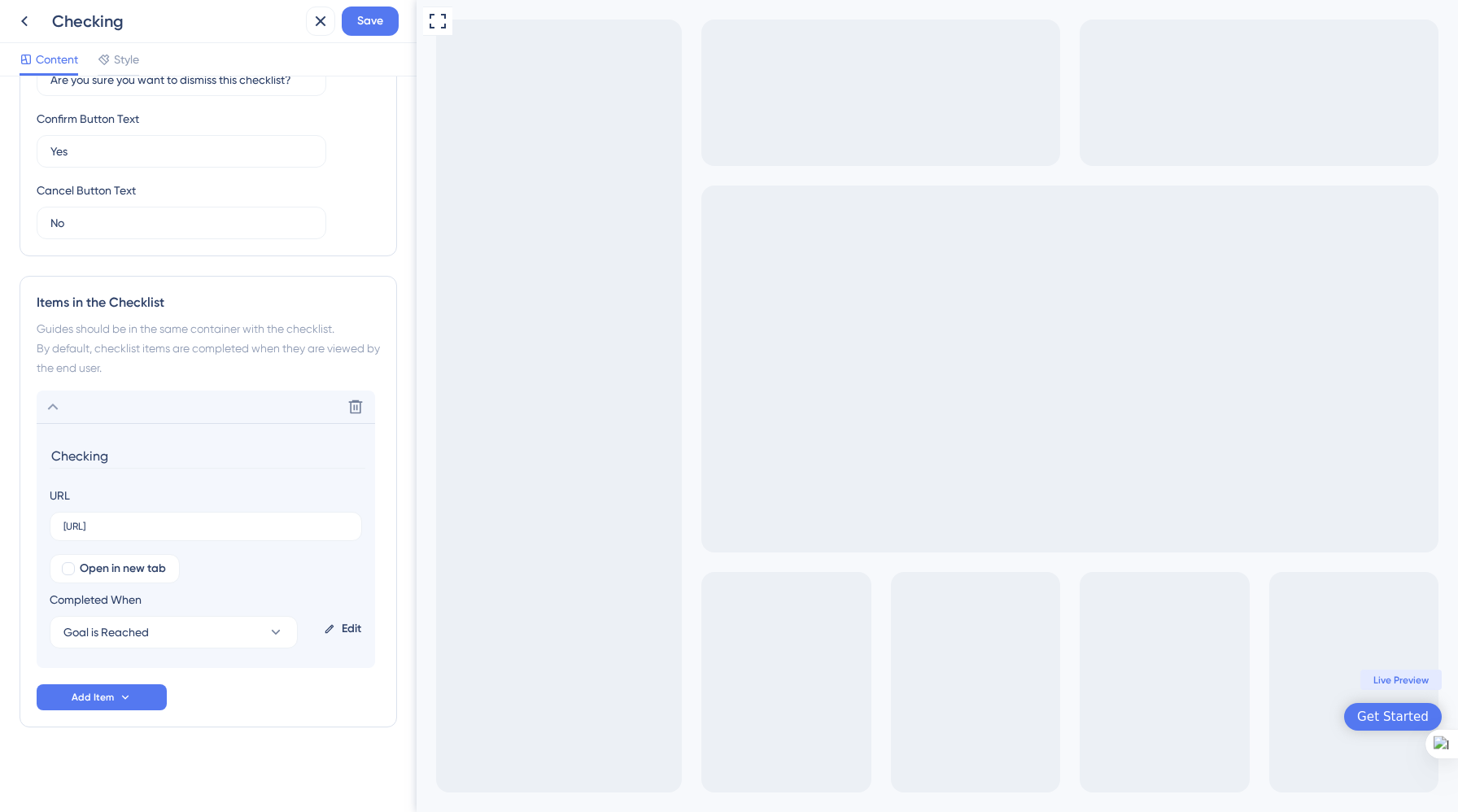
scroll to position [500, 0]
click at [50, 405] on icon at bounding box center [52, 406] width 19 height 19
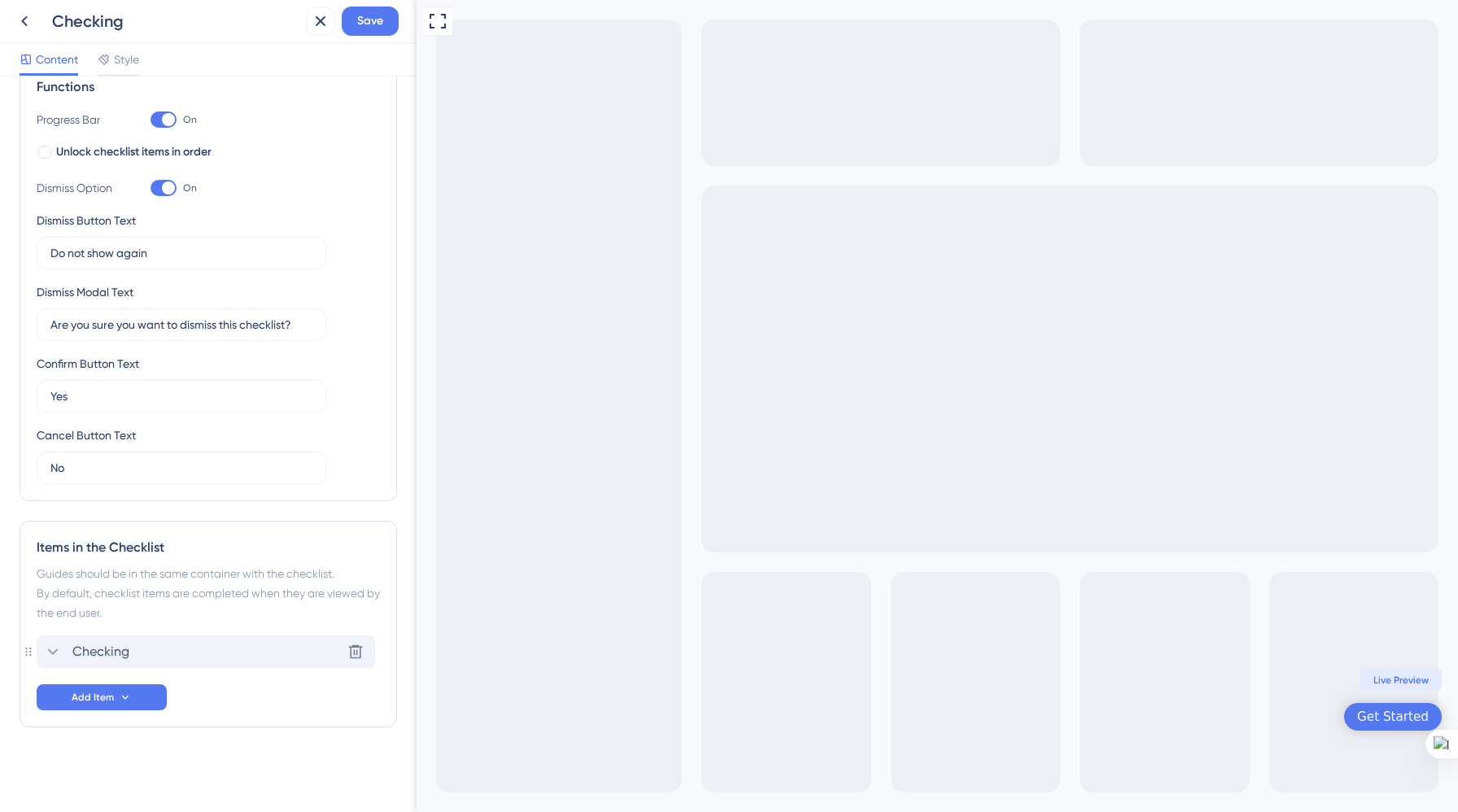
scroll to position [0, 0]
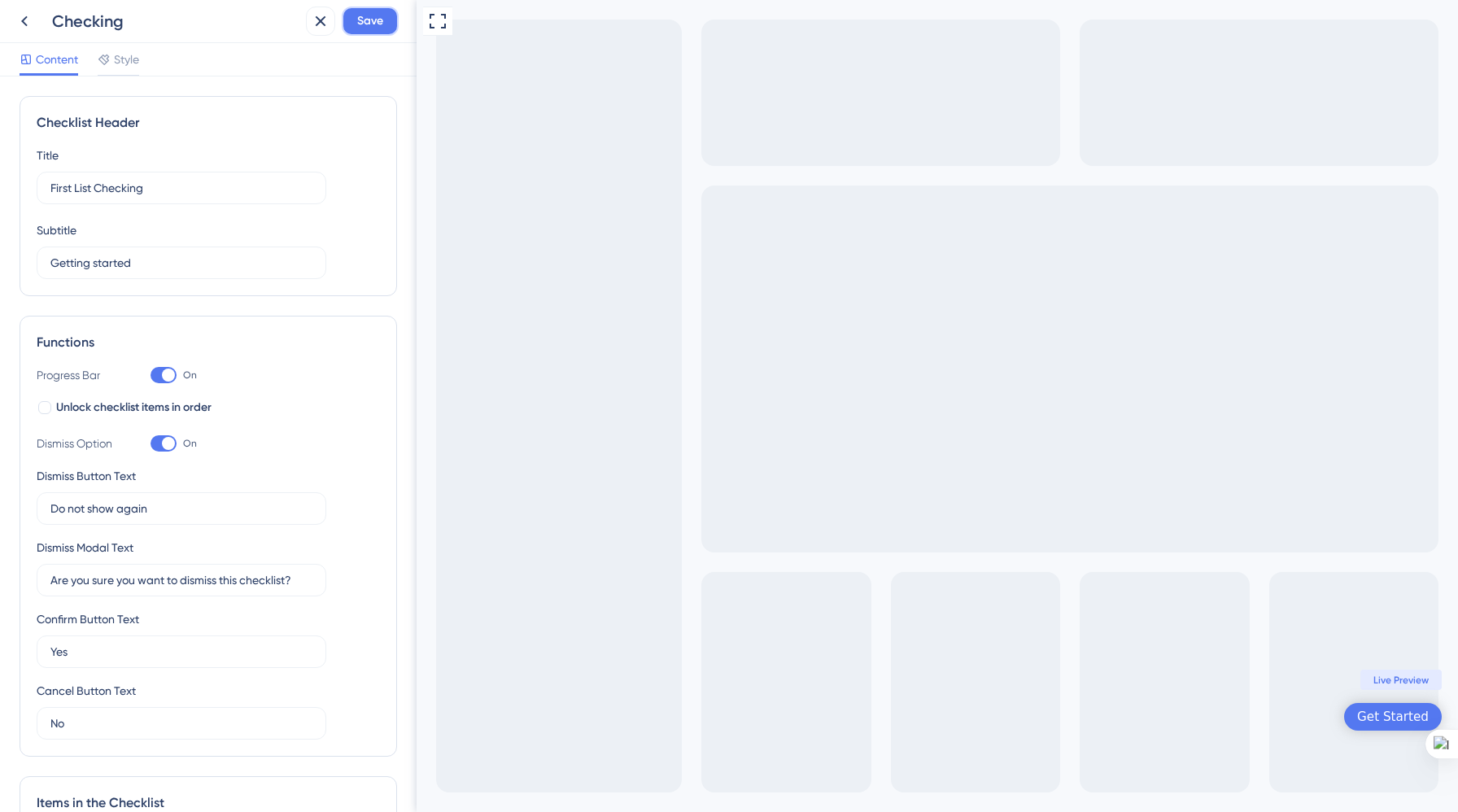
click at [379, 20] on span "Save" at bounding box center [370, 20] width 26 height 19
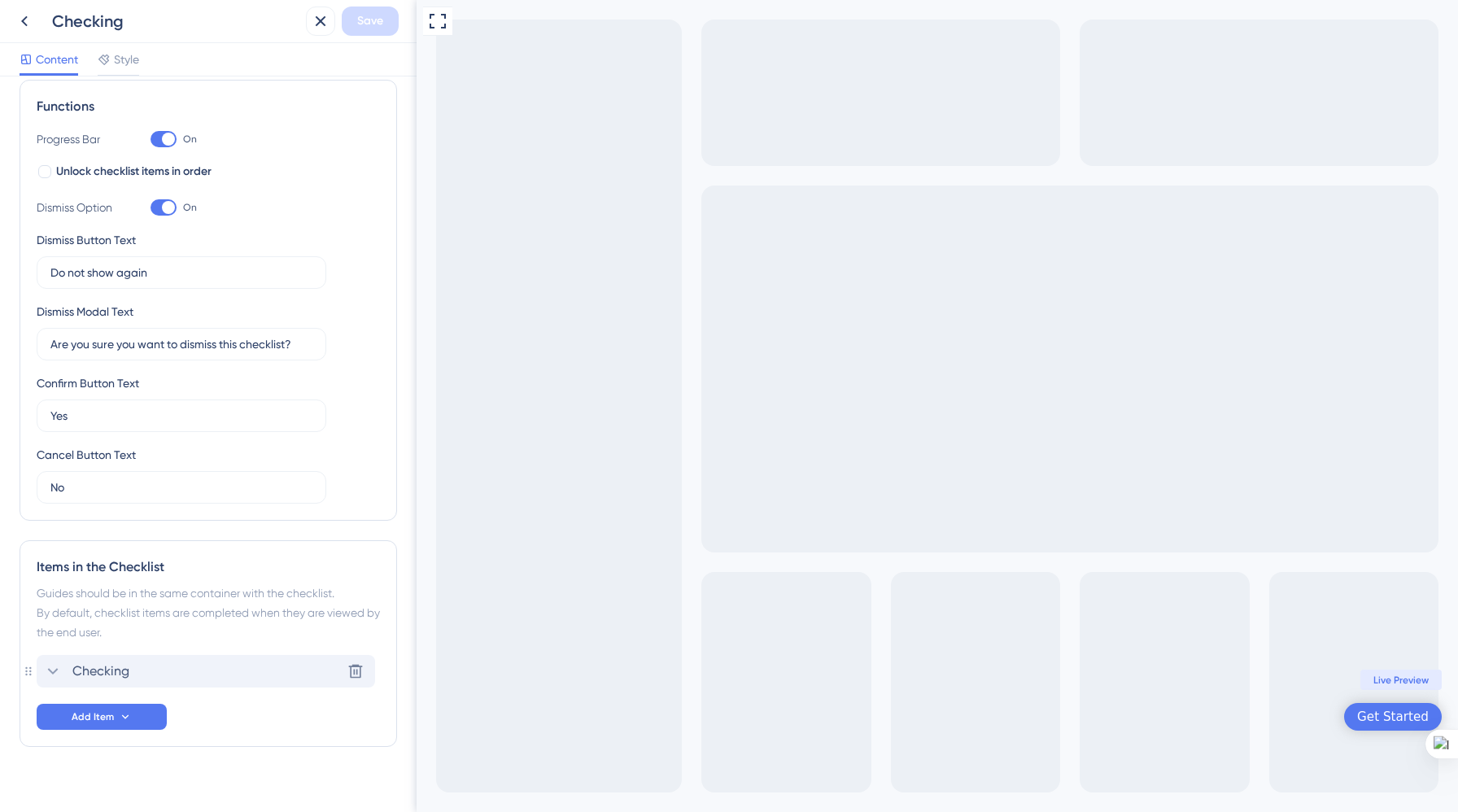
scroll to position [255, 0]
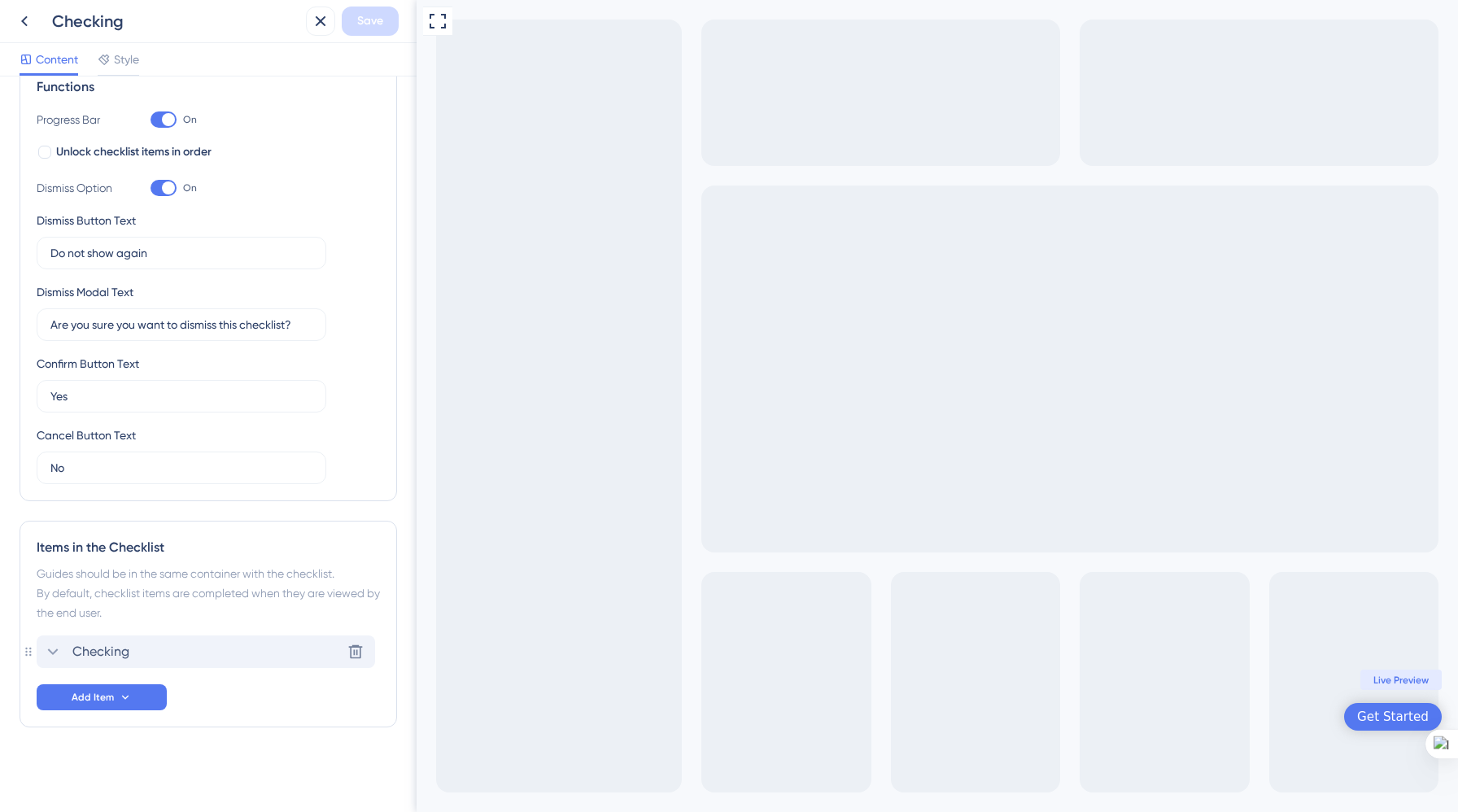
click at [76, 650] on span "Checking" at bounding box center [101, 651] width 57 height 19
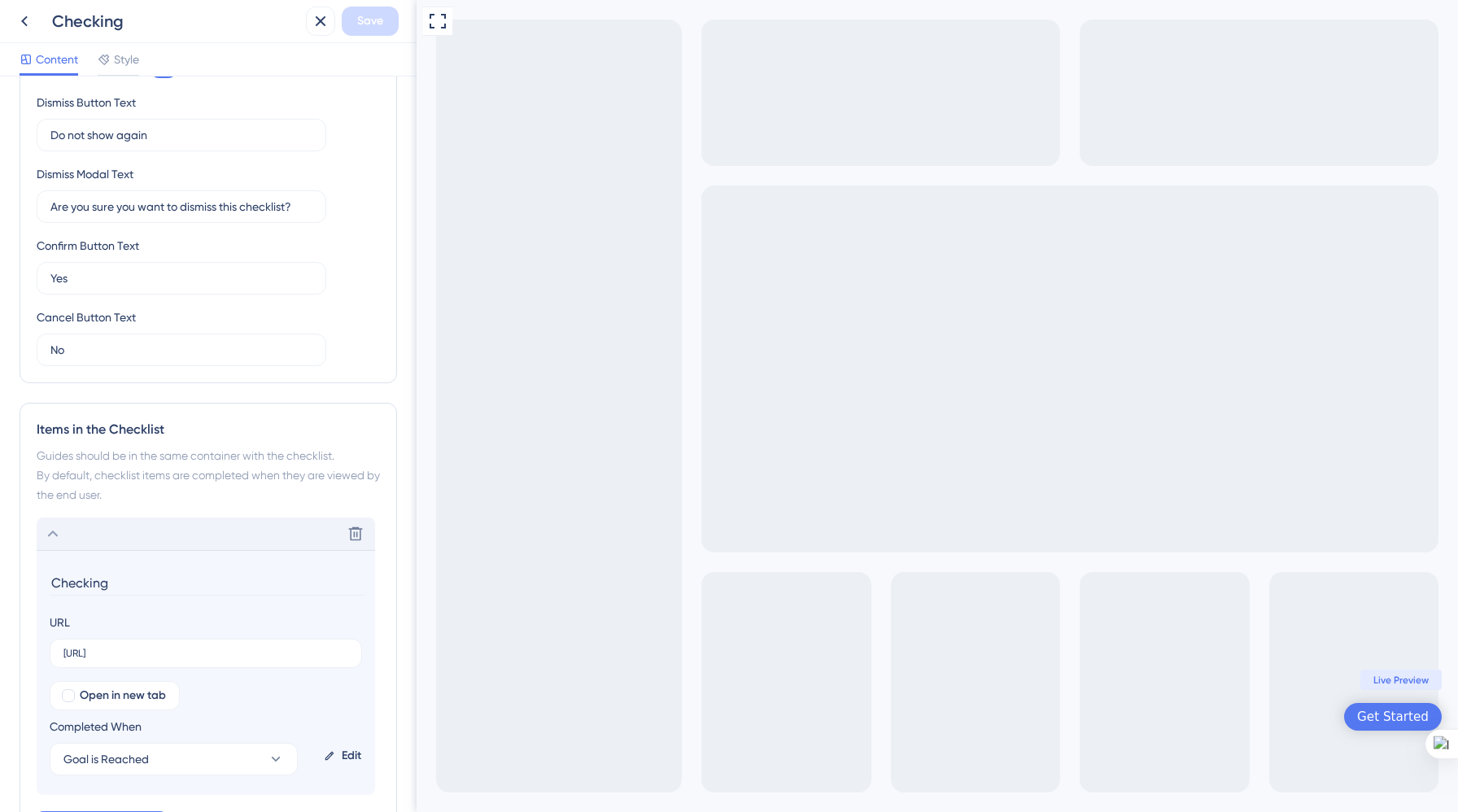
scroll to position [500, 0]
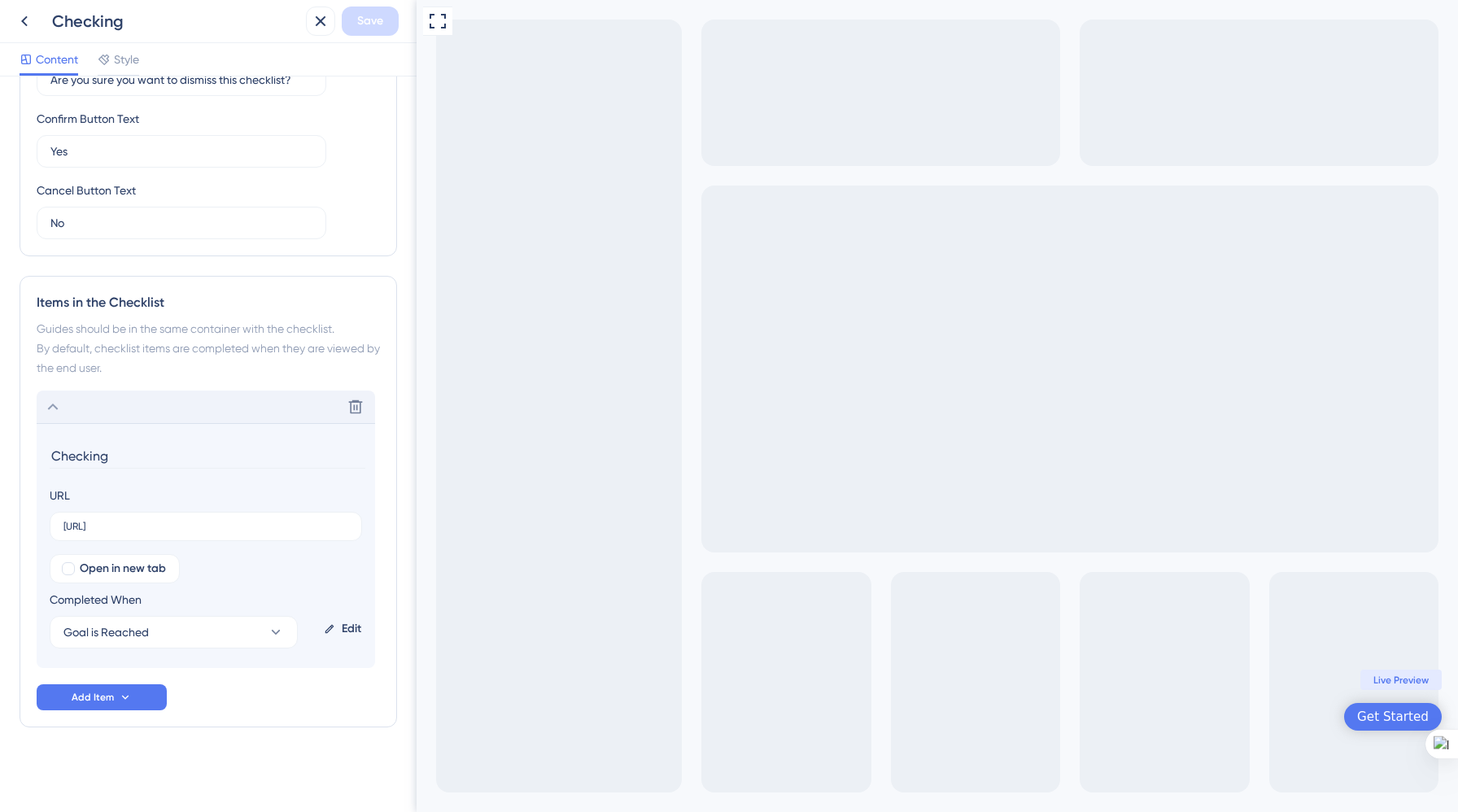
click at [59, 407] on icon at bounding box center [52, 406] width 19 height 19
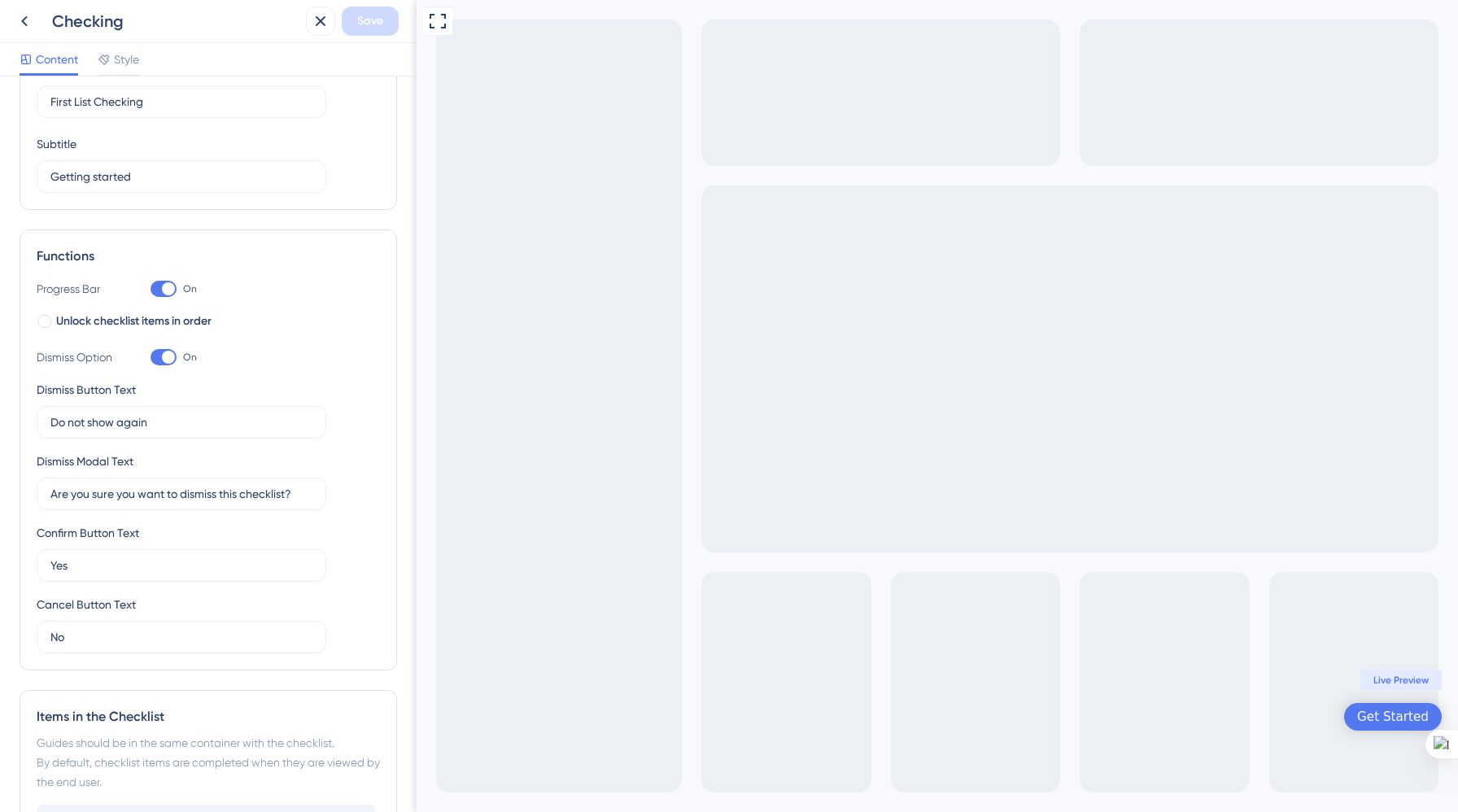
scroll to position [0, 0]
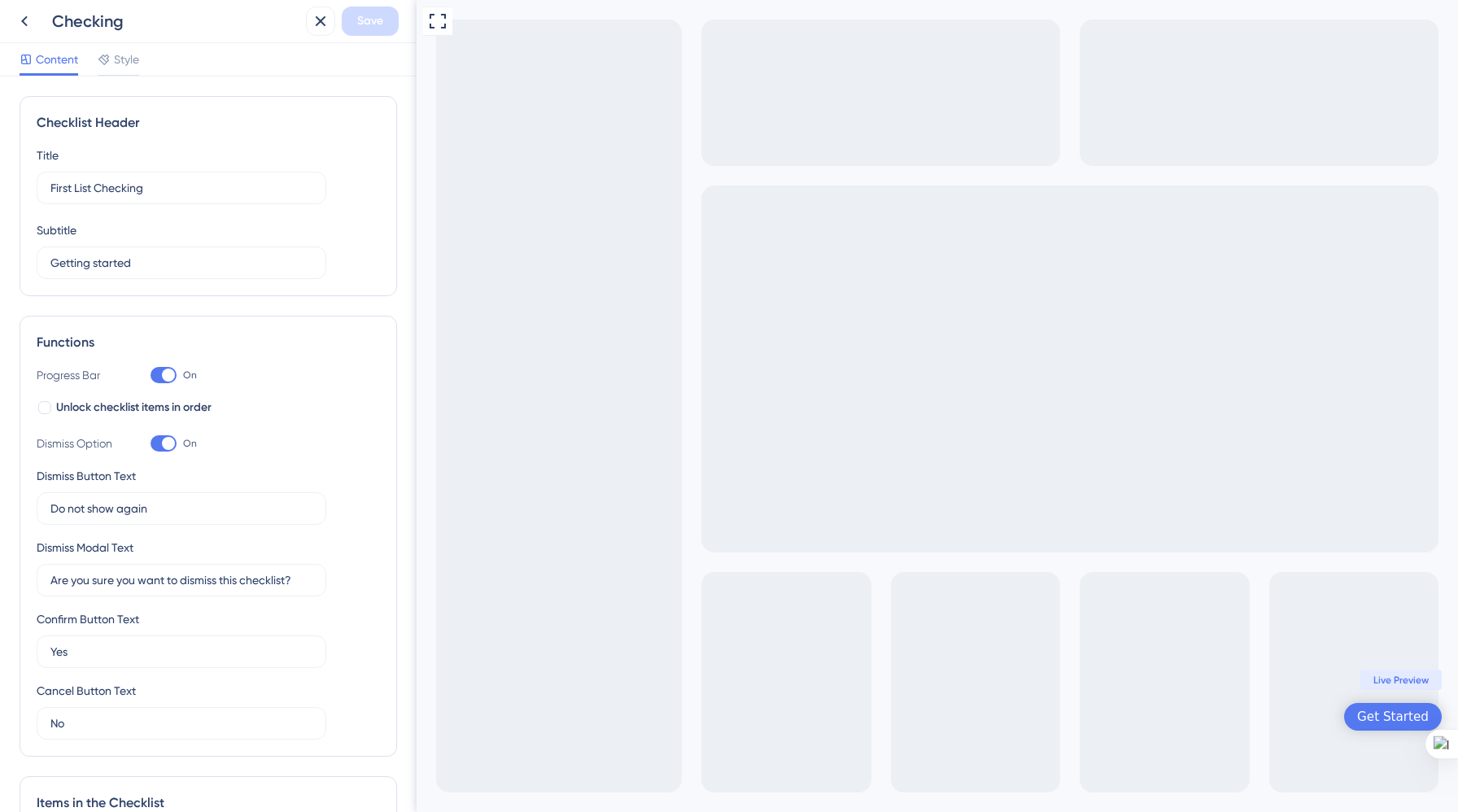
click at [1394, 714] on div "Get Started" at bounding box center [1393, 716] width 72 height 16
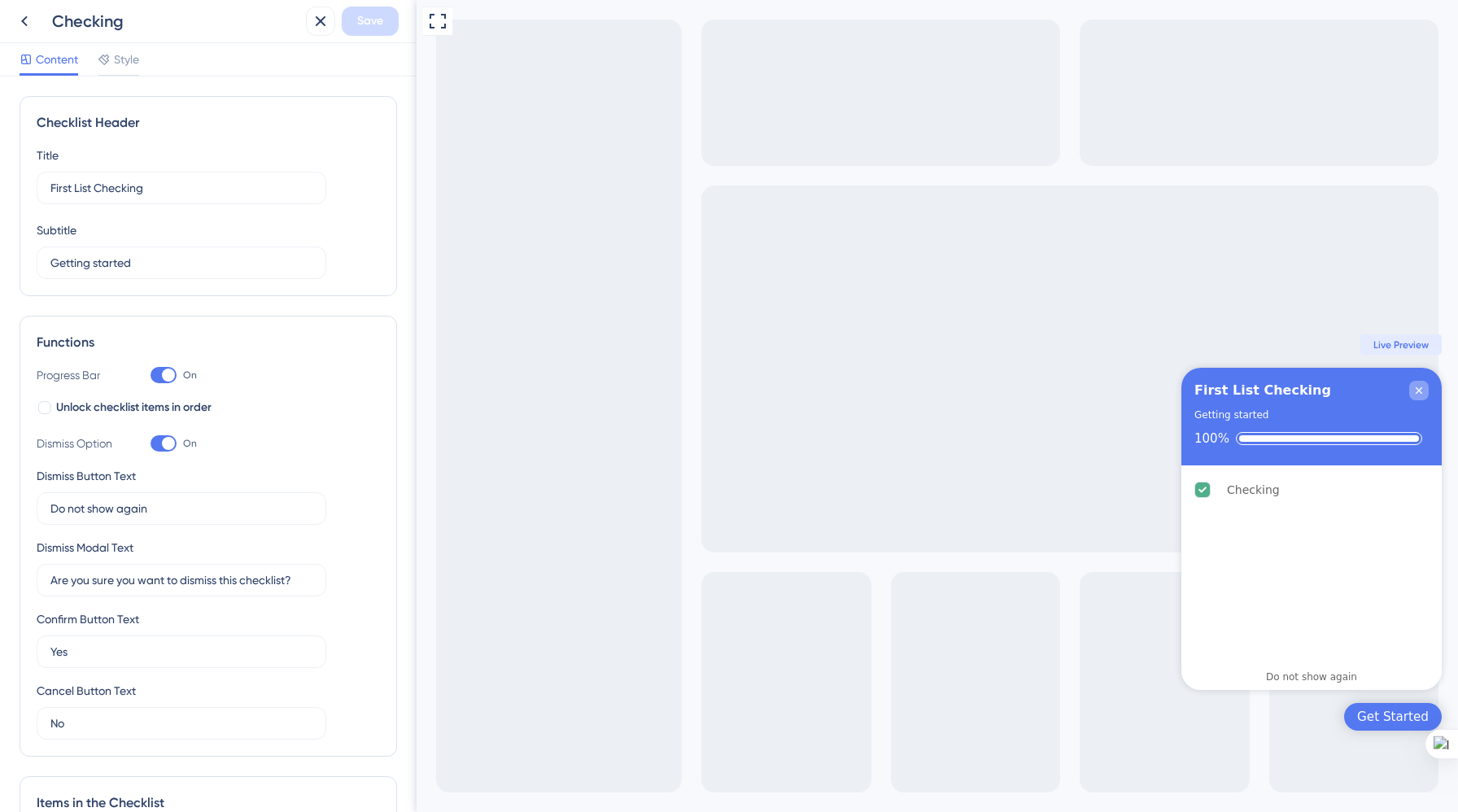
click at [1416, 392] on icon "Close Checklist" at bounding box center [1419, 391] width 7 height 7
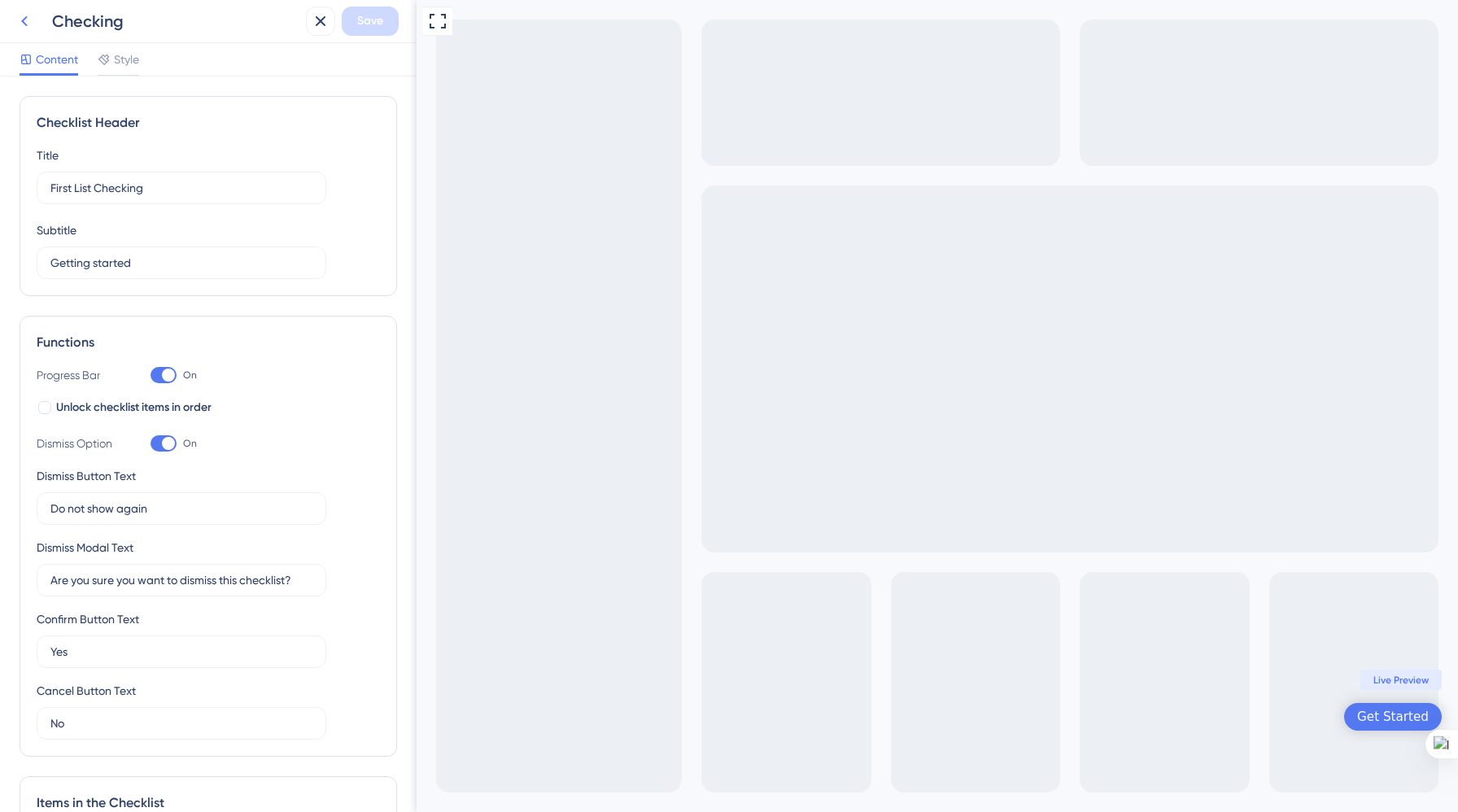
click at [20, 21] on icon at bounding box center [24, 20] width 19 height 19
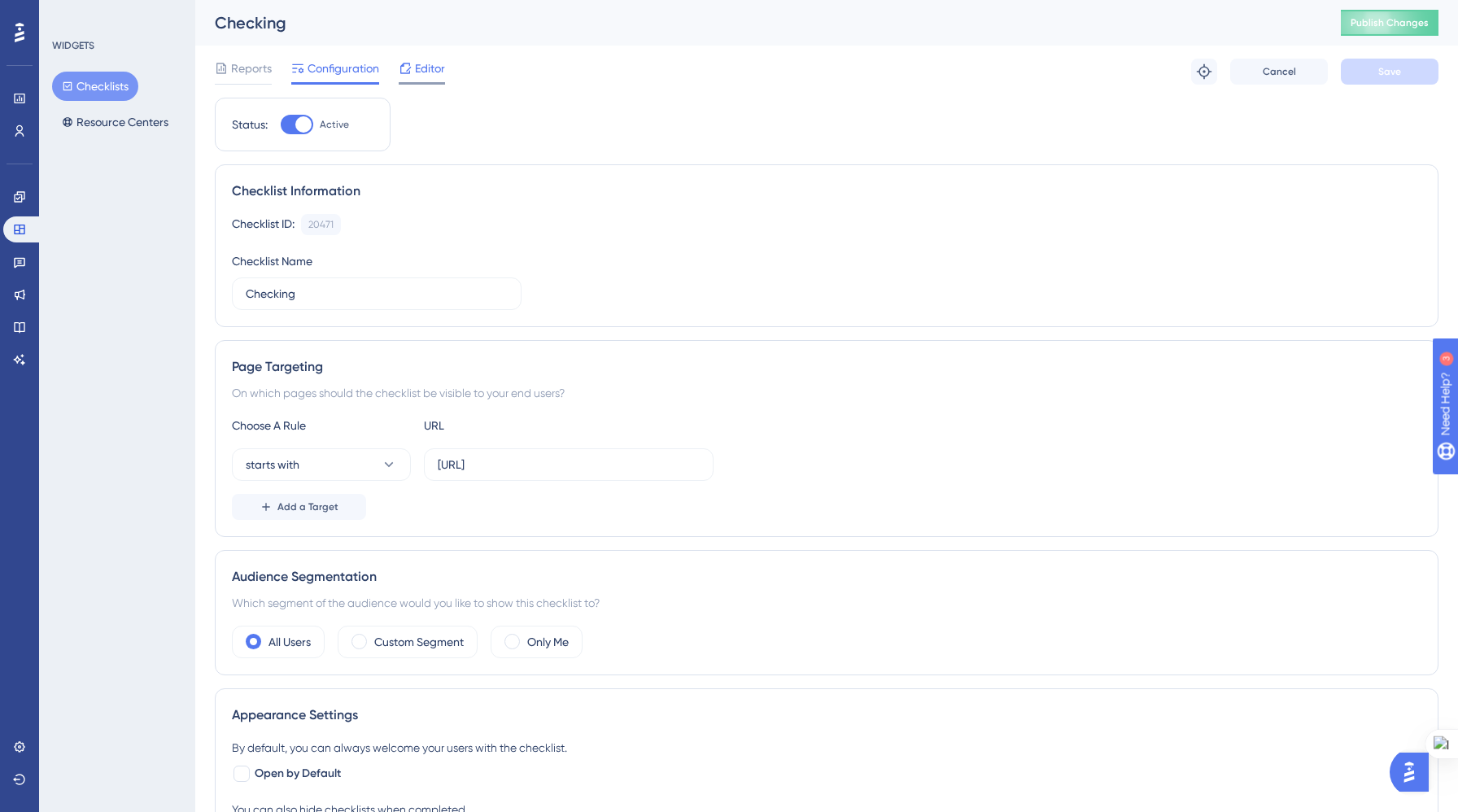
click at [414, 71] on div "Editor" at bounding box center [421, 68] width 47 height 19
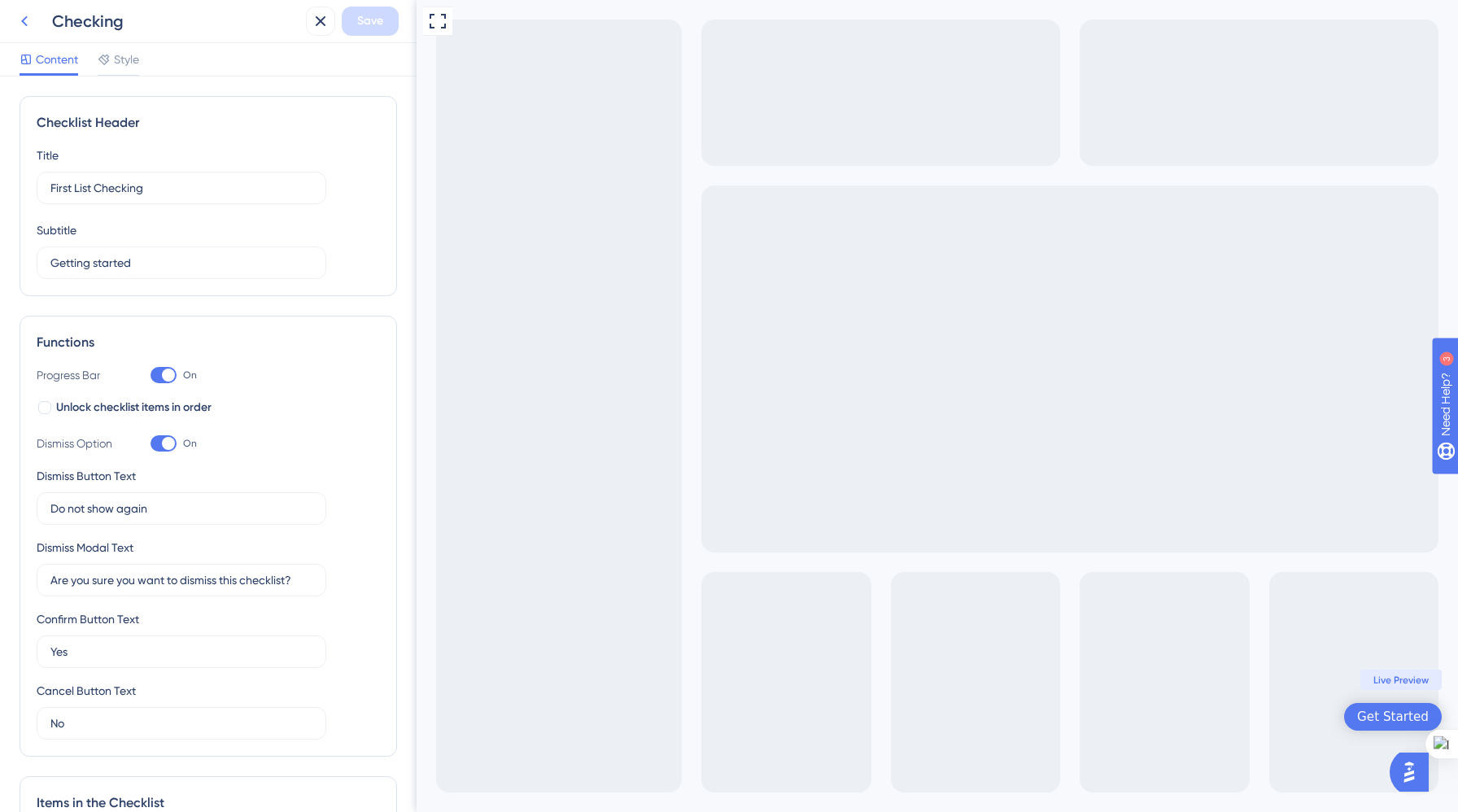
click at [21, 23] on icon at bounding box center [24, 20] width 19 height 19
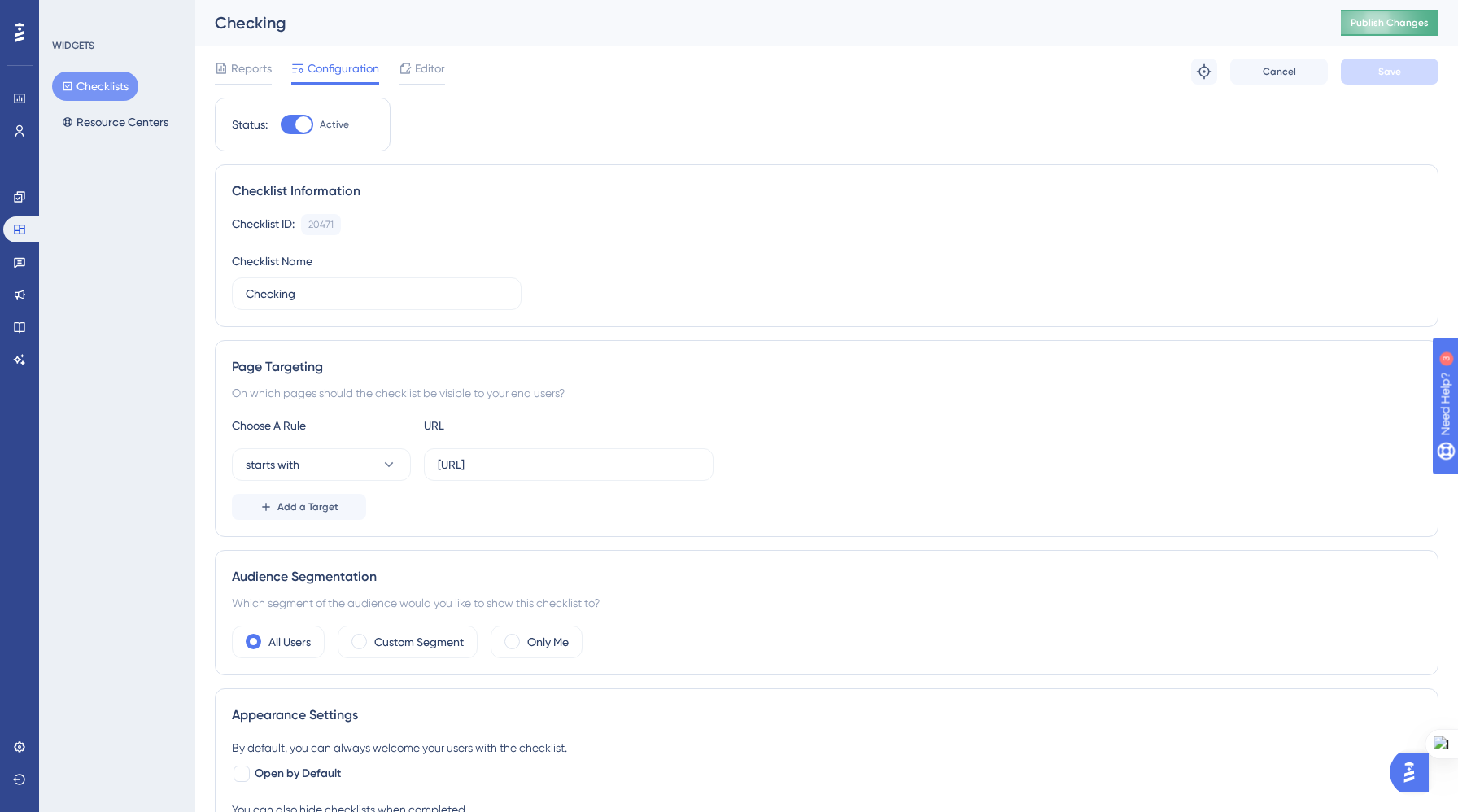
click at [1400, 26] on span "Publish Changes" at bounding box center [1389, 22] width 78 height 13
click at [15, 124] on icon at bounding box center [19, 130] width 13 height 13
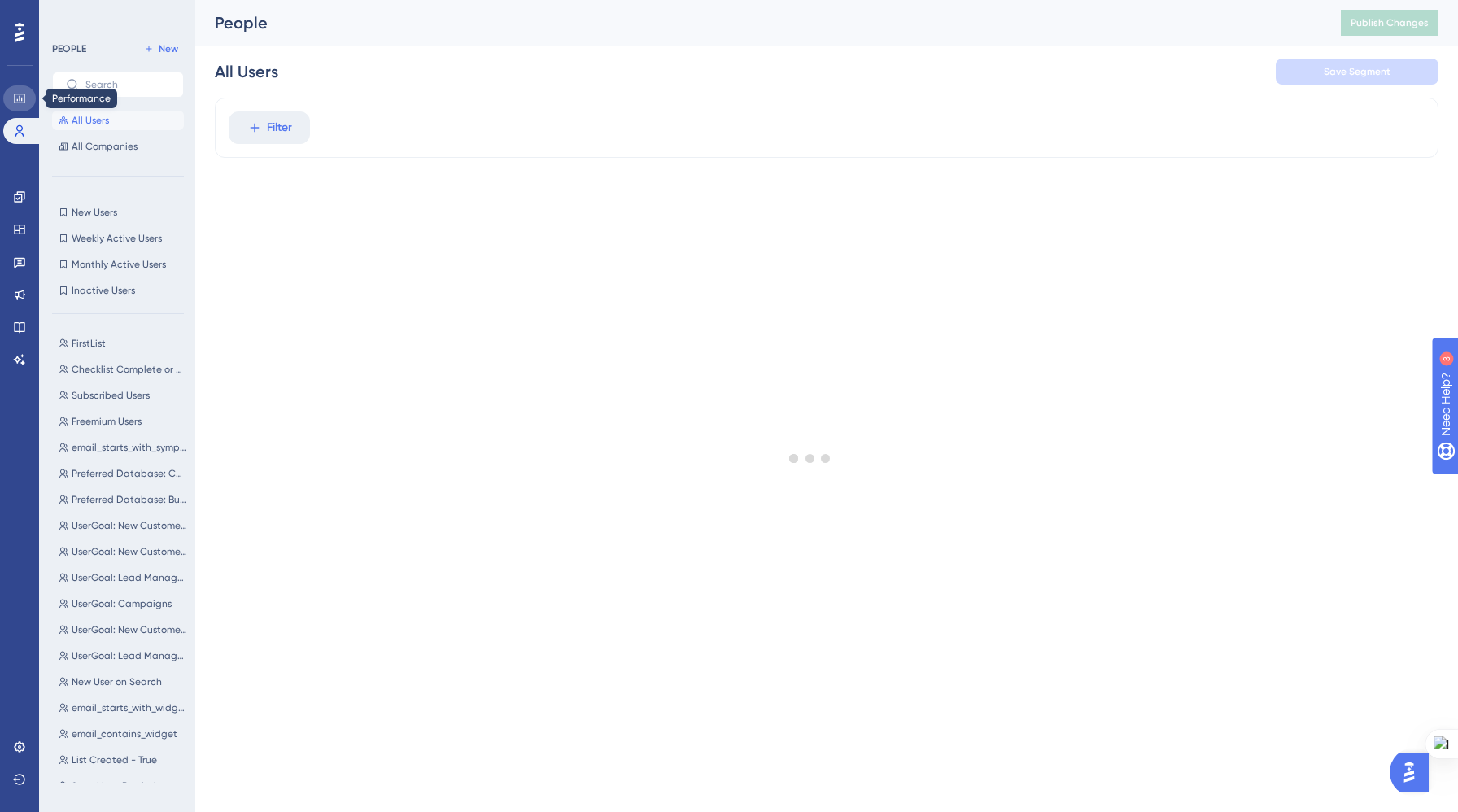
click at [25, 92] on icon at bounding box center [19, 98] width 13 height 13
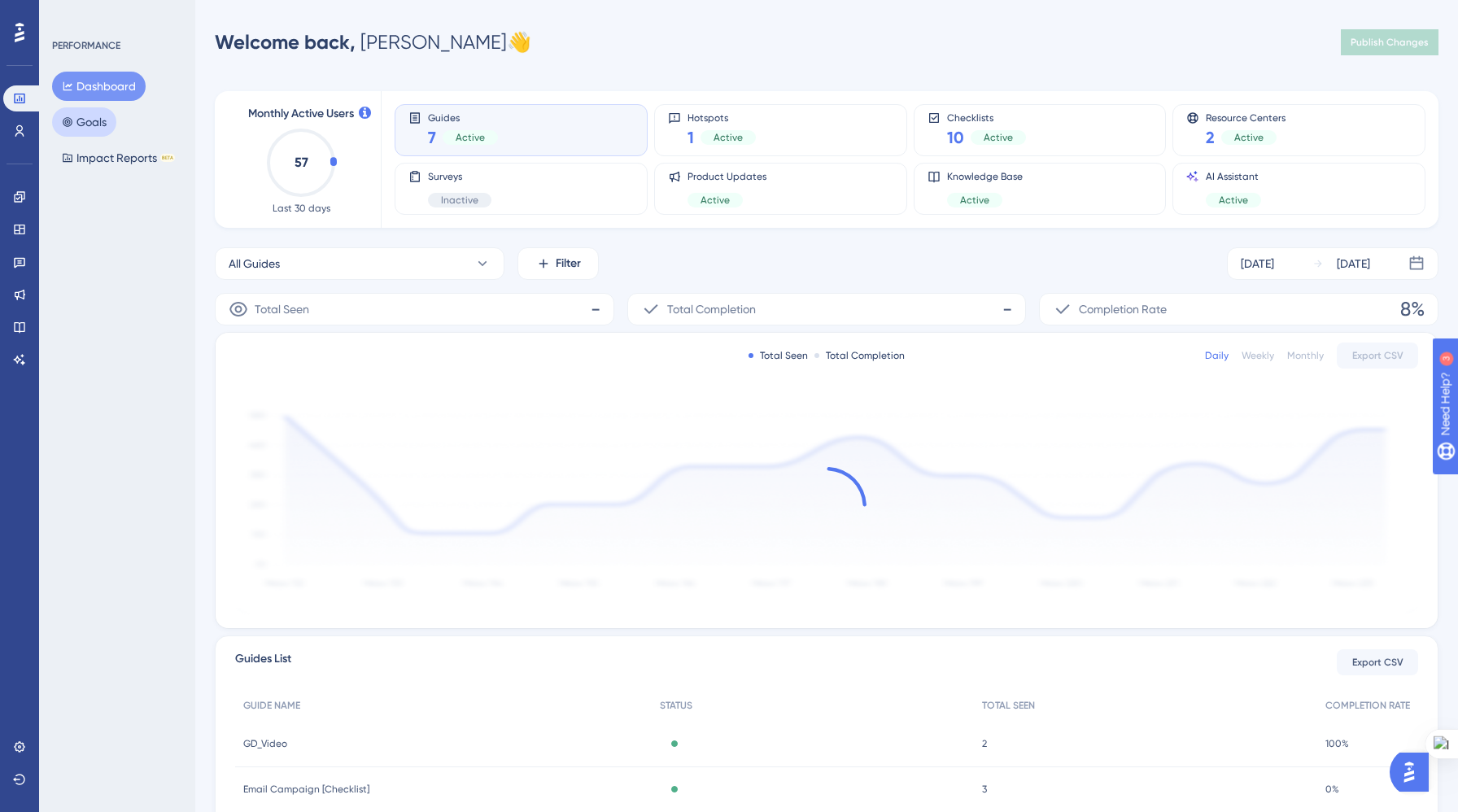
click at [87, 118] on button "Goals" at bounding box center [85, 122] width 64 height 30
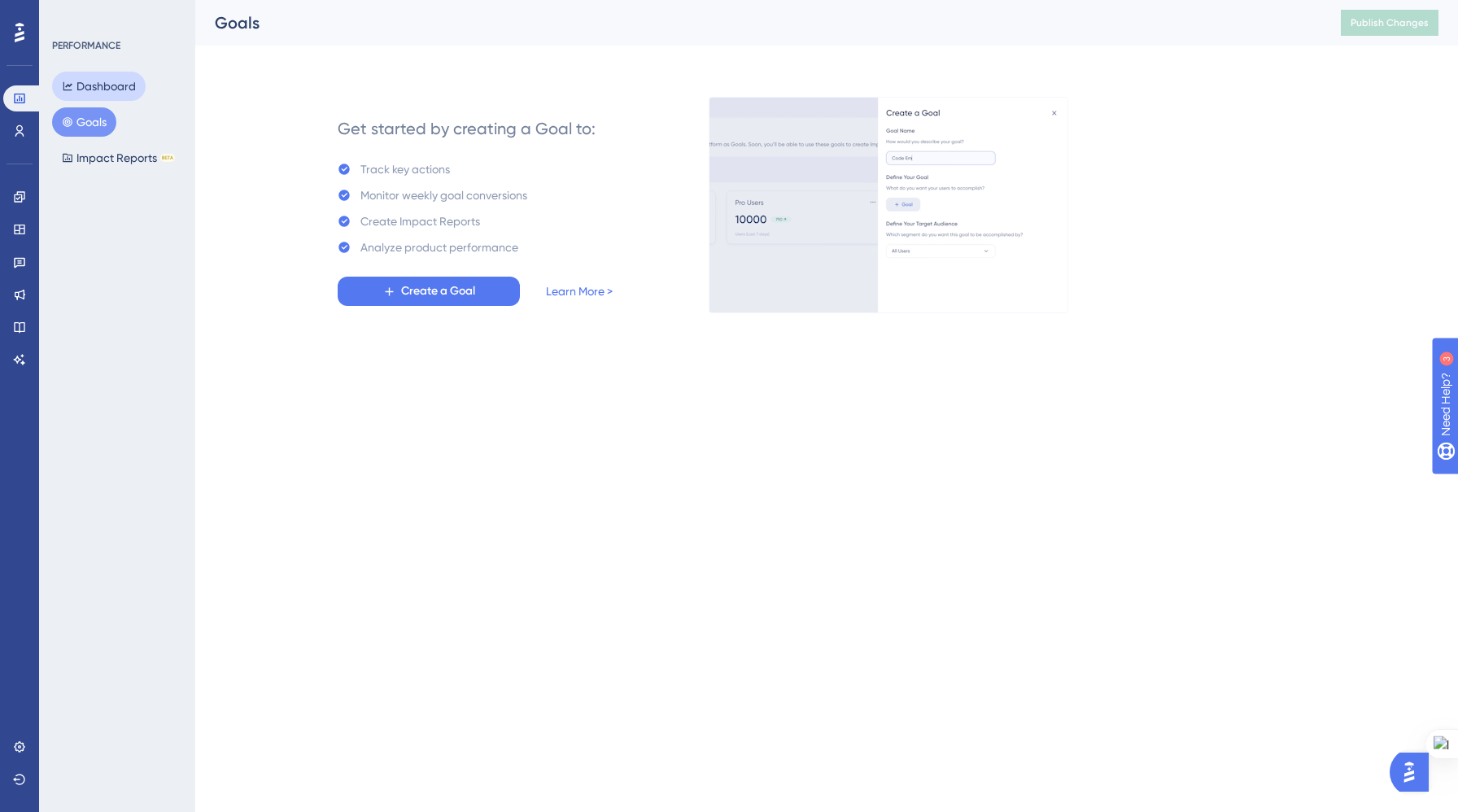
click at [103, 84] on button "Dashboard" at bounding box center [99, 86] width 94 height 30
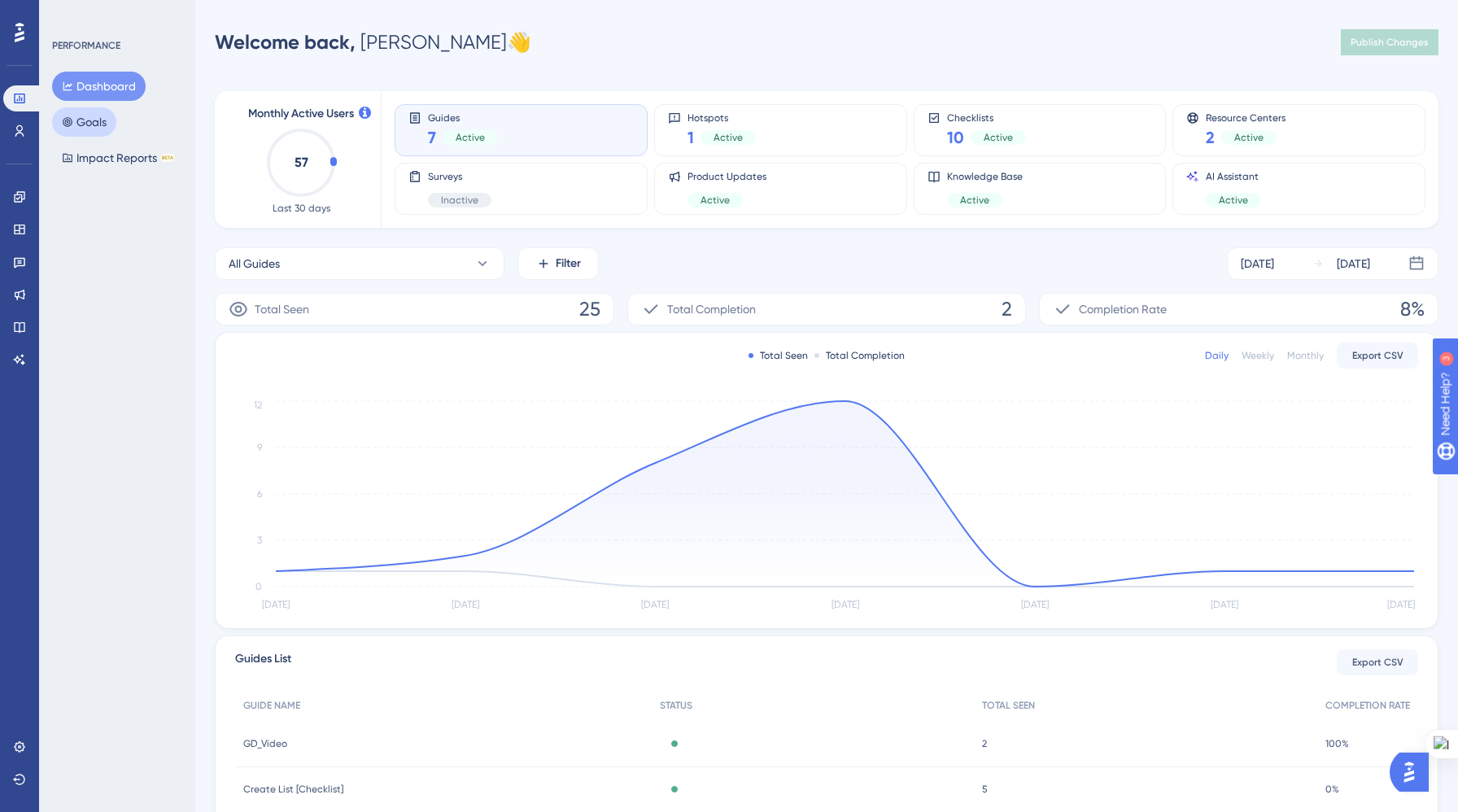
click at [101, 118] on button "Goals" at bounding box center [85, 122] width 64 height 30
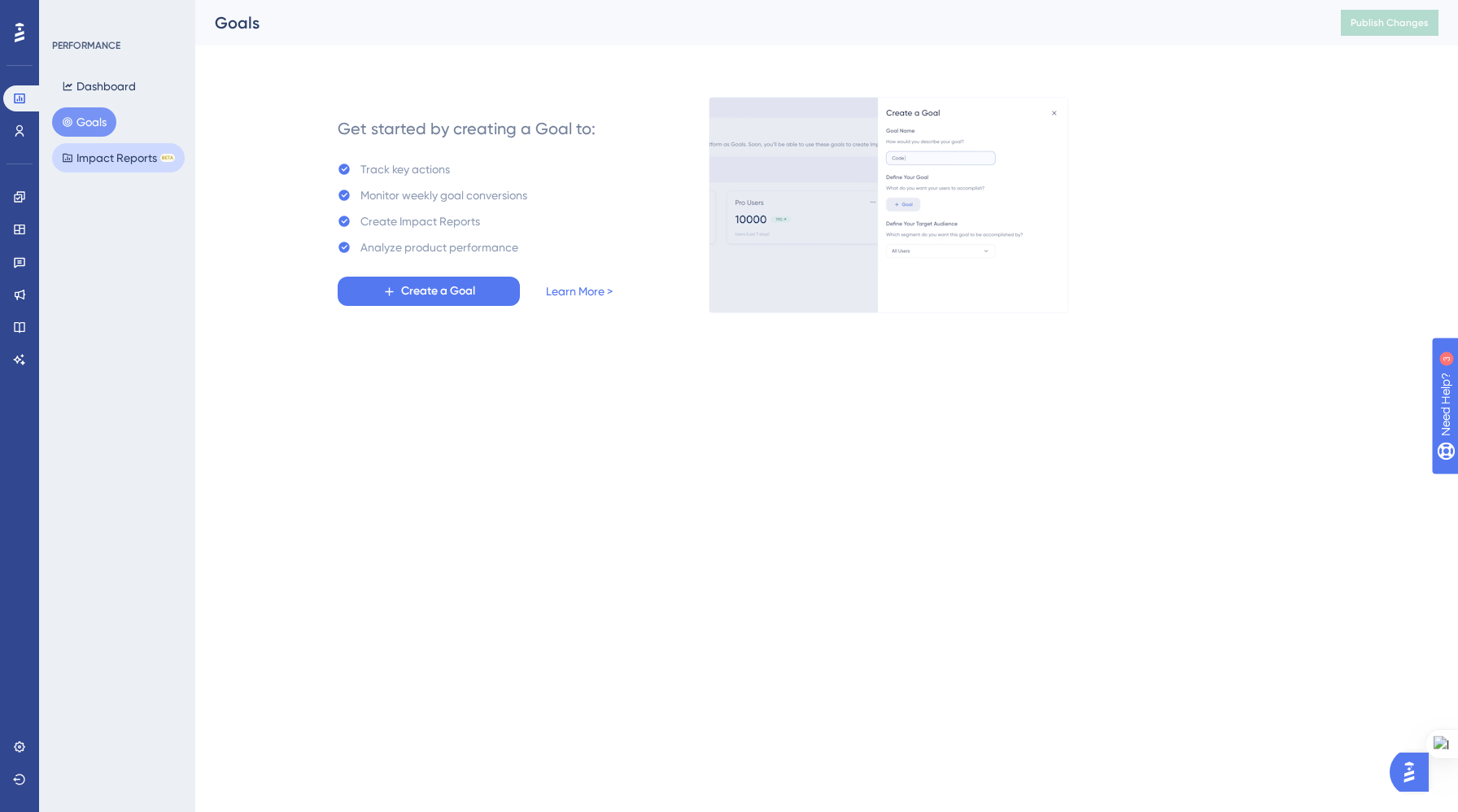
click at [106, 149] on button "Impact Reports BETA" at bounding box center [118, 157] width 133 height 30
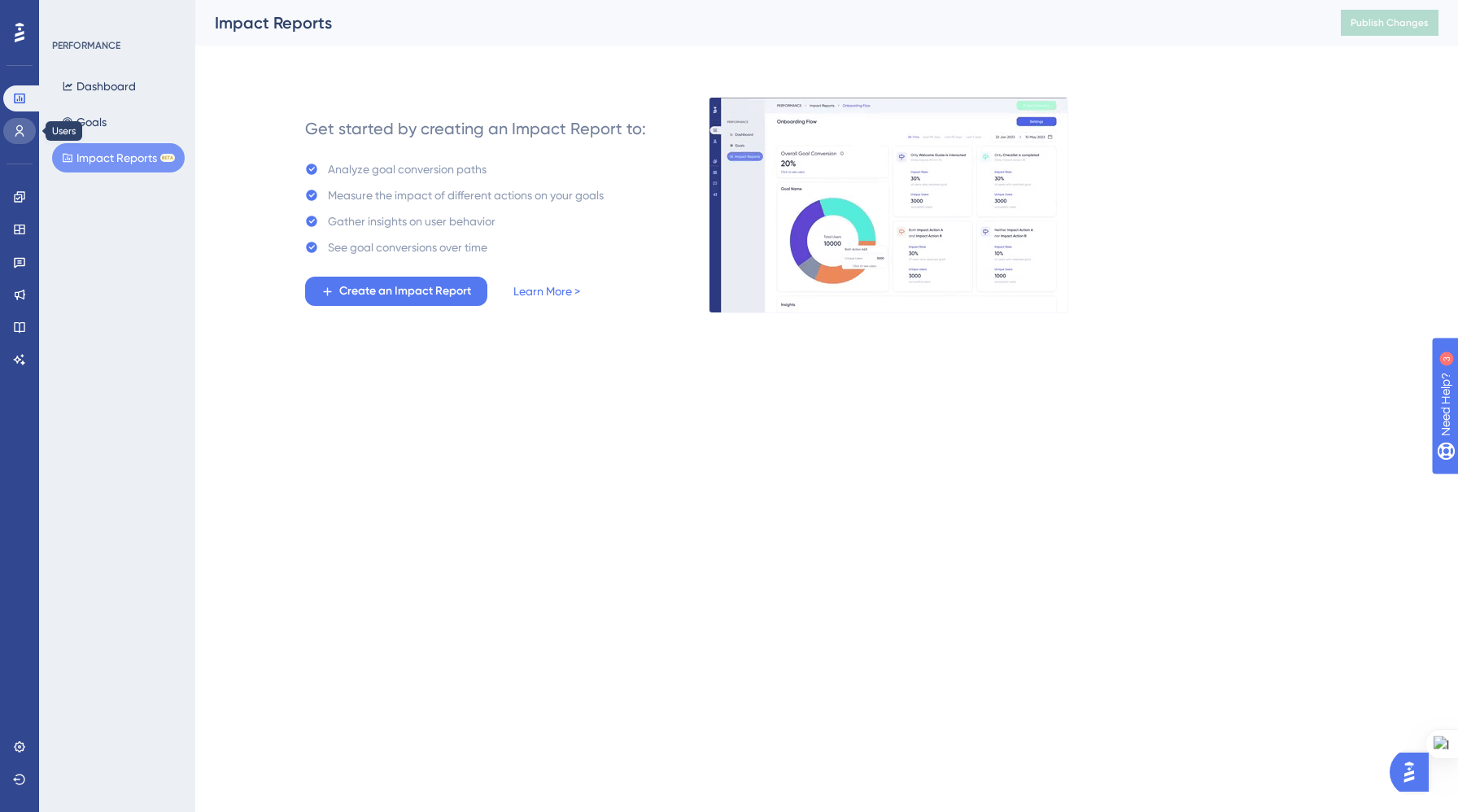
click at [19, 133] on icon at bounding box center [19, 130] width 13 height 13
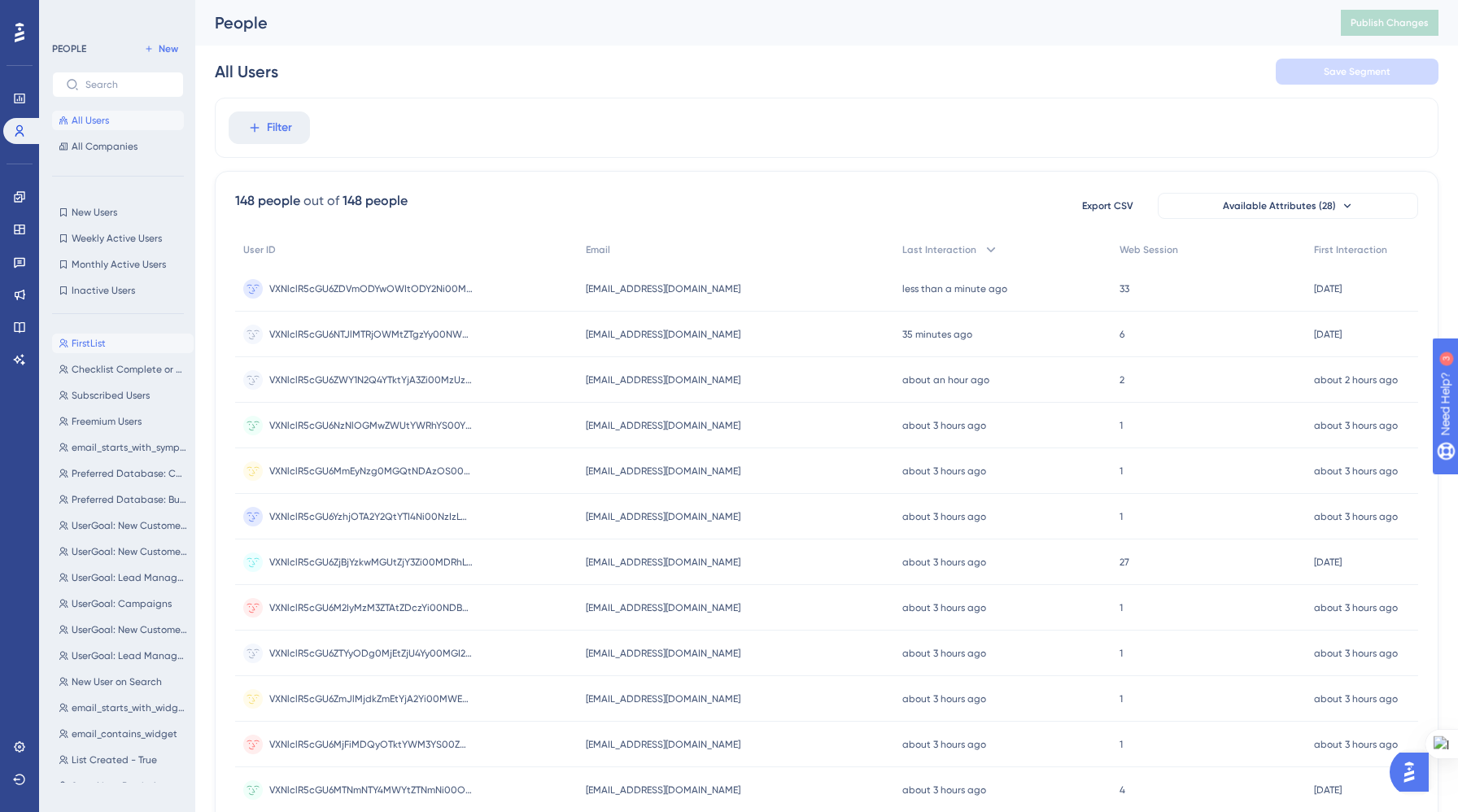
click at [115, 349] on button "FirstList FirstList" at bounding box center [123, 343] width 141 height 19
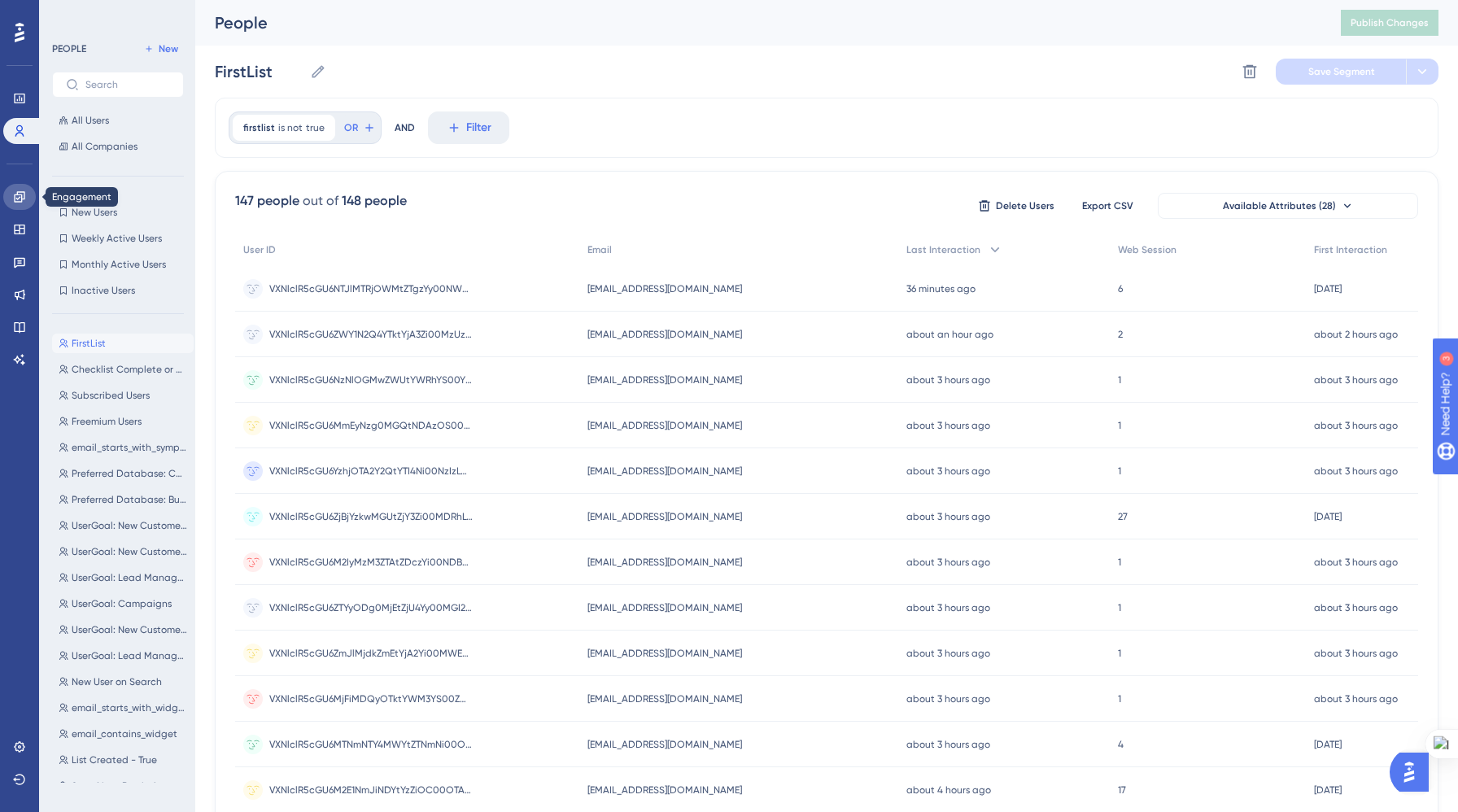
click at [14, 192] on icon at bounding box center [19, 196] width 13 height 13
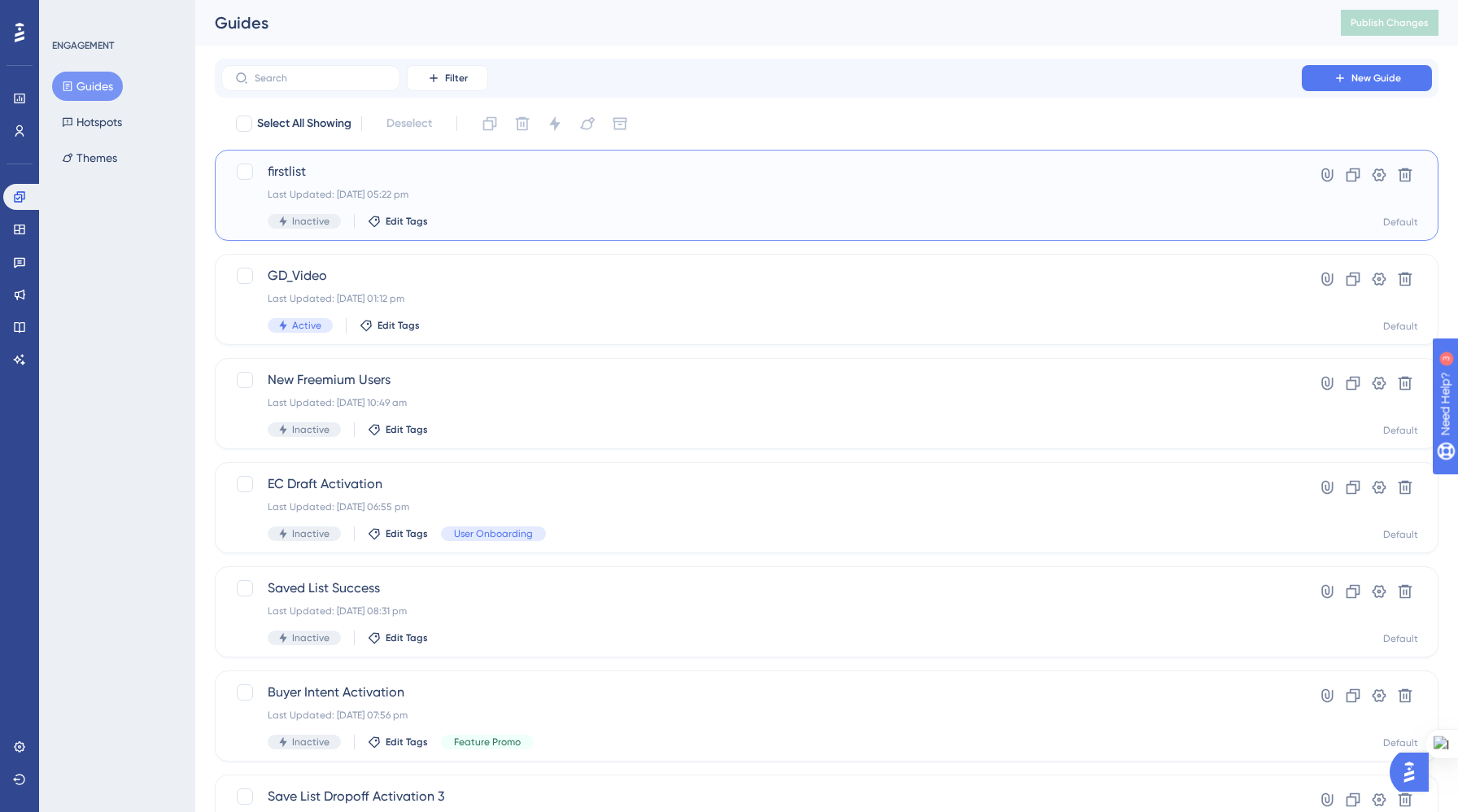
click at [491, 169] on span "firstlist" at bounding box center [761, 171] width 988 height 19
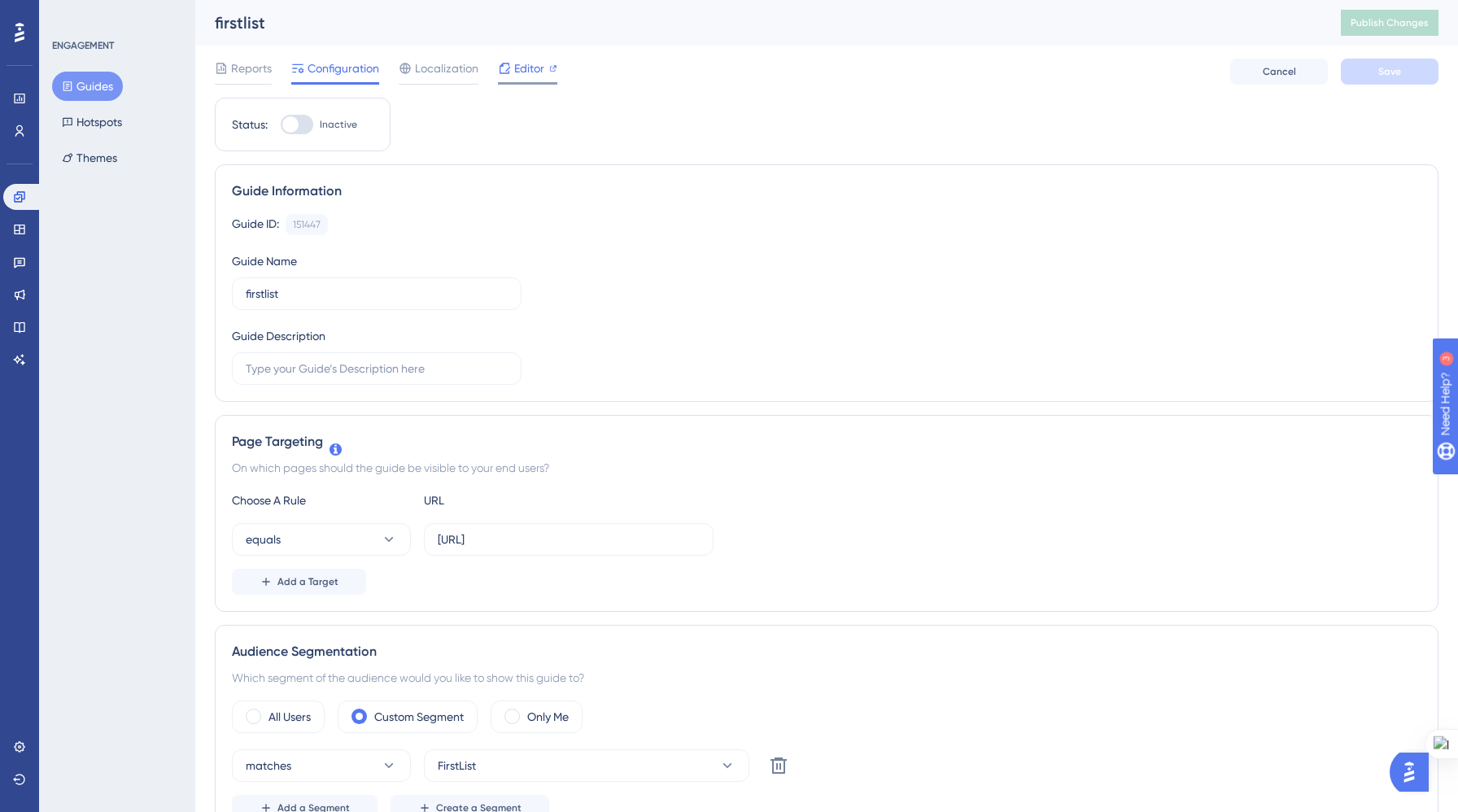
click at [536, 67] on span "Editor" at bounding box center [530, 68] width 30 height 19
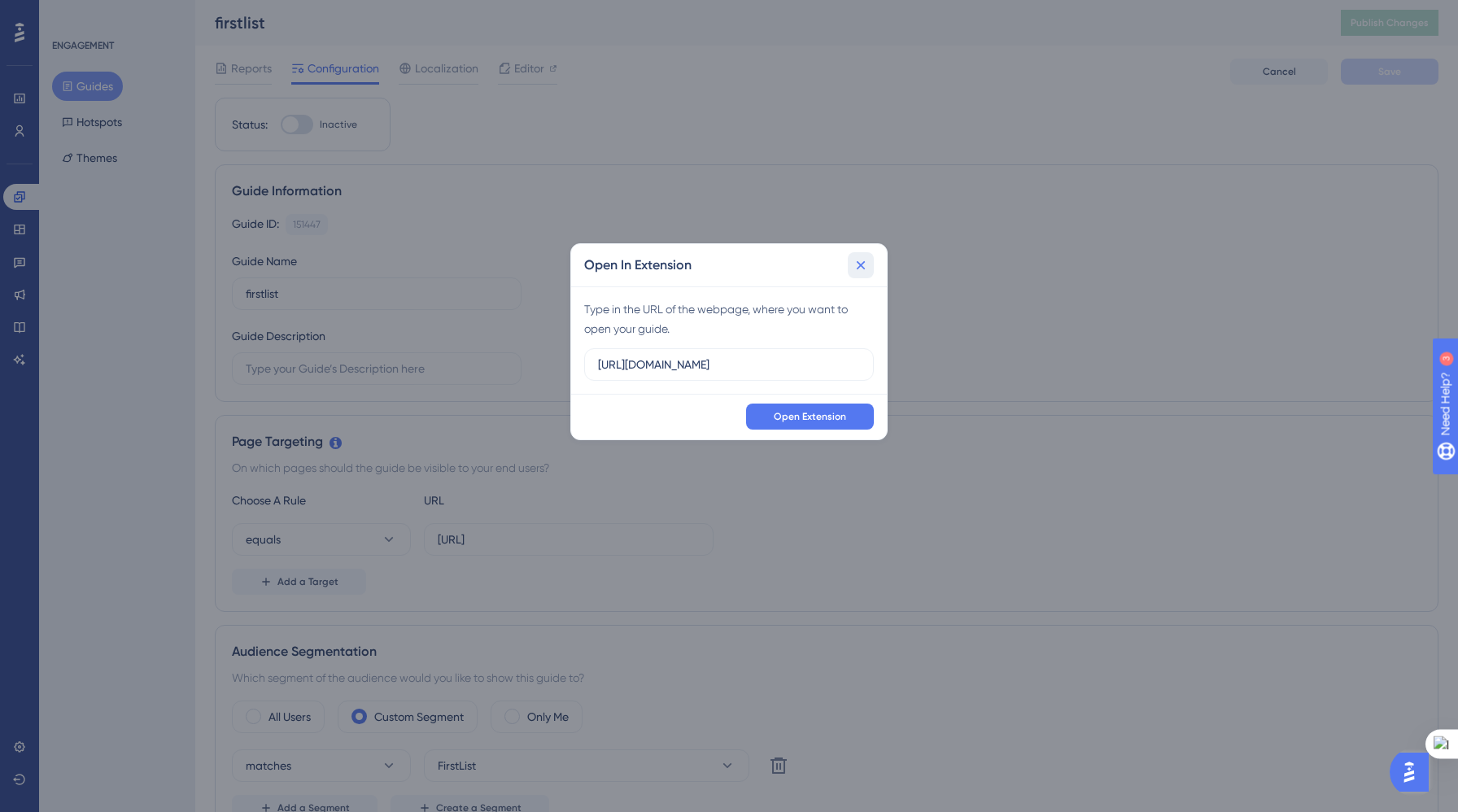
click at [863, 265] on icon at bounding box center [861, 265] width 16 height 16
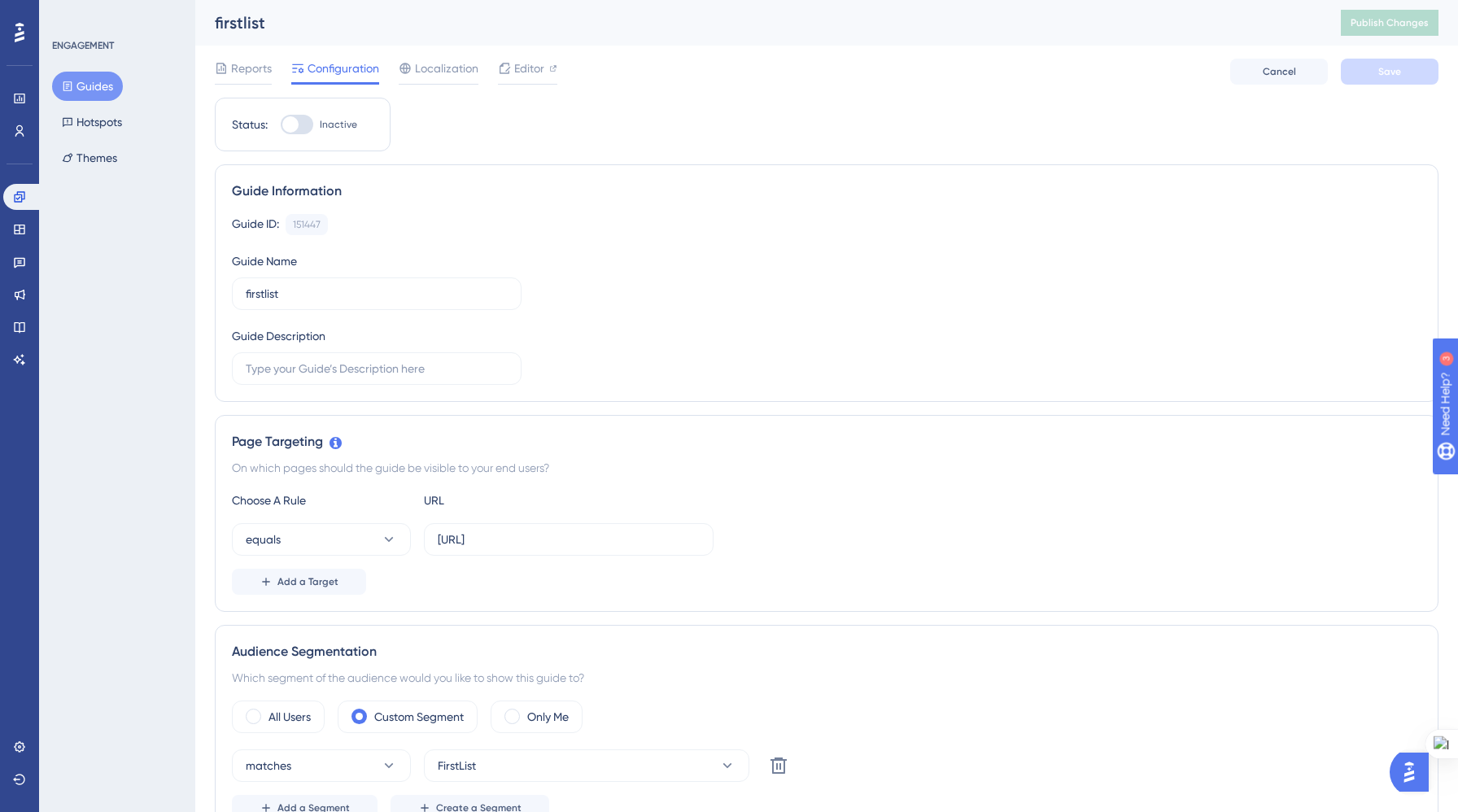
click at [863, 265] on div "Guide ID: 151447 Copy Guide Name firstlist Guide Description" at bounding box center [827, 299] width 1190 height 171
click at [1293, 84] on button "Cancel" at bounding box center [1279, 71] width 97 height 26
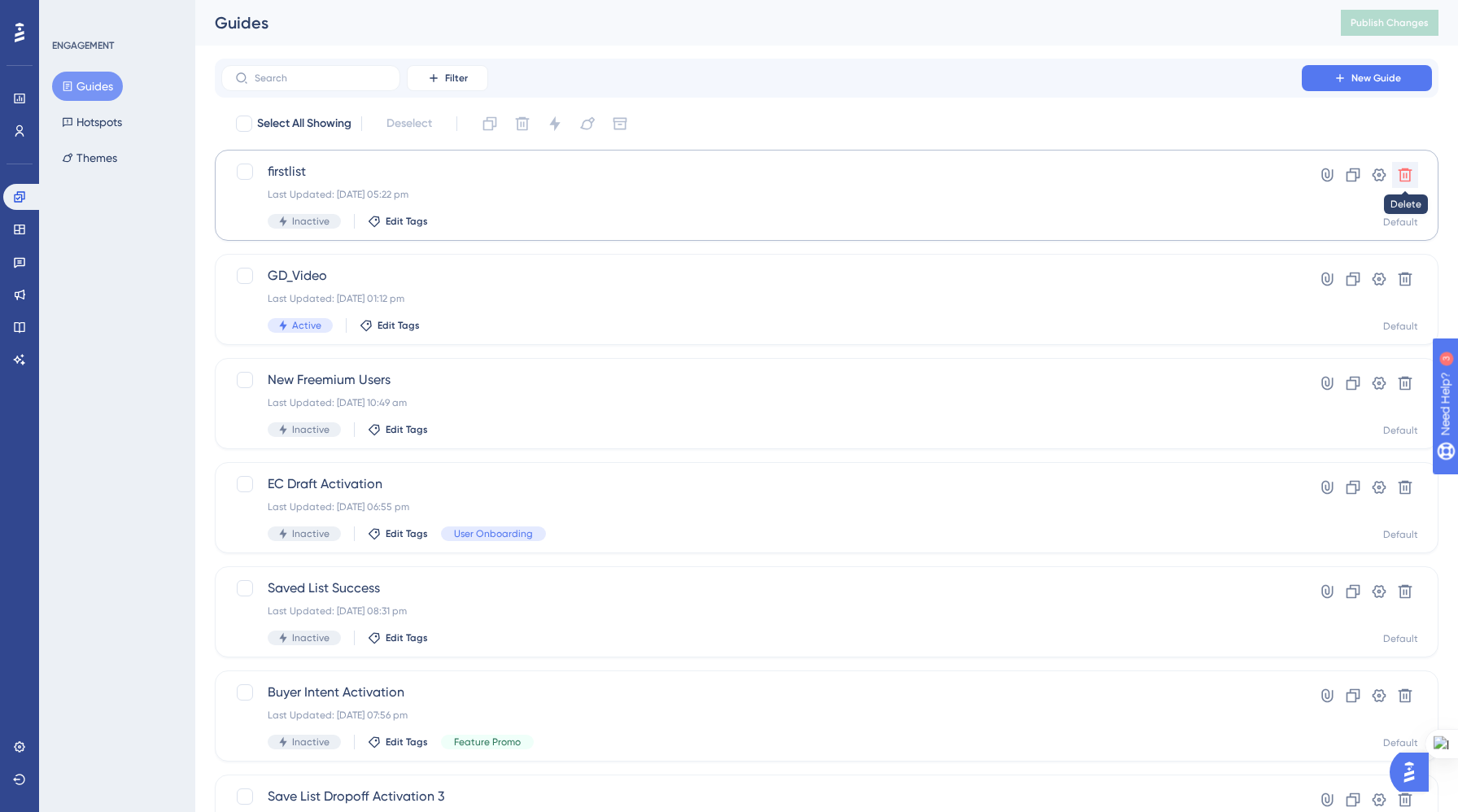
click at [1411, 172] on icon at bounding box center [1406, 175] width 14 height 14
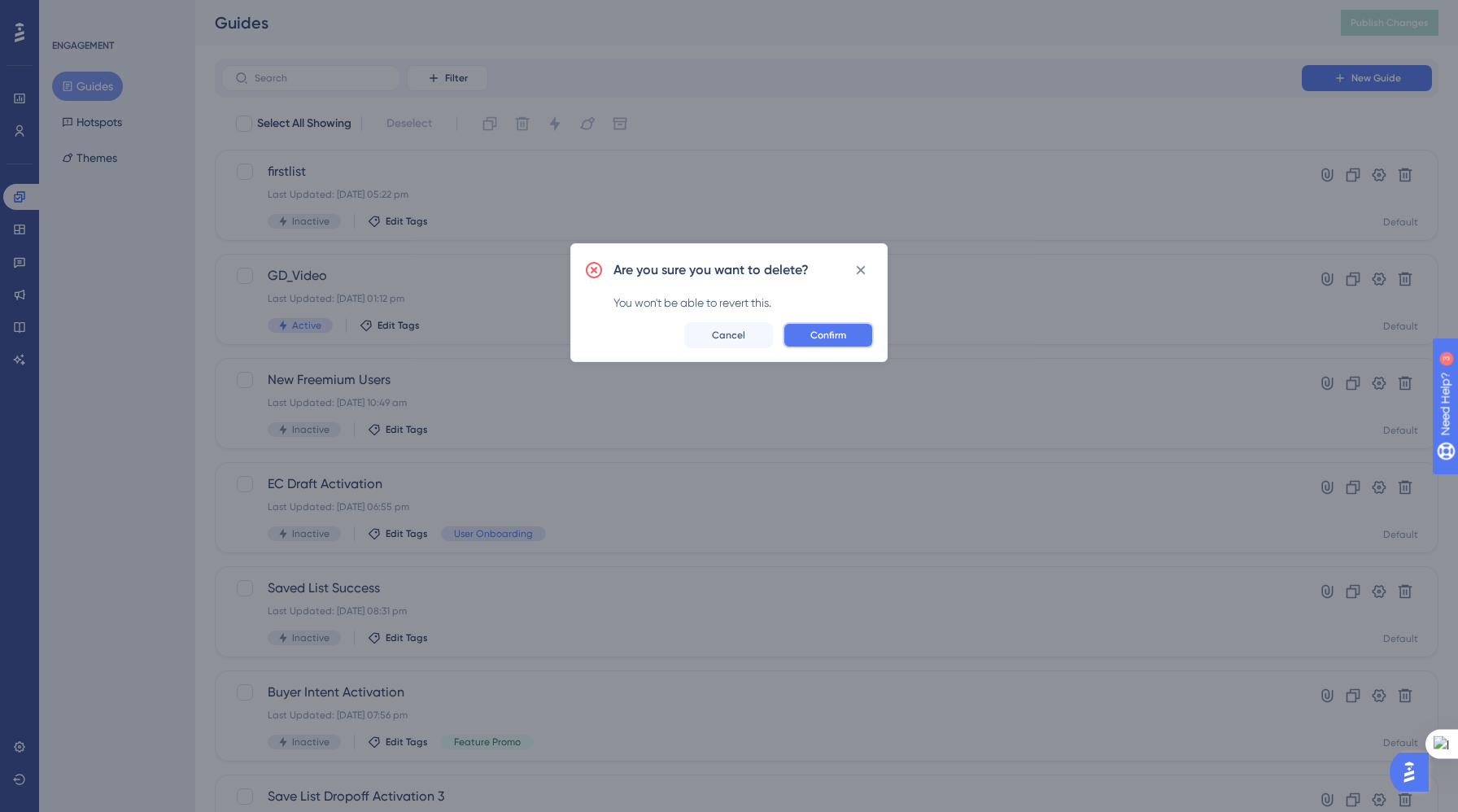
click at [828, 334] on span "Confirm" at bounding box center [828, 335] width 36 height 13
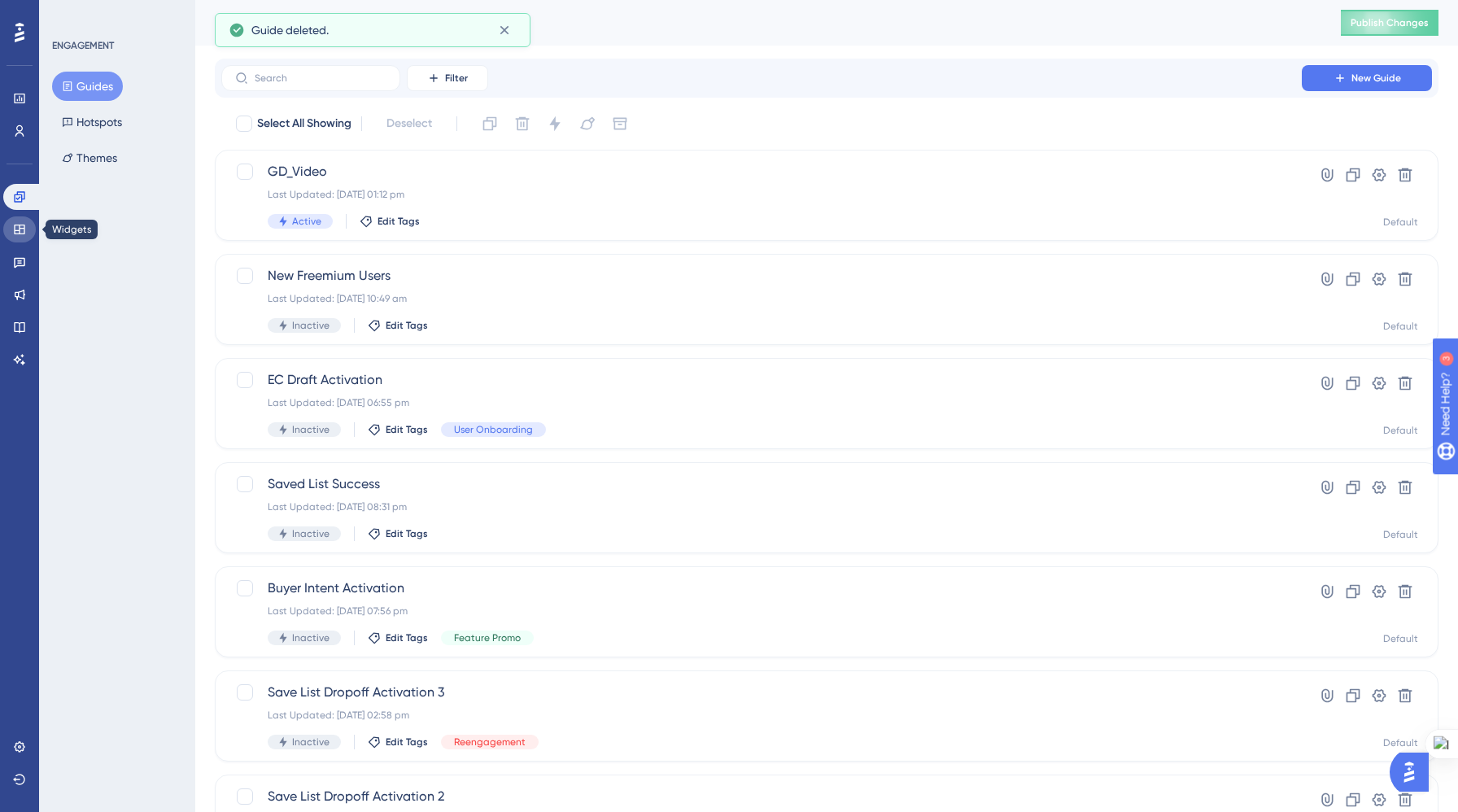
click at [21, 217] on link at bounding box center [19, 229] width 32 height 26
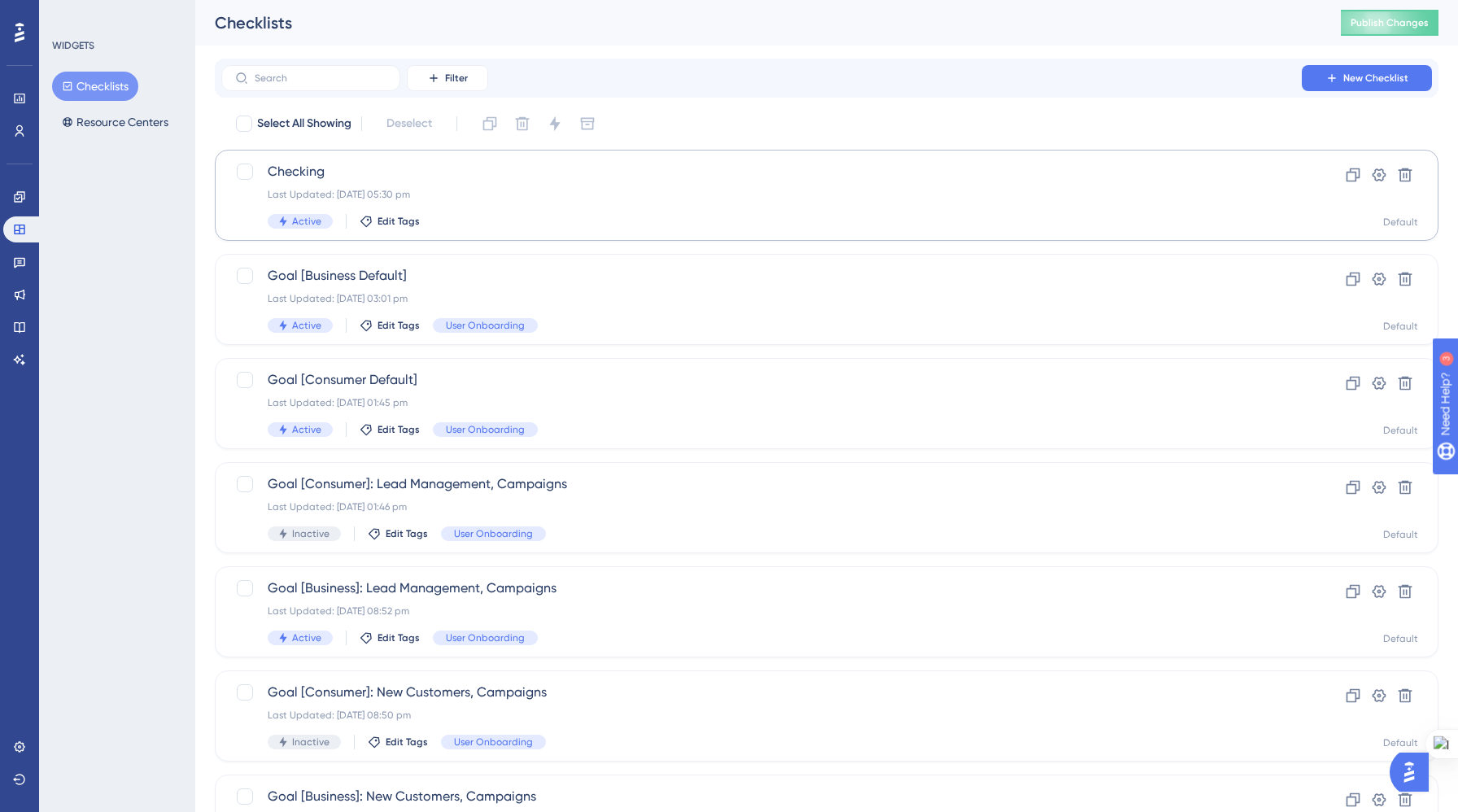
click at [494, 180] on span "Checking" at bounding box center [761, 171] width 988 height 19
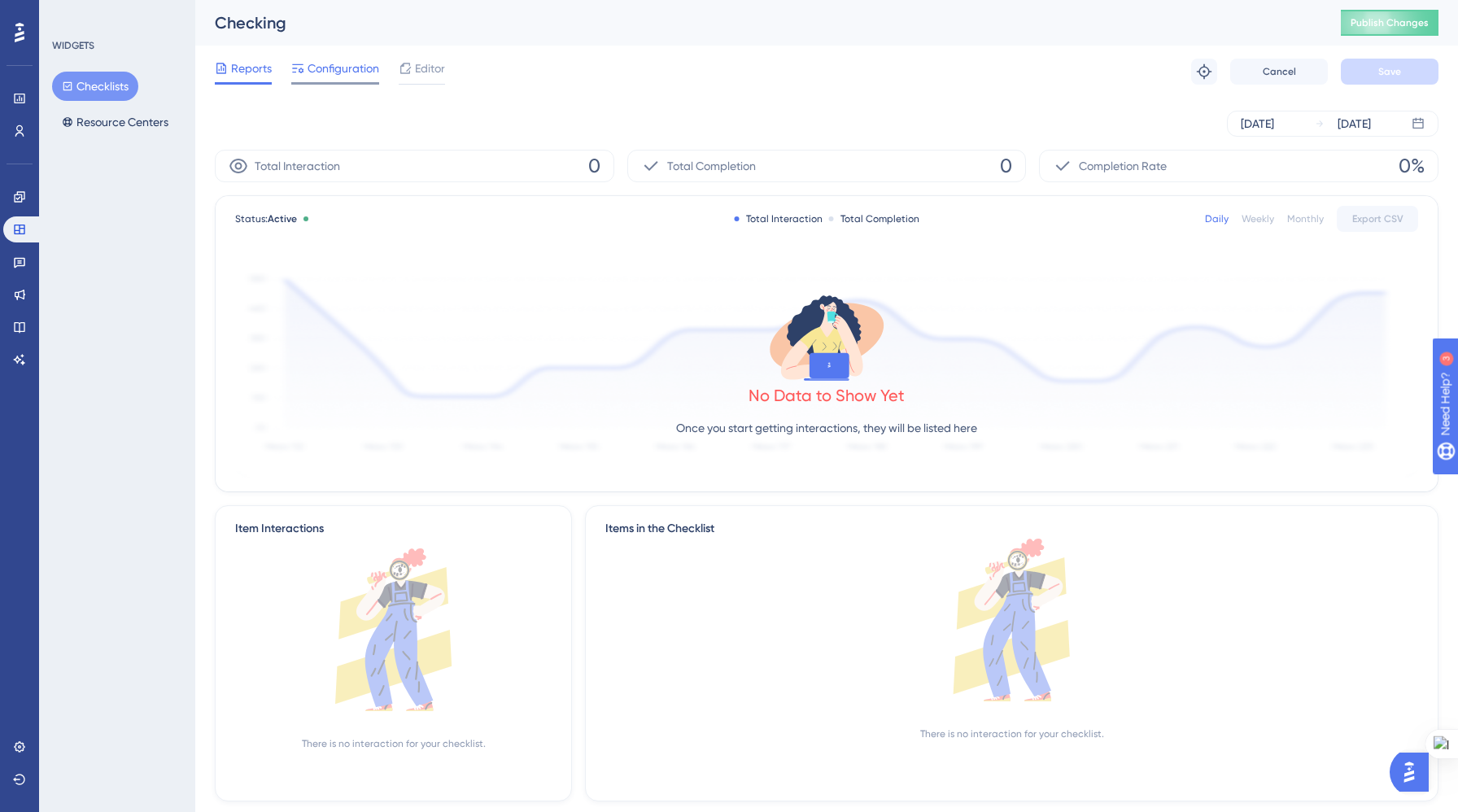
click at [342, 71] on span "Configuration" at bounding box center [344, 68] width 72 height 19
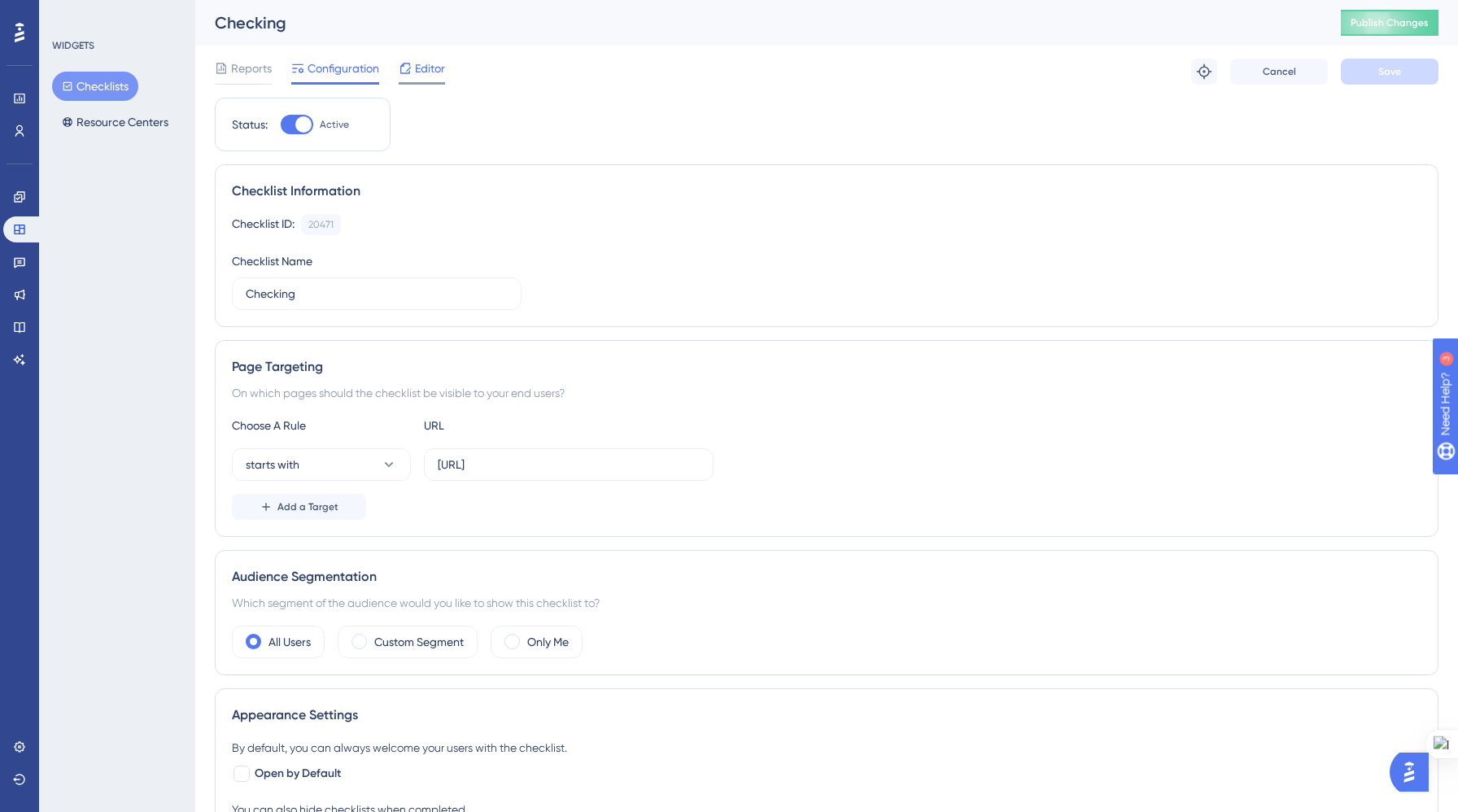
click at [426, 74] on span "Editor" at bounding box center [430, 68] width 30 height 19
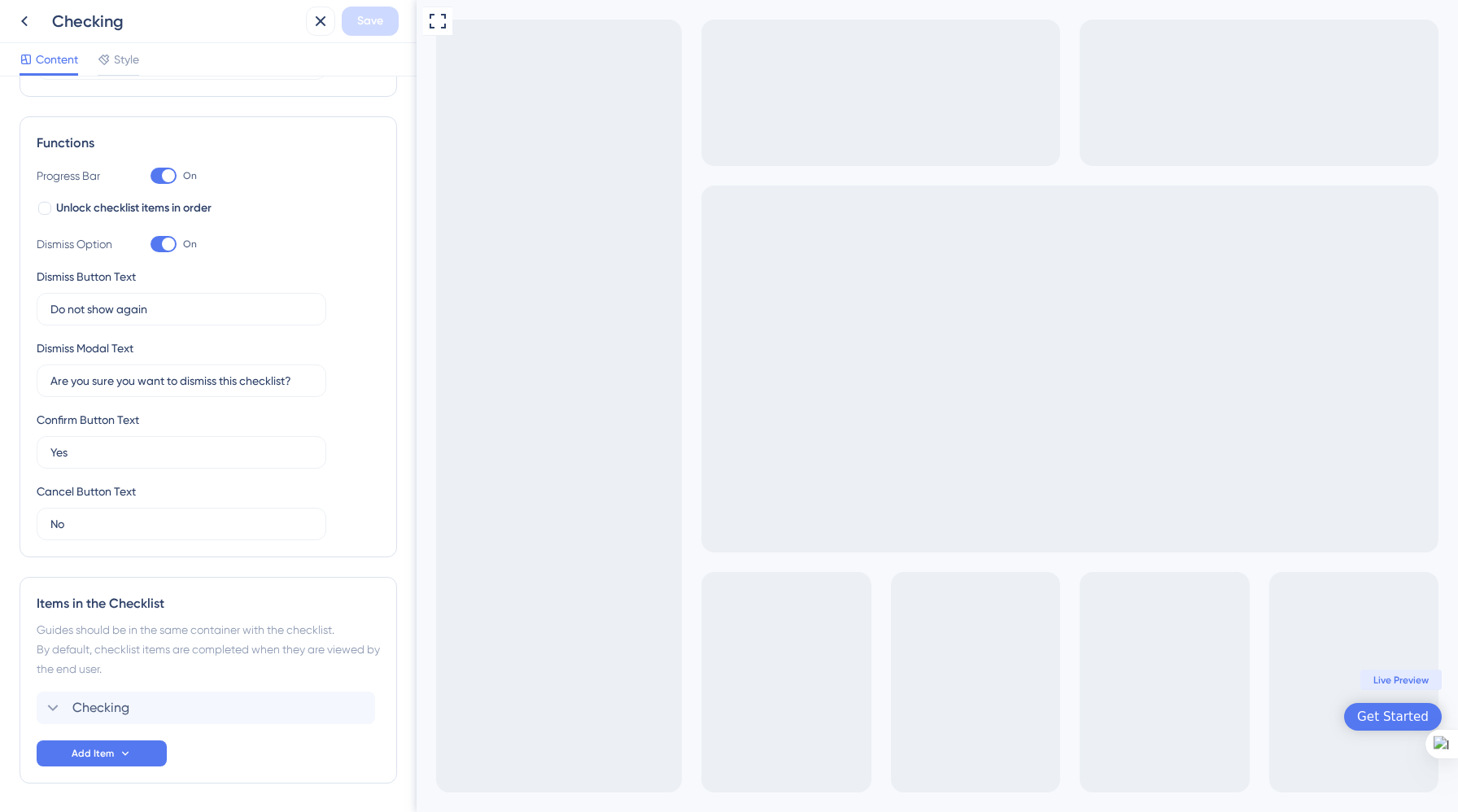
scroll to position [255, 0]
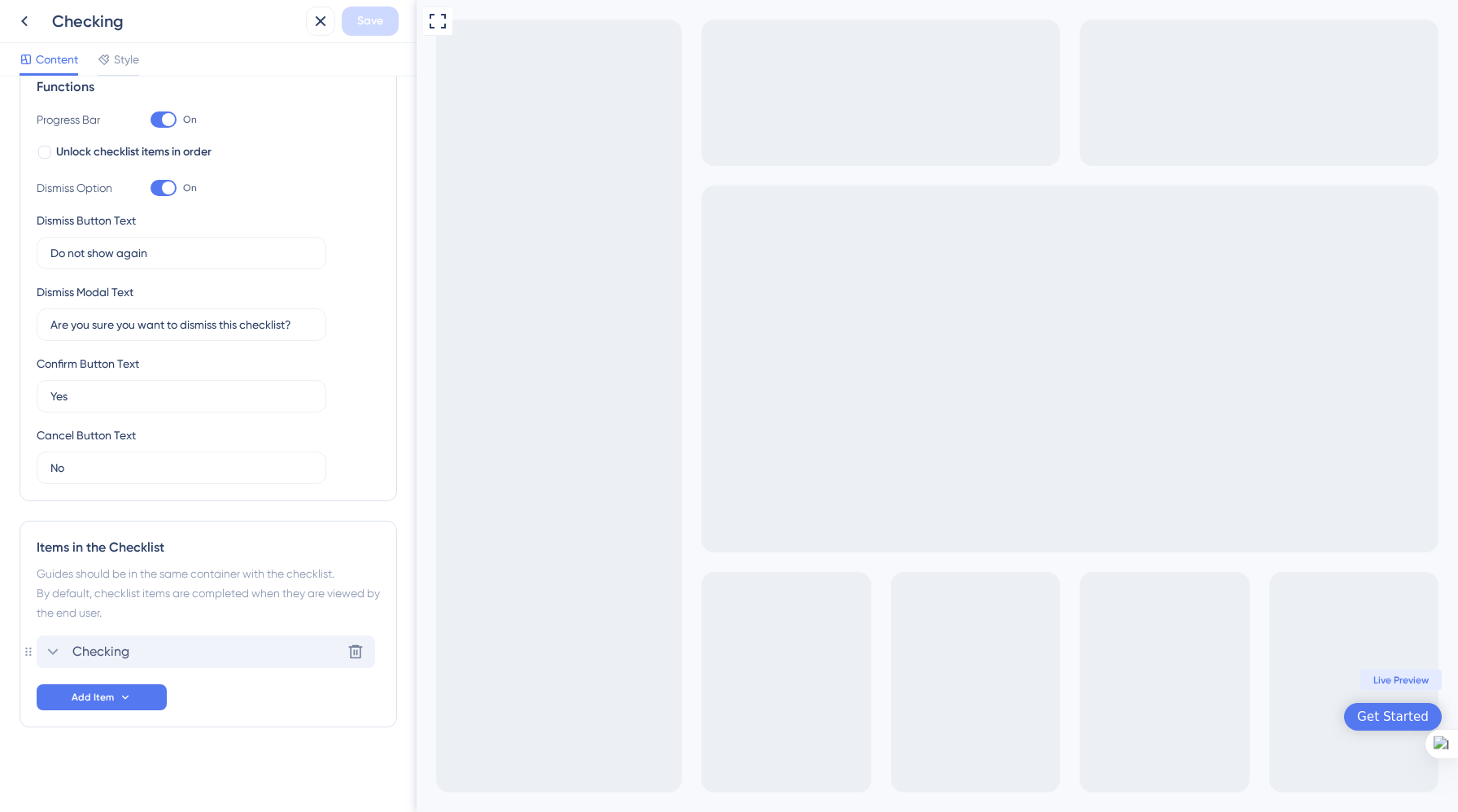
click at [272, 645] on div "Checking Delete" at bounding box center [206, 651] width 338 height 32
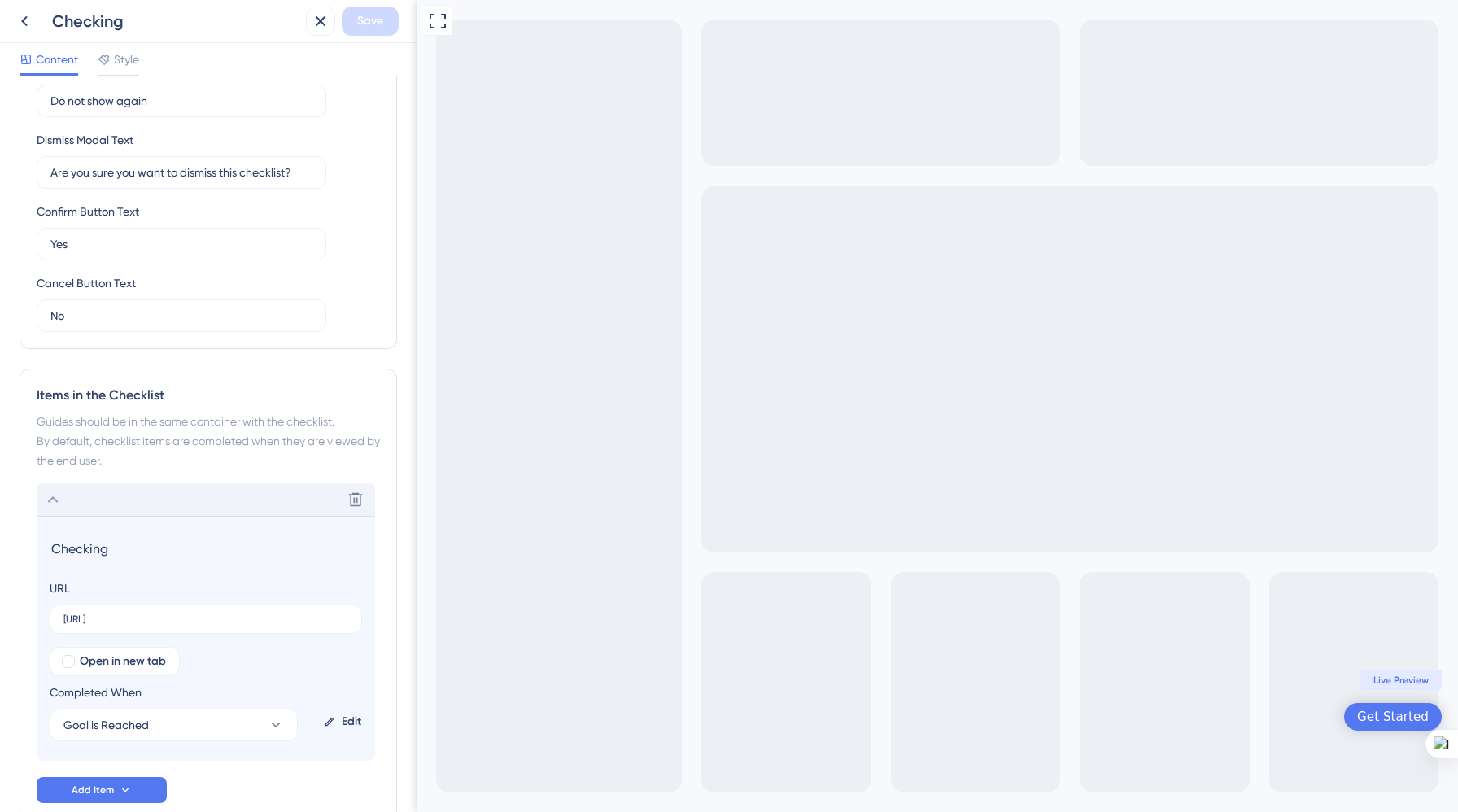
scroll to position [500, 0]
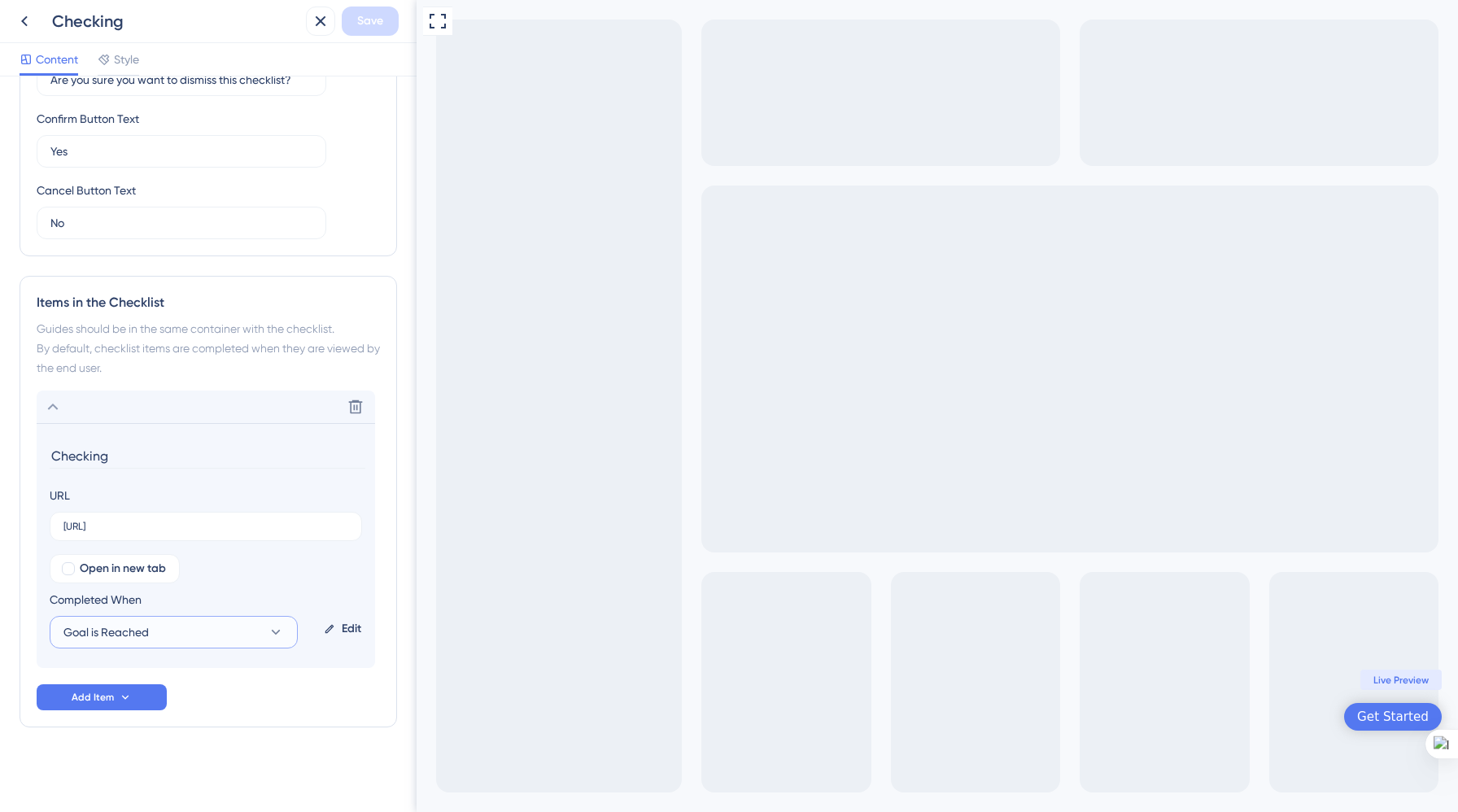
click at [277, 633] on icon at bounding box center [276, 632] width 9 height 5
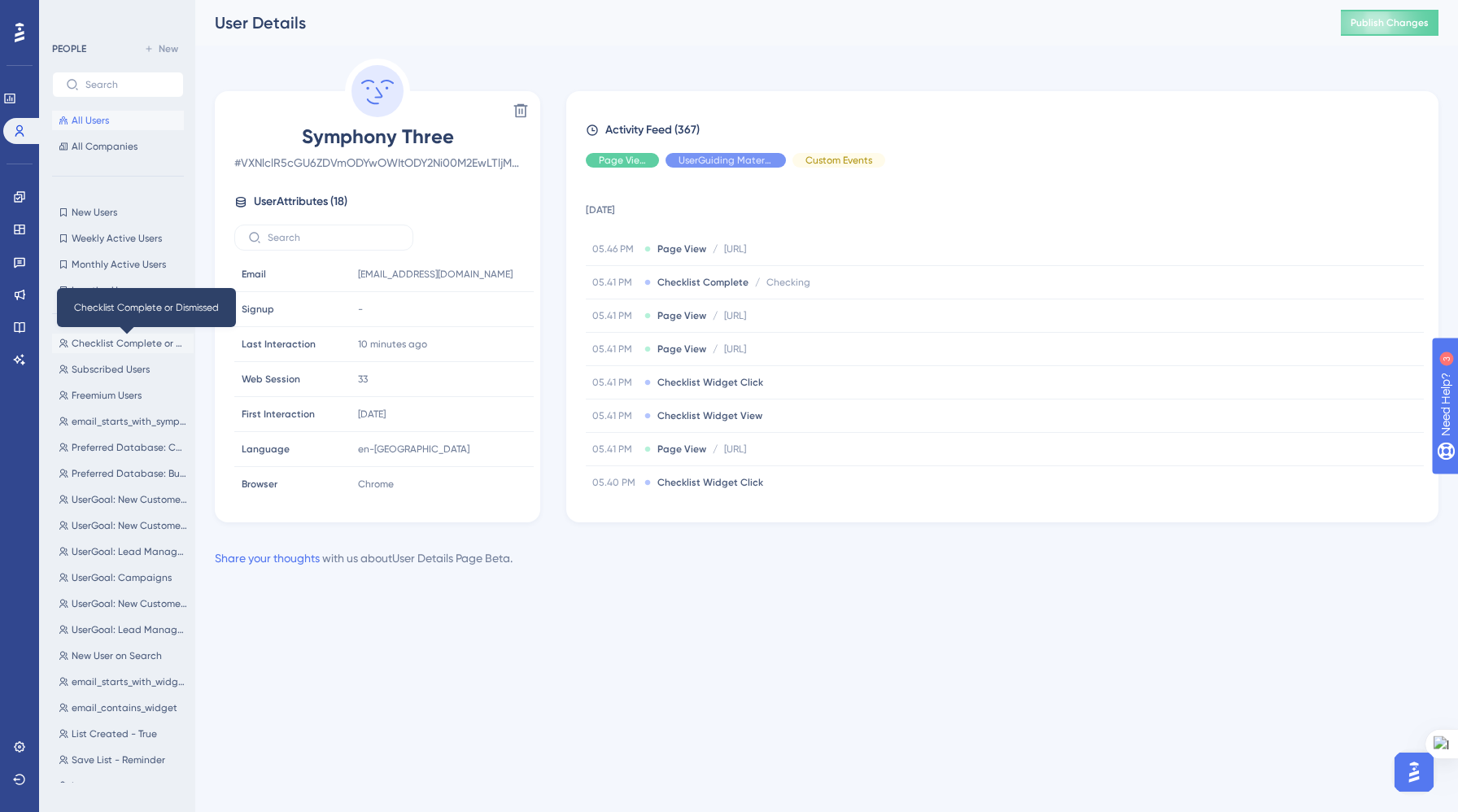
click at [95, 347] on span "Checklist Complete or Dismissed" at bounding box center [129, 343] width 116 height 13
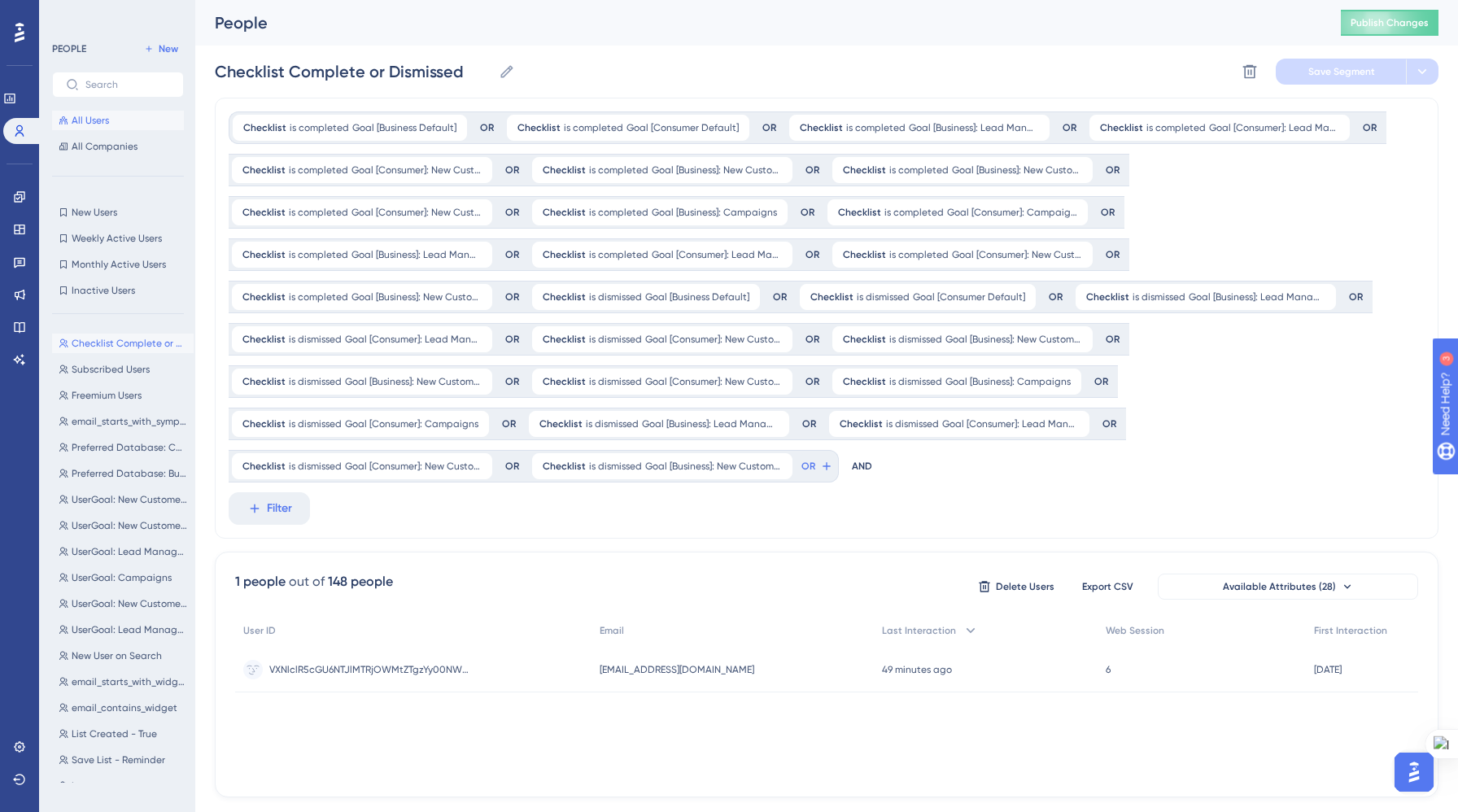
click at [89, 118] on span "All Users" at bounding box center [91, 120] width 37 height 13
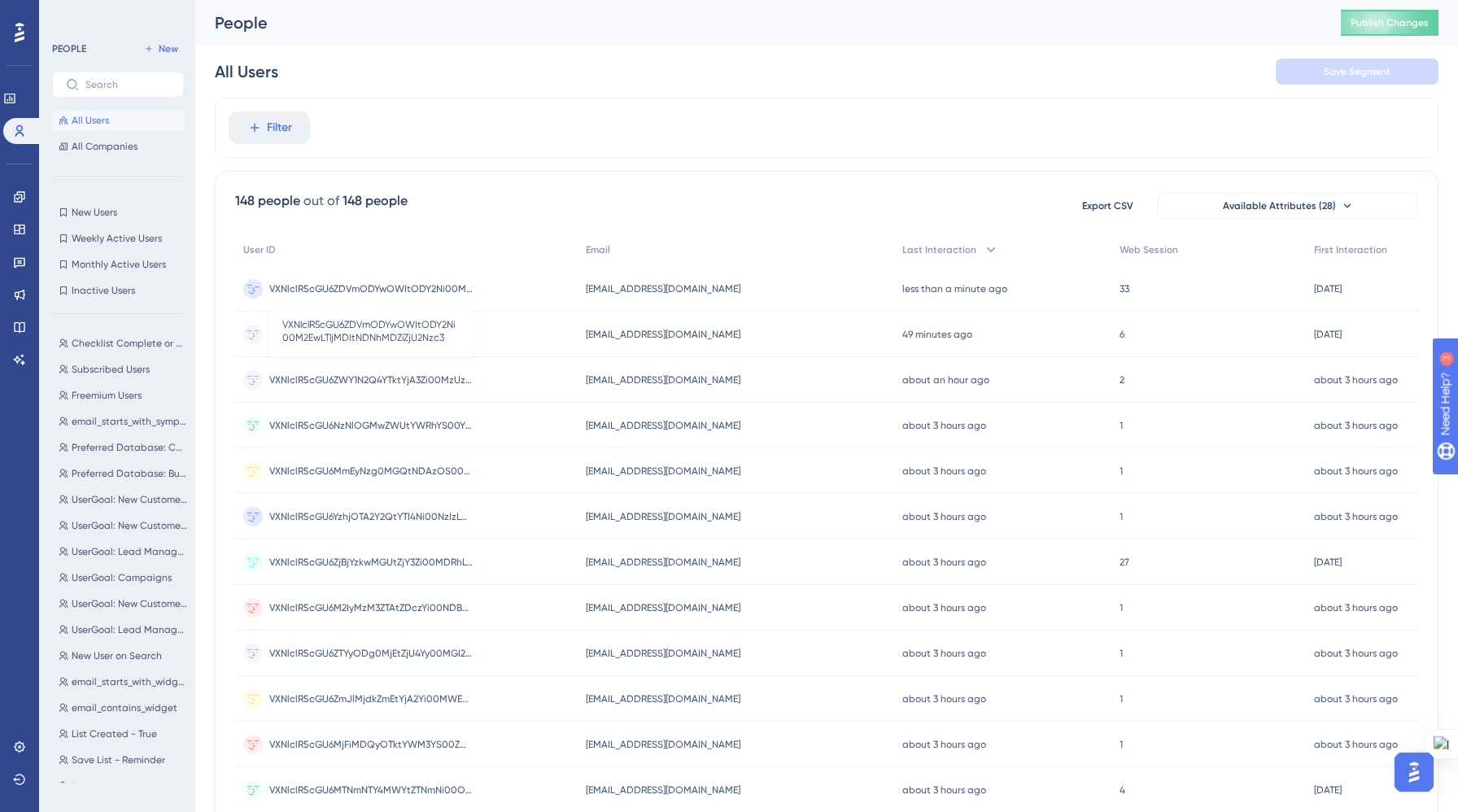
click at [362, 287] on span "VXNlclR5cGU6ZDVmODYwOWItODY2Ni00M2EwLTljMDItNDNhMDZiZjU2Nzc3" at bounding box center [371, 288] width 203 height 13
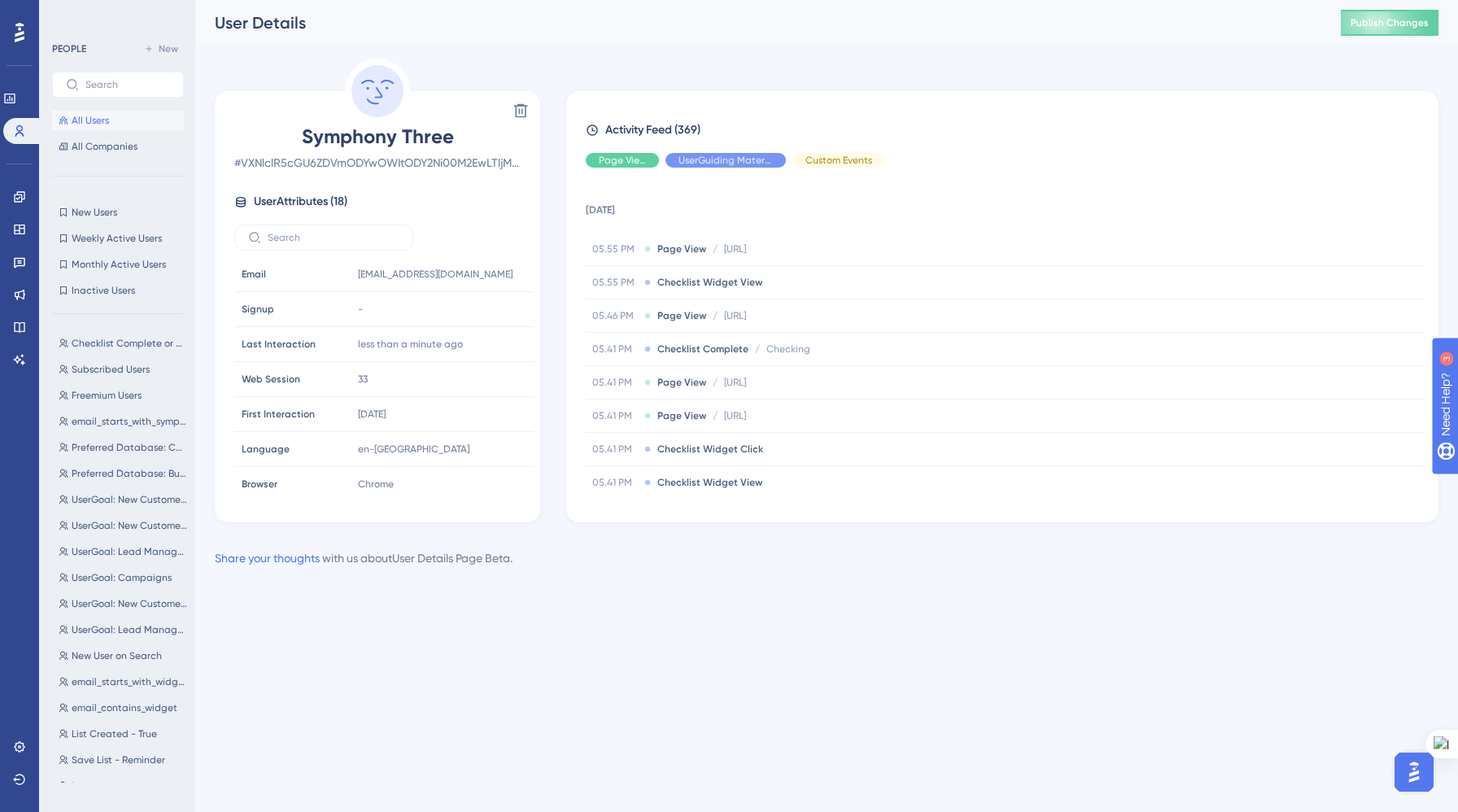
click at [377, 573] on div "Performance Users Engagement Widgets Feedback Product Updates Knowledge Base AI…" at bounding box center [827, 297] width 1263 height 594
click at [13, 207] on div "Engagement" at bounding box center [19, 196] width 13 height 26
click at [14, 200] on icon at bounding box center [19, 196] width 13 height 13
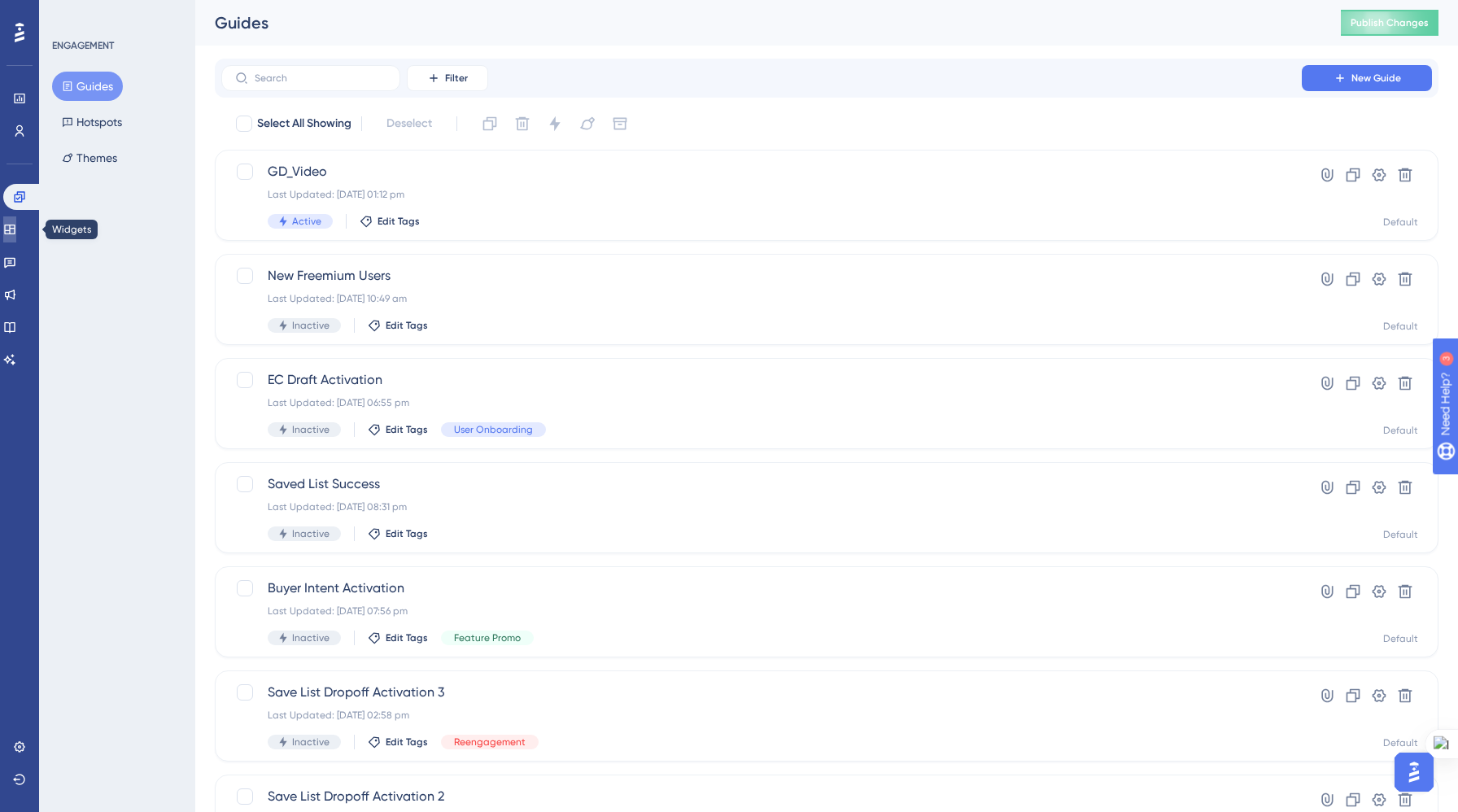
click at [14, 230] on icon at bounding box center [9, 229] width 11 height 10
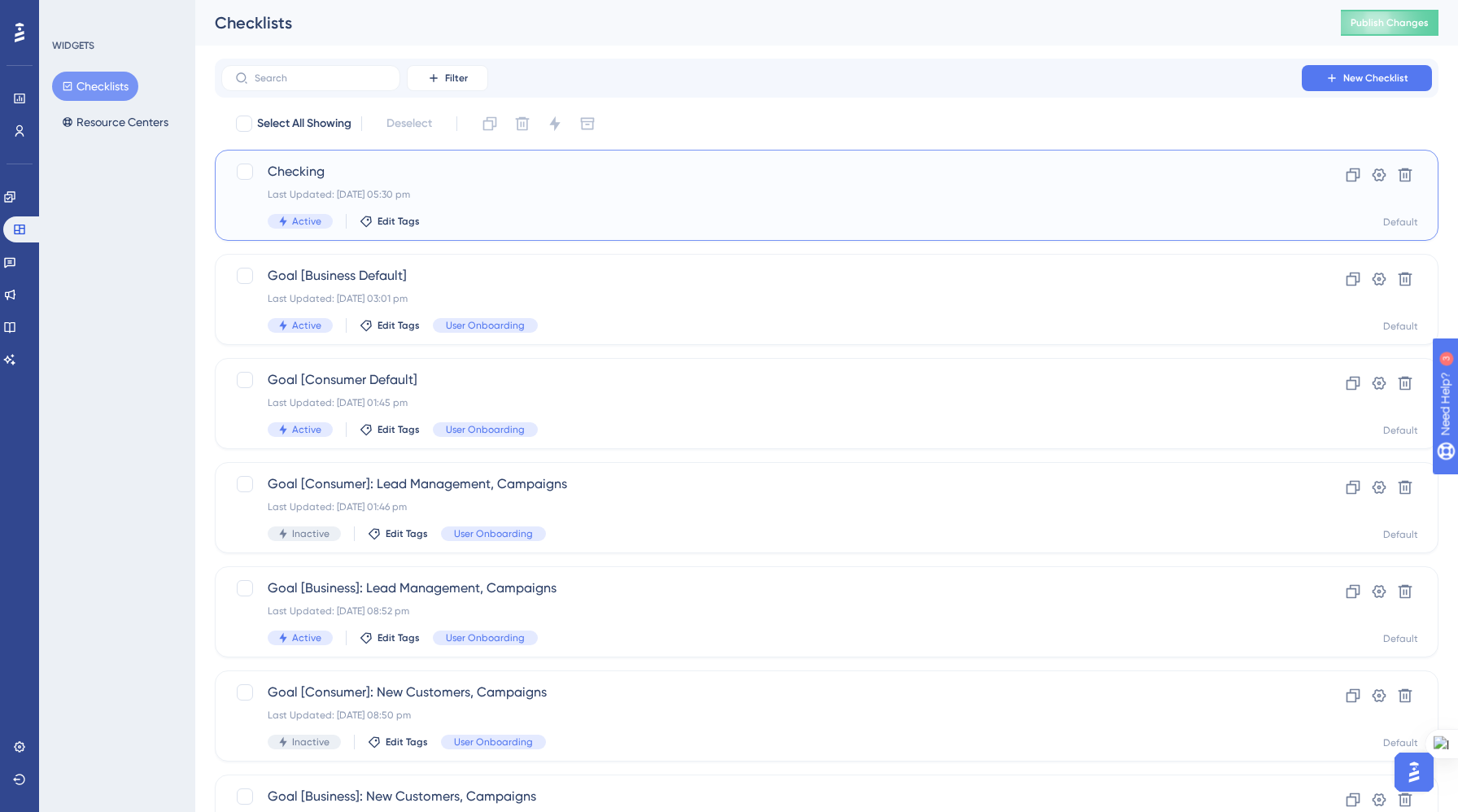
click at [465, 200] on div "Last Updated: [DATE] 05:30 pm" at bounding box center [761, 194] width 988 height 13
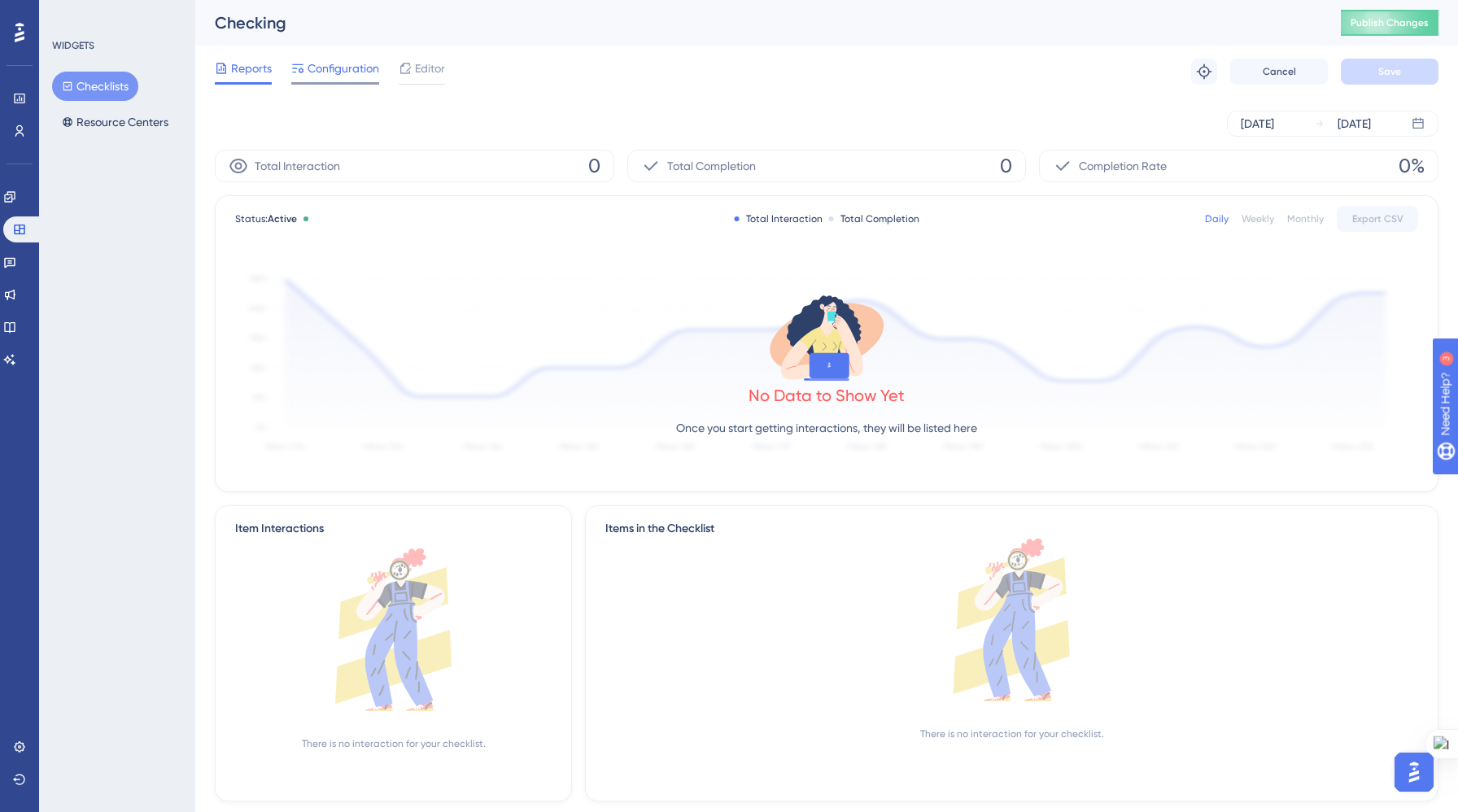
click at [344, 63] on span "Configuration" at bounding box center [344, 68] width 72 height 19
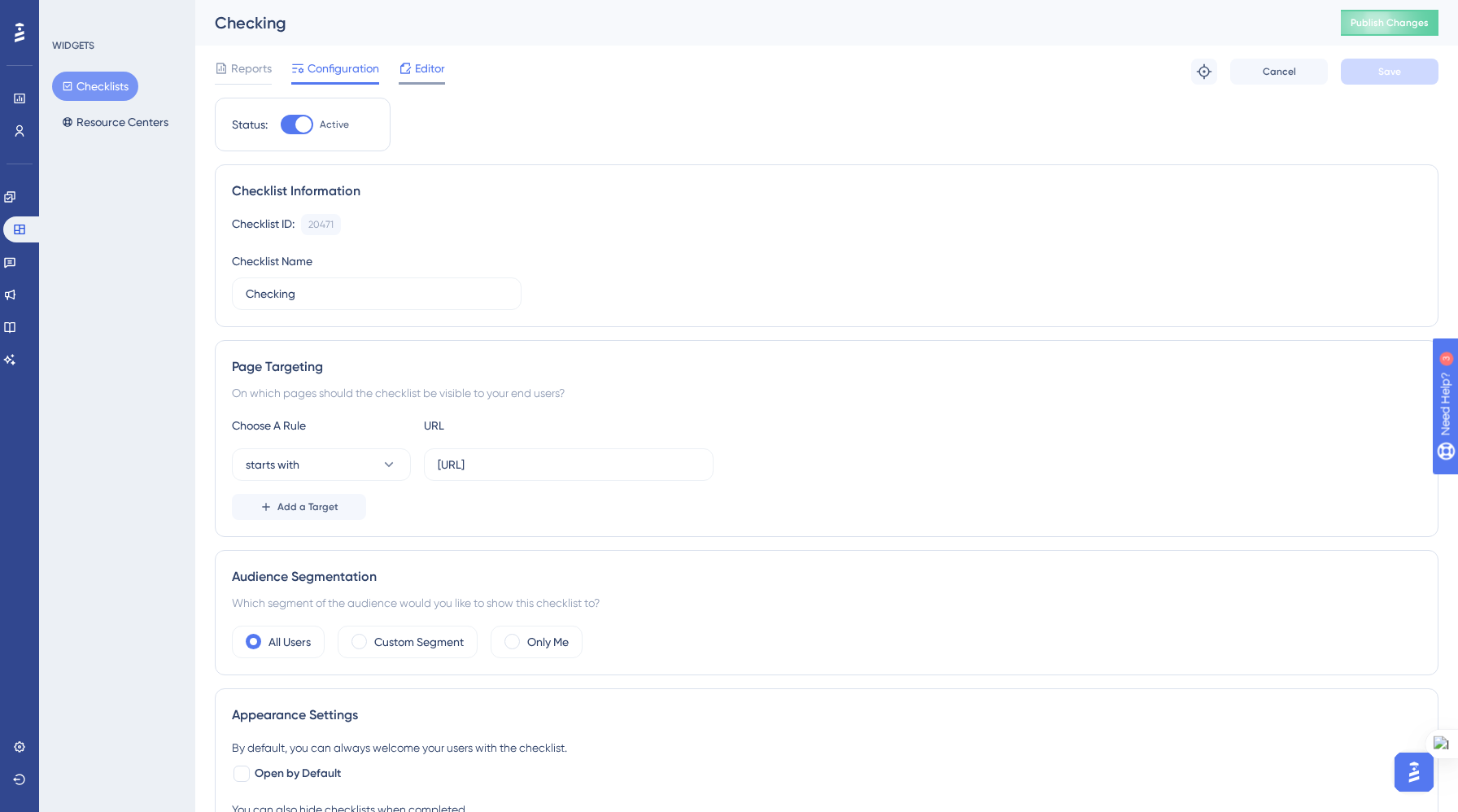
click at [424, 80] on div "Editor" at bounding box center [421, 71] width 47 height 26
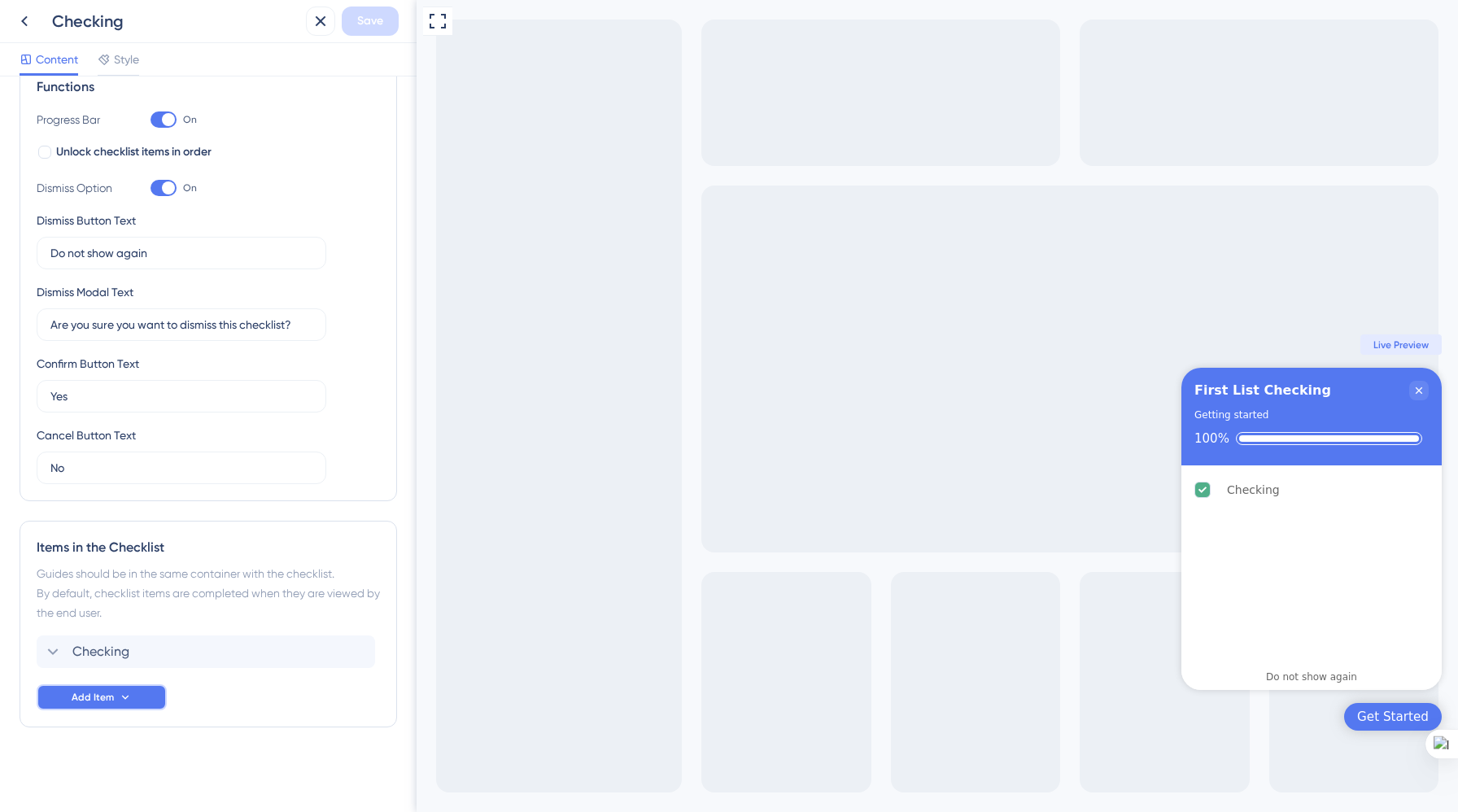
click at [126, 697] on icon at bounding box center [124, 696] width 13 height 13
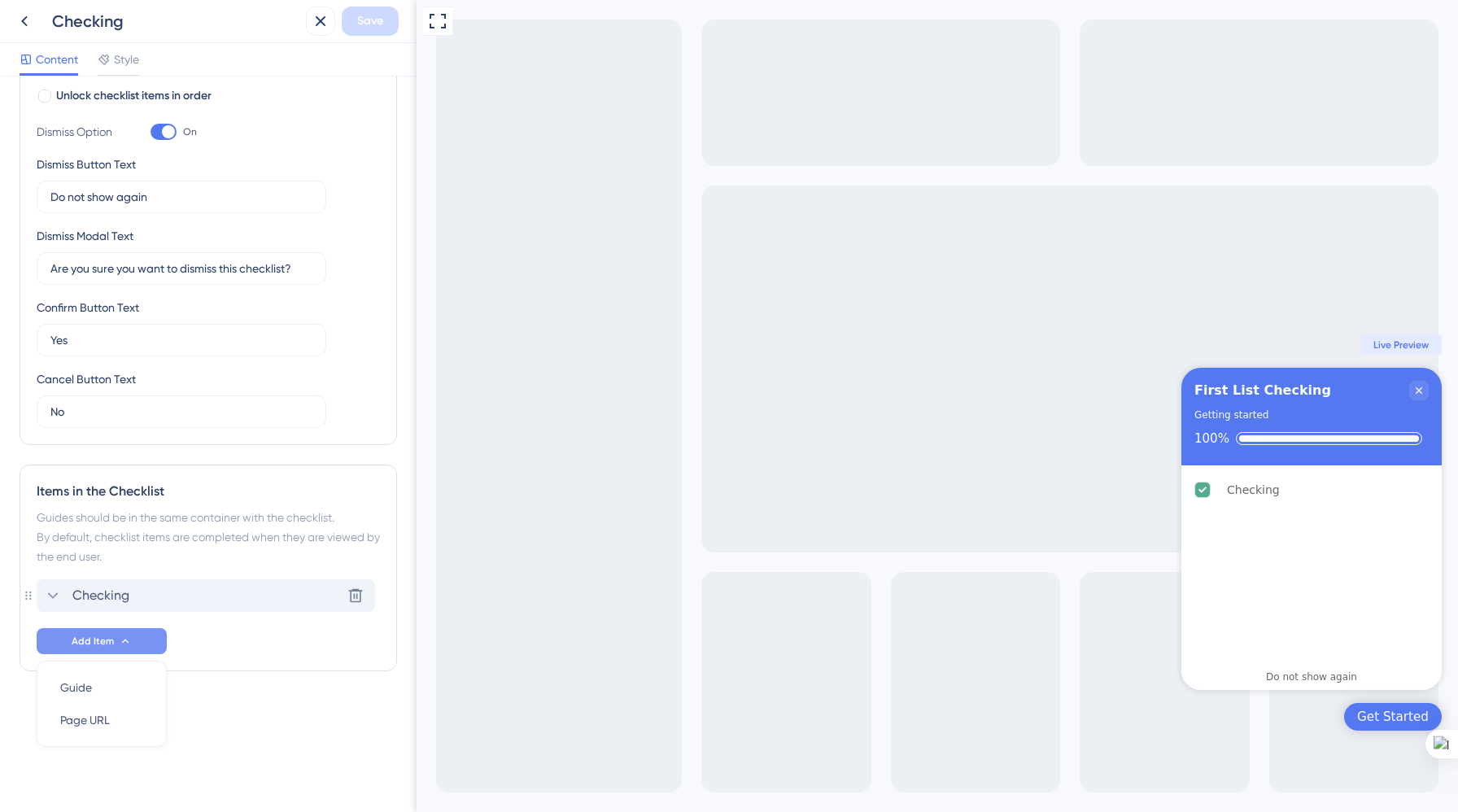
click at [178, 607] on div "Checking Delete" at bounding box center [206, 595] width 338 height 32
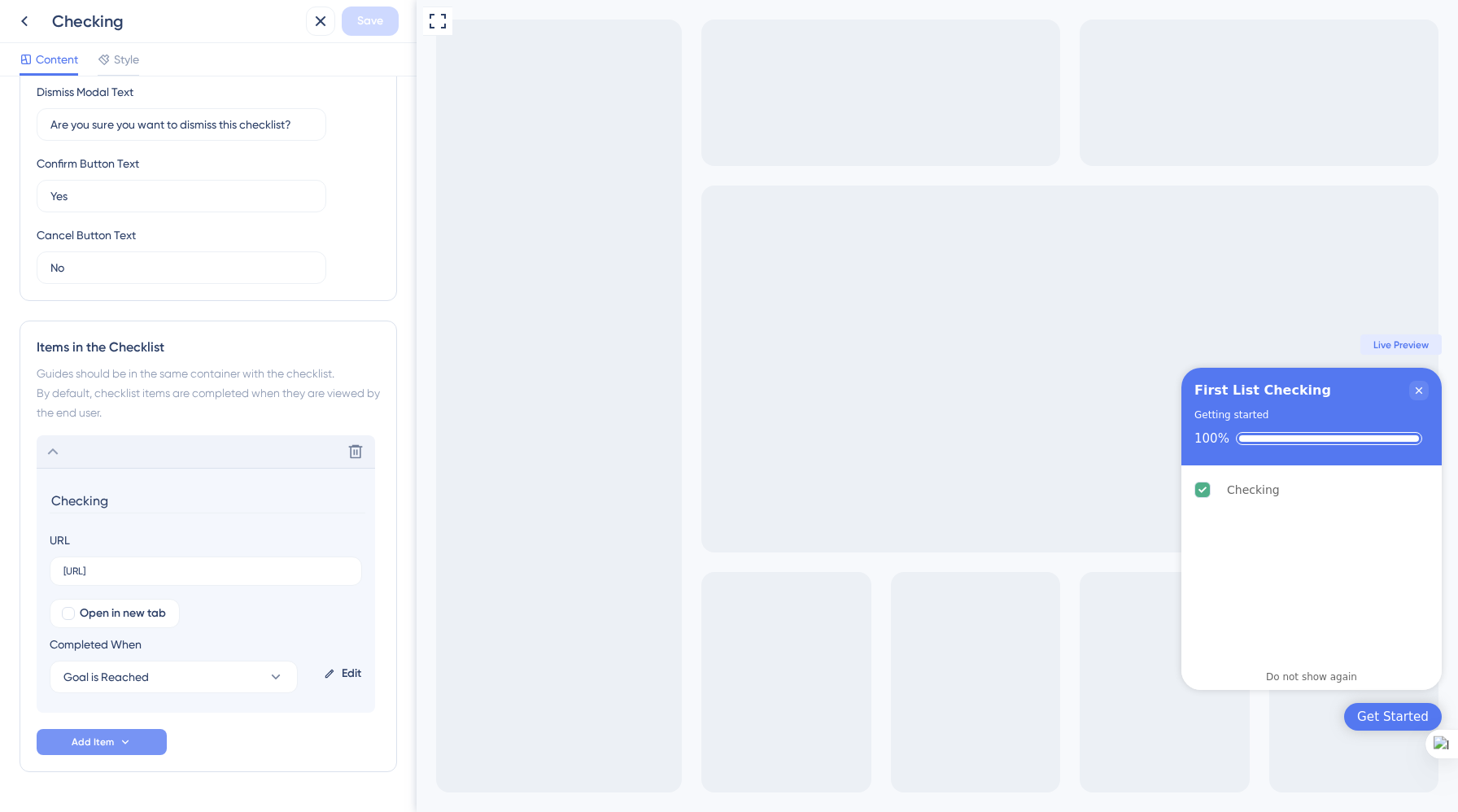
scroll to position [500, 0]
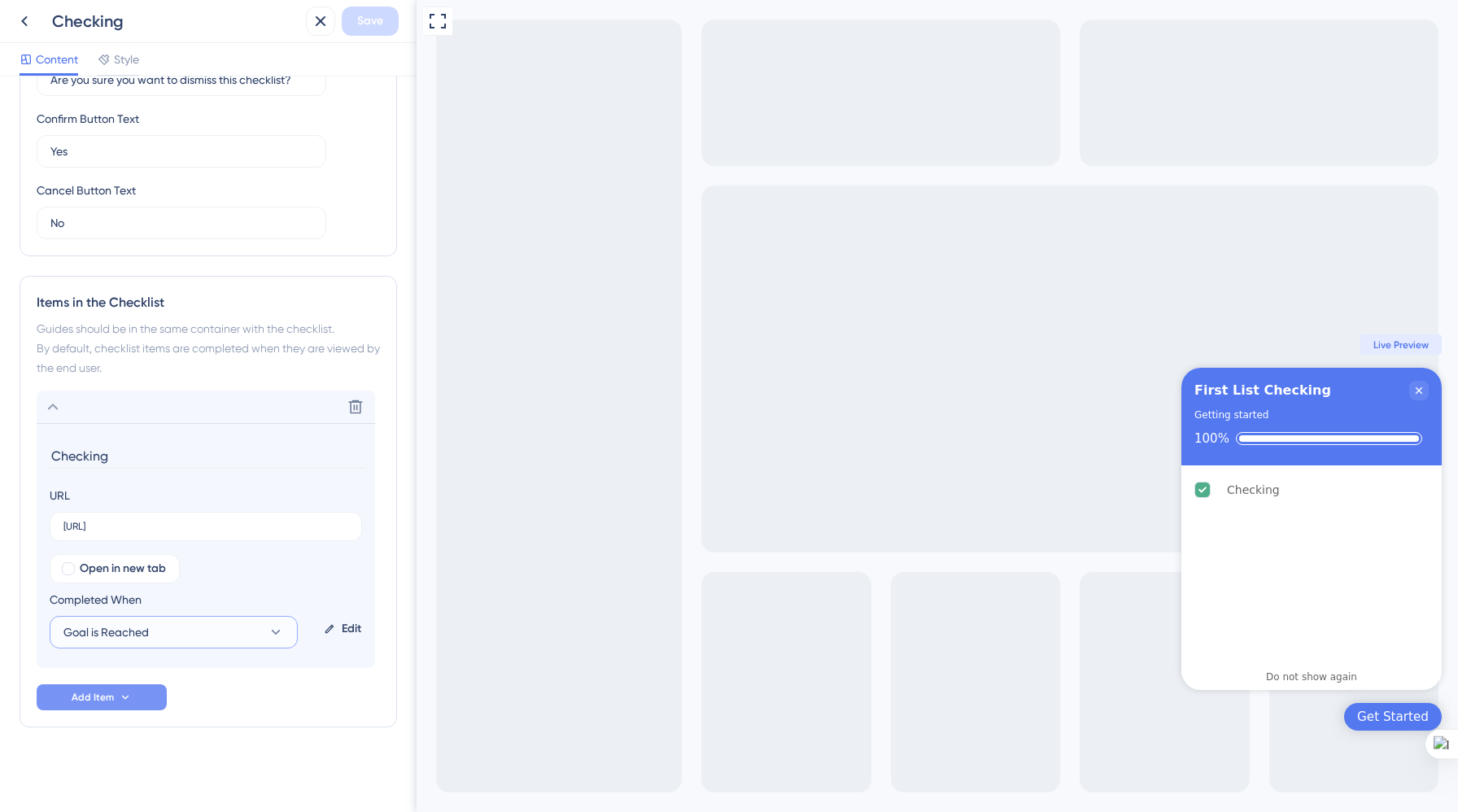
click at [285, 628] on button "Goal is Reached" at bounding box center [173, 632] width 248 height 32
click at [350, 628] on div "Edit" at bounding box center [343, 628] width 51 height 39
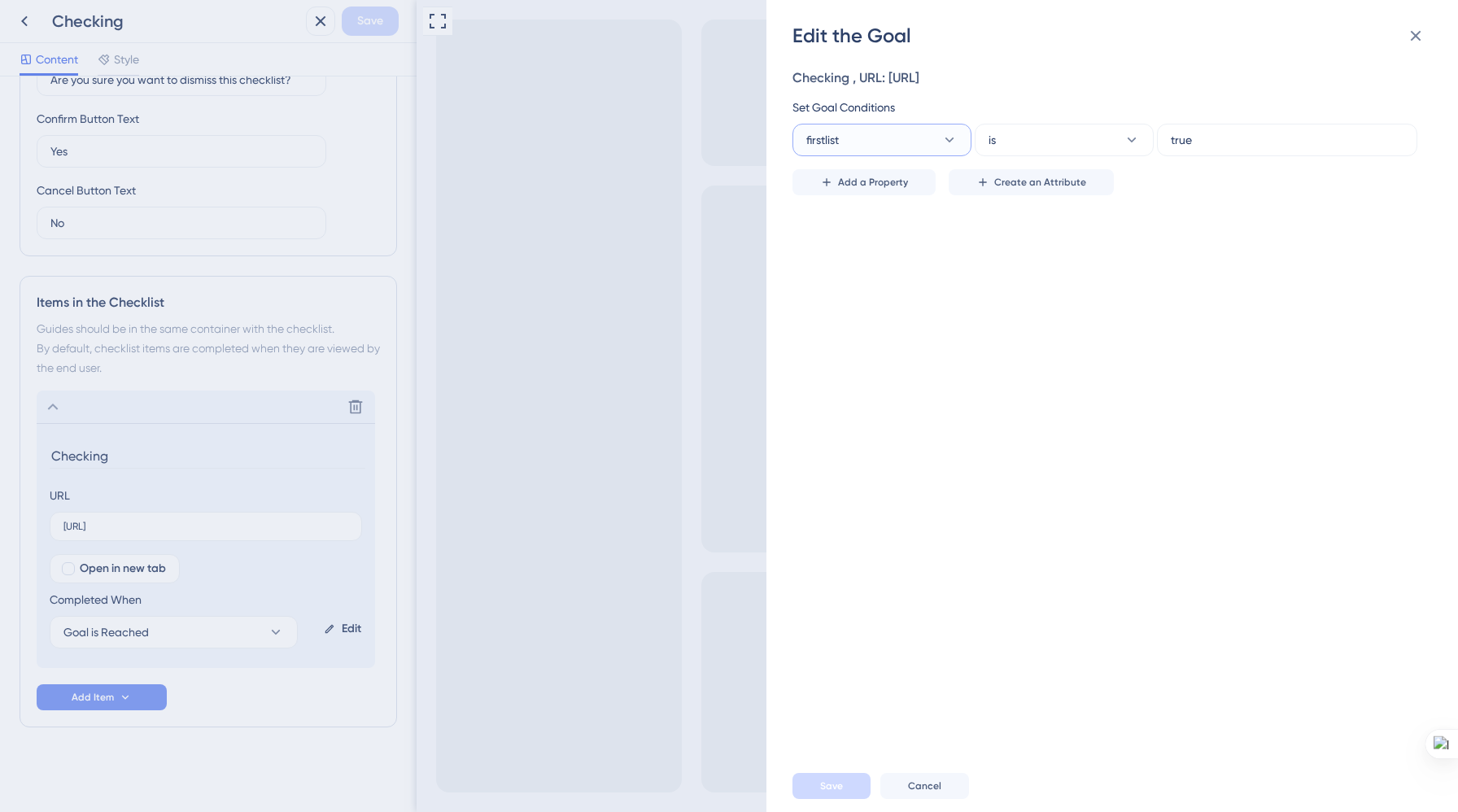
click at [951, 140] on icon at bounding box center [949, 140] width 9 height 5
click at [1113, 351] on div "Checking , URL: [URL] Set Goal Conditions firstlist Visited Page Visited Page C…" at bounding box center [1120, 404] width 656 height 710
click at [1411, 42] on icon at bounding box center [1416, 36] width 19 height 19
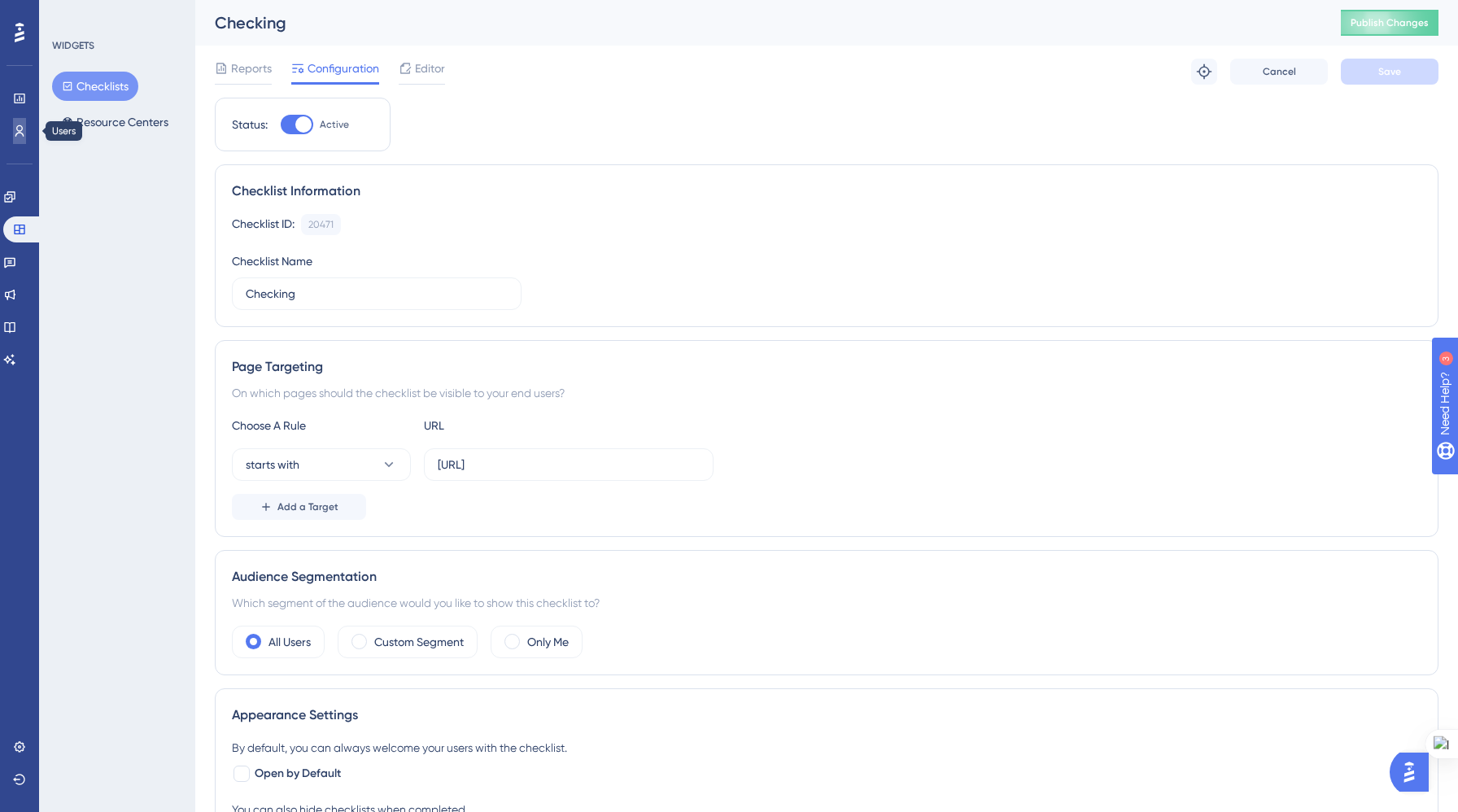
click at [19, 133] on icon at bounding box center [19, 130] width 13 height 13
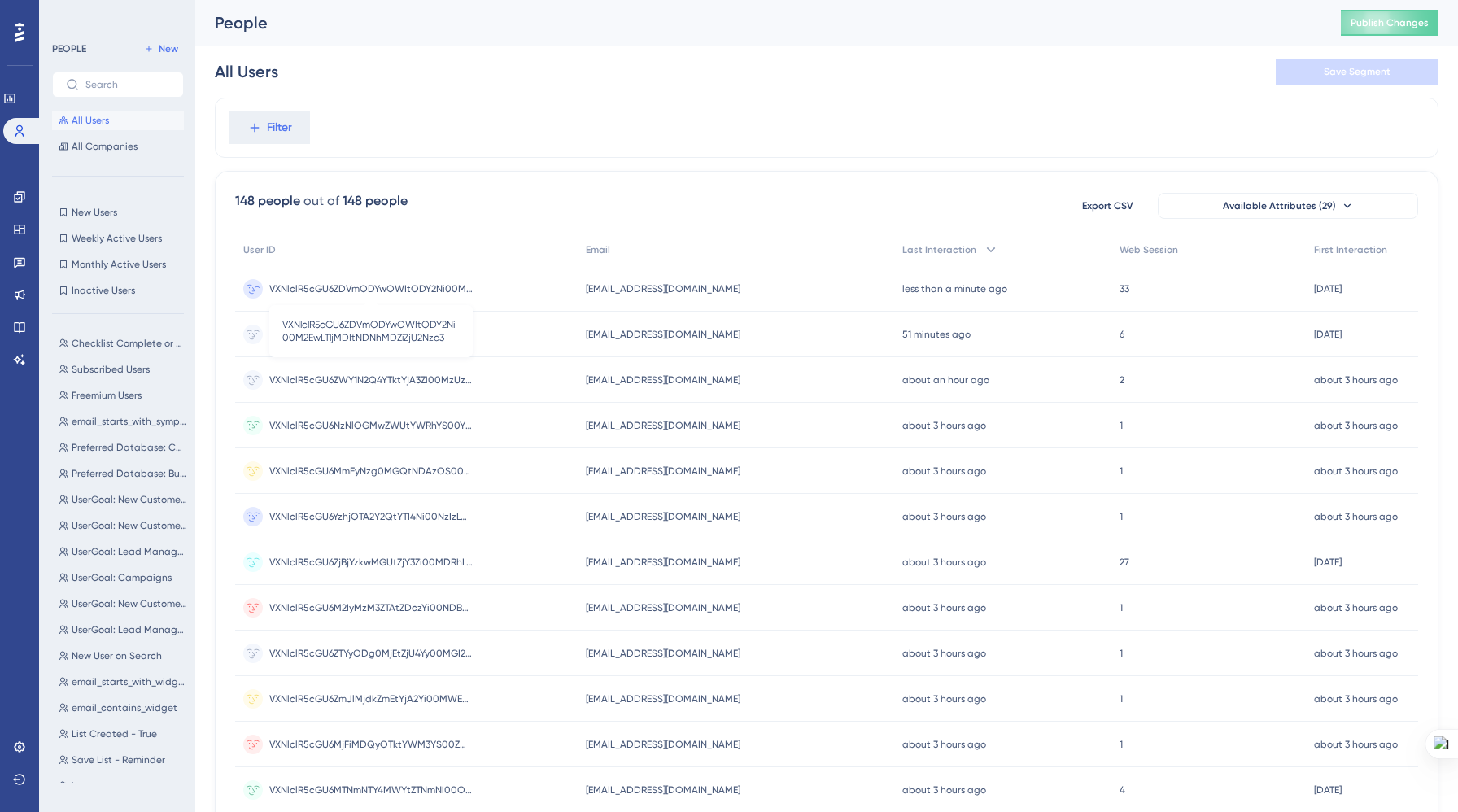
click at [452, 289] on span "VXNlclR5cGU6ZDVmODYwOWItODY2Ni00M2EwLTljMDItNDNhMDZiZjU2Nzc3" at bounding box center [371, 288] width 203 height 13
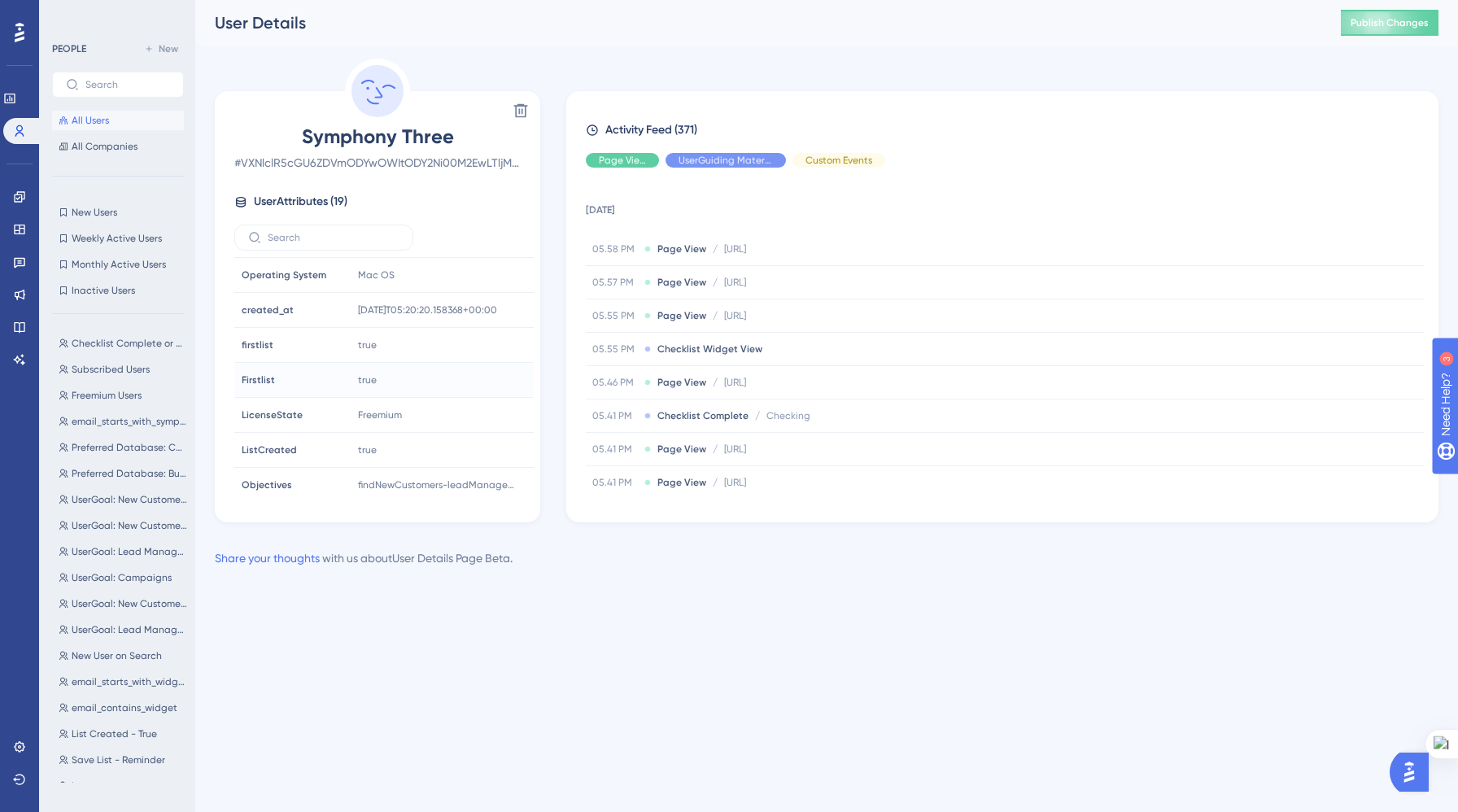
scroll to position [277, 0]
click at [598, 590] on div "Performance Users Engagement Widgets Feedback Product Updates Knowledge Base AI…" at bounding box center [827, 297] width 1263 height 594
click at [21, 195] on icon at bounding box center [19, 196] width 11 height 11
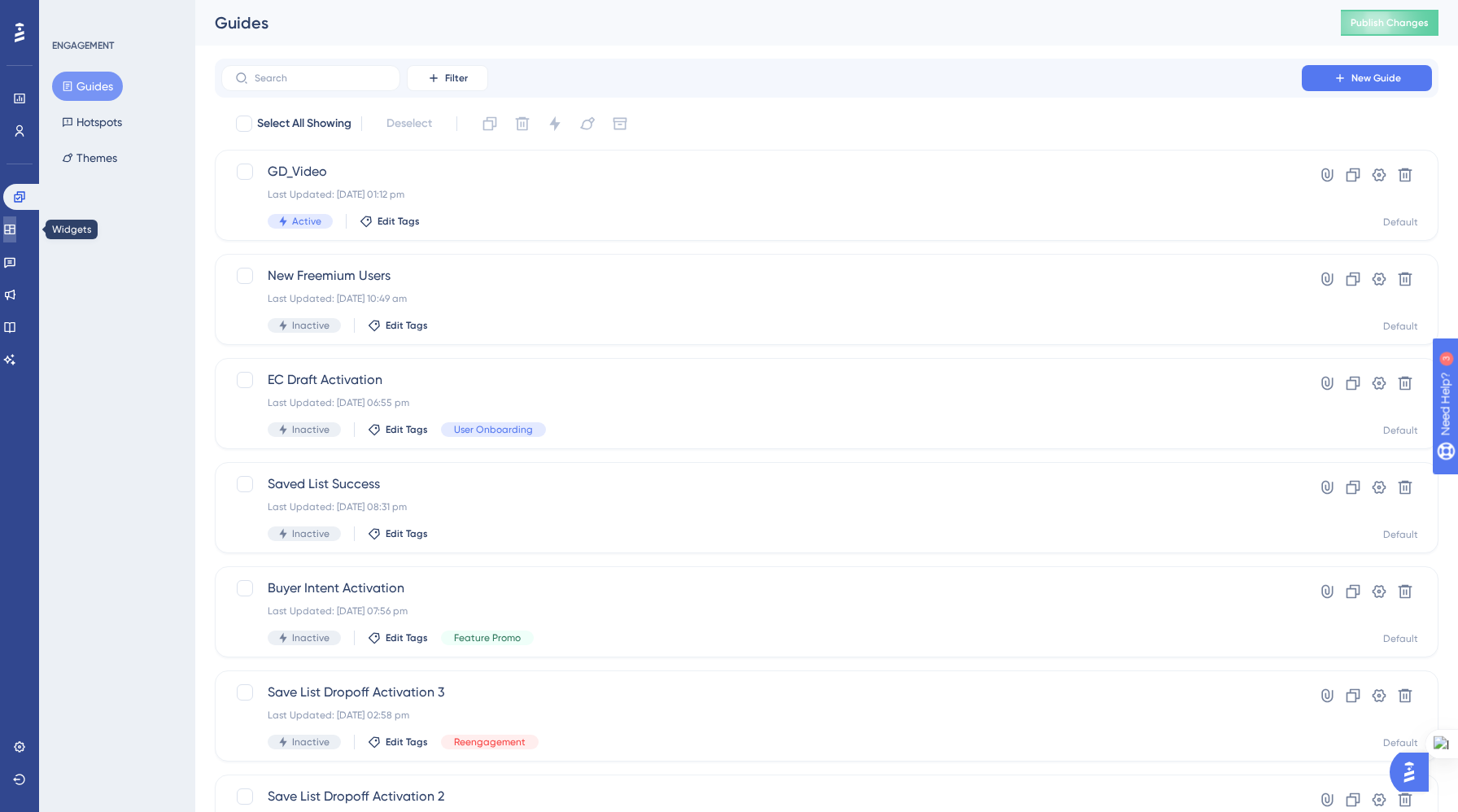
click at [16, 234] on icon at bounding box center [9, 228] width 13 height 13
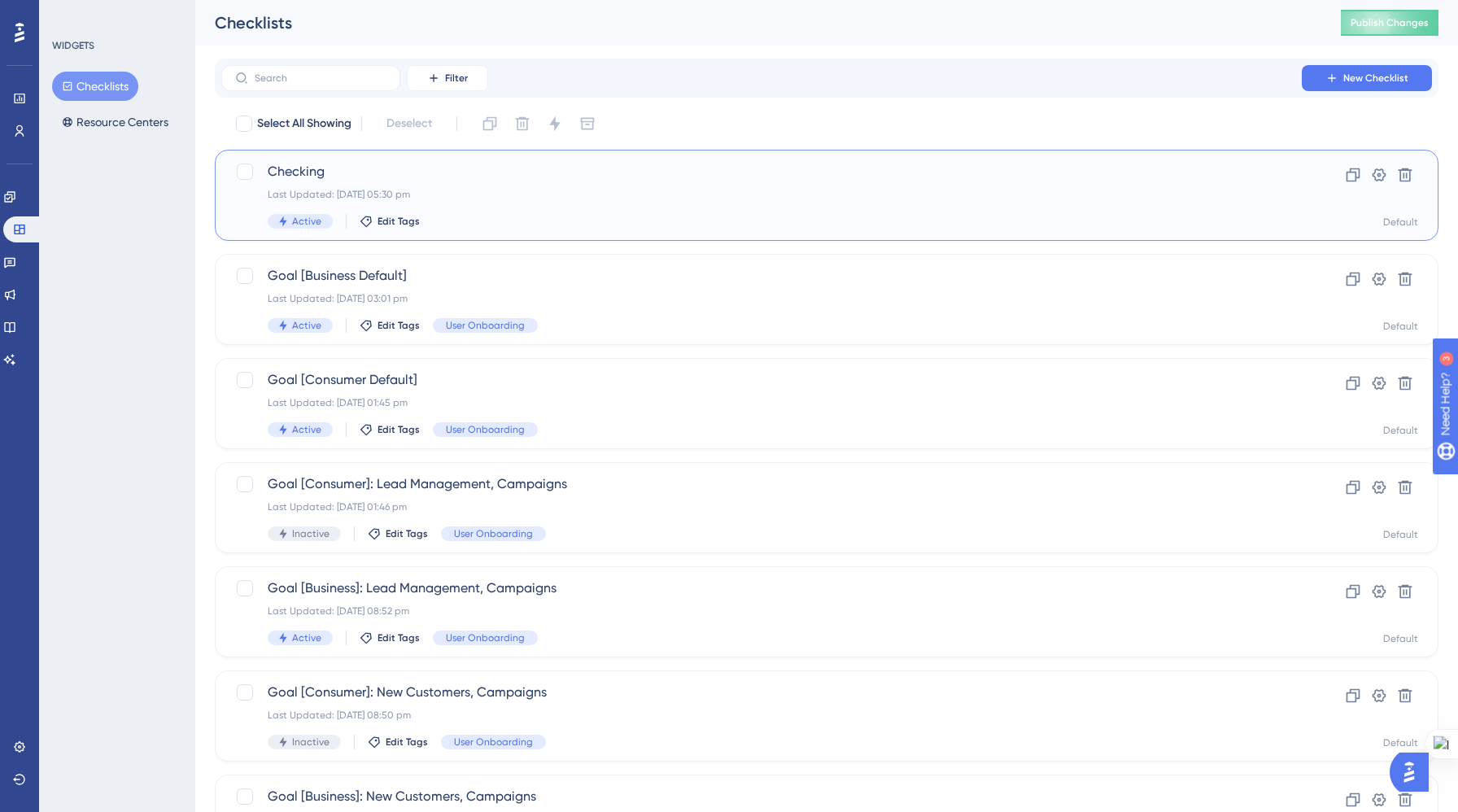
click at [879, 180] on span "Checking" at bounding box center [761, 171] width 988 height 19
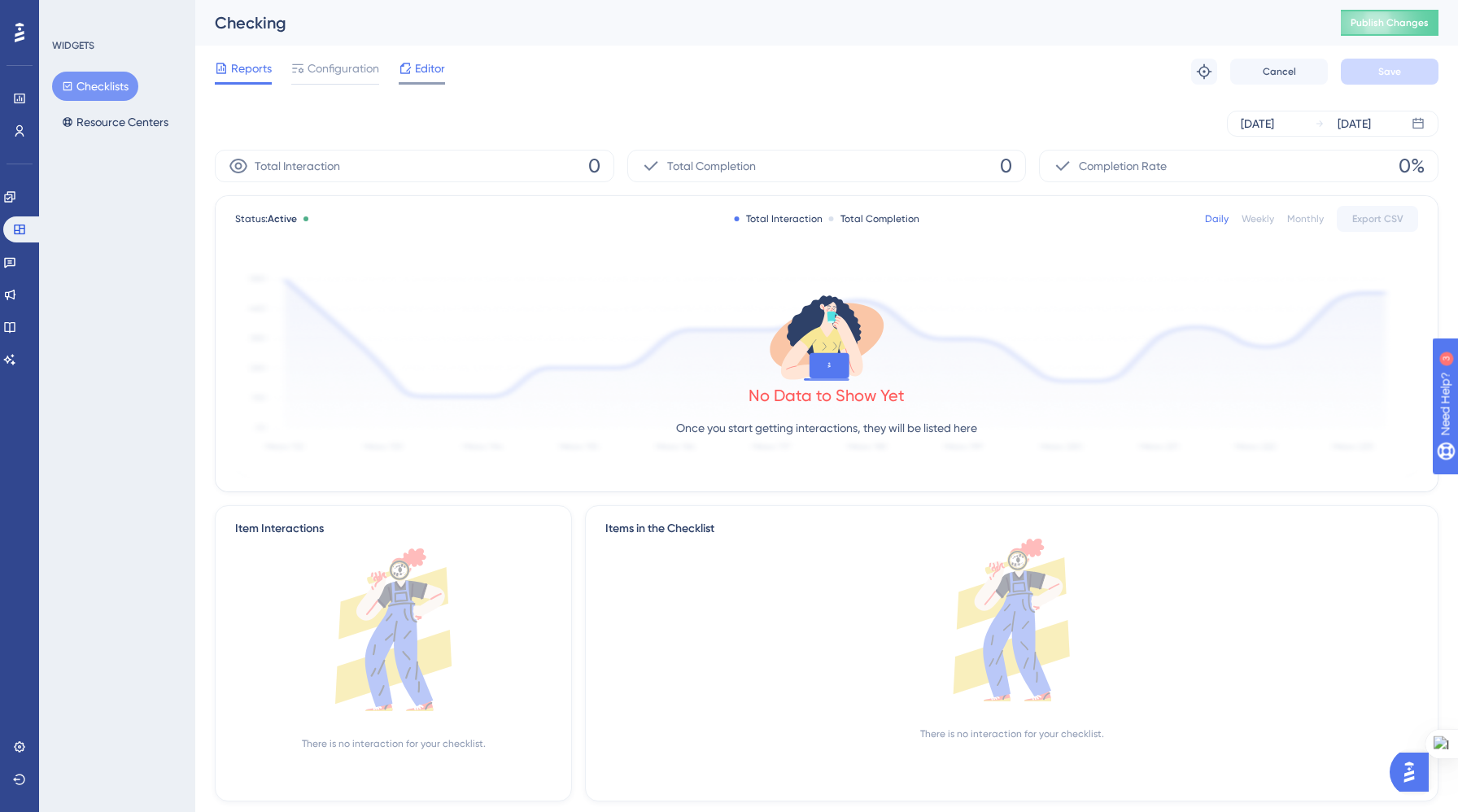
click at [422, 71] on span "Editor" at bounding box center [430, 68] width 30 height 19
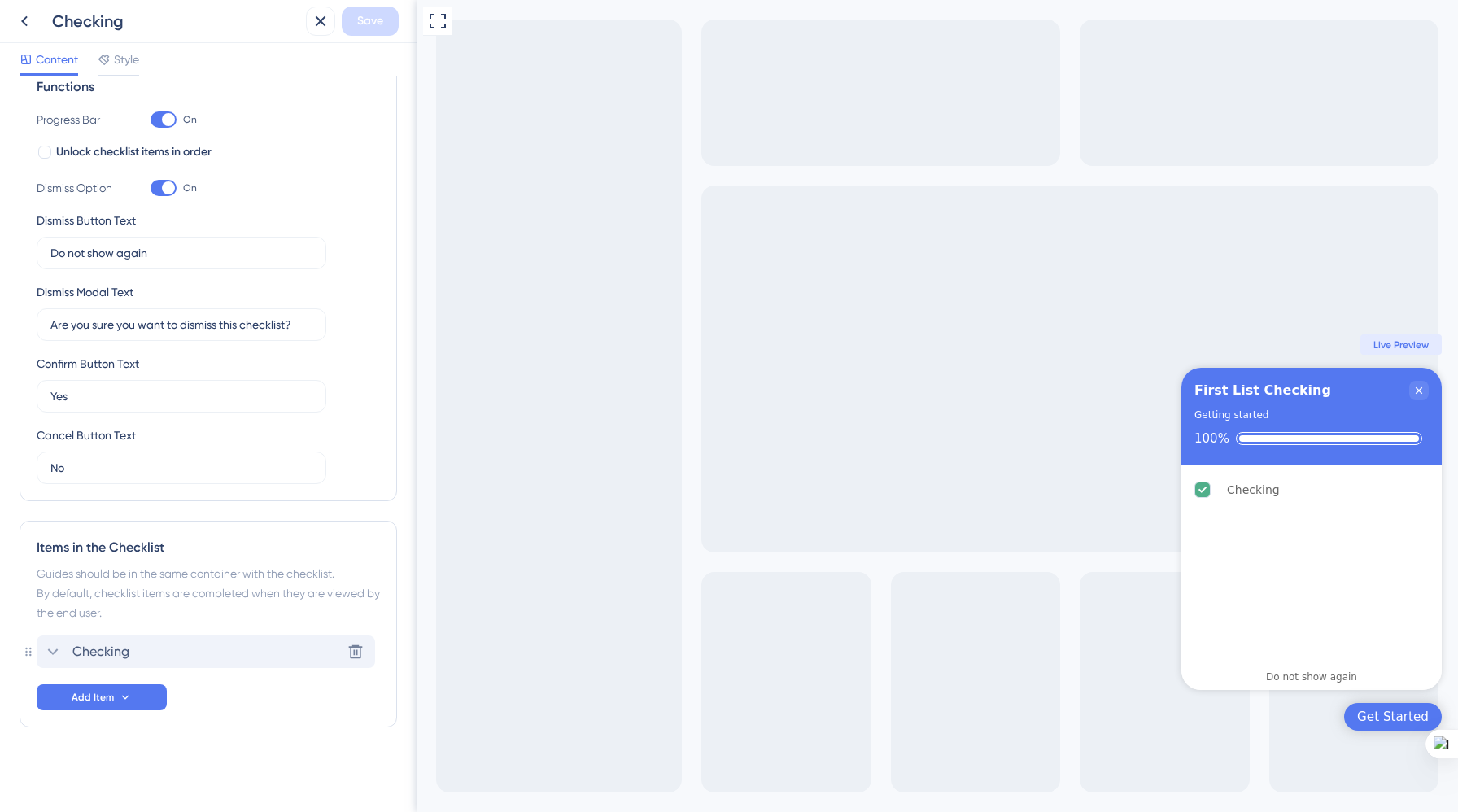
click at [245, 665] on div "Checking Delete" at bounding box center [206, 651] width 338 height 32
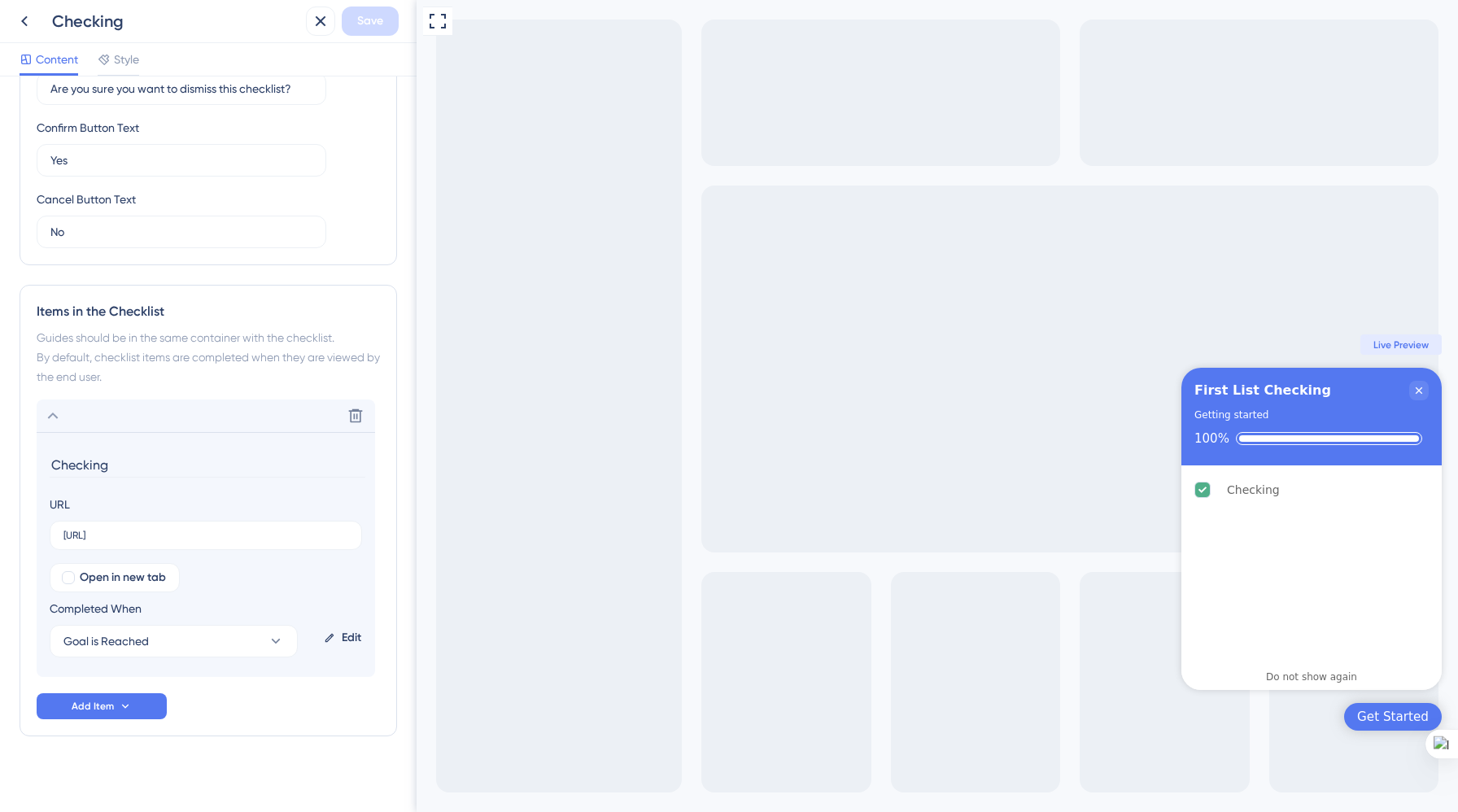
scroll to position [500, 0]
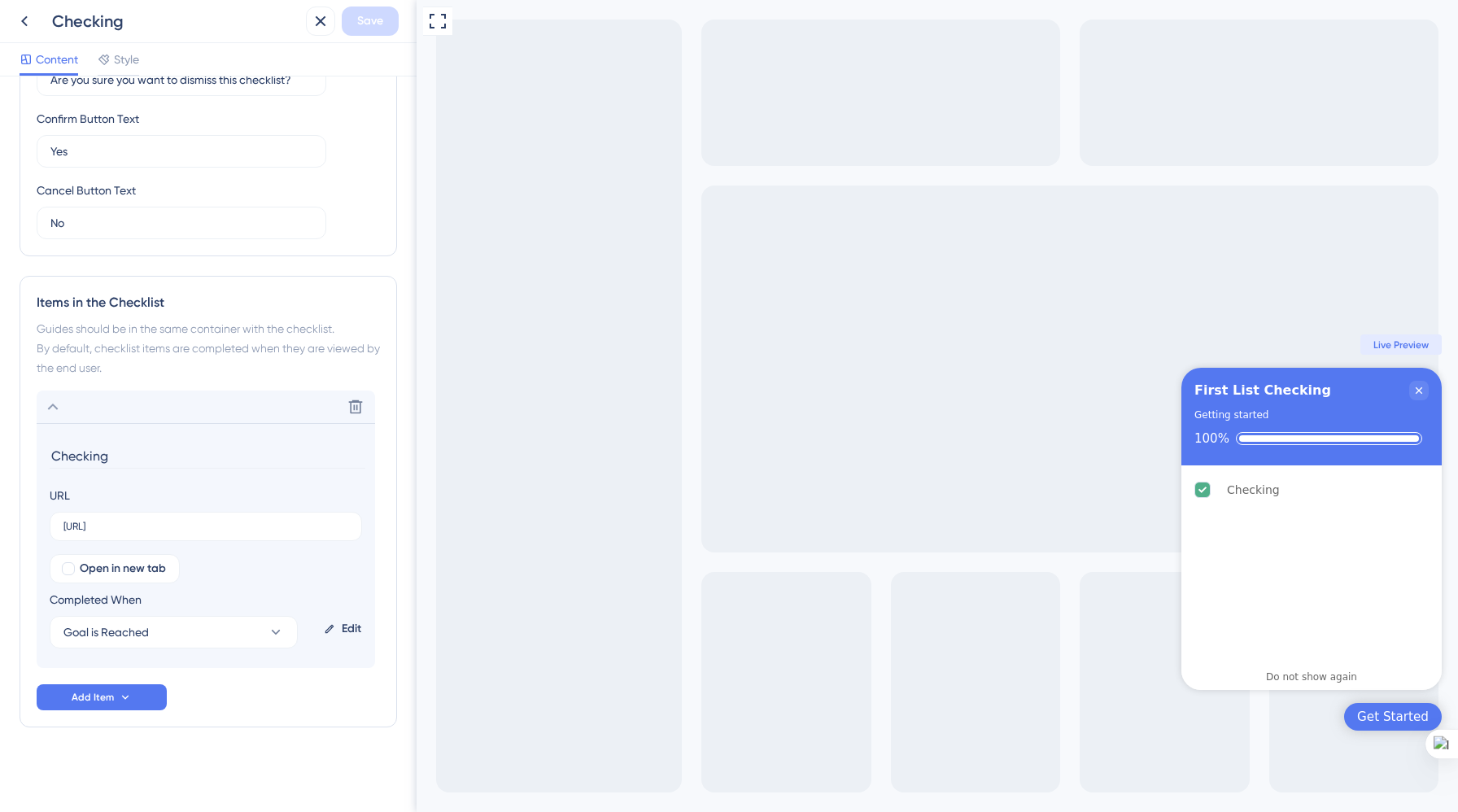
click at [345, 630] on div "Edit" at bounding box center [343, 628] width 51 height 39
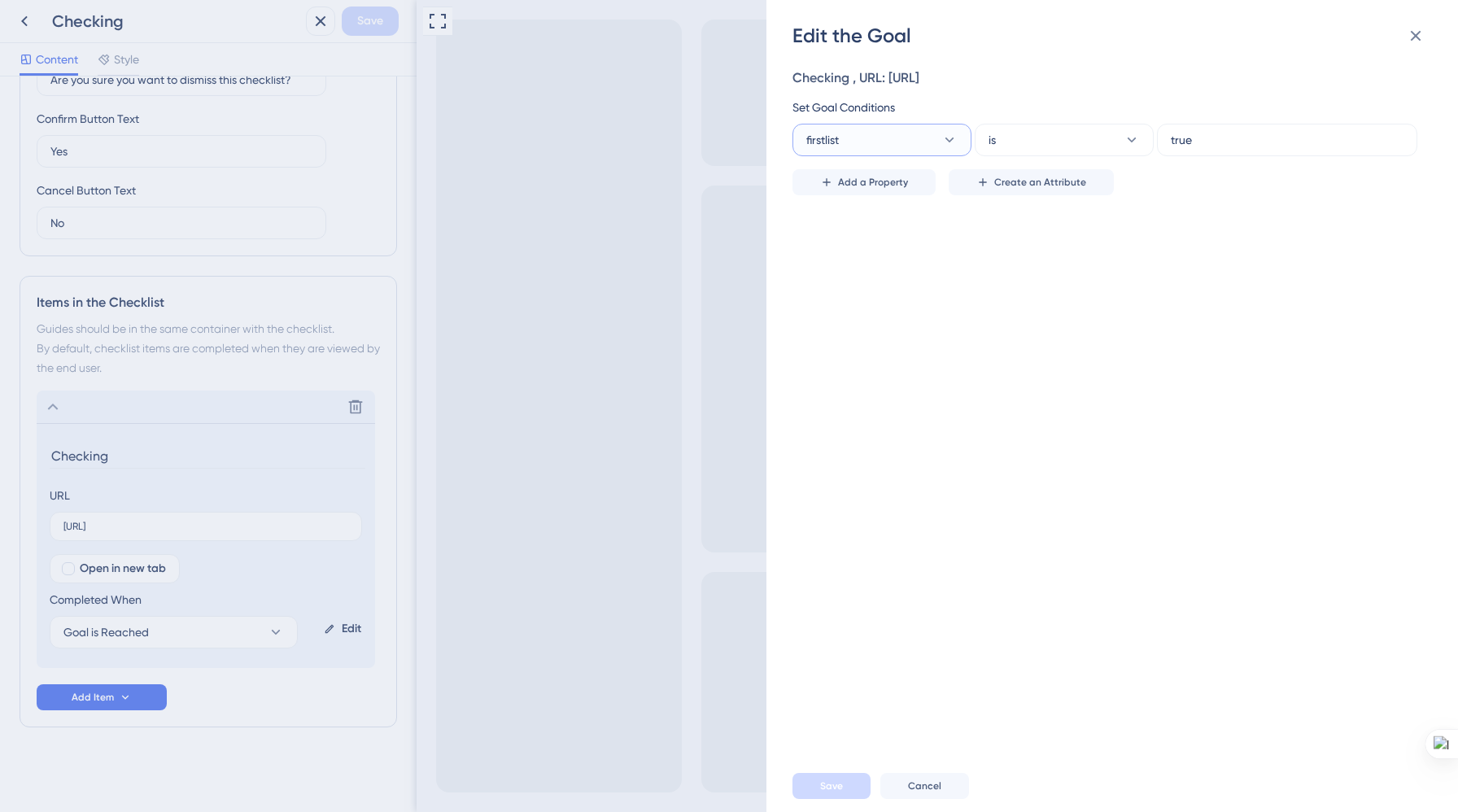
click at [927, 138] on button "firstlist" at bounding box center [883, 140] width 179 height 32
type input "F"
click at [873, 397] on div "Firstlist Firstlist" at bounding box center [883, 402] width 132 height 32
click at [1257, 138] on input "text" at bounding box center [1287, 140] width 233 height 18
type input "true"
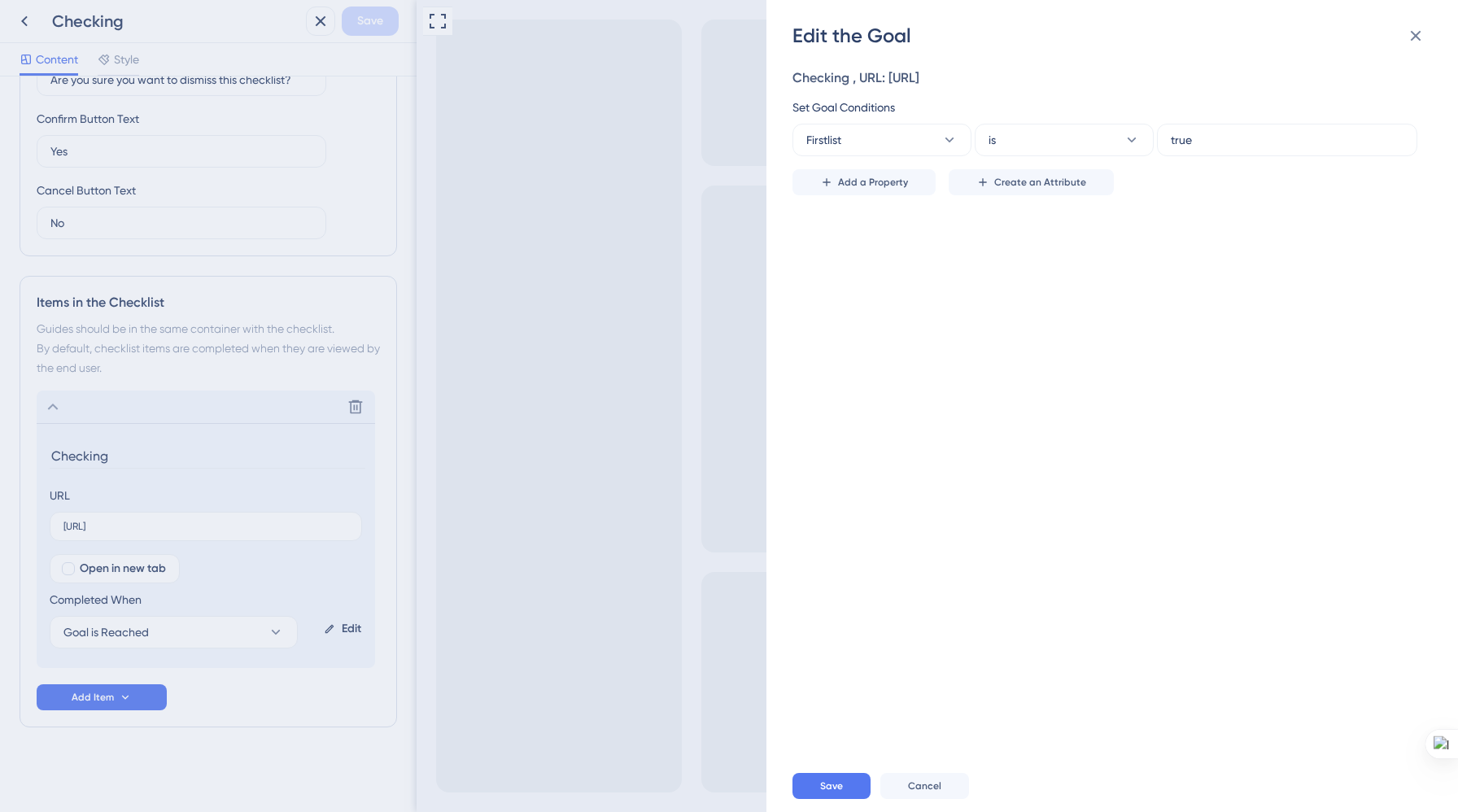
click at [1151, 336] on div "Checking , URL: [URL] Set Goal Conditions Firstlist is true Add a Property Crea…" at bounding box center [1120, 404] width 656 height 710
click at [839, 789] on span "Save" at bounding box center [831, 785] width 23 height 13
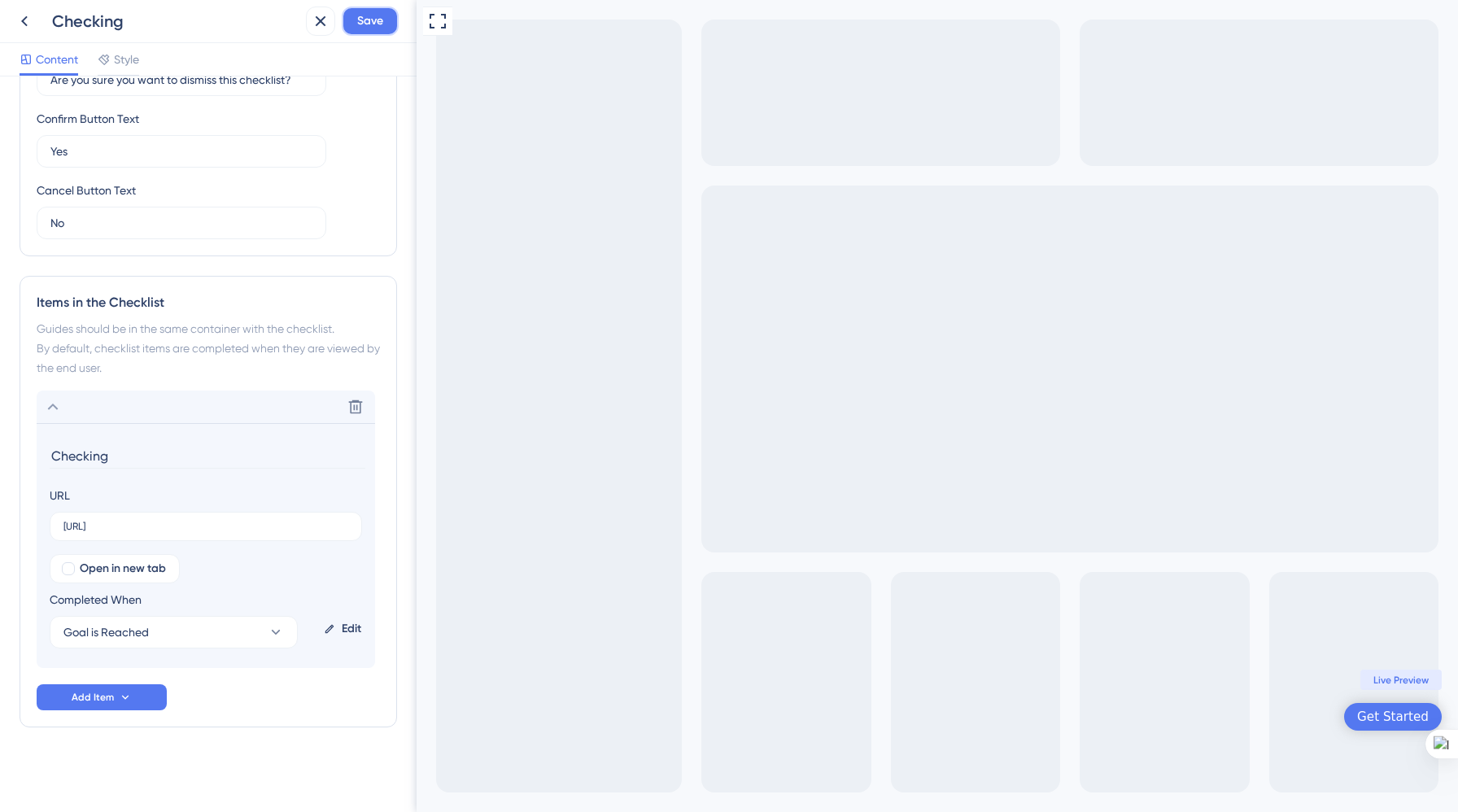
click at [370, 23] on span "Save" at bounding box center [370, 20] width 26 height 19
click at [53, 406] on icon at bounding box center [53, 407] width 11 height 7
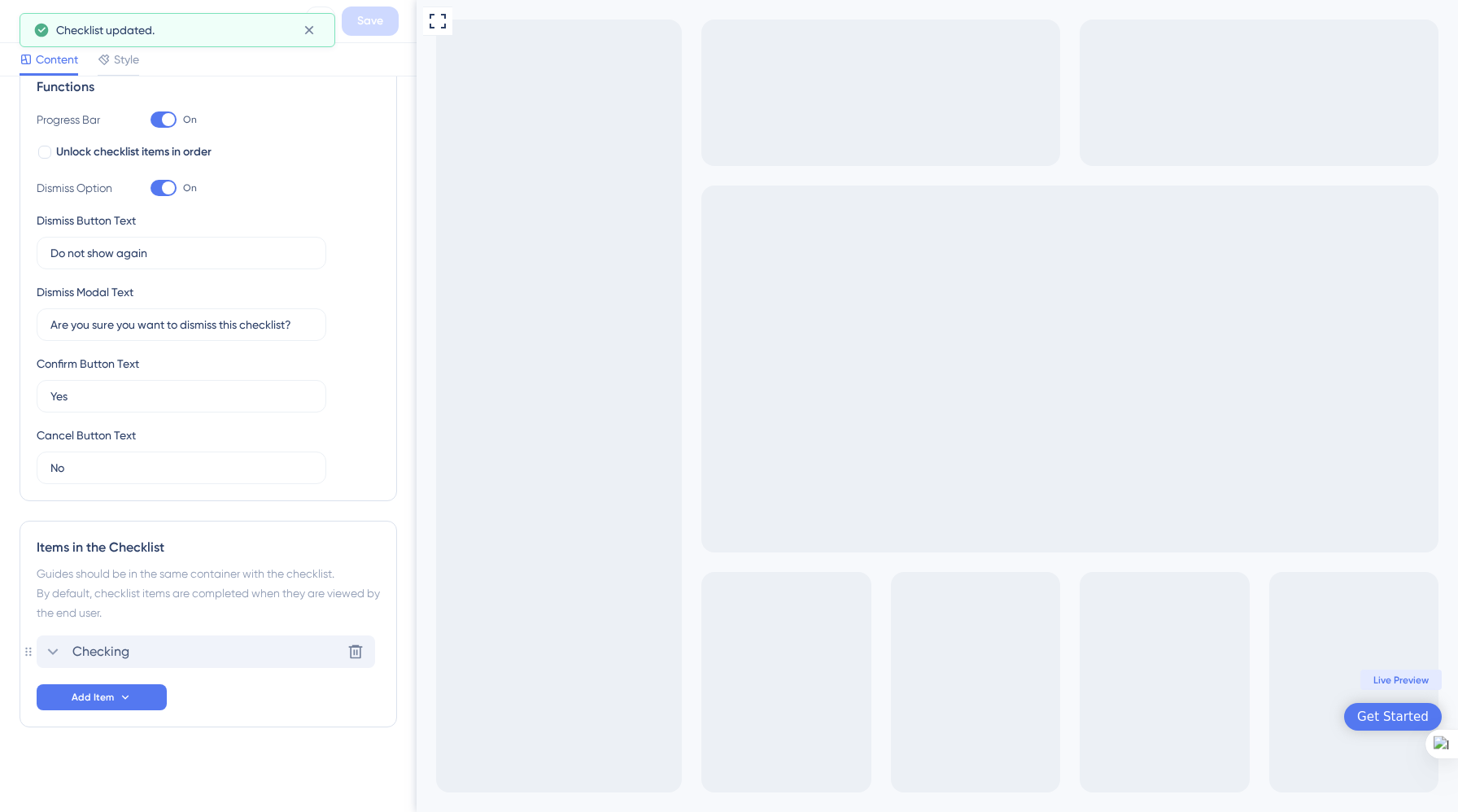
scroll to position [0, 0]
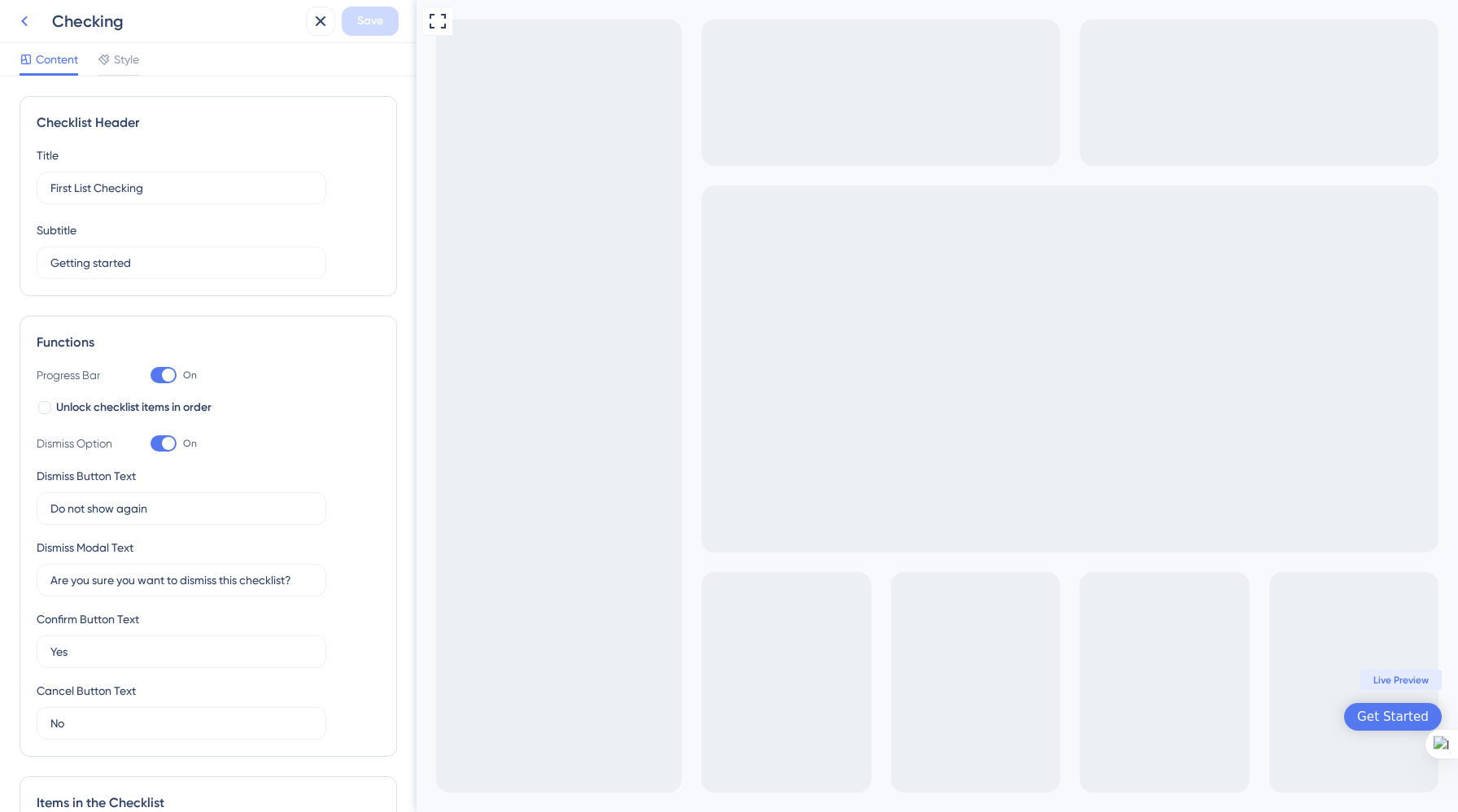
click at [28, 25] on icon at bounding box center [24, 20] width 19 height 19
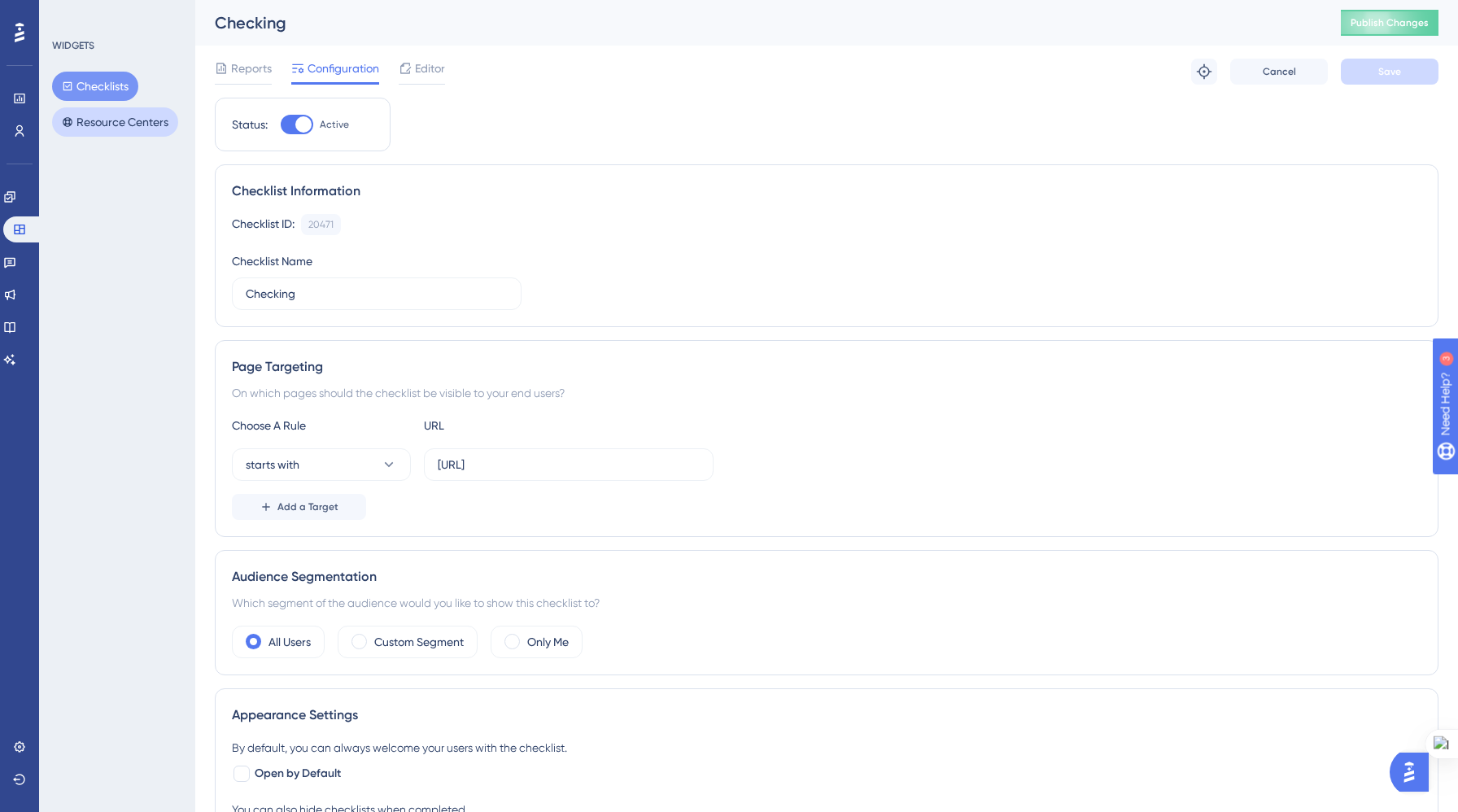
click at [135, 129] on button "Resource Centers" at bounding box center [115, 122] width 126 height 30
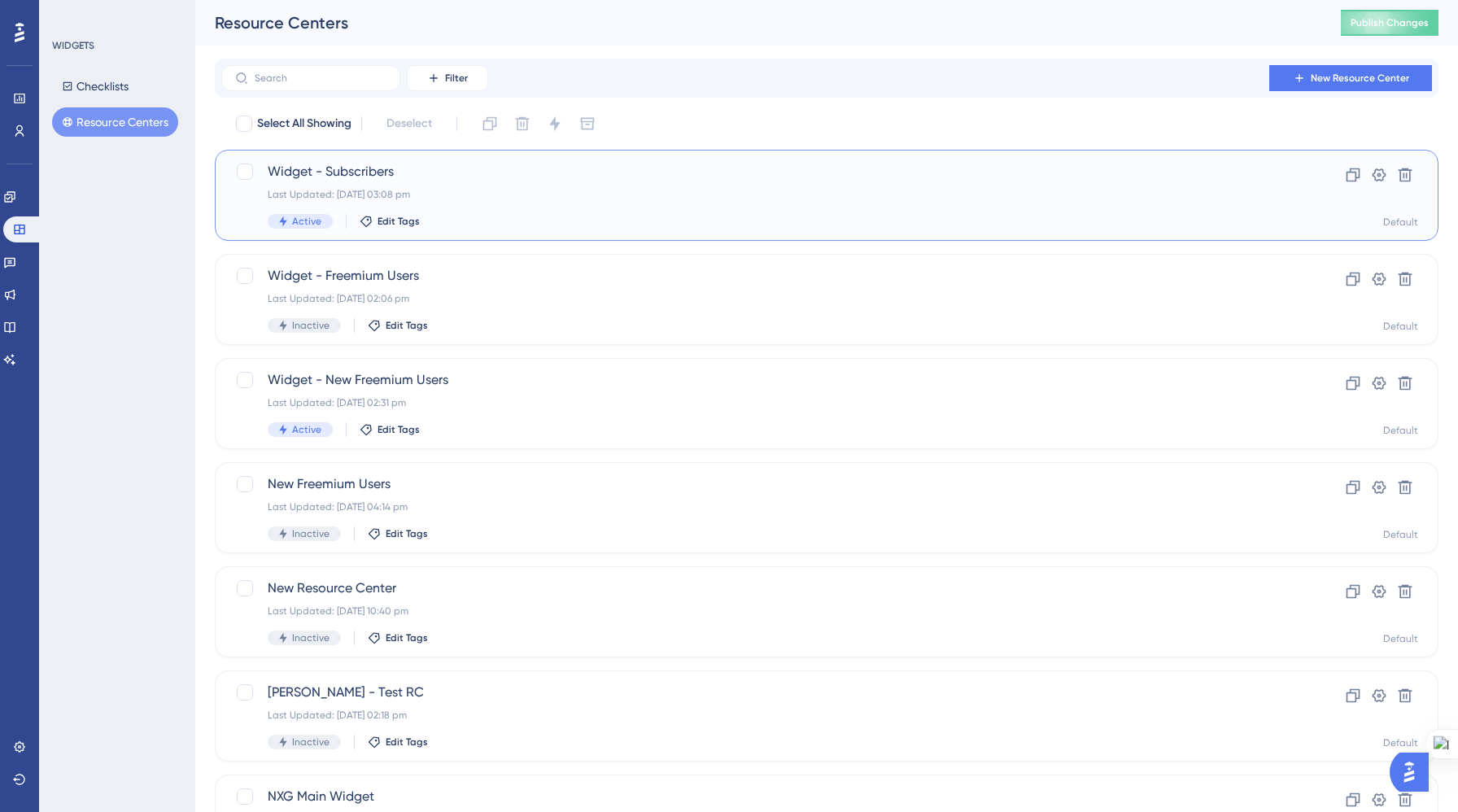
click at [473, 183] on div "Widget - Subscribers Last Updated: [DATE] 03:08 pm Active Edit Tags" at bounding box center [761, 195] width 988 height 67
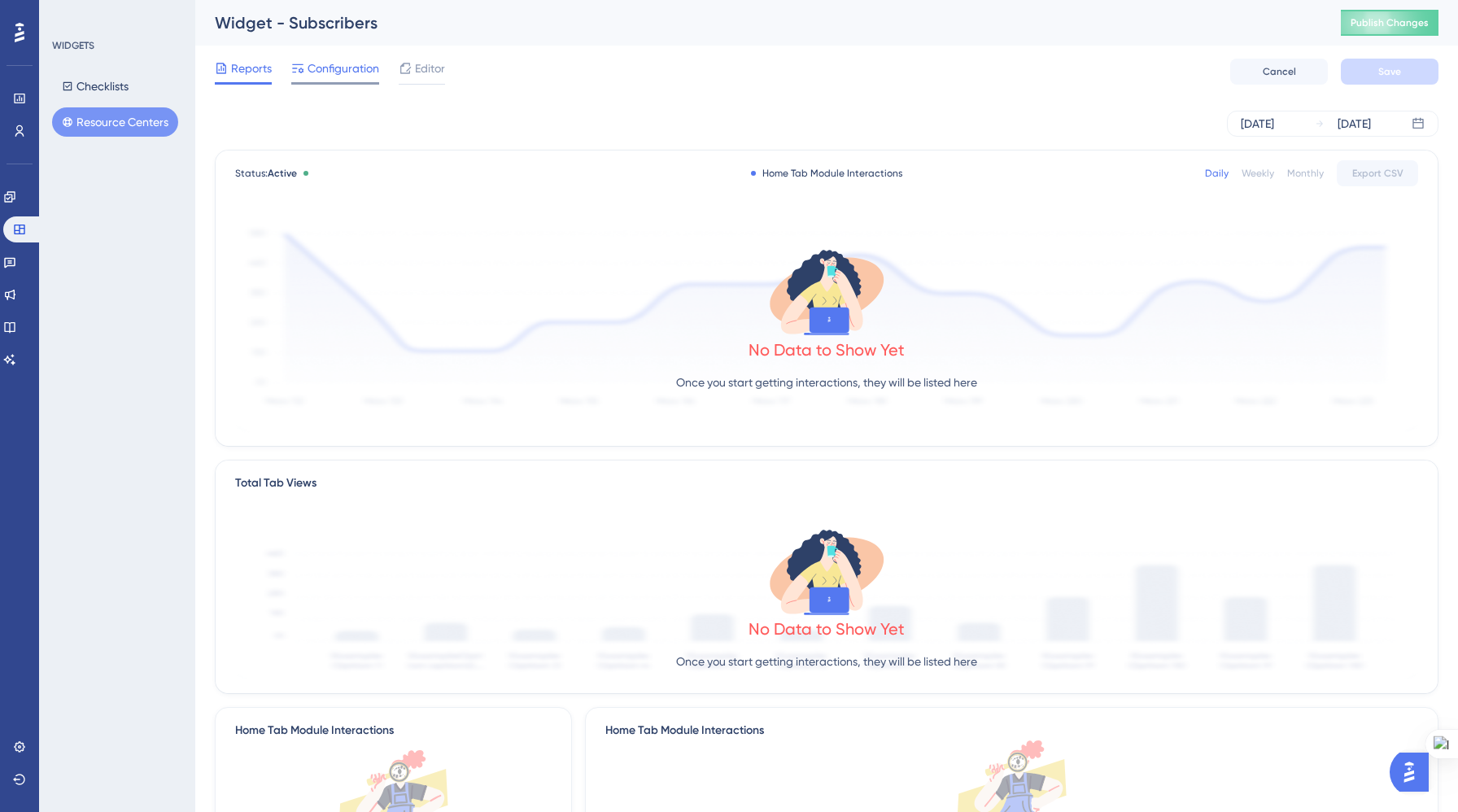
click at [338, 74] on span "Configuration" at bounding box center [344, 68] width 72 height 19
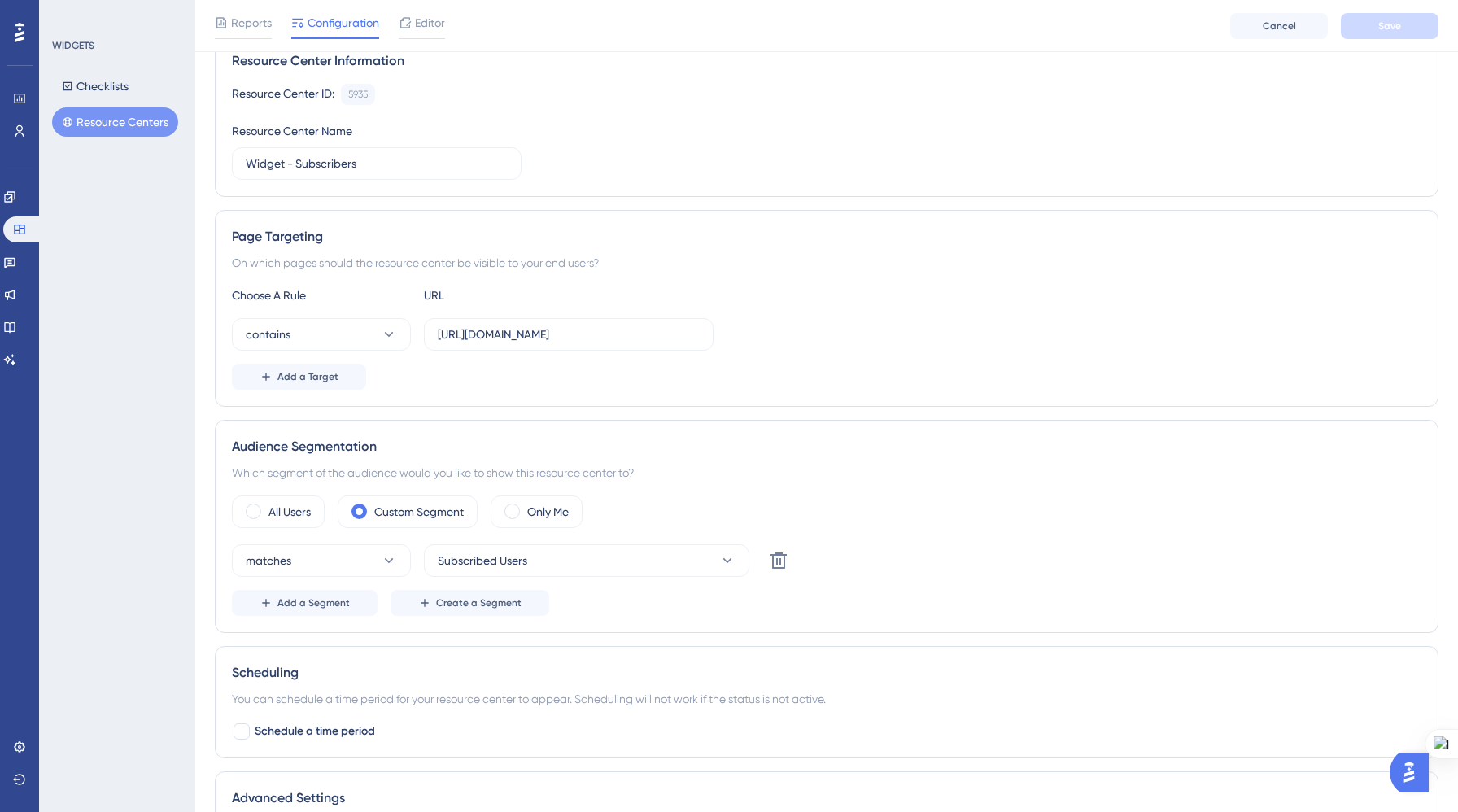
scroll to position [145, 0]
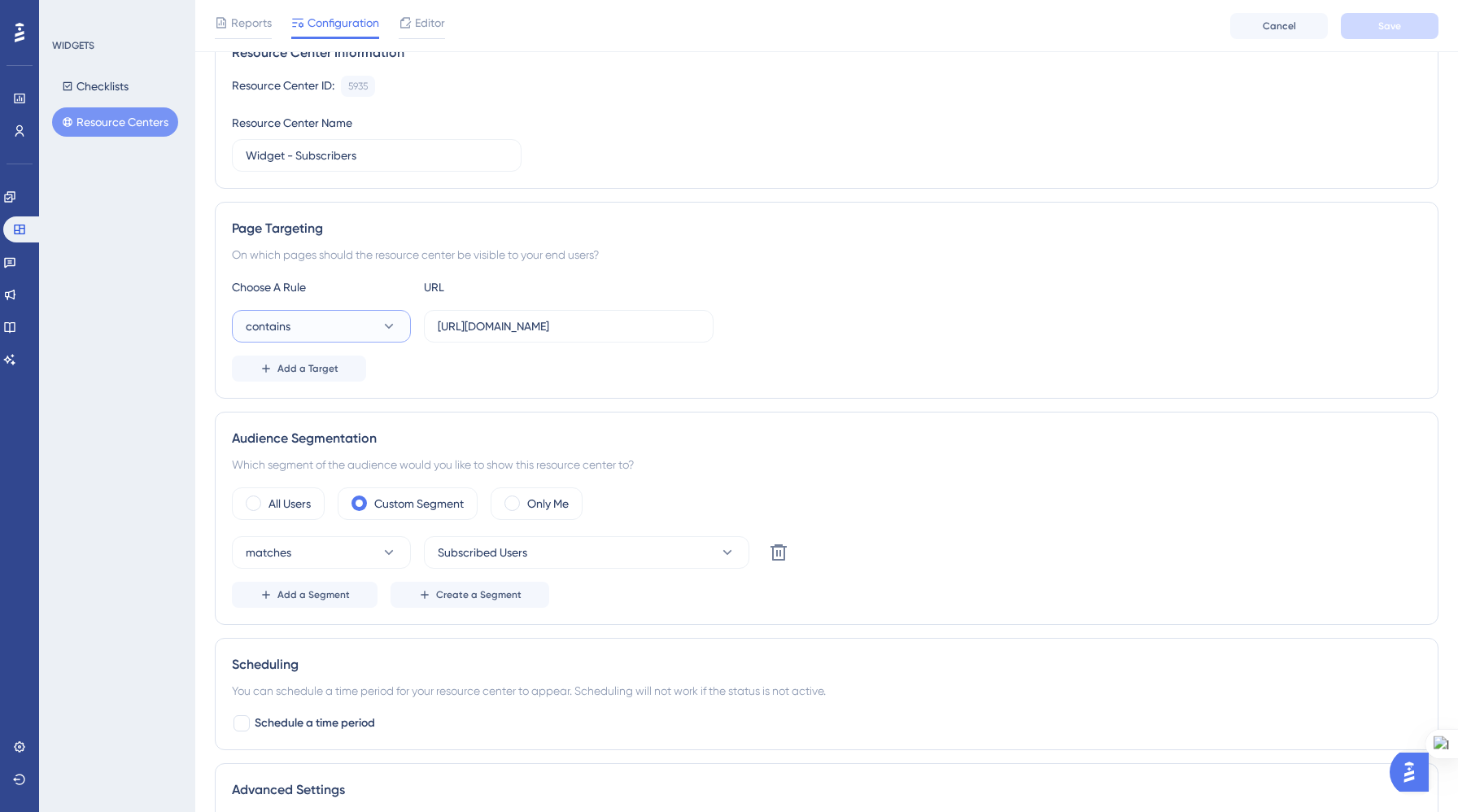
click at [377, 332] on button "contains" at bounding box center [322, 326] width 179 height 32
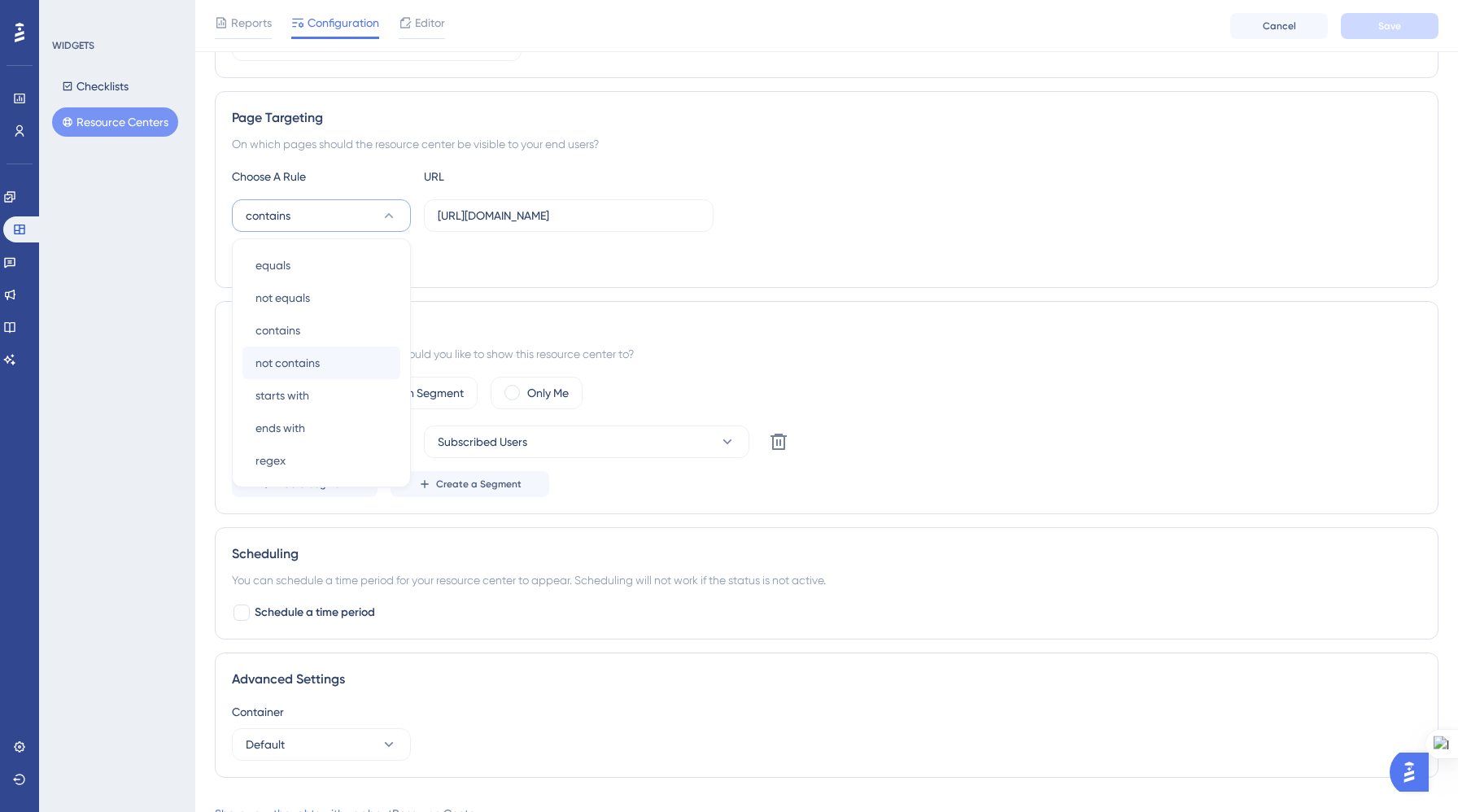
scroll to position [256, 0]
click at [722, 251] on div "Add a Target" at bounding box center [827, 256] width 1190 height 26
click at [376, 217] on button "contains" at bounding box center [322, 215] width 179 height 32
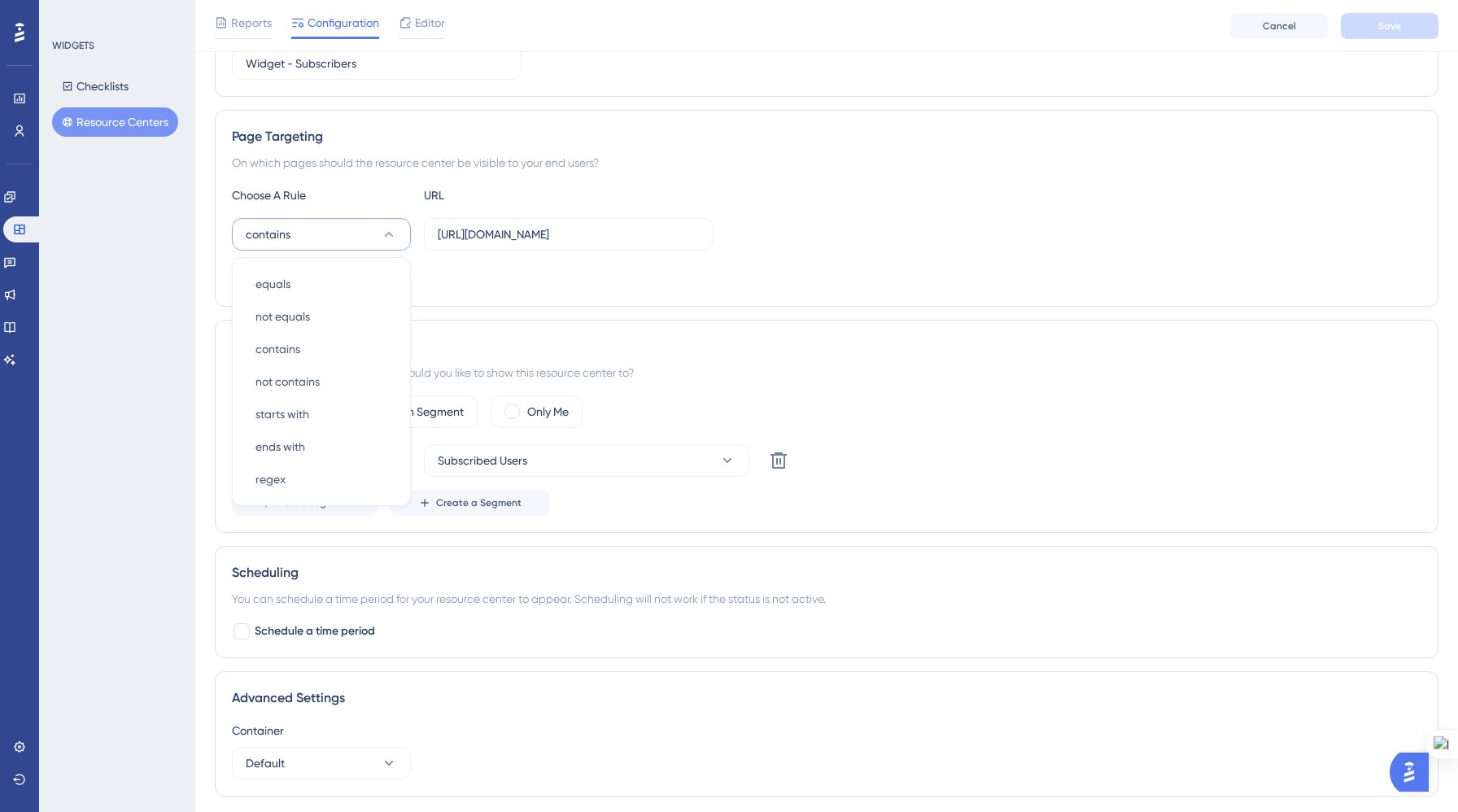
click at [698, 267] on div "Add a Target" at bounding box center [827, 277] width 1190 height 26
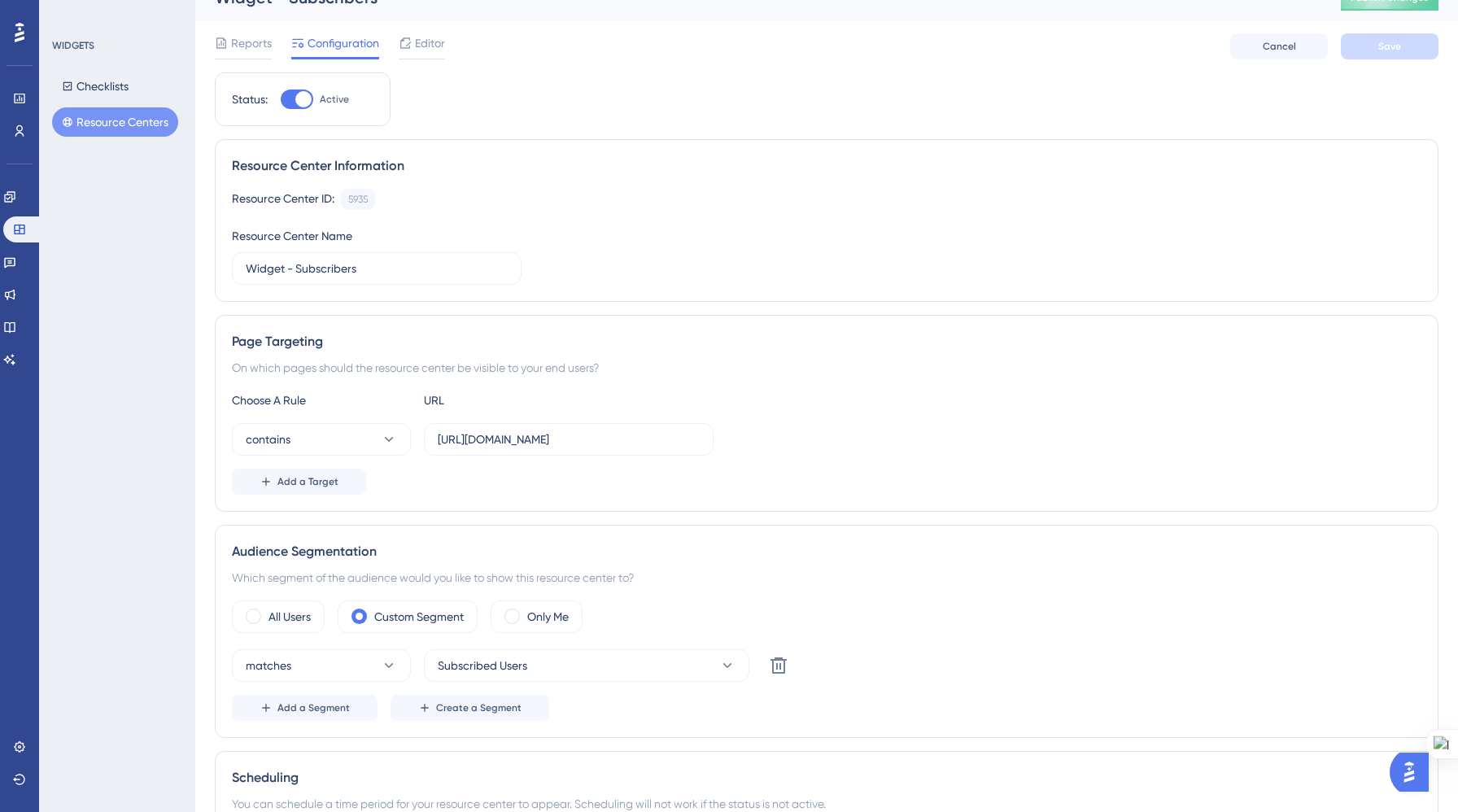
scroll to position [0, 0]
